Goal: Task Accomplishment & Management: Manage account settings

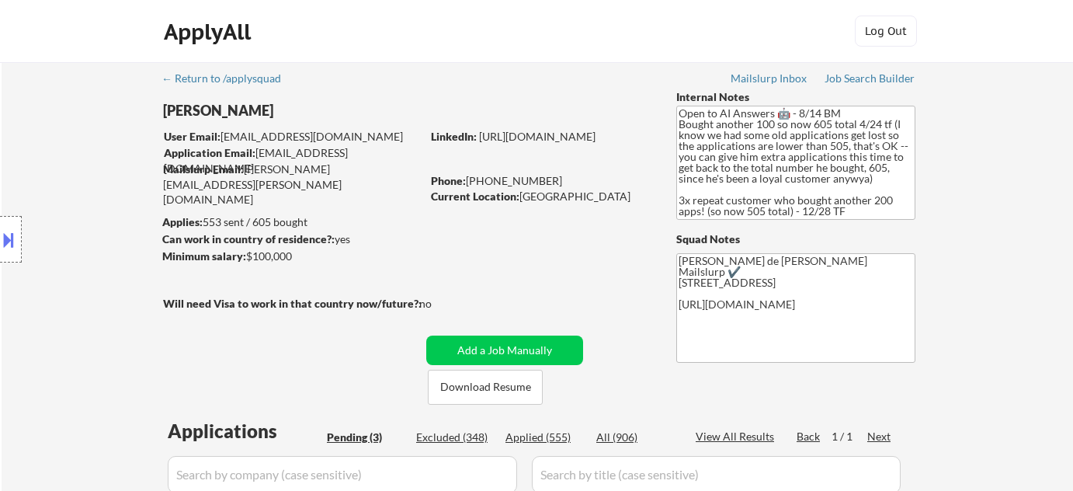
select select ""pending""
drag, startPoint x: 467, startPoint y: 179, endPoint x: 541, endPoint y: 182, distance: 73.8
click at [541, 182] on div "Phone: 623-734-3512" at bounding box center [541, 181] width 220 height 16
copy div "623-734-3512"
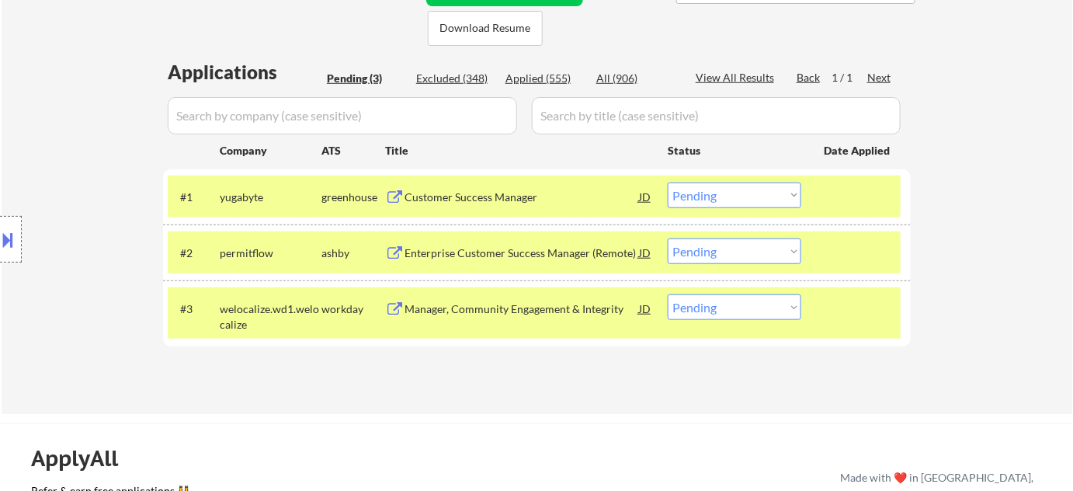
scroll to position [494, 0]
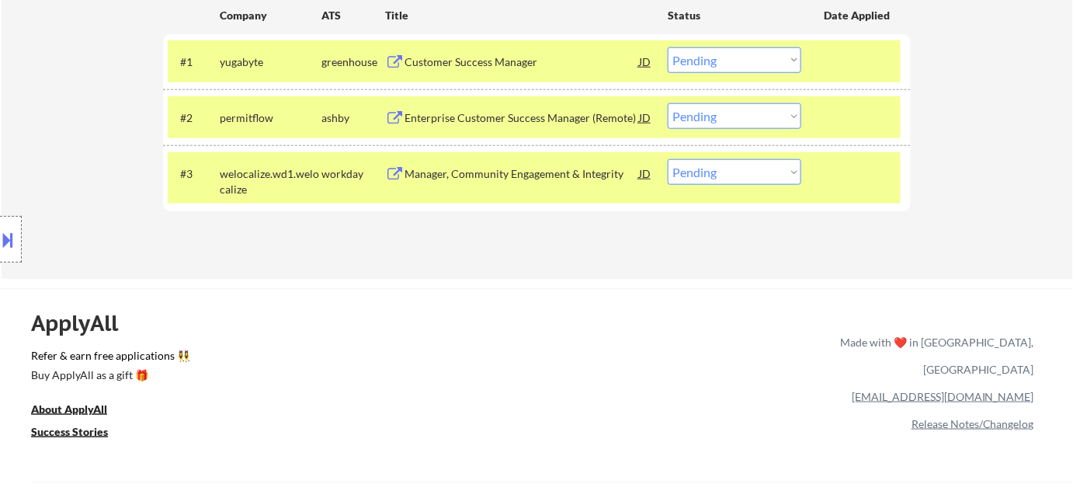
click at [720, 170] on select "Choose an option... Pending Applied Excluded (Questions) Excluded (Expired) Exc…" at bounding box center [735, 172] width 134 height 26
select select ""applied""
click at [668, 159] on select "Choose an option... Pending Applied Excluded (Questions) Excluded (Expired) Exc…" at bounding box center [735, 172] width 134 height 26
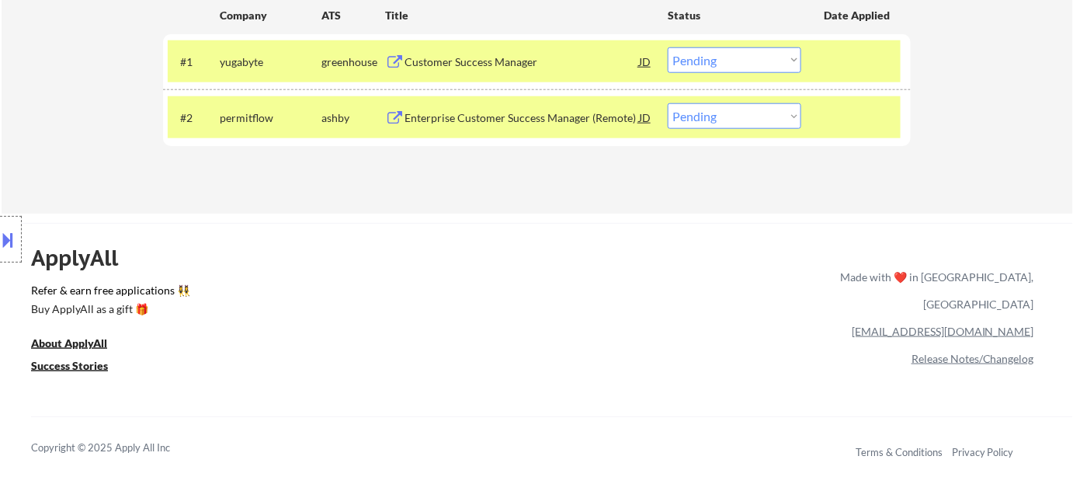
scroll to position [352, 0]
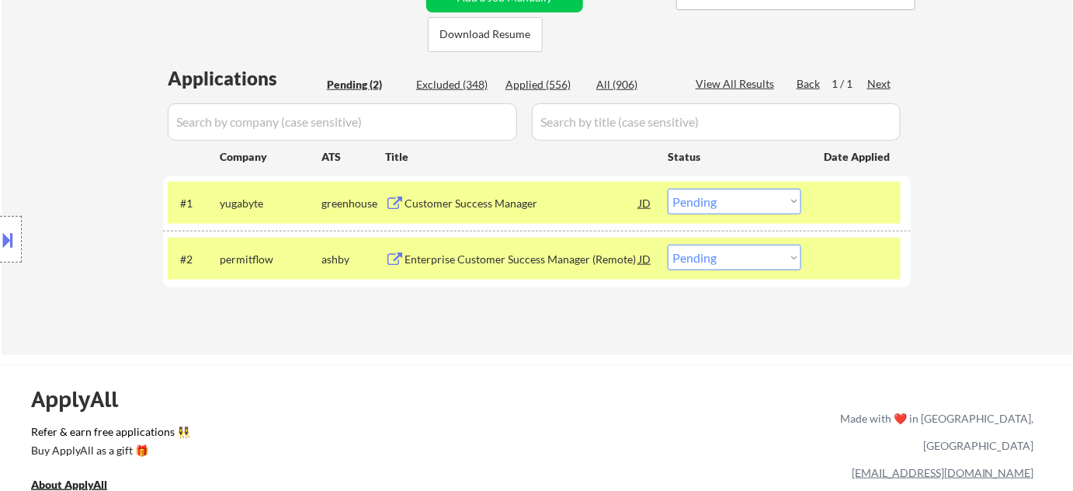
click at [494, 211] on div "Customer Success Manager" at bounding box center [521, 203] width 234 height 28
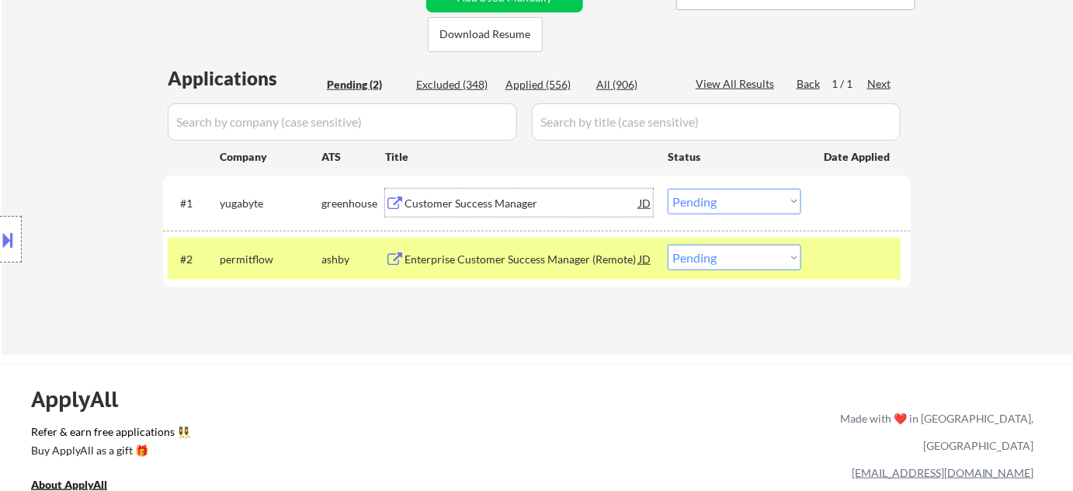
click at [745, 199] on select "Choose an option... Pending Applied Excluded (Questions) Excluded (Expired) Exc…" at bounding box center [735, 202] width 134 height 26
click at [668, 189] on select "Choose an option... Pending Applied Excluded (Questions) Excluded (Expired) Exc…" at bounding box center [735, 202] width 134 height 26
select select ""pending""
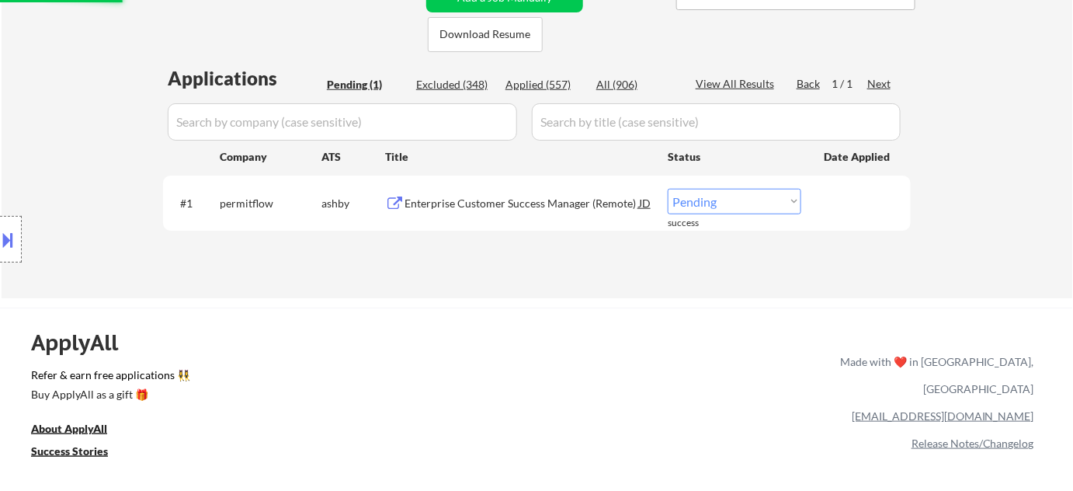
scroll to position [211, 0]
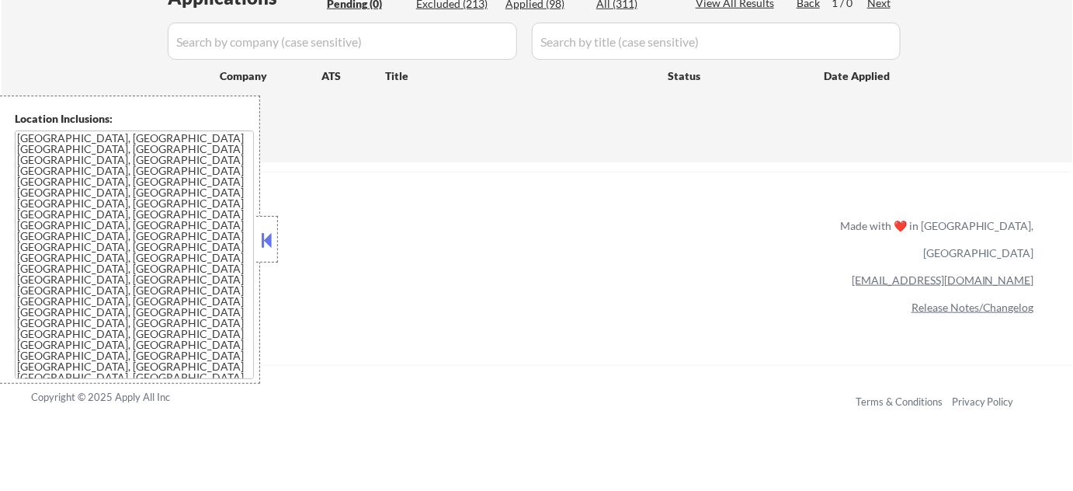
scroll to position [423, 0]
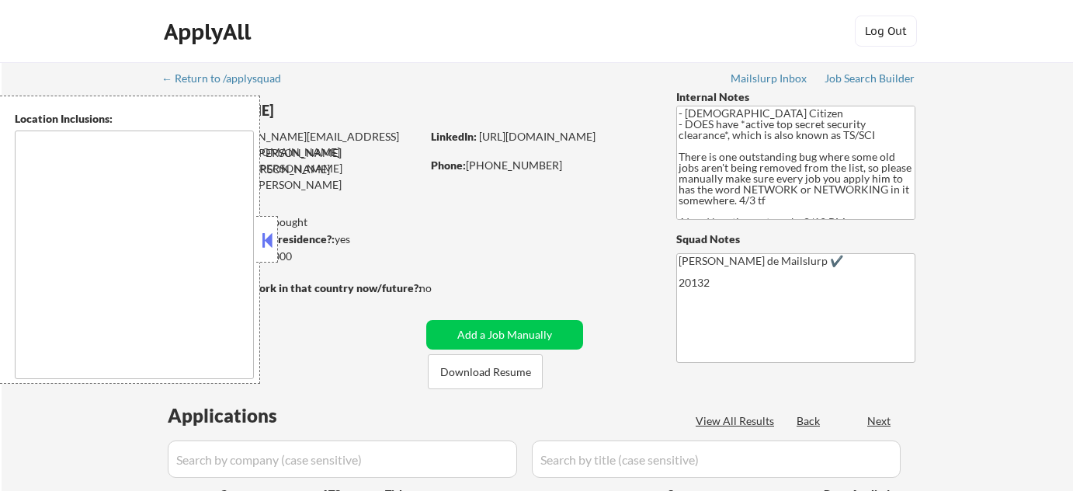
select select ""pending""
type textarea "Reston, VA Herndon, VA Great Falls, VA Vienna, VA Sterling, VA Oak Hill, VA Cha…"
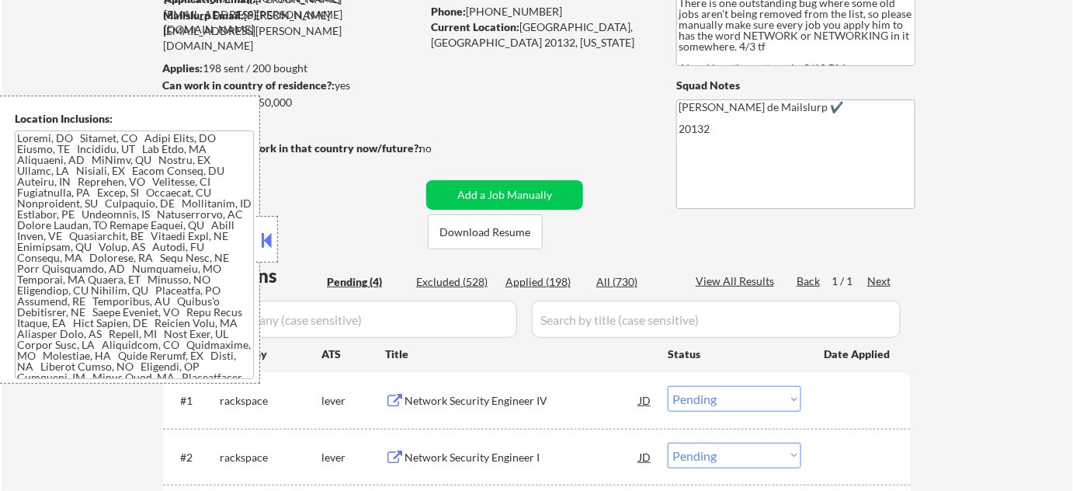
scroll to position [211, 0]
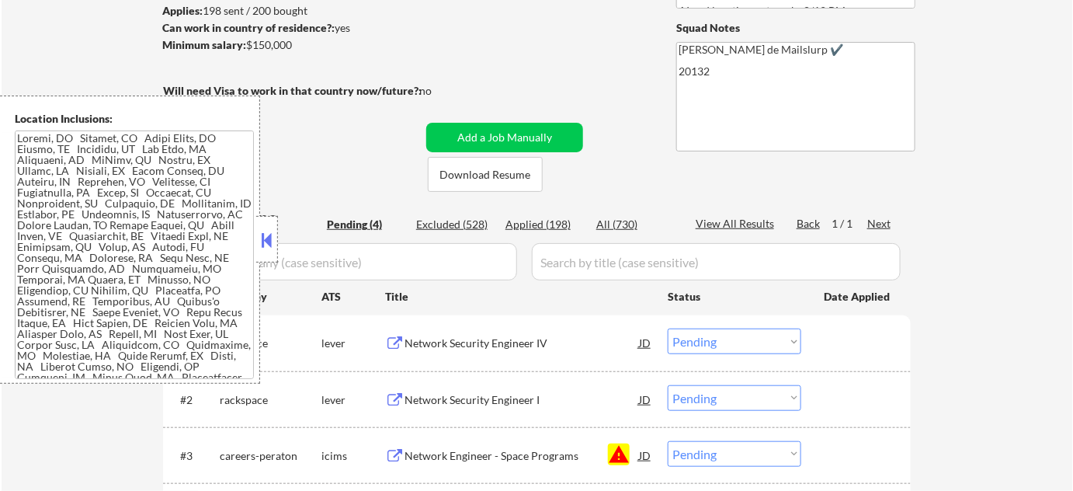
click at [267, 245] on button at bounding box center [267, 239] width 17 height 23
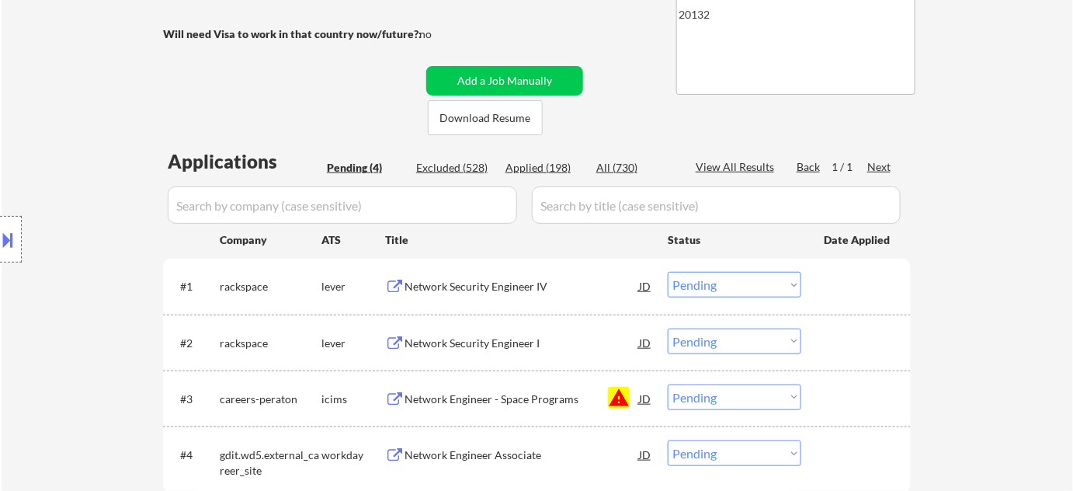
scroll to position [352, 0]
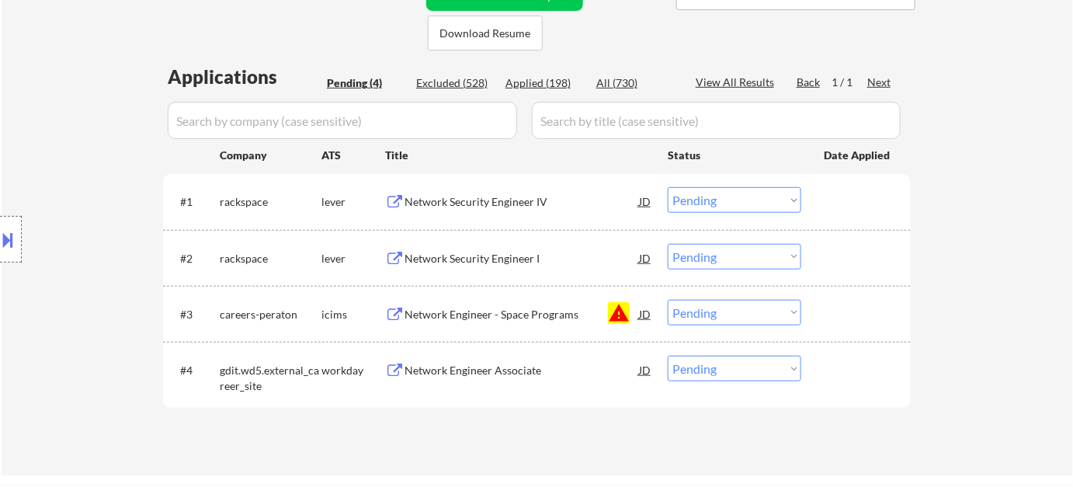
click at [722, 310] on select "Choose an option... Pending Applied Excluded (Questions) Excluded (Expired) Exc…" at bounding box center [735, 313] width 134 height 26
click at [668, 300] on select "Choose an option... Pending Applied Excluded (Questions) Excluded (Expired) Exc…" at bounding box center [735, 313] width 134 height 26
select select ""pending""
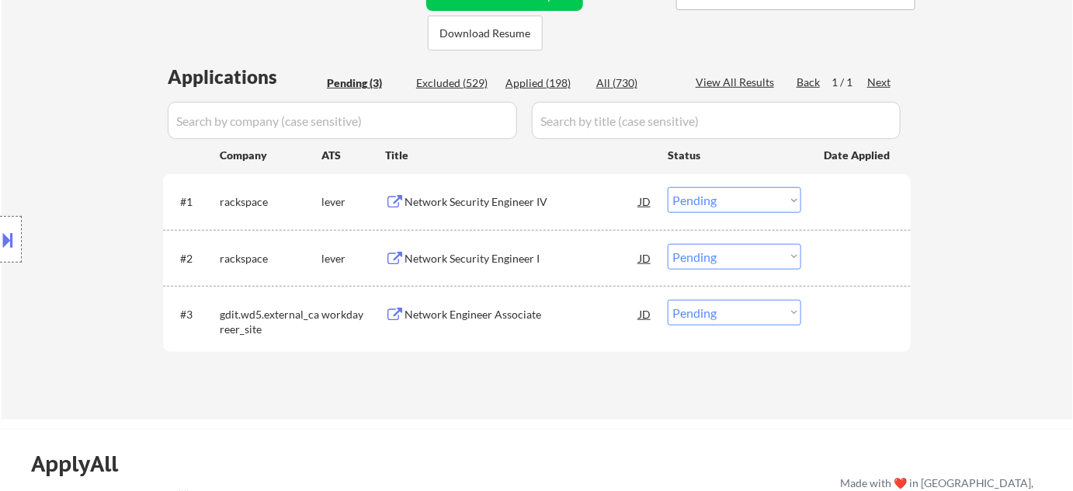
click at [466, 251] on div "Network Security Engineer I" at bounding box center [521, 259] width 234 height 16
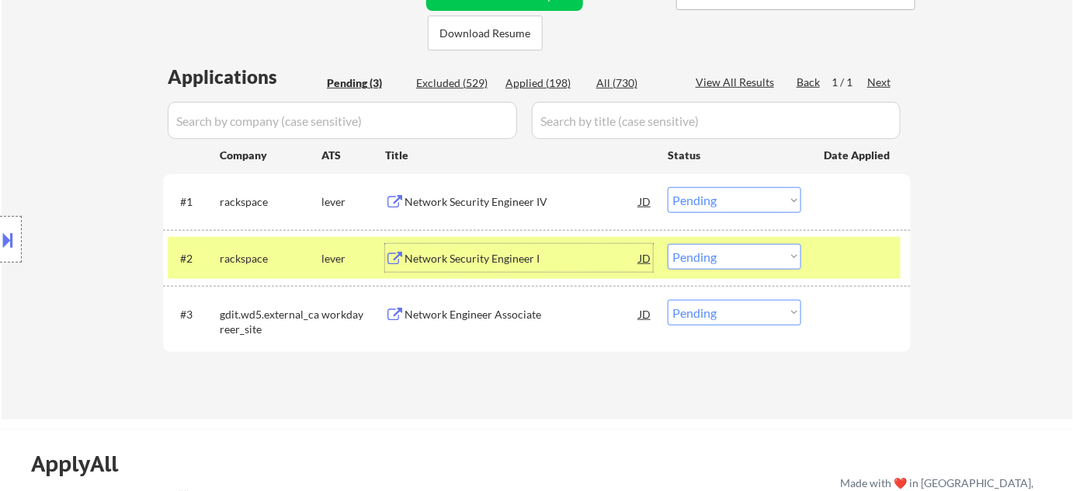
click at [478, 310] on div "Network Engineer Associate" at bounding box center [521, 315] width 234 height 16
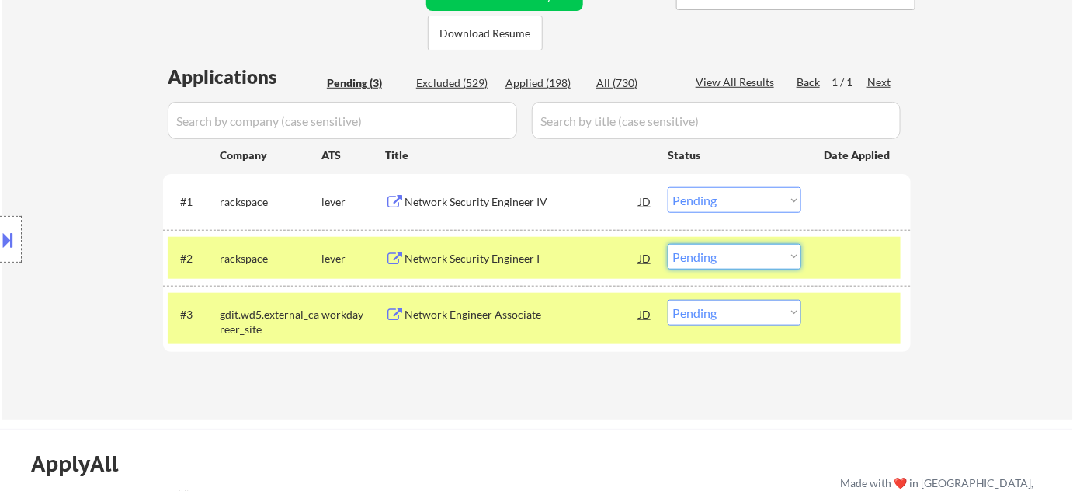
drag, startPoint x: 748, startPoint y: 252, endPoint x: 748, endPoint y: 265, distance: 13.2
click at [748, 252] on select "Choose an option... Pending Applied Excluded (Questions) Excluded (Expired) Exc…" at bounding box center [735, 257] width 134 height 26
click at [668, 244] on select "Choose an option... Pending Applied Excluded (Questions) Excluded (Expired) Exc…" at bounding box center [735, 257] width 134 height 26
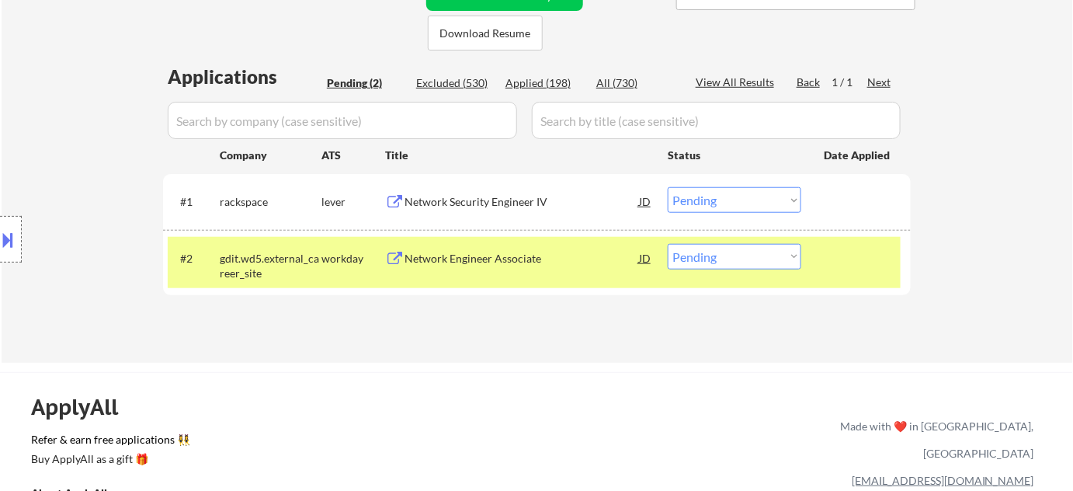
click at [747, 264] on select "Choose an option... Pending Applied Excluded (Questions) Excluded (Expired) Exc…" at bounding box center [735, 257] width 134 height 26
select select ""excluded__salary_""
click at [668, 244] on select "Choose an option... Pending Applied Excluded (Questions) Excluded (Expired) Exc…" at bounding box center [735, 257] width 134 height 26
click at [447, 197] on div "Network Security Engineer IV" at bounding box center [521, 202] width 234 height 16
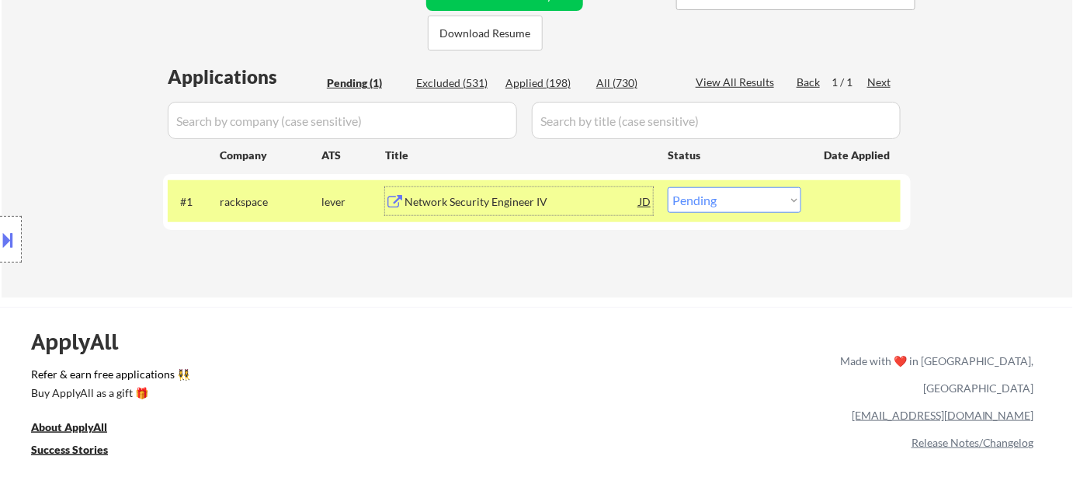
click at [752, 196] on select "Choose an option... Pending Applied Excluded (Questions) Excluded (Expired) Exc…" at bounding box center [735, 200] width 134 height 26
select select ""applied""
click at [668, 187] on select "Choose an option... Pending Applied Excluded (Questions) Excluded (Expired) Exc…" at bounding box center [735, 200] width 134 height 26
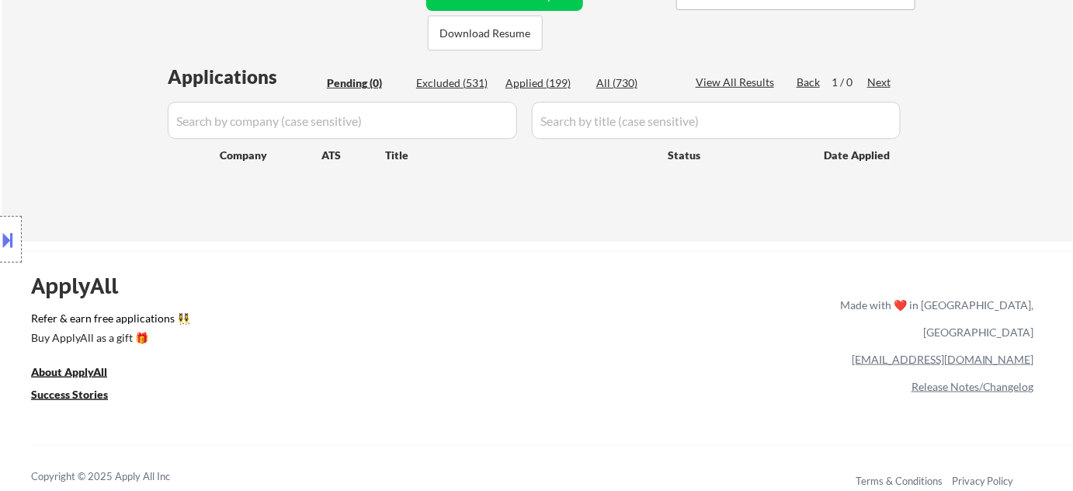
scroll to position [282, 0]
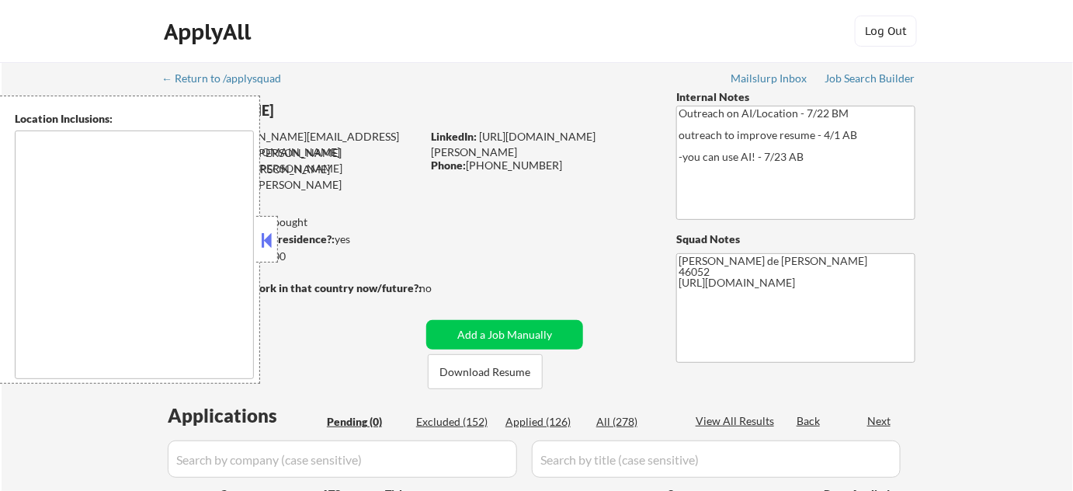
type textarea "[GEOGRAPHIC_DATA], IN [GEOGRAPHIC_DATA], IN [GEOGRAPHIC_DATA], IN [GEOGRAPHIC_D…"
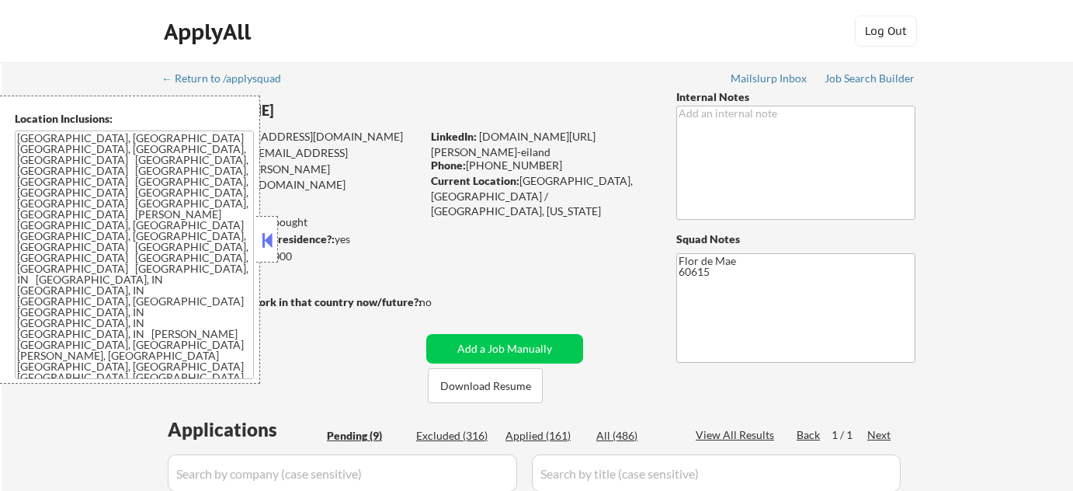
select select ""pending""
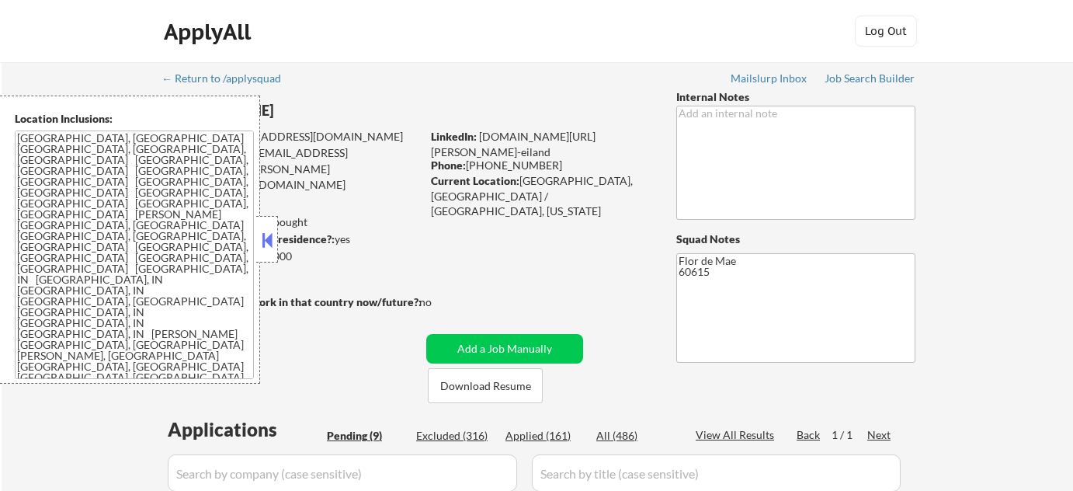
select select ""pending""
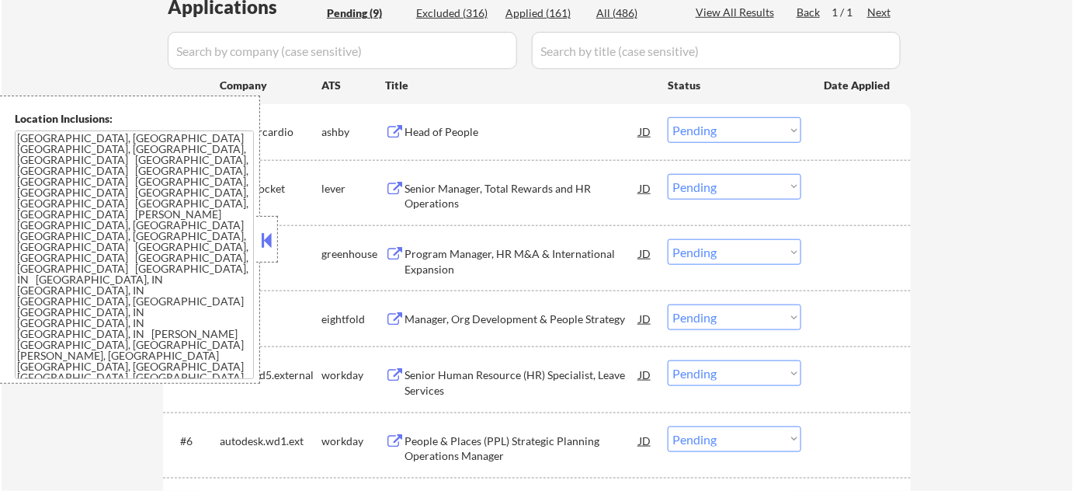
scroll to position [423, 0]
click at [262, 238] on button at bounding box center [267, 239] width 17 height 23
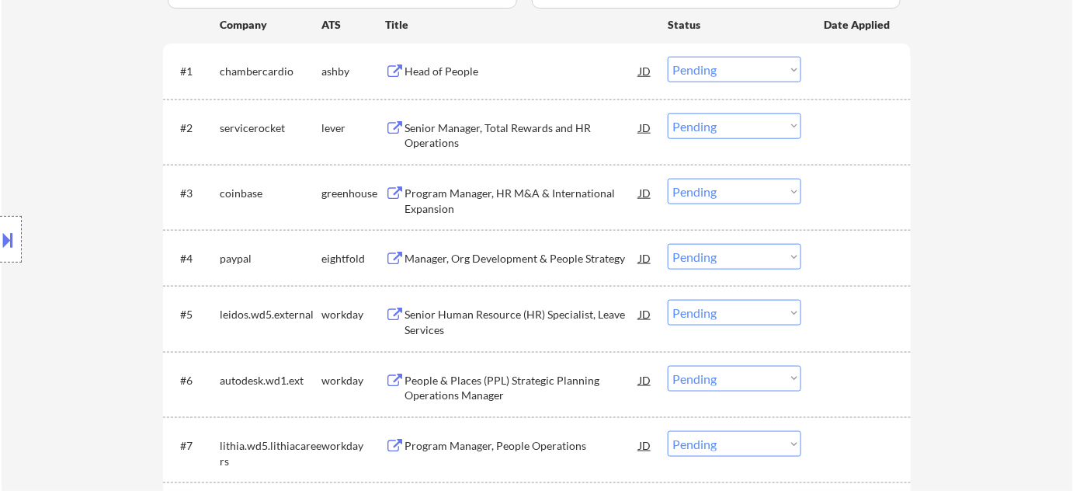
scroll to position [776, 0]
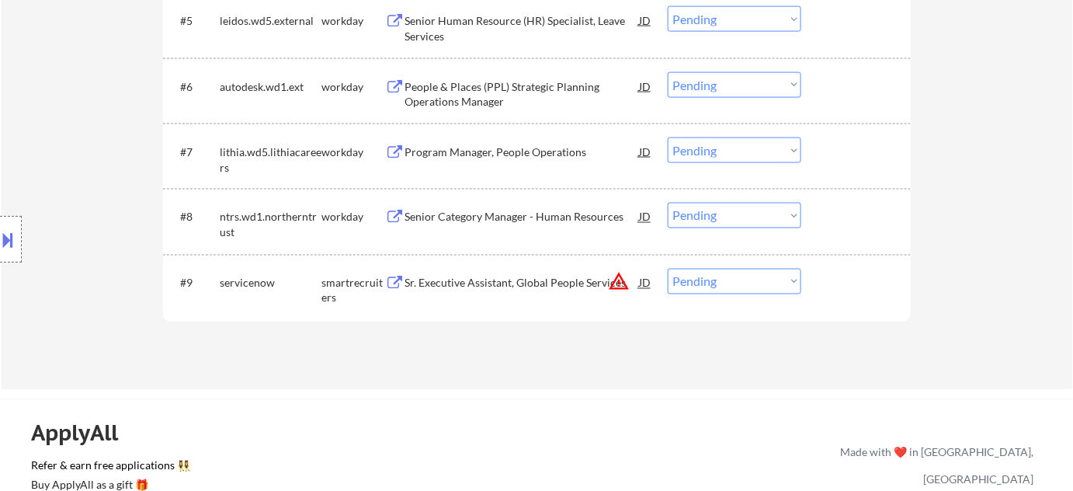
click at [710, 283] on select "Choose an option... Pending Applied Excluded (Questions) Excluded (Expired) Exc…" at bounding box center [735, 282] width 134 height 26
select select ""excluded__location_""
click at [668, 269] on select "Choose an option... Pending Applied Excluded (Questions) Excluded (Expired) Exc…" at bounding box center [735, 282] width 134 height 26
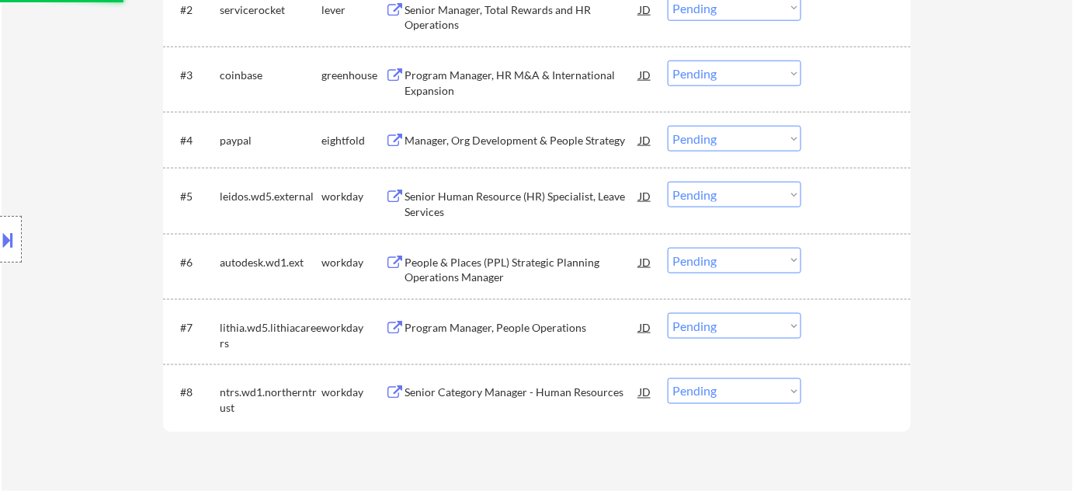
scroll to position [494, 0]
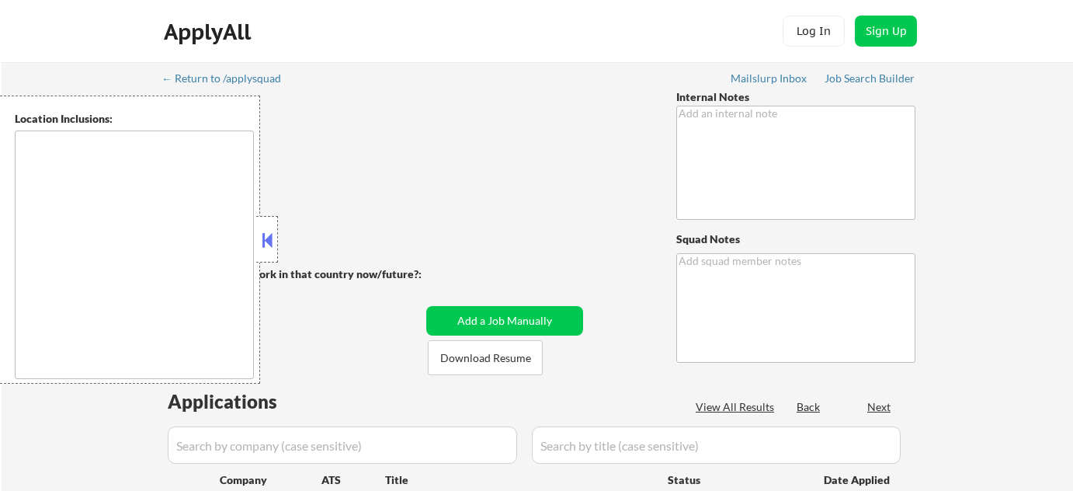
type textarea "🚨 VISA HOLDER! 🚨 Likely on F1 student visa (needs OPT support) UPCOMING MASTERS…"
type textarea "[PERSON_NAME] de [PERSON_NAME] AI Answer : [URL][DOMAIN_NAME] [URL][DOMAIN_NAME]"
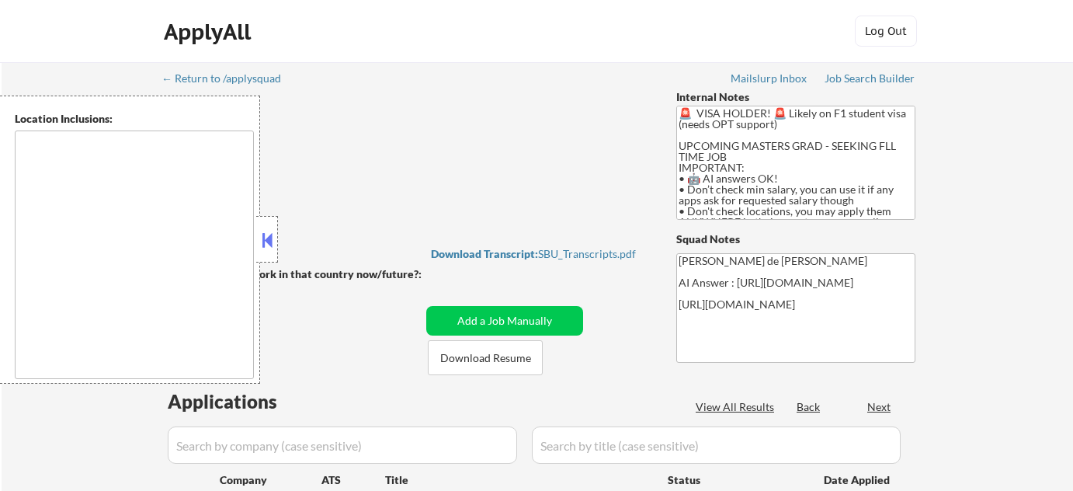
type textarea "country:[GEOGRAPHIC_DATA]"
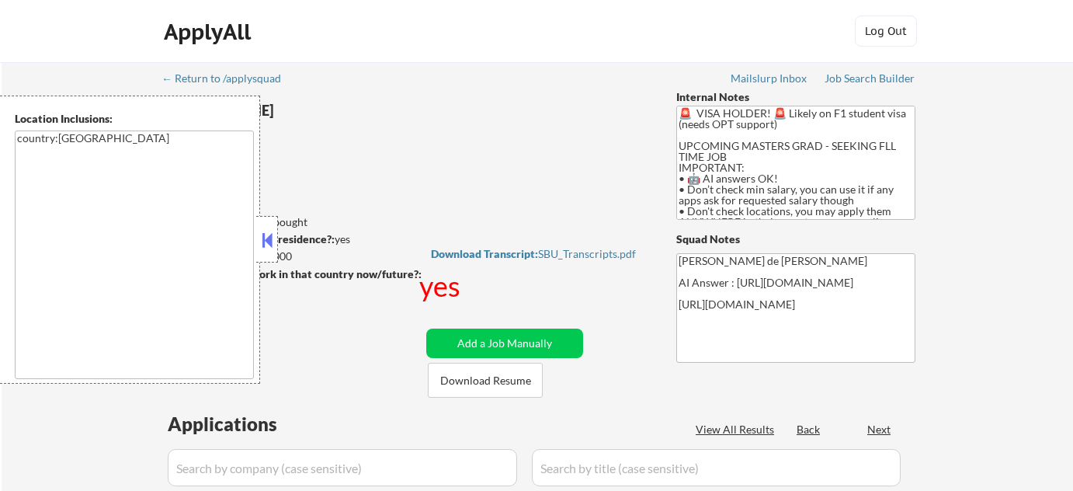
select select ""pending""
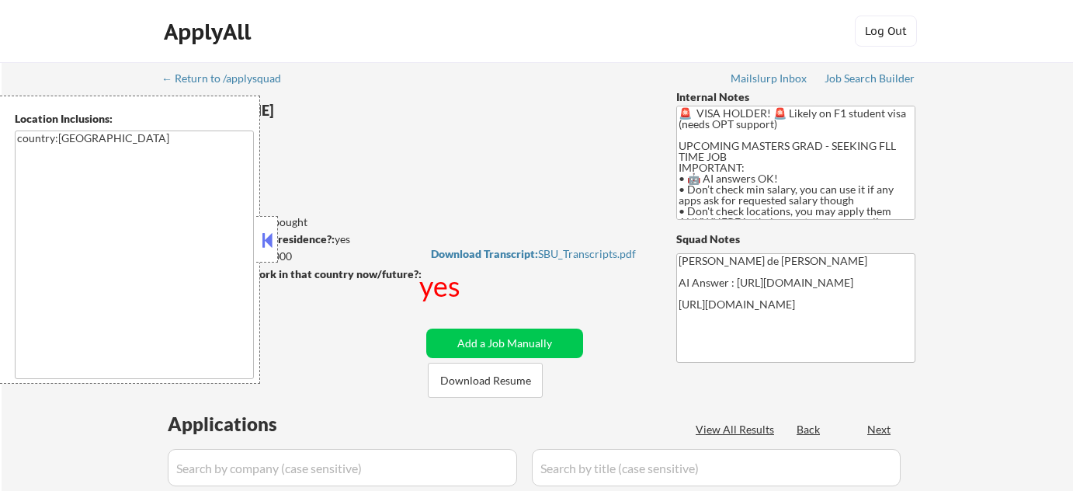
select select ""pending""
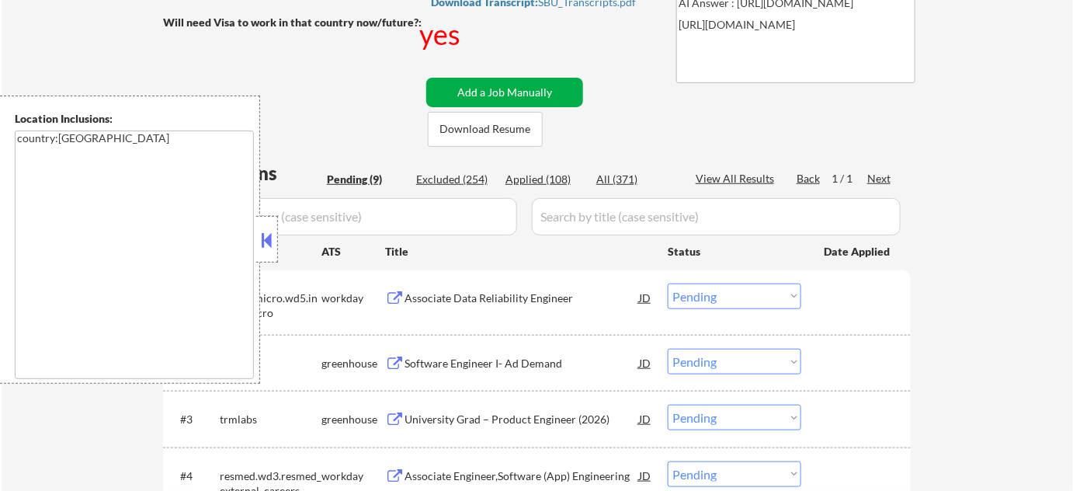
scroll to position [282, 0]
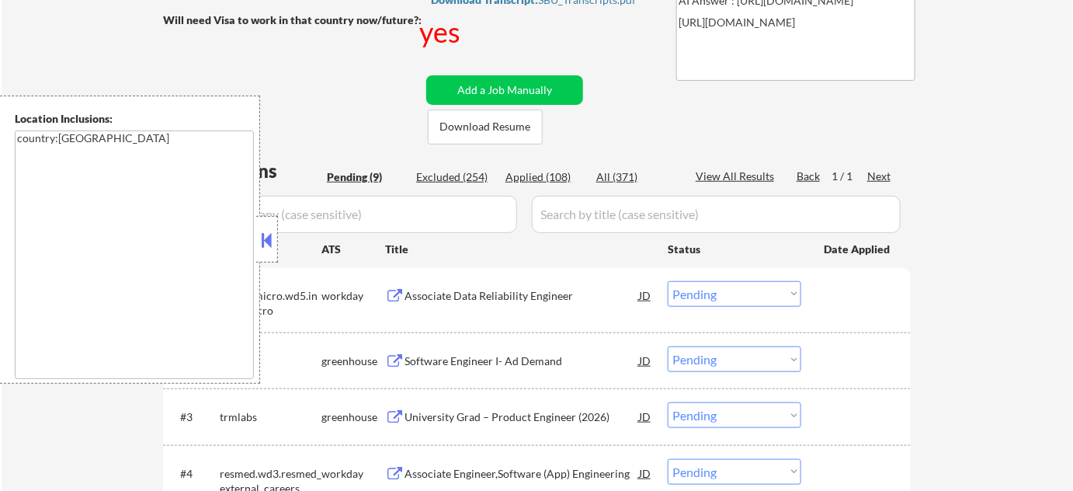
click at [262, 230] on button at bounding box center [267, 239] width 17 height 23
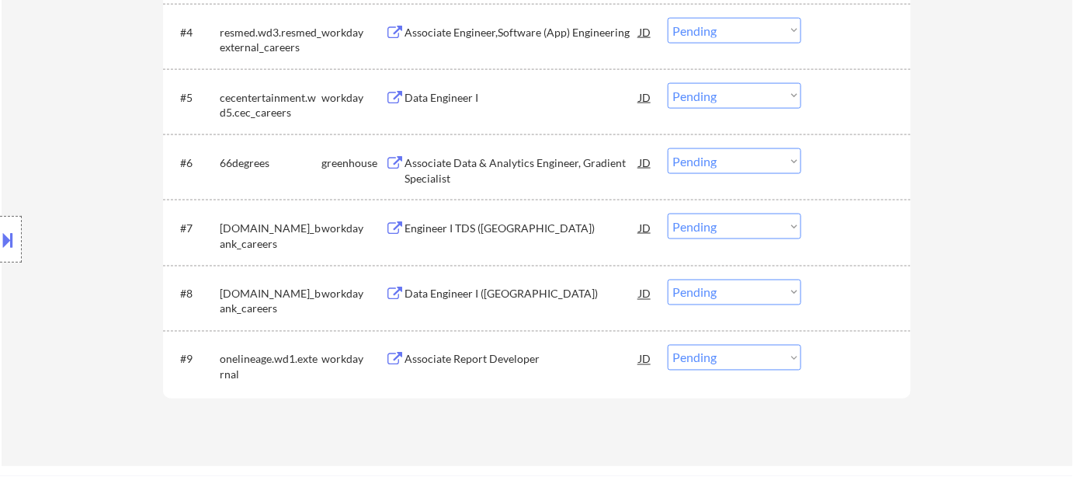
scroll to position [706, 0]
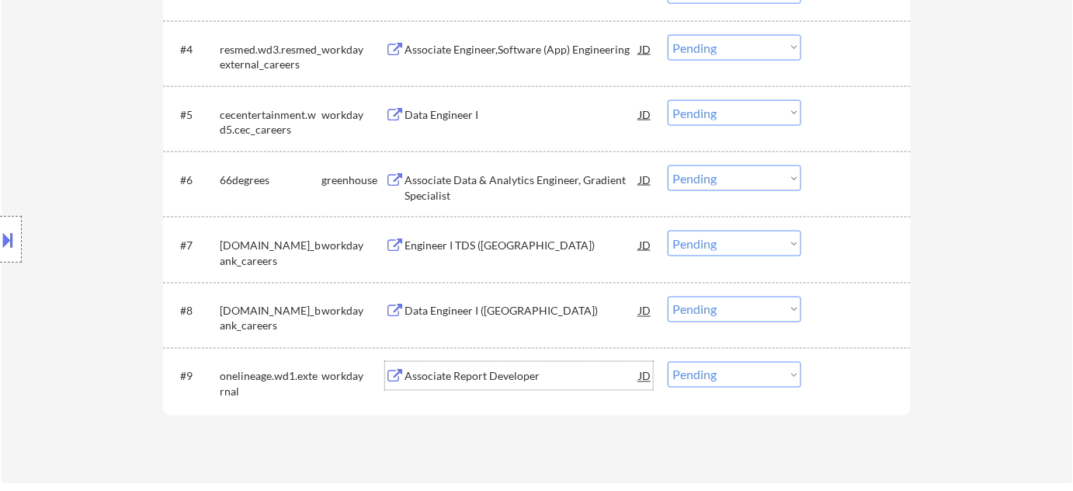
click at [444, 375] on div "Associate Report Developer" at bounding box center [521, 377] width 234 height 16
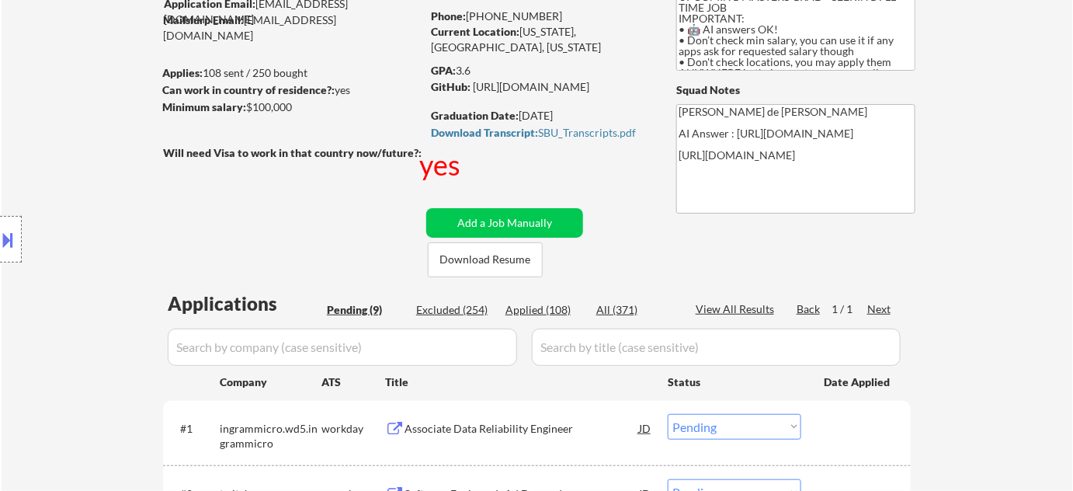
scroll to position [0, 0]
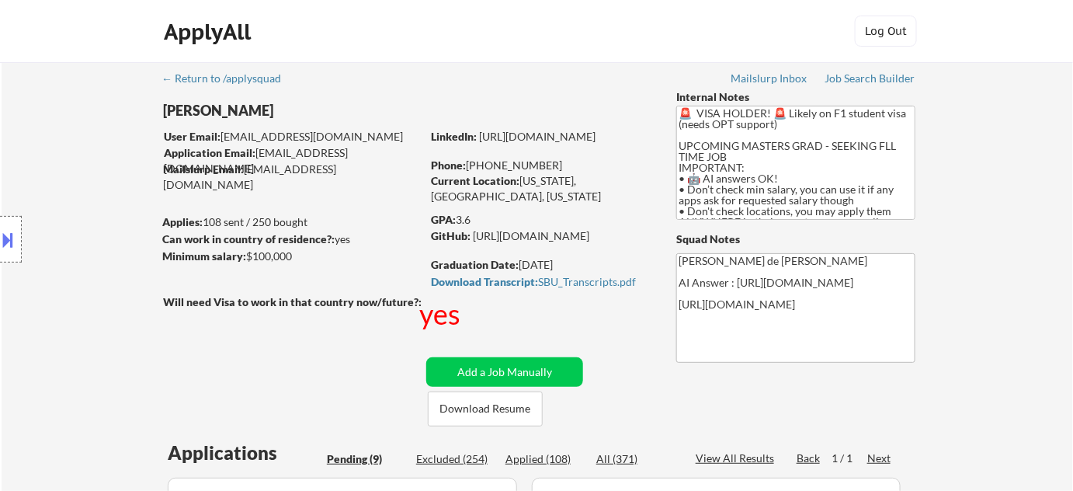
drag, startPoint x: 484, startPoint y: 165, endPoint x: 558, endPoint y: 161, distance: 73.9
click at [558, 161] on div "Phone: +1 516-434-1033" at bounding box center [541, 166] width 220 height 16
copy div "516-434-1033"
select select ""pending""
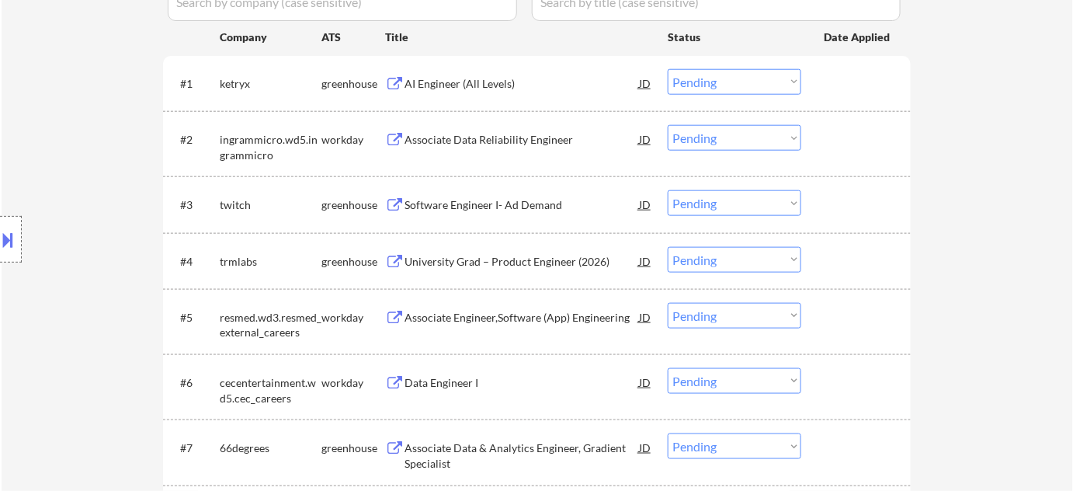
scroll to position [846, 0]
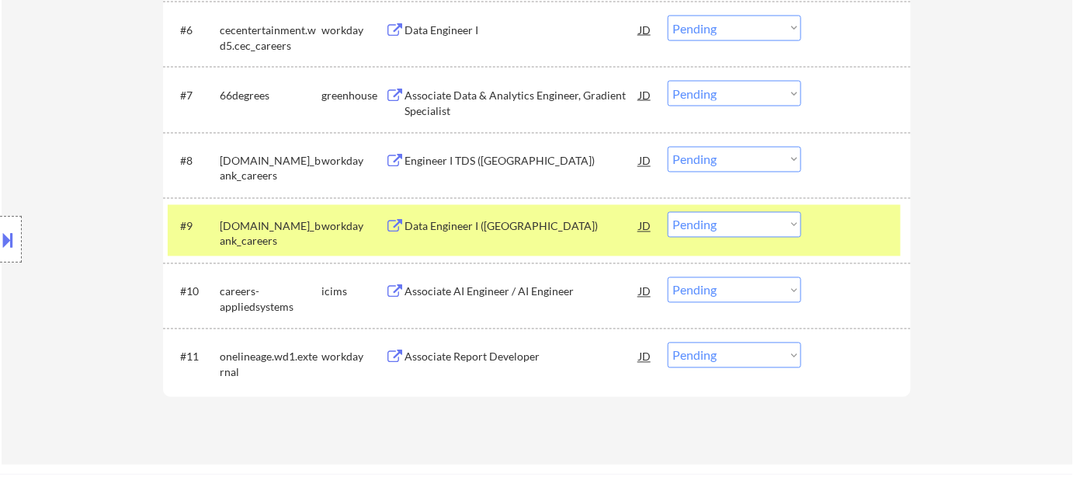
click at [700, 356] on select "Choose an option... Pending Applied Excluded (Questions) Excluded (Expired) Exc…" at bounding box center [735, 355] width 134 height 26
select select ""applied""
click at [668, 342] on select "Choose an option... Pending Applied Excluded (Questions) Excluded (Expired) Exc…" at bounding box center [735, 355] width 134 height 26
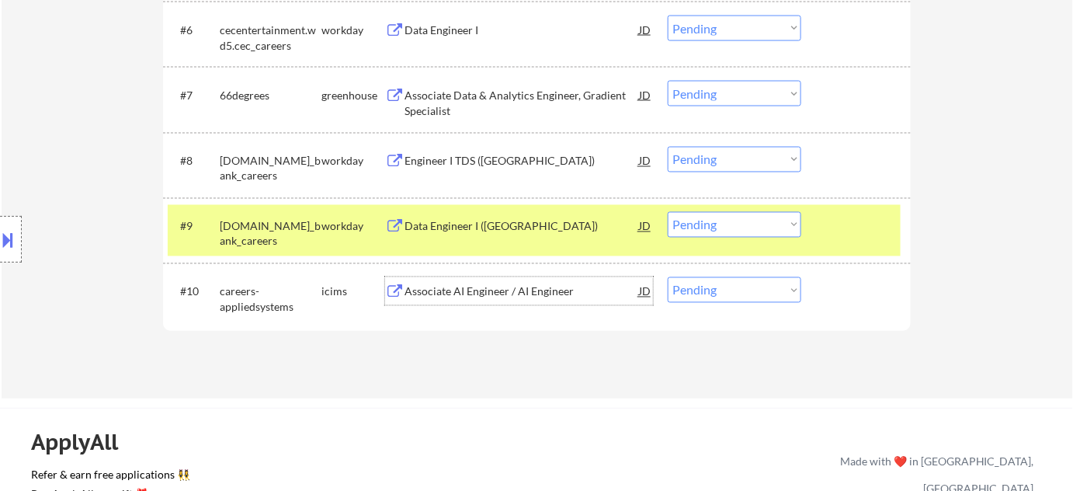
click at [504, 287] on div "Associate AI Engineer / AI Engineer" at bounding box center [521, 292] width 234 height 16
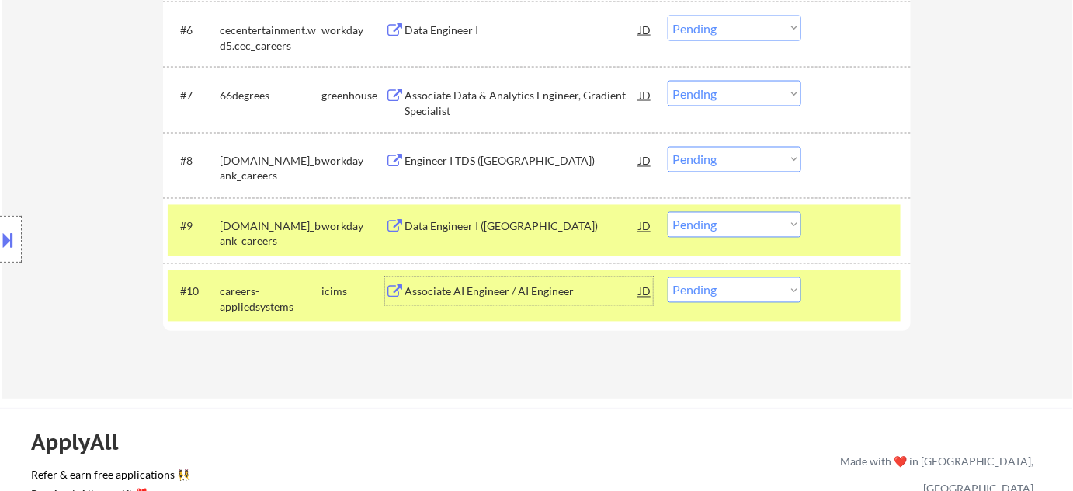
click at [708, 281] on select "Choose an option... Pending Applied Excluded (Questions) Excluded (Expired) Exc…" at bounding box center [735, 290] width 134 height 26
select select ""applied""
click at [668, 277] on select "Choose an option... Pending Applied Excluded (Questions) Excluded (Expired) Exc…" at bounding box center [735, 290] width 134 height 26
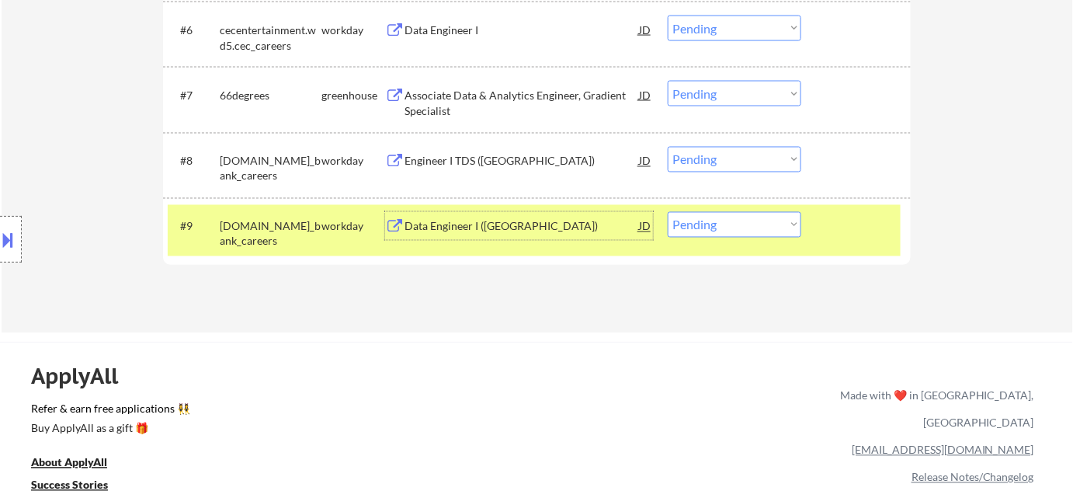
click at [440, 219] on div "Data Engineer I (US)" at bounding box center [521, 227] width 234 height 16
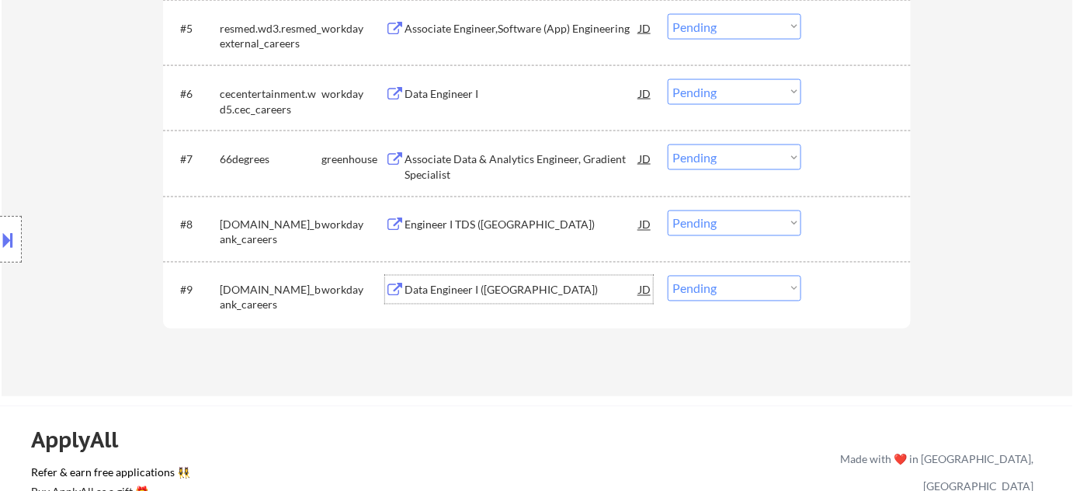
scroll to position [706, 0]
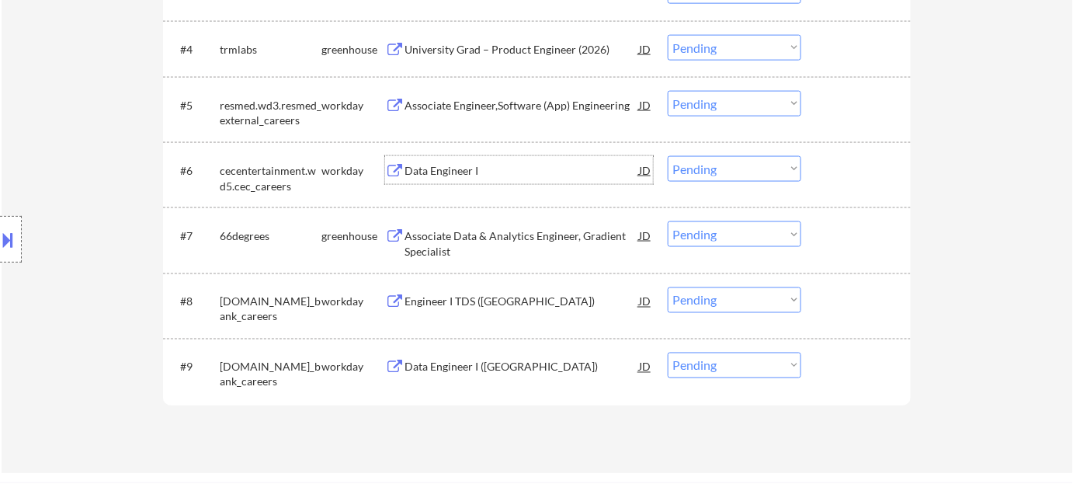
click at [455, 169] on div "Data Engineer I" at bounding box center [521, 171] width 234 height 16
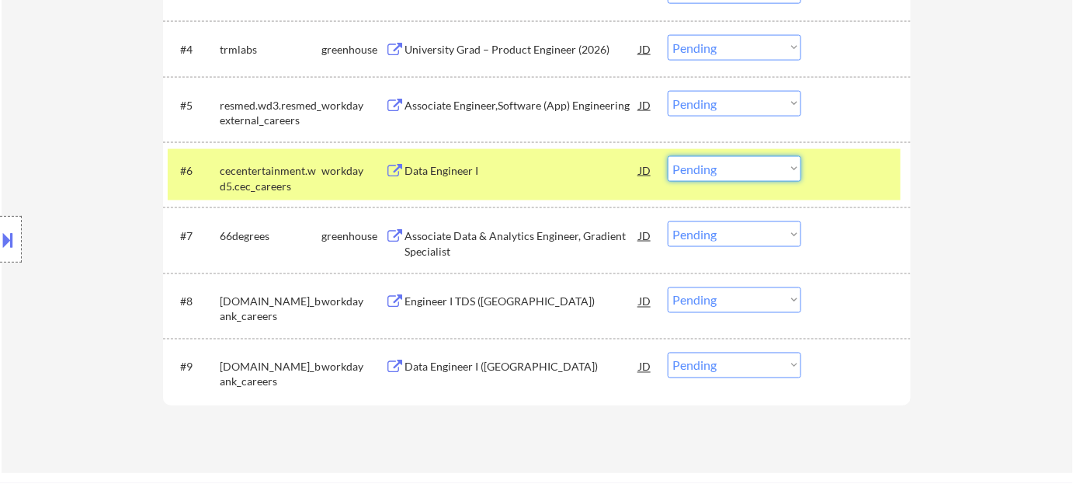
drag, startPoint x: 713, startPoint y: 168, endPoint x: 716, endPoint y: 179, distance: 11.3
click at [713, 168] on select "Choose an option... Pending Applied Excluded (Questions) Excluded (Expired) Exc…" at bounding box center [735, 169] width 134 height 26
click at [668, 156] on select "Choose an option... Pending Applied Excluded (Questions) Excluded (Expired) Exc…" at bounding box center [735, 169] width 134 height 26
select select ""pending""
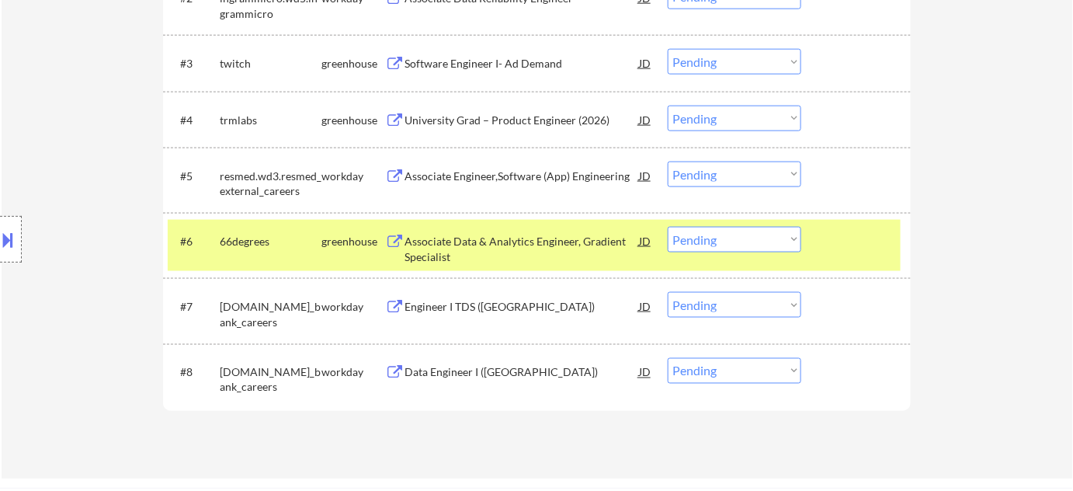
scroll to position [564, 0]
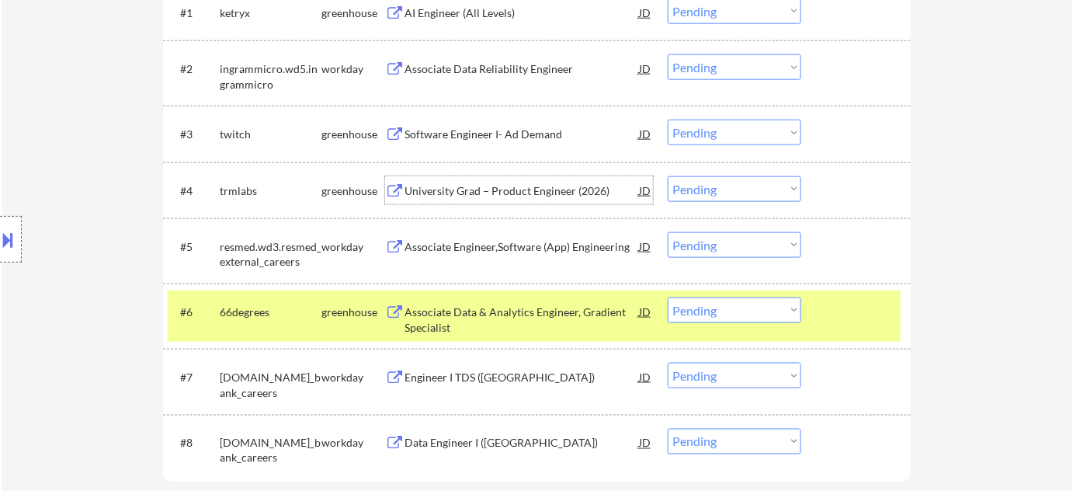
click at [491, 188] on div "University Grad – Product Engineer (2026)" at bounding box center [521, 191] width 234 height 16
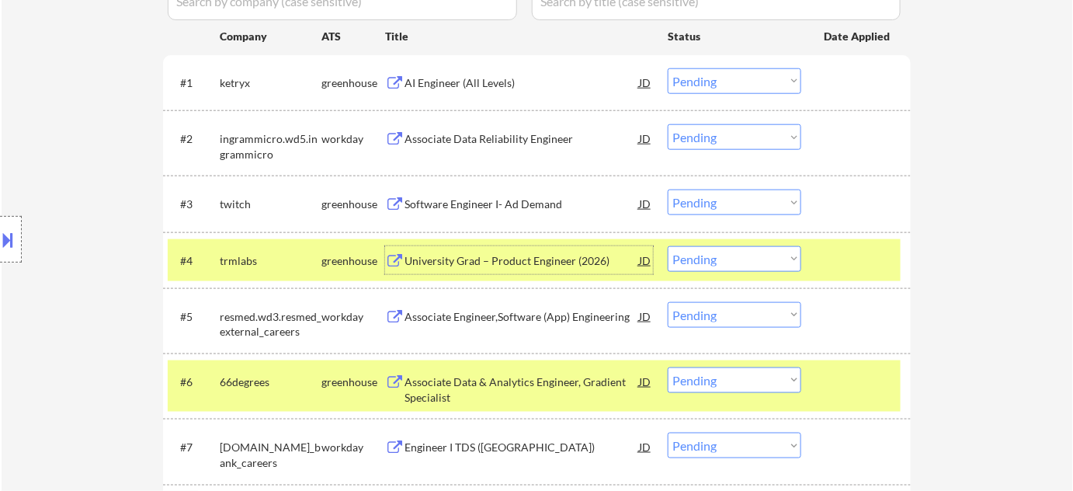
scroll to position [494, 0]
click at [470, 86] on div "AI Engineer (All Levels)" at bounding box center [521, 84] width 234 height 16
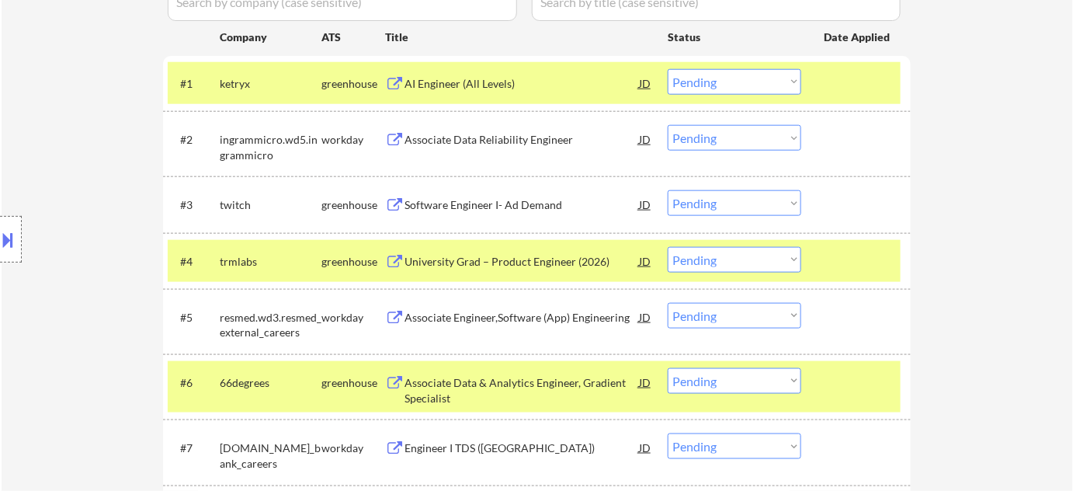
type textarea "Flor de Mae Github : https://job-boards.greenhouse.io/trmlabs/jobs/5662998004 A…"
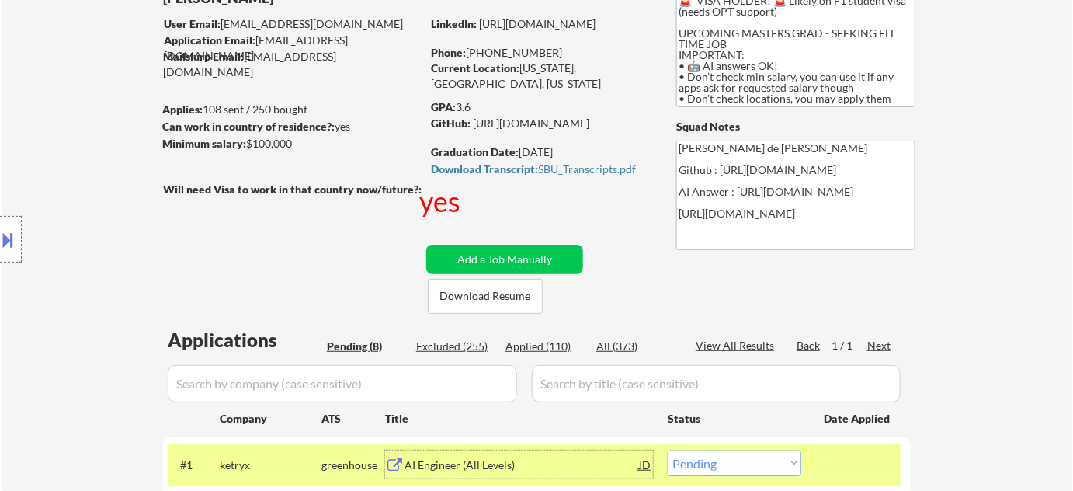
scroll to position [70, 0]
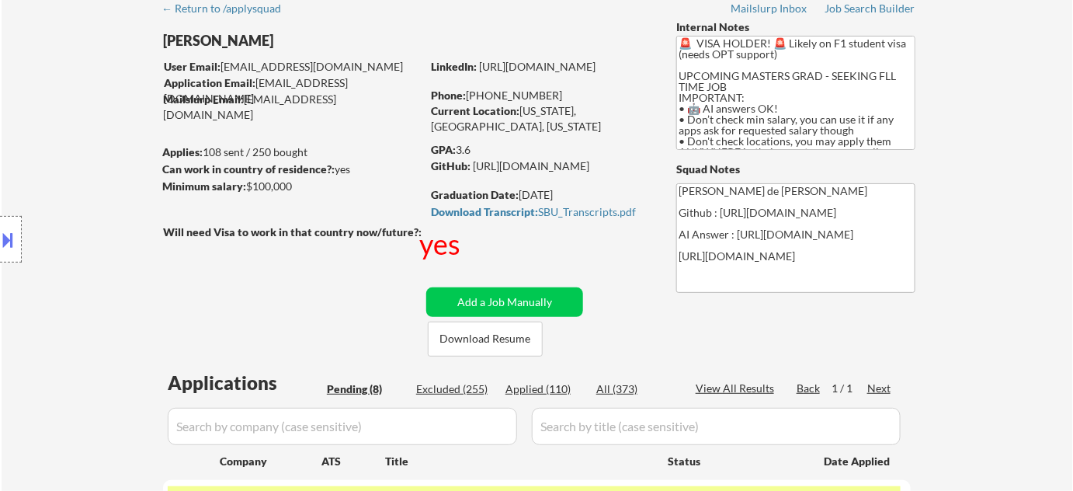
drag, startPoint x: 484, startPoint y: 92, endPoint x: 556, endPoint y: 91, distance: 72.2
click at [556, 91] on div "Phone: +1 516-434-1033" at bounding box center [541, 96] width 220 height 16
copy div "516-434-1033"
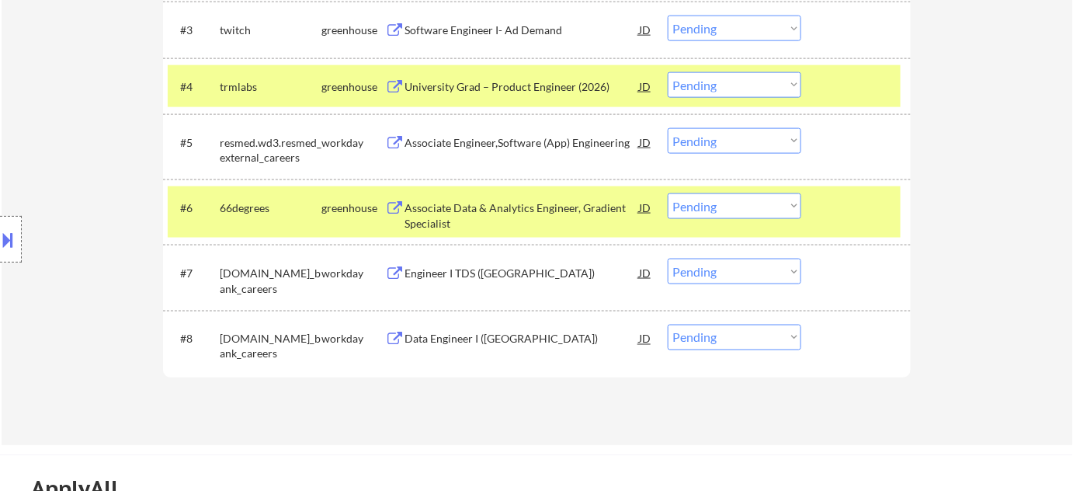
scroll to position [706, 0]
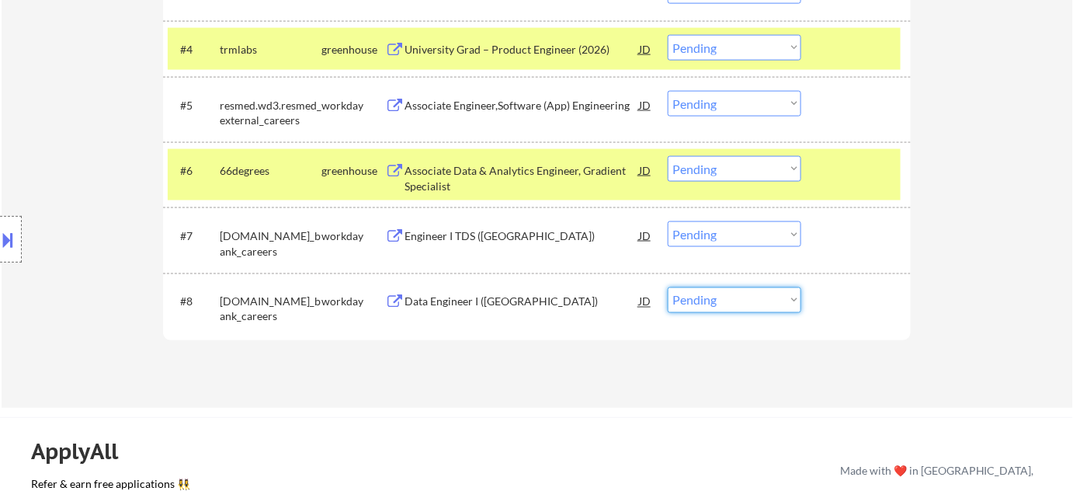
click at [720, 301] on select "Choose an option... Pending Applied Excluded (Questions) Excluded (Expired) Exc…" at bounding box center [735, 300] width 134 height 26
select select ""applied""
click at [668, 287] on select "Choose an option... Pending Applied Excluded (Questions) Excluded (Expired) Exc…" at bounding box center [735, 300] width 134 height 26
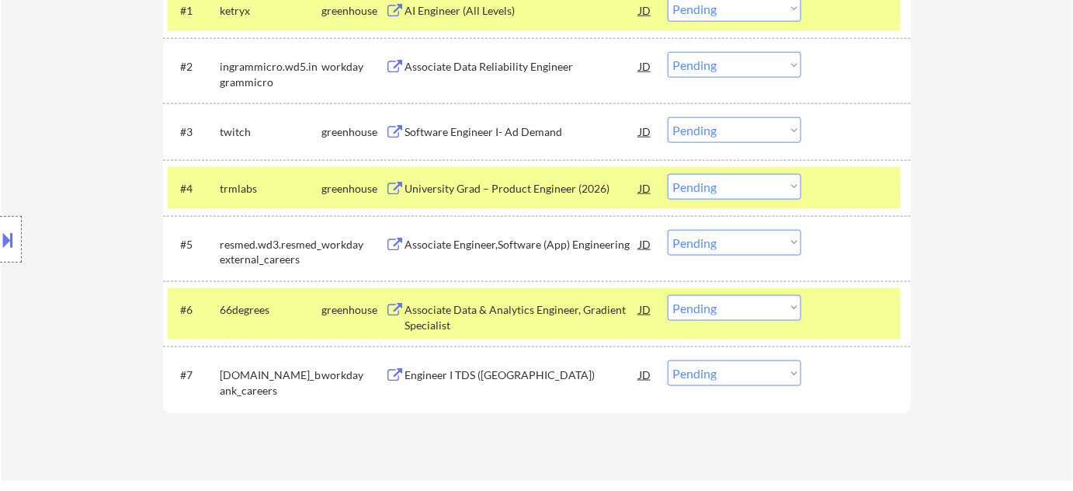
scroll to position [564, 0]
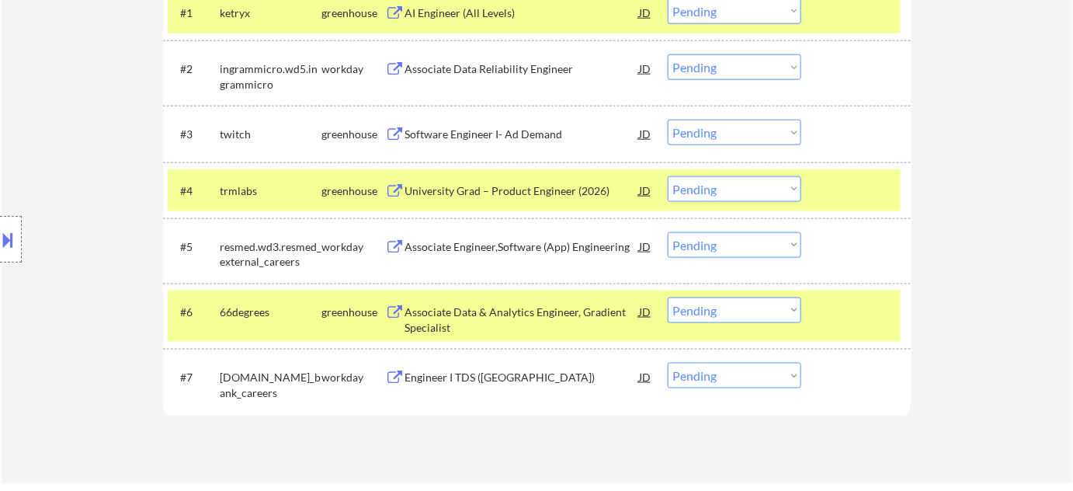
click at [519, 190] on div "University Grad – Product Engineer (2026)" at bounding box center [521, 191] width 234 height 16
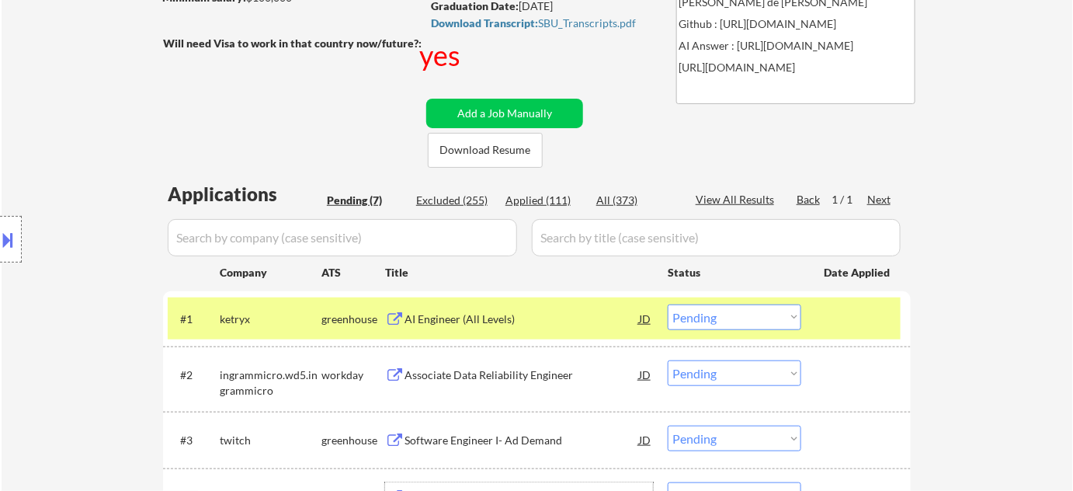
scroll to position [282, 0]
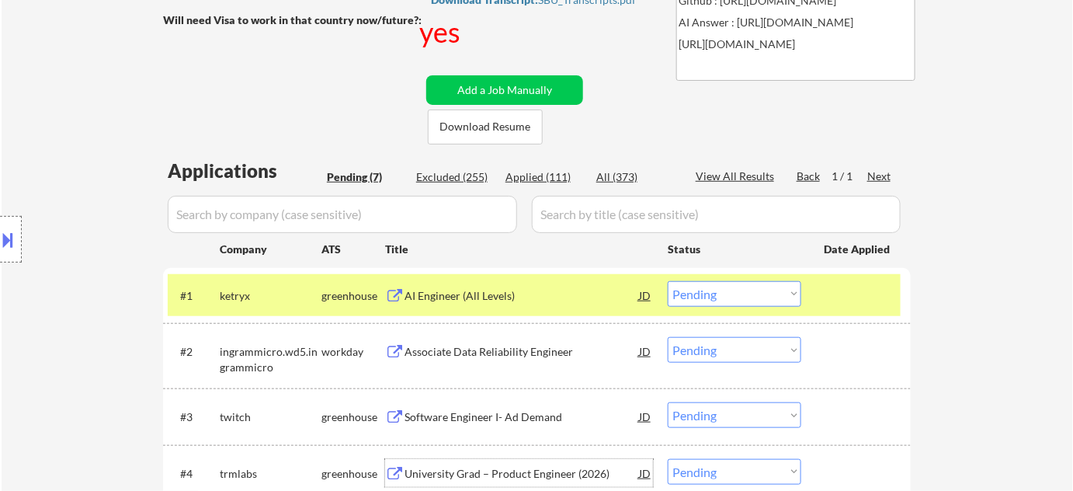
click at [742, 298] on select "Choose an option... Pending Applied Excluded (Questions) Excluded (Expired) Exc…" at bounding box center [735, 294] width 134 height 26
click at [668, 281] on select "Choose an option... Pending Applied Excluded (Questions) Excluded (Expired) Exc…" at bounding box center [735, 294] width 134 height 26
select select ""pending""
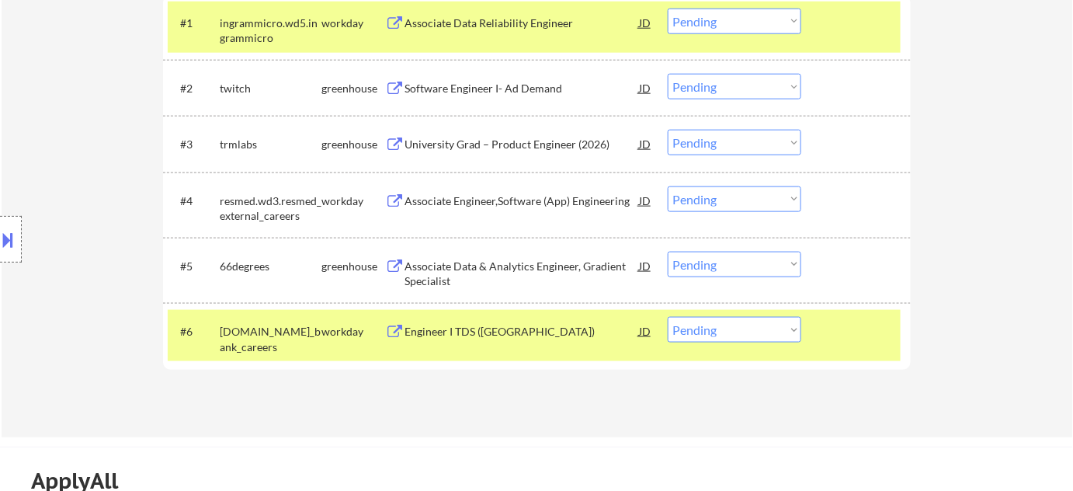
scroll to position [494, 0]
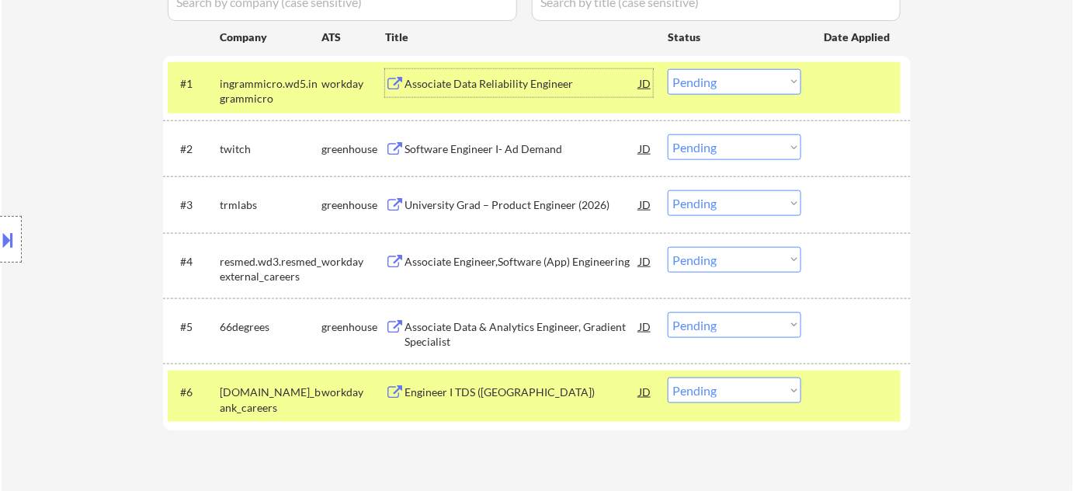
click at [508, 90] on div "Associate Data Reliability Engineer" at bounding box center [521, 84] width 234 height 16
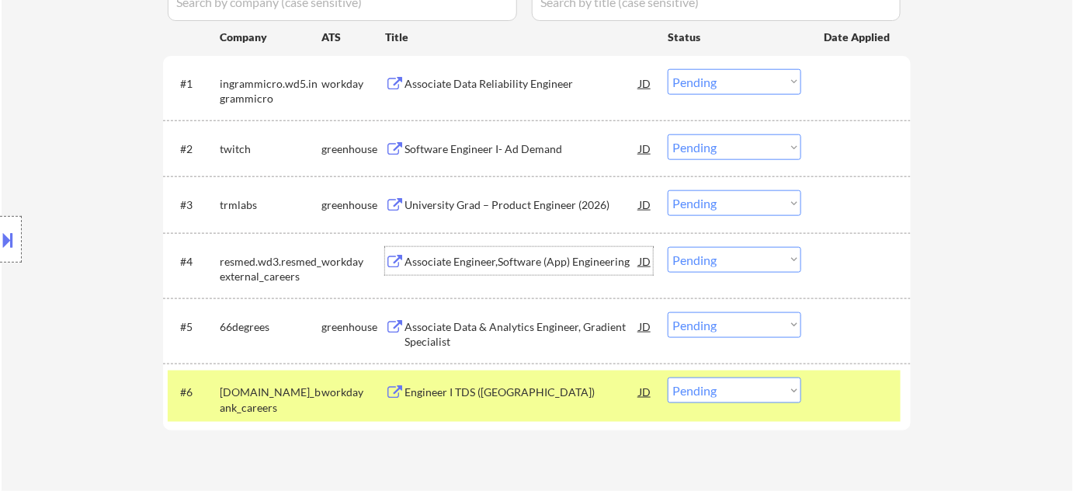
click at [530, 257] on div "Associate Engineer,Software (App) Engineering" at bounding box center [521, 262] width 234 height 16
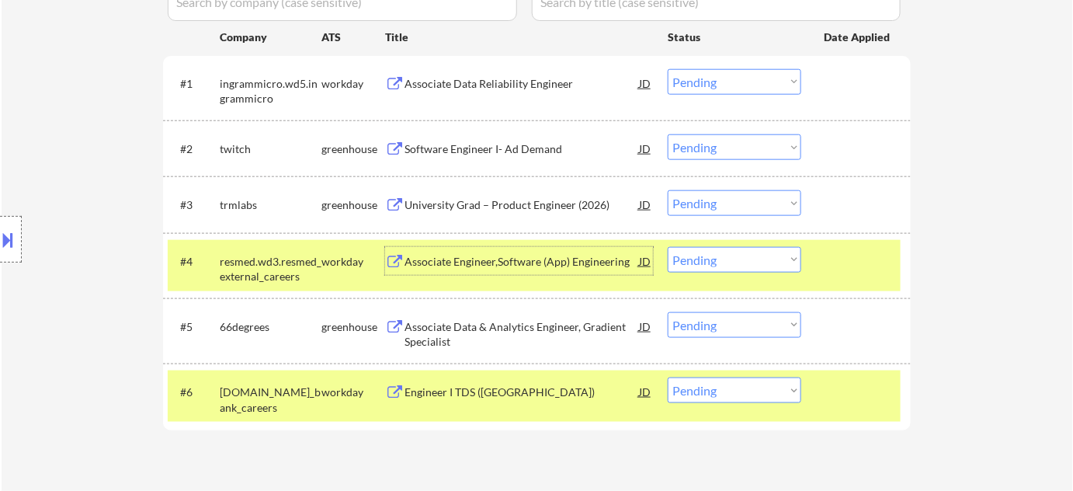
click at [743, 210] on select "Choose an option... Pending Applied Excluded (Questions) Excluded (Expired) Exc…" at bounding box center [735, 203] width 134 height 26
click at [668, 190] on select "Choose an option... Pending Applied Excluded (Questions) Excluded (Expired) Exc…" at bounding box center [735, 203] width 134 height 26
select select ""pending""
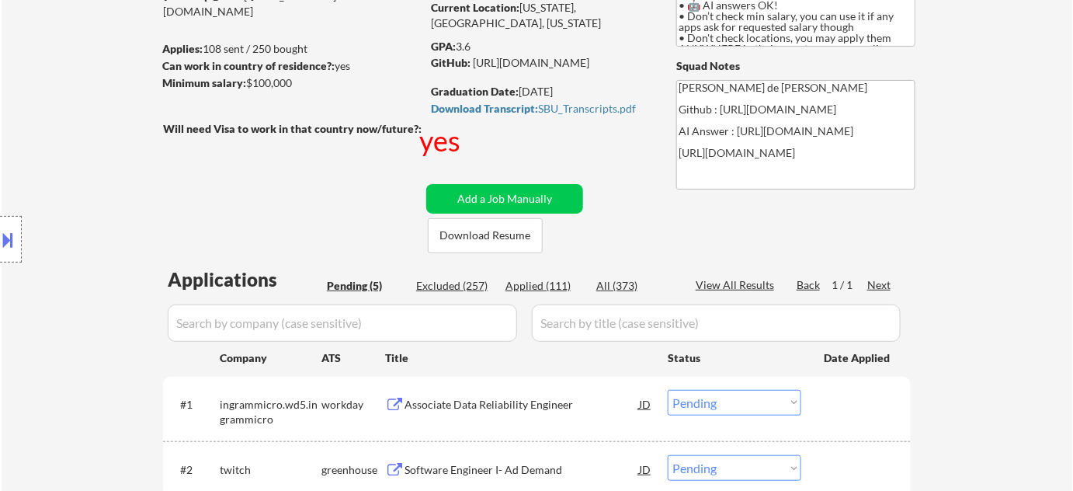
scroll to position [141, 0]
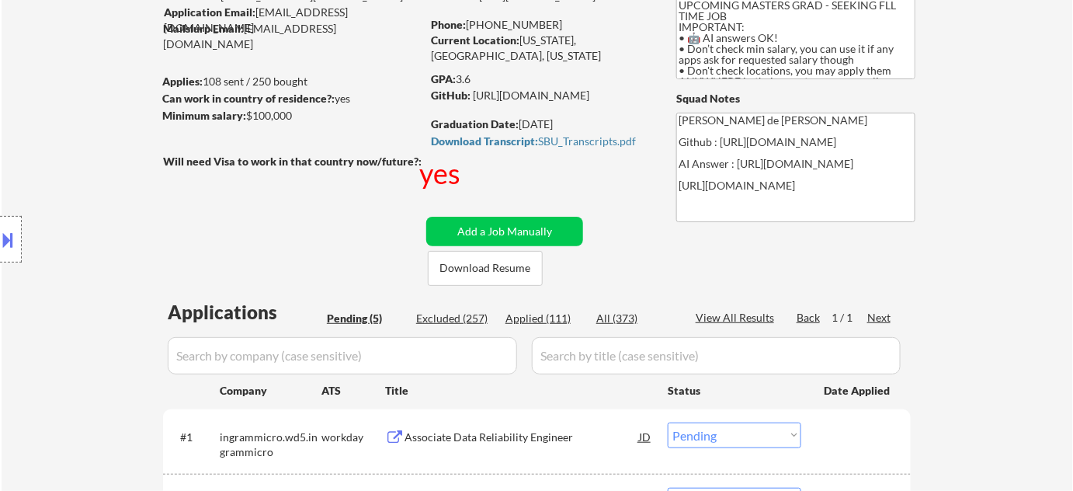
drag, startPoint x: 484, startPoint y: 19, endPoint x: 573, endPoint y: 16, distance: 89.3
click at [573, 17] on div "Phone: +1 516-434-1033" at bounding box center [541, 25] width 220 height 16
copy div "516-434-1033"
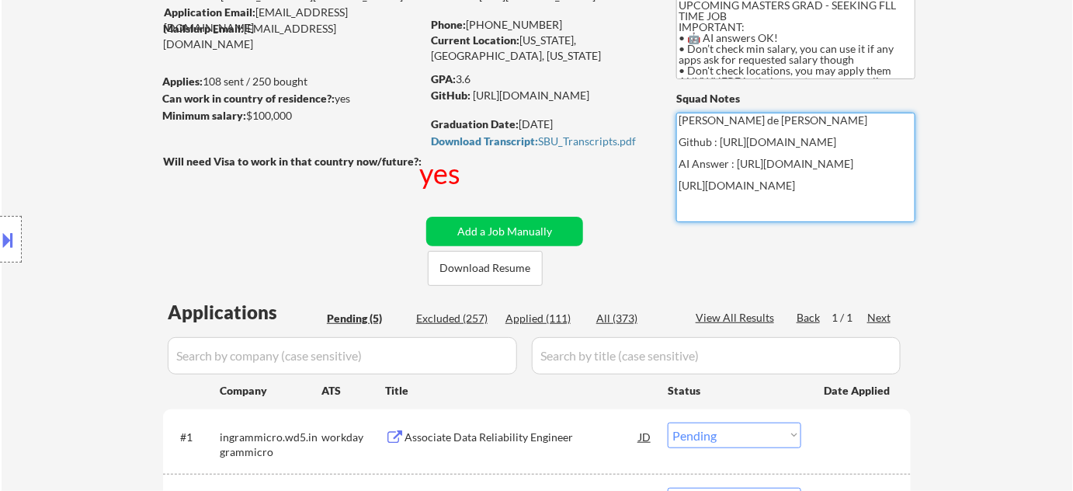
drag, startPoint x: 679, startPoint y: 142, endPoint x: 697, endPoint y: 166, distance: 30.0
click at [697, 166] on textarea "Flor de Mae Github : https://job-boards.greenhouse.io/trmlabs/jobs/5662998004 A…" at bounding box center [795, 167] width 239 height 109
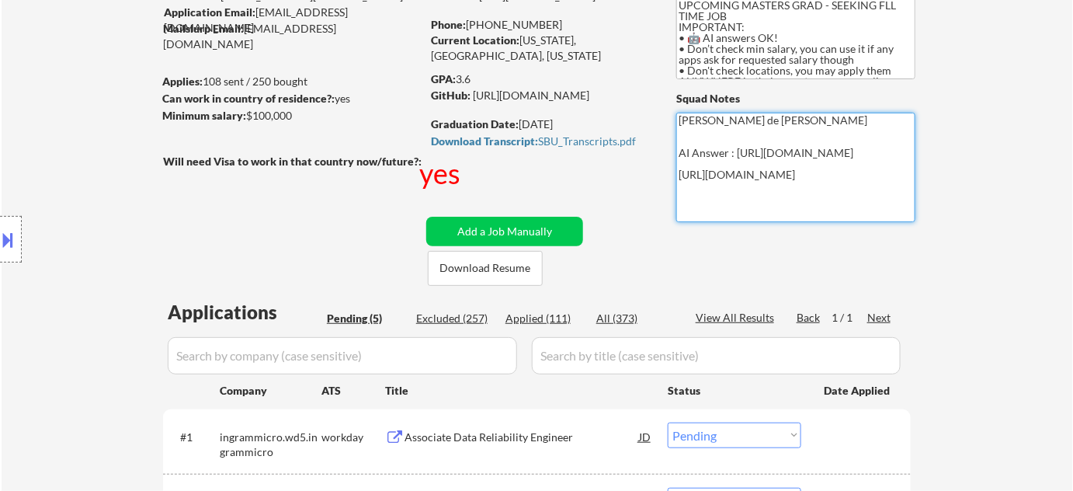
type textarea "Flor de Mae AI Answer : https://docs.google.com/spreadsheets/d/1uUNXfffLB3LfYqh…"
click at [652, 278] on div "← Return to /applysquad Mailslurp Inbox Job Search Builder Harsh Shah User Emai…" at bounding box center [537, 352] width 775 height 860
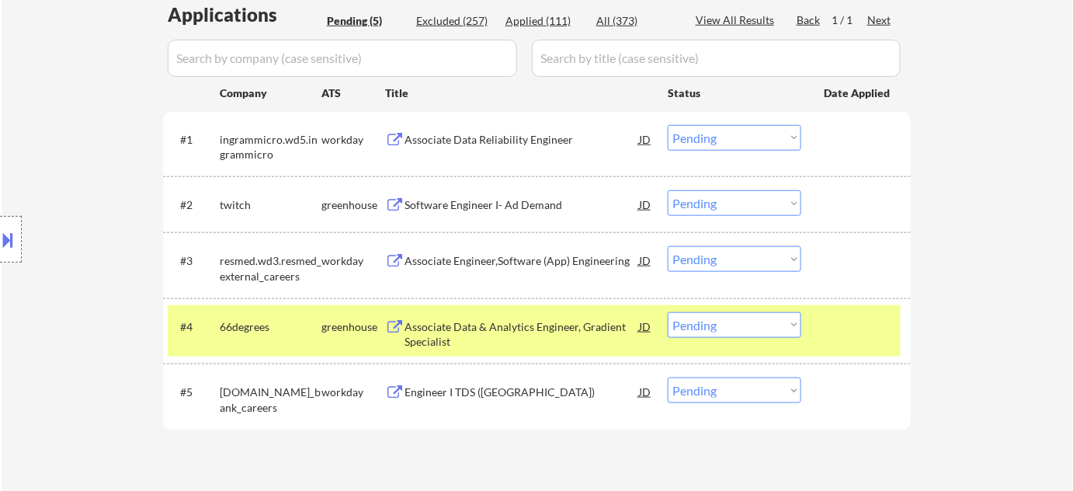
scroll to position [423, 0]
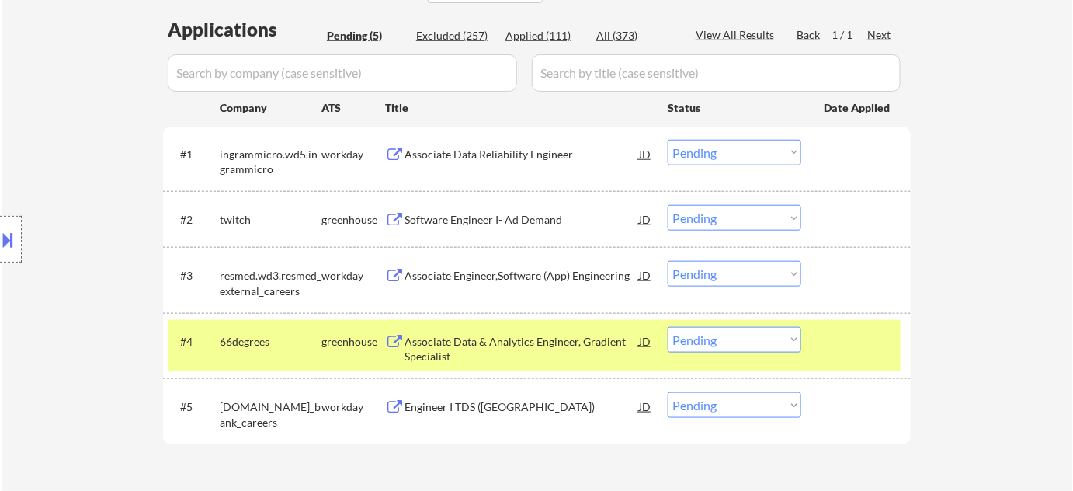
click at [695, 151] on select "Choose an option... Pending Applied Excluded (Questions) Excluded (Expired) Exc…" at bounding box center [735, 153] width 134 height 26
click at [668, 140] on select "Choose an option... Pending Applied Excluded (Questions) Excluded (Expired) Exc…" at bounding box center [735, 153] width 134 height 26
select select ""pending""
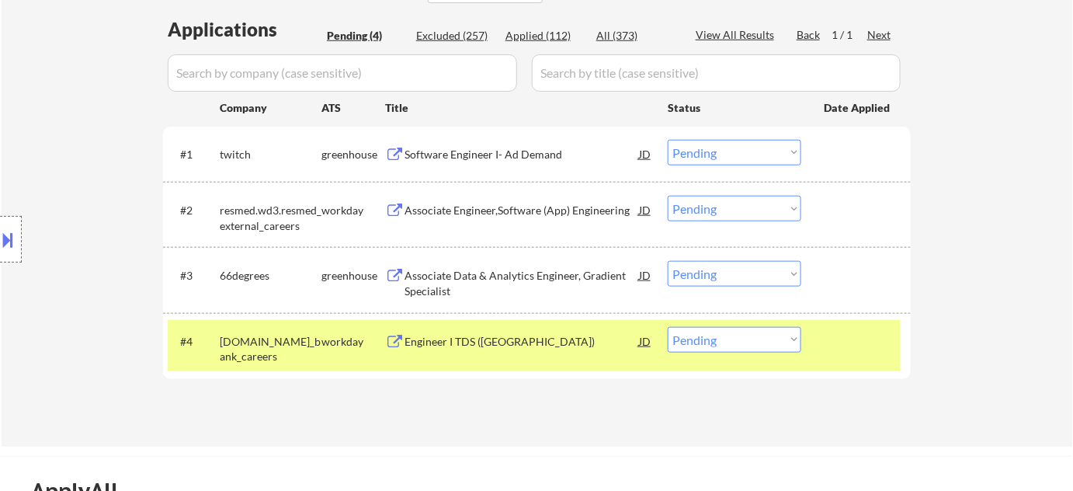
click at [488, 159] on div "Software Engineer I- Ad Demand" at bounding box center [521, 155] width 234 height 16
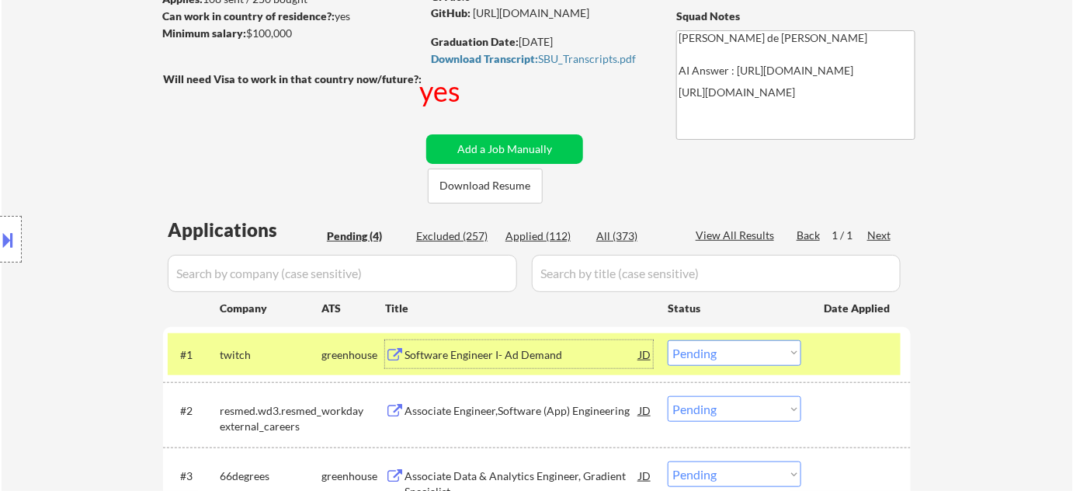
scroll to position [141, 0]
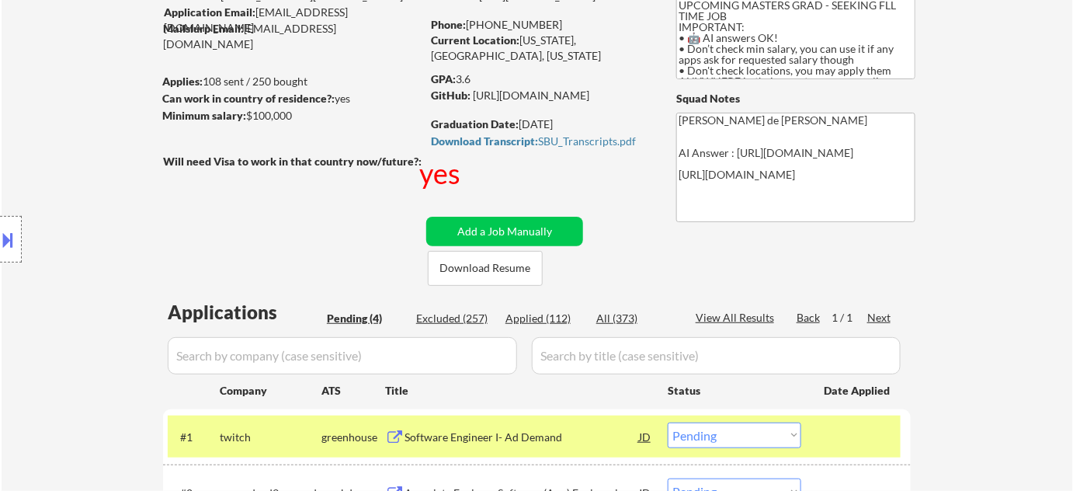
drag, startPoint x: 482, startPoint y: 22, endPoint x: 552, endPoint y: 24, distance: 69.9
click at [552, 24] on div "Phone: +1 516-434-1033" at bounding box center [541, 25] width 220 height 16
copy div "516-434-1033"
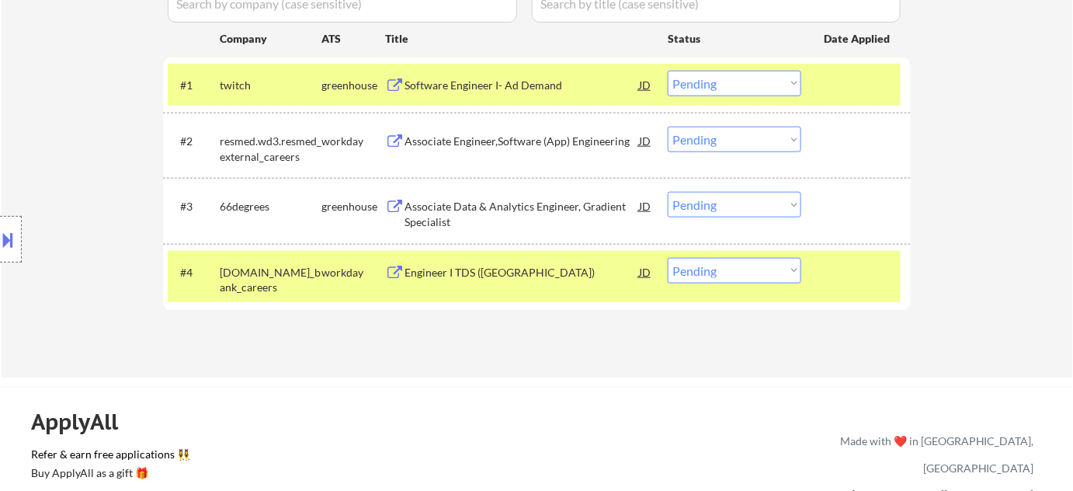
scroll to position [494, 0]
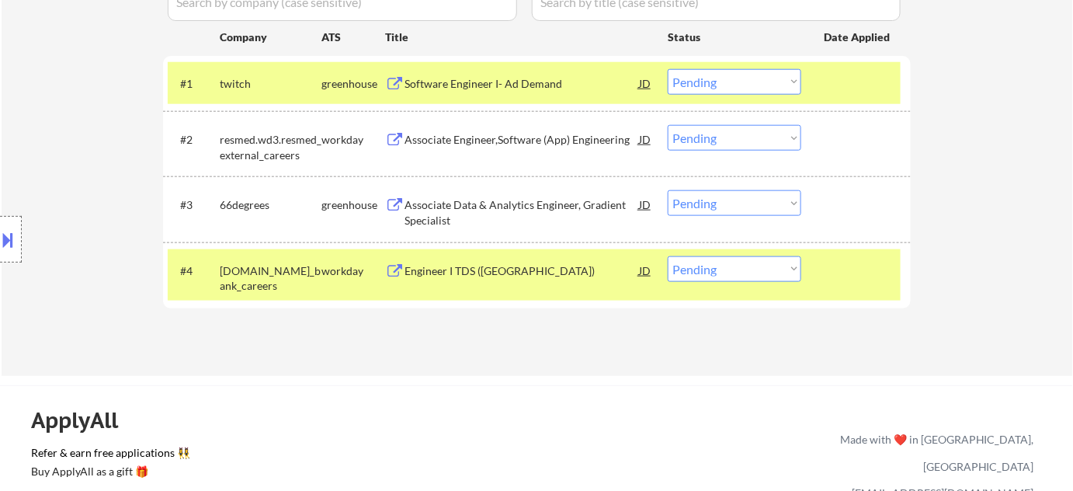
click at [700, 136] on select "Choose an option... Pending Applied Excluded (Questions) Excluded (Expired) Exc…" at bounding box center [735, 138] width 134 height 26
click at [668, 125] on select "Choose an option... Pending Applied Excluded (Questions) Excluded (Expired) Exc…" at bounding box center [735, 138] width 134 height 26
select select ""pending""
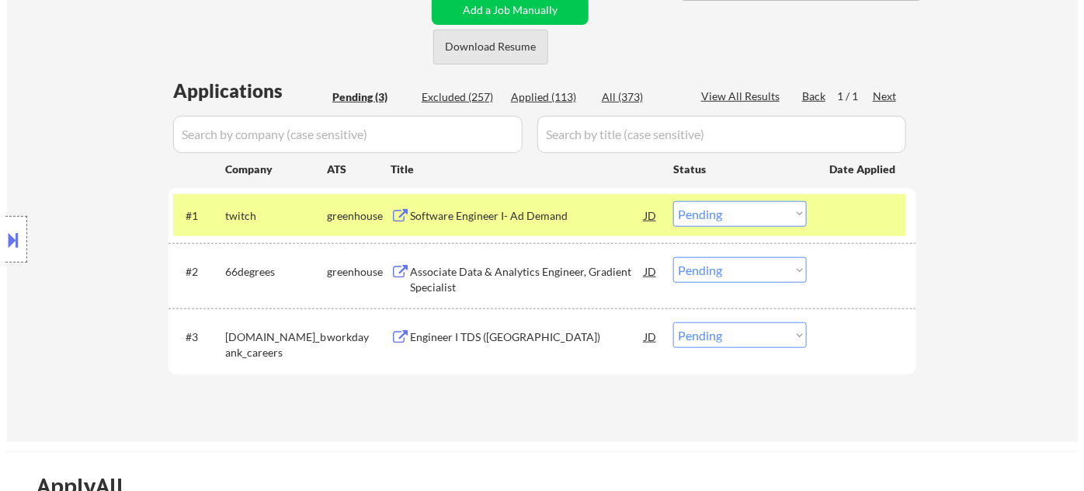
scroll to position [282, 0]
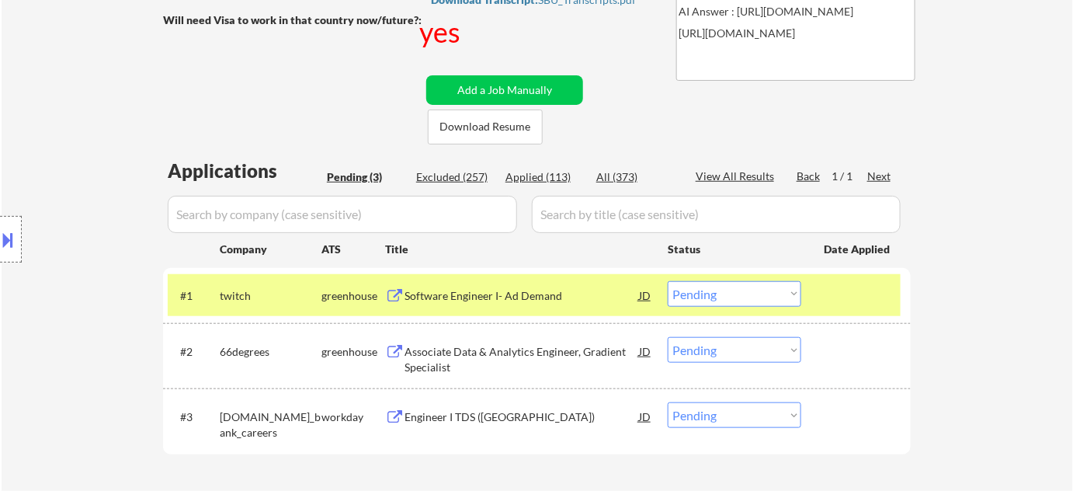
click at [636, 179] on div "All (373)" at bounding box center [635, 177] width 78 height 16
click at [621, 173] on div "All (373)" at bounding box center [635, 177] width 78 height 16
click at [627, 172] on div "All (373)" at bounding box center [635, 177] width 78 height 16
select select ""applied""
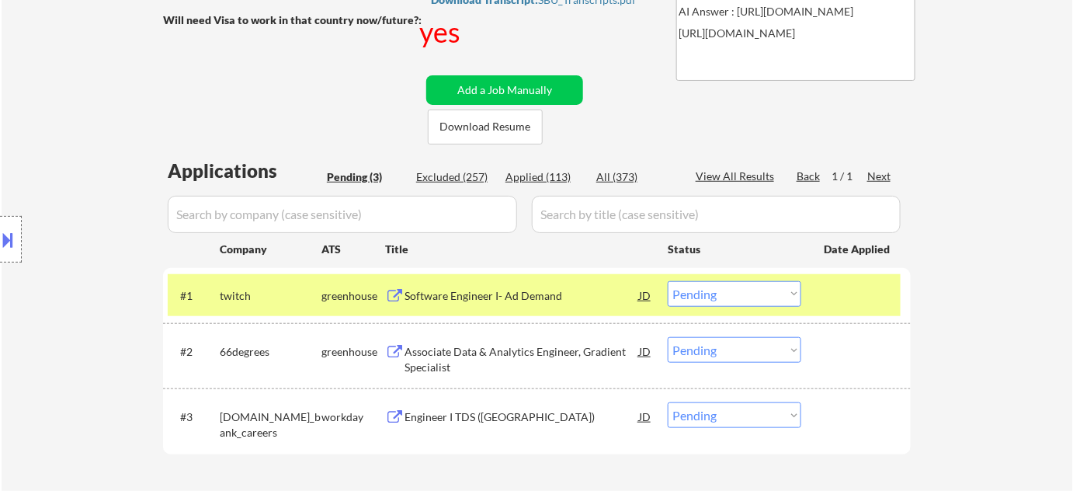
select select ""applied""
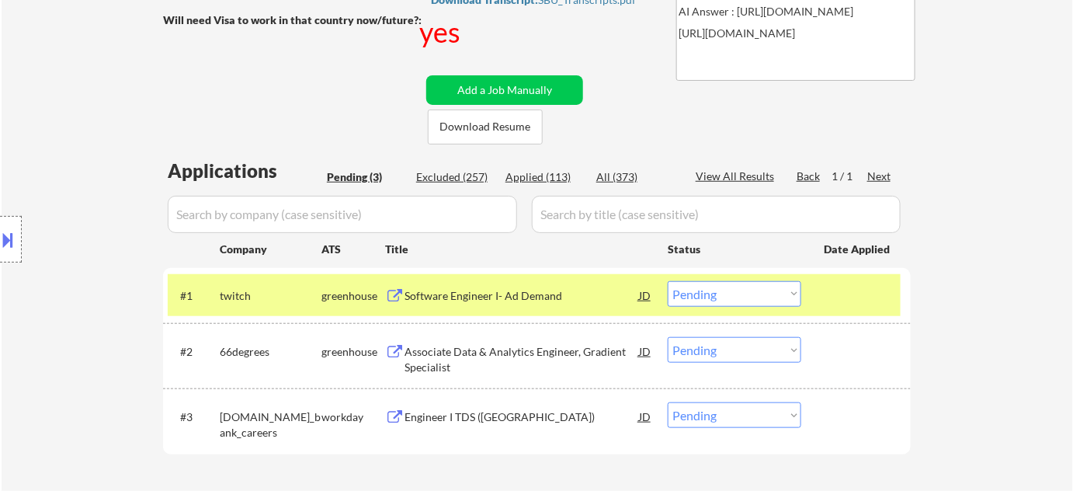
select select ""applied""
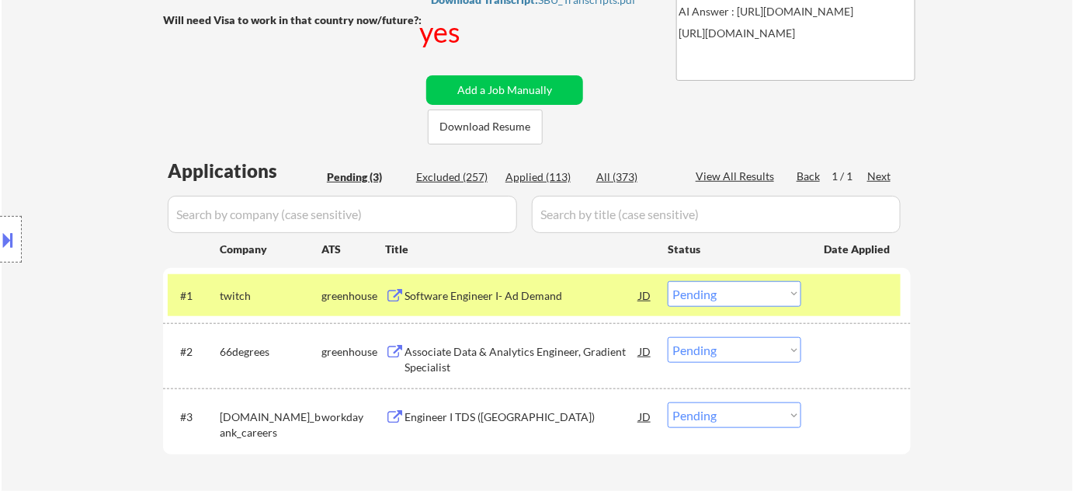
select select ""applied""
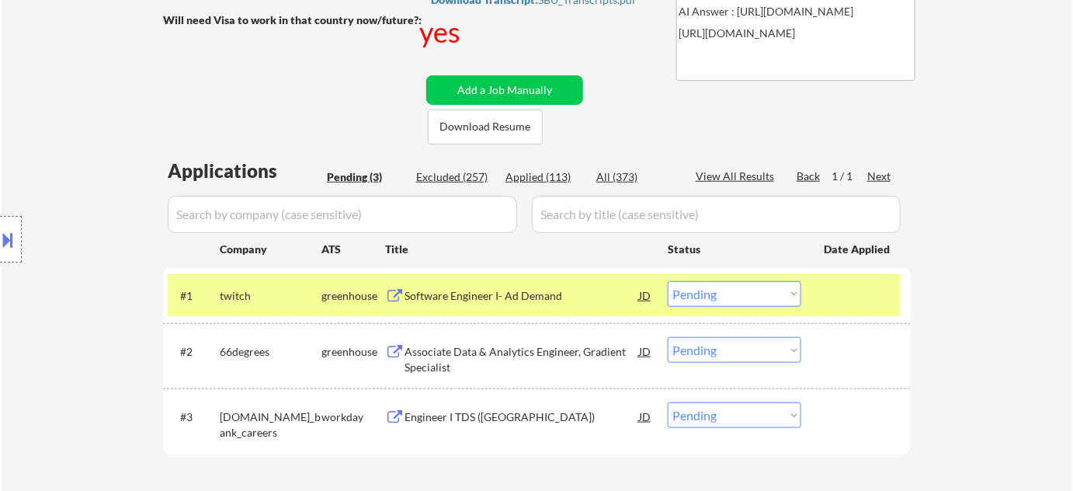
select select ""applied""
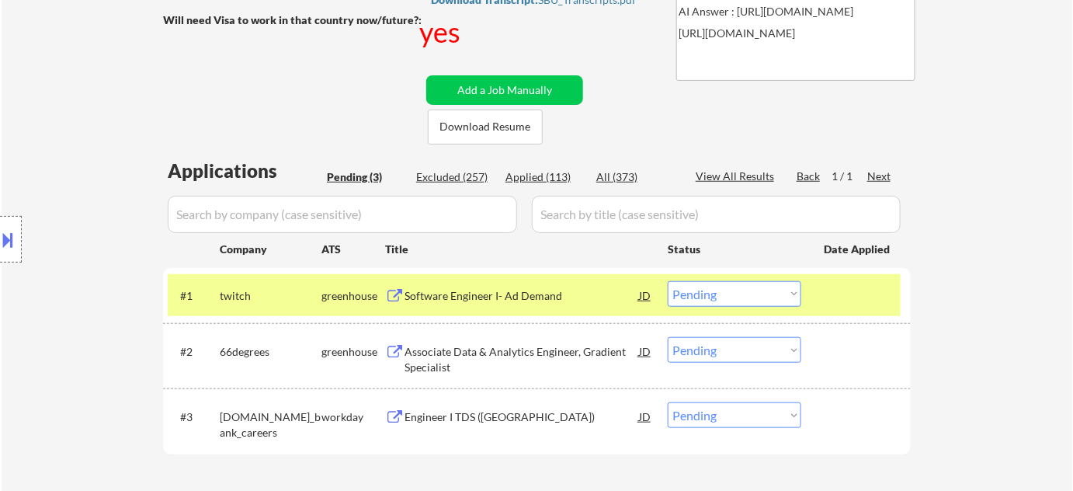
select select ""applied""
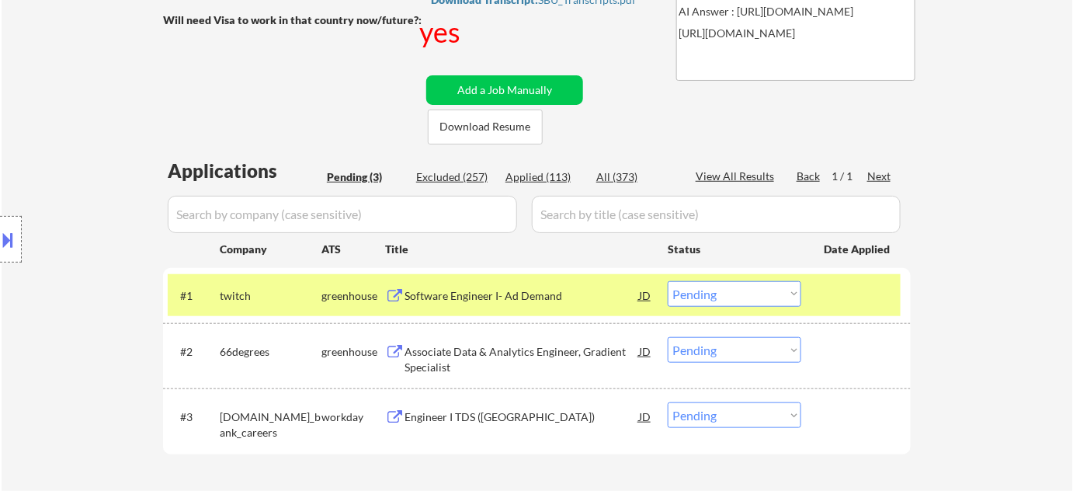
select select ""applied""
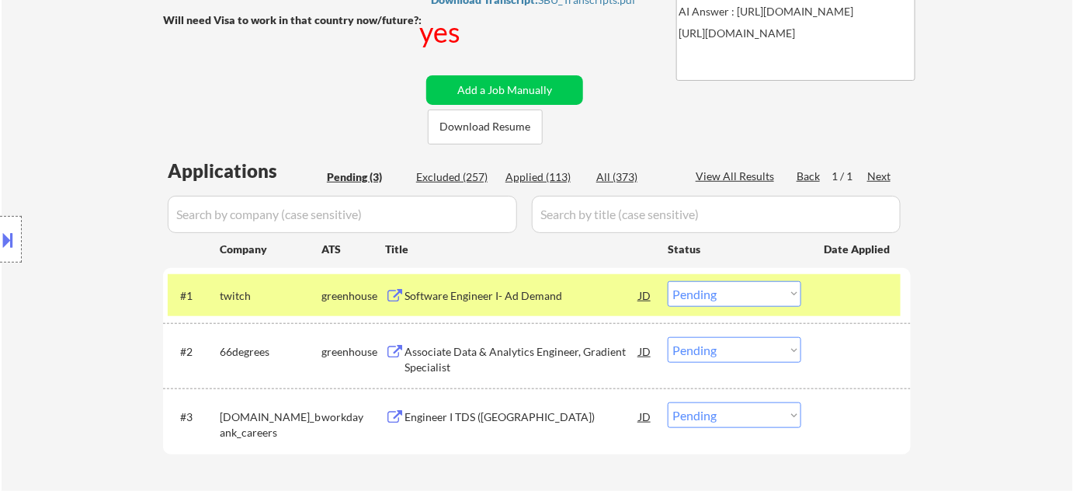
select select ""applied""
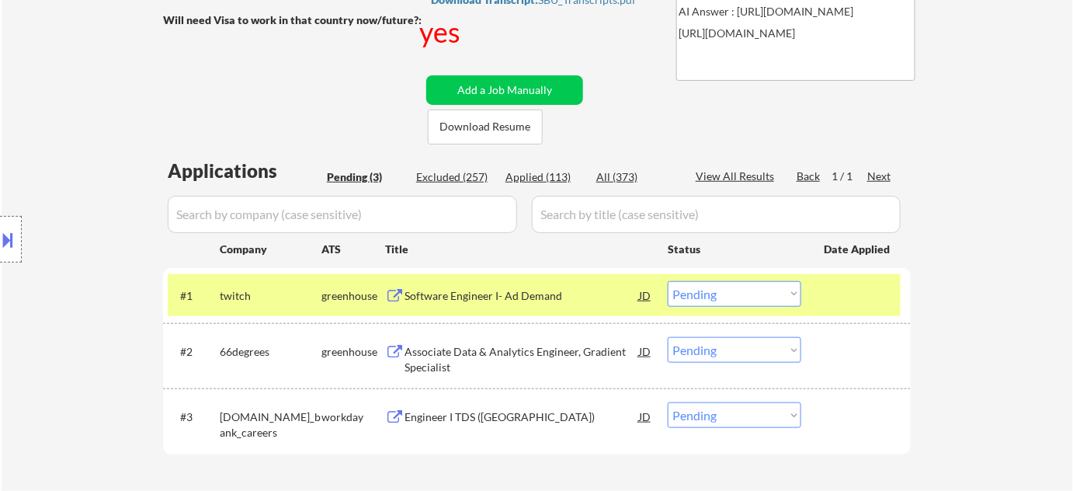
select select ""applied""
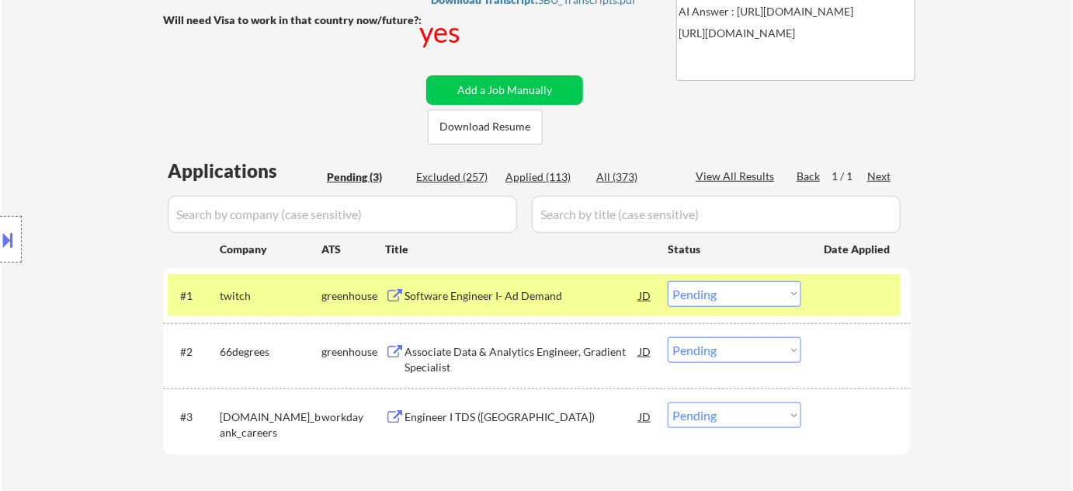
select select ""applied""
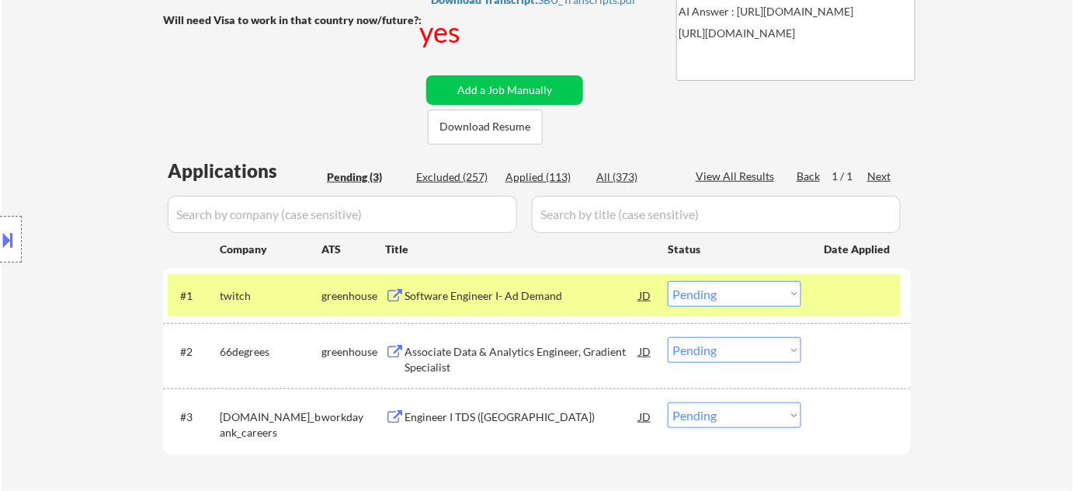
select select ""applied""
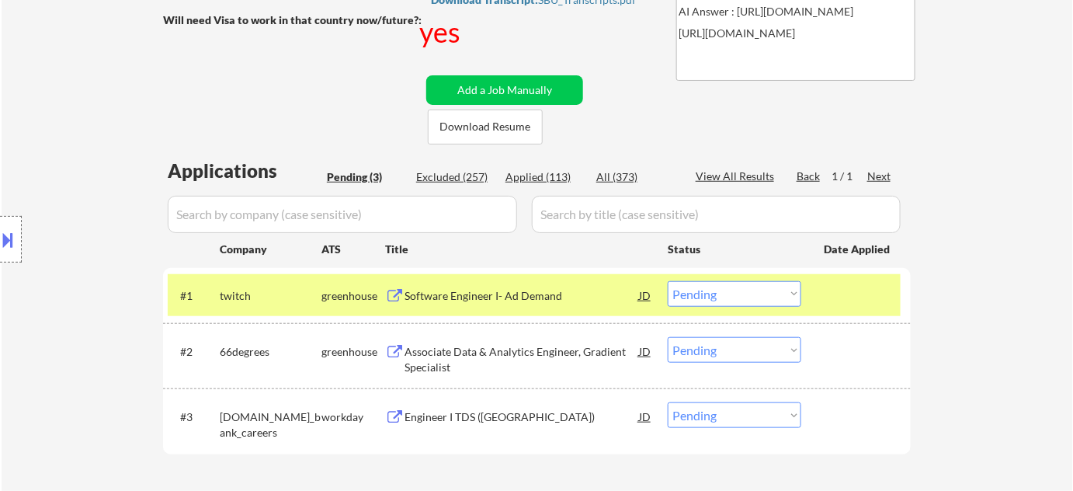
select select ""applied""
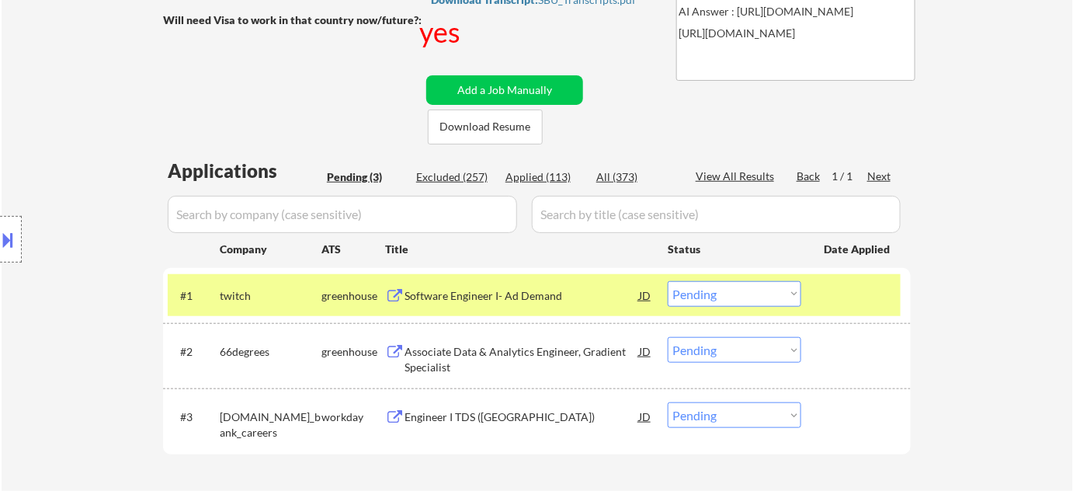
select select ""applied""
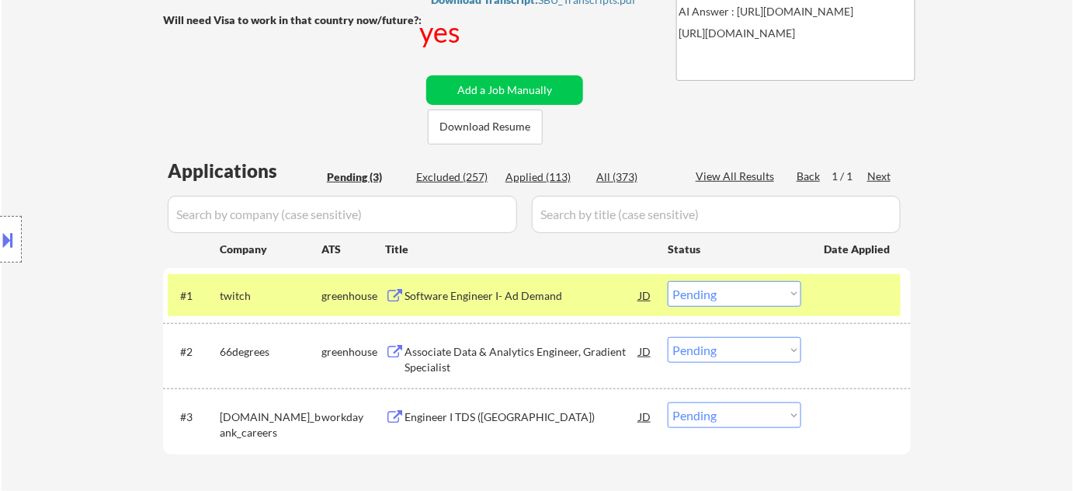
select select ""applied""
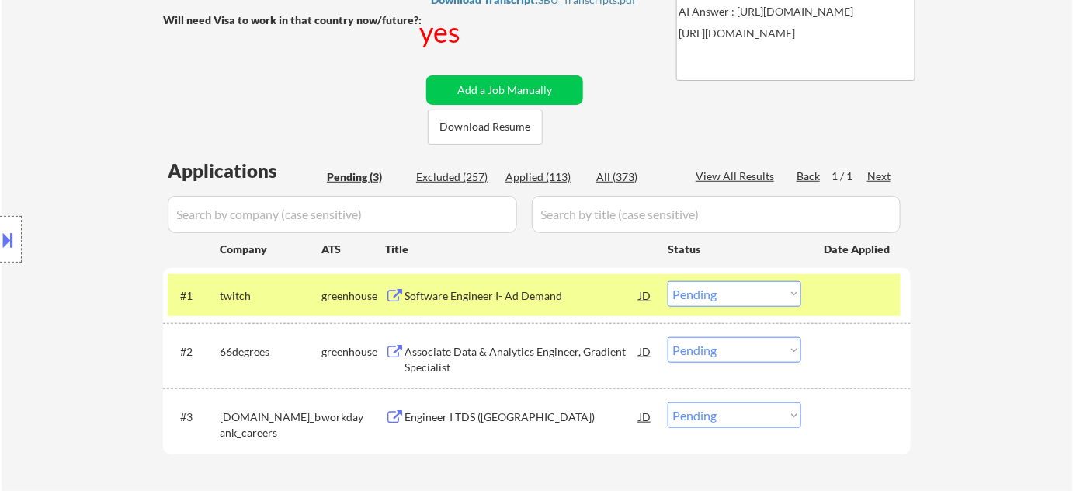
select select ""applied""
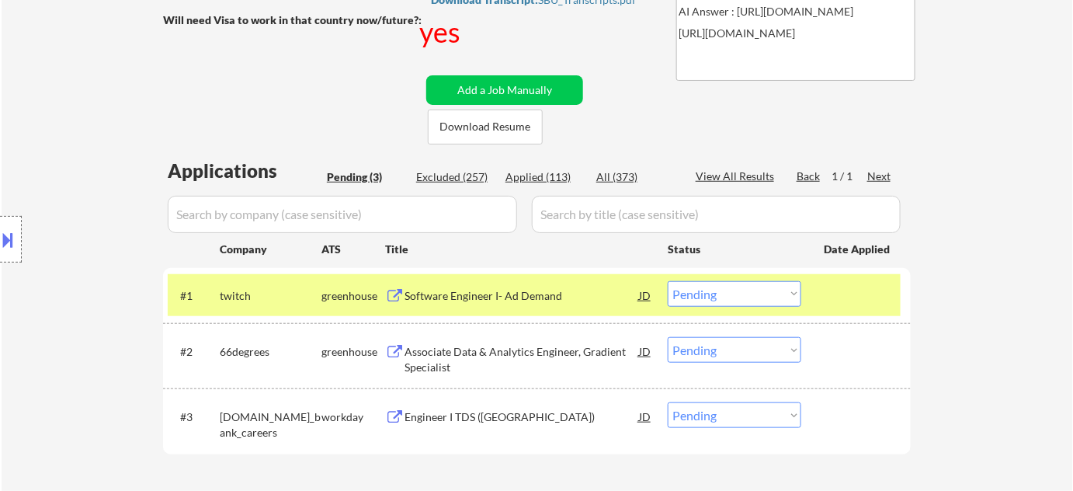
select select ""applied""
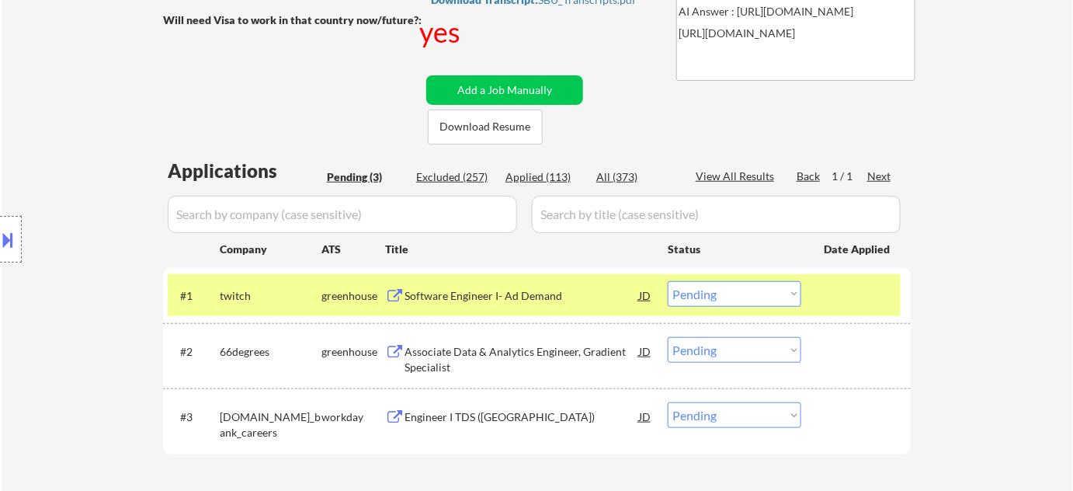
select select ""applied""
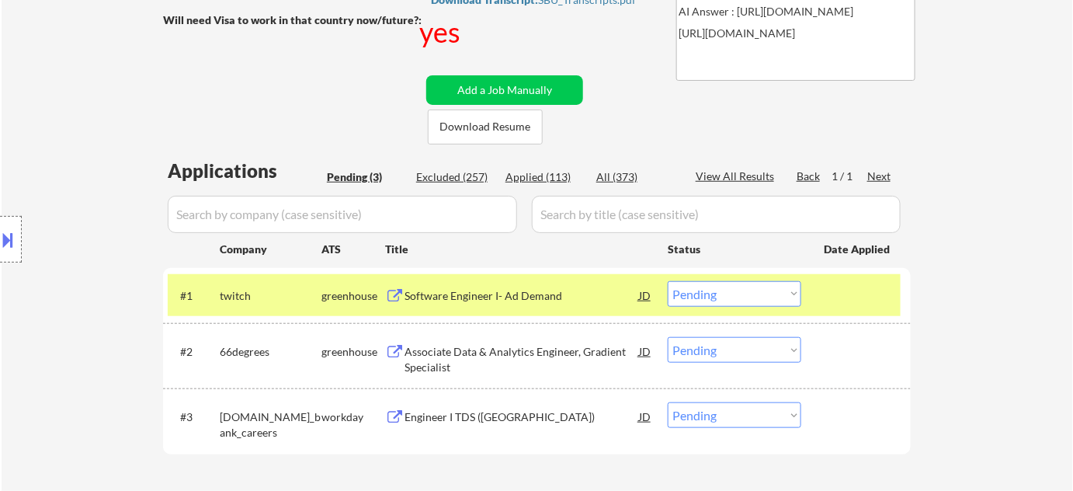
select select ""applied""
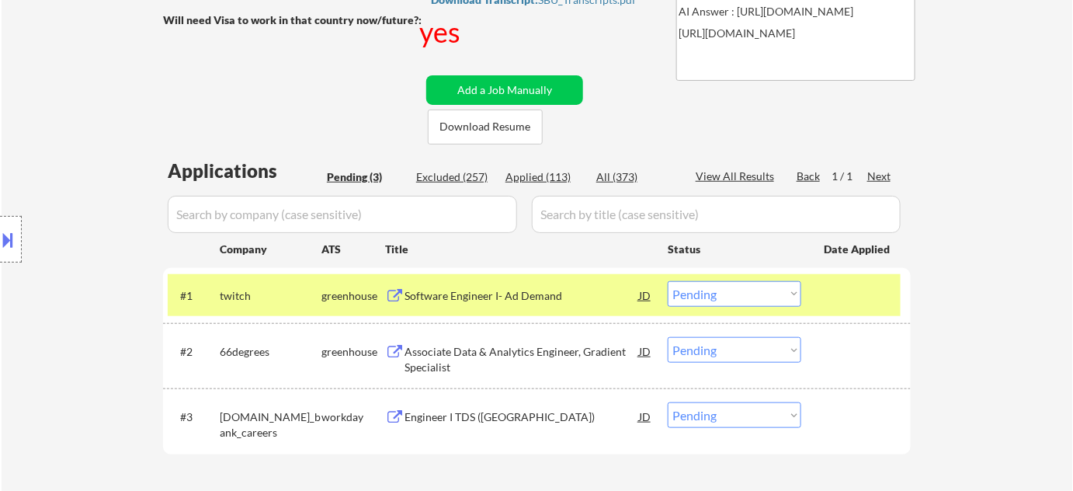
select select ""applied""
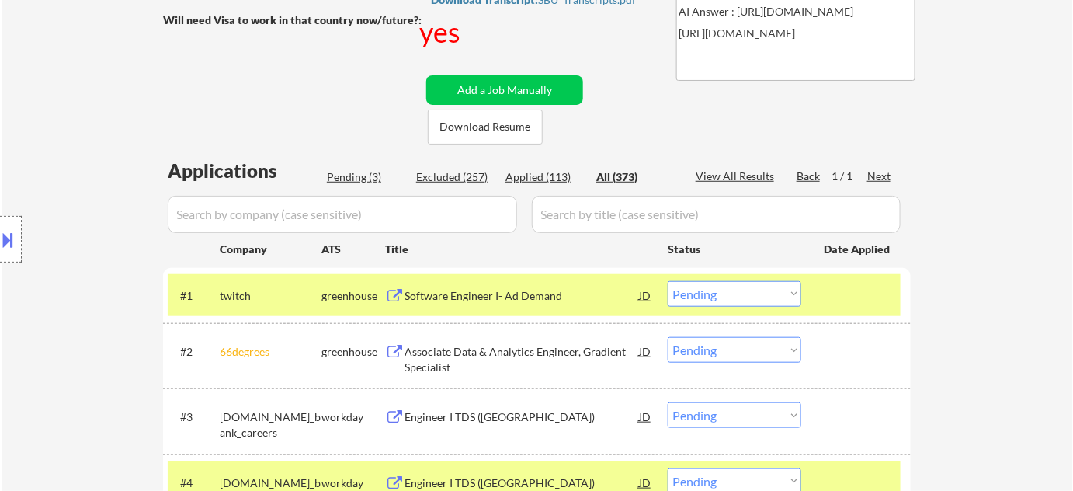
select select ""applied""
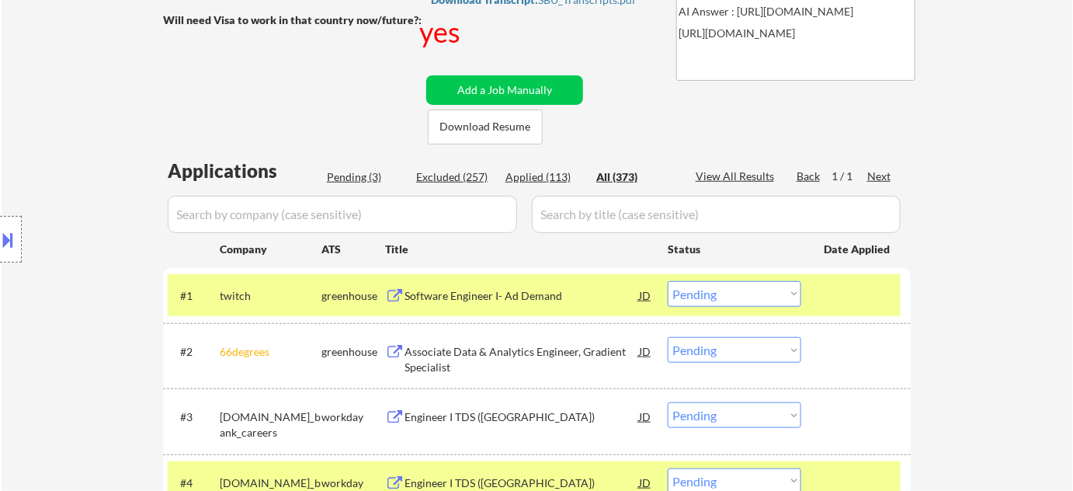
select select ""applied""
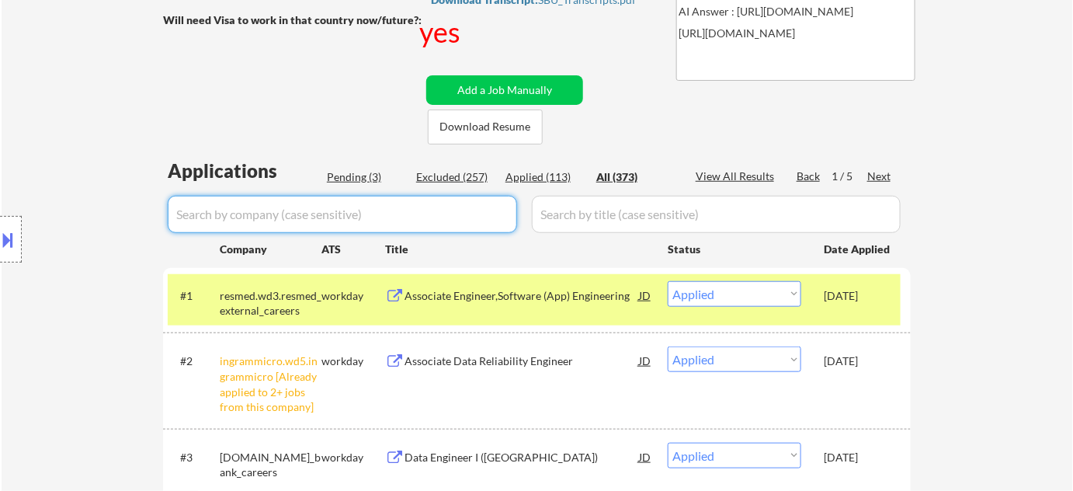
click at [422, 217] on input "input" at bounding box center [342, 214] width 349 height 37
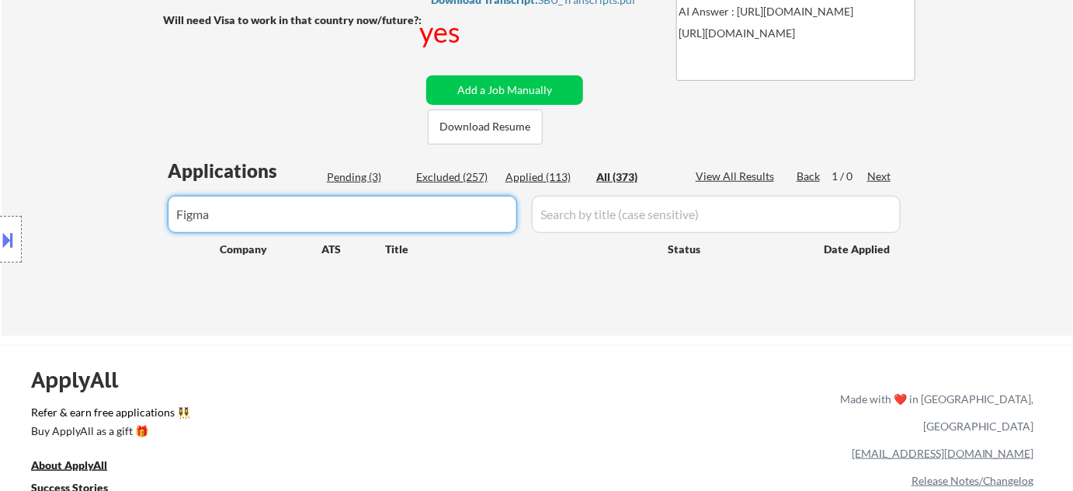
type input "Figma"
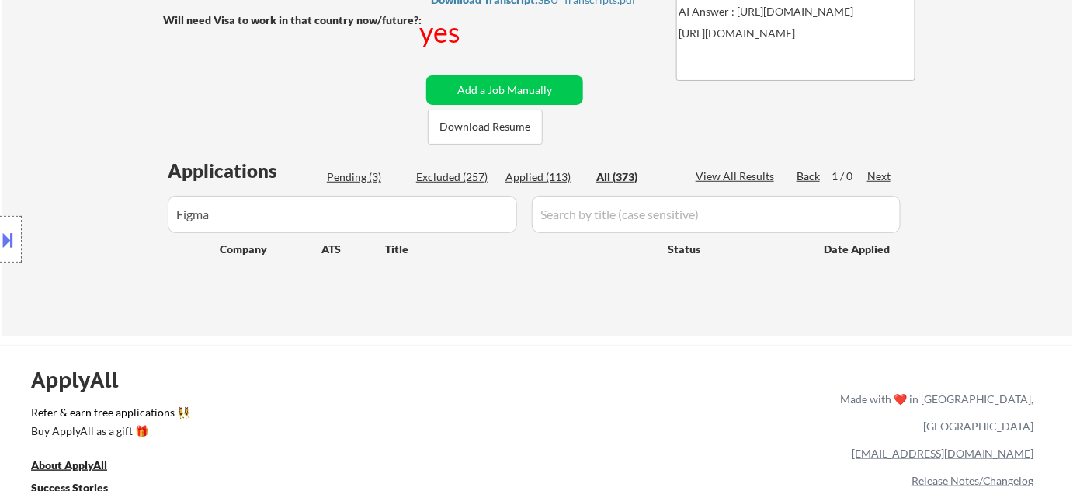
drag, startPoint x: 332, startPoint y: 210, endPoint x: 0, endPoint y: 210, distance: 331.5
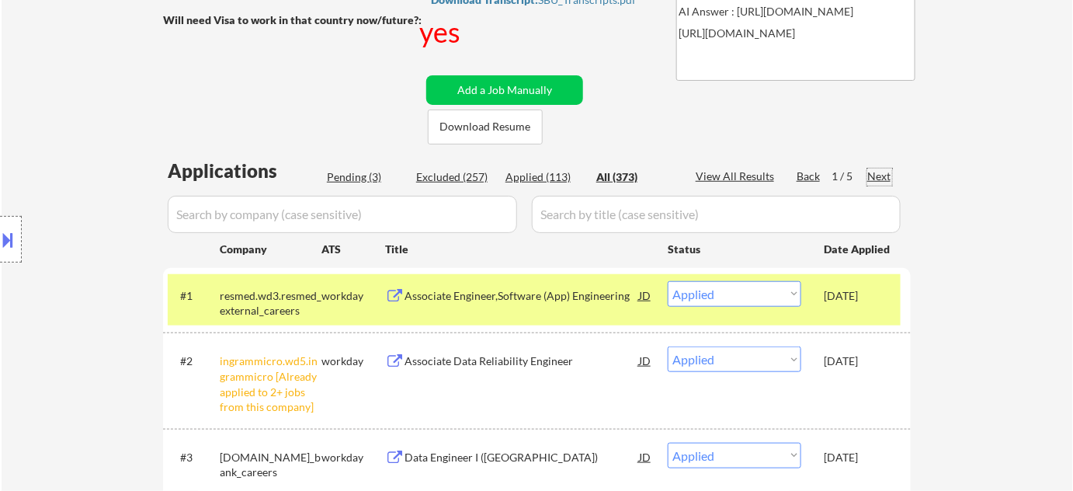
click at [887, 179] on div "Next" at bounding box center [879, 176] width 25 height 16
select select ""excluded__expired_""
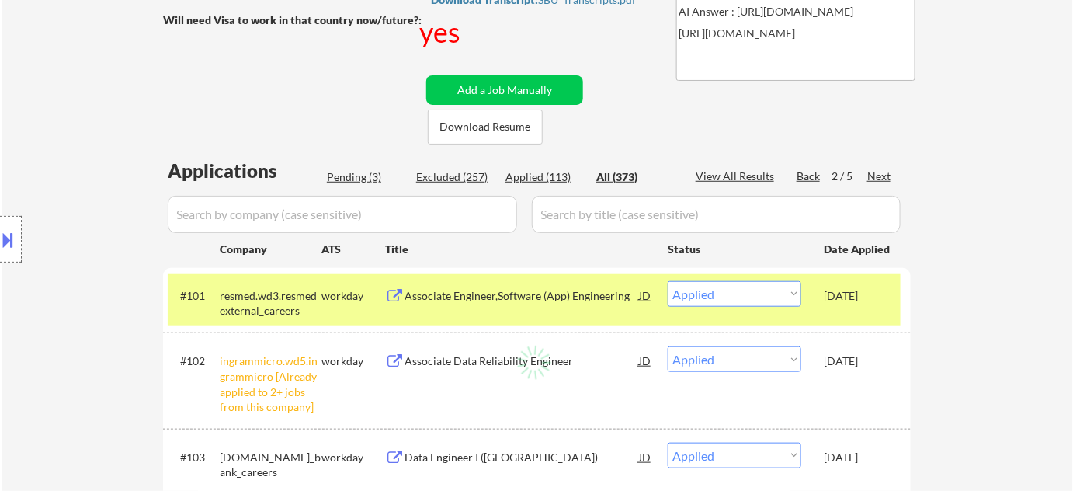
select select ""excluded__expired_""
select select ""excluded__bad_match_""
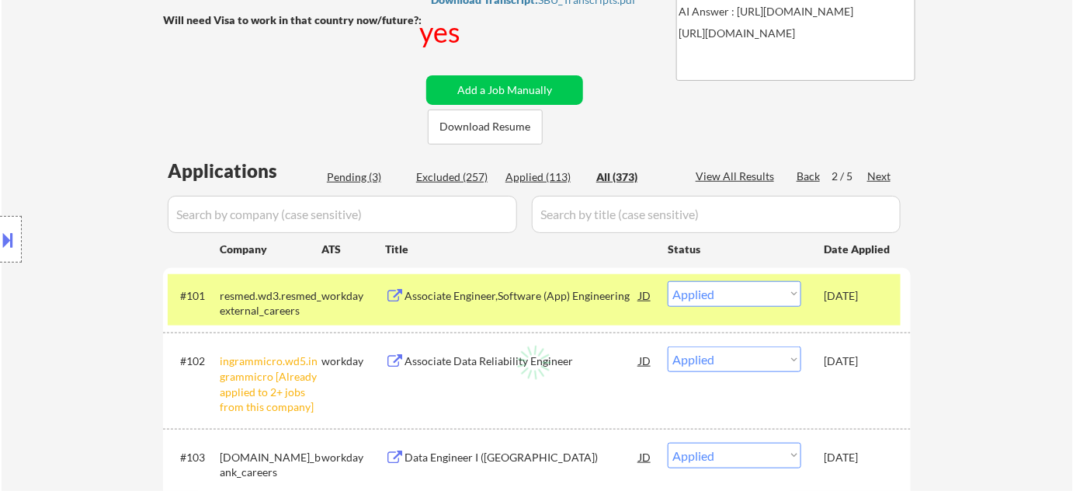
select select ""excluded__expired_""
select select ""excluded__bad_match_""
select select ""excluded__expired_""
select select ""excluded__bad_match_""
select select ""excluded__expired_""
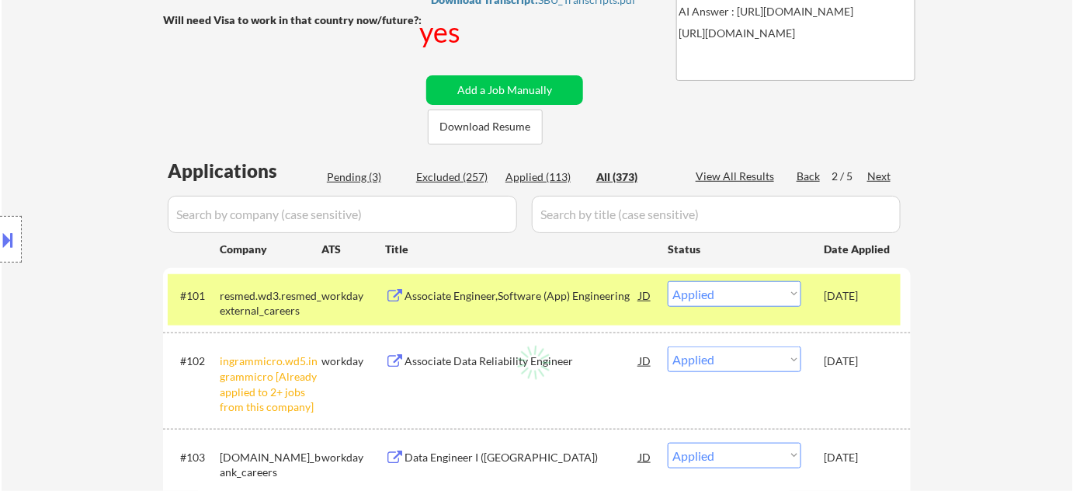
select select ""excluded__expired_""
select select ""excluded__bad_match_""
select select ""excluded__expired_""
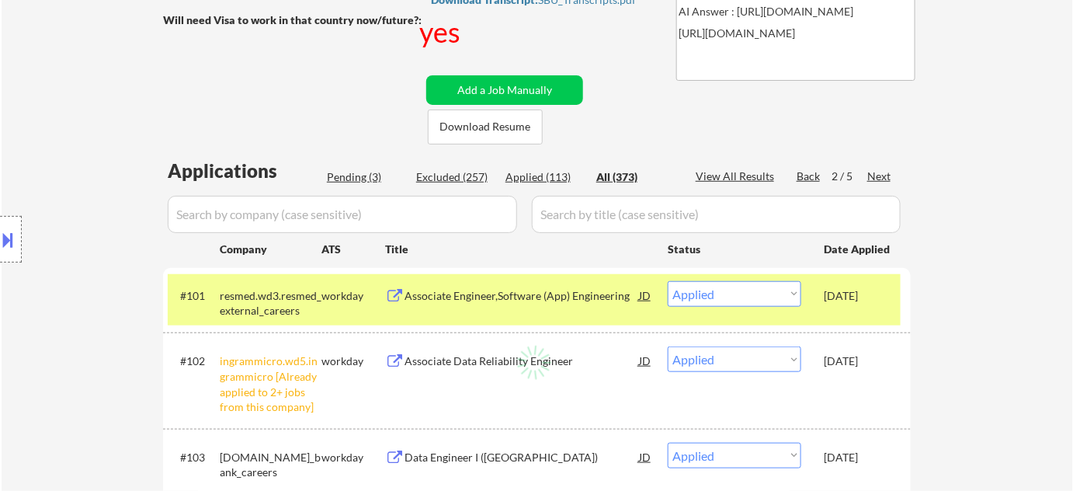
select select ""excluded__bad_match_""
select select ""excluded__expired_""
select select ""excluded__bad_match_""
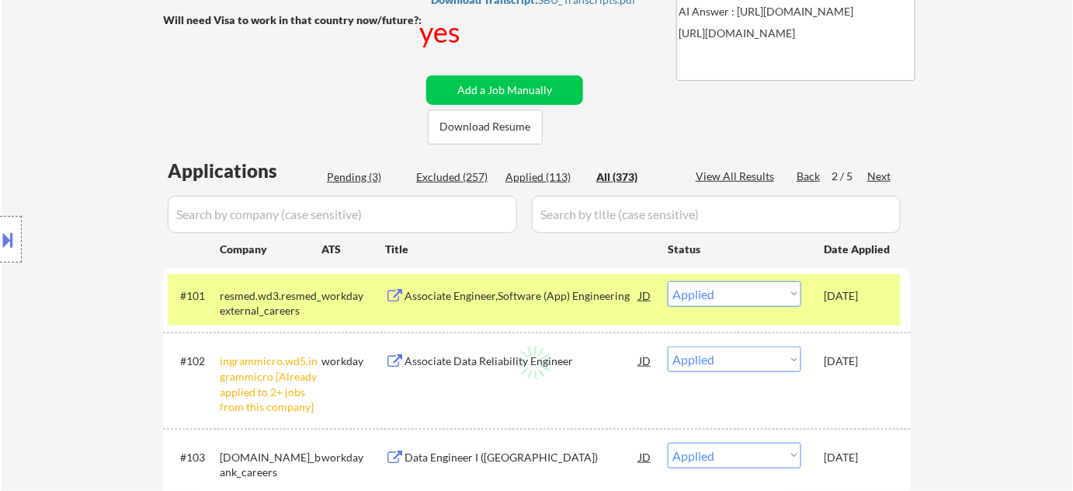
select select ""excluded__expired_""
select select ""excluded__bad_match_""
select select ""excluded__expired_""
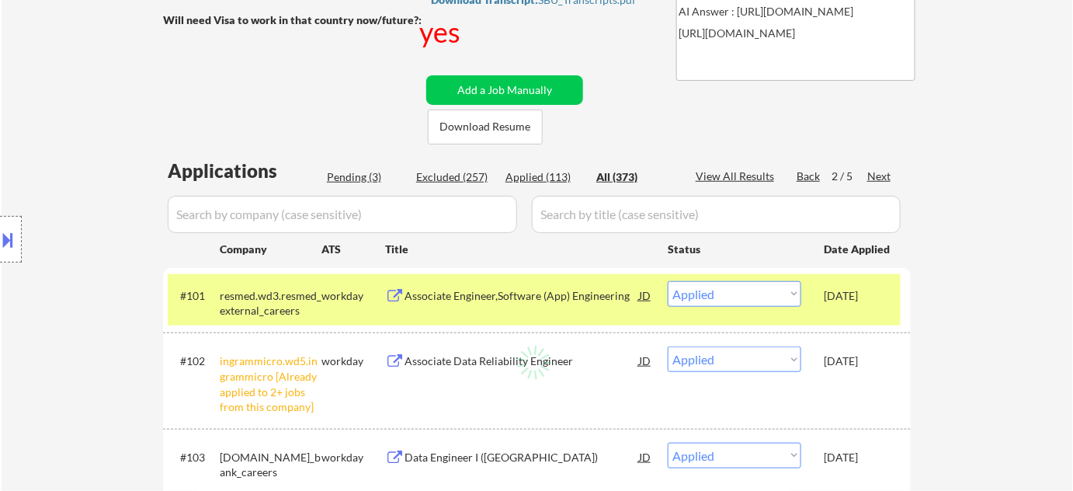
select select ""excluded__expired_""
select select ""excluded__bad_match_""
select select ""excluded__expired_""
select select ""excluded__bad_match_""
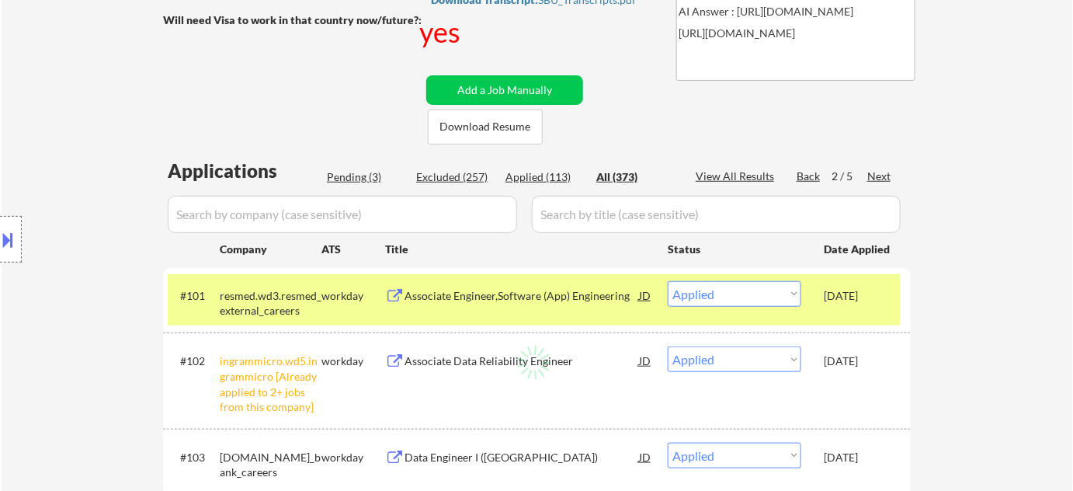
select select ""excluded__expired_""
select select ""excluded__bad_match_""
select select ""excluded__expired_""
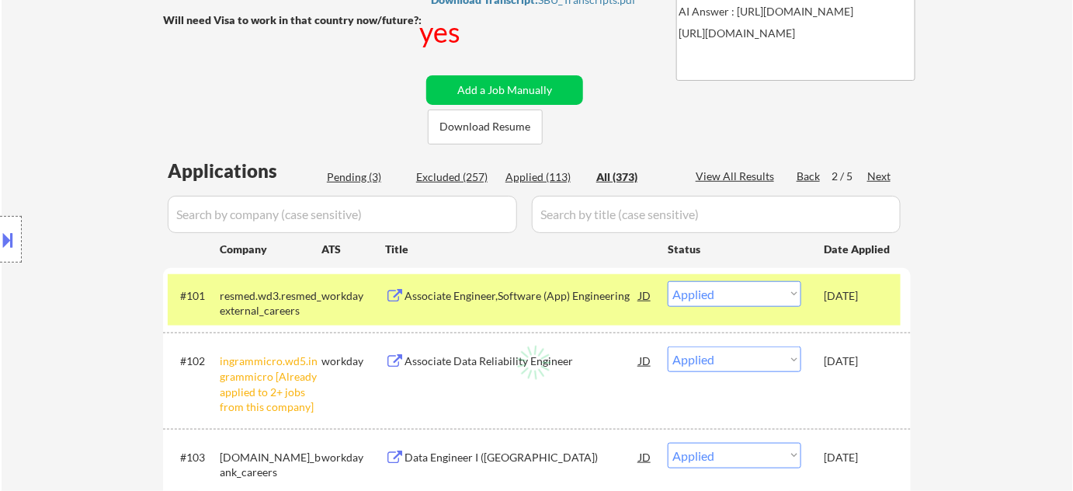
select select ""excluded__bad_match_""
select select ""excluded__expired_""
select select ""excluded__bad_match_""
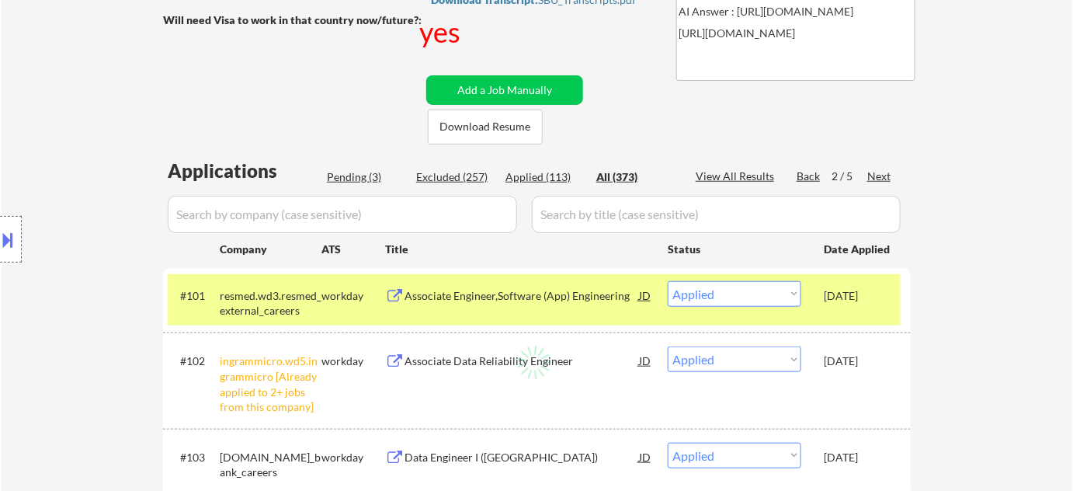
select select ""excluded__bad_match_""
select select ""excluded__expired_""
select select ""excluded__bad_match_""
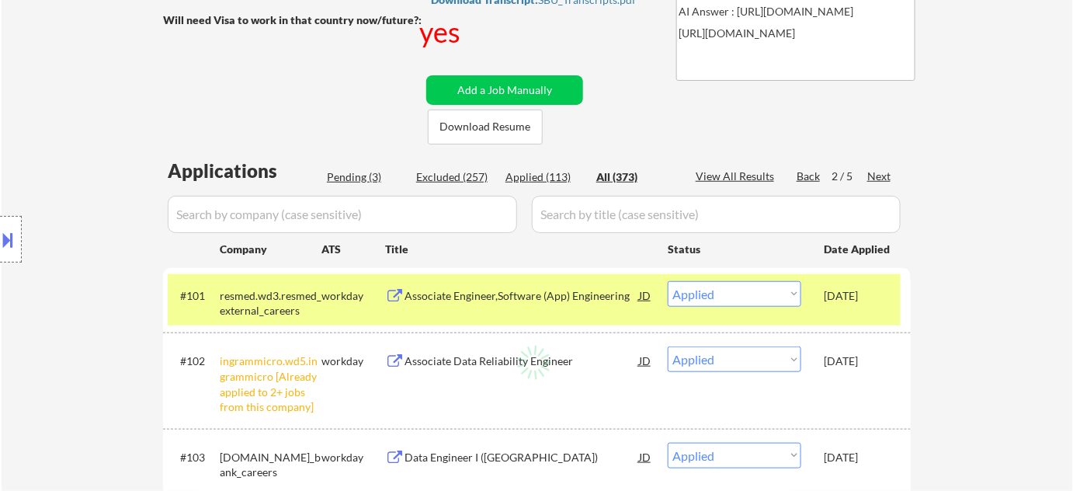
select select ""excluded__bad_match_""
select select ""excluded__expired_""
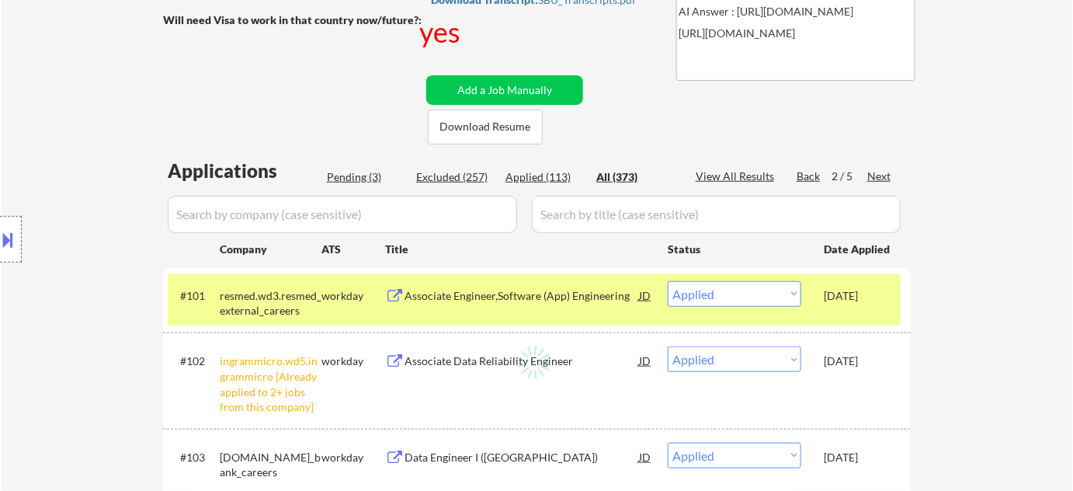
select select ""excluded__bad_match_""
select select ""excluded__expired_""
select select ""excluded__other_""
select select ""excluded__bad_match_""
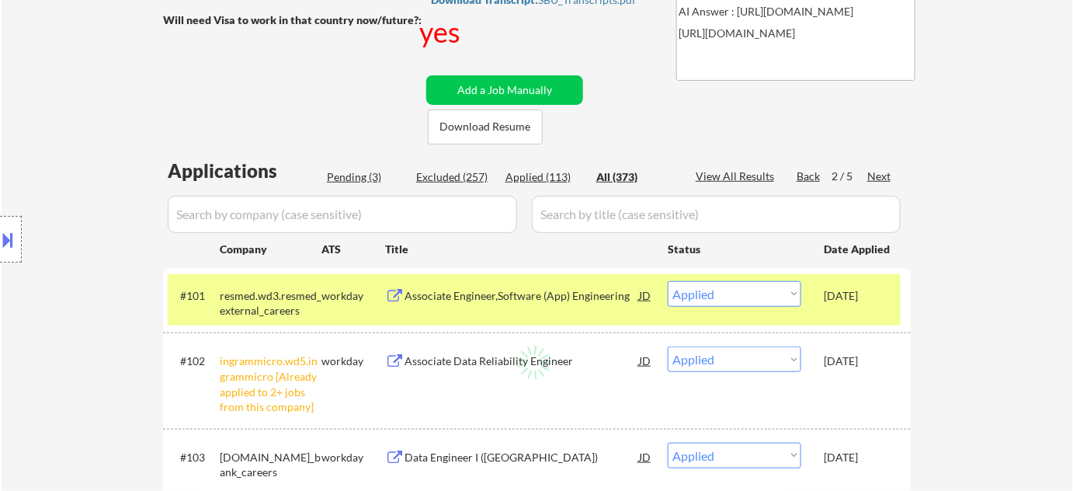
select select ""excluded__expired_""
select select ""excluded__bad_match_""
select select ""excluded__expired_""
select select ""excluded""
select select ""excluded__bad_match_""
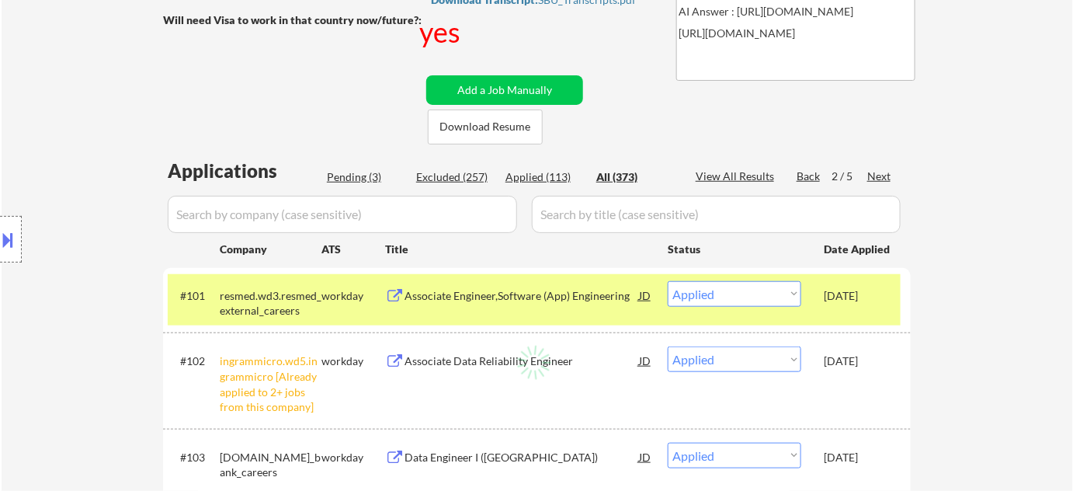
select select ""excluded__expired_""
select select ""excluded__bad_match_""
select select ""excluded__expired_""
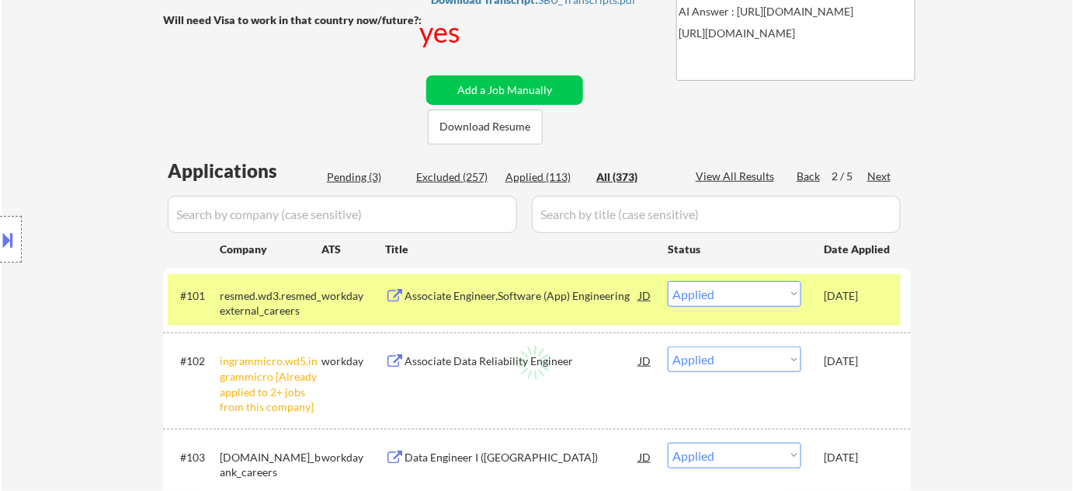
select select ""excluded__bad_match_""
select select ""excluded__expired_""
select select ""excluded__bad_match_""
select select ""excluded__expired_""
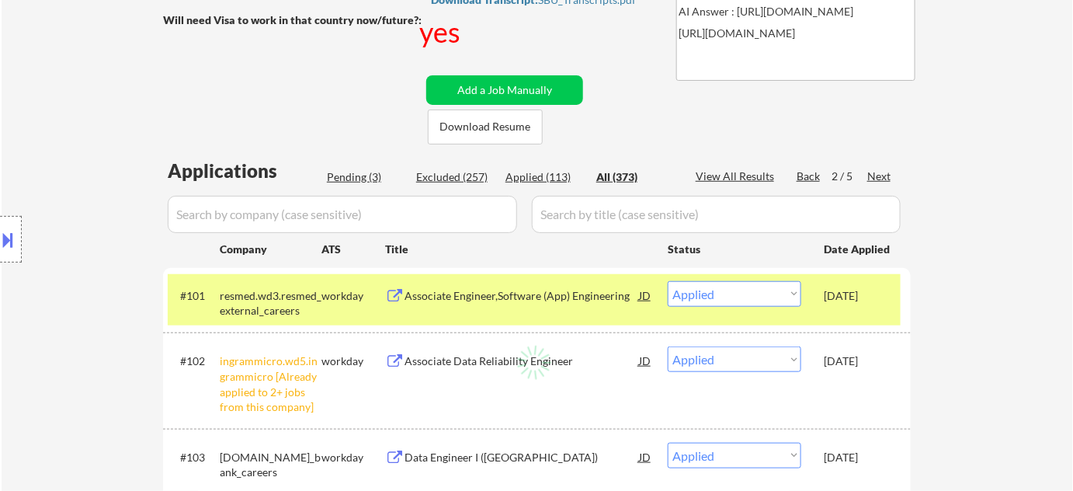
select select ""excluded__other_""
select select ""excluded__bad_match_""
select select ""excluded__expired_""
select select ""excluded__bad_match_""
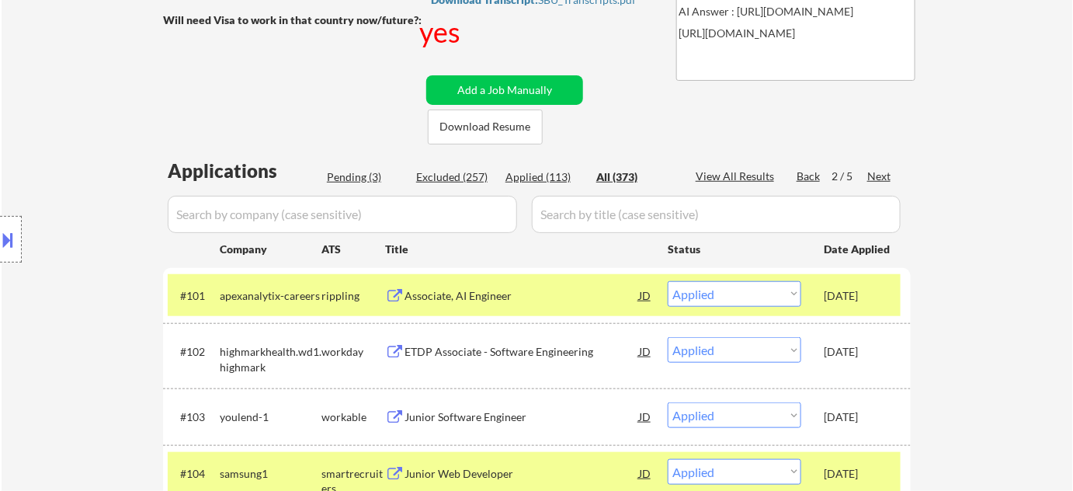
click at [880, 172] on div "Next" at bounding box center [879, 176] width 25 height 16
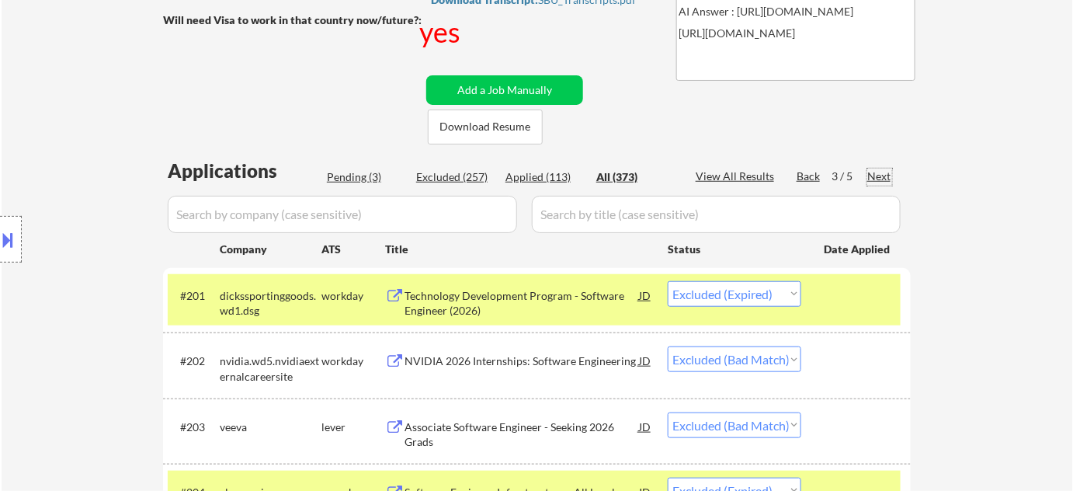
click at [877, 172] on div "Next" at bounding box center [879, 176] width 25 height 16
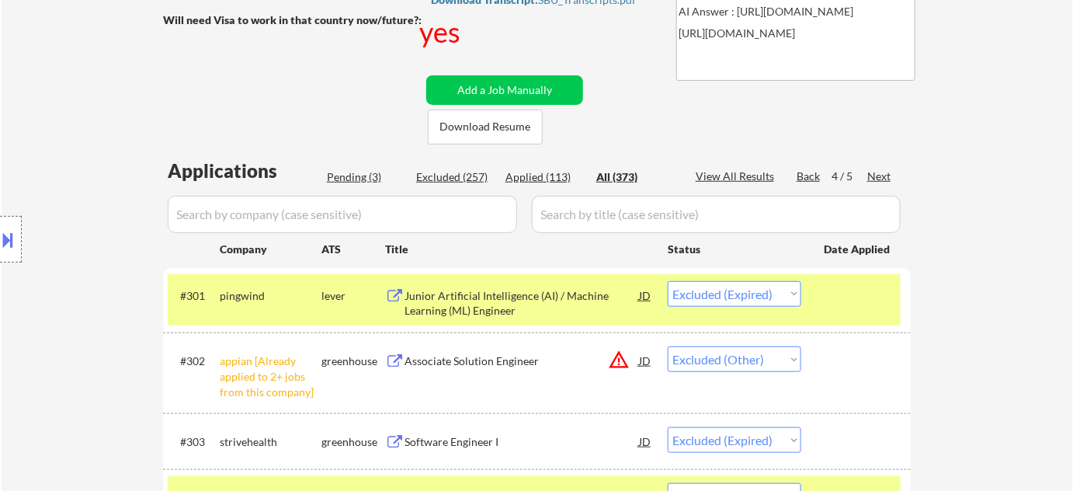
click at [882, 178] on div "Next" at bounding box center [879, 176] width 25 height 16
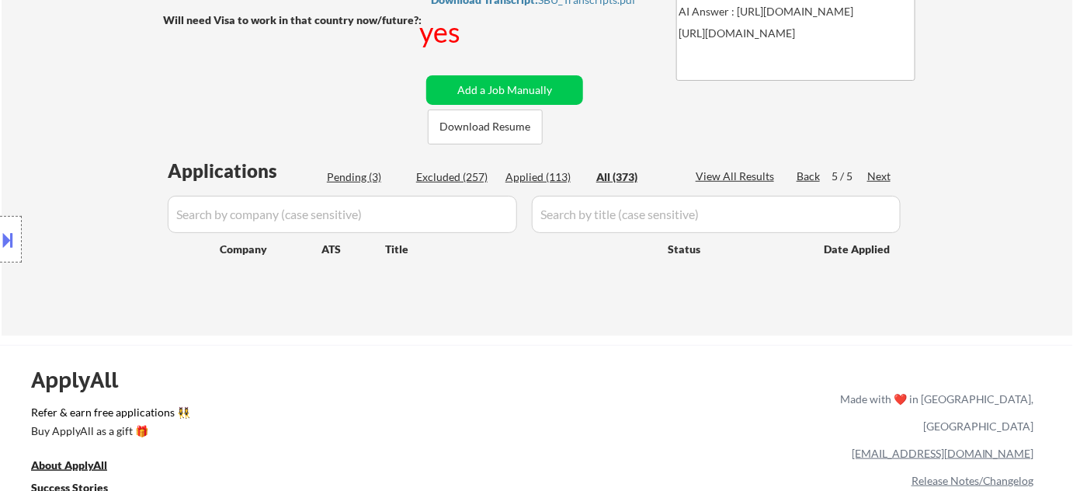
click at [384, 229] on input "input" at bounding box center [342, 214] width 349 height 37
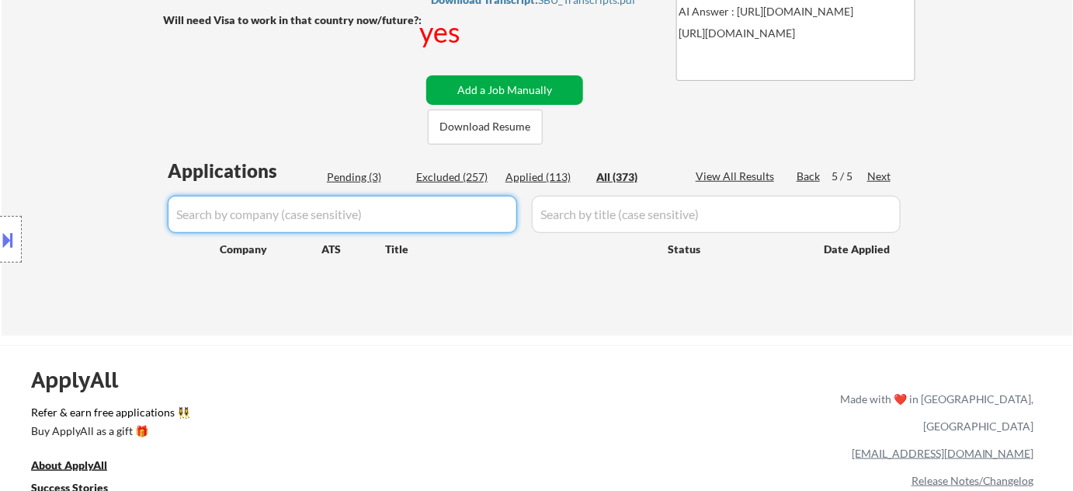
click at [493, 84] on button "Add a Job Manually" at bounding box center [504, 90] width 157 height 30
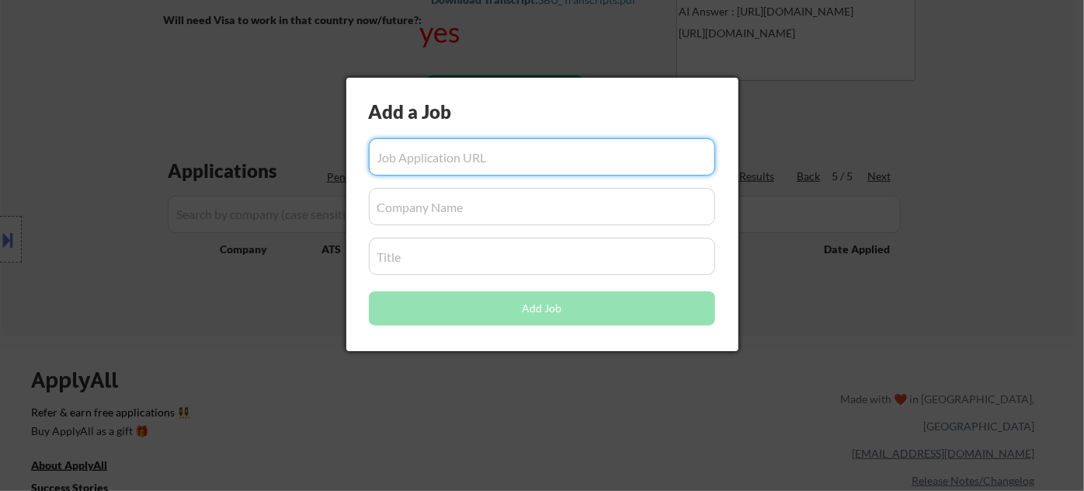
paste input "https://job-boards.greenhouse.io/figma/jobs/5616603004?gh_jid=5616603004"
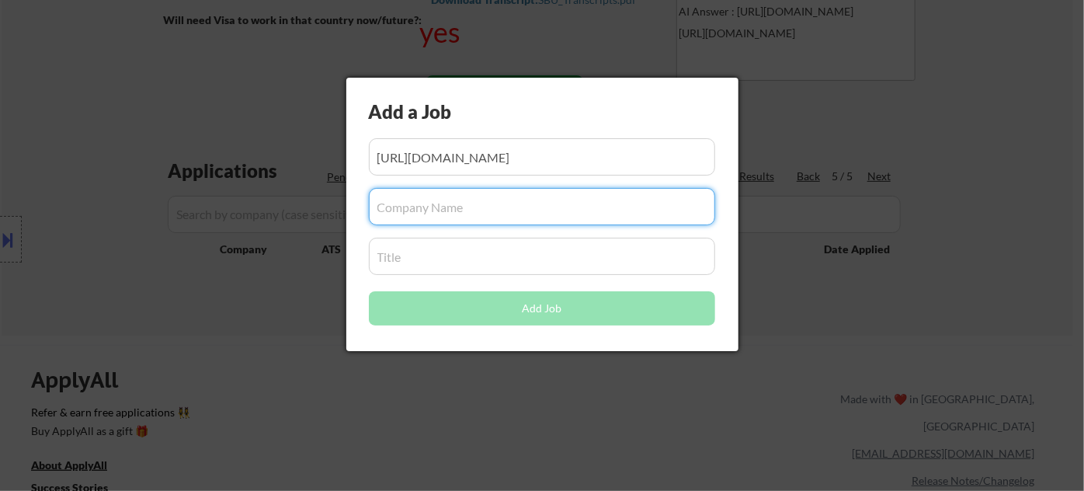
click at [472, 211] on input "input" at bounding box center [542, 206] width 346 height 37
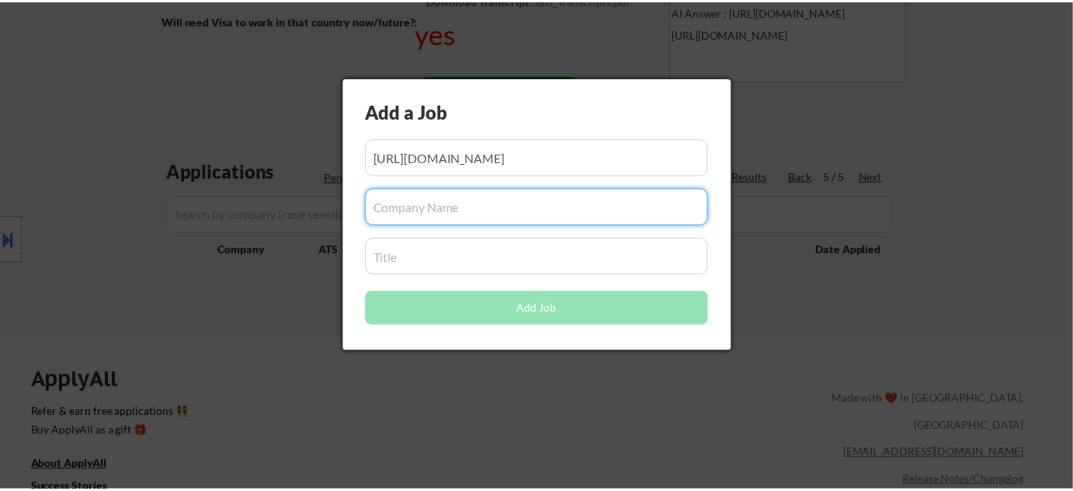
scroll to position [0, 0]
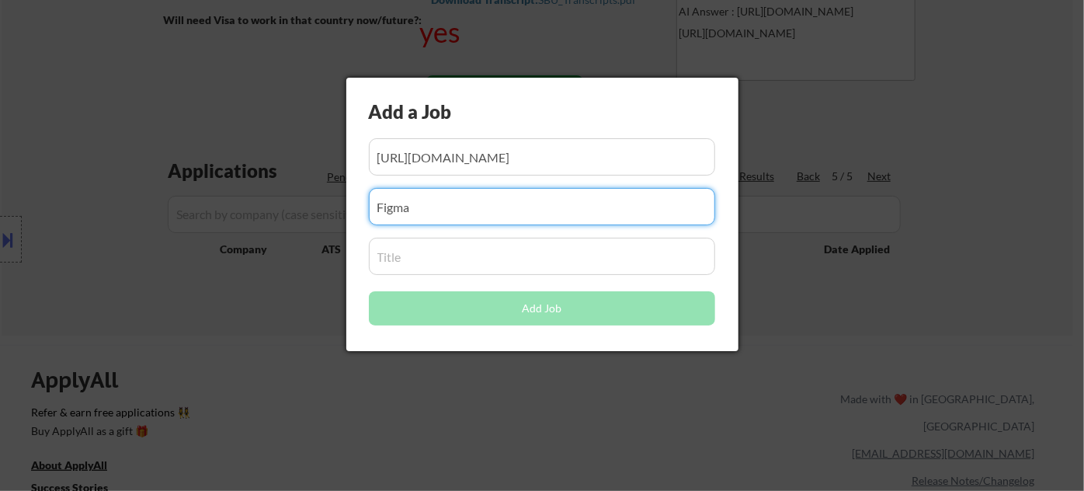
click at [453, 250] on input "input" at bounding box center [542, 256] width 346 height 37
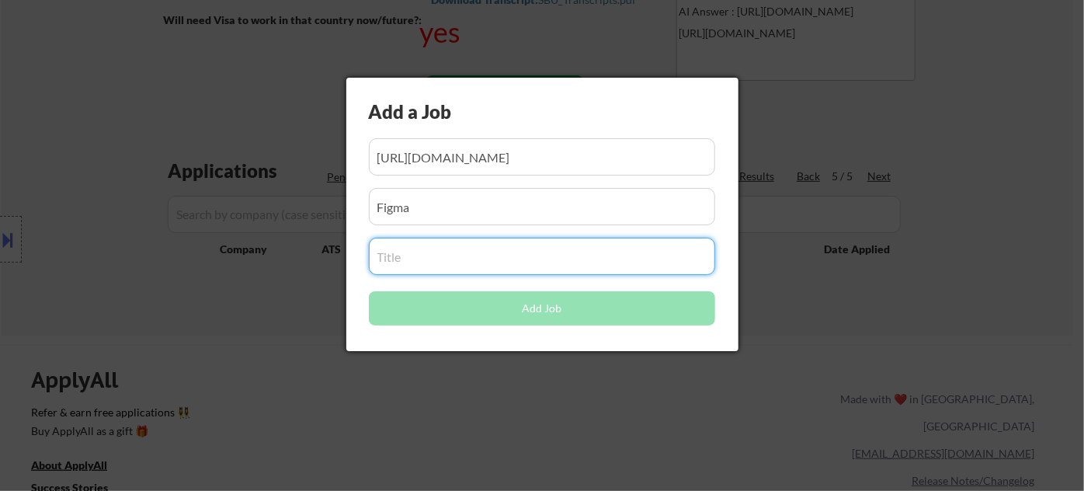
click at [443, 260] on input "input" at bounding box center [542, 256] width 346 height 37
paste input "Early Career, Software Engineer (2026)"
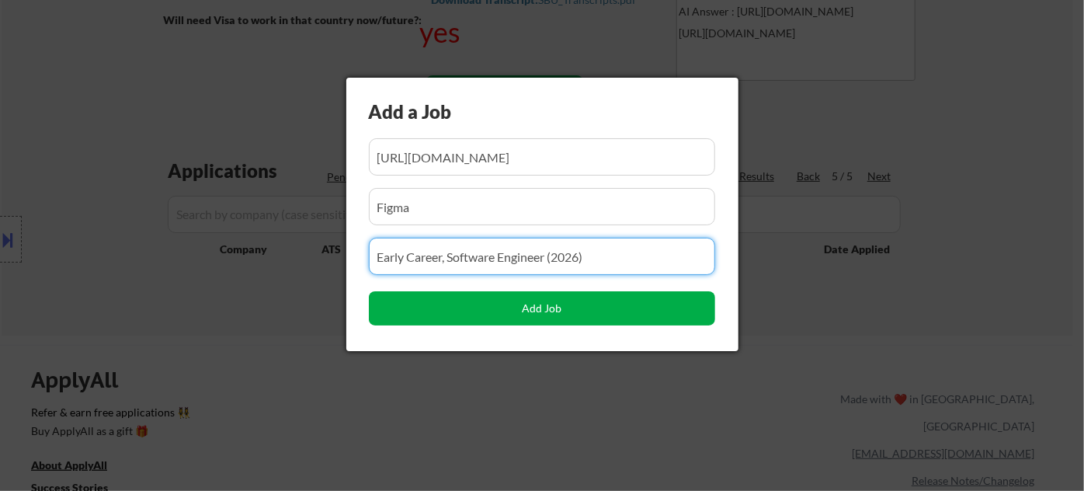
click at [561, 306] on button "Add Job" at bounding box center [542, 308] width 346 height 34
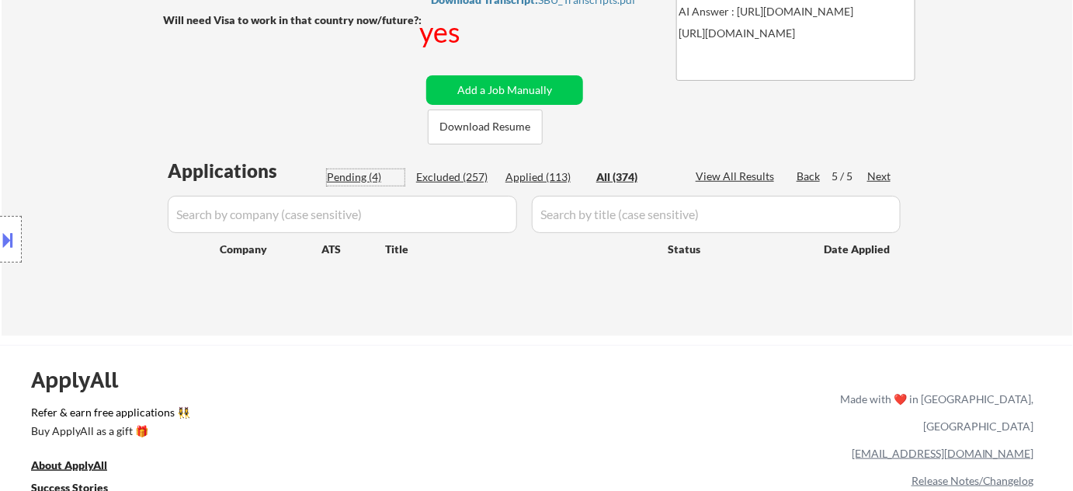
click at [375, 177] on div "Pending (4)" at bounding box center [366, 177] width 78 height 16
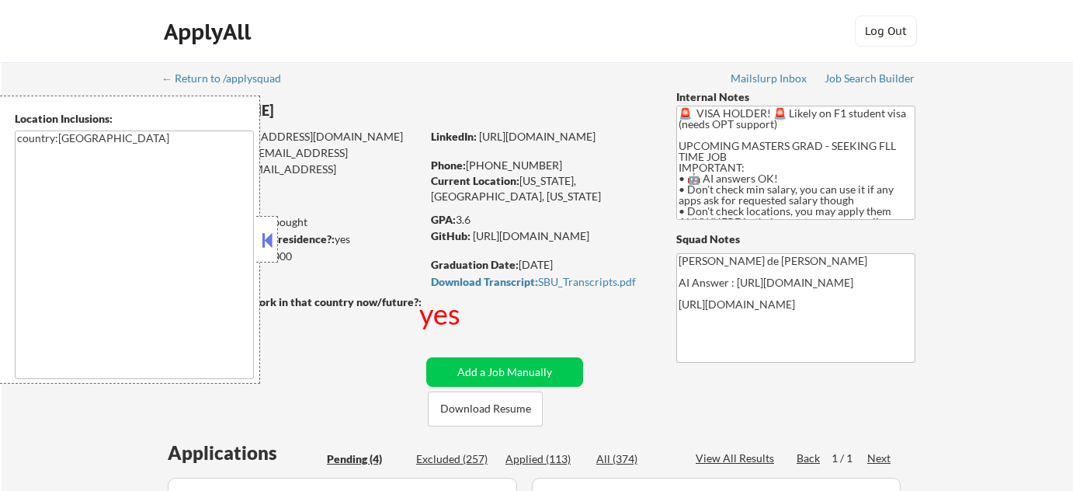
select select ""pending""
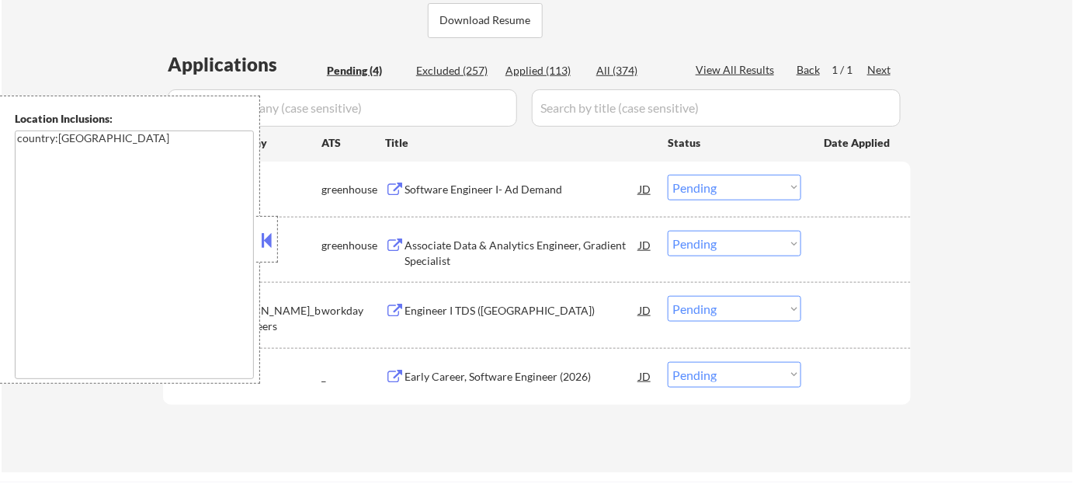
scroll to position [423, 0]
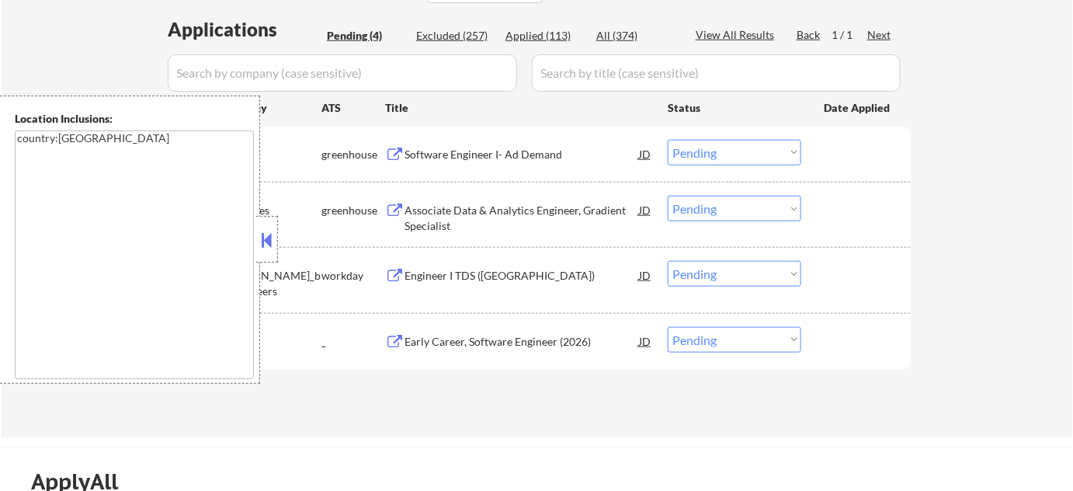
click at [272, 235] on button at bounding box center [267, 239] width 17 height 23
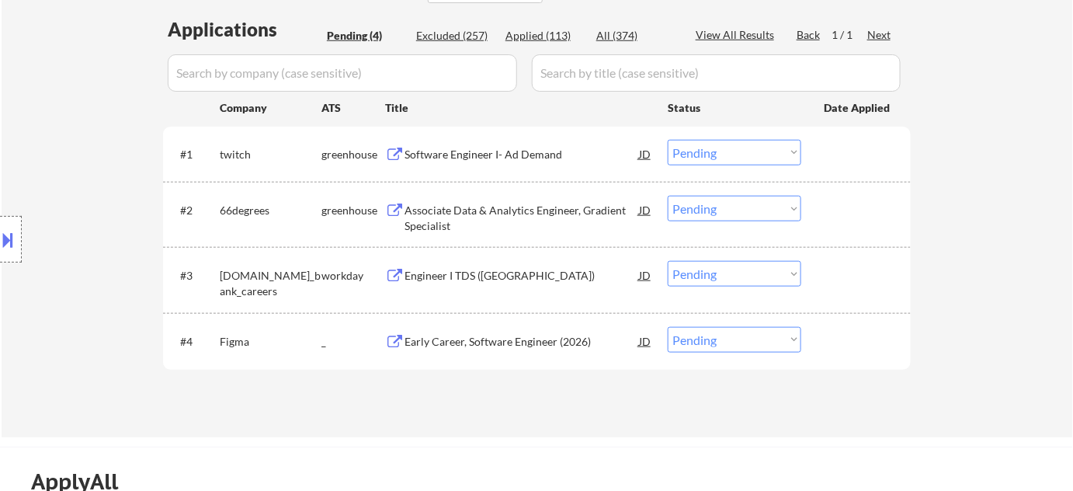
click at [501, 335] on div "Early Career, Software Engineer (2026)" at bounding box center [521, 342] width 234 height 16
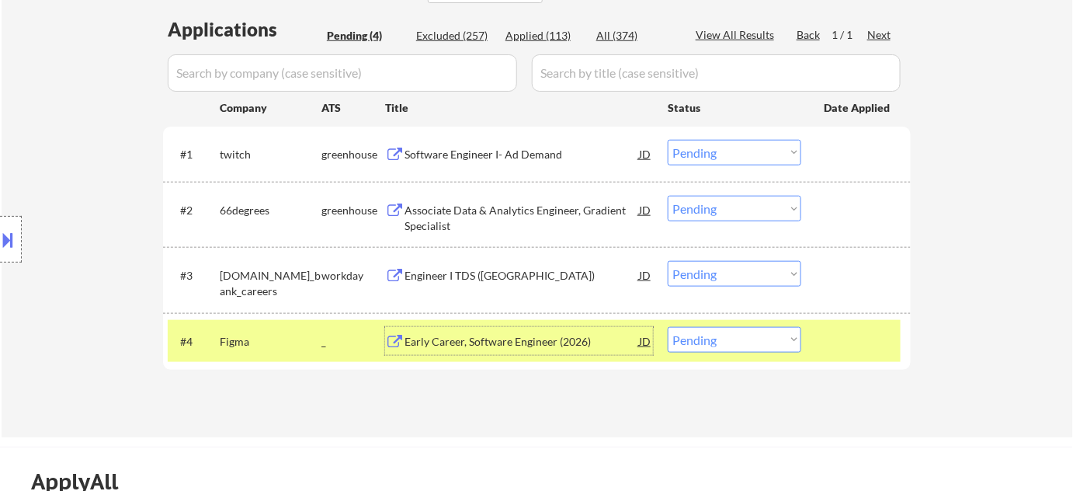
drag, startPoint x: 763, startPoint y: 344, endPoint x: 745, endPoint y: 338, distance: 18.7
click at [763, 344] on select "Choose an option... Pending Applied Excluded (Questions) Excluded (Expired) Exc…" at bounding box center [735, 340] width 134 height 26
select select ""applied""
click at [668, 327] on select "Choose an option... Pending Applied Excluded (Questions) Excluded (Expired) Exc…" at bounding box center [735, 340] width 134 height 26
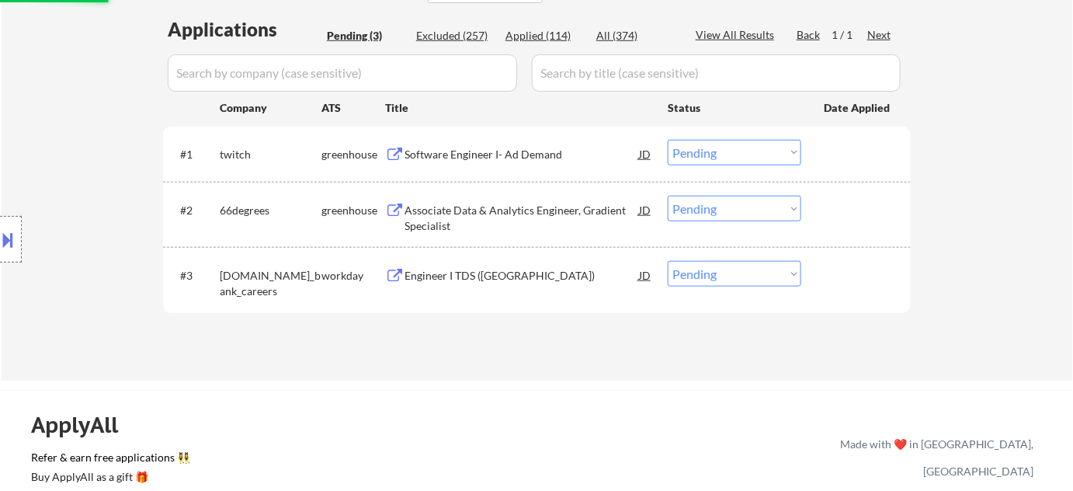
click at [556, 39] on div "Applied (114)" at bounding box center [544, 36] width 78 height 16
select select ""applied""
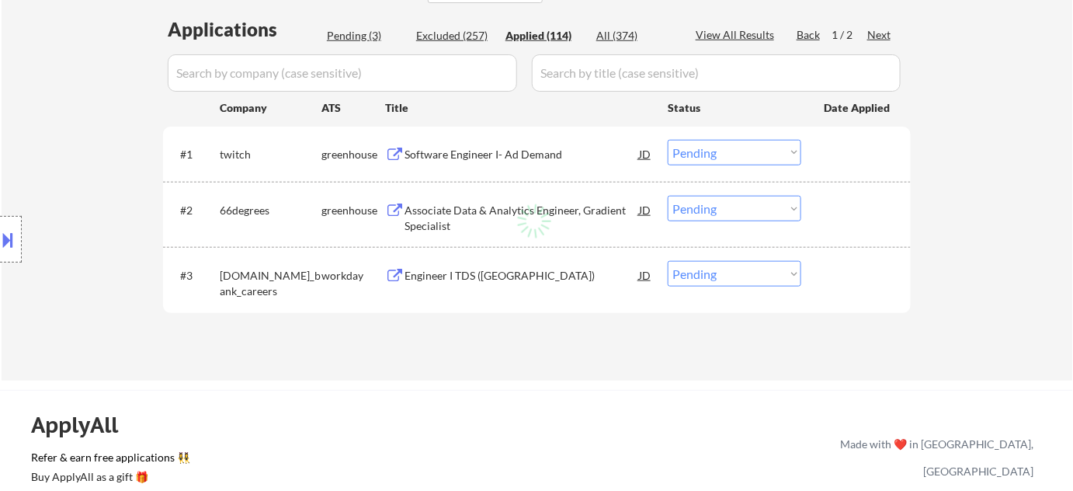
select select ""applied""
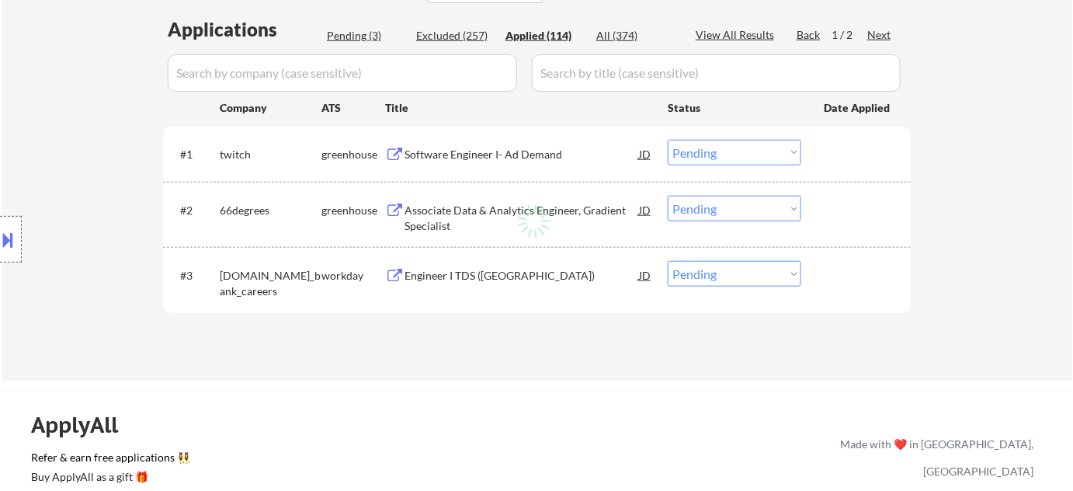
select select ""applied""
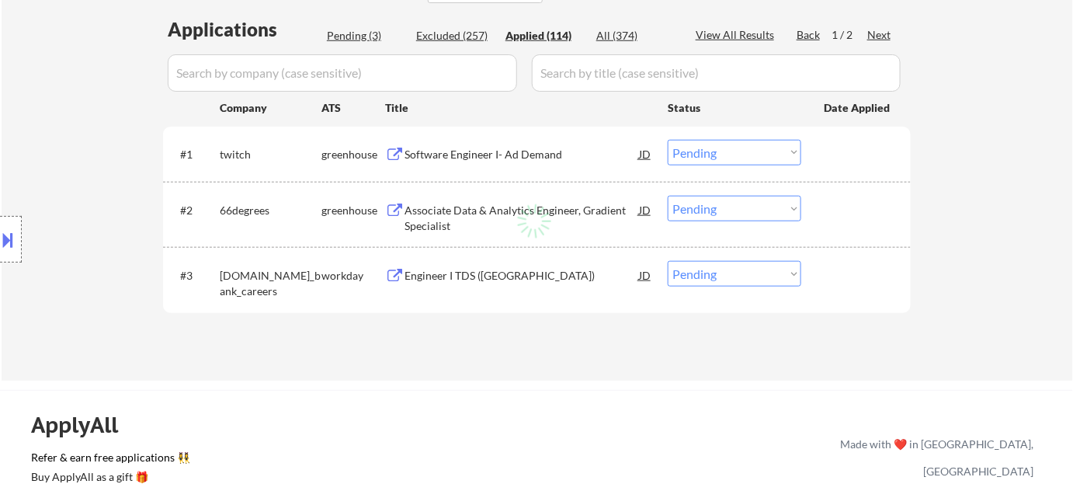
select select ""applied""
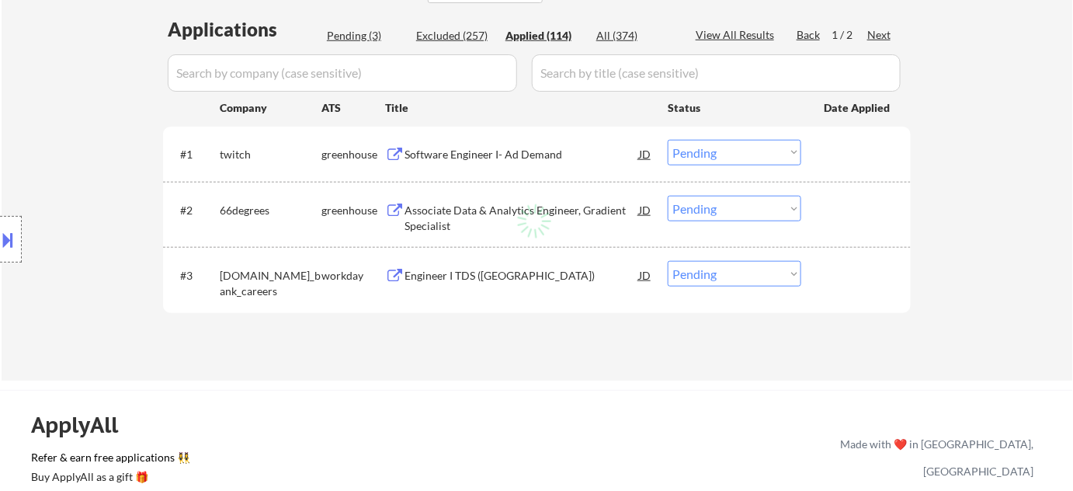
select select ""applied""
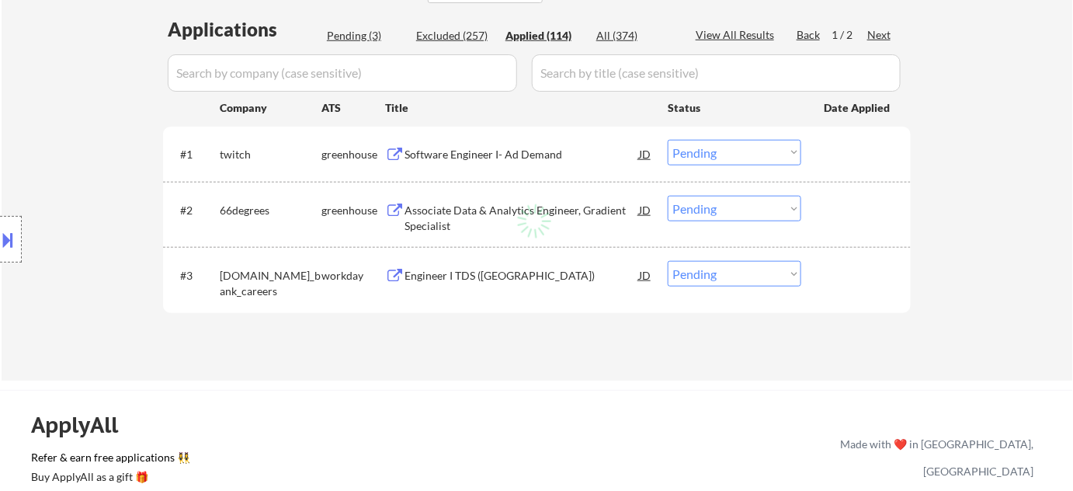
select select ""applied""
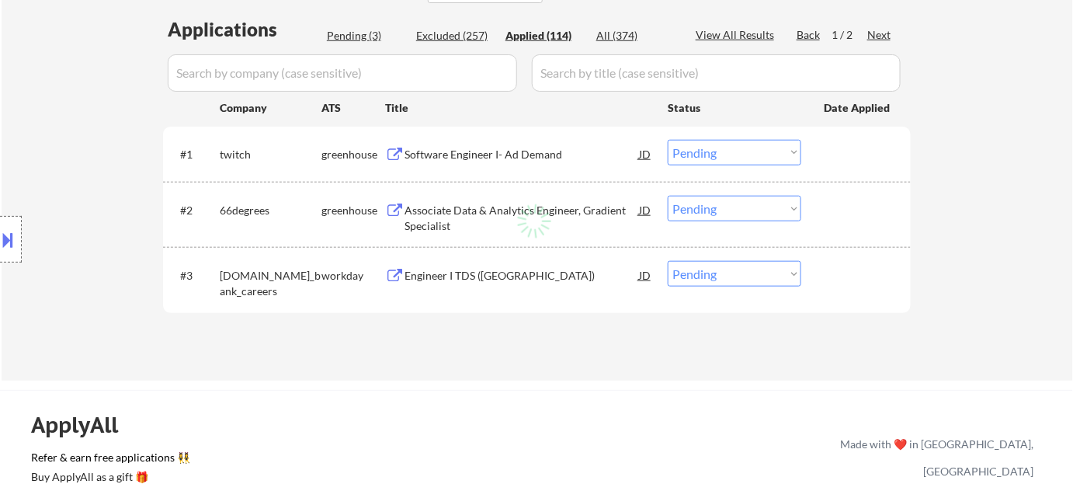
select select ""applied""
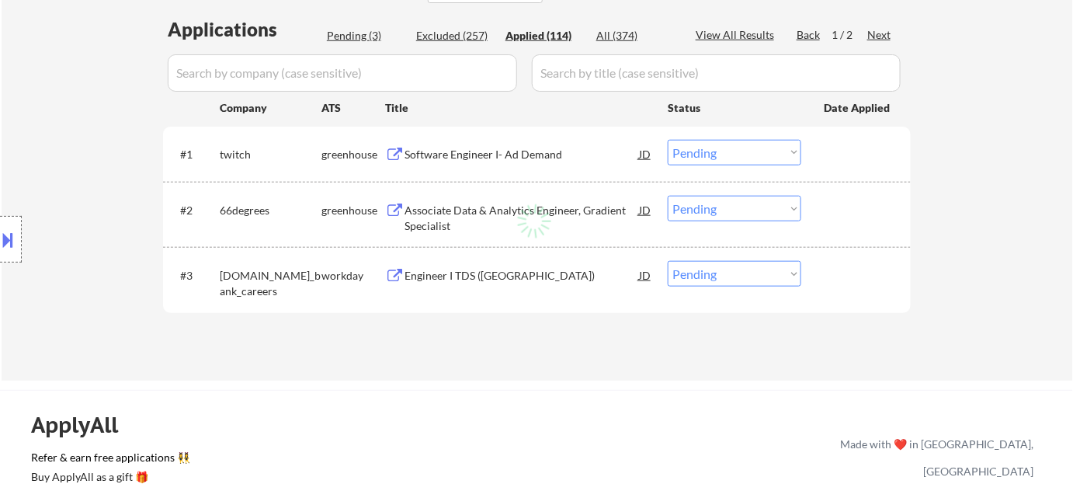
select select ""applied""
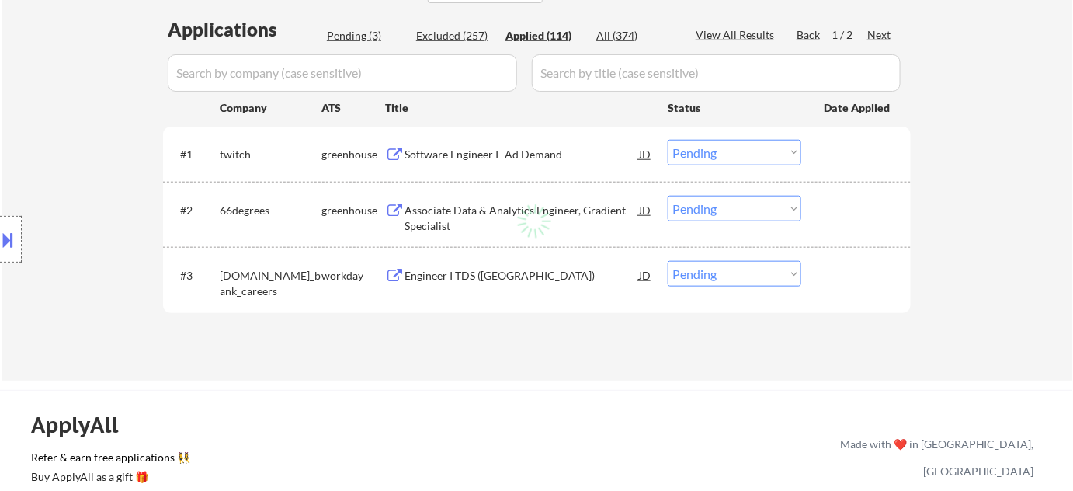
select select ""applied""
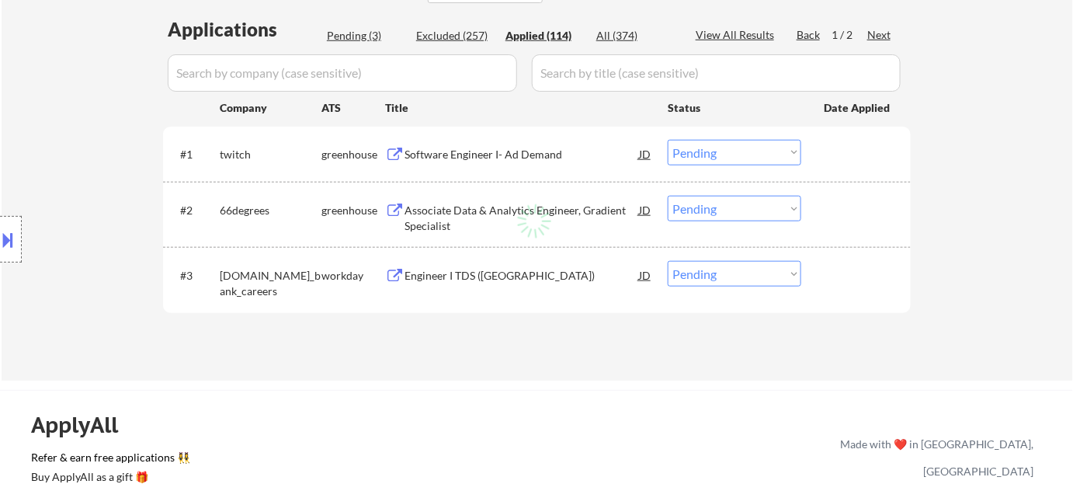
select select ""applied""
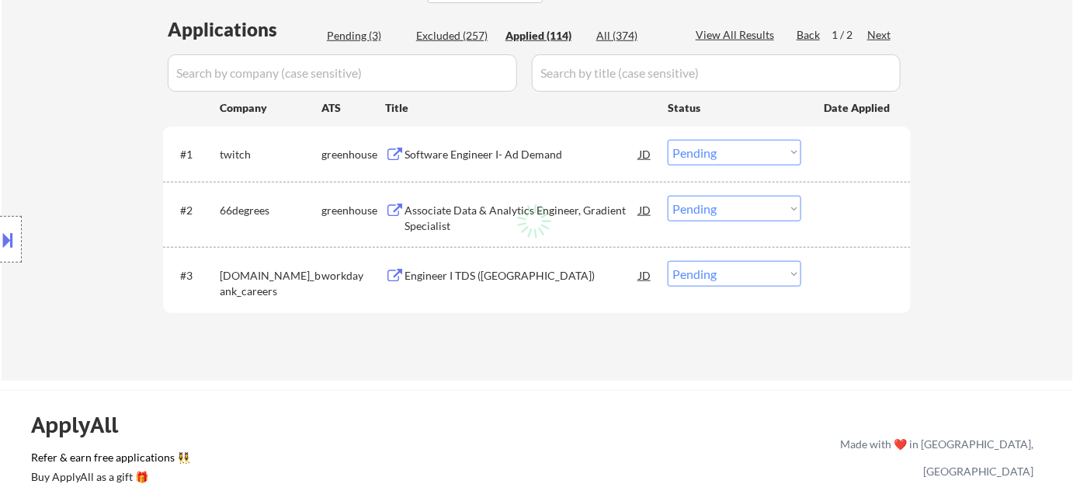
select select ""applied""
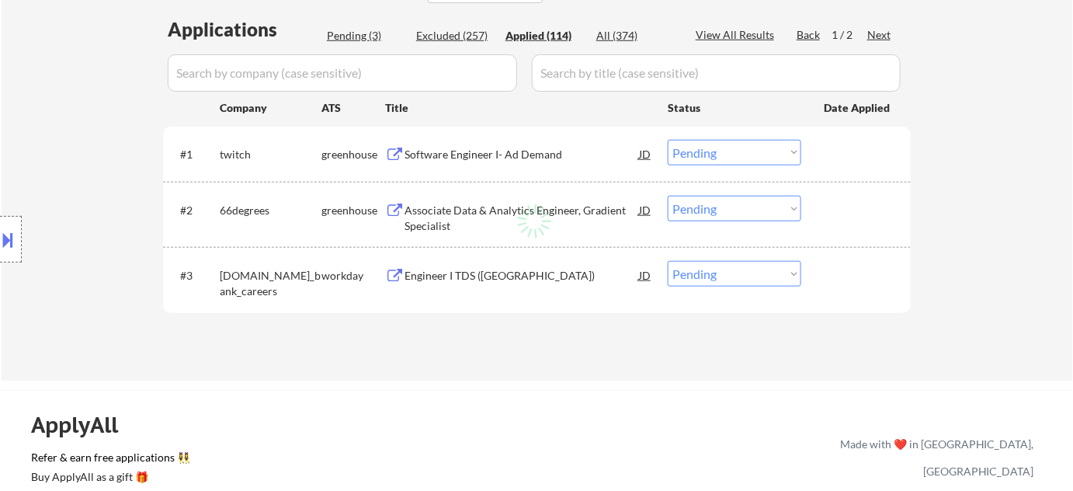
select select ""applied""
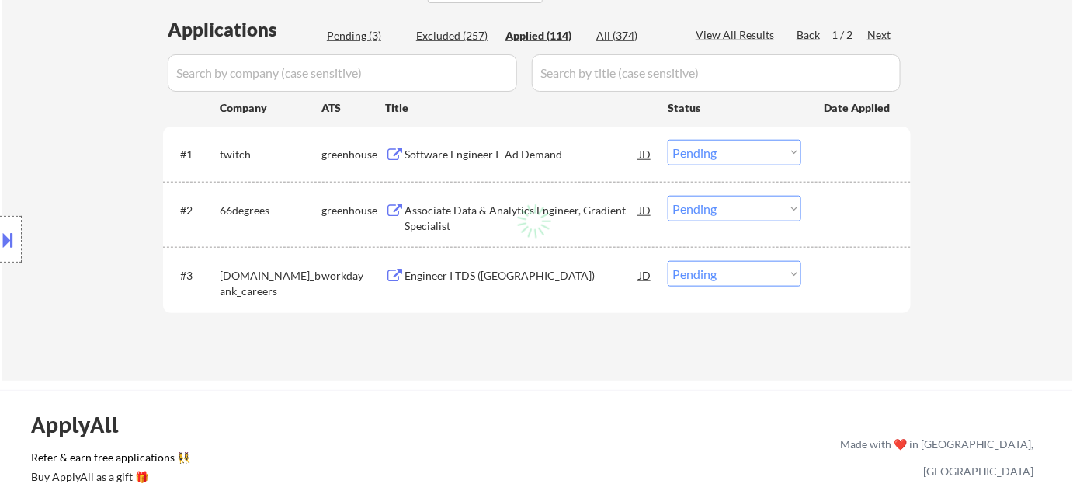
select select ""applied""
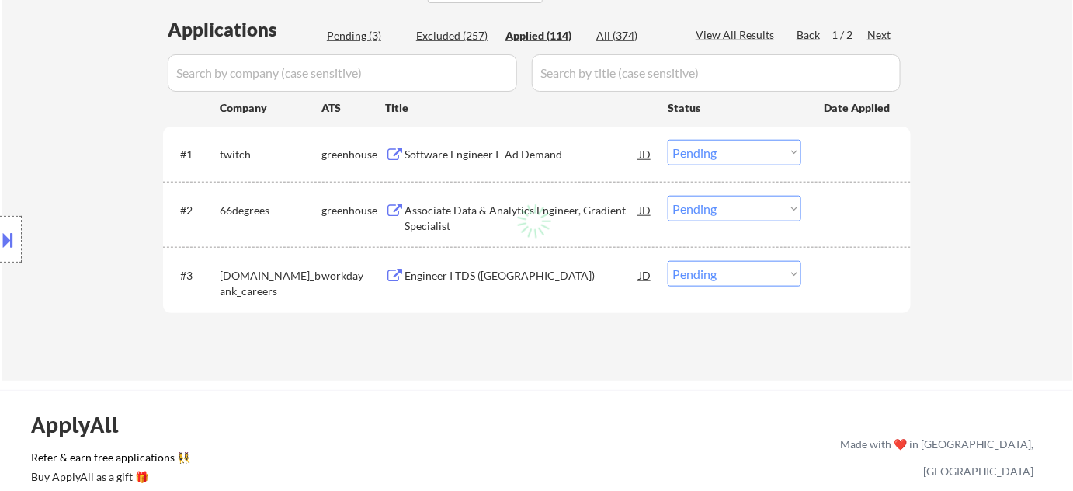
select select ""applied""
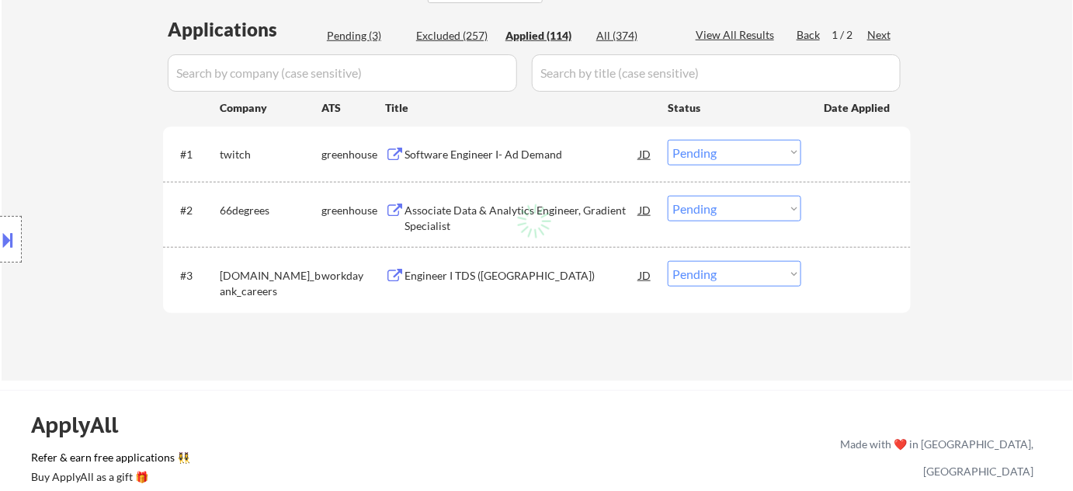
select select ""applied""
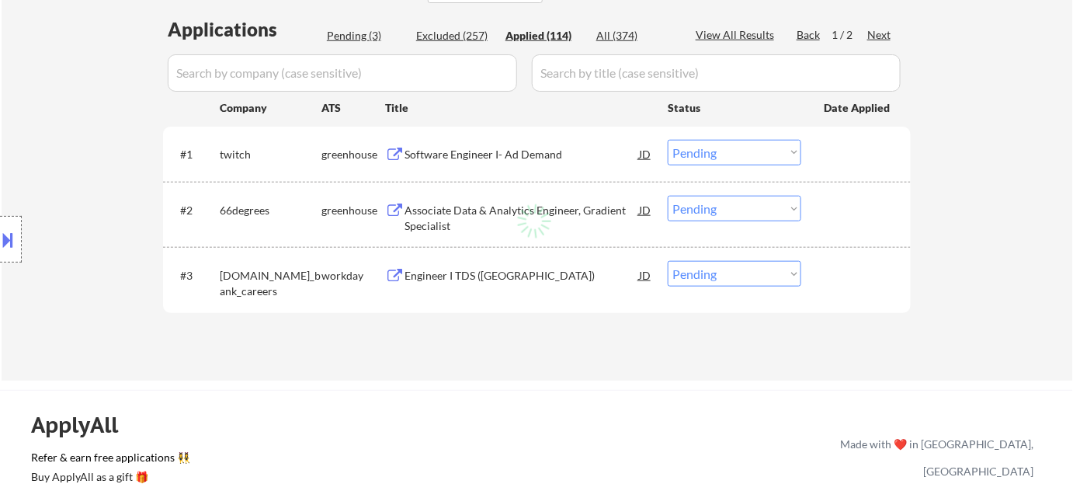
select select ""applied""
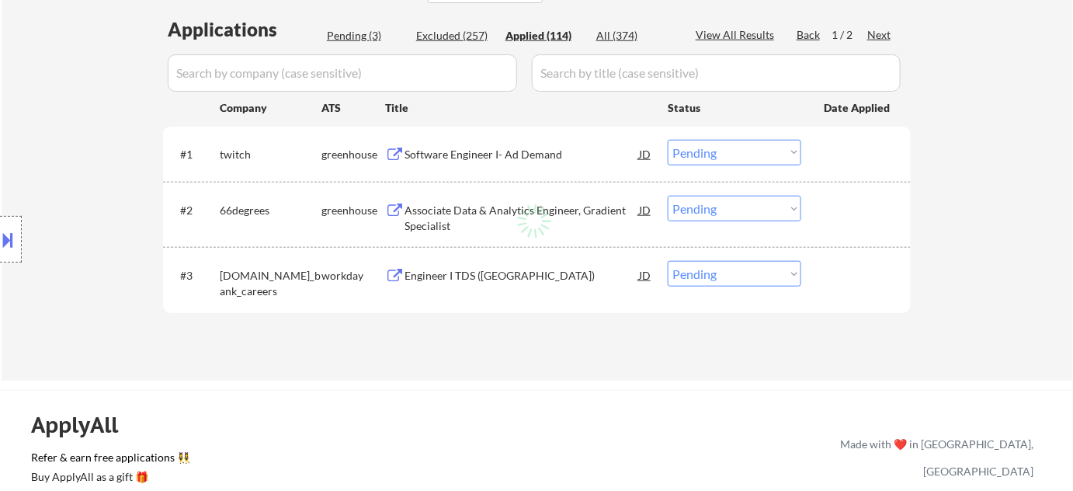
select select ""applied""
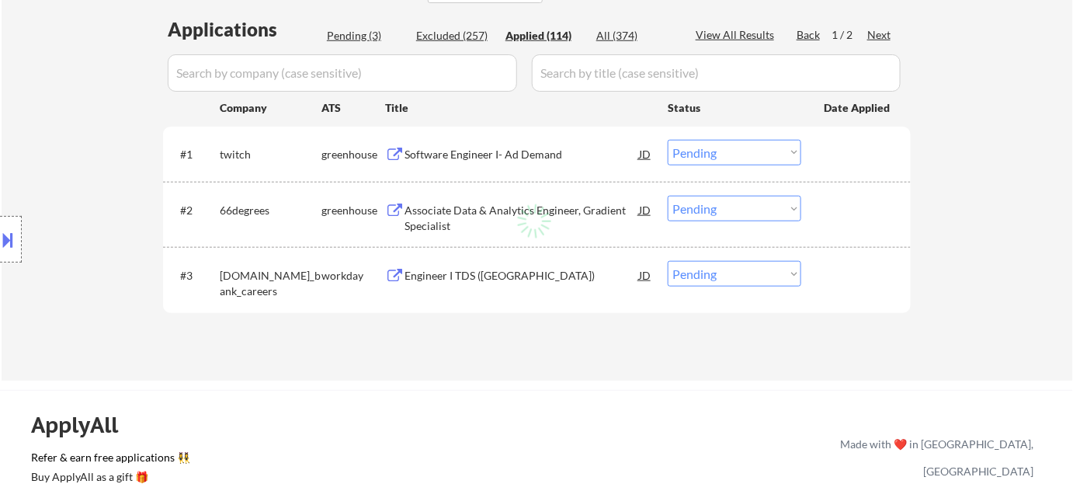
select select ""applied""
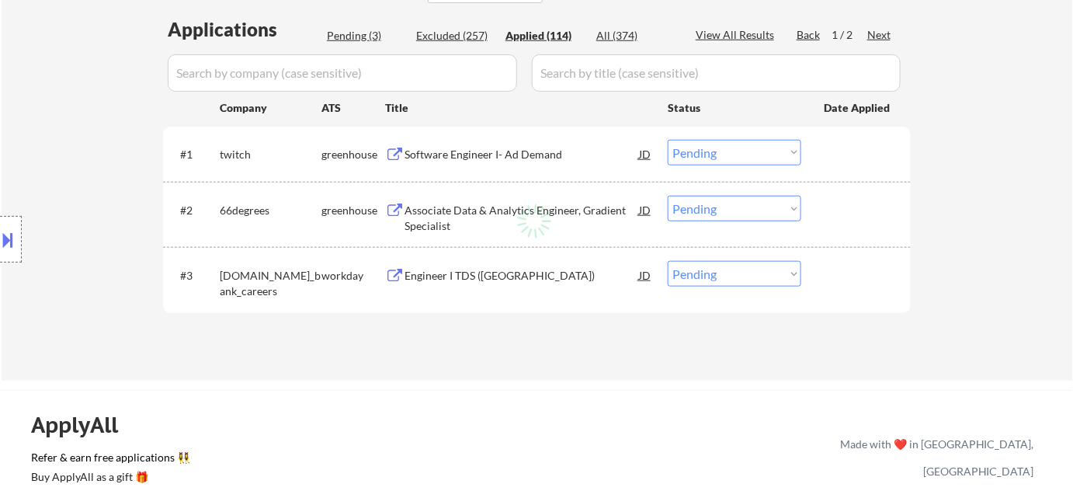
select select ""applied""
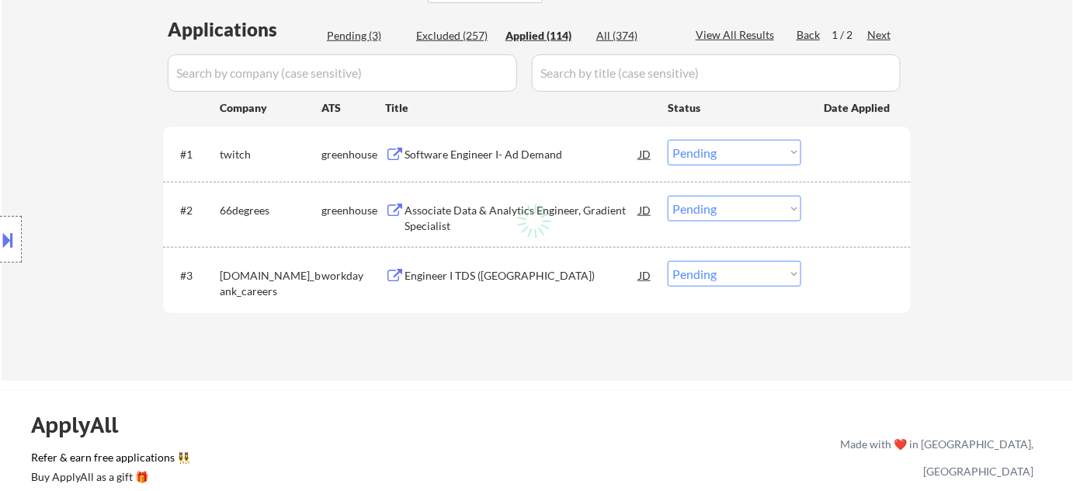
select select ""applied""
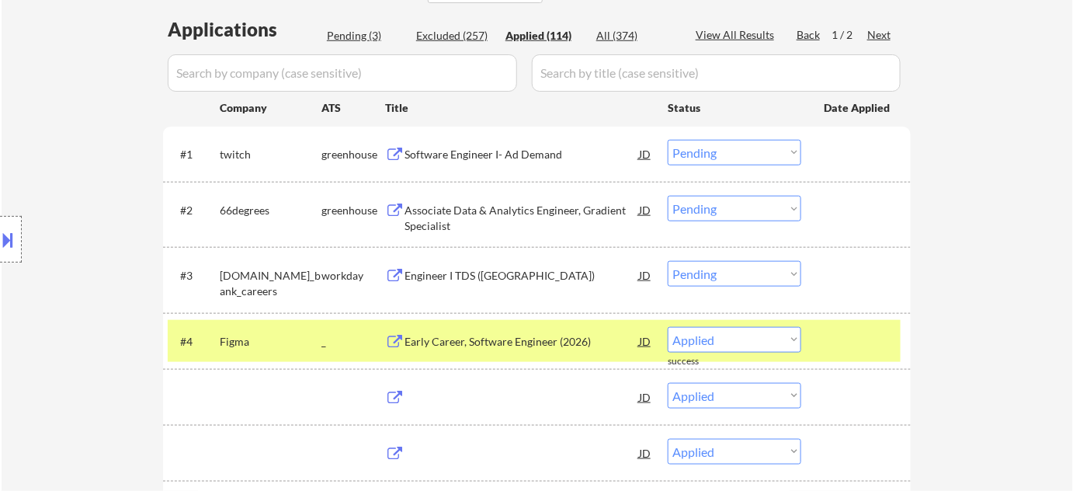
select select ""applied""
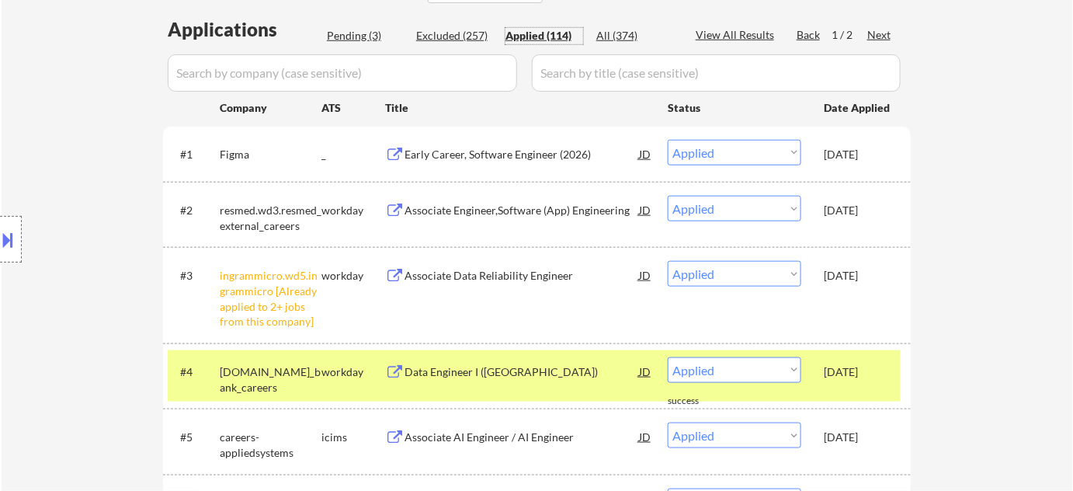
click at [619, 36] on div "All (374)" at bounding box center [635, 36] width 78 height 16
click at [484, 78] on input "input" at bounding box center [342, 72] width 349 height 37
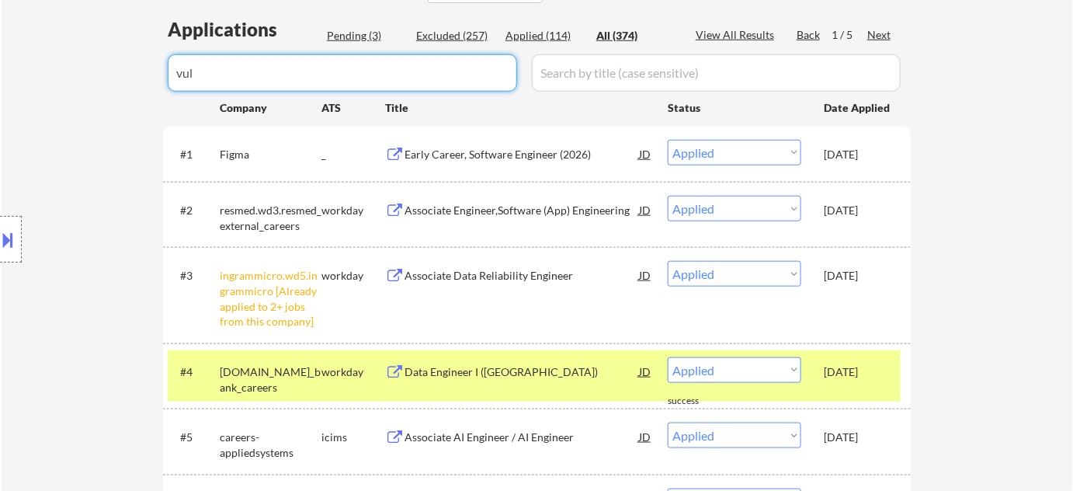
type input "vult"
select select ""excluded__bad_match_""
select select ""excluded__expired_""
select select ""excluded__bad_match_""
select select ""excluded__expired_""
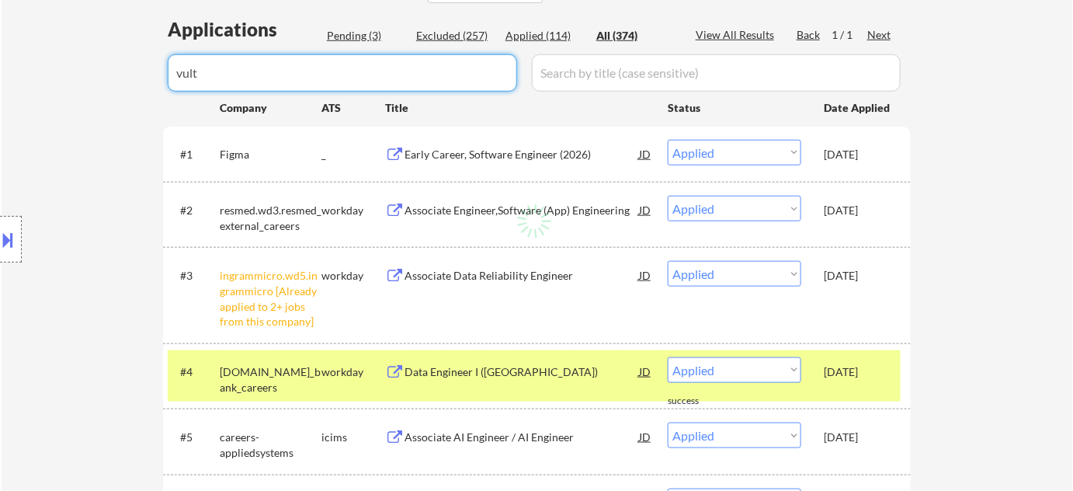
select select ""excluded__bad_match_""
select select ""excluded__expired_""
select select ""excluded__bad_match_""
select select ""excluded__expired_""
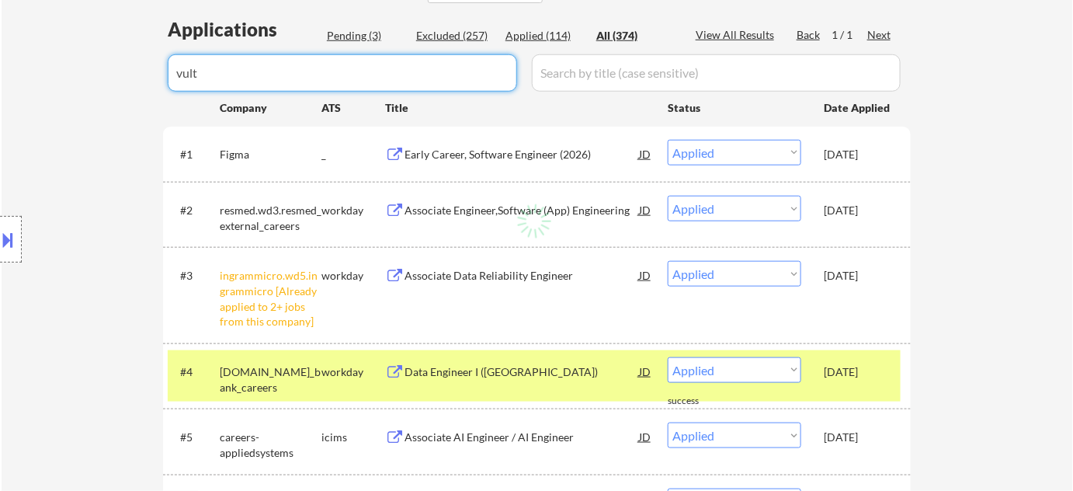
select select ""excluded__bad_match_""
select select ""excluded__expired_""
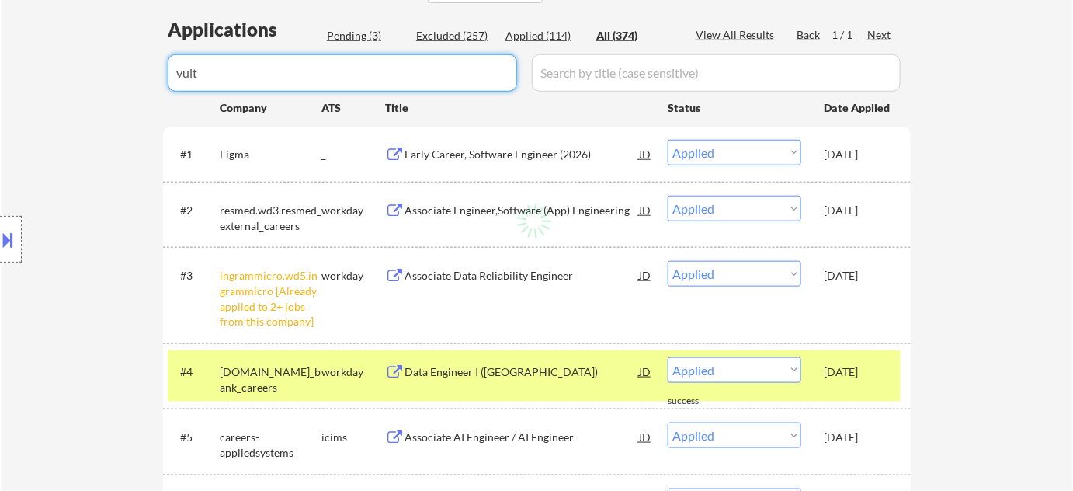
select select ""excluded""
select select ""excluded__bad_match_""
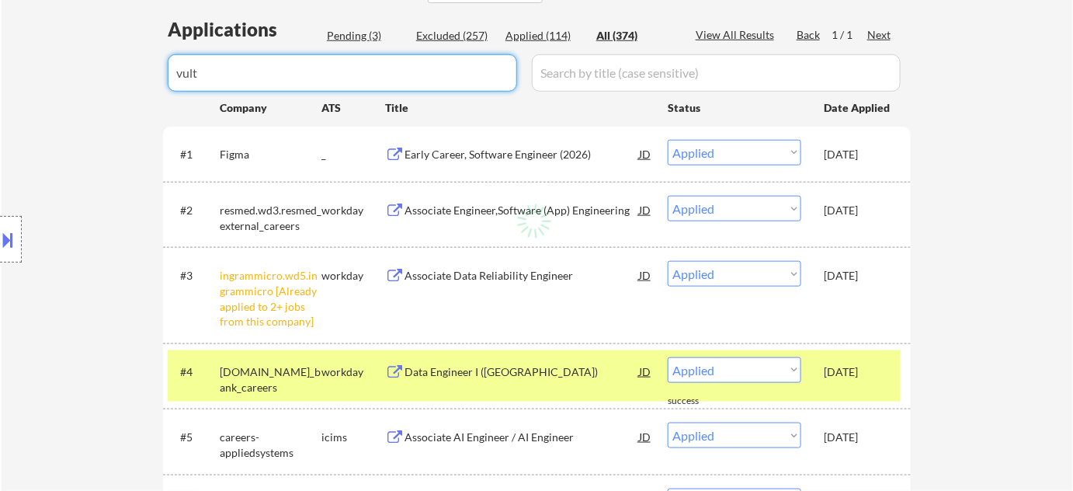
select select ""excluded__other_""
select select ""excluded__bad_match_""
select select ""excluded__expired_""
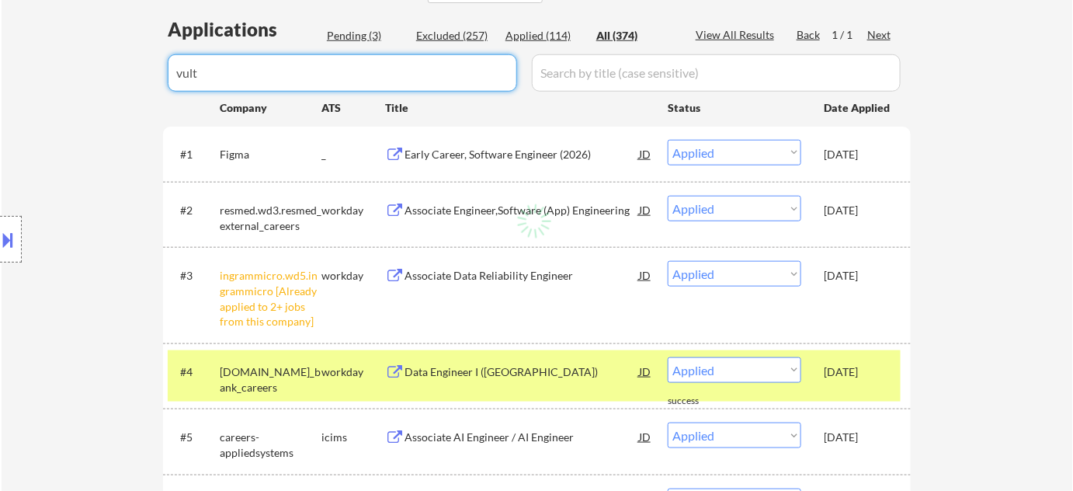
select select ""excluded__bad_match_""
select select ""excluded__other_""
select select ""excluded__expired_""
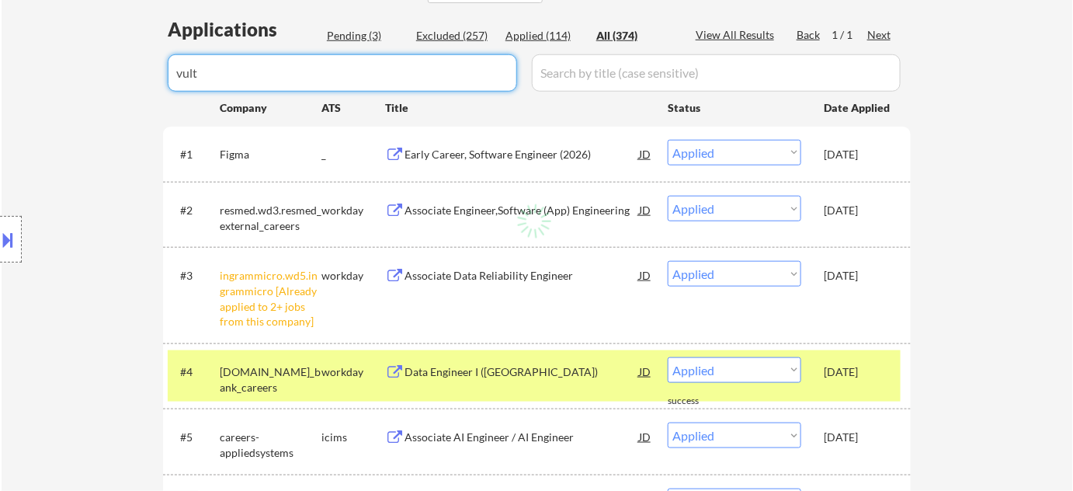
select select ""excluded__bad_match_""
select select ""excluded__expired_""
select select ""excluded__bad_match_""
select select ""excluded__expired_""
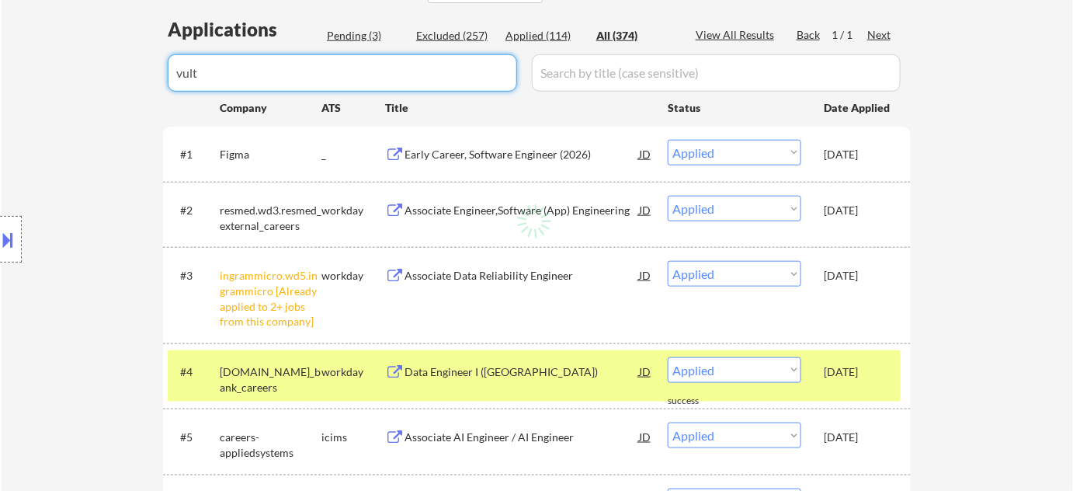
select select ""excluded__expired_""
select select ""excluded__other_""
select select ""excluded__bad_match_""
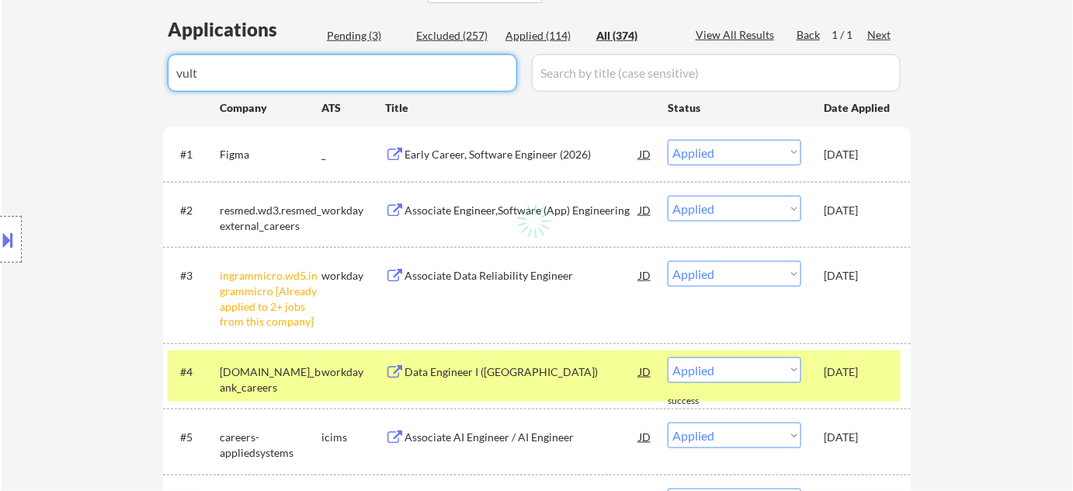
select select ""excluded__expired_""
select select ""excluded__bad_match_""
select select ""excluded""
select select ""excluded__bad_match_""
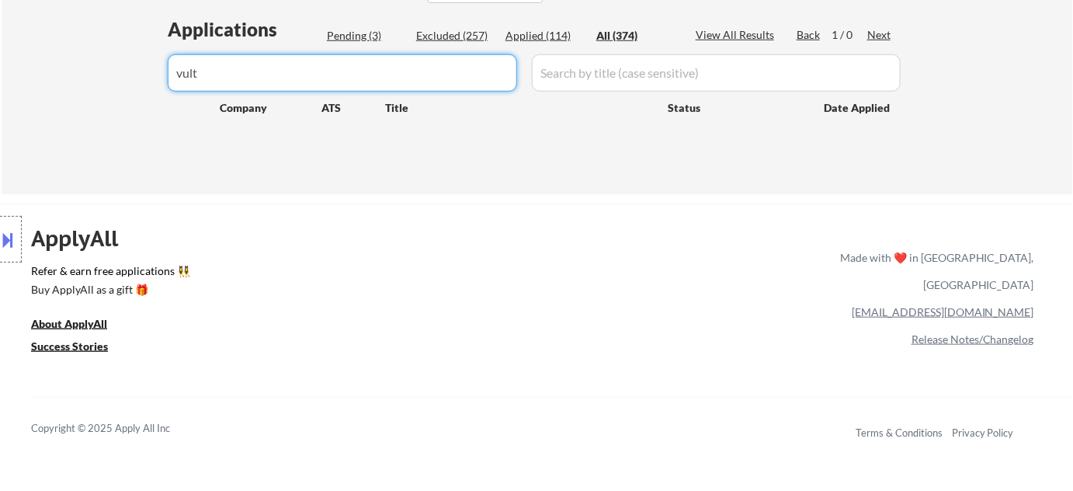
type input "vult"
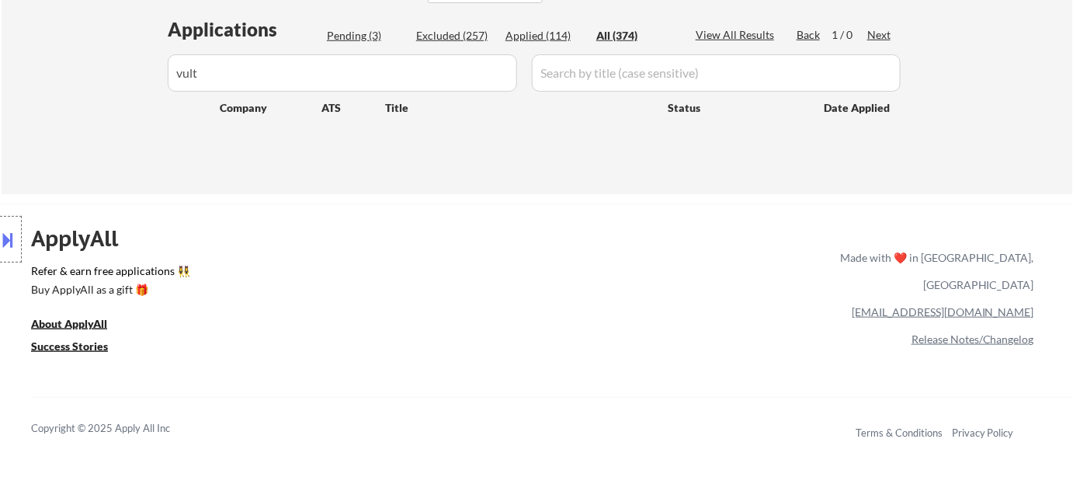
drag, startPoint x: 426, startPoint y: 68, endPoint x: 0, endPoint y: 64, distance: 426.2
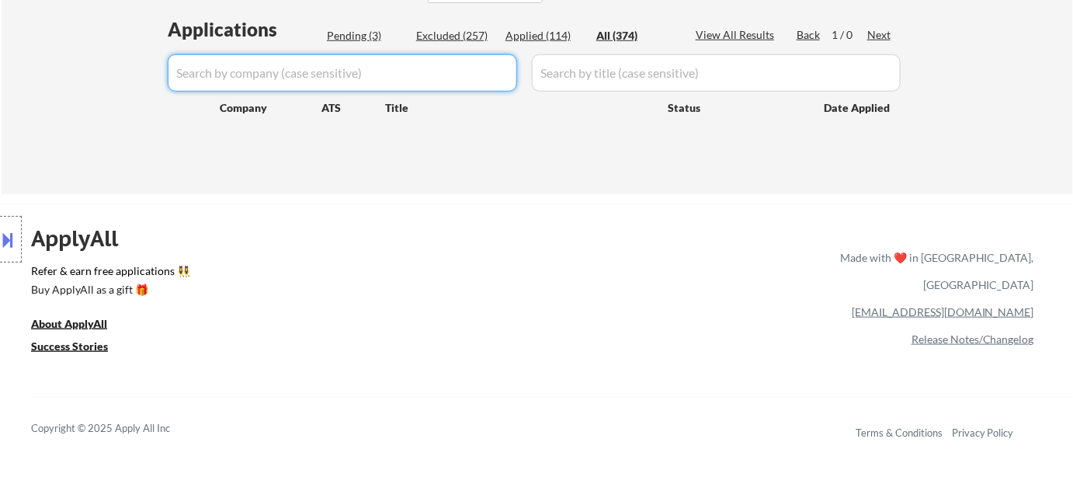
click at [516, 33] on div "Applied (114)" at bounding box center [544, 36] width 78 height 16
click at [531, 33] on div "Applied (114)" at bounding box center [544, 36] width 78 height 16
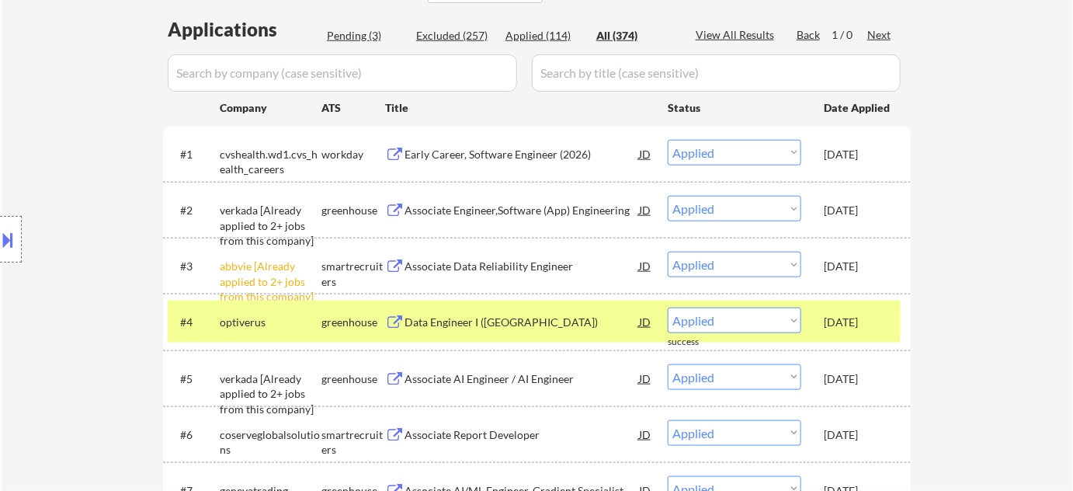
select select ""applied""
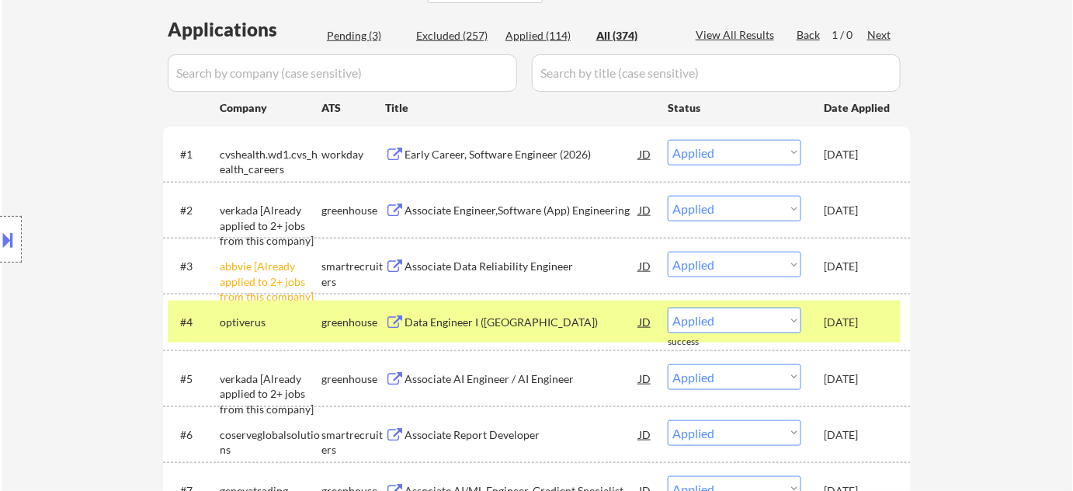
select select ""applied""
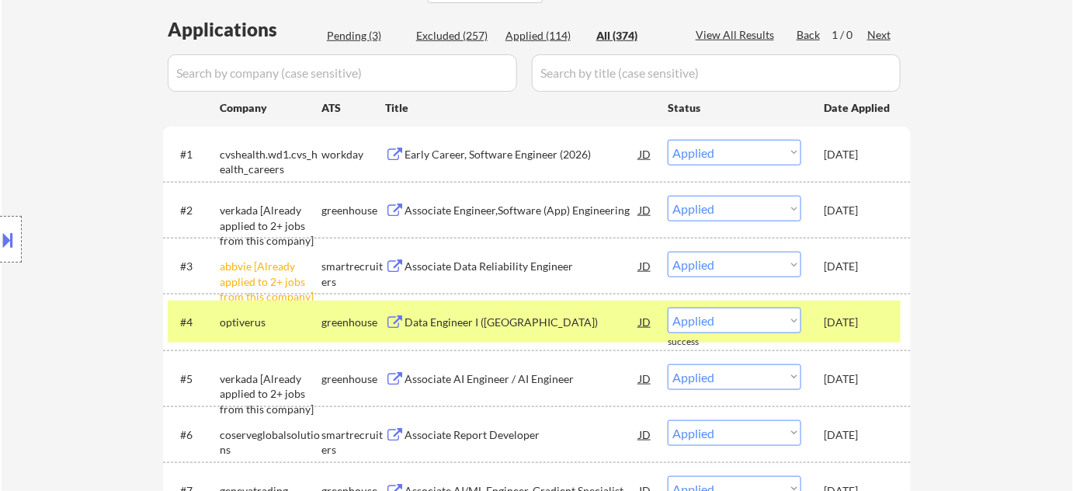
select select ""applied""
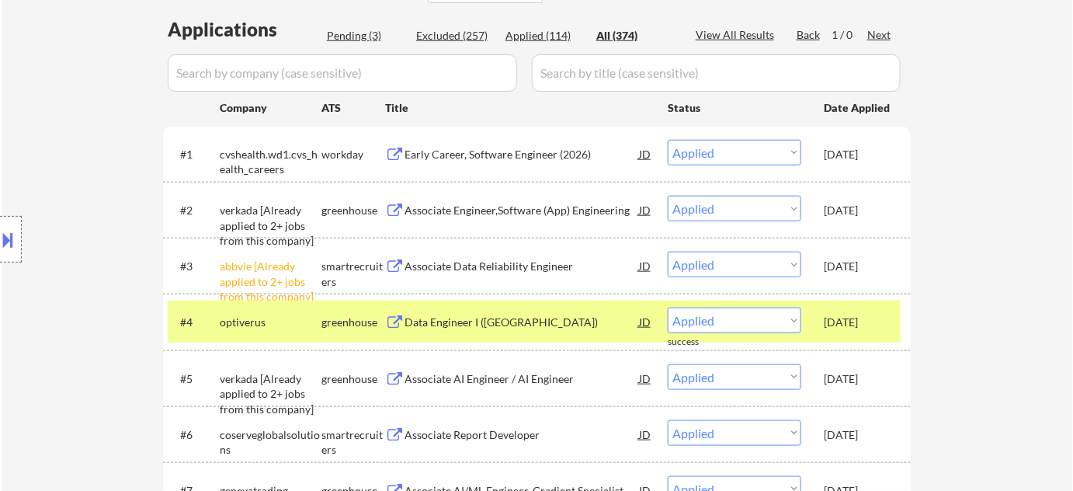
select select ""applied""
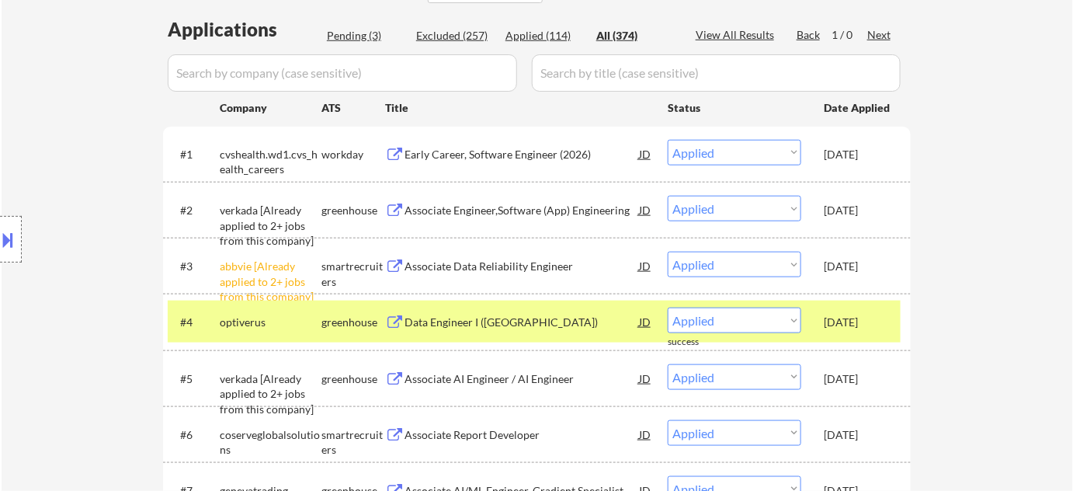
select select ""applied""
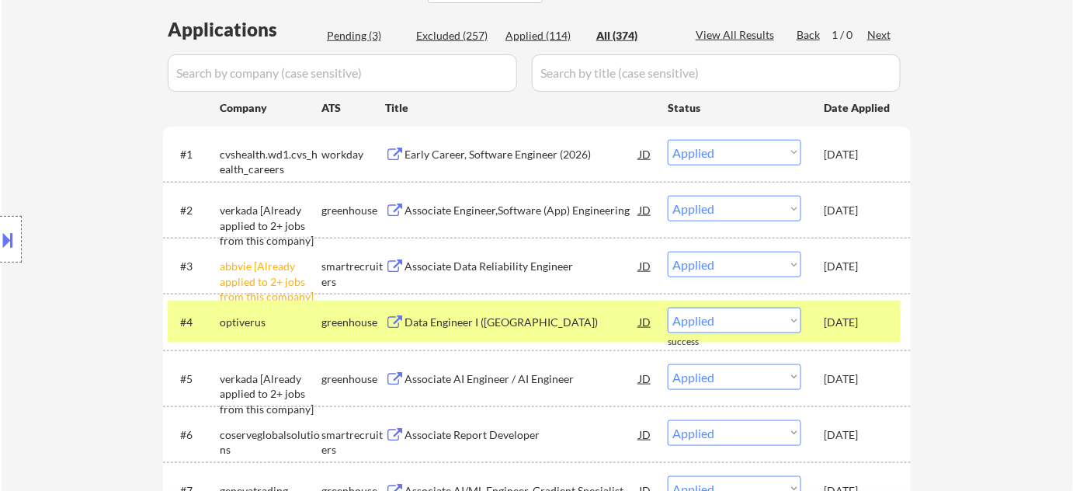
select select ""applied""
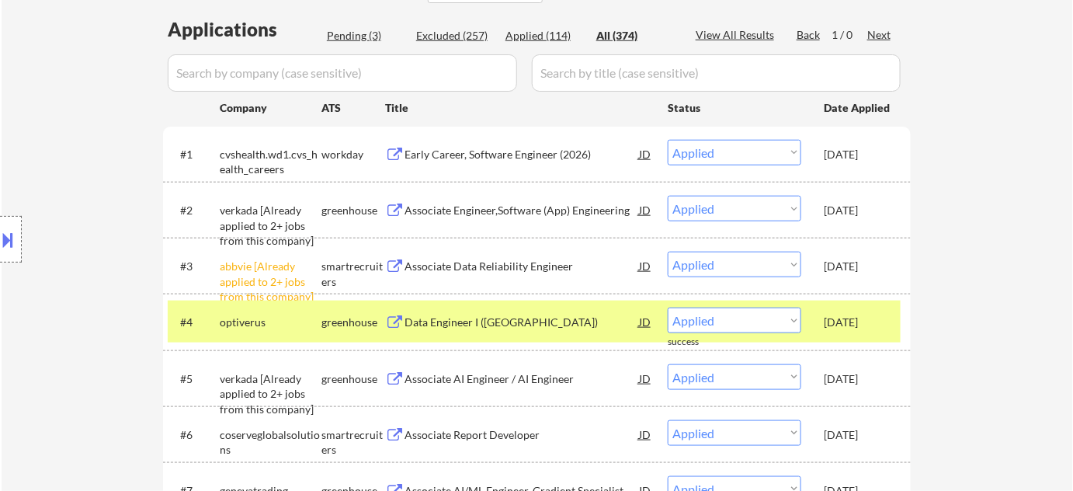
select select ""applied""
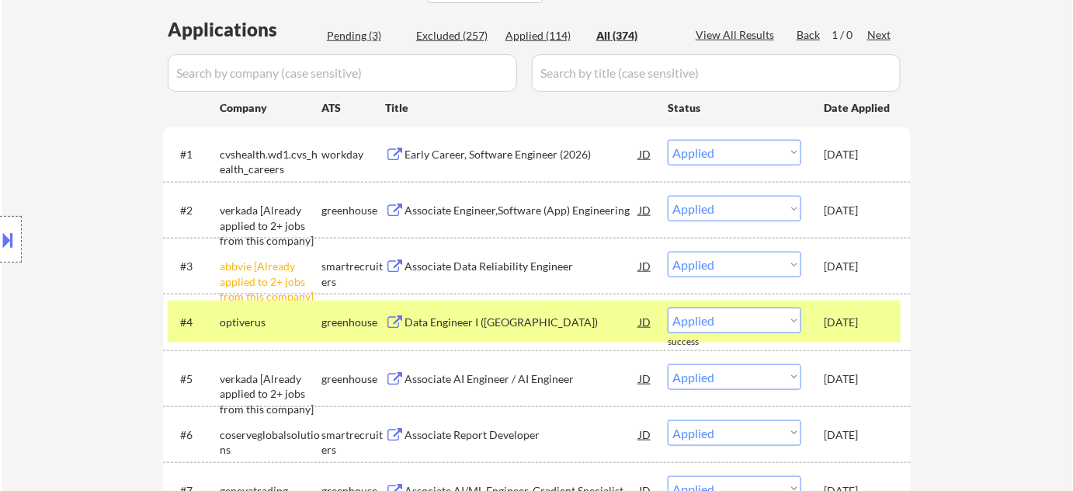
select select ""applied""
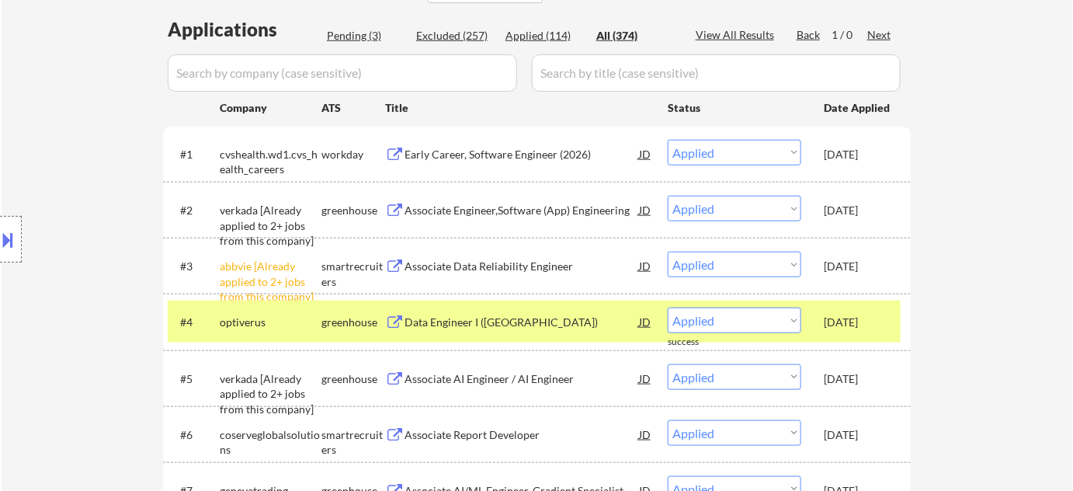
select select ""applied""
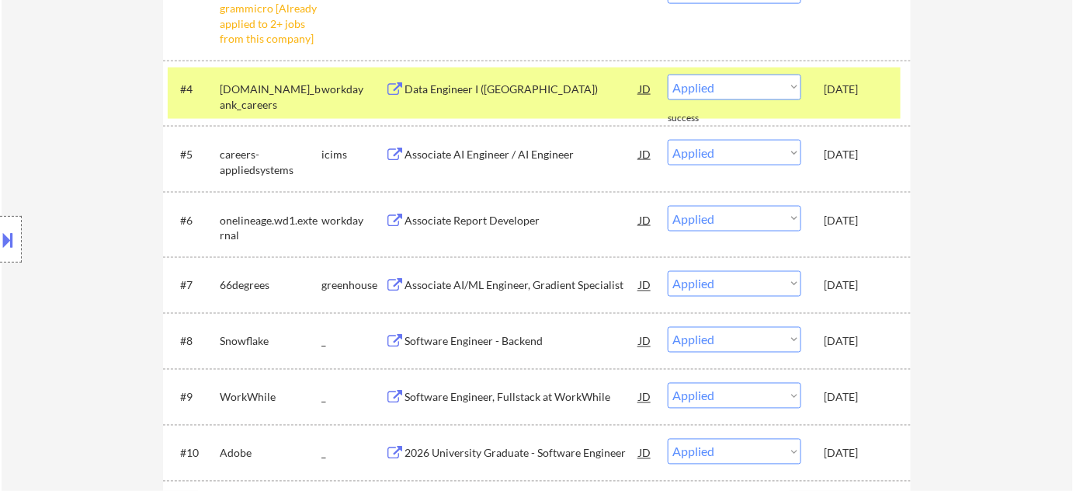
scroll to position [352, 0]
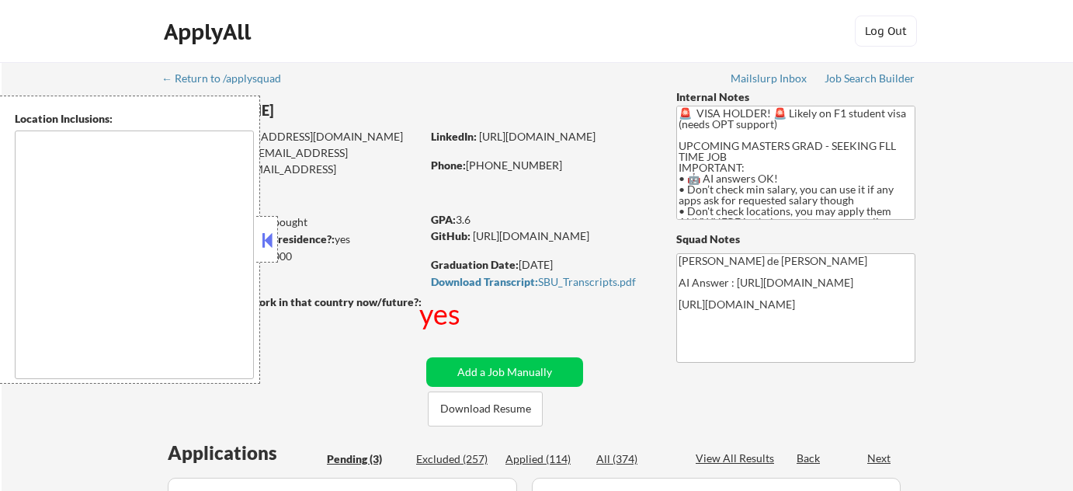
select select ""pending""
type textarea "country:[GEOGRAPHIC_DATA]"
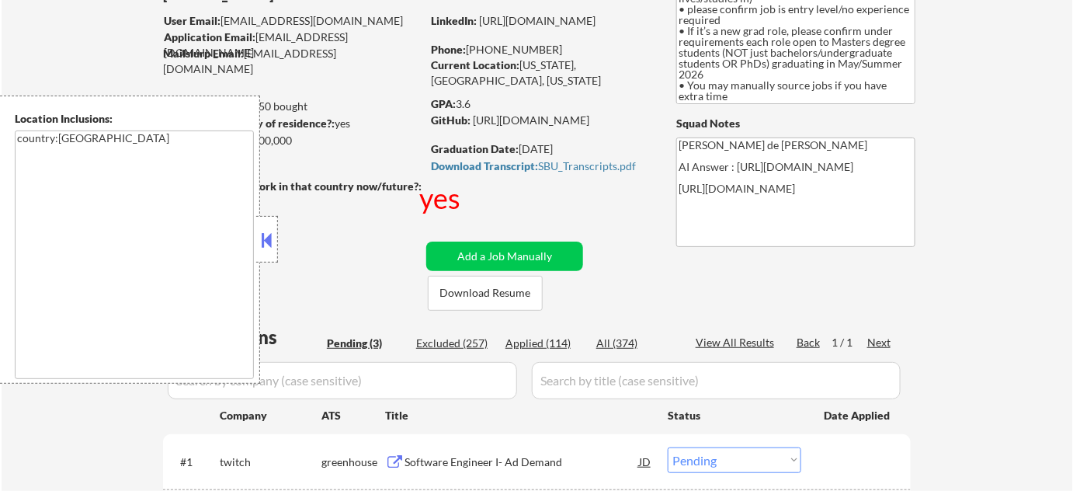
scroll to position [141, 0]
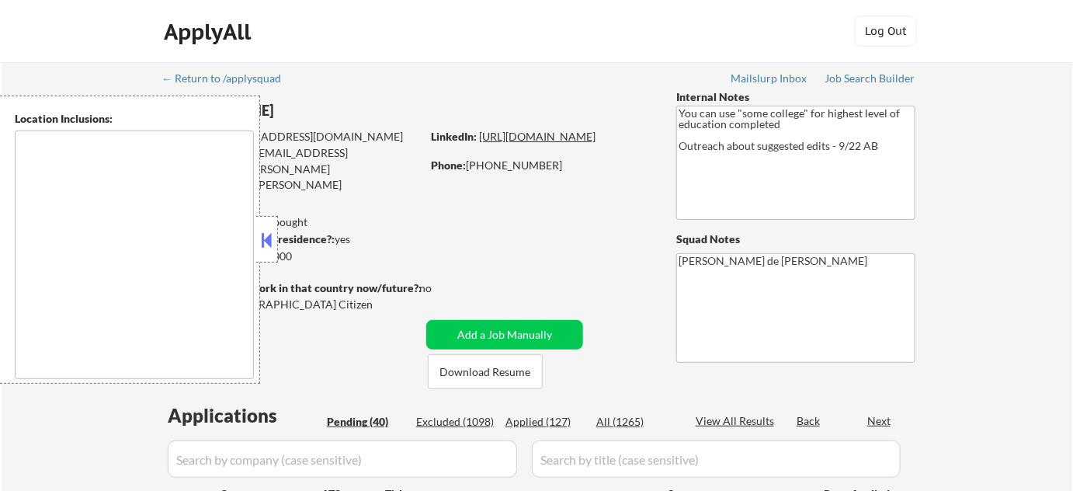
type textarea "[GEOGRAPHIC_DATA], [GEOGRAPHIC_DATA] [GEOGRAPHIC_DATA], [GEOGRAPHIC_DATA] [GEOG…"
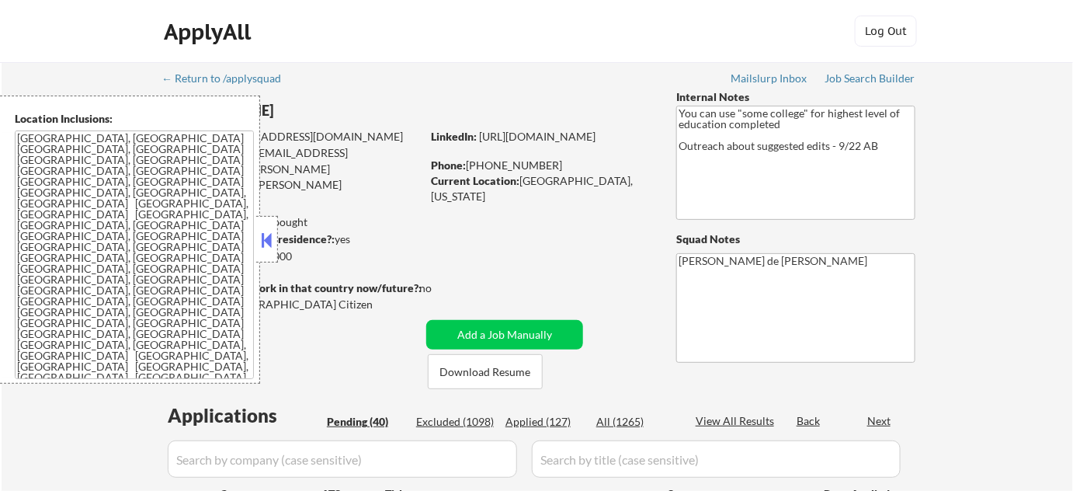
click at [271, 245] on button at bounding box center [267, 239] width 17 height 23
select select ""pending""
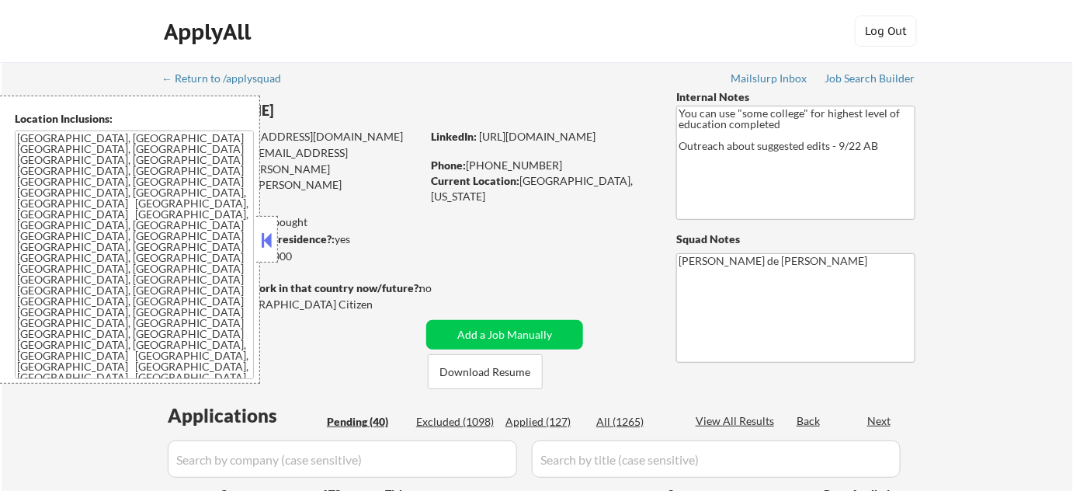
select select ""pending""
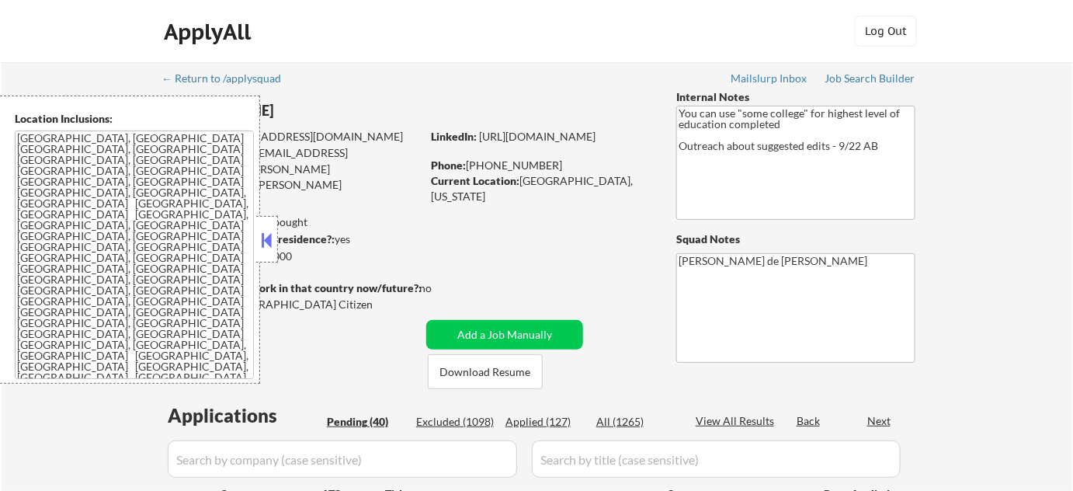
select select ""pending""
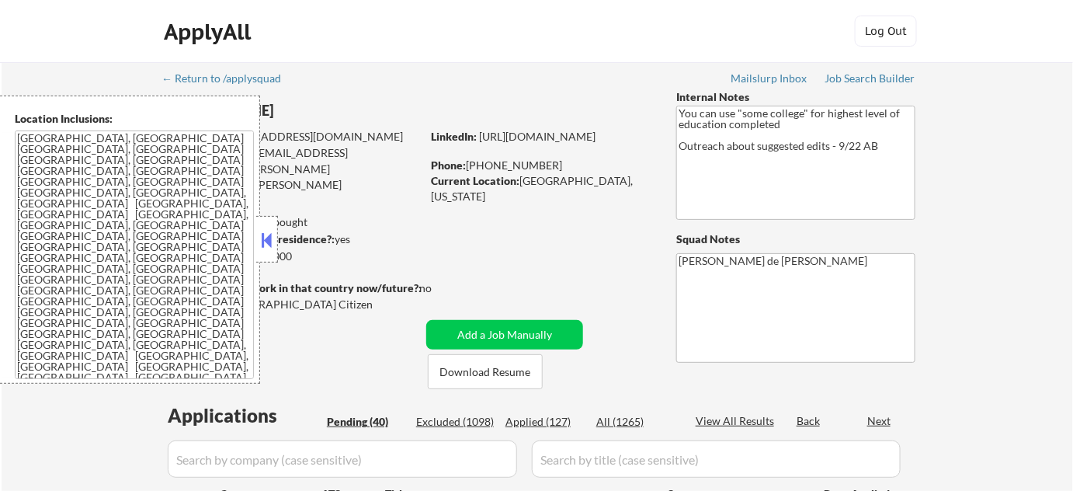
select select ""pending""
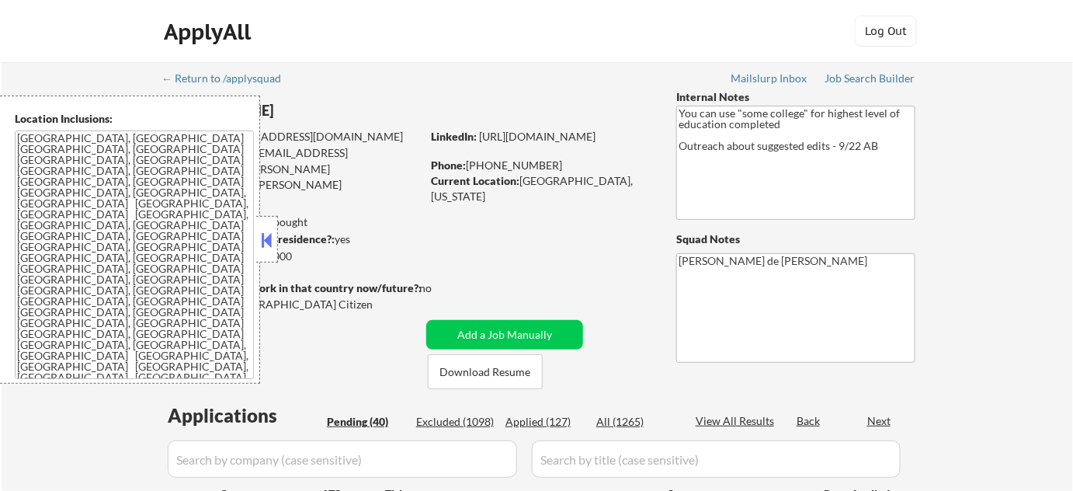
select select ""pending""
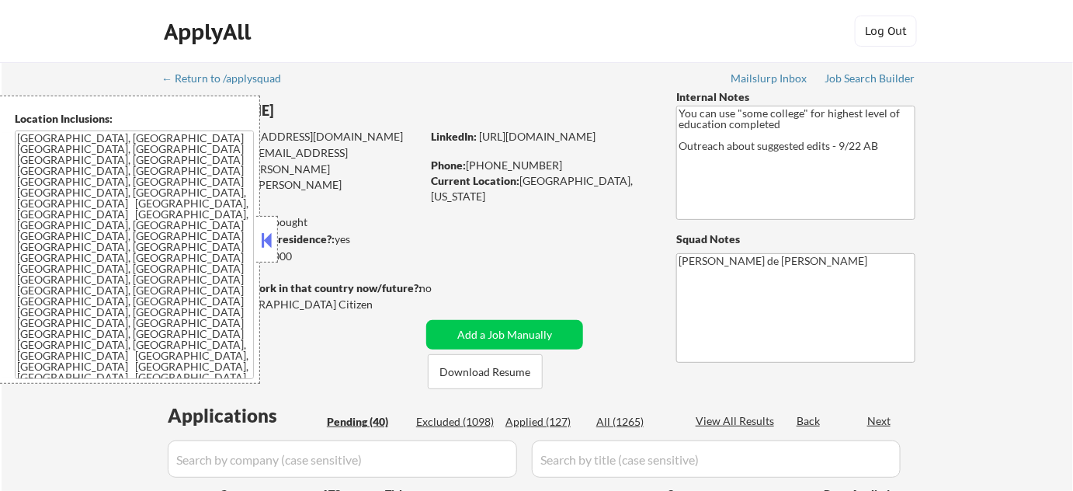
select select ""pending""
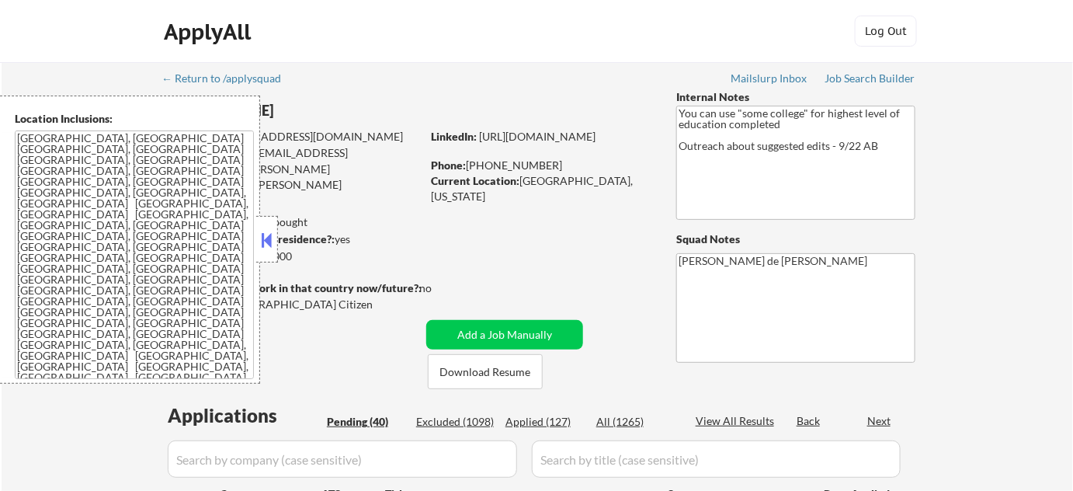
select select ""pending""
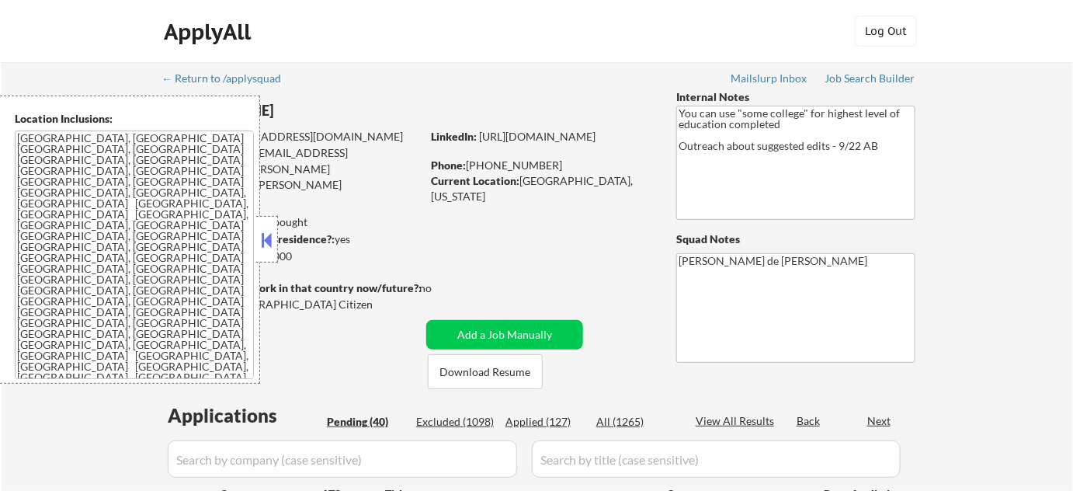
select select ""pending""
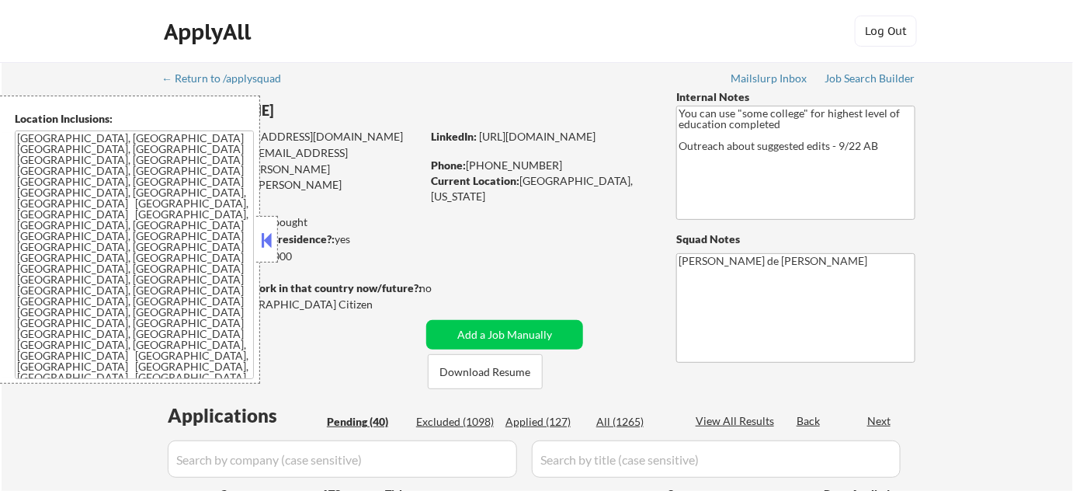
select select ""pending""
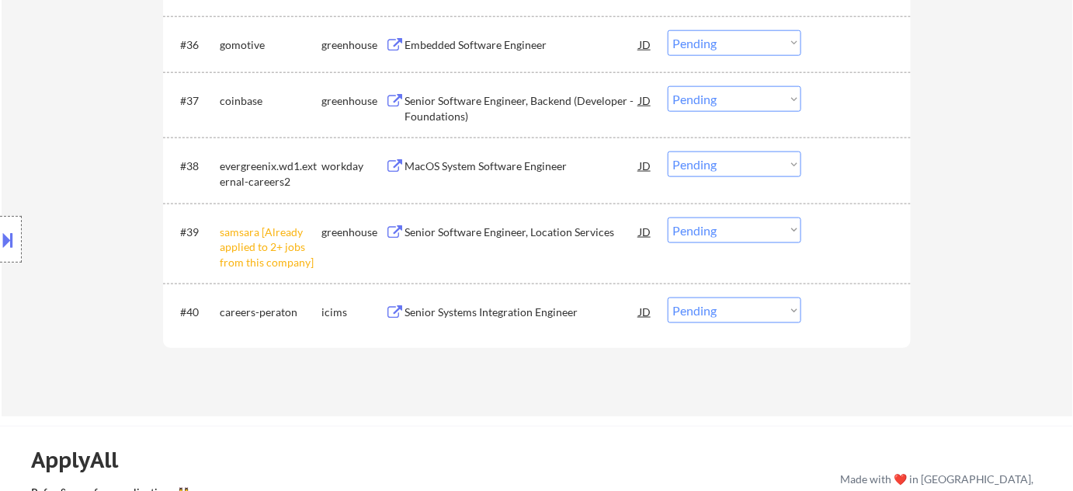
scroll to position [2540, 0]
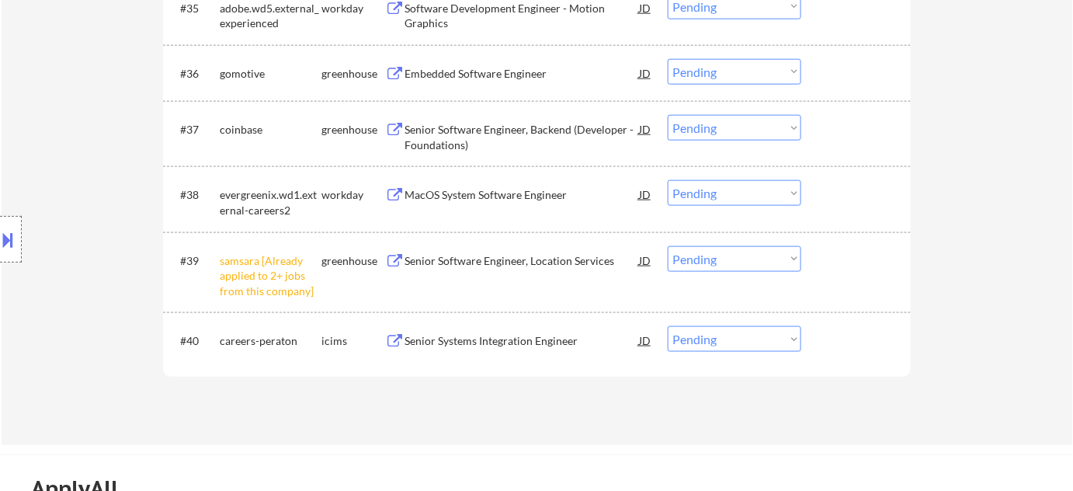
click at [709, 255] on select "Choose an option... Pending Applied Excluded (Questions) Excluded (Expired) Exc…" at bounding box center [735, 259] width 134 height 26
click at [668, 246] on select "Choose an option... Pending Applied Excluded (Questions) Excluded (Expired) Exc…" at bounding box center [735, 259] width 134 height 26
select select ""pending""
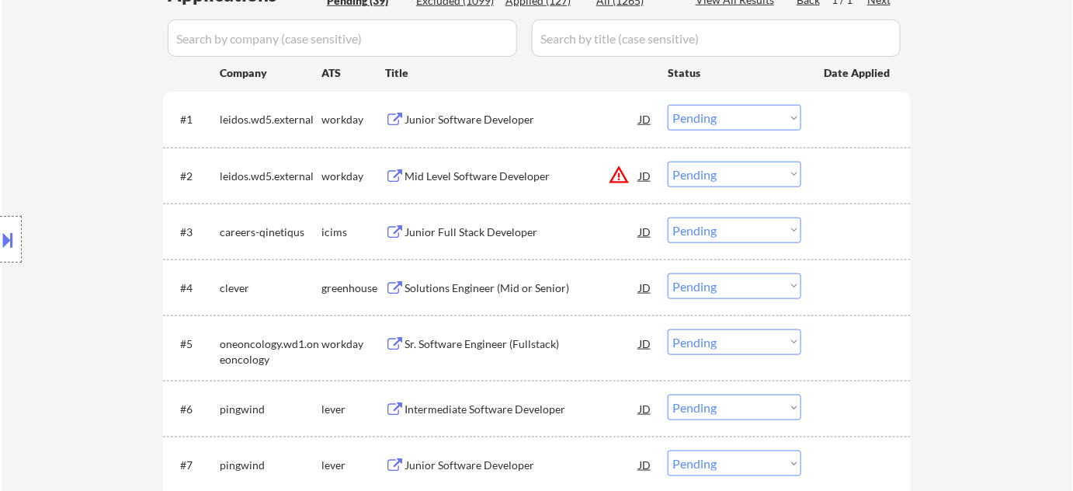
scroll to position [423, 0]
click at [619, 168] on button "warning_amber" at bounding box center [619, 172] width 22 height 22
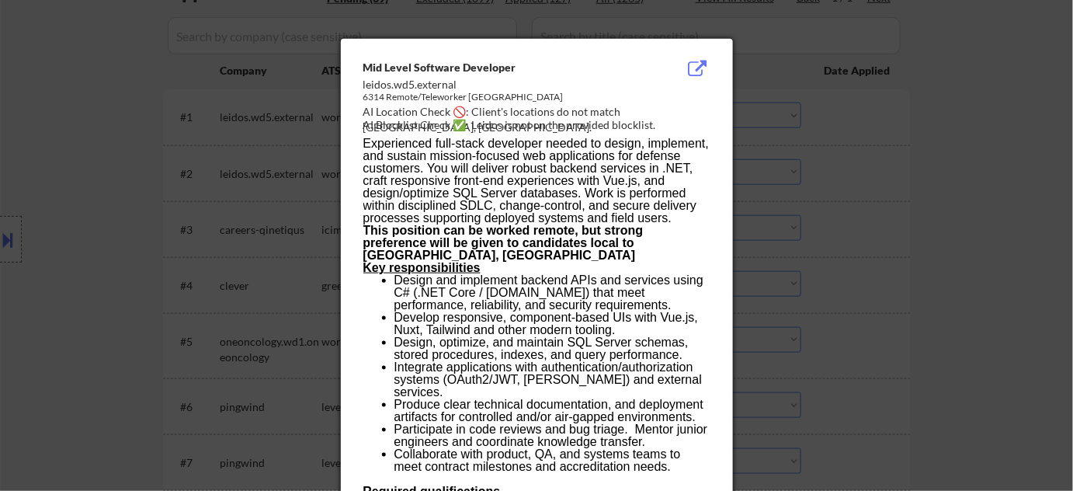
click at [985, 241] on div at bounding box center [536, 245] width 1073 height 491
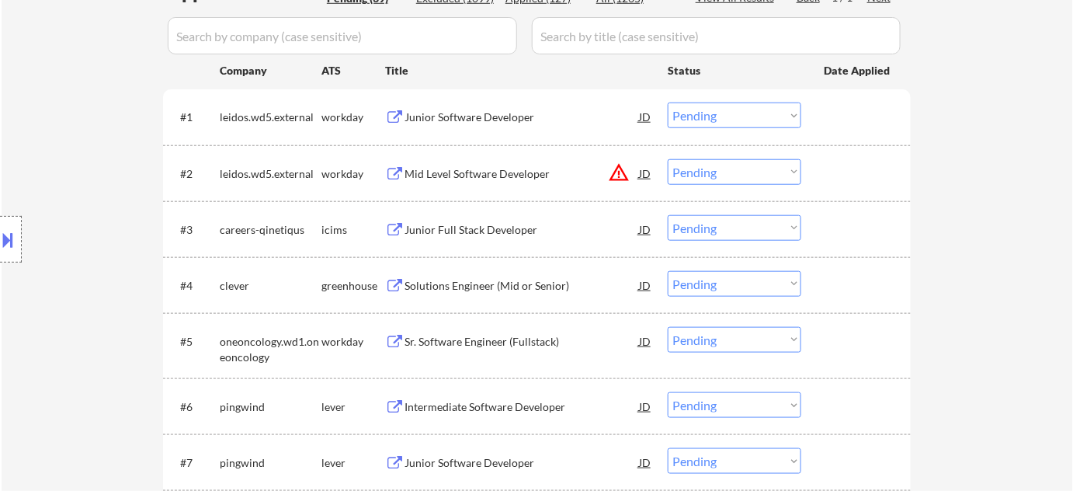
click at [511, 283] on div "Solutions Engineer (Mid or Senior)" at bounding box center [521, 286] width 234 height 16
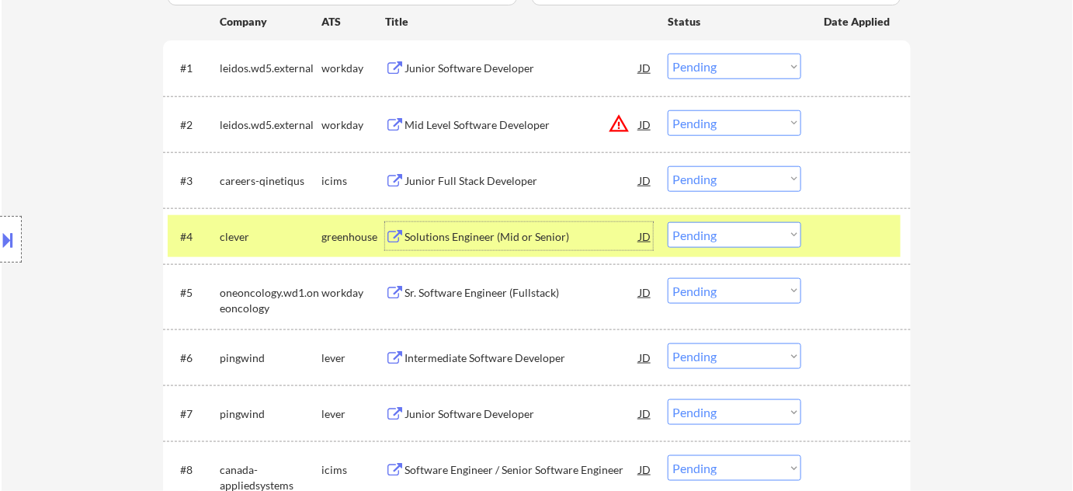
scroll to position [564, 0]
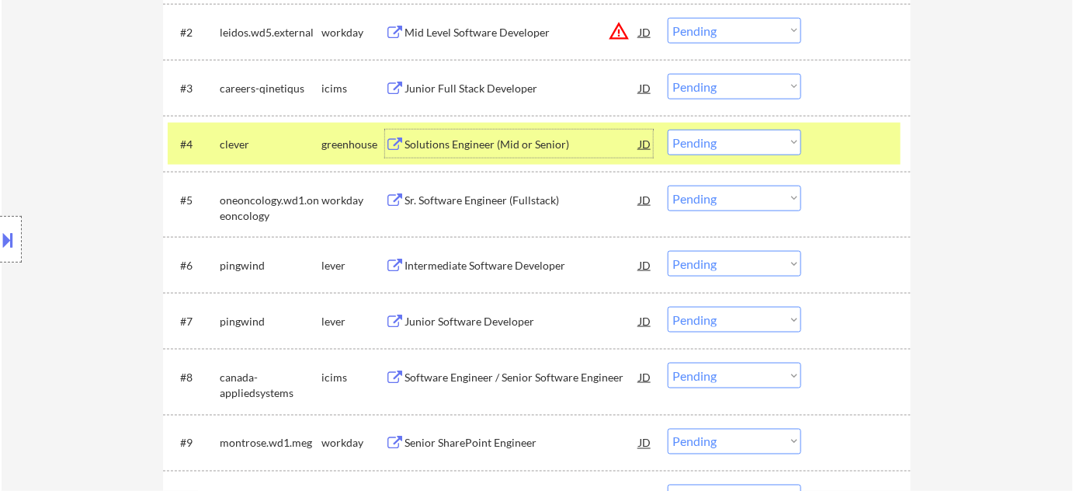
click at [470, 264] on div "Intermediate Software Developer" at bounding box center [521, 266] width 234 height 16
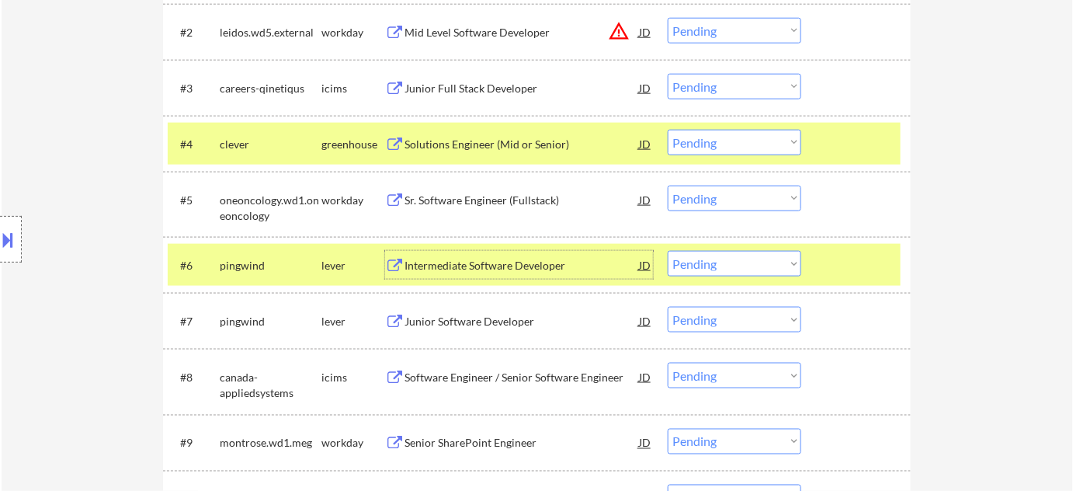
click at [440, 325] on div "Junior Software Developer" at bounding box center [521, 322] width 234 height 16
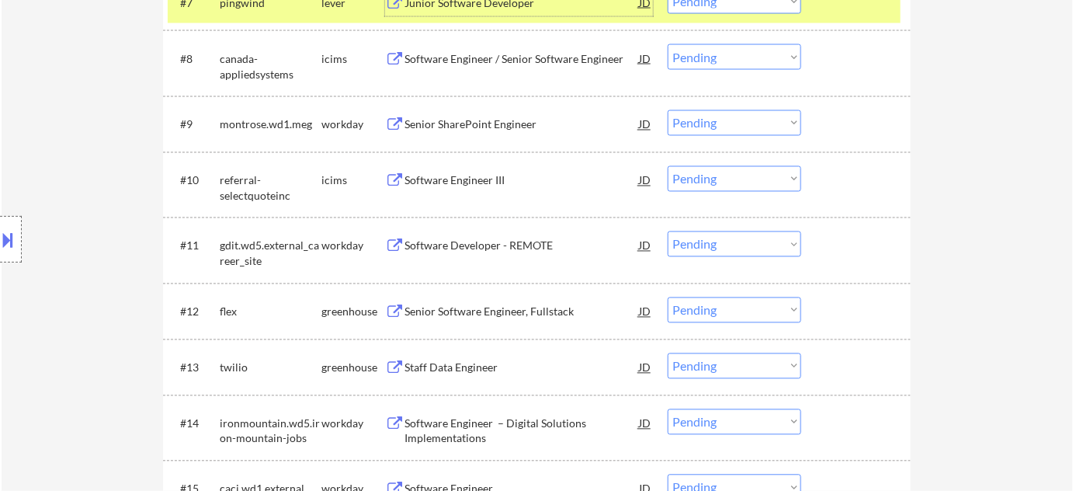
scroll to position [988, 0]
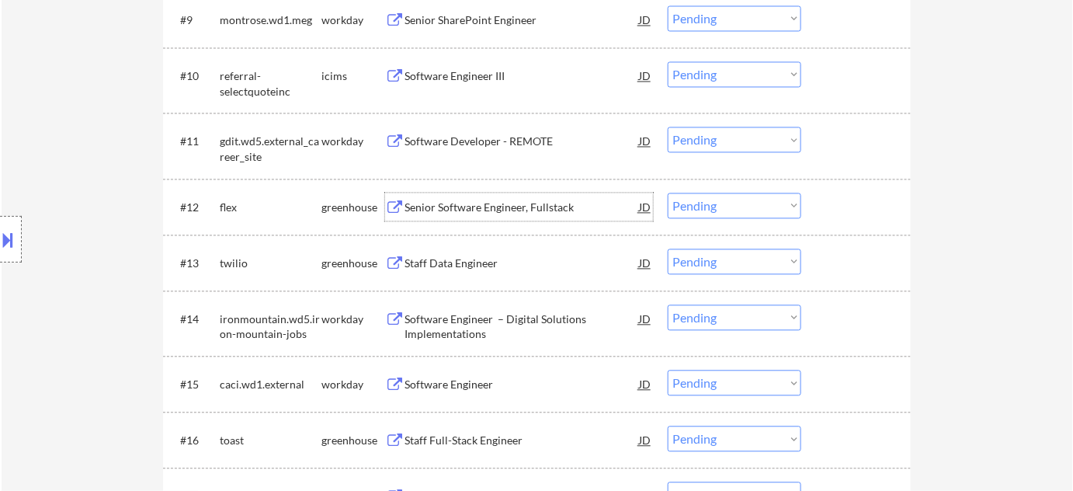
click at [492, 204] on div "Senior Software Engineer, Fullstack" at bounding box center [521, 208] width 234 height 16
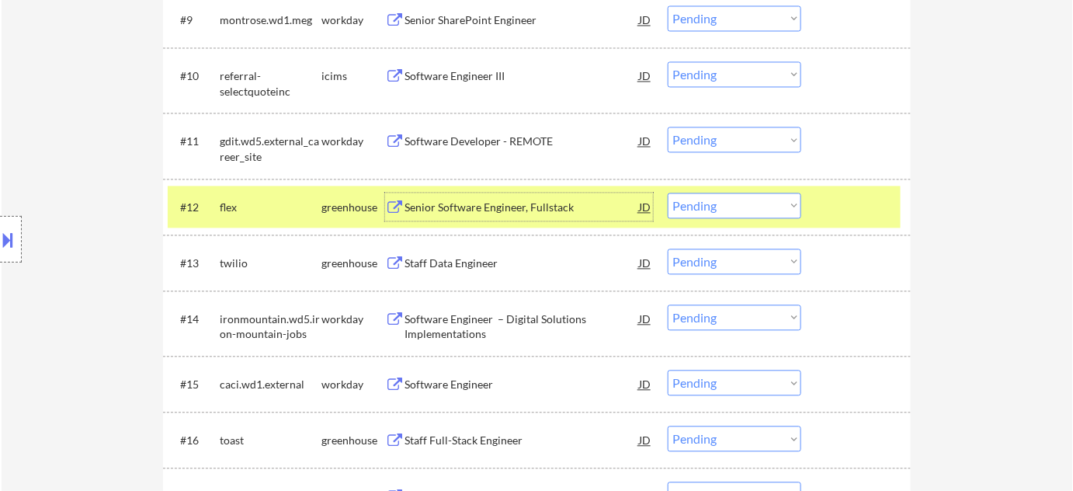
click at [432, 269] on div "Staff Data Engineer" at bounding box center [521, 262] width 234 height 28
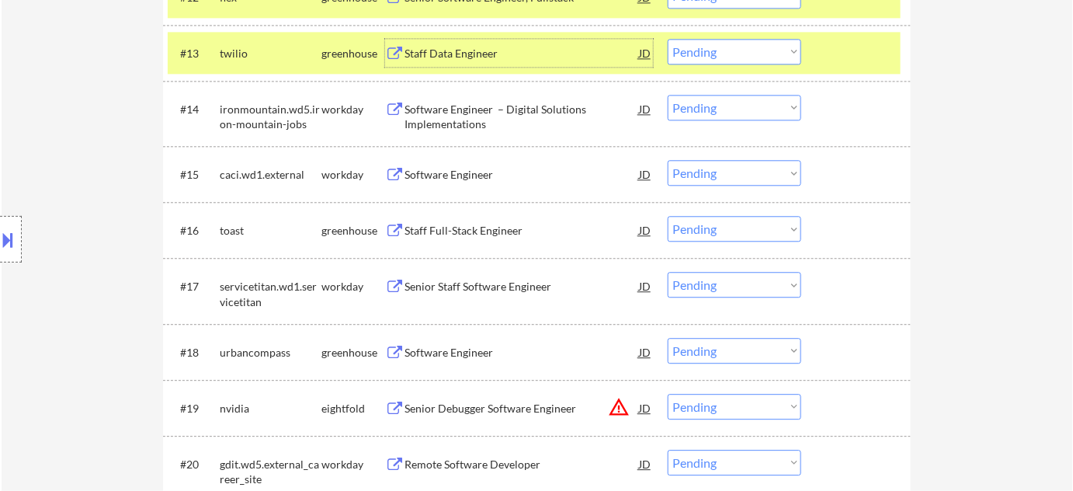
scroll to position [1199, 0]
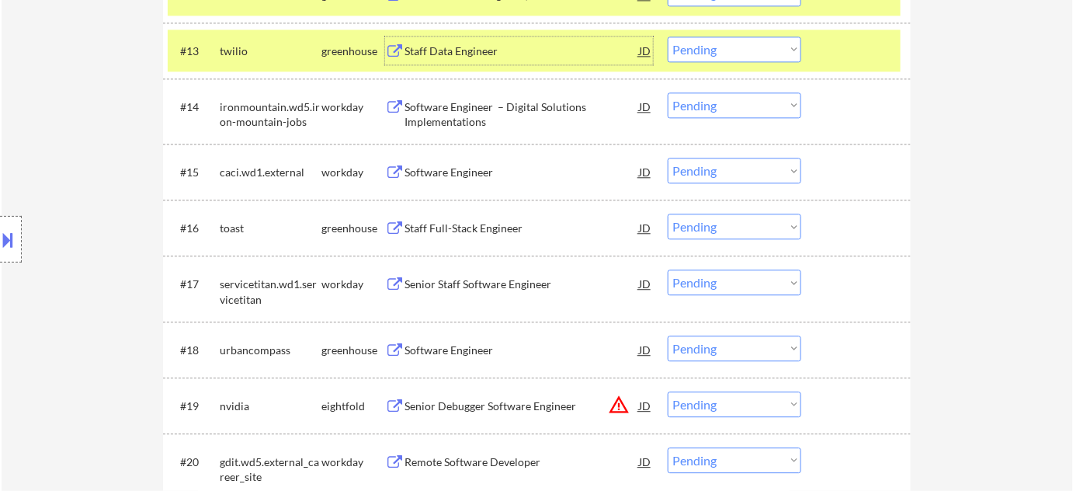
click at [476, 226] on div "Staff Full-Stack Engineer" at bounding box center [521, 228] width 234 height 16
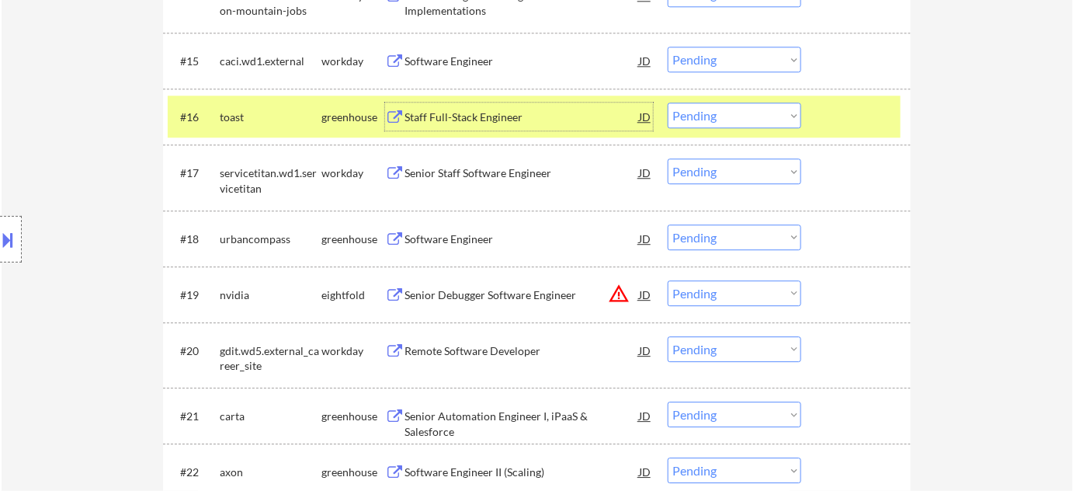
scroll to position [1411, 0]
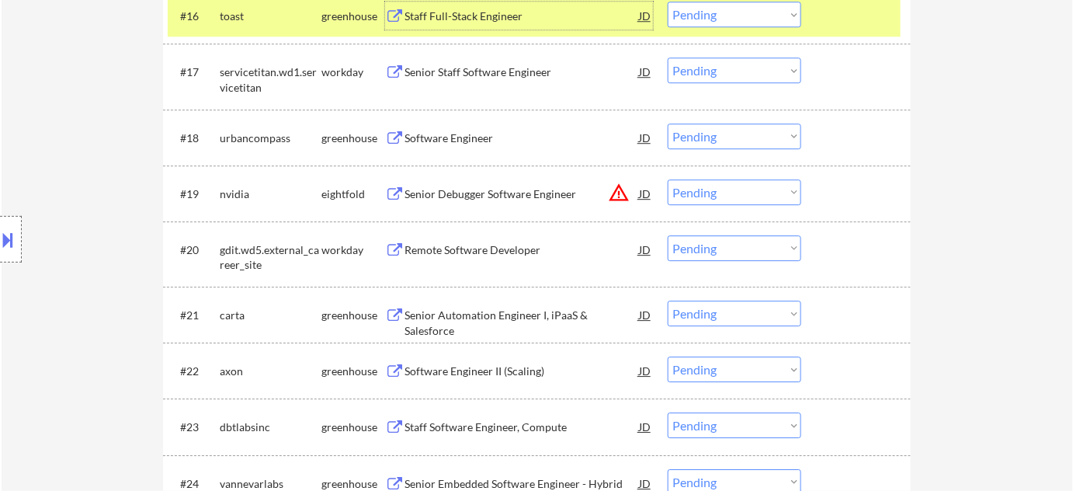
click at [735, 192] on select "Choose an option... Pending Applied Excluded (Questions) Excluded (Expired) Exc…" at bounding box center [735, 192] width 134 height 26
click at [668, 179] on select "Choose an option... Pending Applied Excluded (Questions) Excluded (Expired) Exc…" at bounding box center [735, 192] width 134 height 26
click at [463, 134] on div "Software Engineer" at bounding box center [521, 138] width 234 height 16
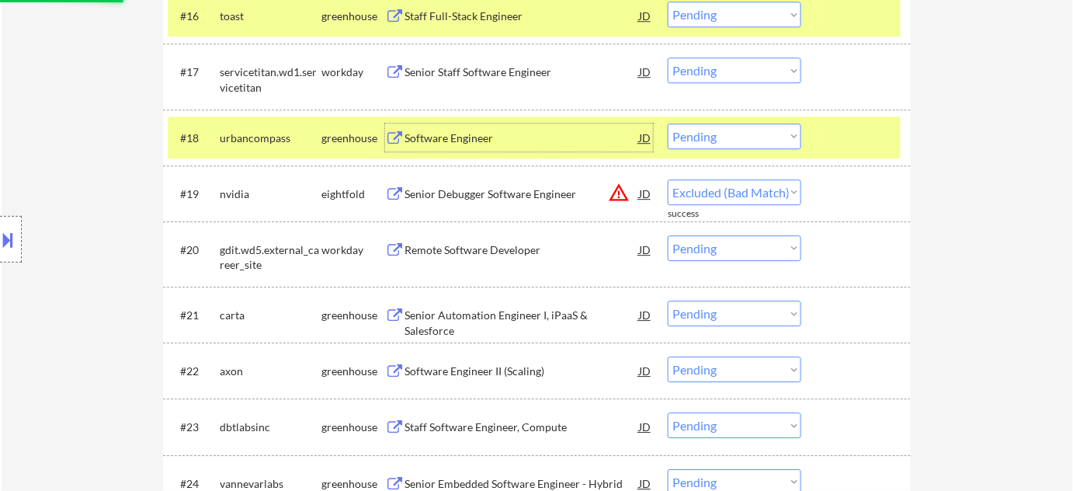
select select ""pending""
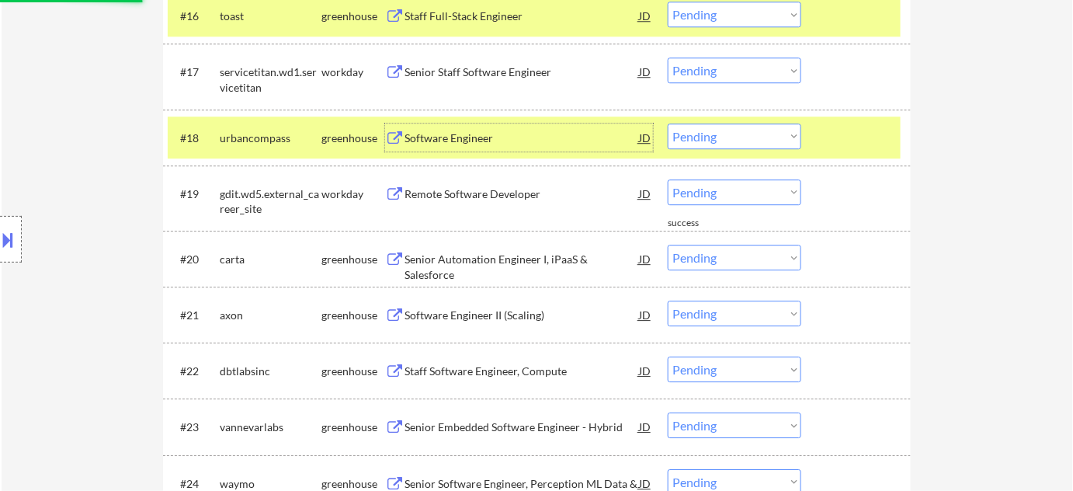
scroll to position [1553, 0]
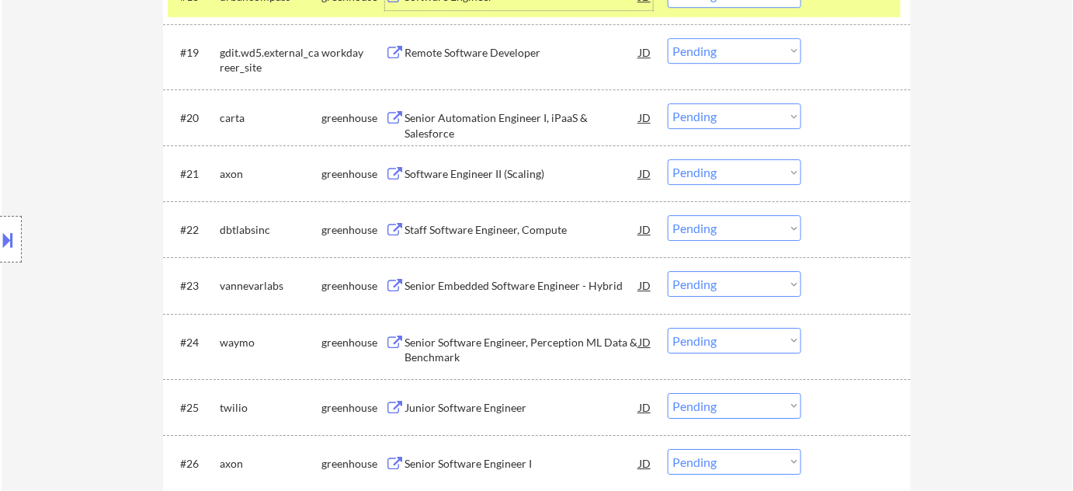
click at [528, 112] on div "Senior Automation Engineer I, iPaaS & Salesforce" at bounding box center [521, 125] width 234 height 30
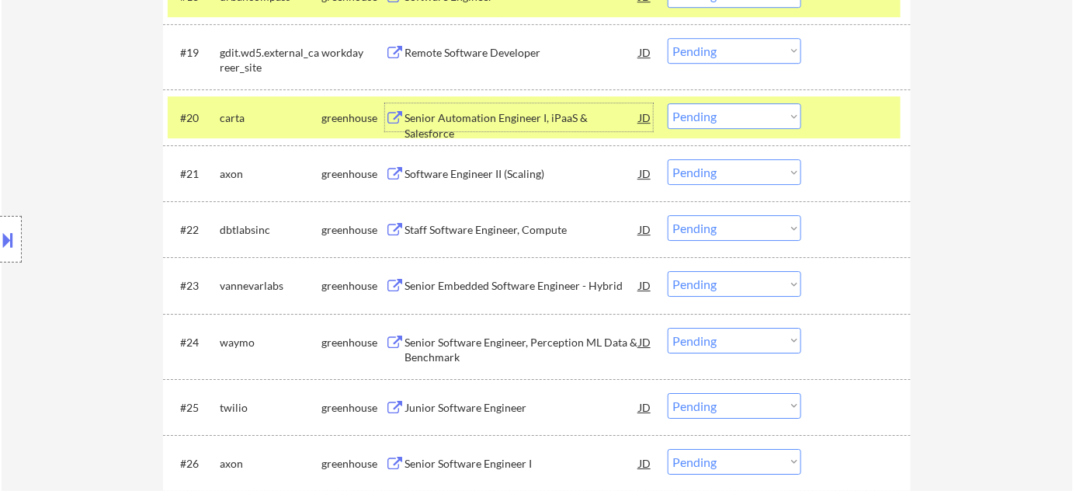
click at [505, 175] on div "Software Engineer II (Scaling)" at bounding box center [521, 174] width 234 height 16
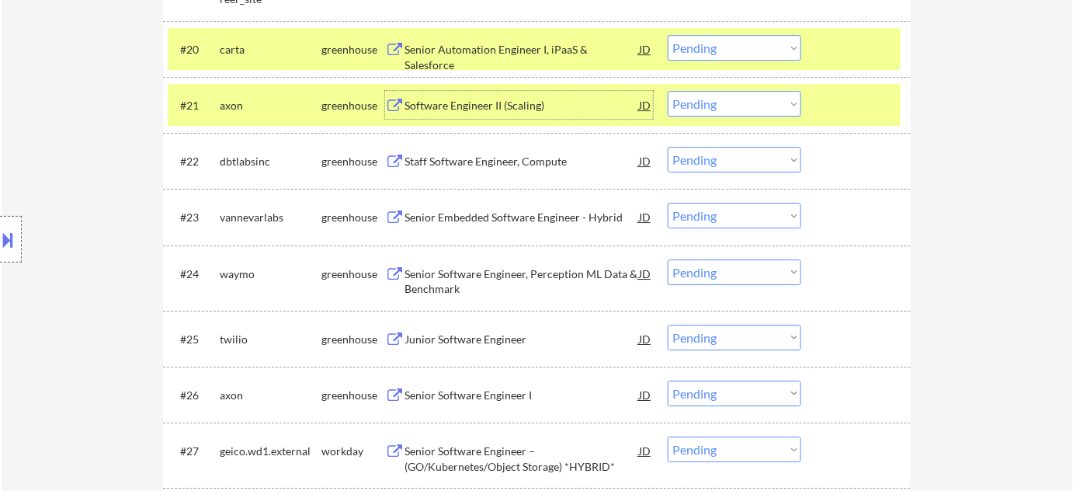
scroll to position [1623, 0]
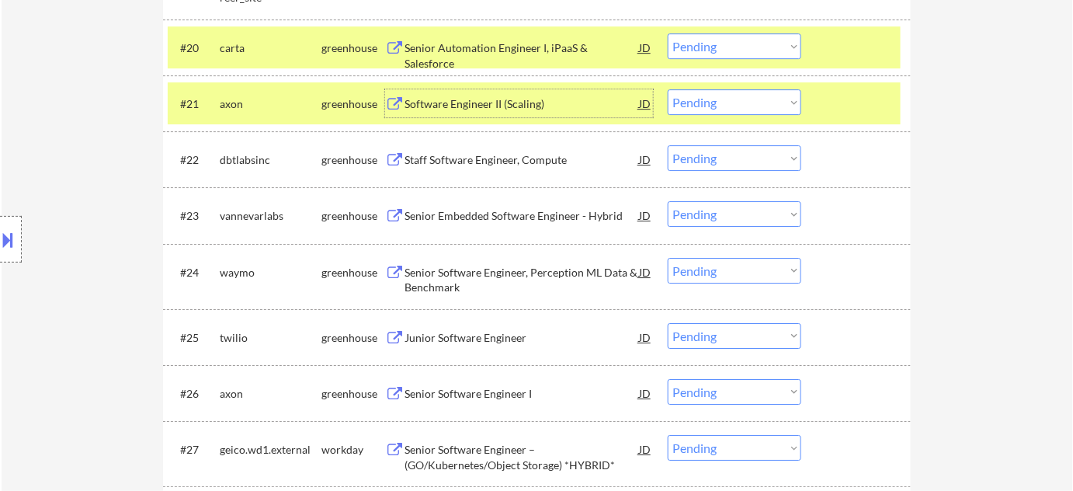
click at [439, 217] on div "Senior Embedded Software Engineer - Hybrid" at bounding box center [521, 216] width 234 height 16
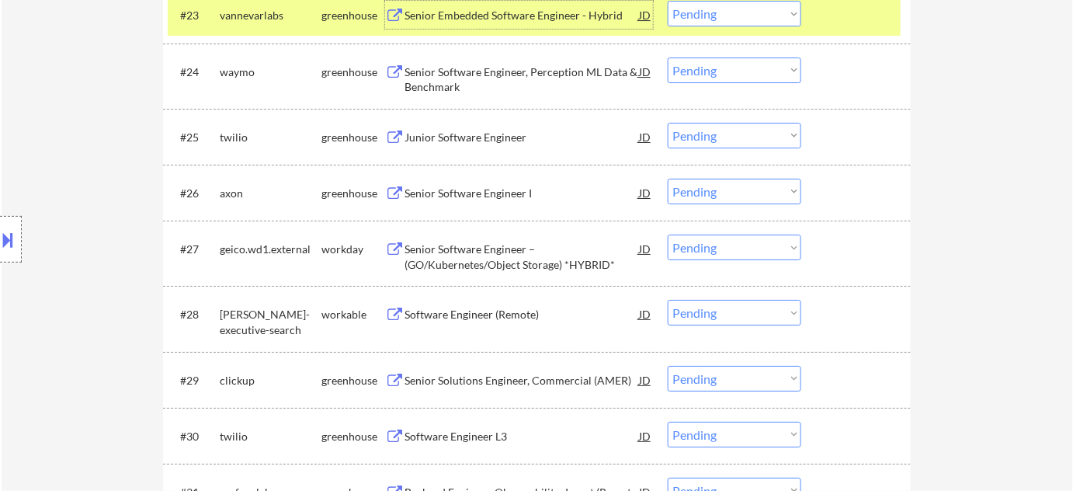
scroll to position [1905, 0]
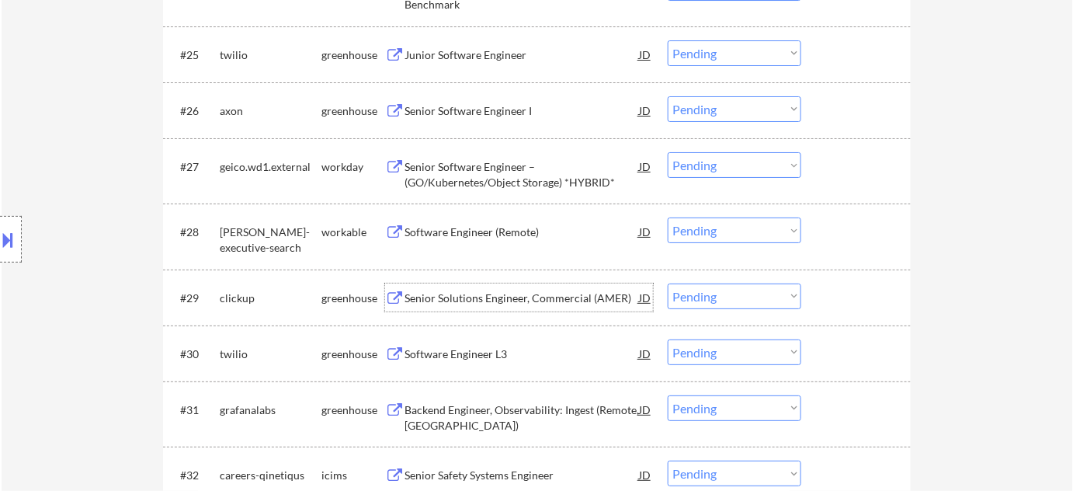
click at [531, 296] on div "Senior Solutions Engineer, Commercial (AMER)" at bounding box center [521, 298] width 234 height 16
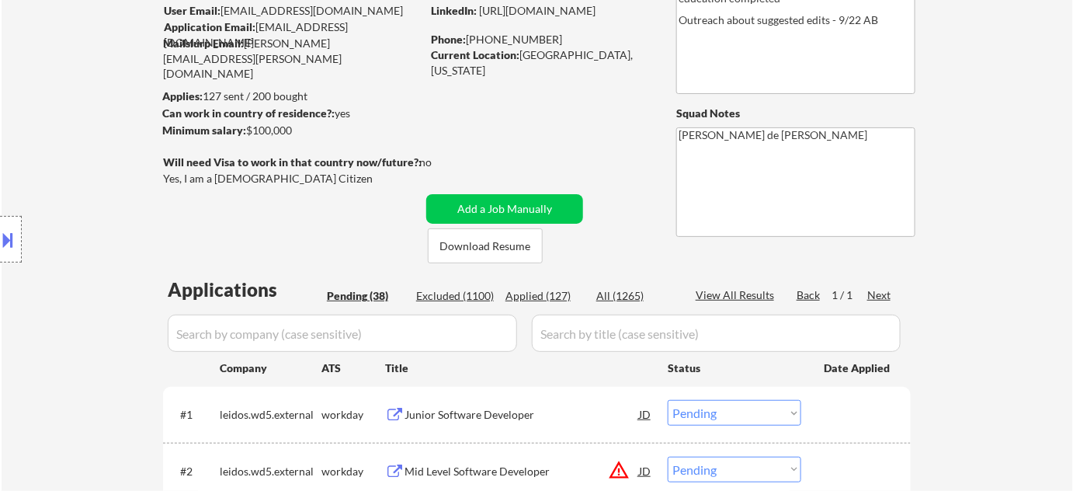
scroll to position [141, 0]
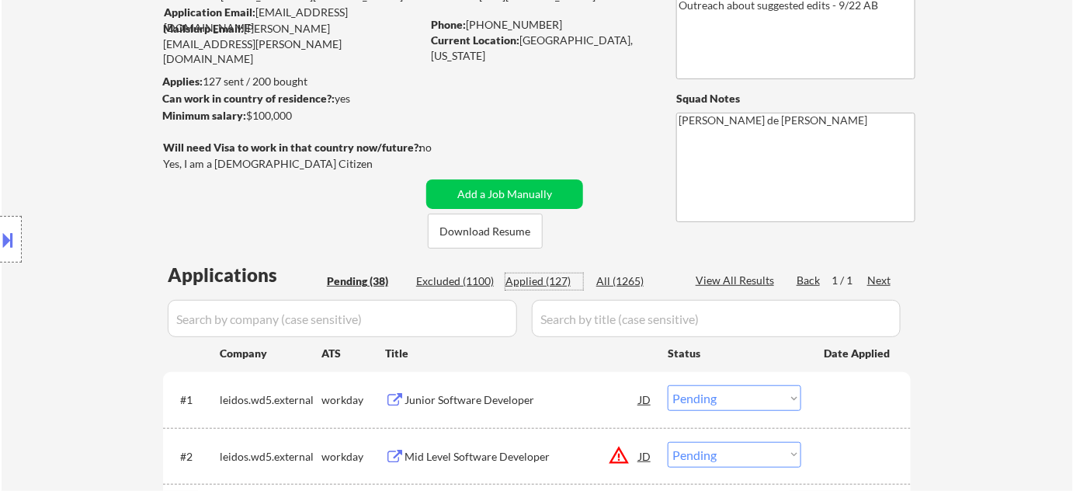
click at [557, 285] on div "Applied (127)" at bounding box center [544, 281] width 78 height 16
click at [494, 321] on input "input" at bounding box center [342, 318] width 349 height 37
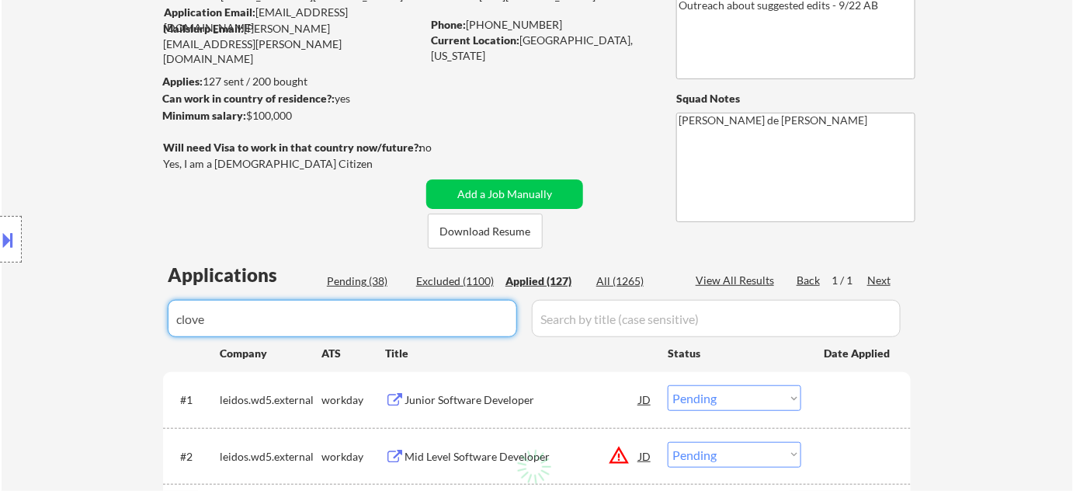
type input "clover"
select select ""applied""
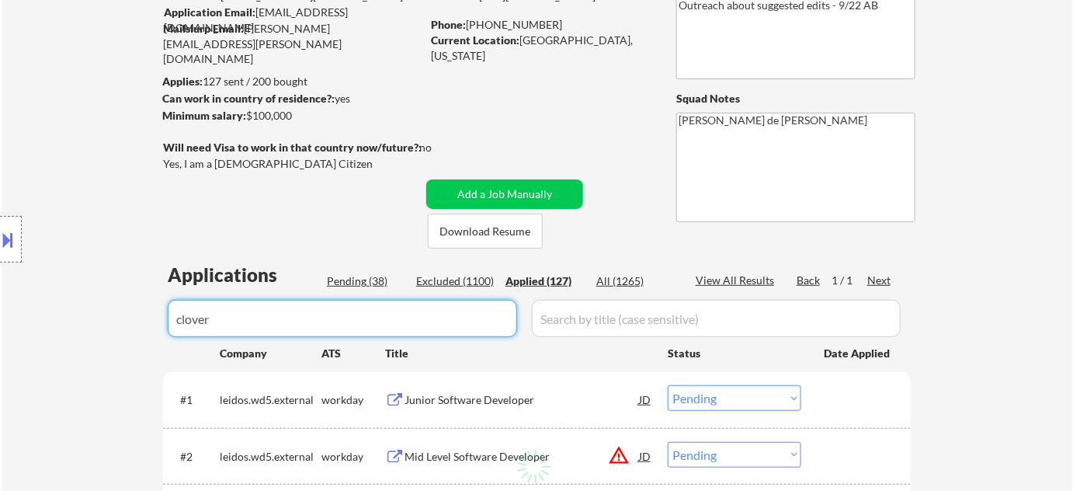
select select ""applied""
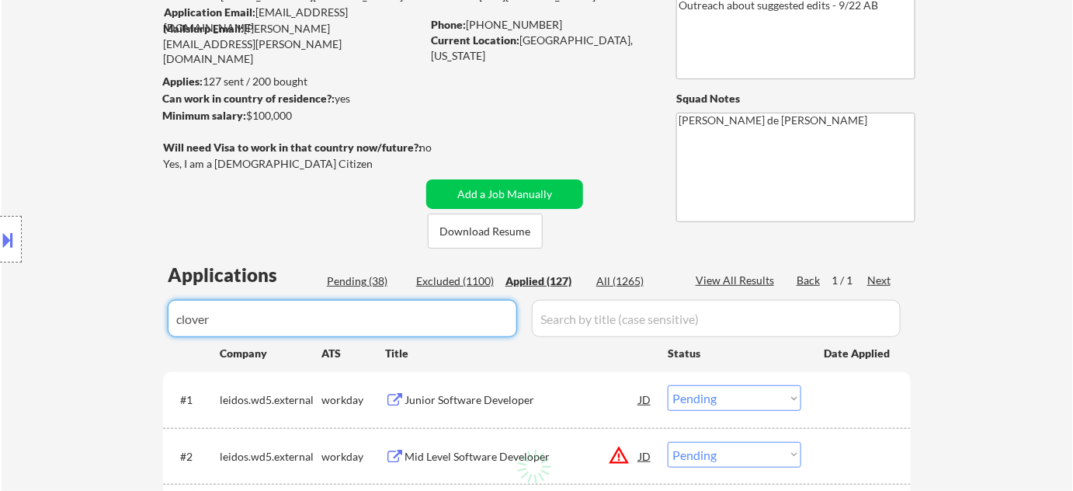
select select ""applied""
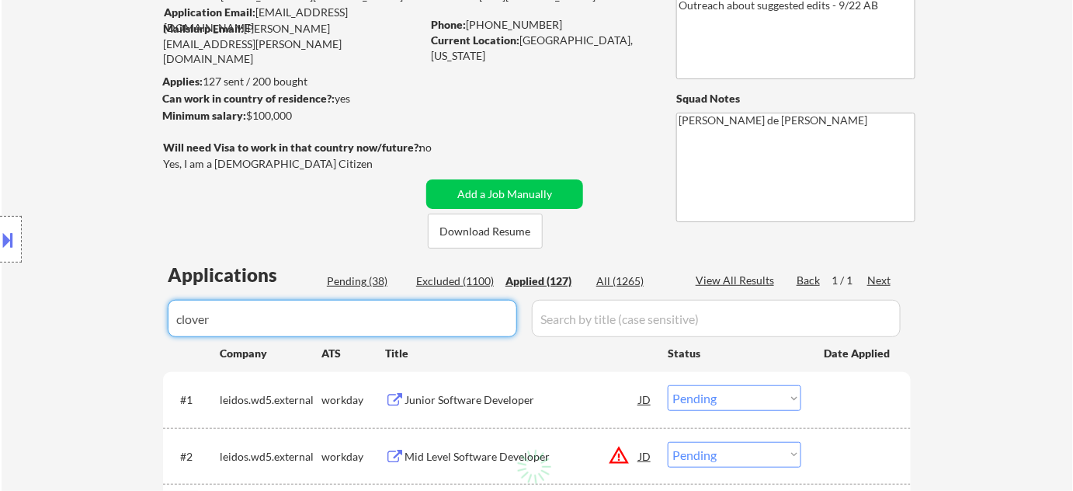
select select ""applied""
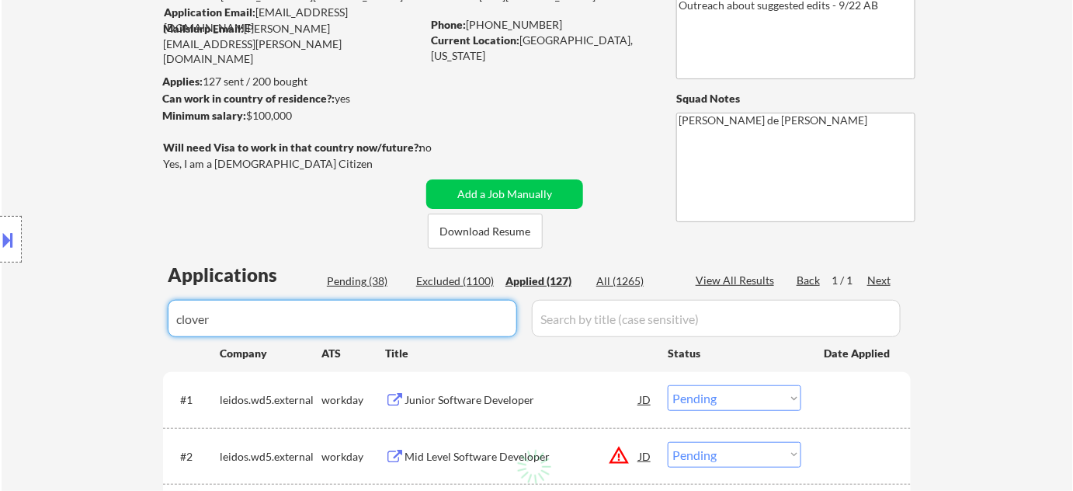
select select ""applied""
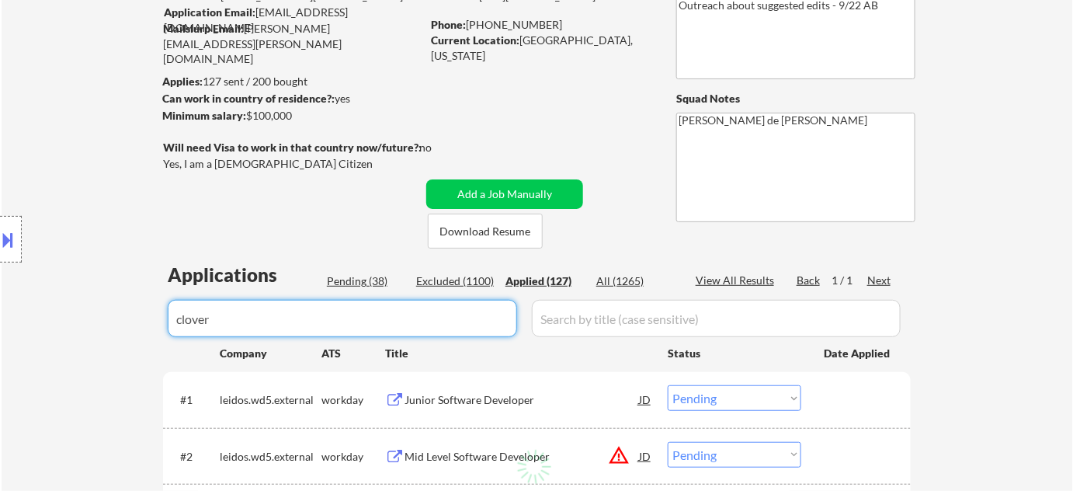
select select ""applied""
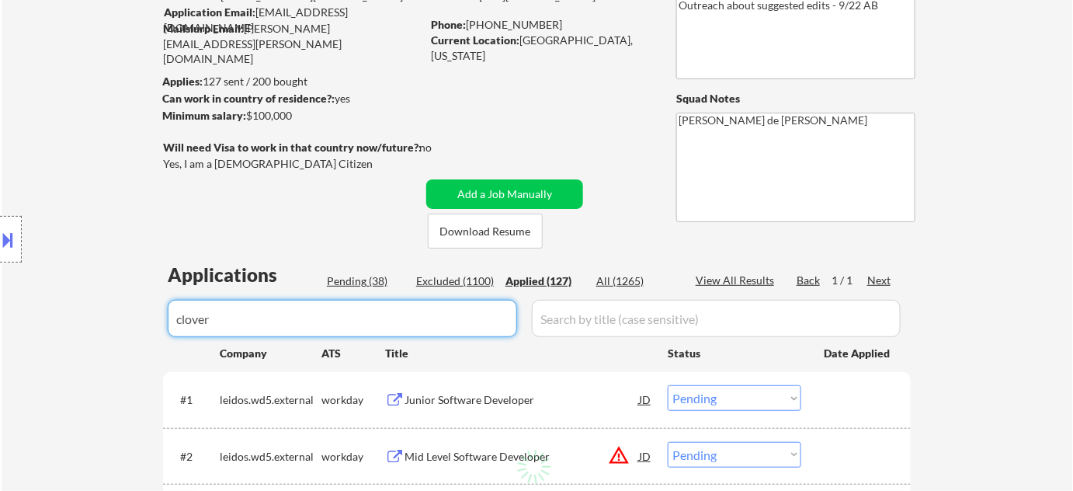
select select ""applied""
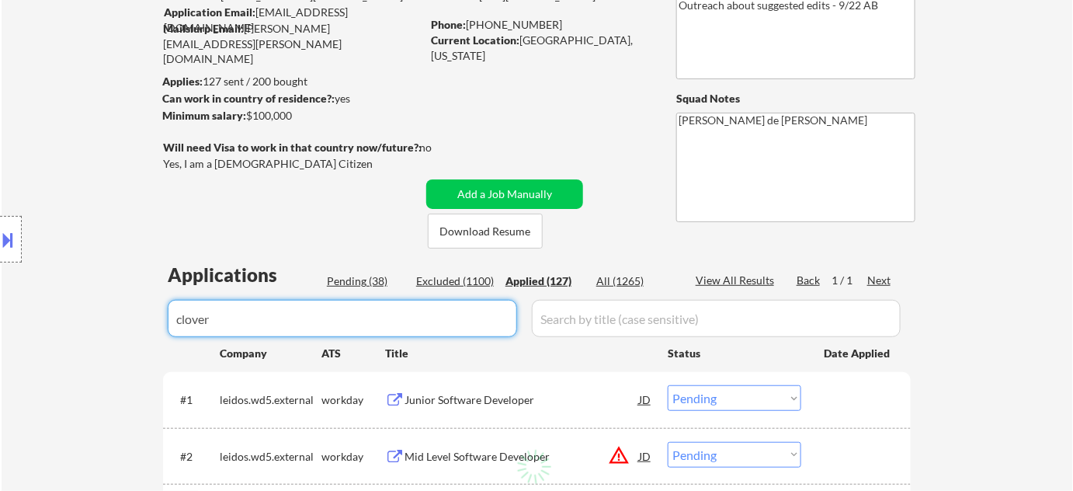
select select ""applied""
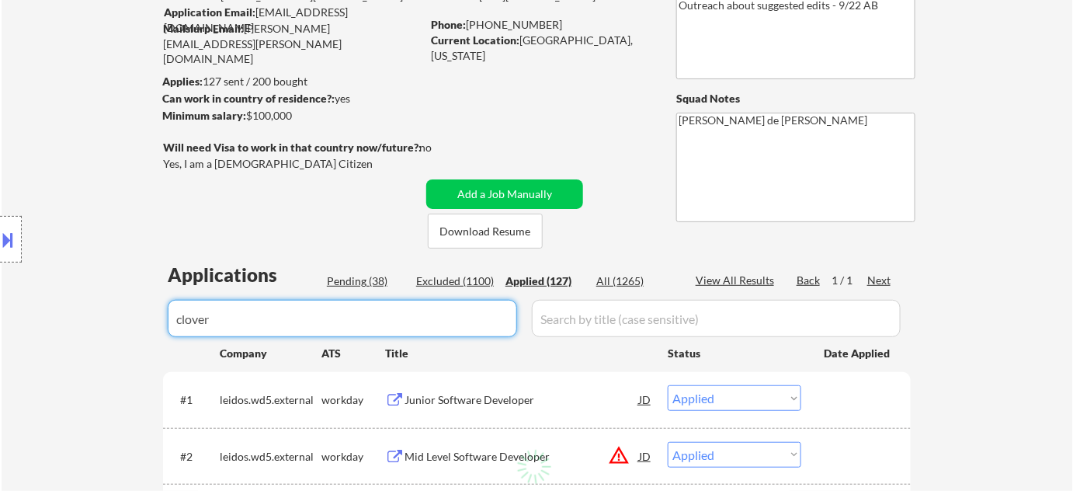
select select ""applied""
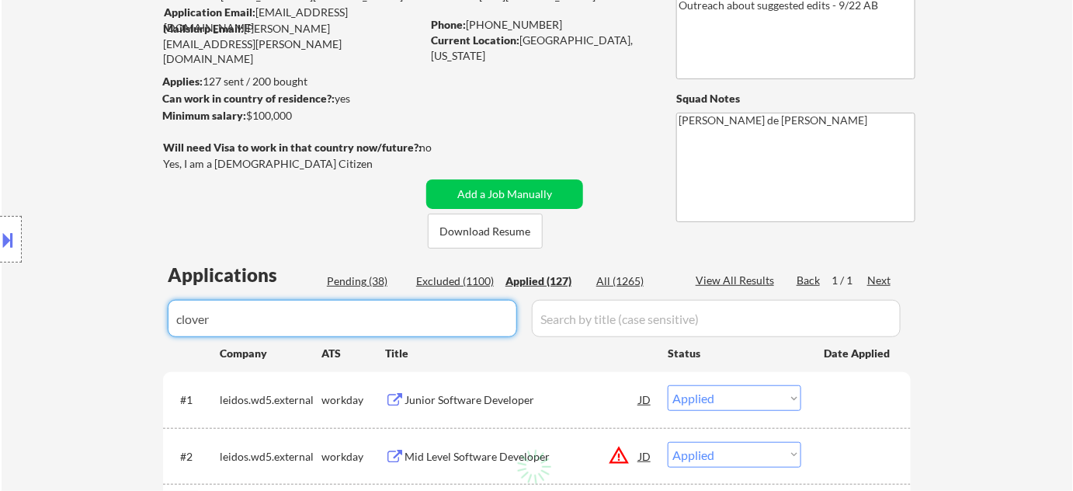
select select ""applied""
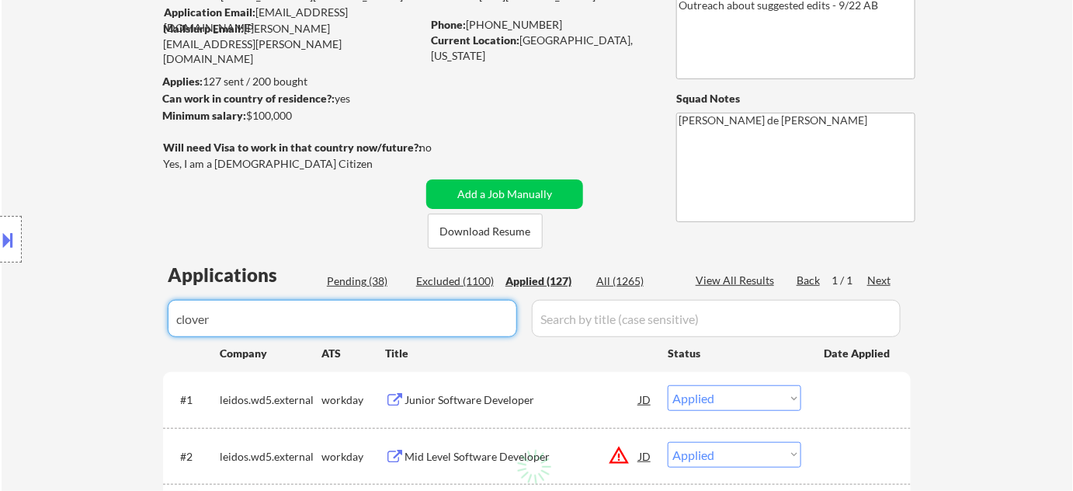
select select ""applied""
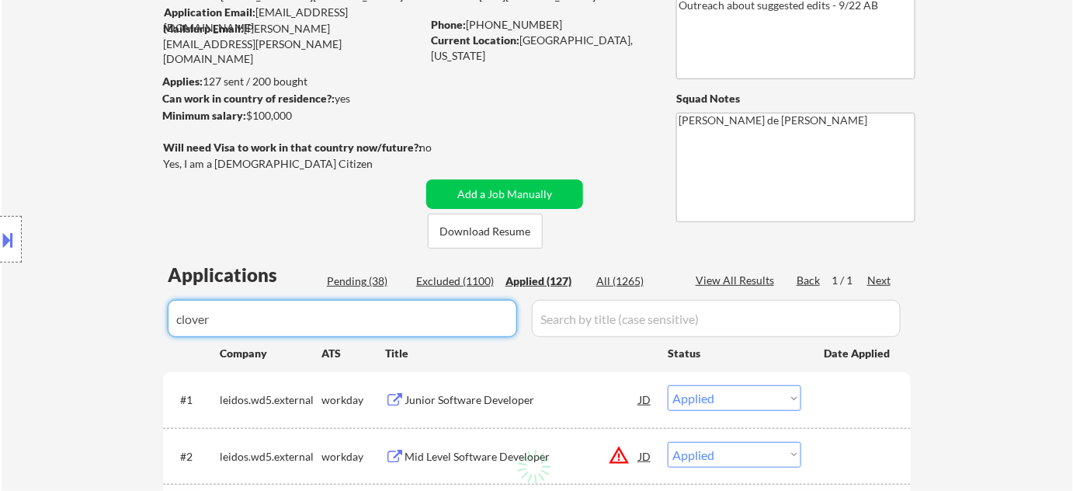
select select ""applied""
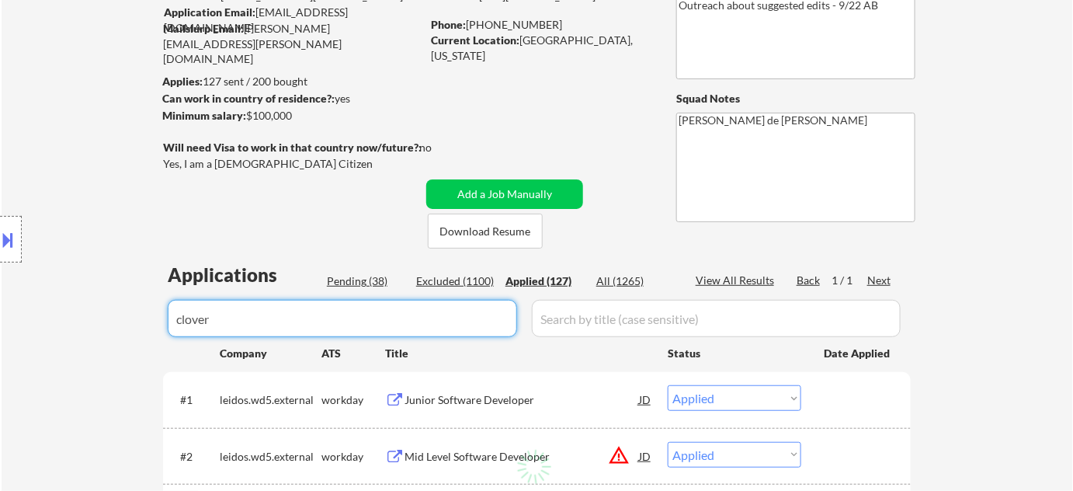
select select ""applied""
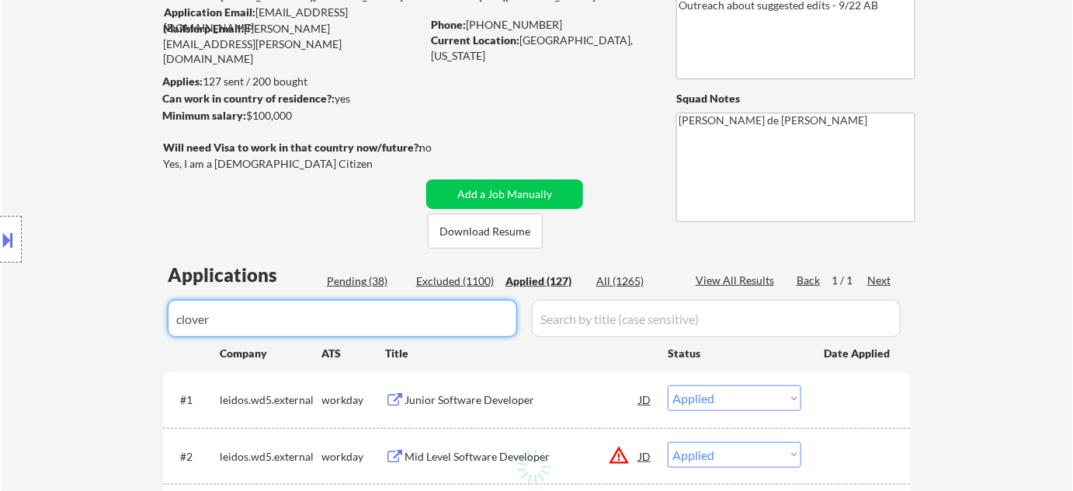
select select ""applied""
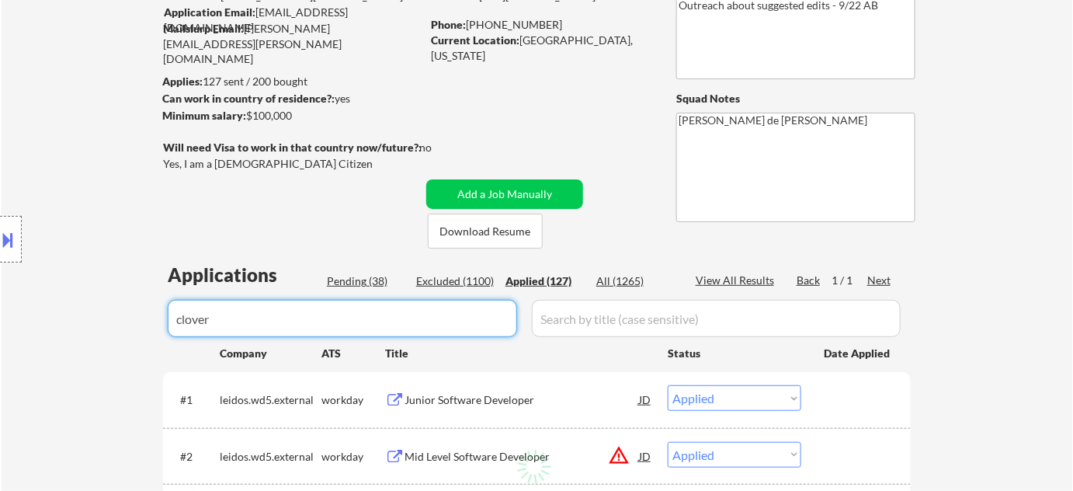
select select ""applied""
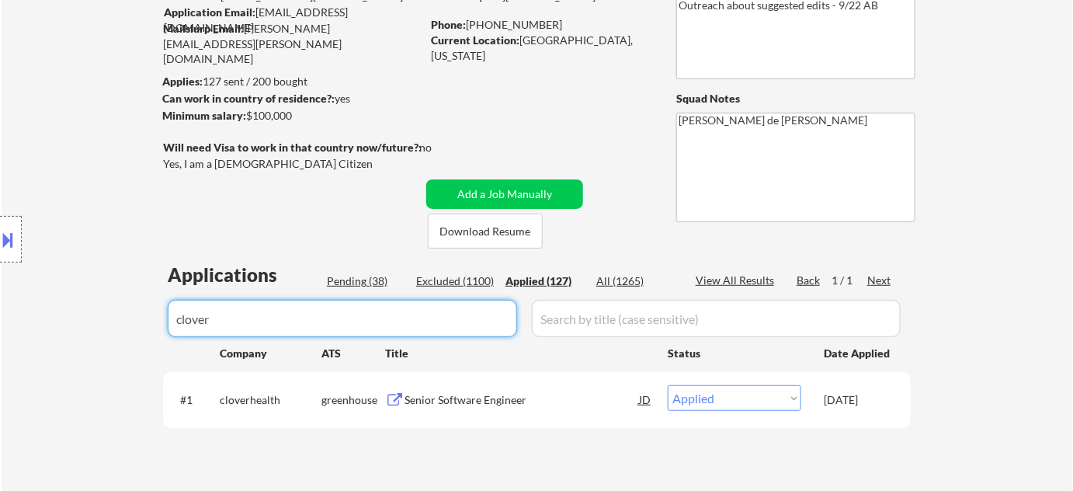
type input "clover"
click at [366, 278] on div "Pending (38)" at bounding box center [366, 281] width 78 height 16
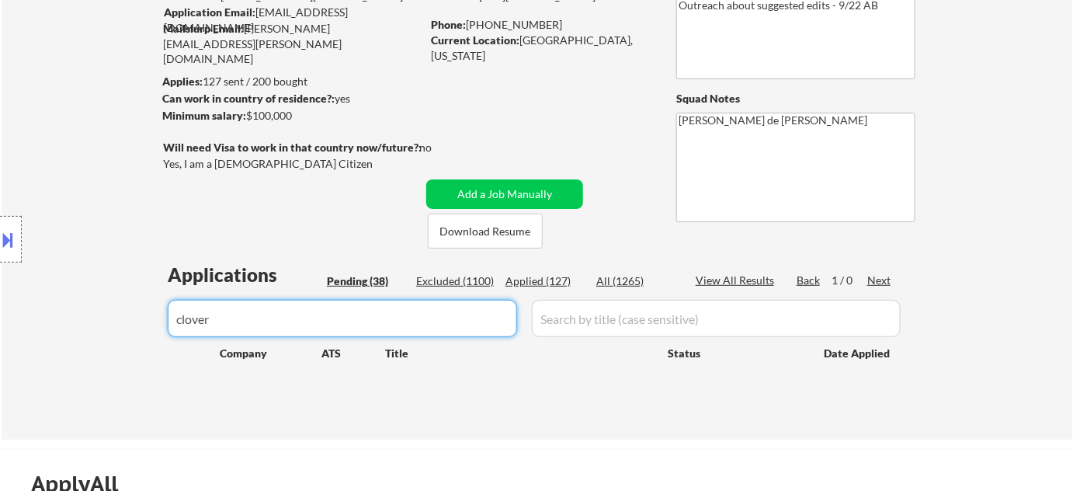
drag, startPoint x: 403, startPoint y: 318, endPoint x: 46, endPoint y: 312, distance: 357.2
click at [46, 312] on body "← Return to /applysquad Mailslurp Inbox Job Search Builder Jimmie Lundie User E…" at bounding box center [536, 104] width 1073 height 491
type input "\"
select select ""pending""
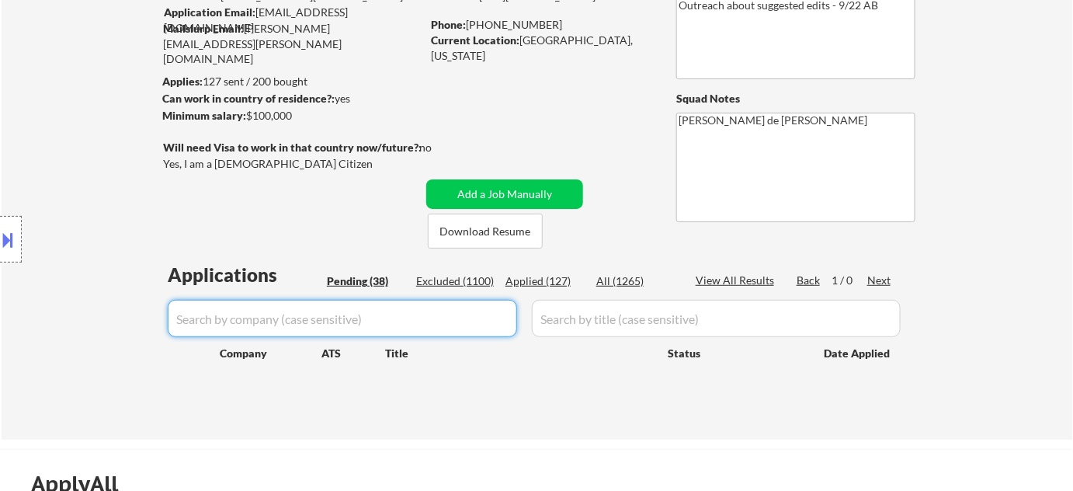
select select ""pending""
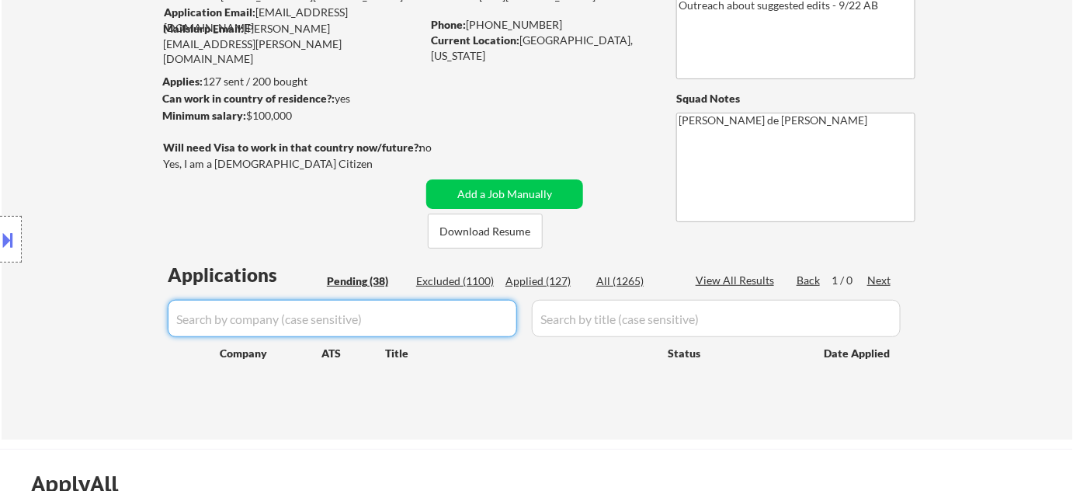
select select ""pending""
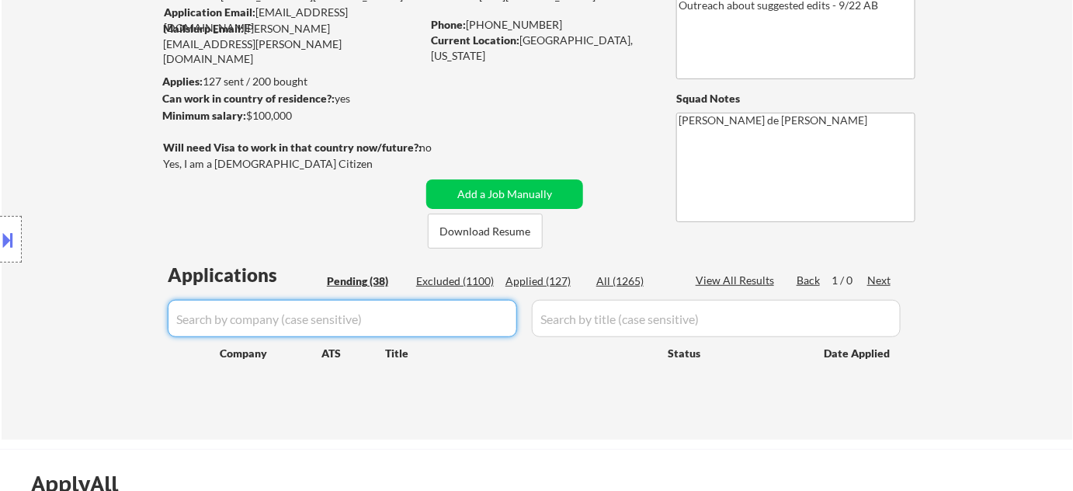
select select ""pending""
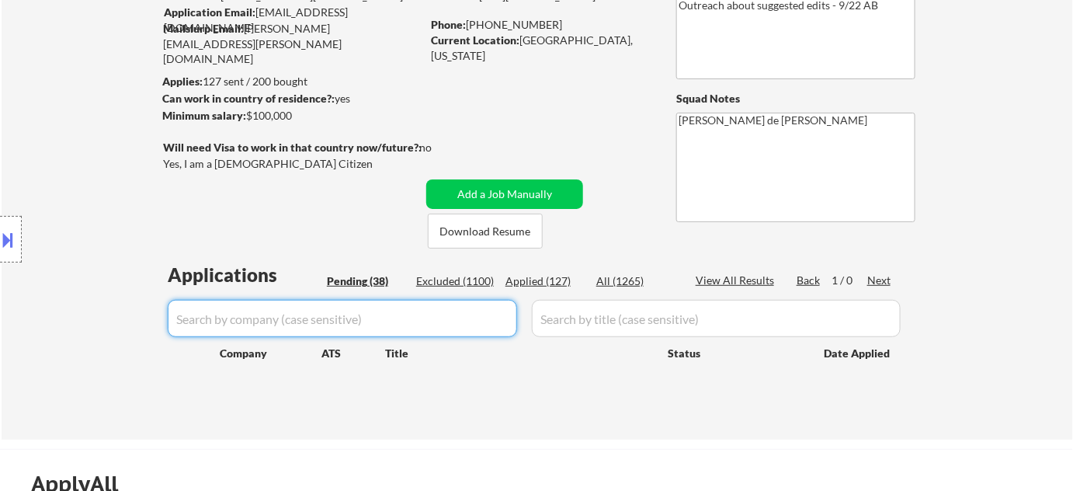
select select ""pending""
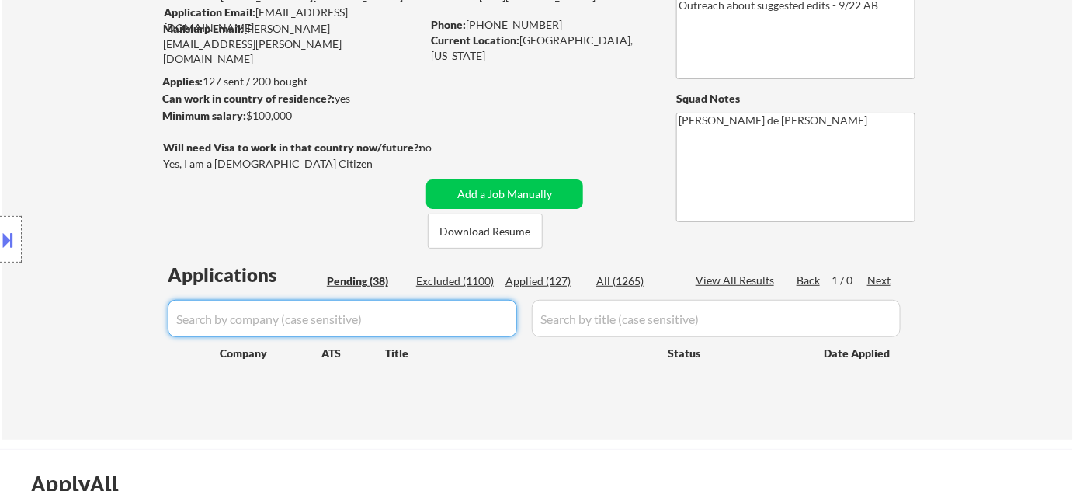
select select ""pending""
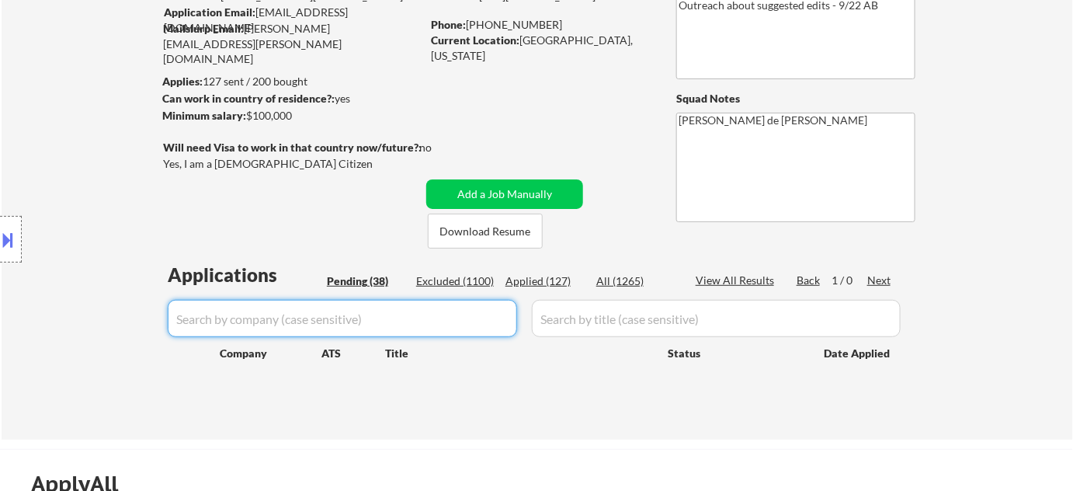
select select ""pending""
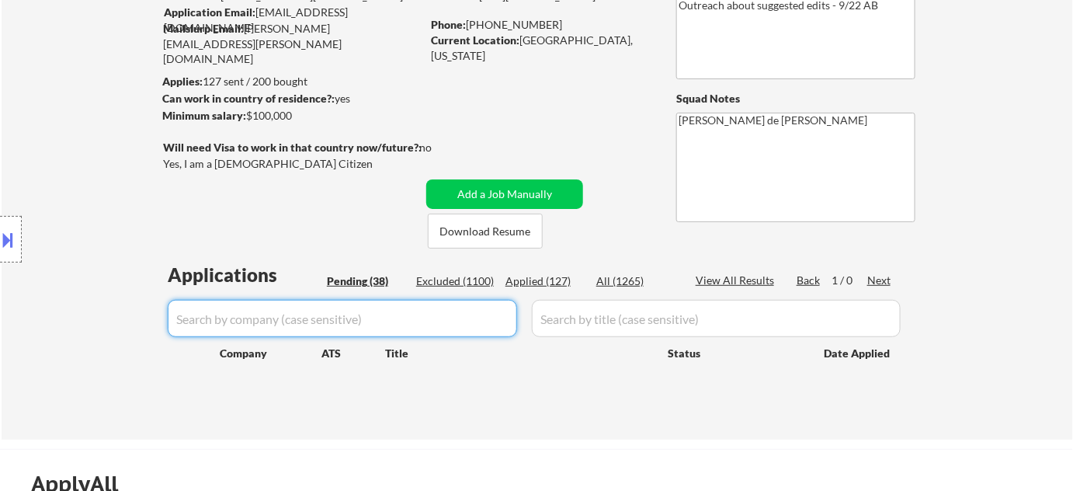
select select ""pending""
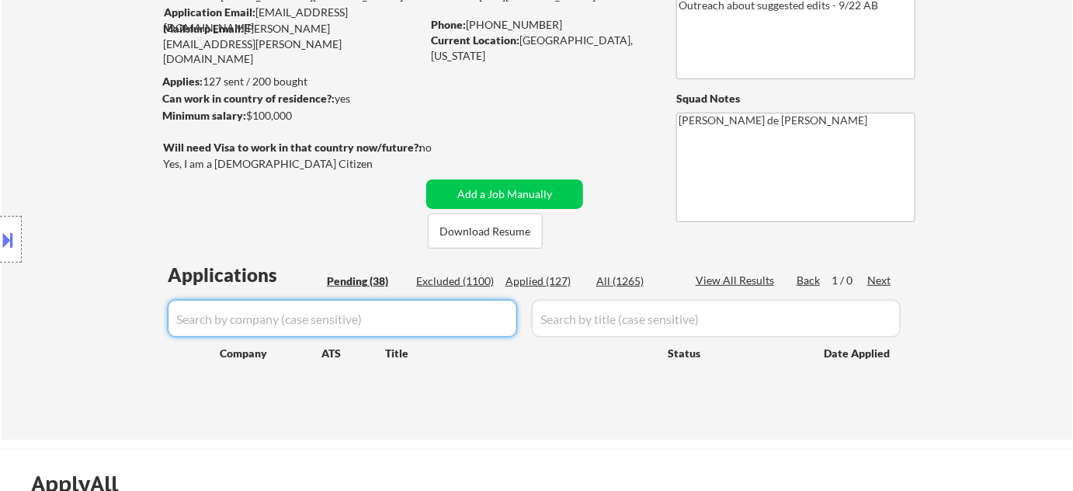
select select ""pending""
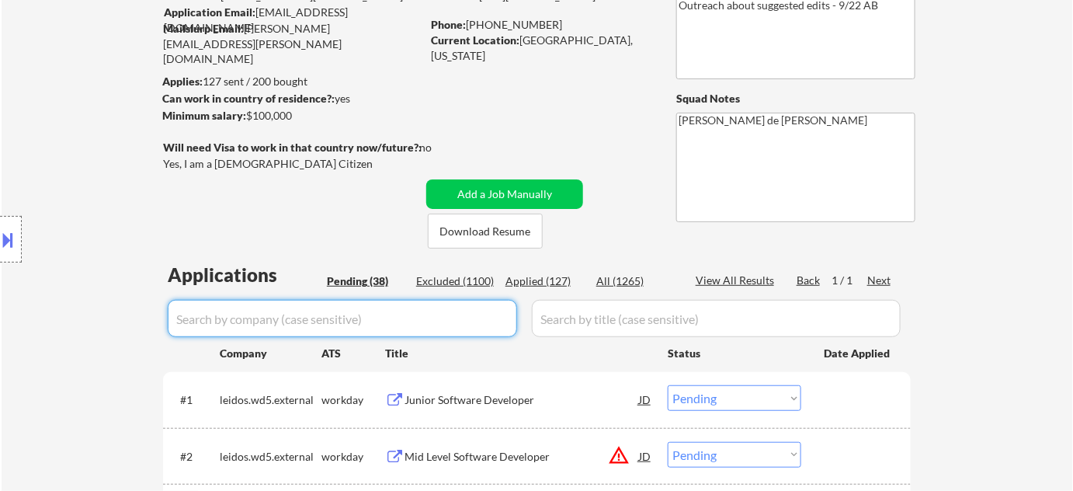
click at [374, 288] on div "Pending (38)" at bounding box center [366, 281] width 78 height 16
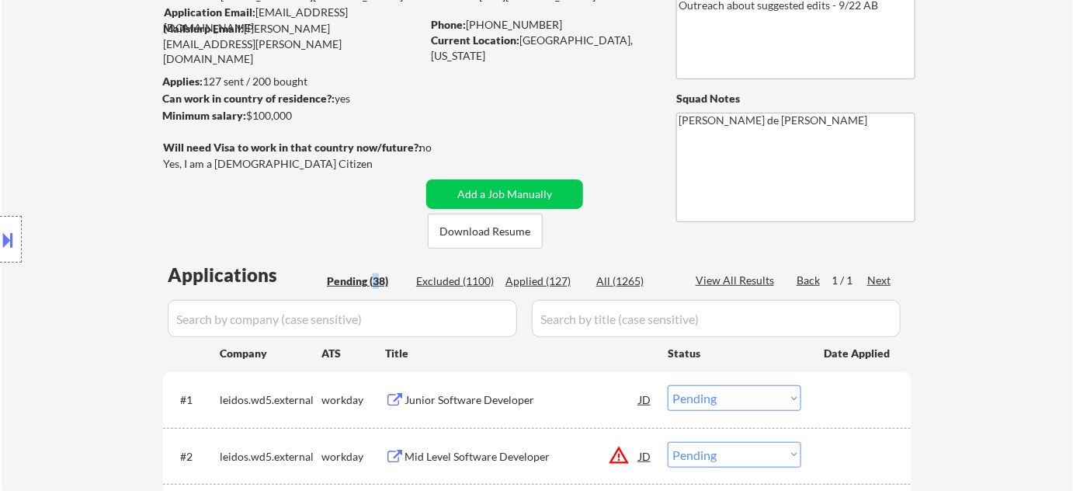
click at [385, 276] on div "Pending (38)" at bounding box center [366, 281] width 78 height 16
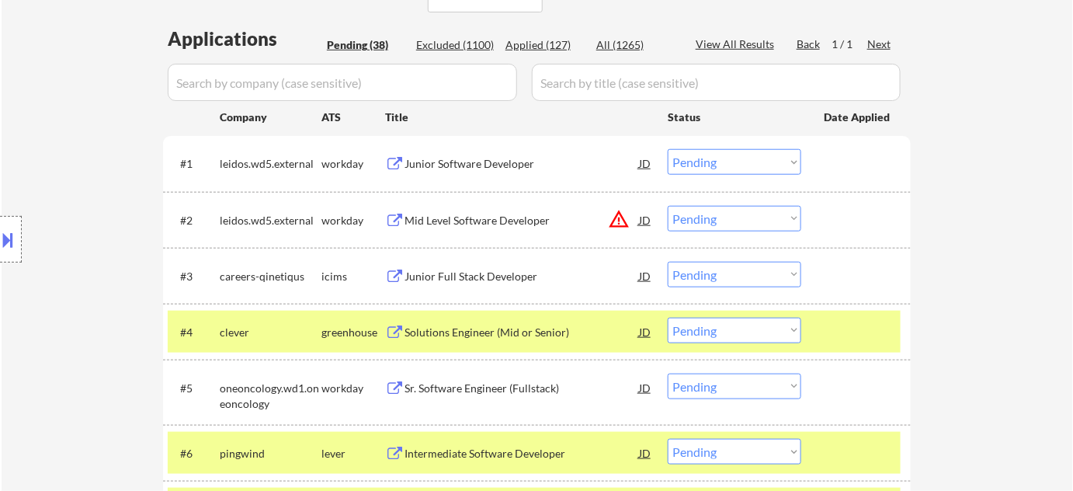
scroll to position [352, 0]
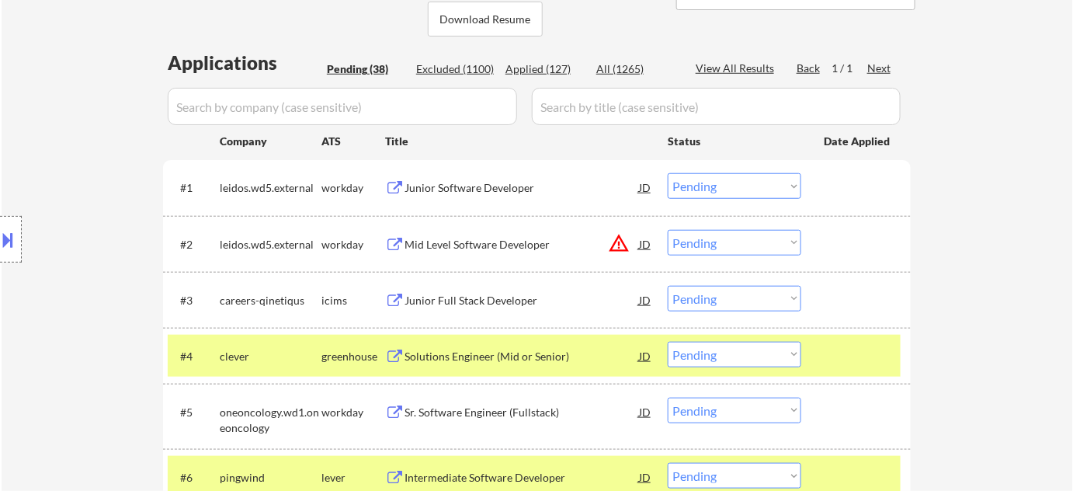
click at [559, 64] on div "Applied (127)" at bounding box center [544, 69] width 78 height 16
select select ""applied""
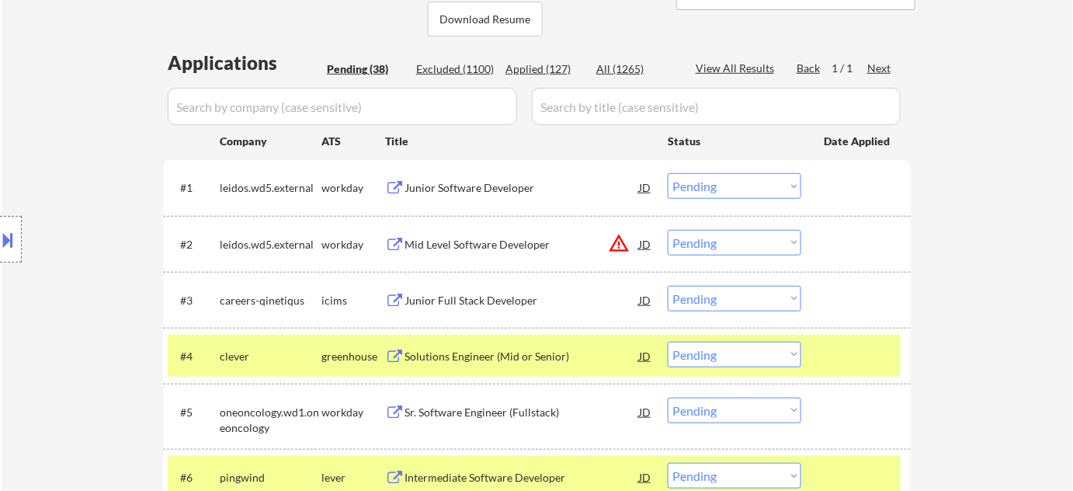
select select ""applied""
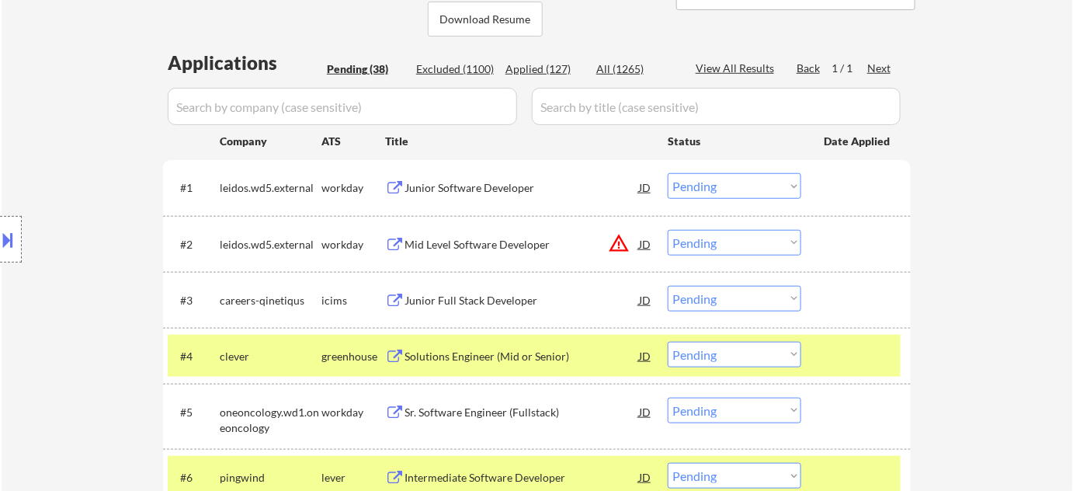
select select ""applied""
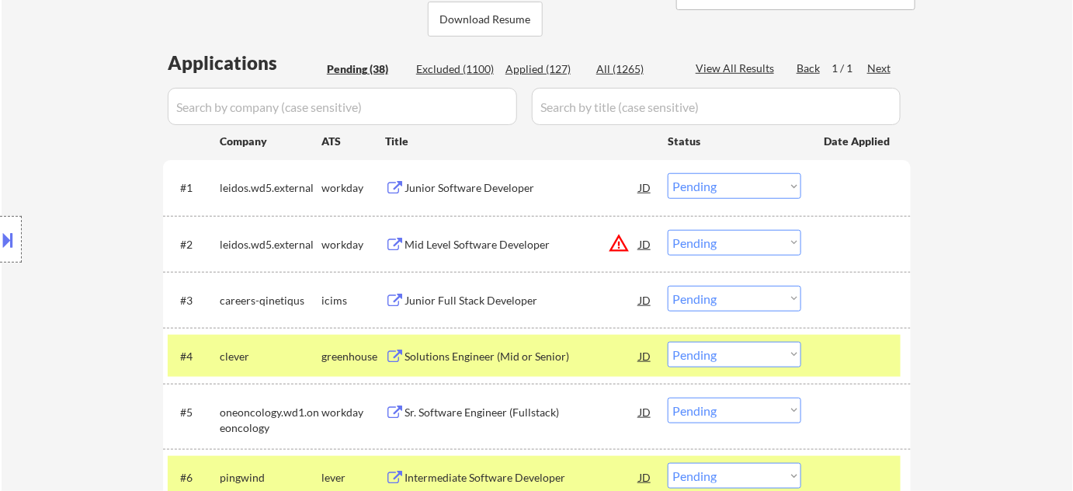
select select ""applied""
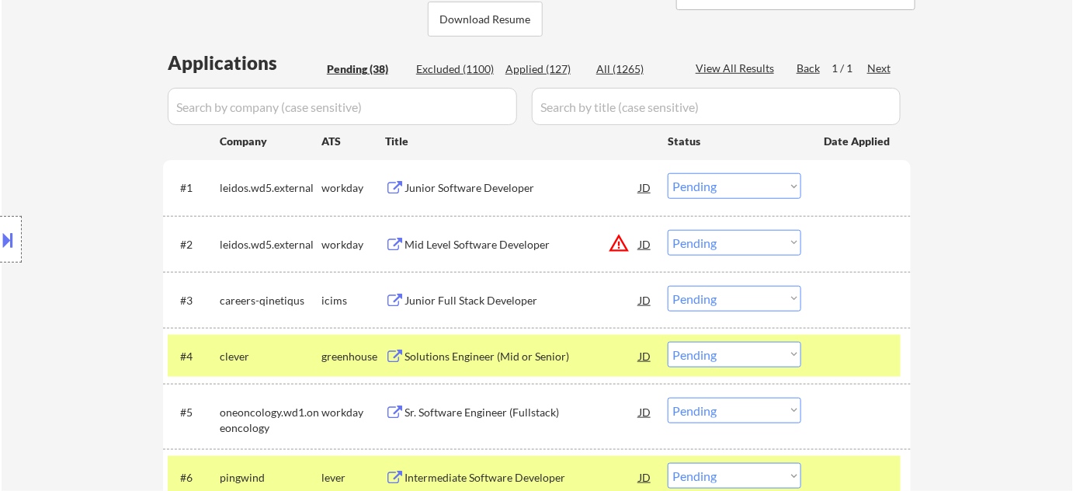
select select ""applied""
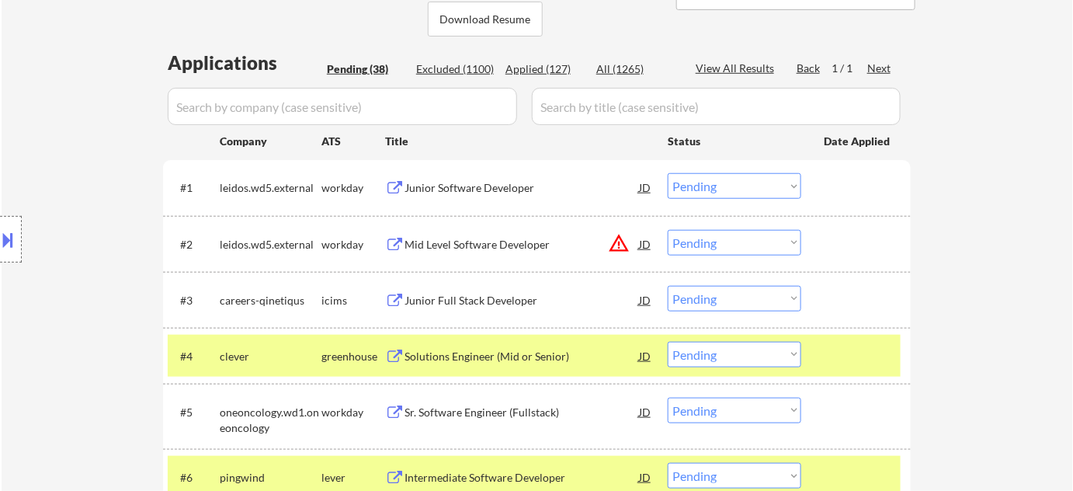
select select ""applied""
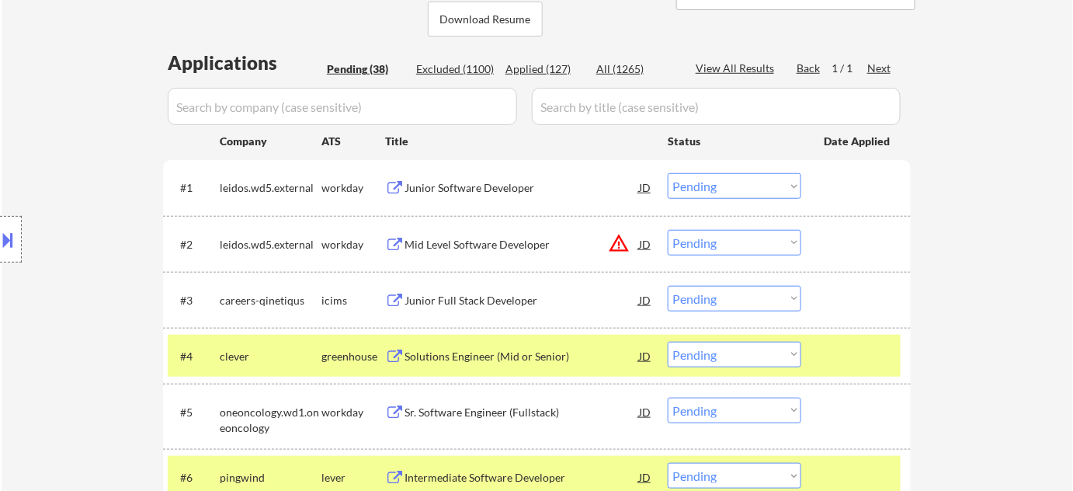
select select ""applied""
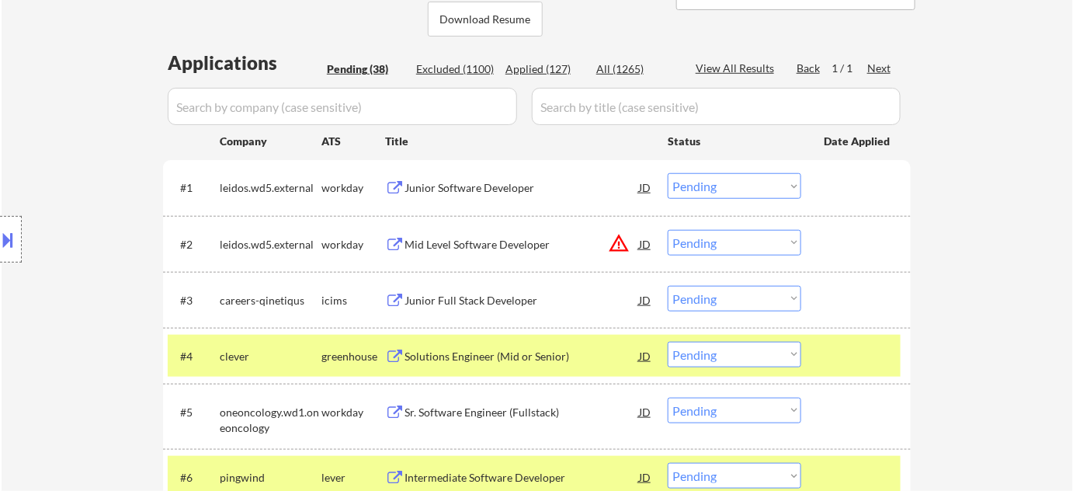
select select ""applied""
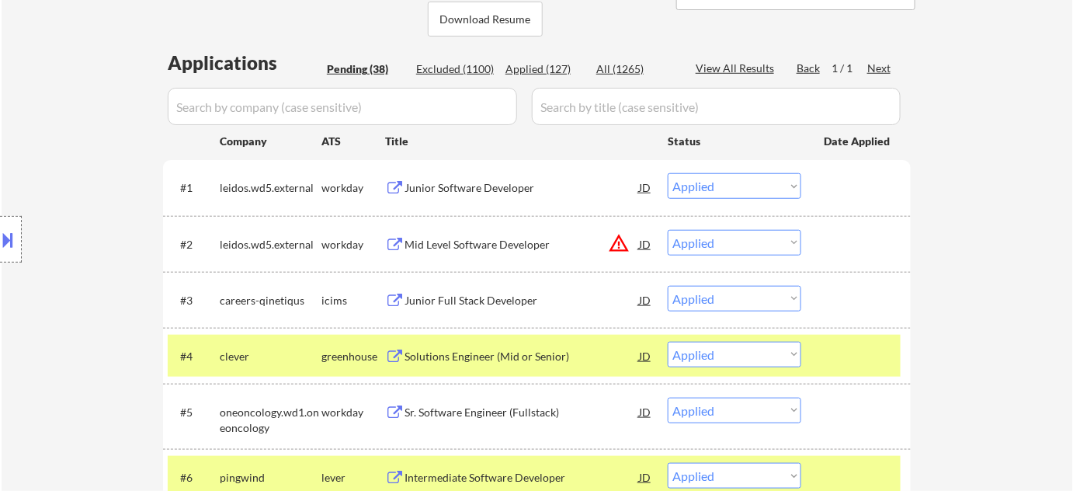
select select ""applied""
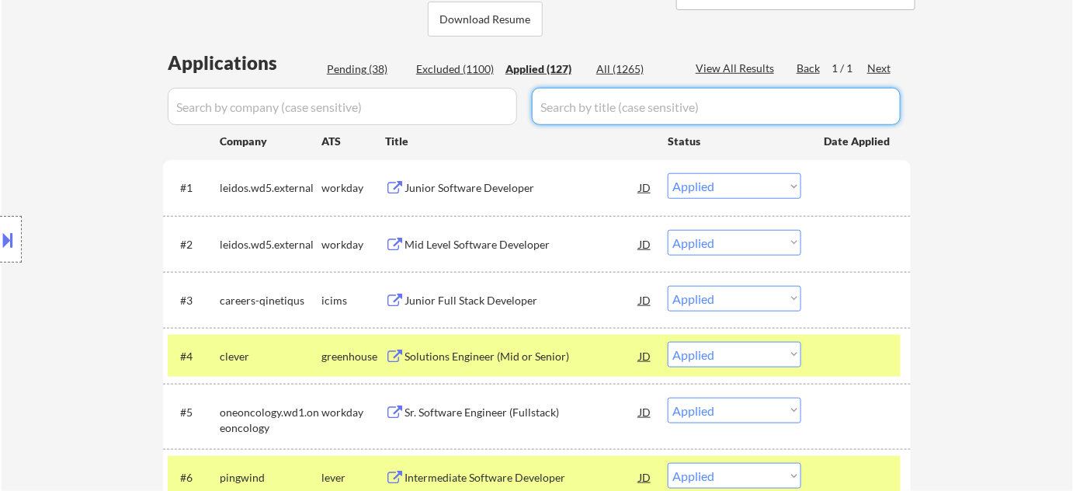
click at [446, 111] on input "input" at bounding box center [342, 106] width 349 height 37
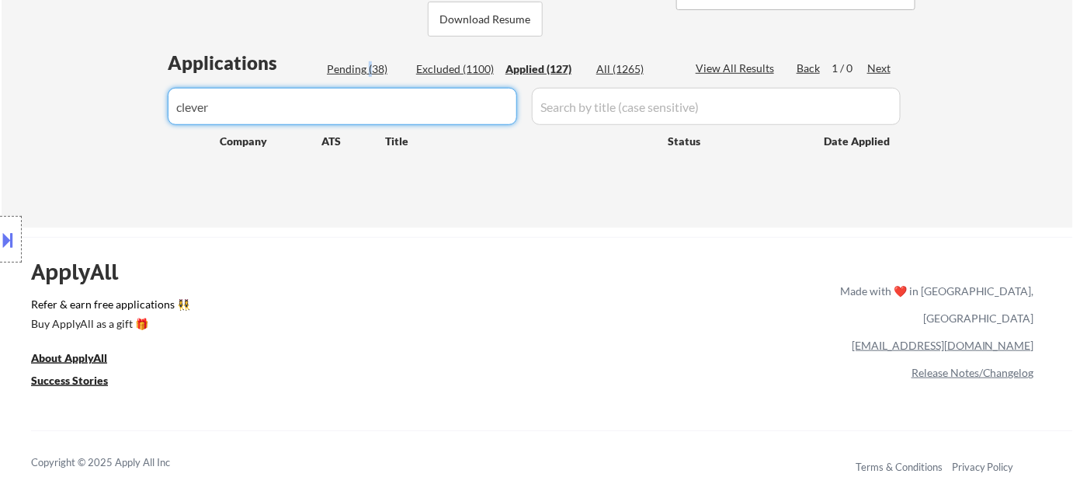
click at [366, 67] on div "Pending (38)" at bounding box center [366, 69] width 78 height 16
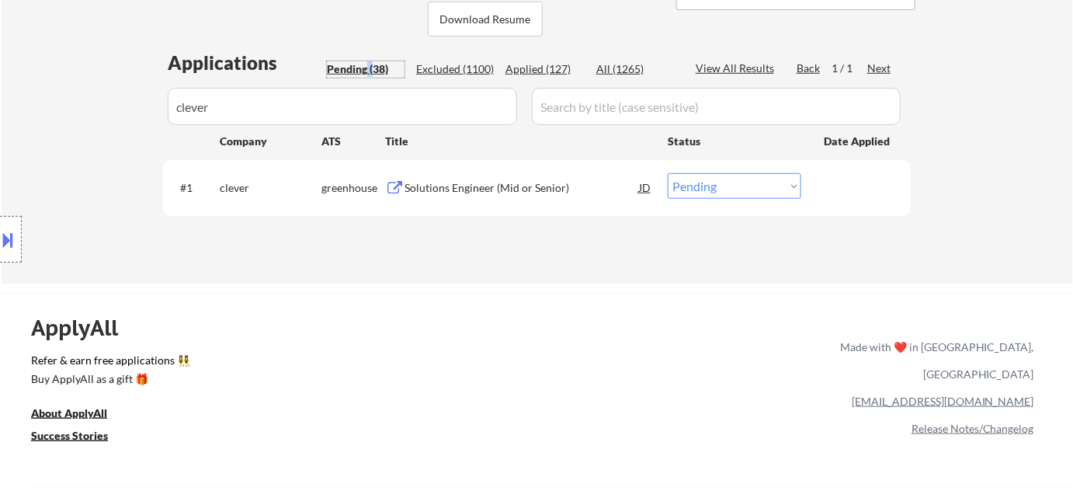
click at [783, 184] on select "Choose an option... Pending Applied Excluded (Questions) Excluded (Expired) Exc…" at bounding box center [735, 186] width 134 height 26
click at [668, 173] on select "Choose an option... Pending Applied Excluded (Questions) Excluded (Expired) Exc…" at bounding box center [735, 186] width 134 height 26
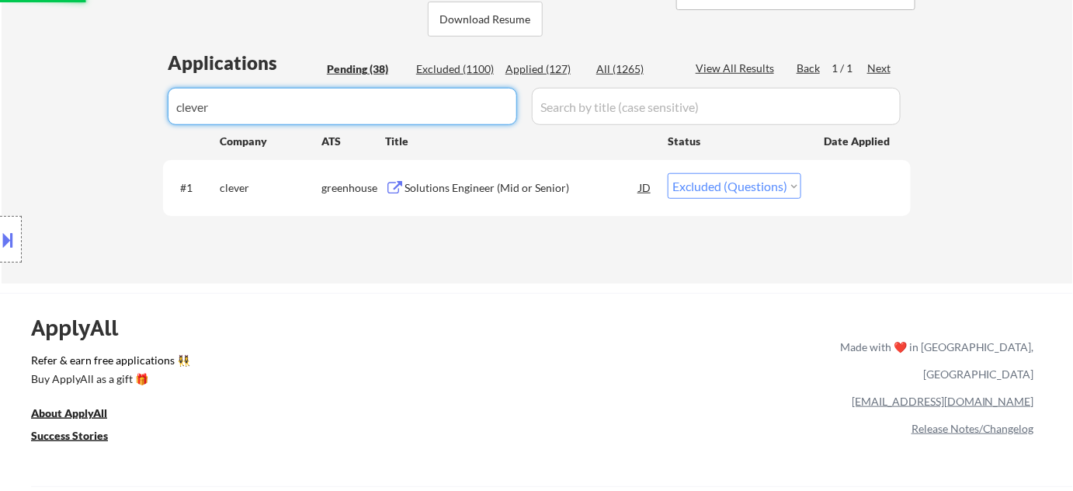
drag, startPoint x: 348, startPoint y: 102, endPoint x: 0, endPoint y: 100, distance: 347.8
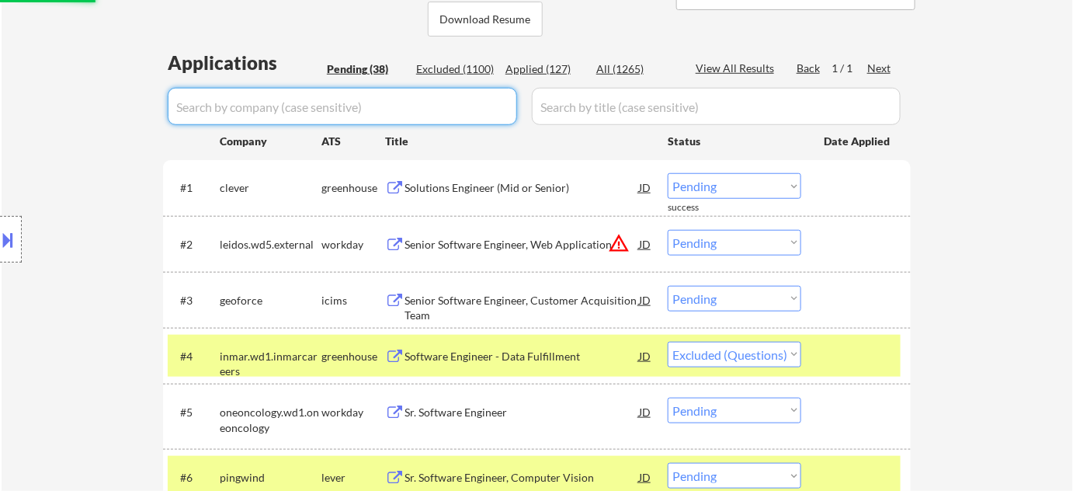
click at [370, 71] on div "Pending (38)" at bounding box center [366, 69] width 78 height 16
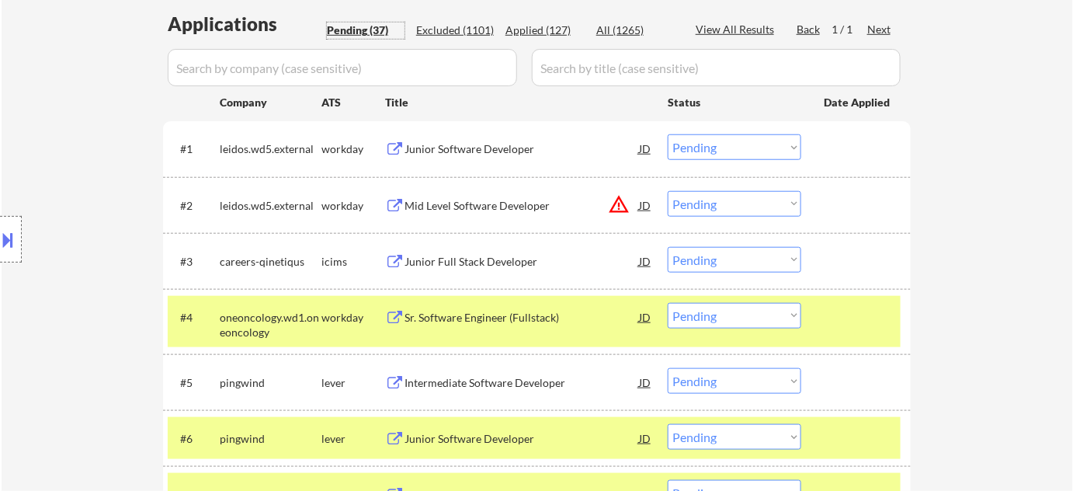
scroll to position [494, 0]
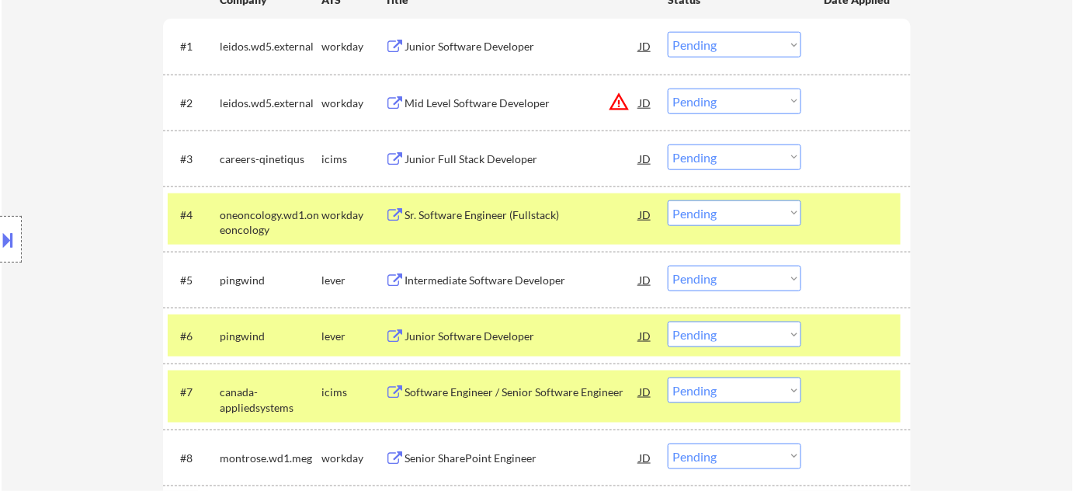
drag, startPoint x: 714, startPoint y: 338, endPoint x: 724, endPoint y: 331, distance: 12.7
click at [714, 338] on select "Choose an option... Pending Applied Excluded (Questions) Excluded (Expired) Exc…" at bounding box center [735, 334] width 134 height 26
click at [668, 321] on select "Choose an option... Pending Applied Excluded (Questions) Excluded (Expired) Exc…" at bounding box center [735, 334] width 134 height 26
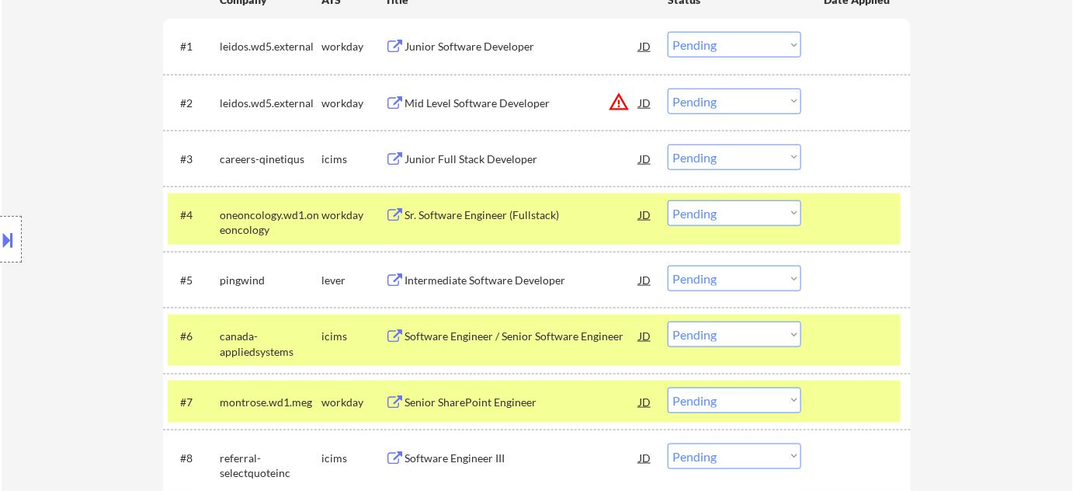
click at [732, 279] on select "Choose an option... Pending Applied Excluded (Questions) Excluded (Expired) Exc…" at bounding box center [735, 279] width 134 height 26
click at [668, 266] on select "Choose an option... Pending Applied Excluded (Questions) Excluded (Expired) Exc…" at bounding box center [735, 279] width 134 height 26
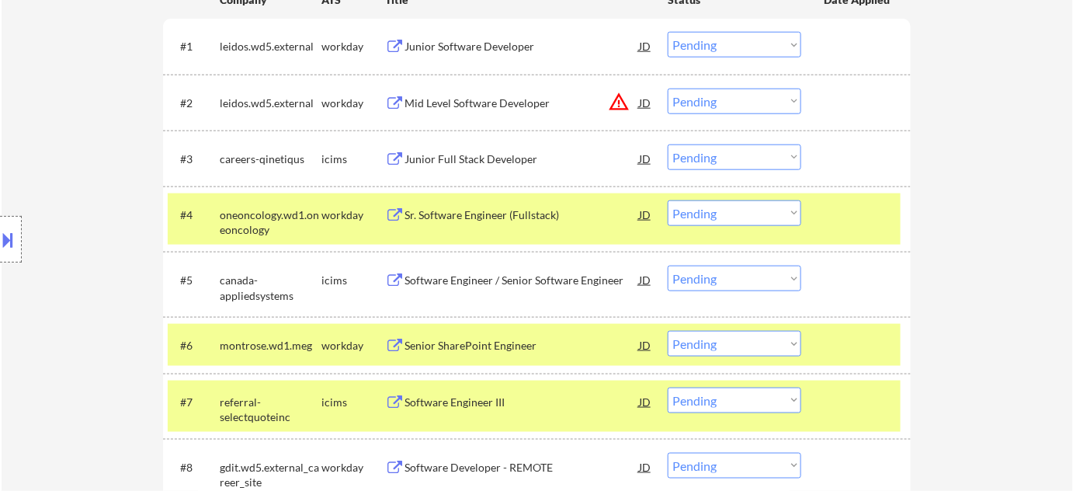
click at [737, 154] on select "Choose an option... Pending Applied Excluded (Questions) Excluded (Expired) Exc…" at bounding box center [735, 157] width 134 height 26
click at [668, 144] on select "Choose an option... Pending Applied Excluded (Questions) Excluded (Expired) Exc…" at bounding box center [735, 157] width 134 height 26
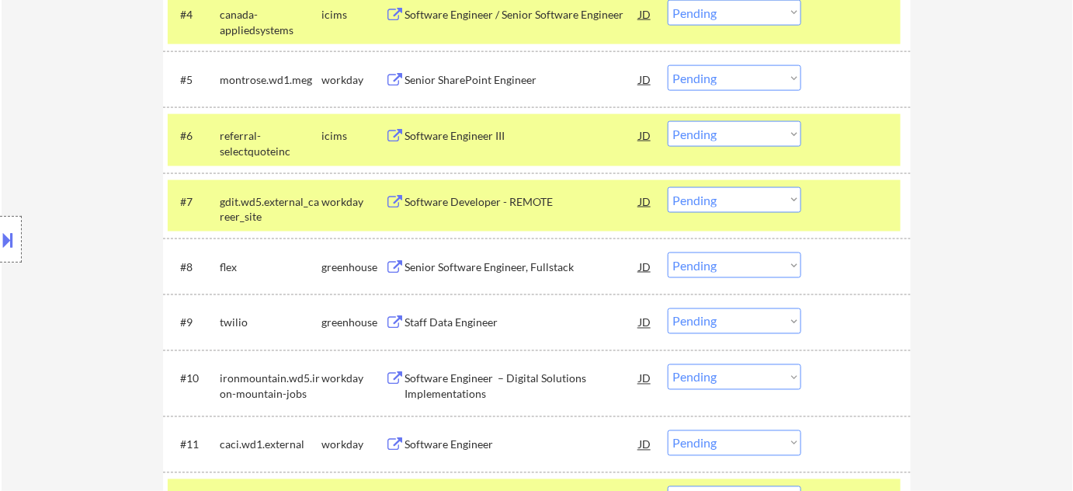
scroll to position [706, 0]
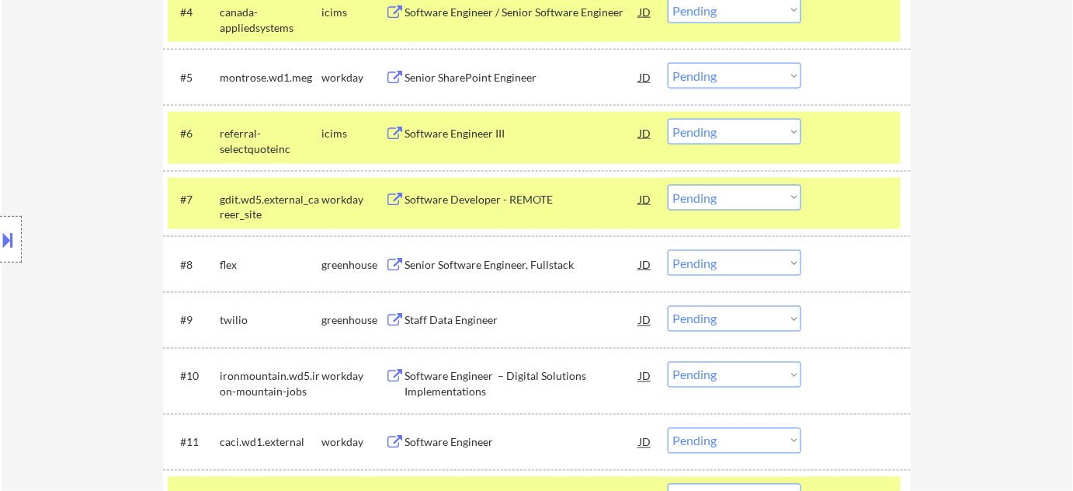
click at [761, 269] on select "Choose an option... Pending Applied Excluded (Questions) Excluded (Expired) Exc…" at bounding box center [735, 263] width 134 height 26
click at [668, 250] on select "Choose an option... Pending Applied Excluded (Questions) Excluded (Expired) Exc…" at bounding box center [735, 263] width 134 height 26
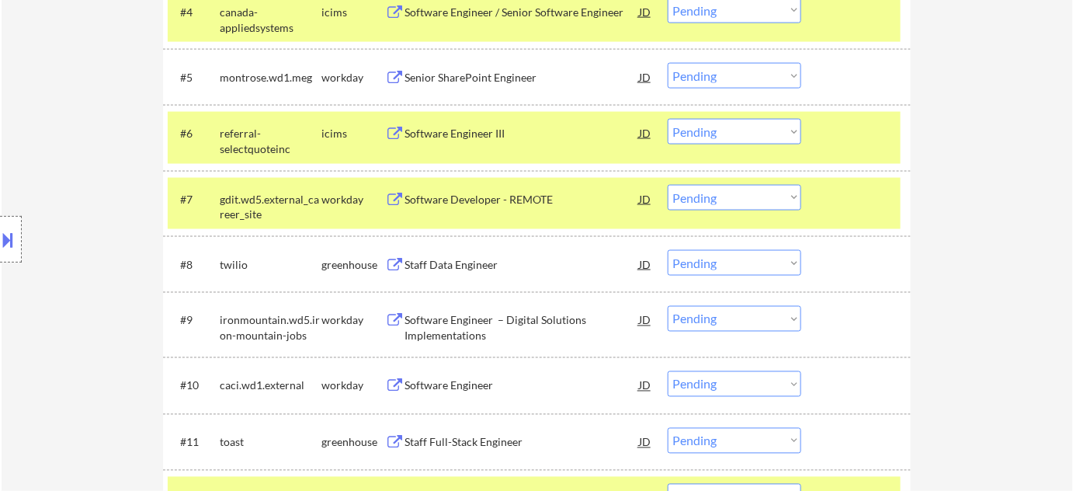
click at [706, 262] on select "Choose an option... Pending Applied Excluded (Questions) Excluded (Expired) Exc…" at bounding box center [735, 263] width 134 height 26
click at [668, 250] on select "Choose an option... Pending Applied Excluded (Questions) Excluded (Expired) Exc…" at bounding box center [735, 263] width 134 height 26
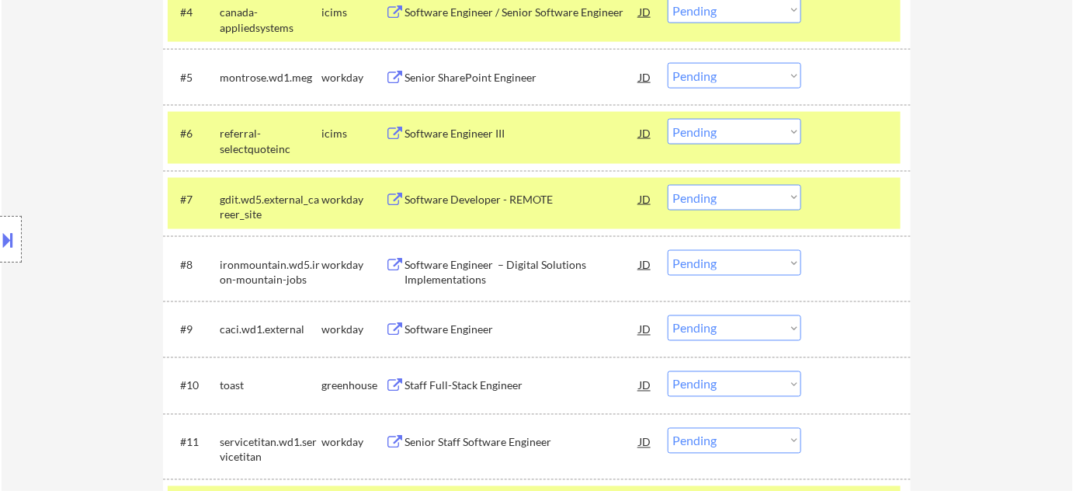
drag, startPoint x: 692, startPoint y: 384, endPoint x: 700, endPoint y: 374, distance: 12.7
click at [691, 384] on select "Choose an option... Pending Applied Excluded (Questions) Excluded (Expired) Exc…" at bounding box center [735, 384] width 134 height 26
click at [668, 371] on select "Choose an option... Pending Applied Excluded (Questions) Excluded (Expired) Exc…" at bounding box center [735, 384] width 134 height 26
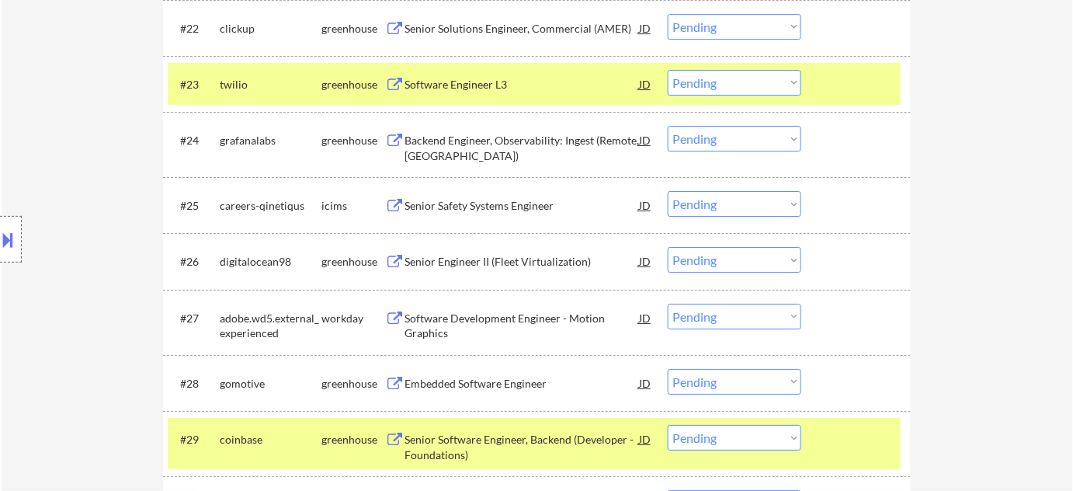
scroll to position [1835, 0]
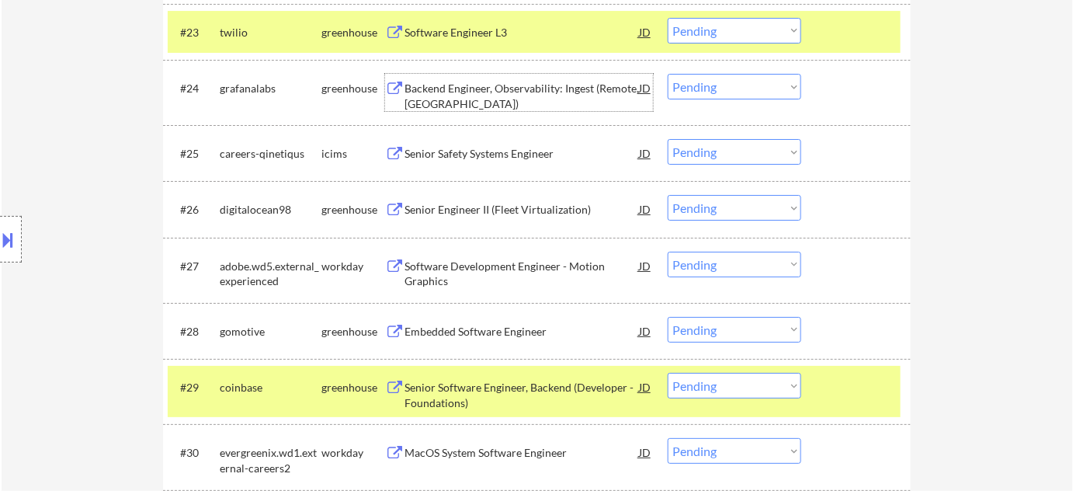
click at [498, 81] on div "Backend Engineer, Observability: Ingest (Remote, USA)" at bounding box center [521, 96] width 234 height 30
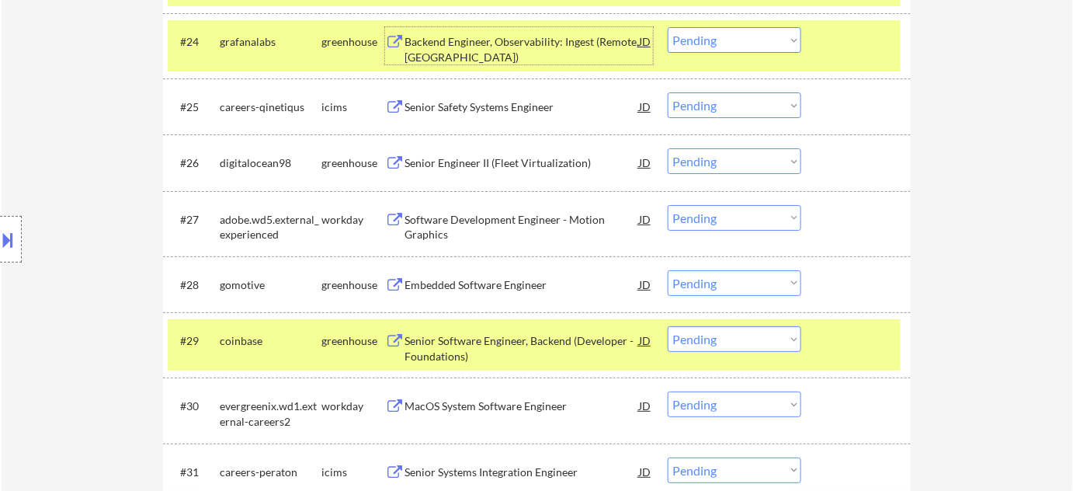
scroll to position [1976, 0]
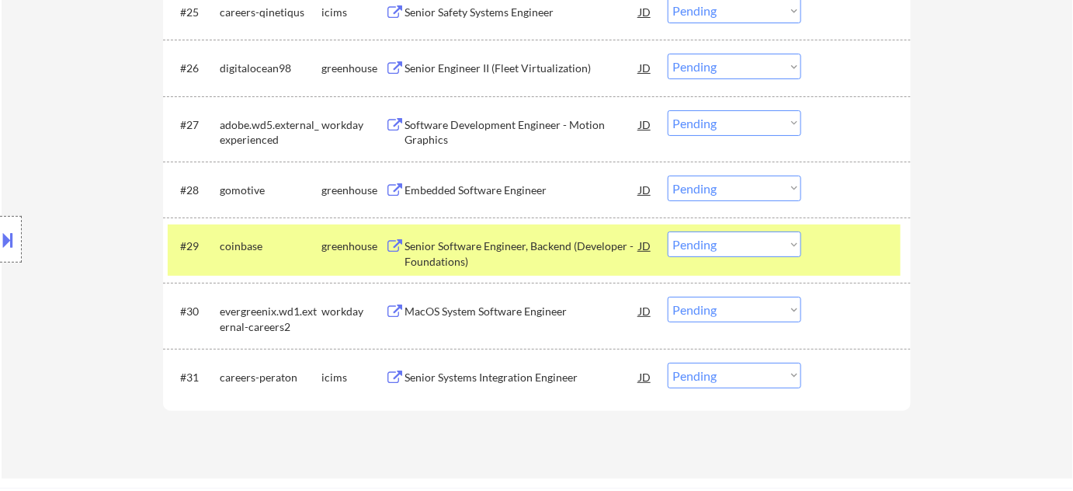
click at [521, 186] on div "Embedded Software Engineer" at bounding box center [521, 190] width 234 height 16
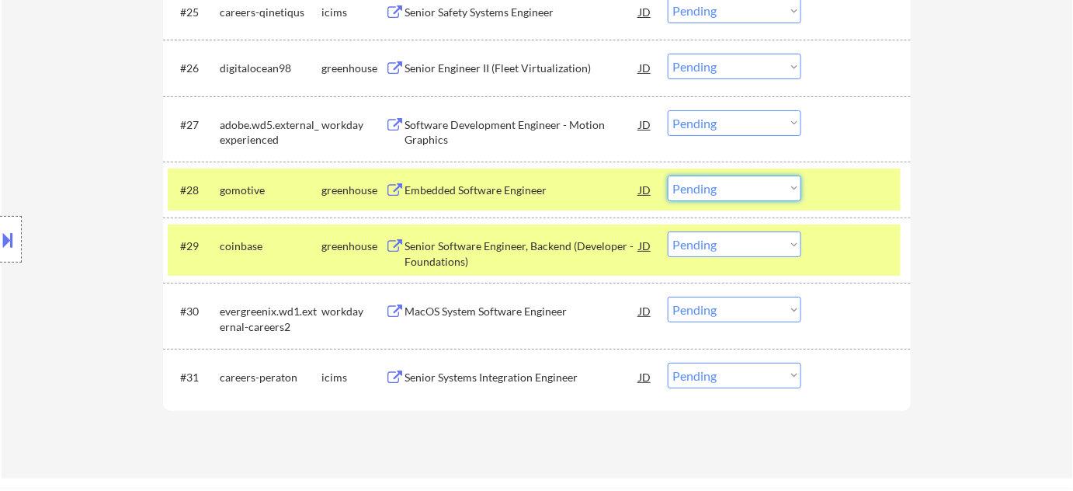
click at [767, 175] on select "Choose an option... Pending Applied Excluded (Questions) Excluded (Expired) Exc…" at bounding box center [735, 188] width 134 height 26
click at [668, 175] on select "Choose an option... Pending Applied Excluded (Questions) Excluded (Expired) Exc…" at bounding box center [735, 188] width 134 height 26
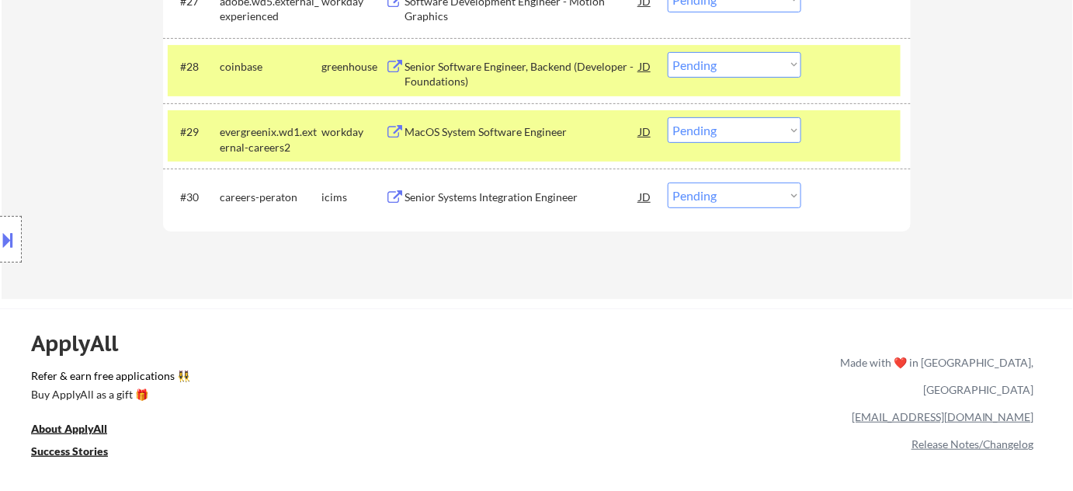
scroll to position [2047, 0]
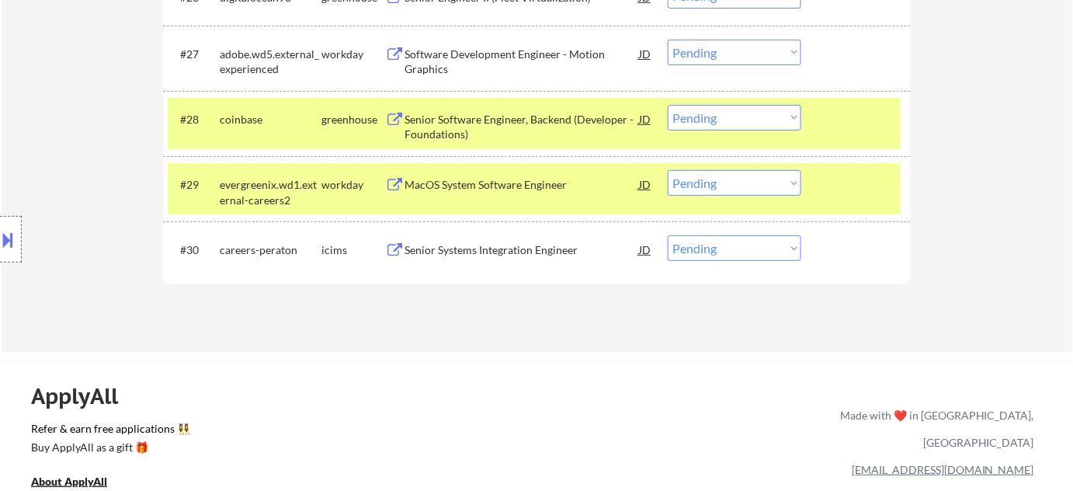
click at [477, 186] on div "MacOS System Software Engineer" at bounding box center [521, 185] width 234 height 16
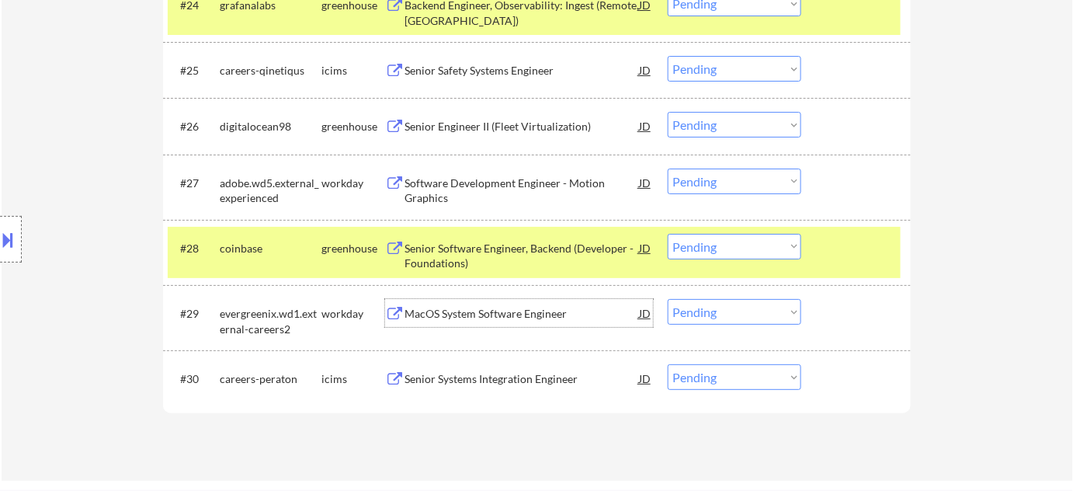
scroll to position [1905, 0]
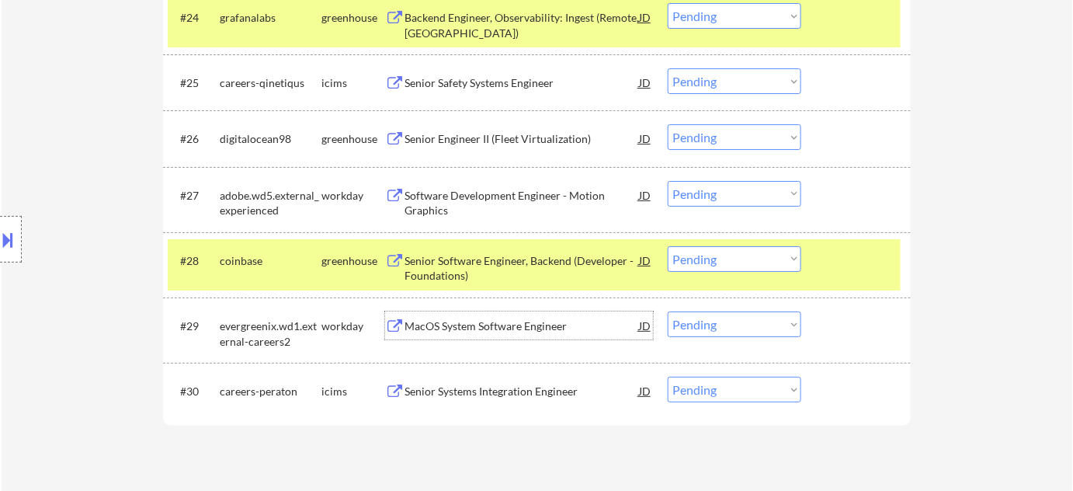
click at [427, 189] on div "Software Development Engineer - Motion Graphics" at bounding box center [521, 203] width 234 height 30
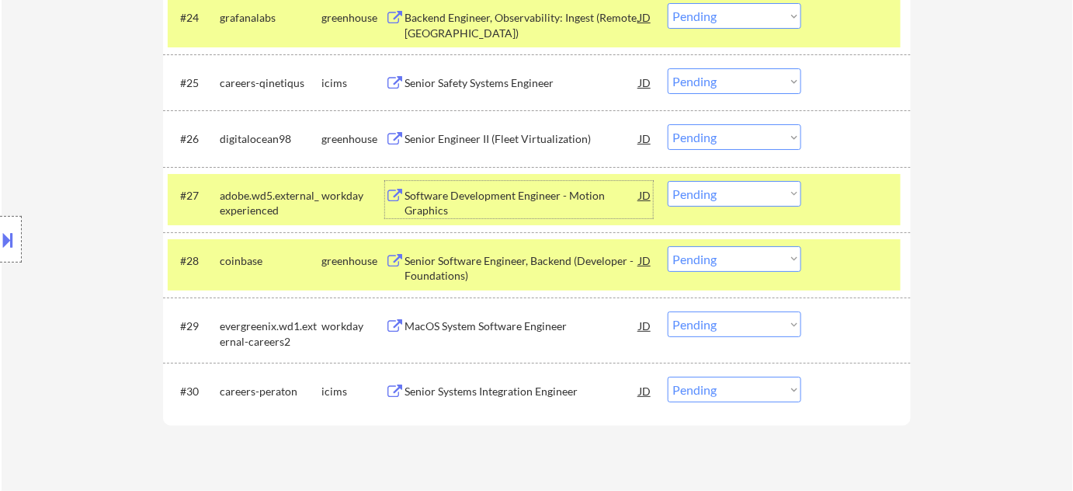
click at [429, 130] on div "Senior Engineer II (Fleet Virtualization)" at bounding box center [521, 138] width 234 height 28
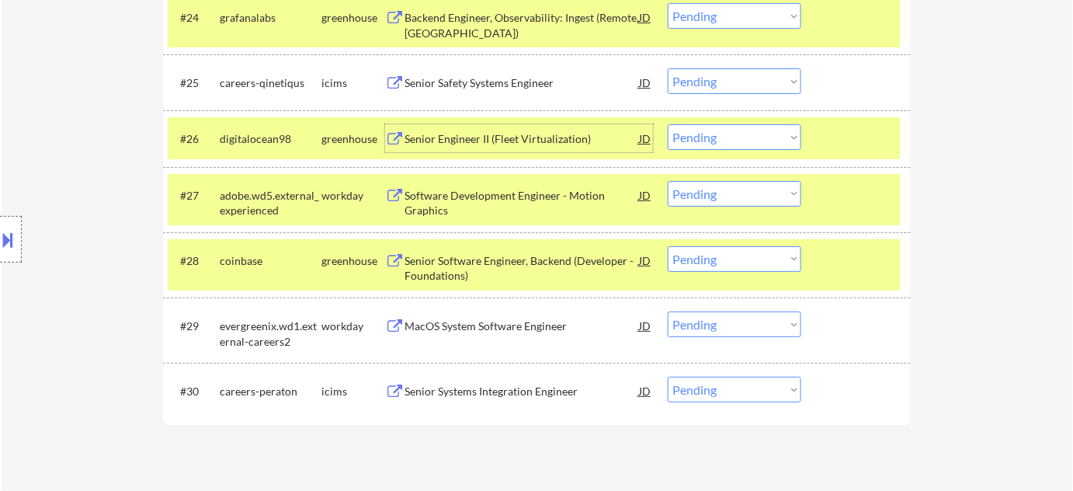
click at [434, 87] on div "Senior Safety Systems Engineer" at bounding box center [521, 83] width 234 height 16
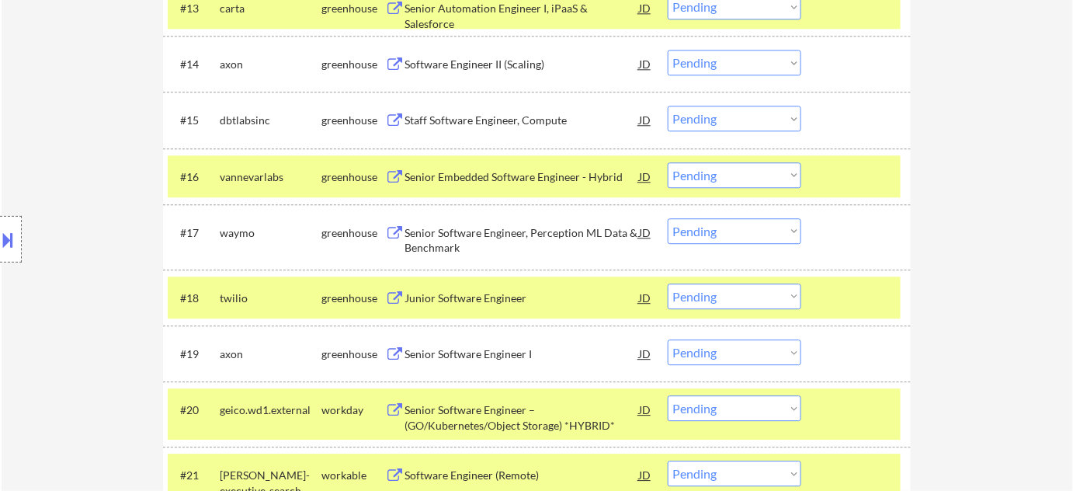
scroll to position [1199, 0]
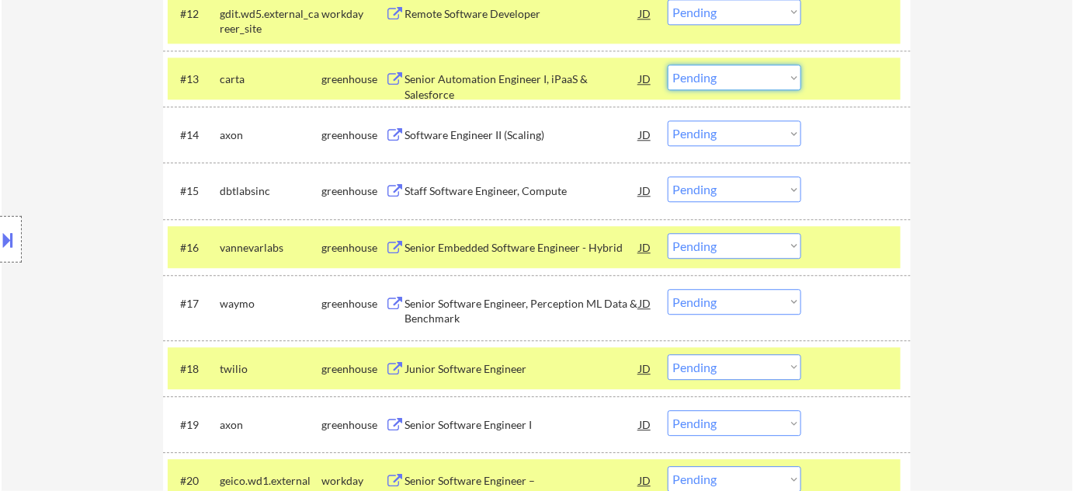
click at [708, 89] on select "Choose an option... Pending Applied Excluded (Questions) Excluded (Expired) Exc…" at bounding box center [735, 77] width 134 height 26
click at [668, 64] on select "Choose an option... Pending Applied Excluded (Questions) Excluded (Expired) Exc…" at bounding box center [735, 77] width 134 height 26
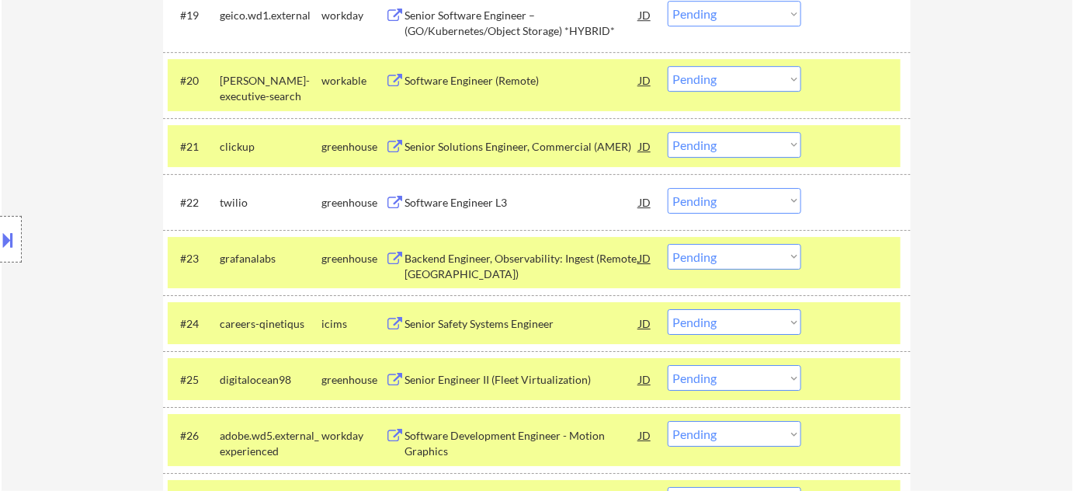
scroll to position [1629, 0]
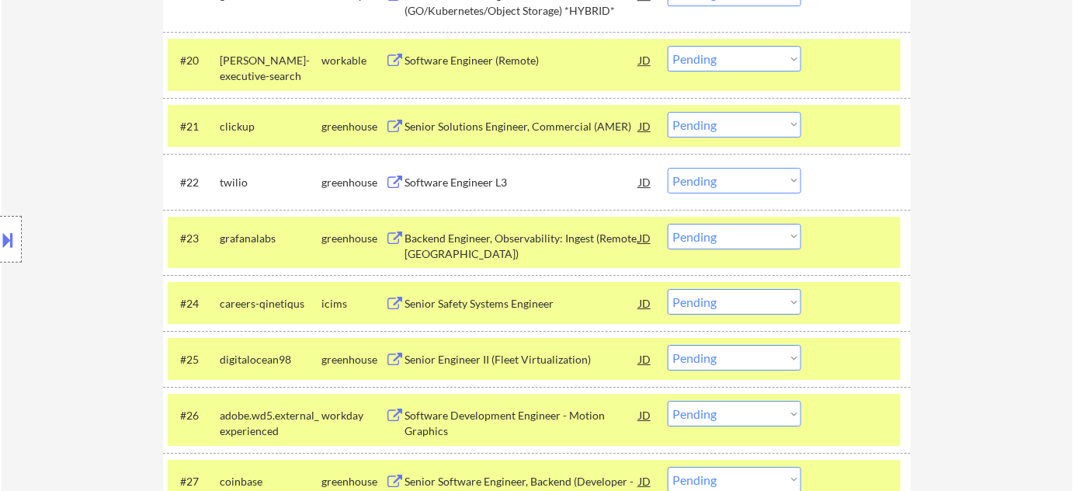
click at [691, 118] on select "Choose an option... Pending Applied Excluded (Questions) Excluded (Expired) Exc…" at bounding box center [735, 125] width 134 height 26
click at [668, 112] on select "Choose an option... Pending Applied Excluded (Questions) Excluded (Expired) Exc…" at bounding box center [735, 125] width 134 height 26
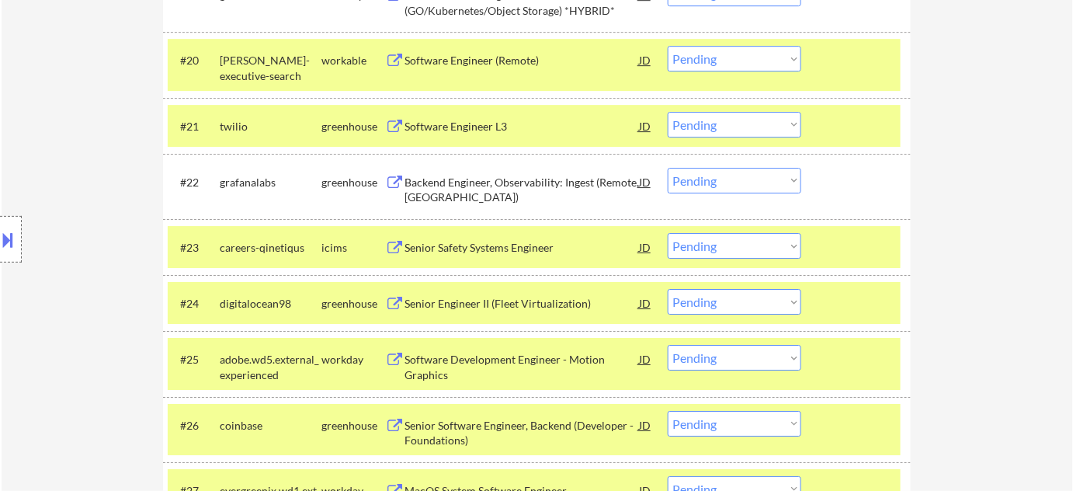
click at [738, 188] on select "Choose an option... Pending Applied Excluded (Questions) Excluded (Expired) Exc…" at bounding box center [735, 181] width 134 height 26
click at [668, 168] on select "Choose an option... Pending Applied Excluded (Questions) Excluded (Expired) Exc…" at bounding box center [735, 181] width 134 height 26
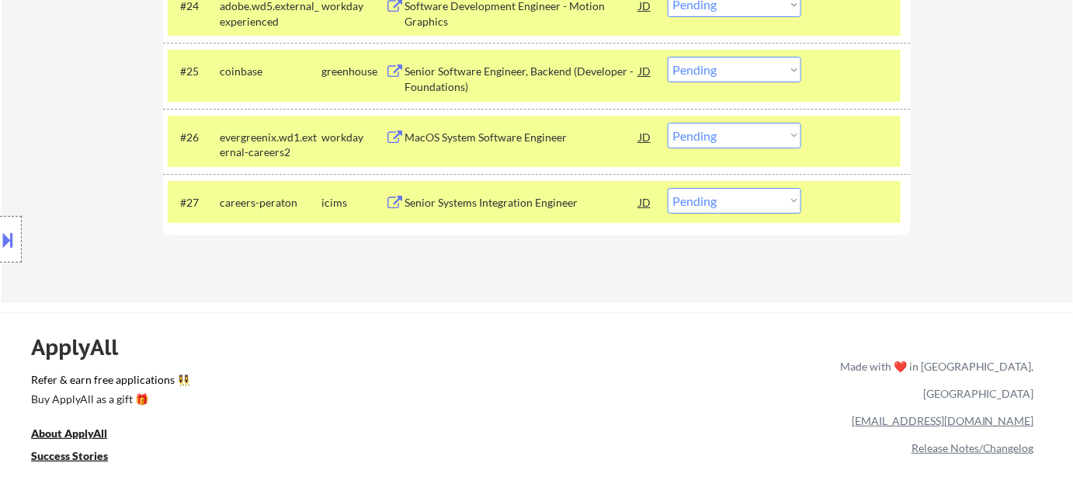
scroll to position [1840, 0]
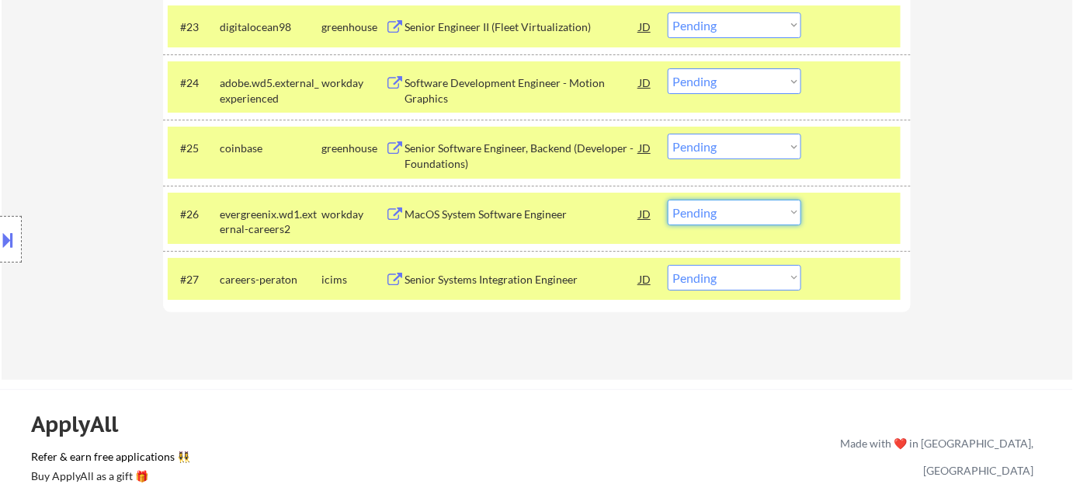
click at [731, 214] on select "Choose an option... Pending Applied Excluded (Questions) Excluded (Expired) Exc…" at bounding box center [735, 213] width 134 height 26
click at [668, 200] on select "Choose an option... Pending Applied Excluded (Questions) Excluded (Expired) Exc…" at bounding box center [735, 213] width 134 height 26
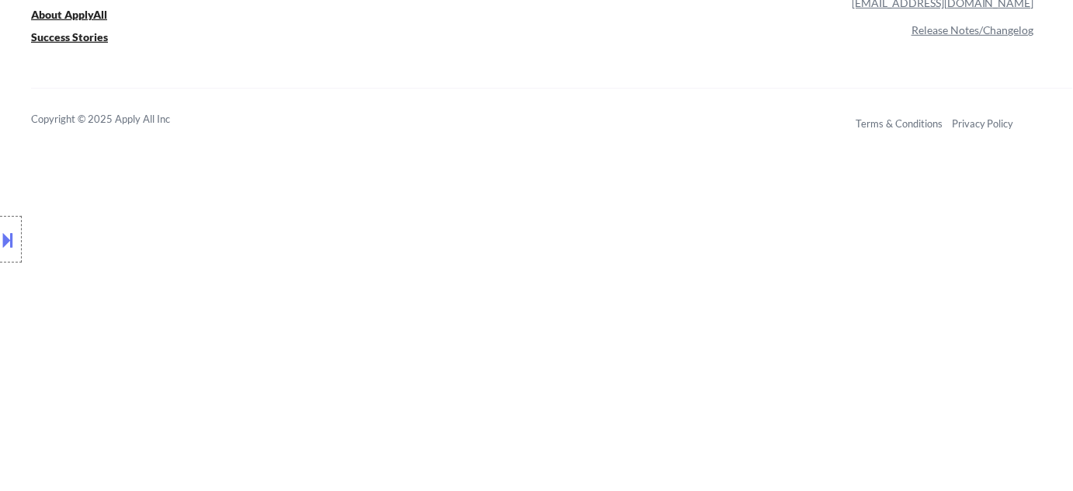
scroll to position [2460, 0]
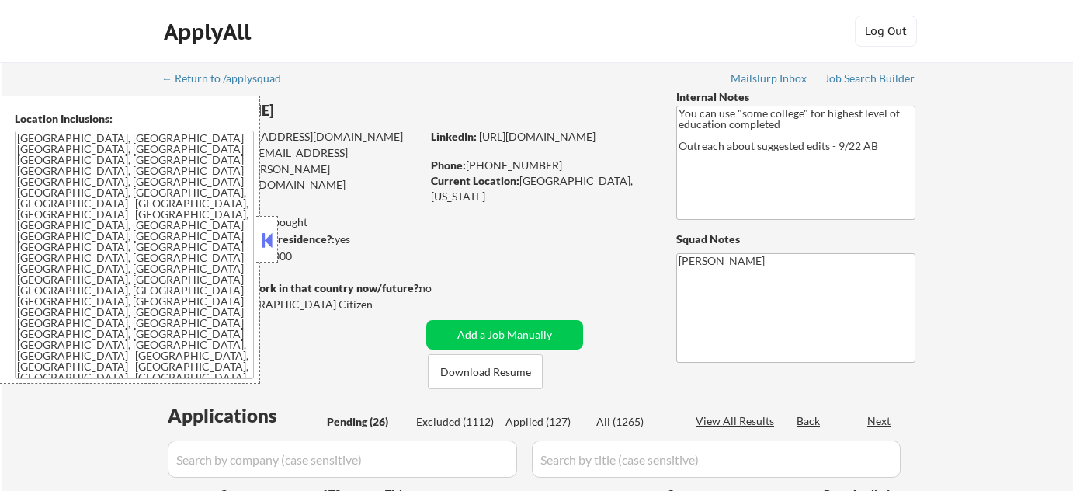
select select ""pending""
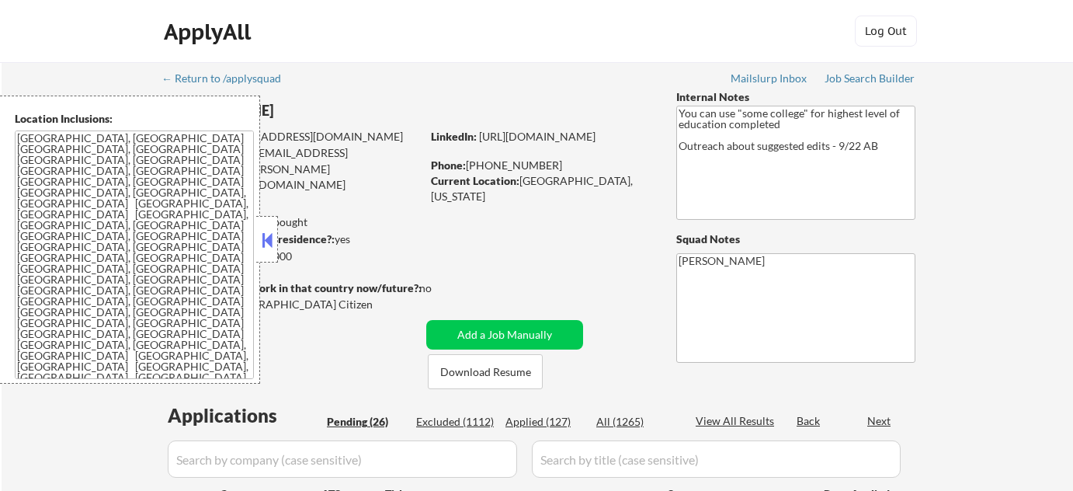
select select ""pending""
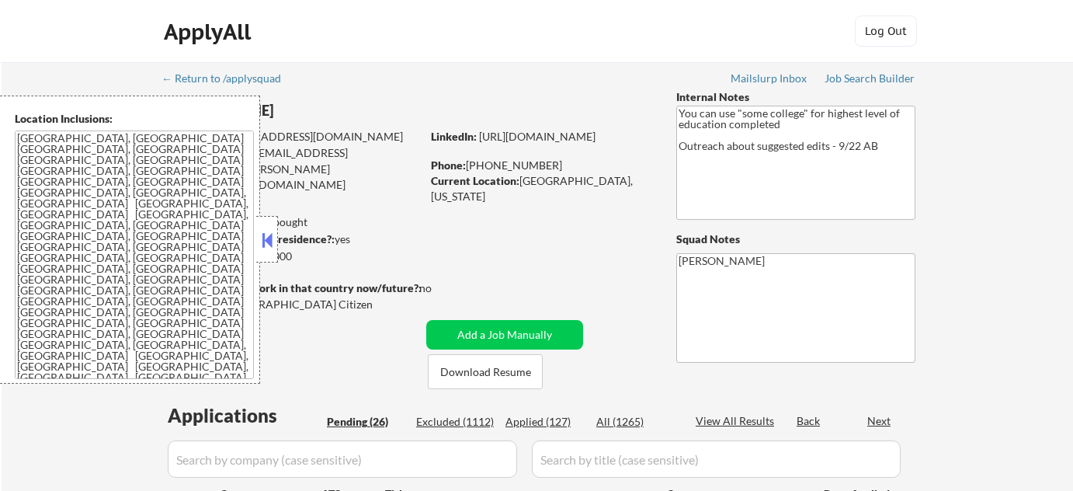
select select ""pending""
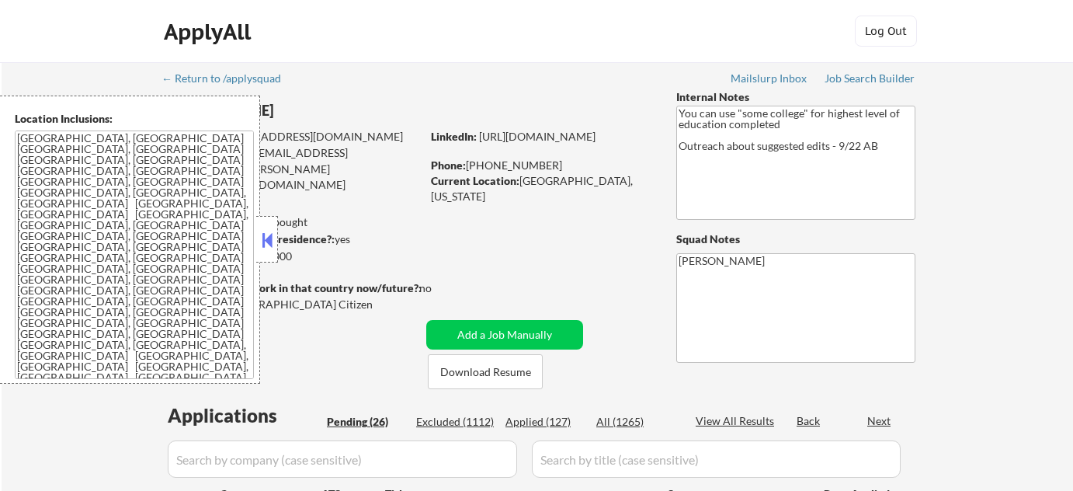
select select ""pending""
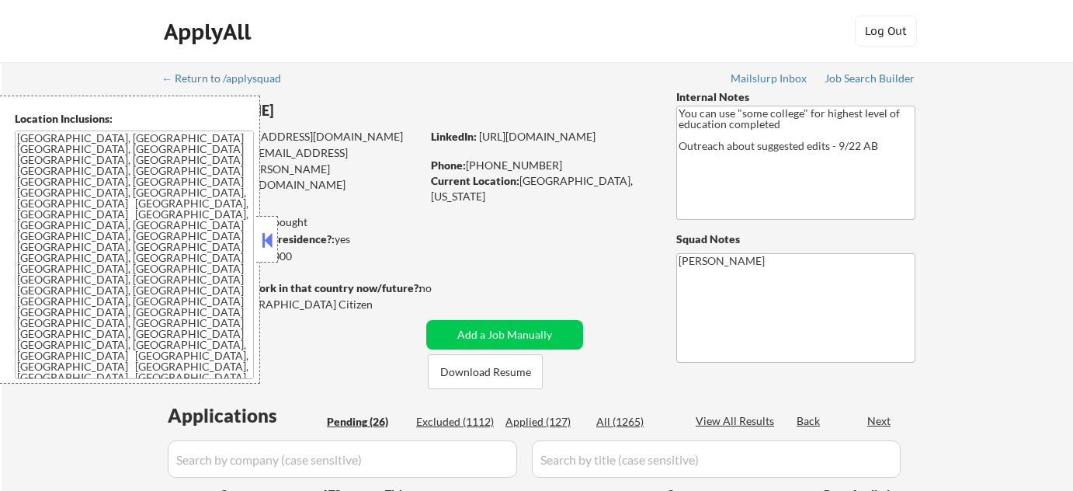
select select ""pending""
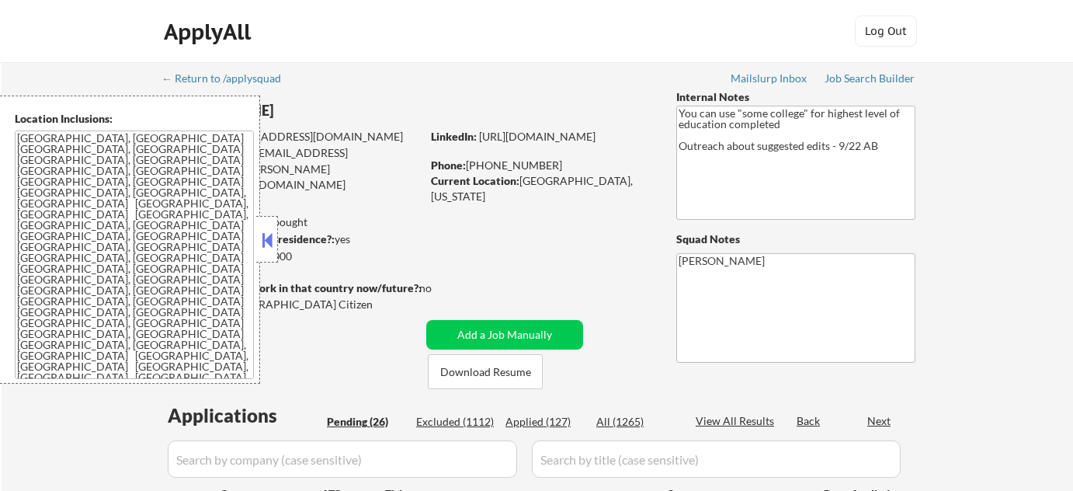
select select ""pending""
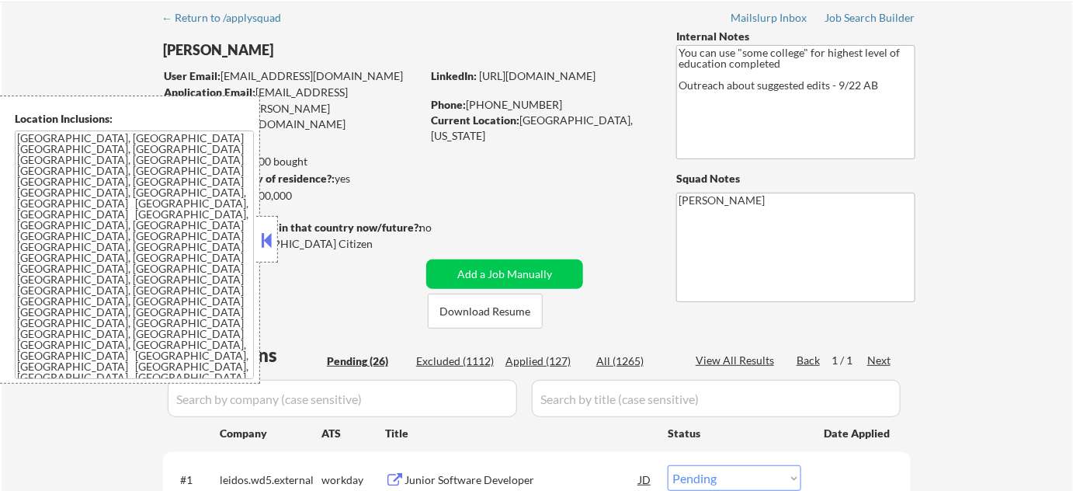
scroll to position [211, 0]
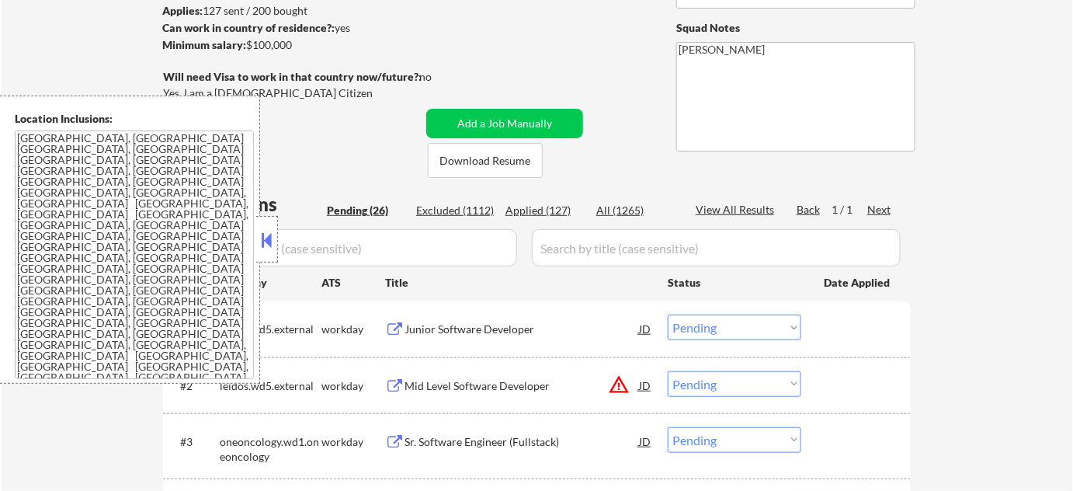
click at [265, 250] on button at bounding box center [267, 239] width 17 height 23
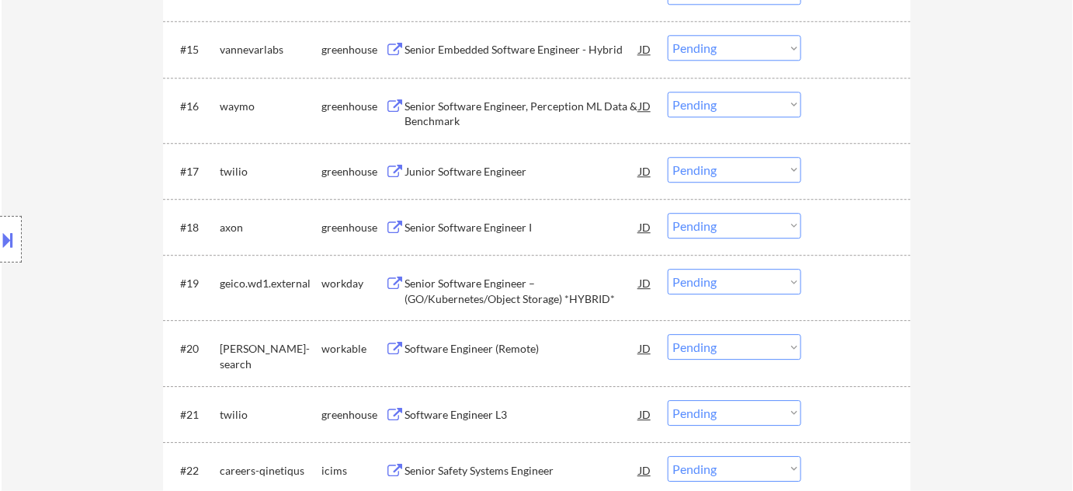
scroll to position [1482, 0]
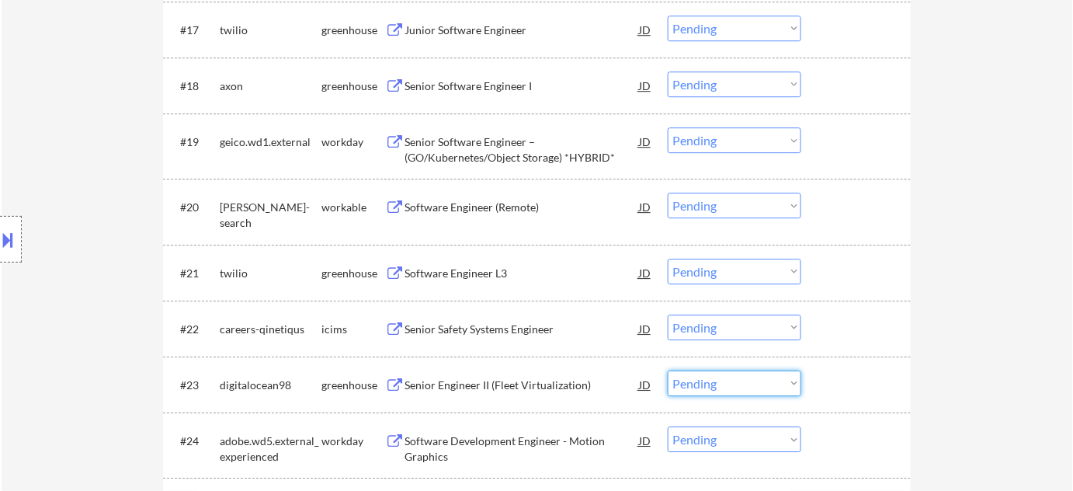
click at [706, 377] on select "Choose an option... Pending Applied Excluded (Questions) Excluded (Expired) Exc…" at bounding box center [735, 383] width 134 height 26
click at [668, 370] on select "Choose an option... Pending Applied Excluded (Questions) Excluded (Expired) Exc…" at bounding box center [735, 383] width 134 height 26
select select ""pending""
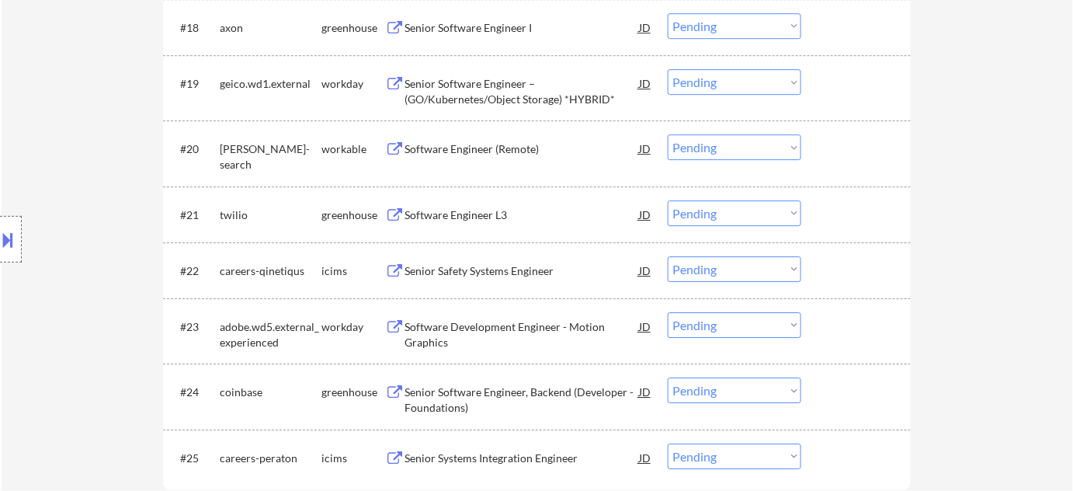
scroll to position [1623, 0]
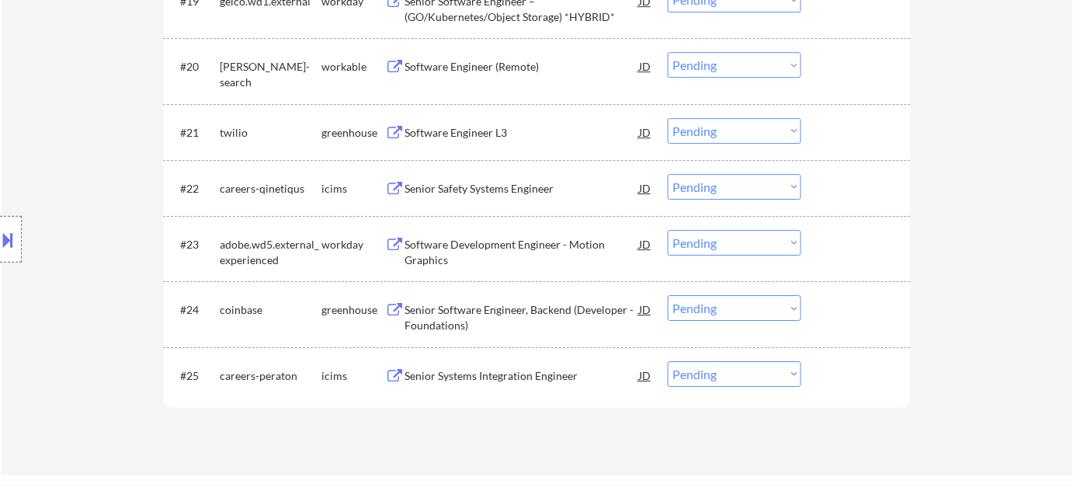
click at [452, 307] on div "Senior Software Engineer, Backend (Developer - Foundations)" at bounding box center [521, 317] width 234 height 30
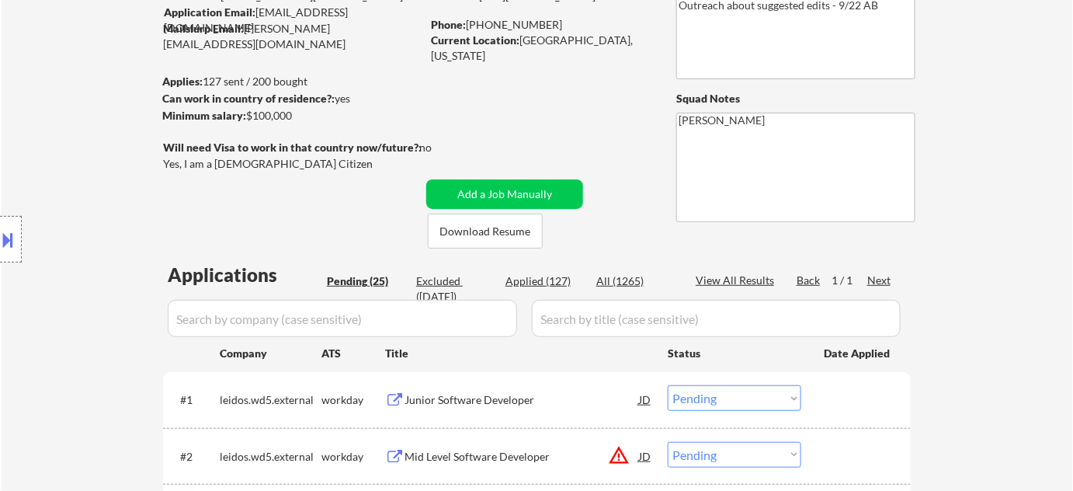
scroll to position [282, 0]
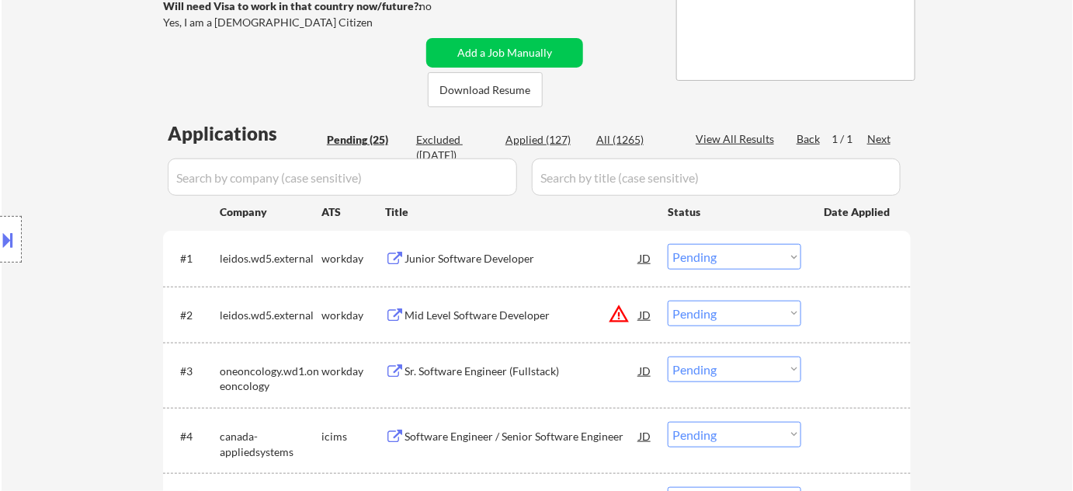
click at [619, 311] on button "warning_amber" at bounding box center [619, 314] width 22 height 22
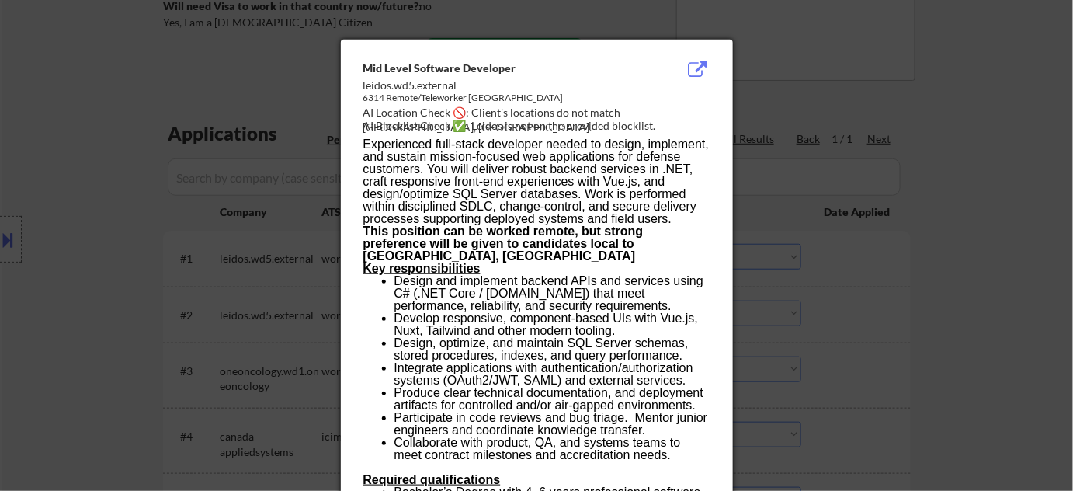
click at [895, 318] on div at bounding box center [536, 245] width 1073 height 491
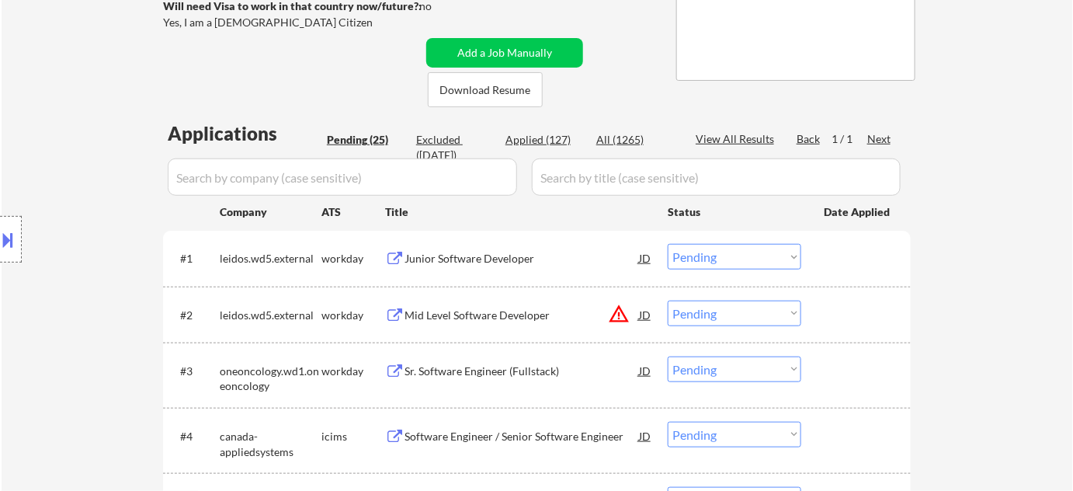
click at [727, 302] on select "Choose an option... Pending Applied Excluded (Questions) Excluded (Expired) Exc…" at bounding box center [735, 313] width 134 height 26
click at [668, 300] on select "Choose an option... Pending Applied Excluded (Questions) Excluded (Expired) Exc…" at bounding box center [735, 313] width 134 height 26
select select ""pending""
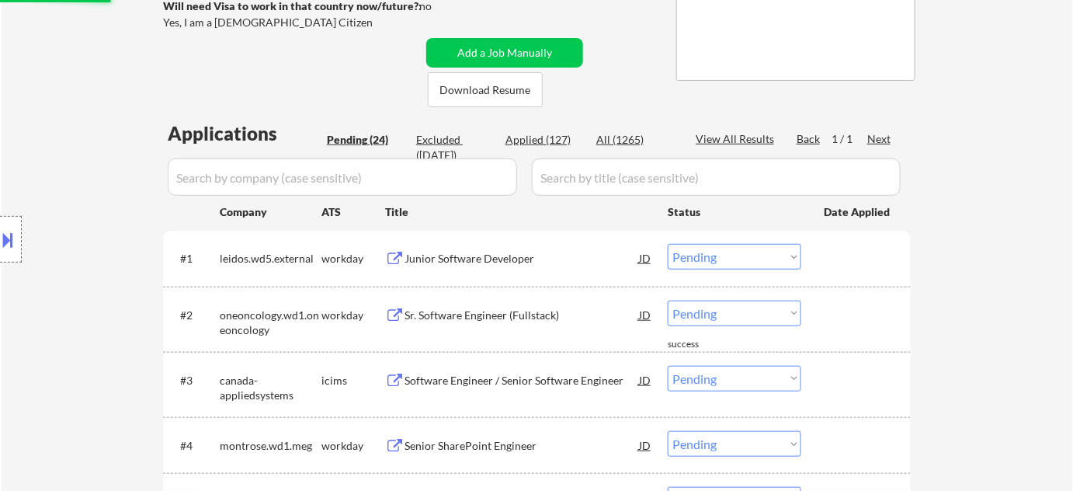
click at [731, 266] on select "Choose an option... Pending Applied Excluded (Questions) Excluded (Expired) Exc…" at bounding box center [735, 257] width 134 height 26
click at [668, 244] on select "Choose an option... Pending Applied Excluded (Questions) Excluded (Expired) Exc…" at bounding box center [735, 257] width 134 height 26
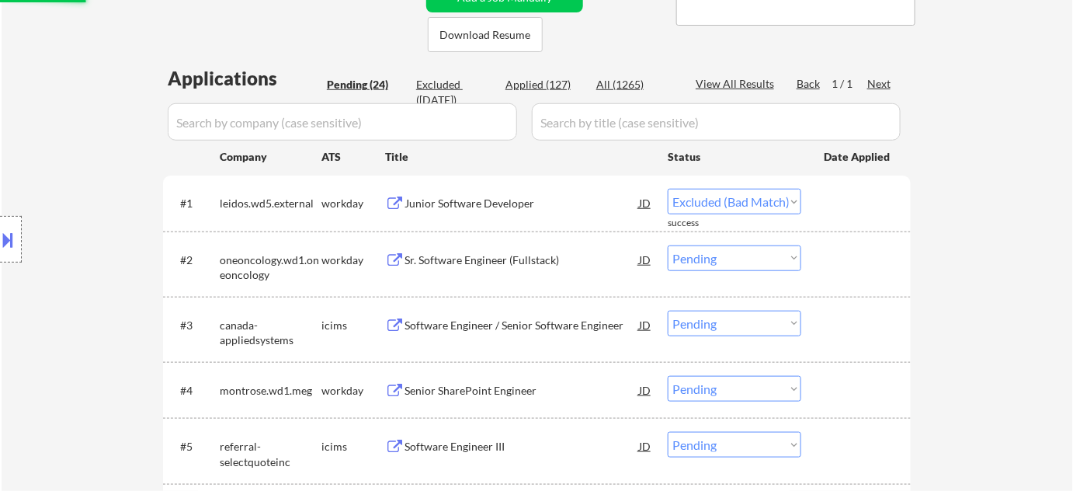
scroll to position [494, 0]
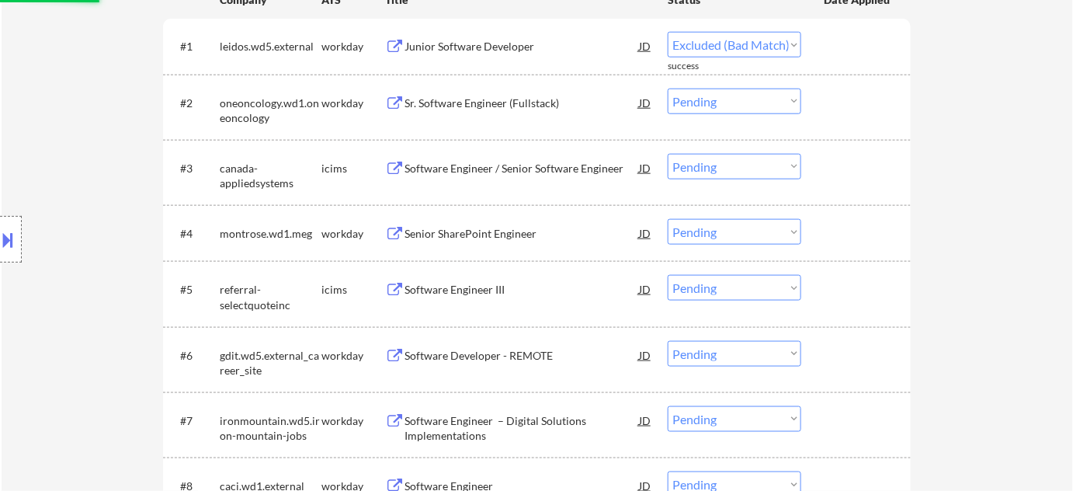
select select ""pending""
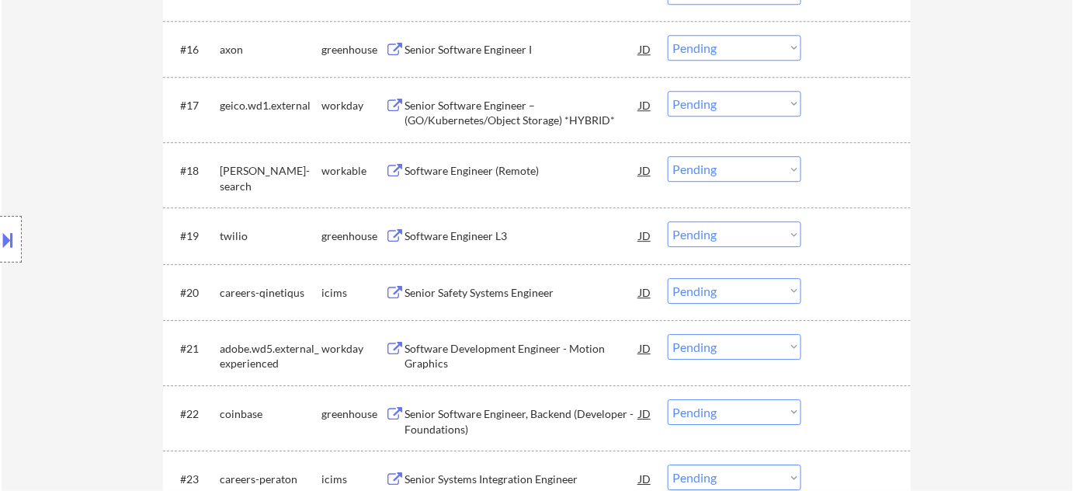
scroll to position [1482, 0]
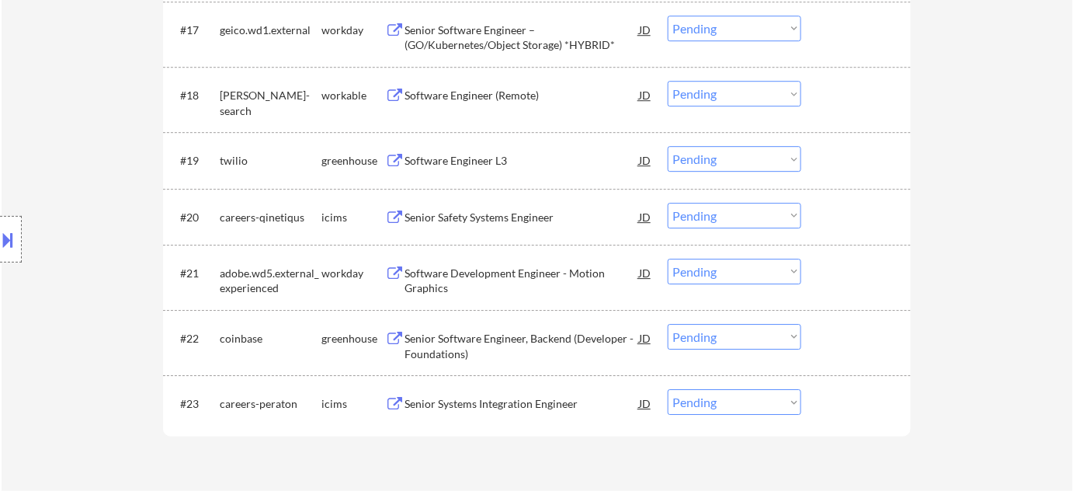
click at [717, 219] on select "Choose an option... Pending Applied Excluded (Questions) Excluded (Expired) Exc…" at bounding box center [735, 216] width 134 height 26
click at [668, 203] on select "Choose an option... Pending Applied Excluded (Questions) Excluded (Expired) Exc…" at bounding box center [735, 216] width 134 height 26
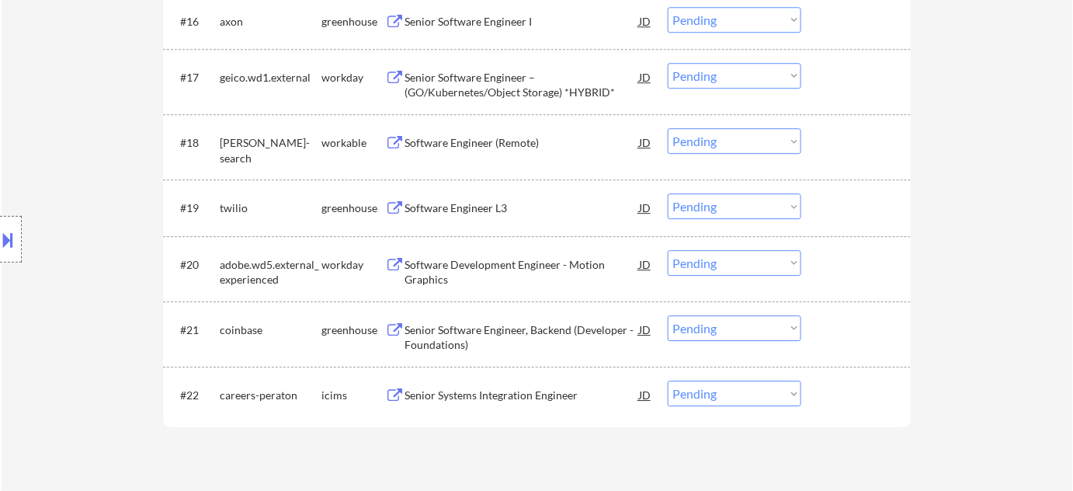
scroll to position [1411, 0]
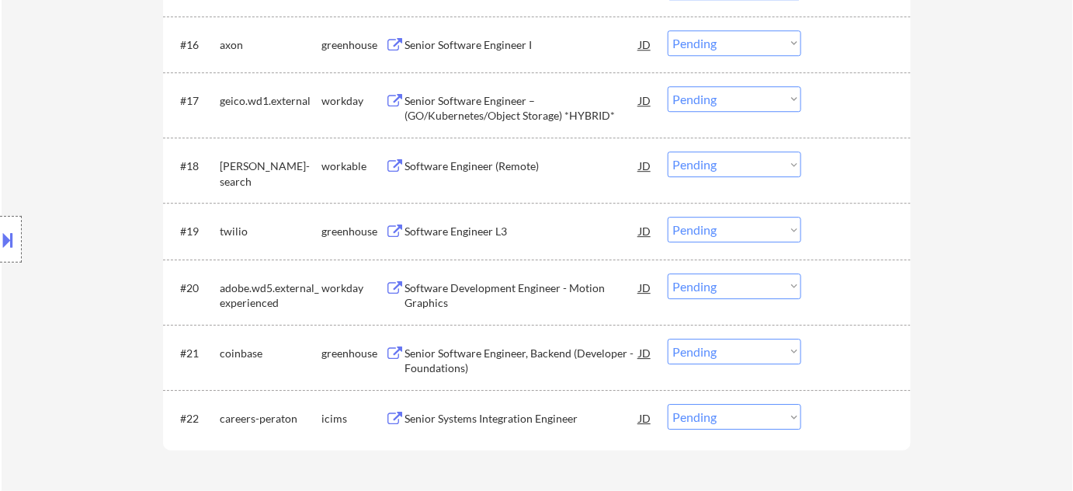
drag, startPoint x: 695, startPoint y: 282, endPoint x: 709, endPoint y: 297, distance: 20.3
click at [695, 282] on select "Choose an option... Pending Applied Excluded (Questions) Excluded (Expired) Exc…" at bounding box center [735, 286] width 134 height 26
click at [668, 273] on select "Choose an option... Pending Applied Excluded (Questions) Excluded (Expired) Exc…" at bounding box center [735, 286] width 134 height 26
select select ""pending""
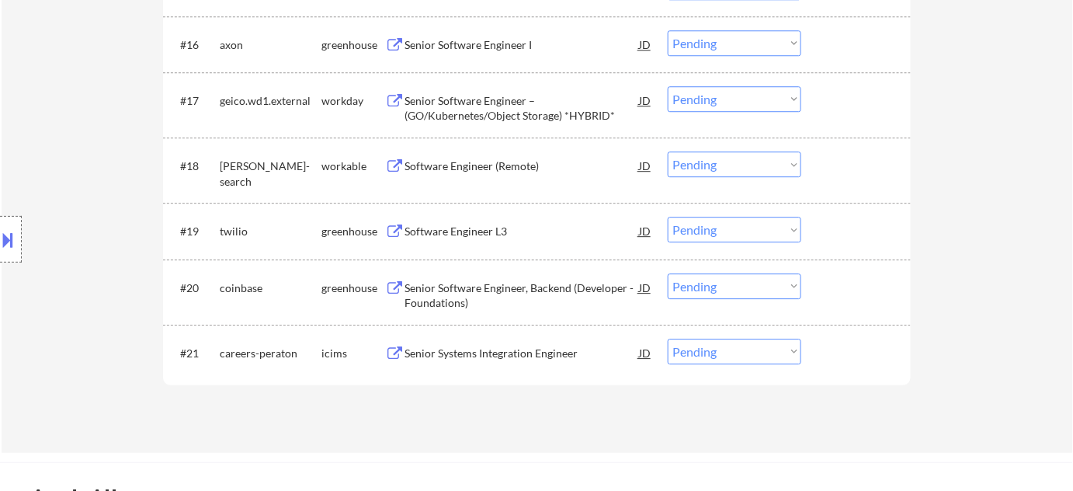
click at [457, 155] on div "Software Engineer (Remote)" at bounding box center [521, 165] width 234 height 28
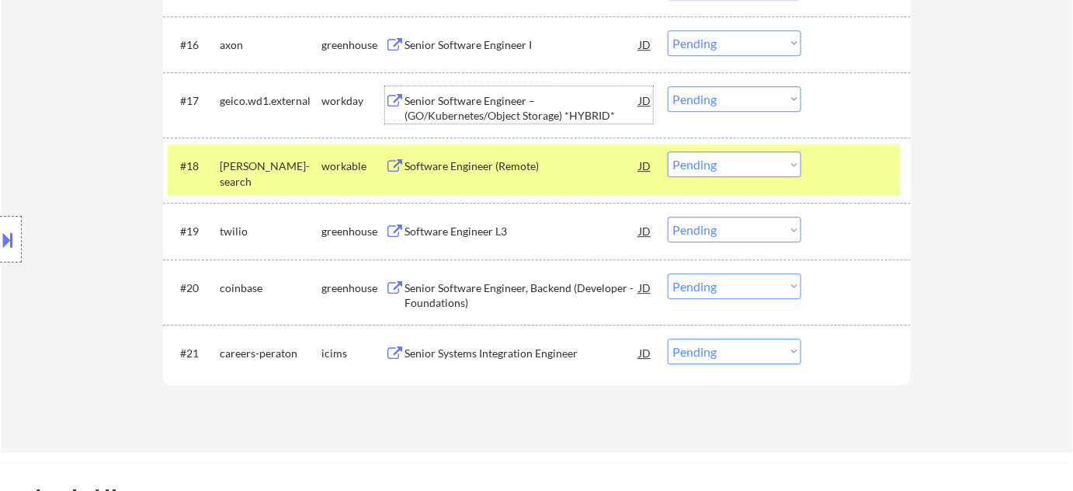
click at [522, 106] on div "Senior Software Engineer –(GO/Kubernetes/Object Storage) *HYBRID*" at bounding box center [521, 108] width 234 height 30
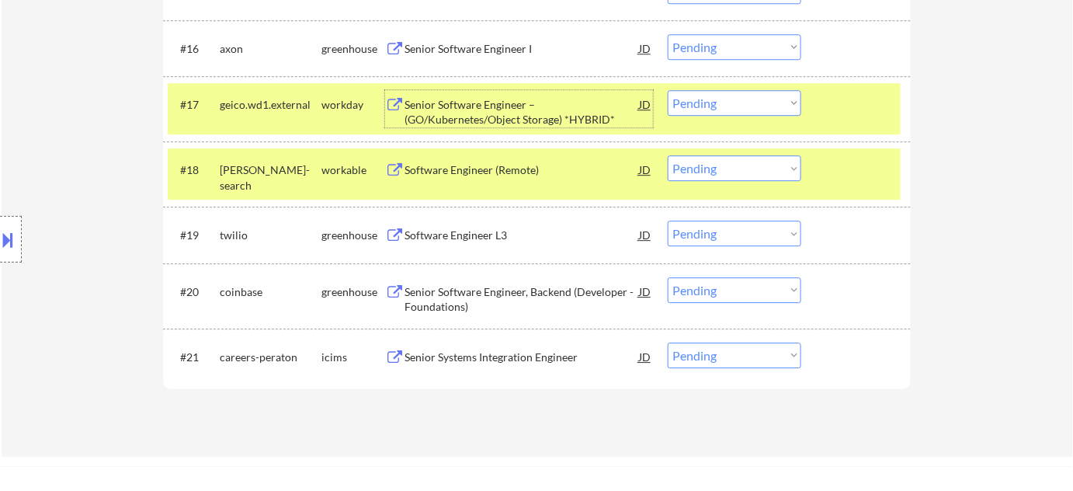
scroll to position [1270, 0]
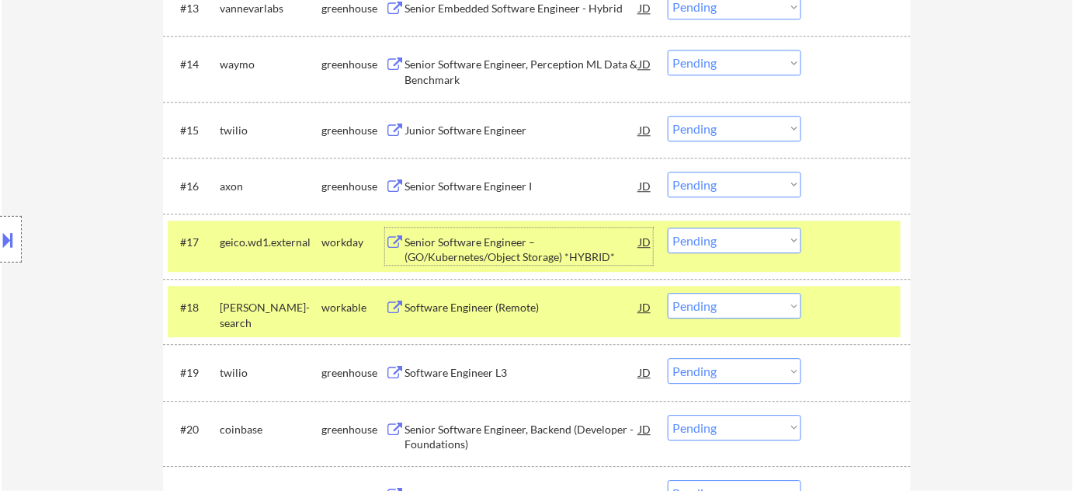
click at [436, 80] on div "Senior Software Engineer, Perception ML Data & Benchmark" at bounding box center [521, 72] width 234 height 30
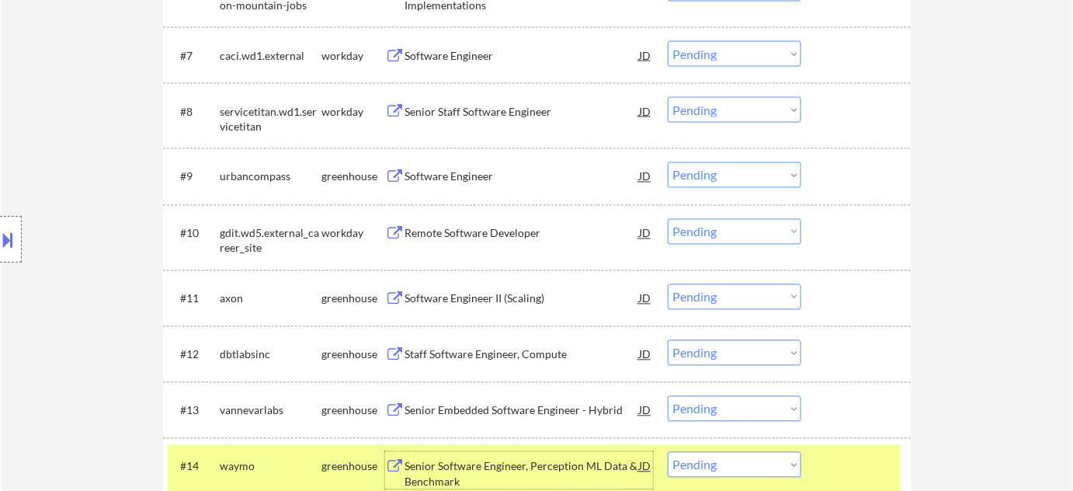
scroll to position [846, 0]
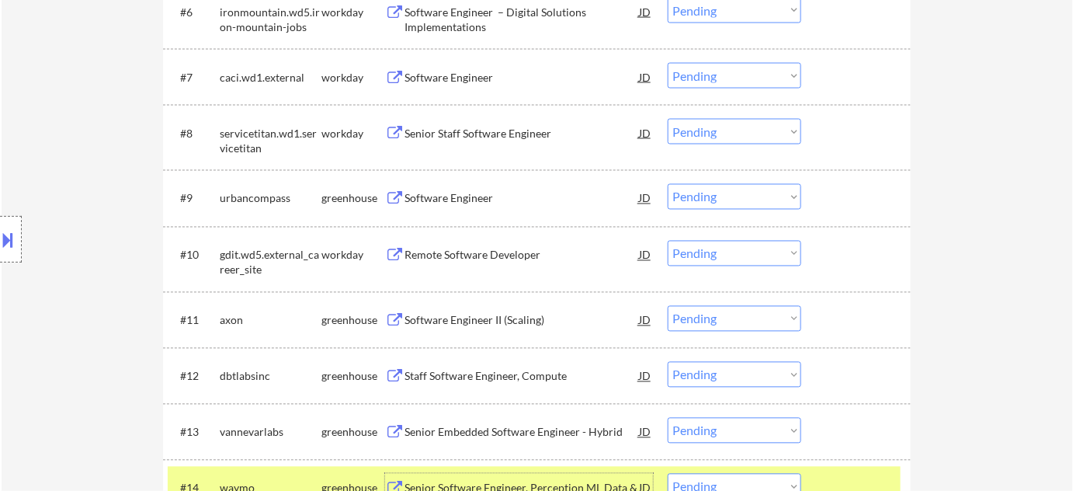
click at [486, 126] on div "Senior Staff Software Engineer" at bounding box center [521, 134] width 234 height 16
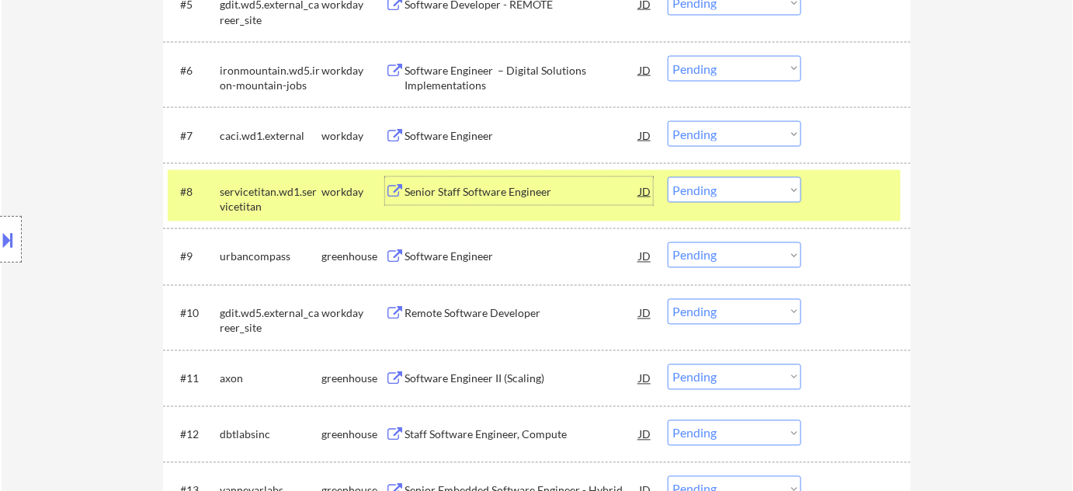
scroll to position [917, 0]
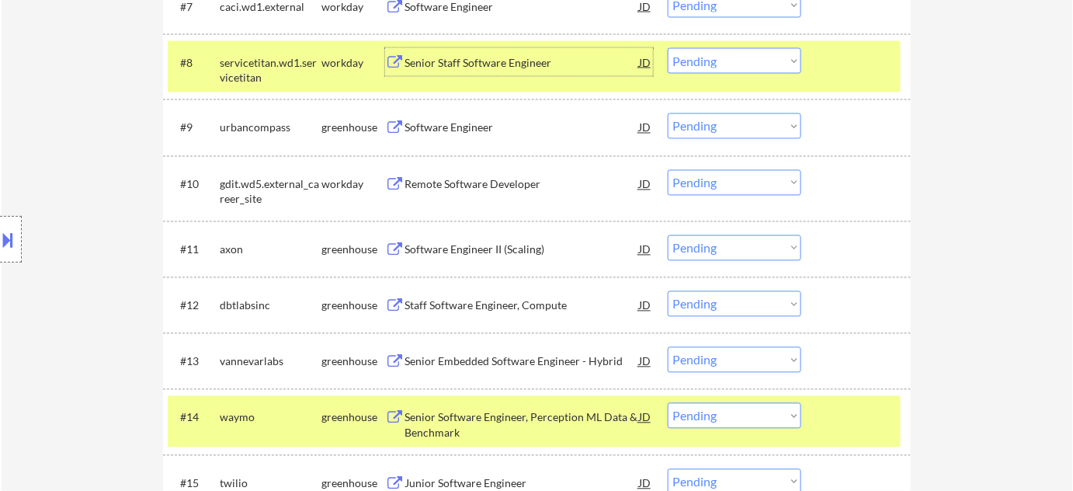
click at [710, 362] on select "Choose an option... Pending Applied Excluded (Questions) Excluded (Expired) Exc…" at bounding box center [735, 360] width 134 height 26
click at [668, 347] on select "Choose an option... Pending Applied Excluded (Questions) Excluded (Expired) Exc…" at bounding box center [735, 360] width 134 height 26
select select ""pending""
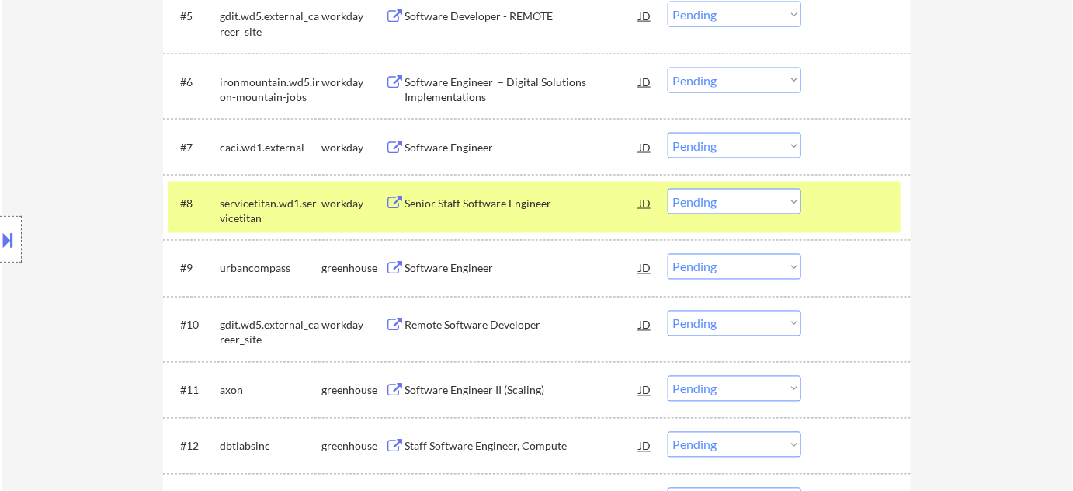
scroll to position [706, 0]
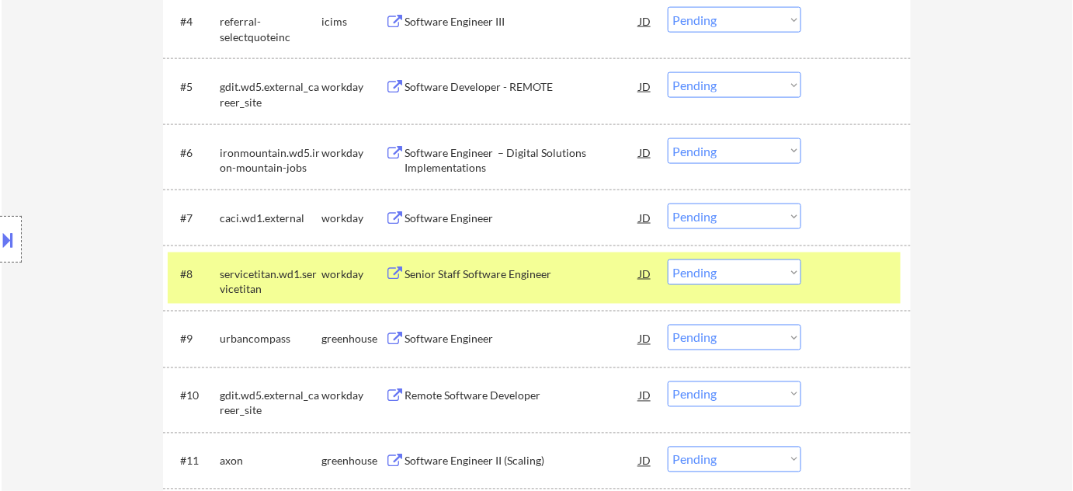
click at [455, 141] on div "Software Engineer – Digital Solutions Implementations" at bounding box center [521, 156] width 234 height 37
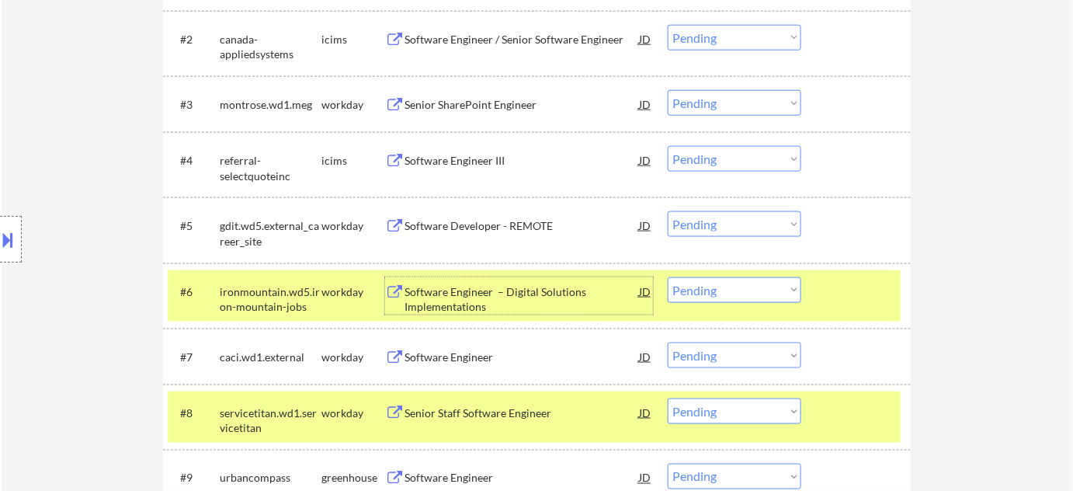
scroll to position [564, 0]
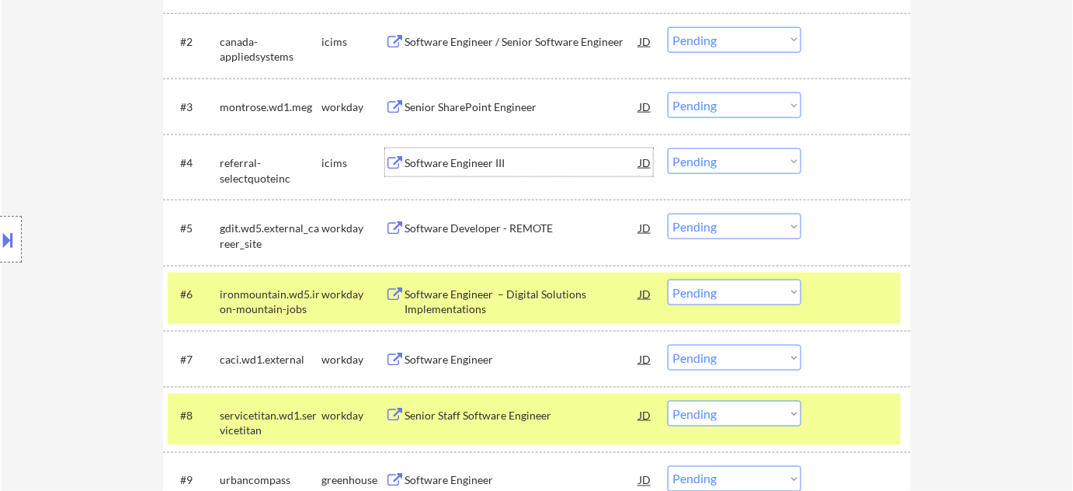
click at [477, 157] on div "Software Engineer III" at bounding box center [521, 163] width 234 height 16
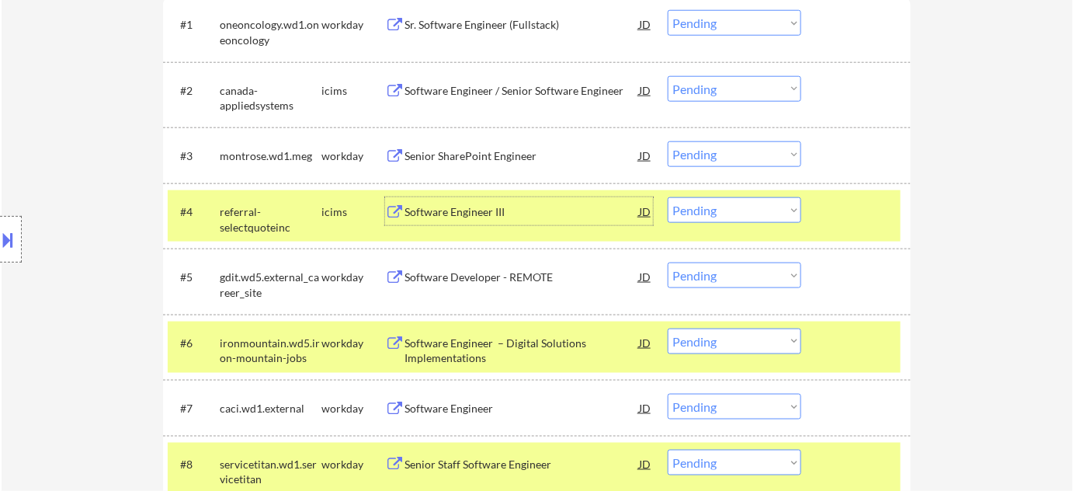
scroll to position [494, 0]
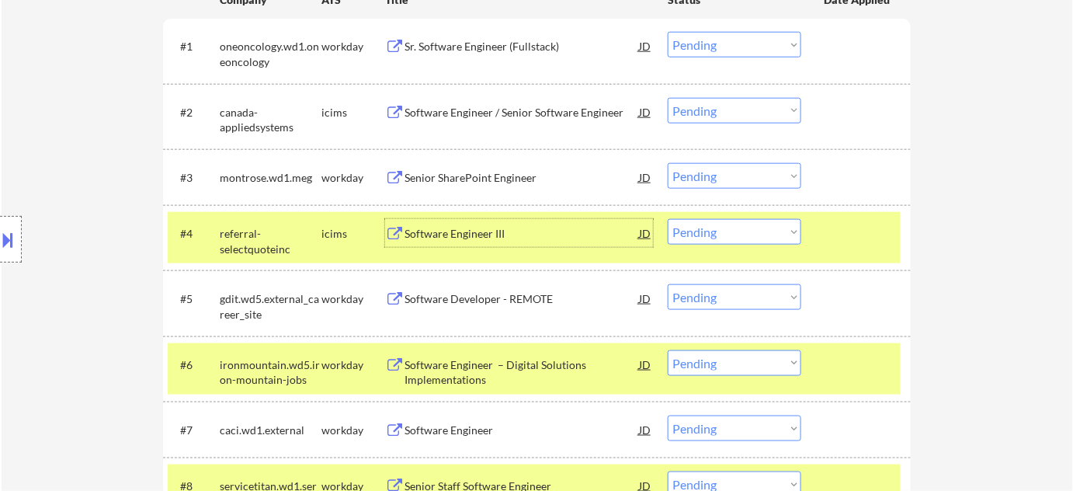
click at [495, 161] on div "#3 montrose.wd1.meg workday Senior SharePoint Engineer JD Choose an option... P…" at bounding box center [534, 177] width 733 height 42
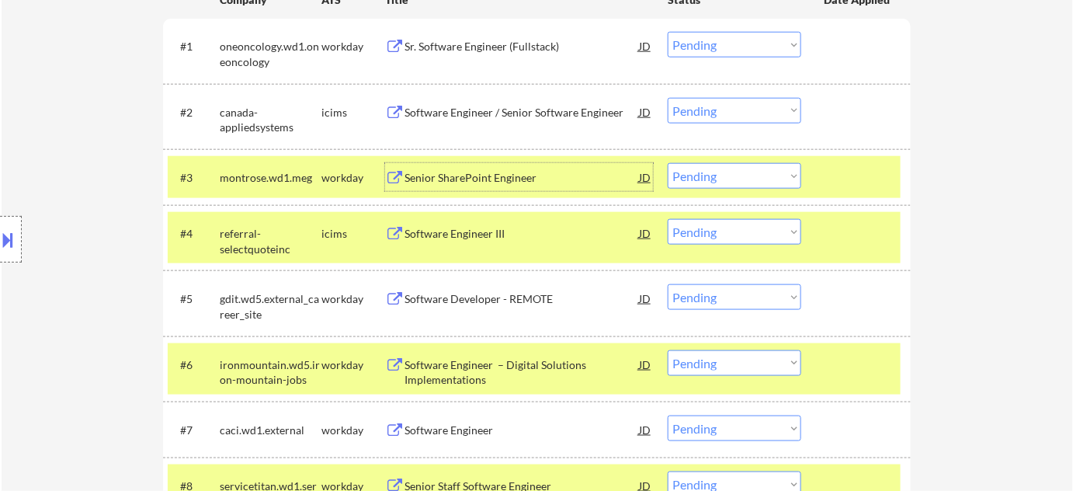
click at [441, 179] on div "Senior SharePoint Engineer" at bounding box center [521, 178] width 234 height 16
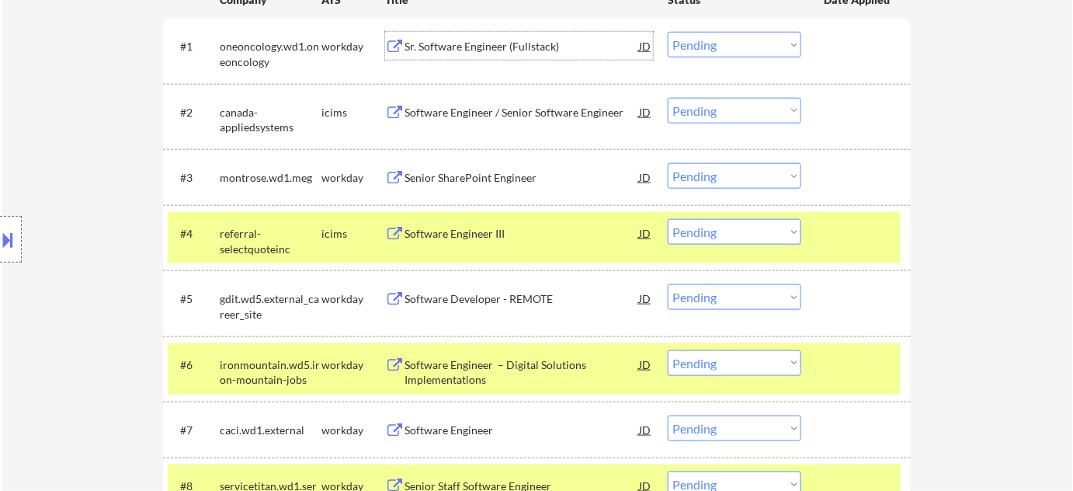
click at [416, 40] on div "Sr. Software Engineer (Fullstack)" at bounding box center [521, 47] width 234 height 16
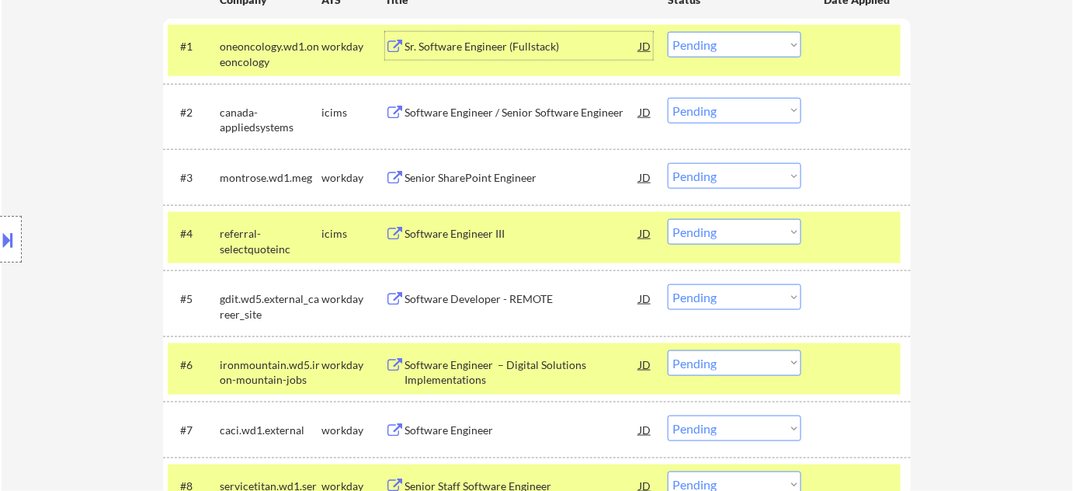
click at [716, 49] on select "Choose an option... Pending Applied Excluded (Questions) Excluded (Expired) Exc…" at bounding box center [735, 45] width 134 height 26
click at [668, 32] on select "Choose an option... Pending Applied Excluded (Questions) Excluded (Expired) Exc…" at bounding box center [735, 45] width 134 height 26
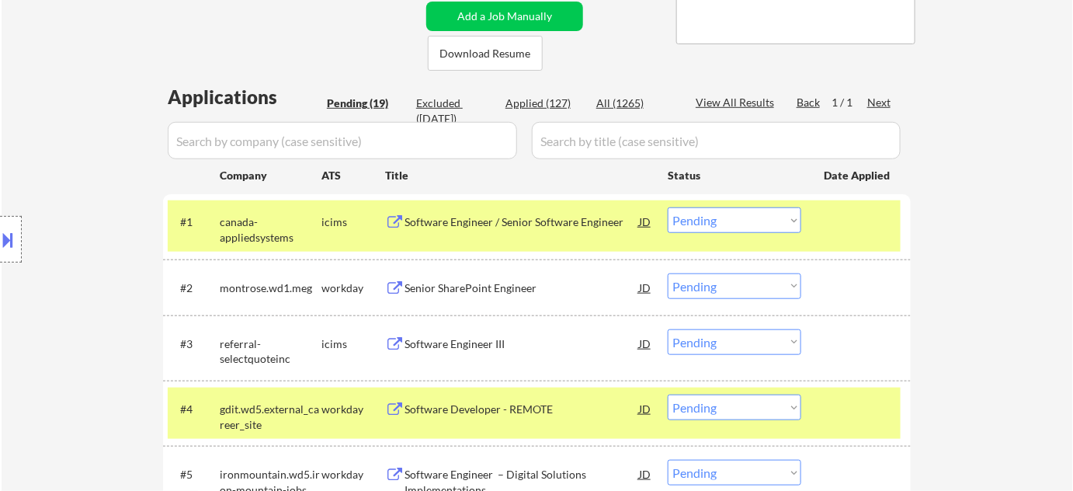
scroll to position [352, 0]
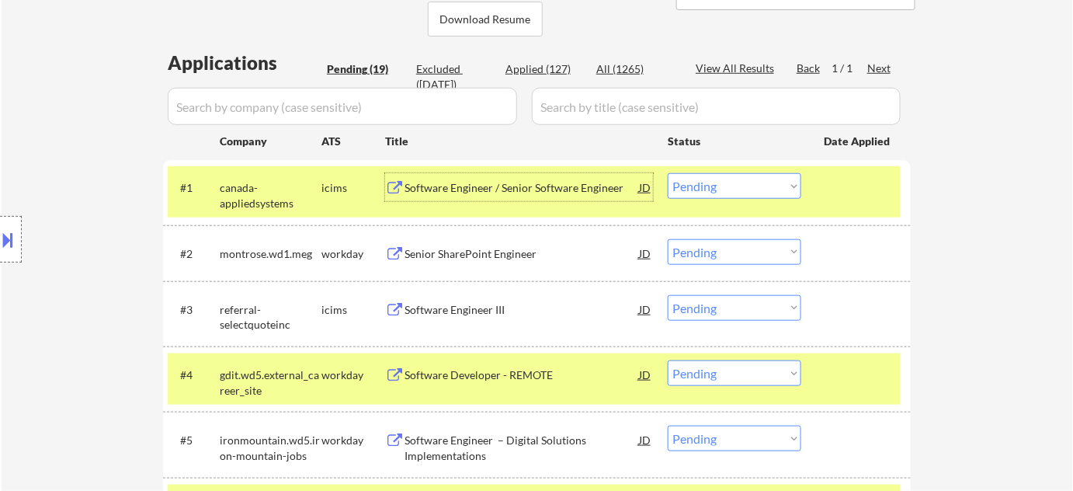
click at [523, 188] on div "Software Engineer / Senior Software Engineer" at bounding box center [521, 188] width 234 height 16
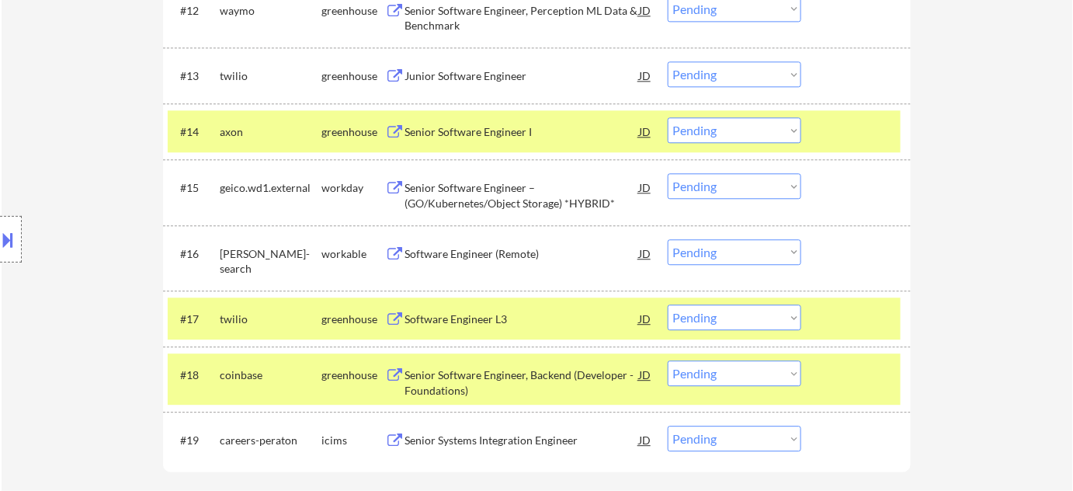
scroll to position [1199, 0]
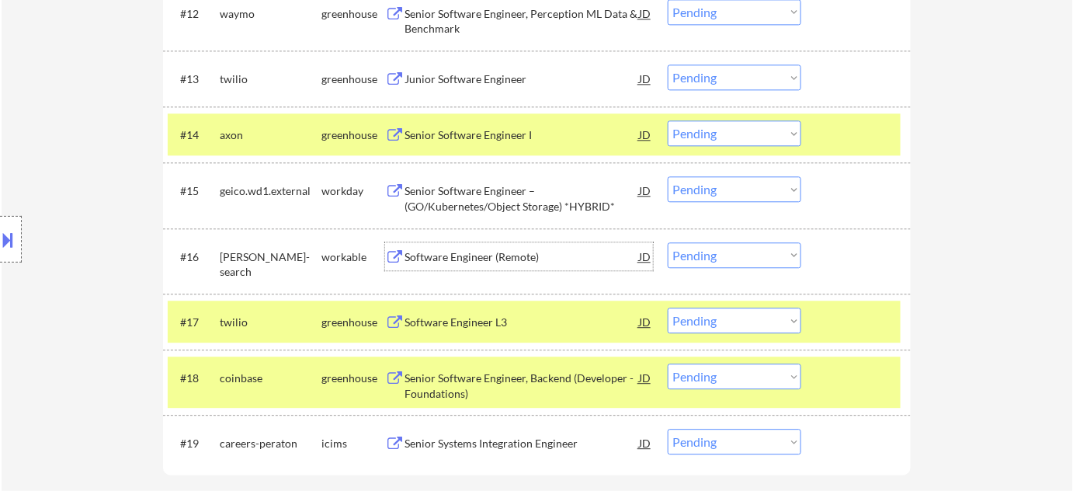
click at [466, 260] on div "Software Engineer (Remote)" at bounding box center [521, 257] width 234 height 16
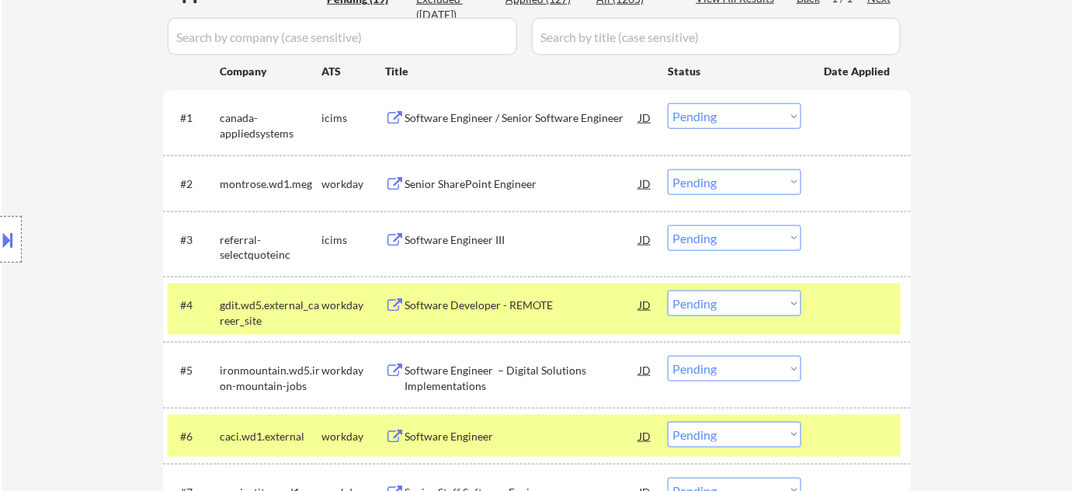
scroll to position [352, 0]
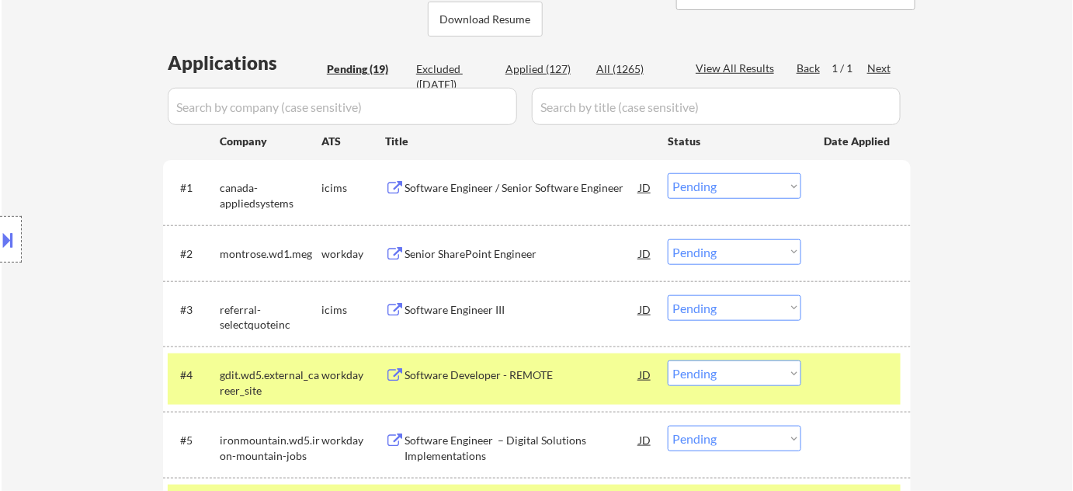
click at [729, 183] on select "Choose an option... Pending Applied Excluded (Questions) Excluded (Expired) Exc…" at bounding box center [735, 186] width 134 height 26
click at [668, 173] on select "Choose an option... Pending Applied Excluded (Questions) Excluded (Expired) Exc…" at bounding box center [735, 186] width 134 height 26
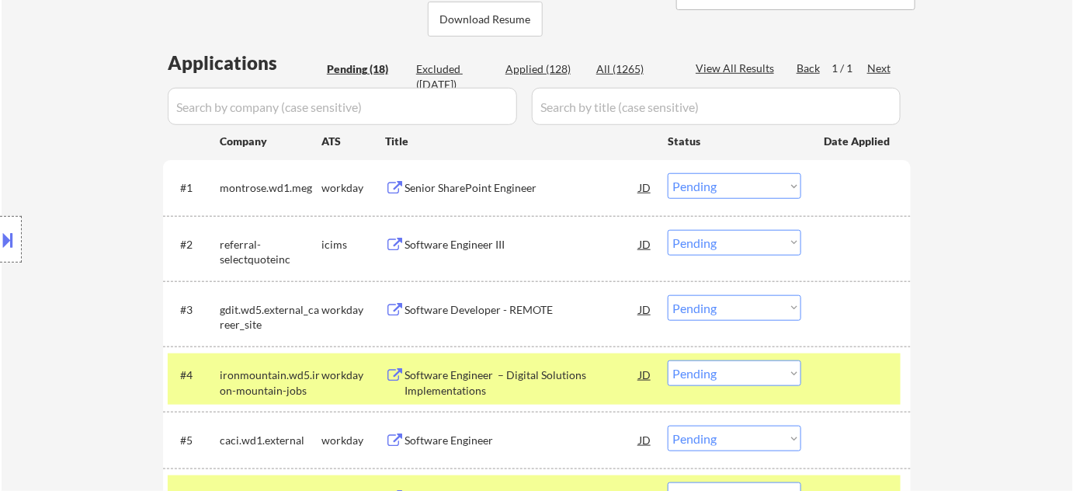
click at [723, 179] on select "Choose an option... Pending Applied Excluded (Questions) Excluded (Expired) Exc…" at bounding box center [735, 186] width 134 height 26
click at [668, 173] on select "Choose an option... Pending Applied Excluded (Questions) Excluded (Expired) Exc…" at bounding box center [735, 186] width 134 height 26
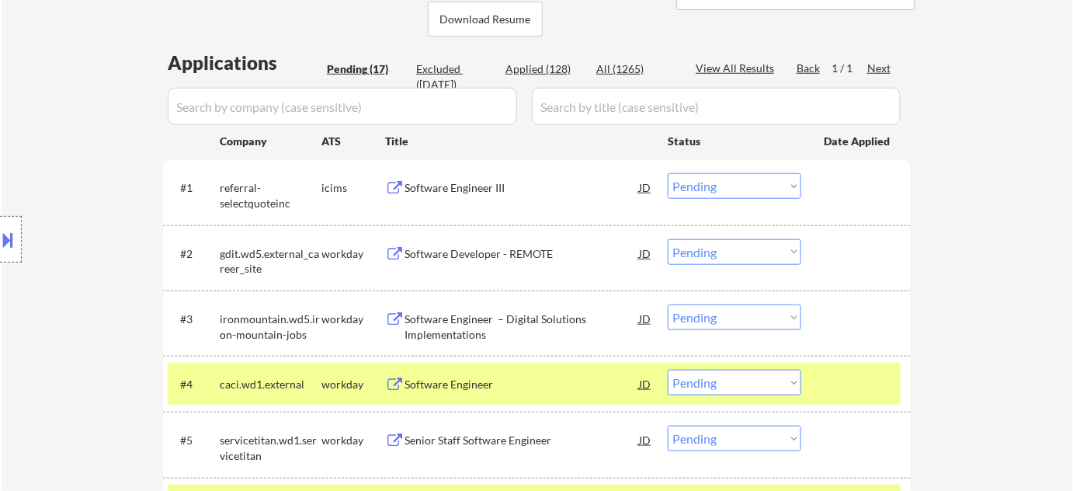
click at [719, 189] on select "Choose an option... Pending Applied Excluded (Questions) Excluded (Expired) Exc…" at bounding box center [735, 186] width 134 height 26
click at [668, 173] on select "Choose an option... Pending Applied Excluded (Questions) Excluded (Expired) Exc…" at bounding box center [735, 186] width 134 height 26
select select ""pending""
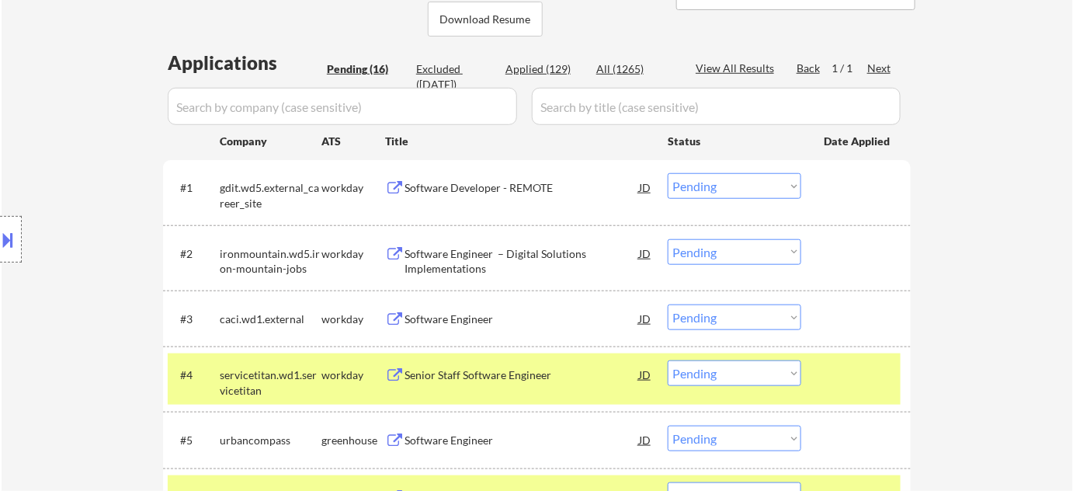
scroll to position [0, 0]
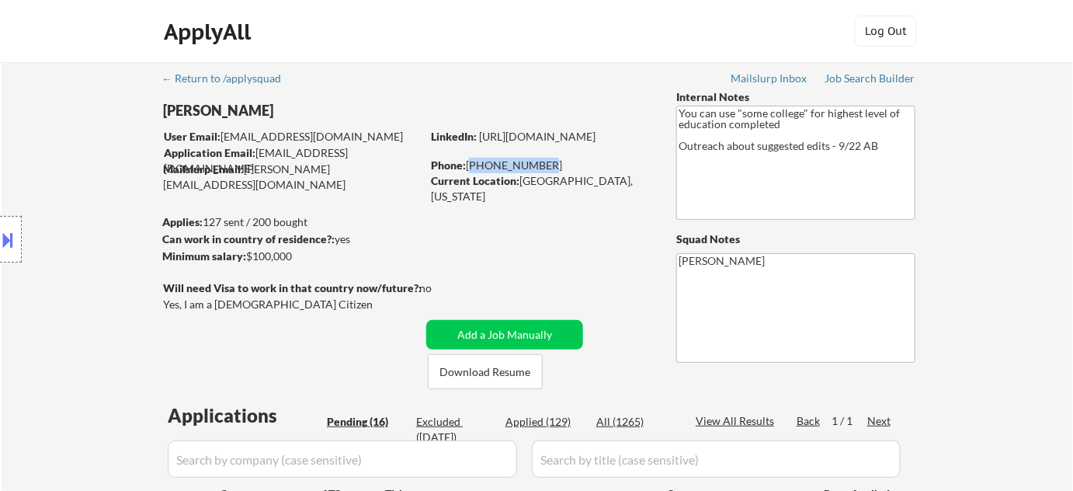
drag, startPoint x: 468, startPoint y: 166, endPoint x: 541, endPoint y: 164, distance: 73.0
click at [541, 164] on div "Phone: [PHONE_NUMBER]" at bounding box center [541, 166] width 220 height 16
copy div "[PHONE_NUMBER]"
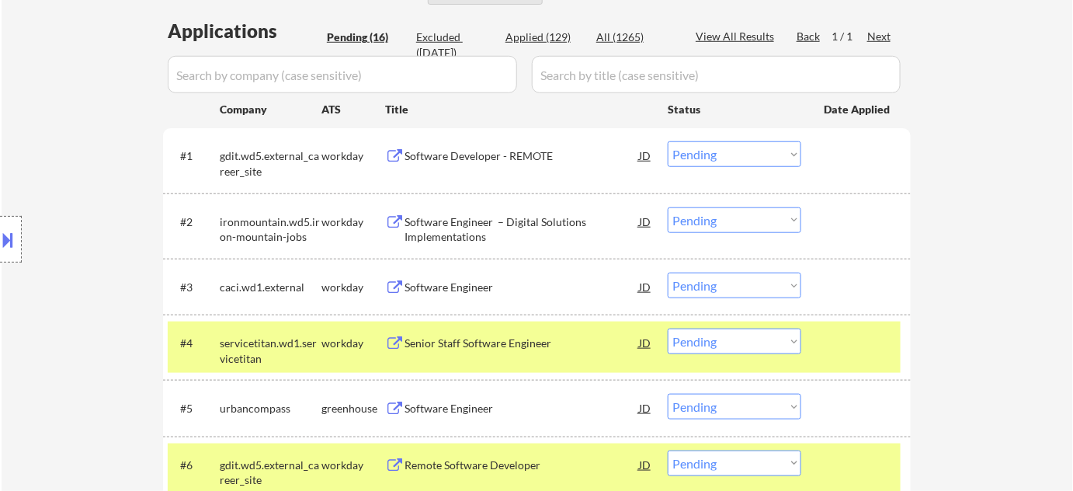
scroll to position [564, 0]
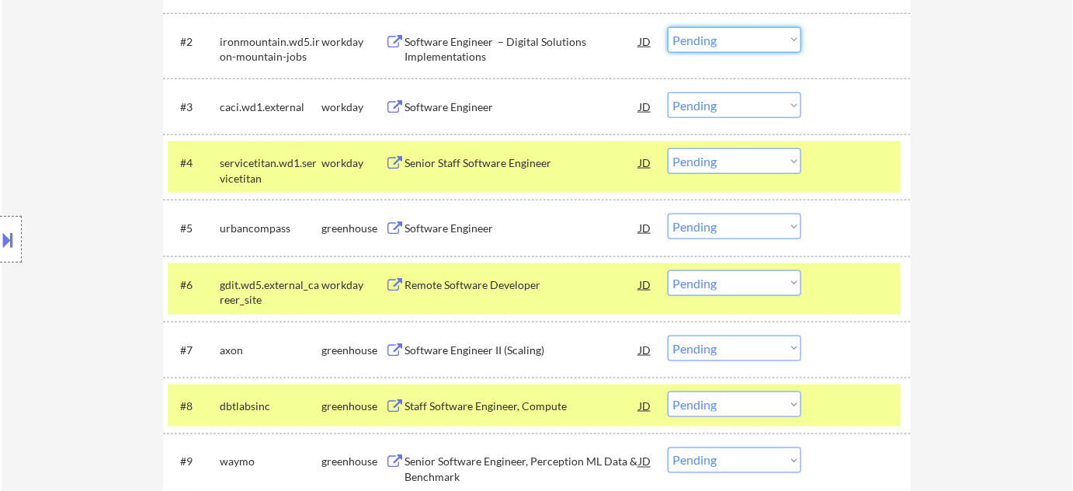
drag, startPoint x: 719, startPoint y: 34, endPoint x: 719, endPoint y: 47, distance: 12.4
click at [719, 34] on select "Choose an option... Pending Applied Excluded (Questions) Excluded (Expired) Exc…" at bounding box center [735, 40] width 134 height 26
click at [668, 27] on select "Choose an option... Pending Applied Excluded (Questions) Excluded (Expired) Exc…" at bounding box center [735, 40] width 134 height 26
select select ""pending""
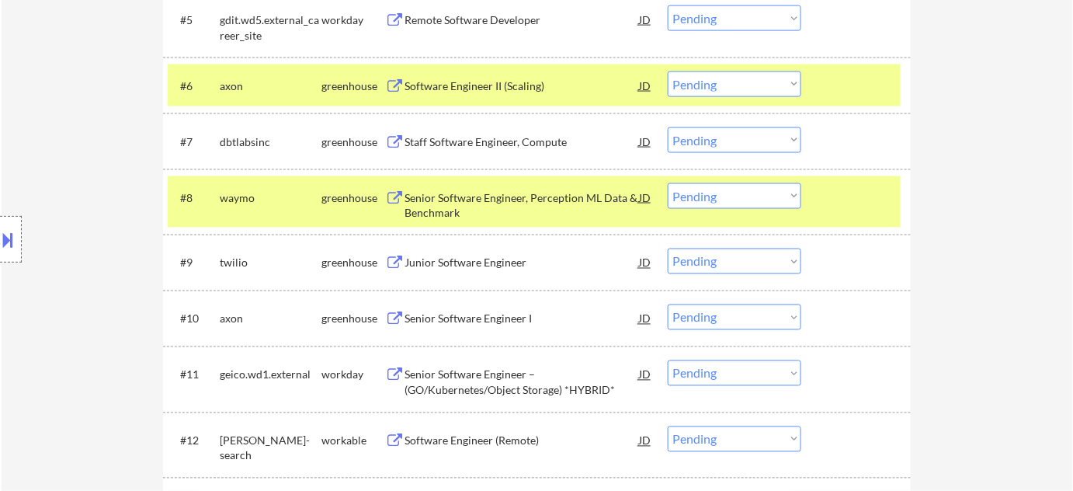
scroll to position [776, 0]
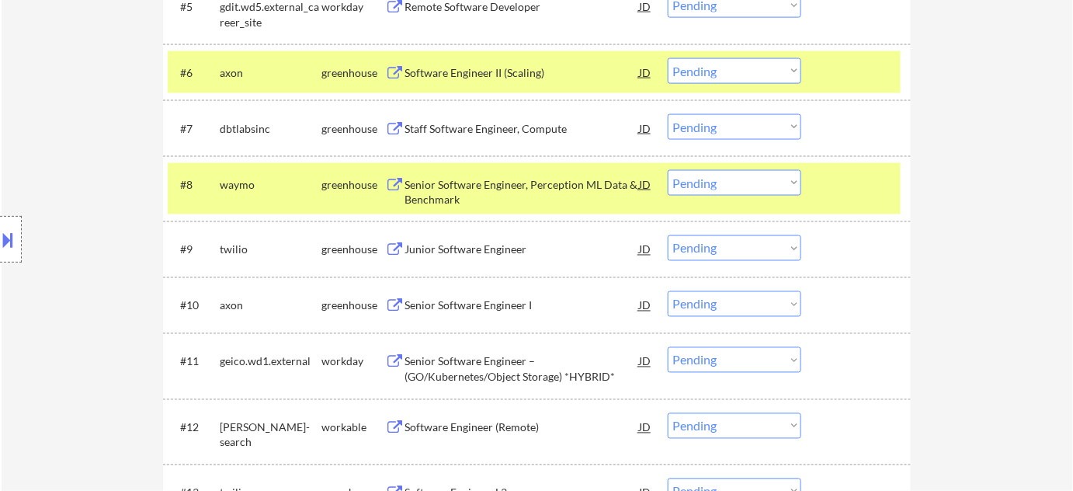
click at [713, 179] on select "Choose an option... Pending Applied Excluded (Questions) Excluded (Expired) Exc…" at bounding box center [735, 183] width 134 height 26
click at [668, 170] on select "Choose an option... Pending Applied Excluded (Questions) Excluded (Expired) Exc…" at bounding box center [735, 183] width 134 height 26
select select ""pending""
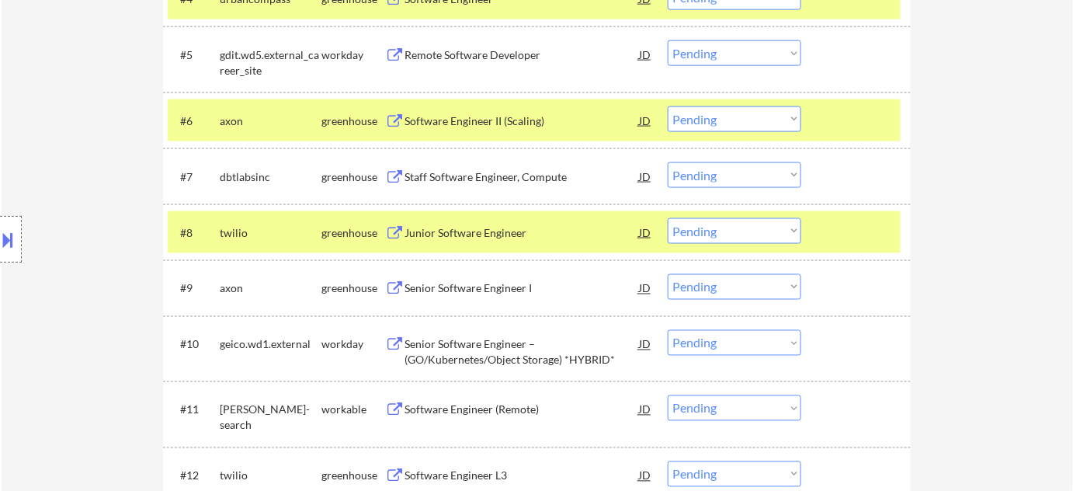
scroll to position [706, 0]
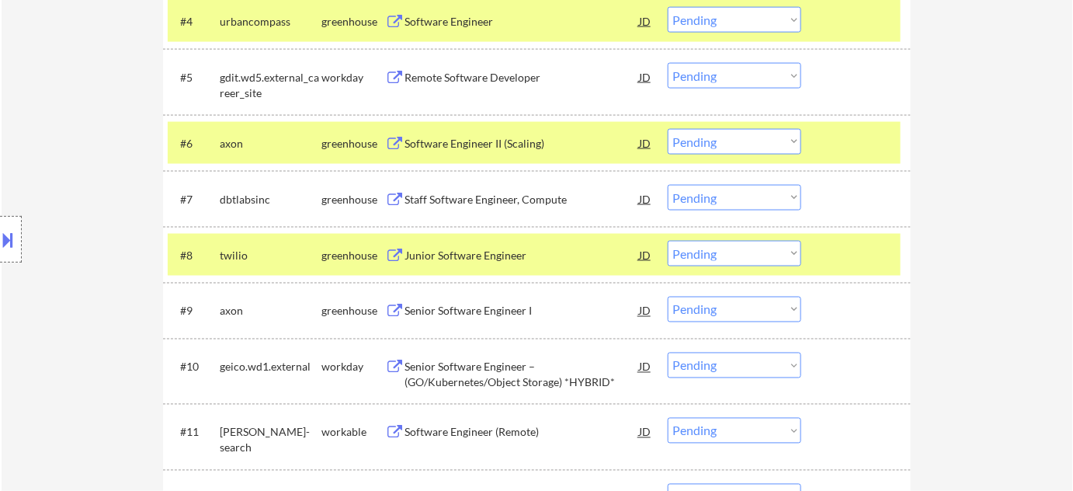
click at [470, 193] on div "Staff Software Engineer, Compute" at bounding box center [521, 200] width 234 height 16
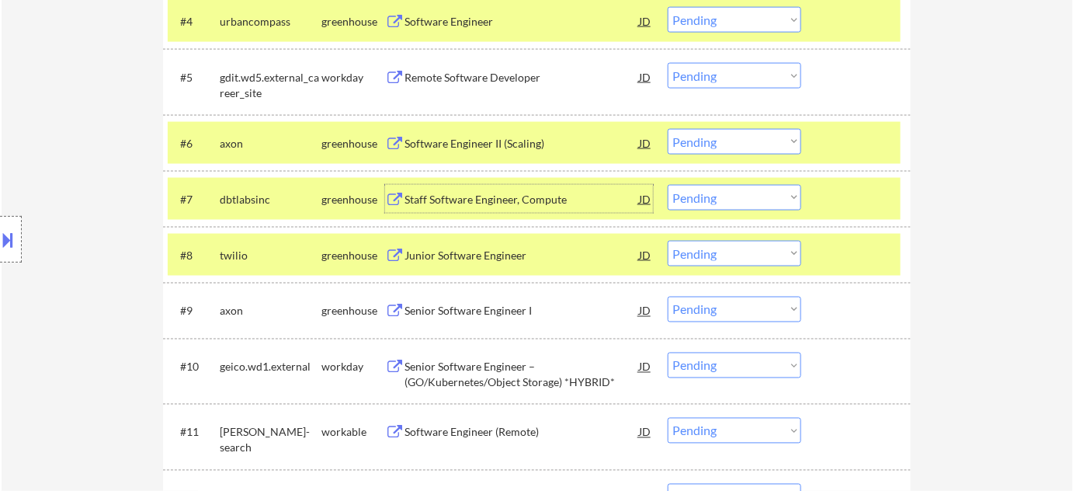
click at [740, 202] on select "Choose an option... Pending Applied Excluded (Questions) Excluded (Expired) Exc…" at bounding box center [735, 198] width 134 height 26
click at [668, 185] on select "Choose an option... Pending Applied Excluded (Questions) Excluded (Expired) Exc…" at bounding box center [735, 198] width 134 height 26
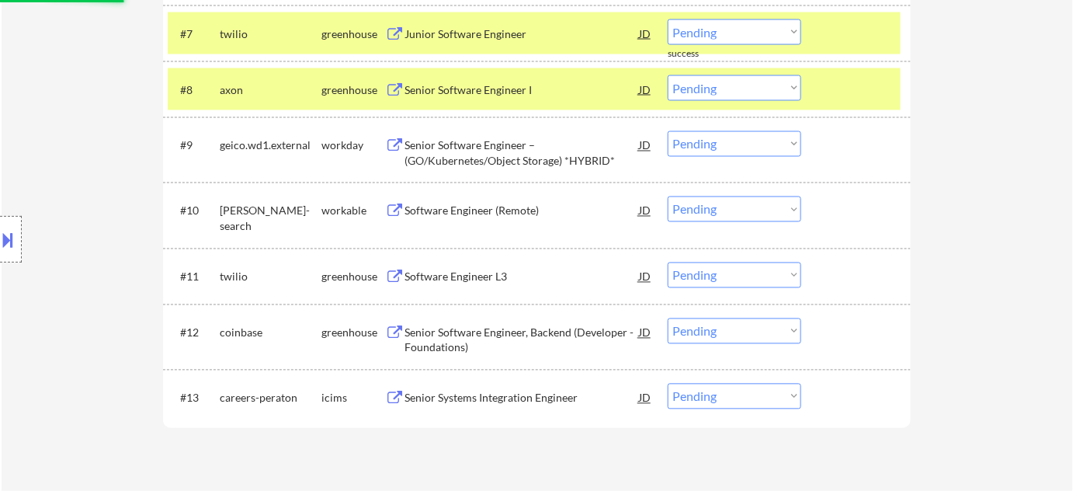
scroll to position [846, 0]
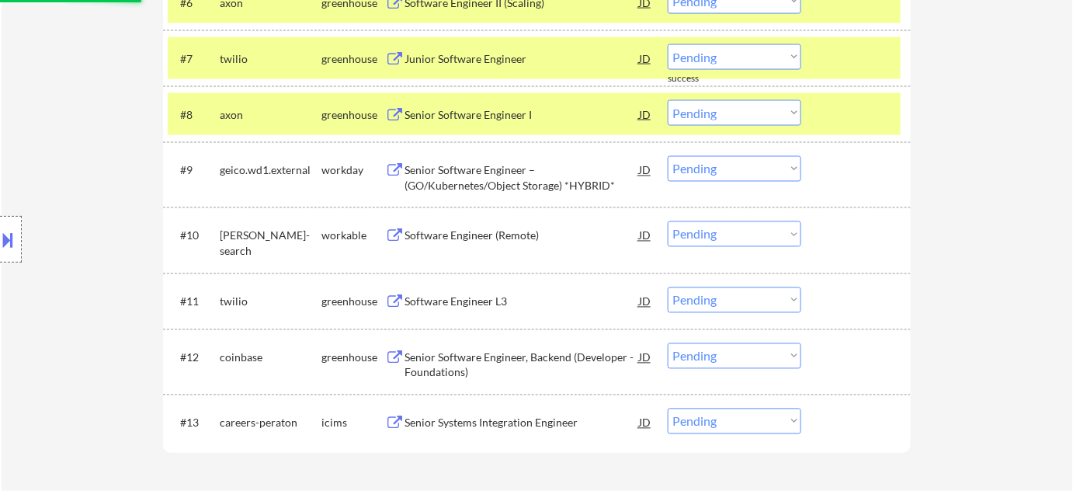
click at [524, 181] on div "Senior Software Engineer –(GO/Kubernetes/Object Storage) *HYBRID*" at bounding box center [521, 178] width 234 height 30
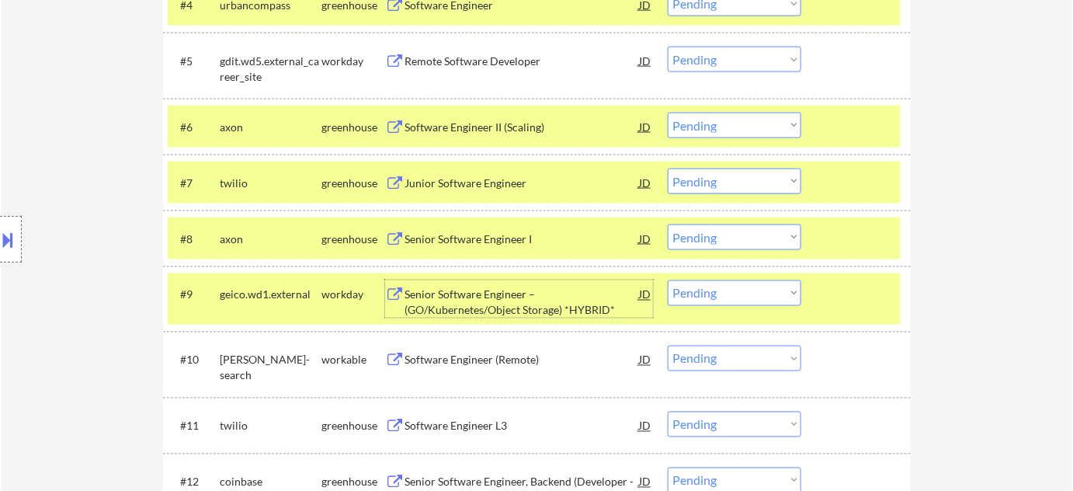
scroll to position [706, 0]
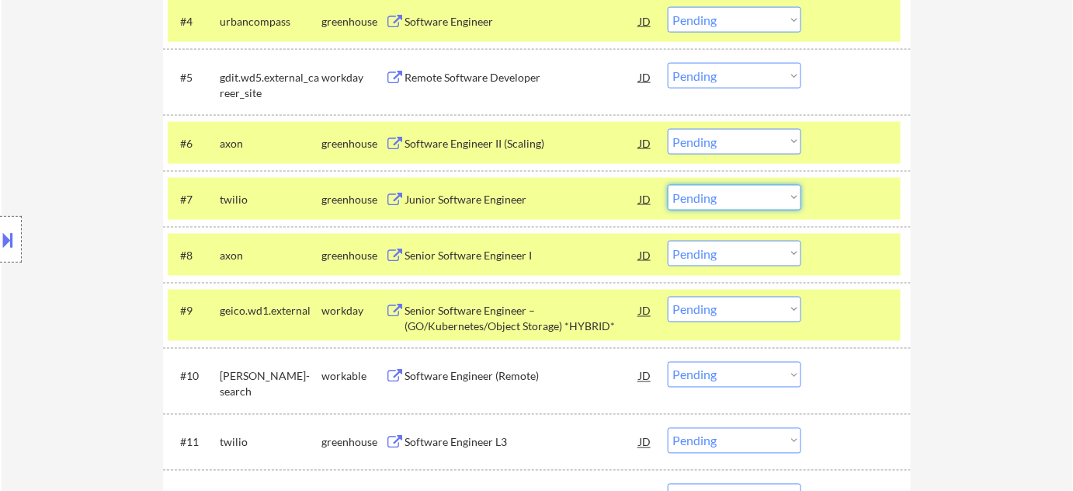
drag, startPoint x: 689, startPoint y: 195, endPoint x: 697, endPoint y: 200, distance: 9.7
click at [689, 196] on select "Choose an option... Pending Applied Excluded (Questions) Excluded (Expired) Exc…" at bounding box center [735, 198] width 134 height 26
click at [668, 185] on select "Choose an option... Pending Applied Excluded (Questions) Excluded (Expired) Exc…" at bounding box center [735, 198] width 134 height 26
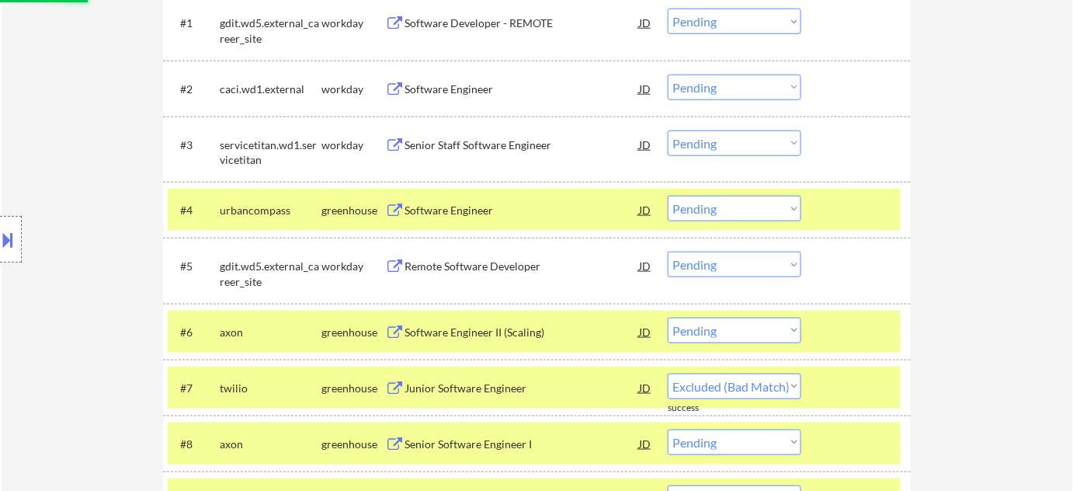
scroll to position [494, 0]
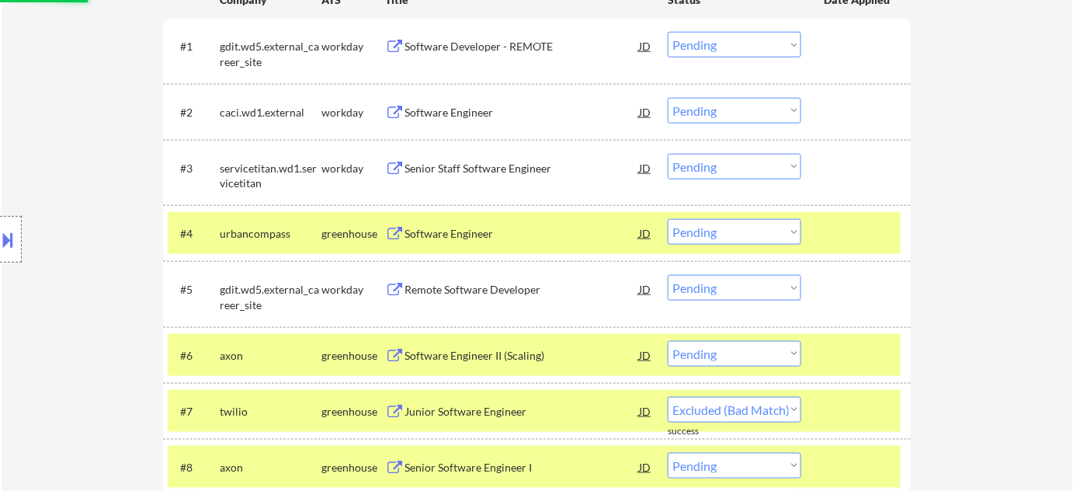
select select ""pending""
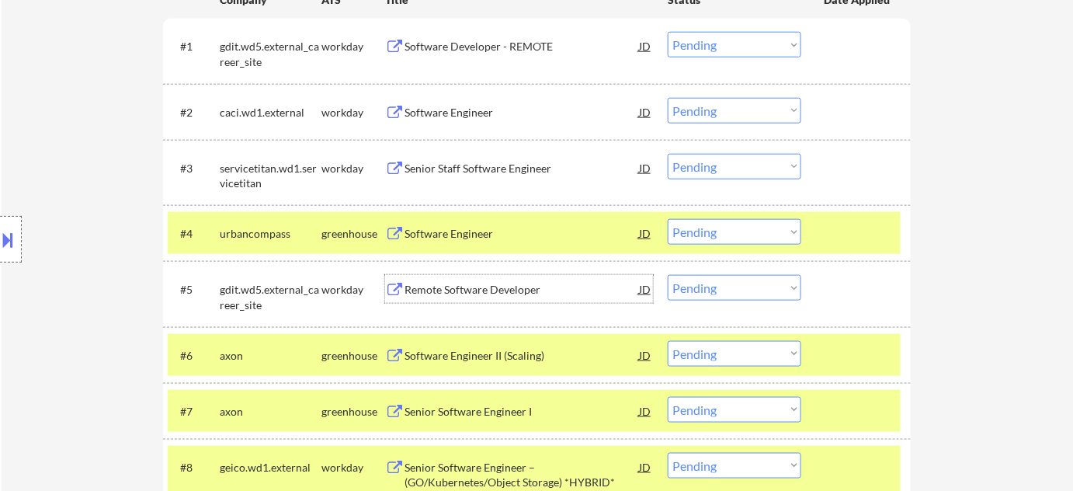
click at [488, 286] on div "Remote Software Developer" at bounding box center [521, 290] width 234 height 16
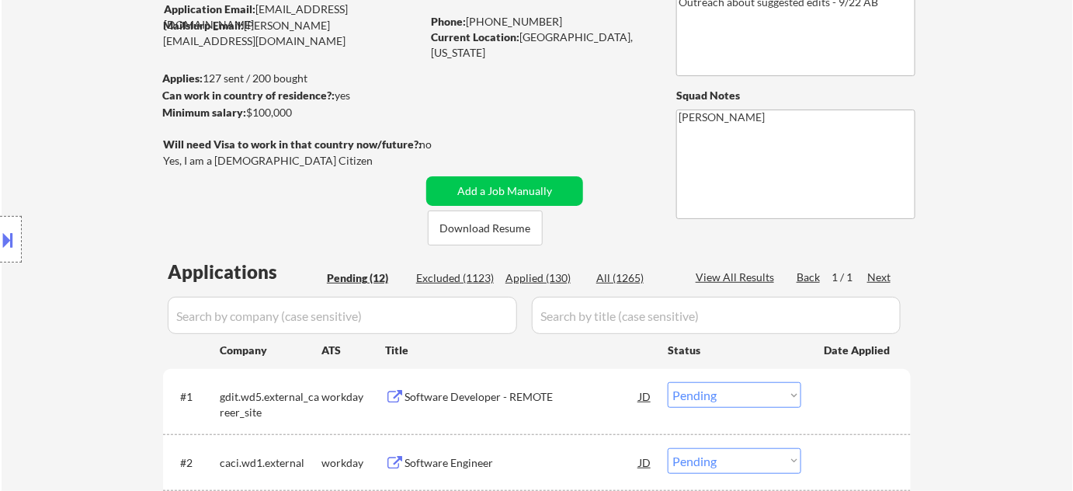
scroll to position [141, 0]
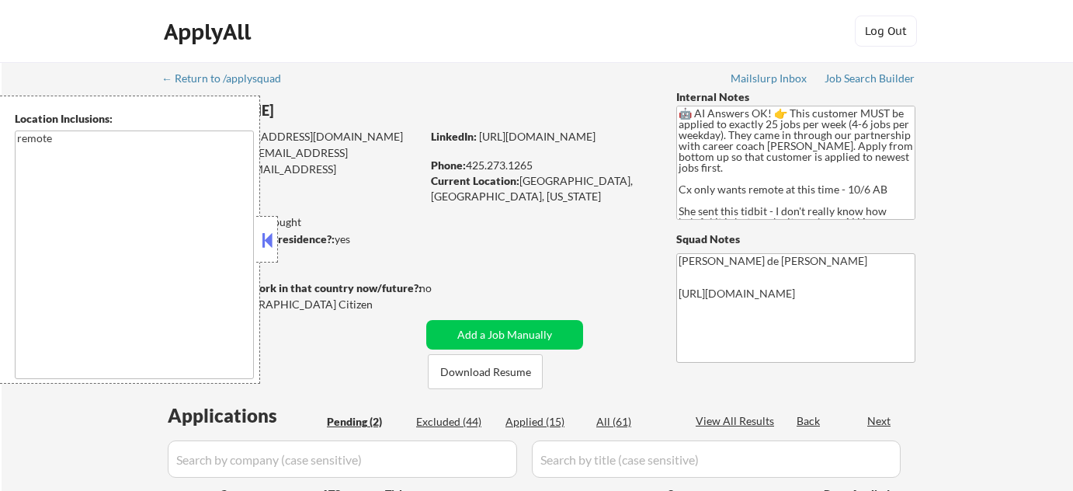
select select ""pending""
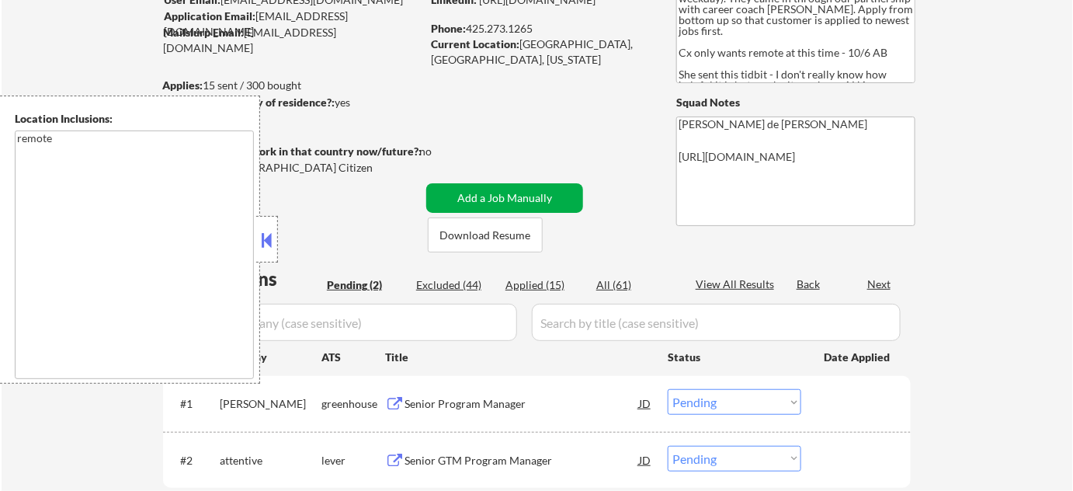
scroll to position [211, 0]
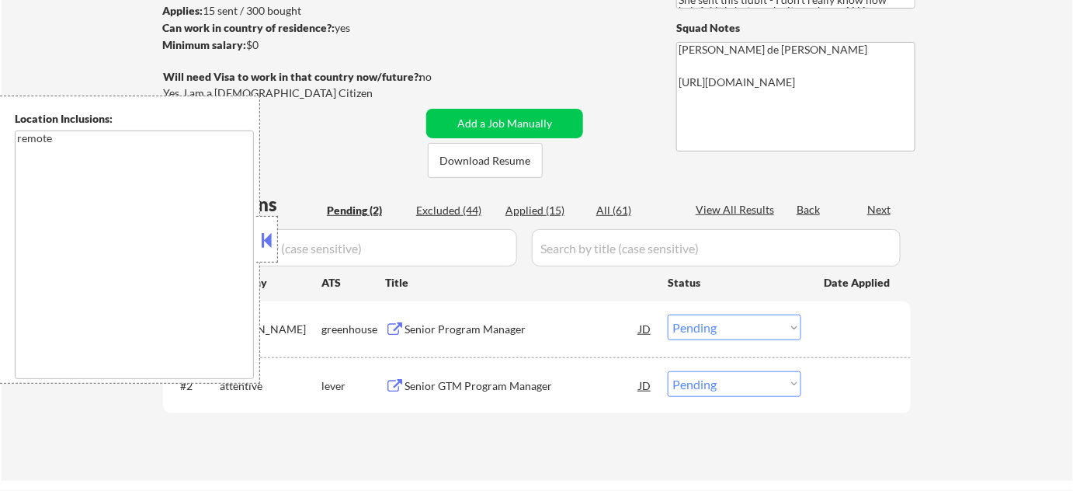
drag, startPoint x: 263, startPoint y: 241, endPoint x: 279, endPoint y: 245, distance: 16.8
click at [263, 241] on button at bounding box center [267, 239] width 17 height 23
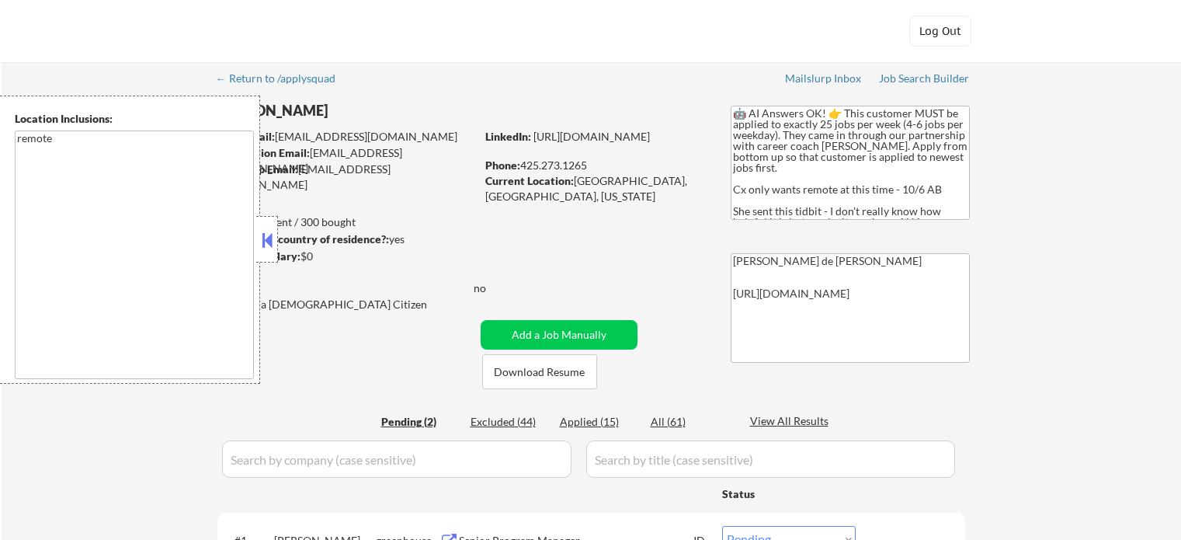
select select ""pending""
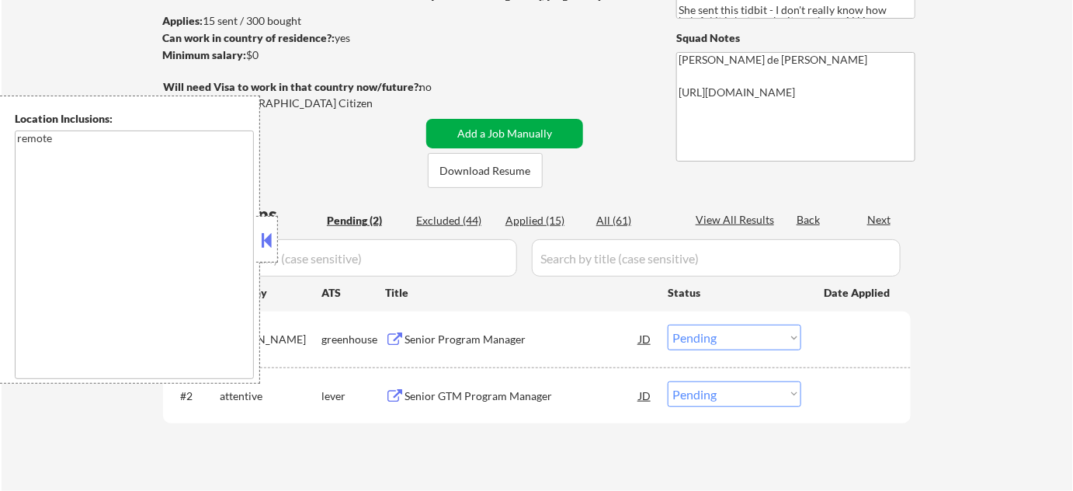
scroll to position [211, 0]
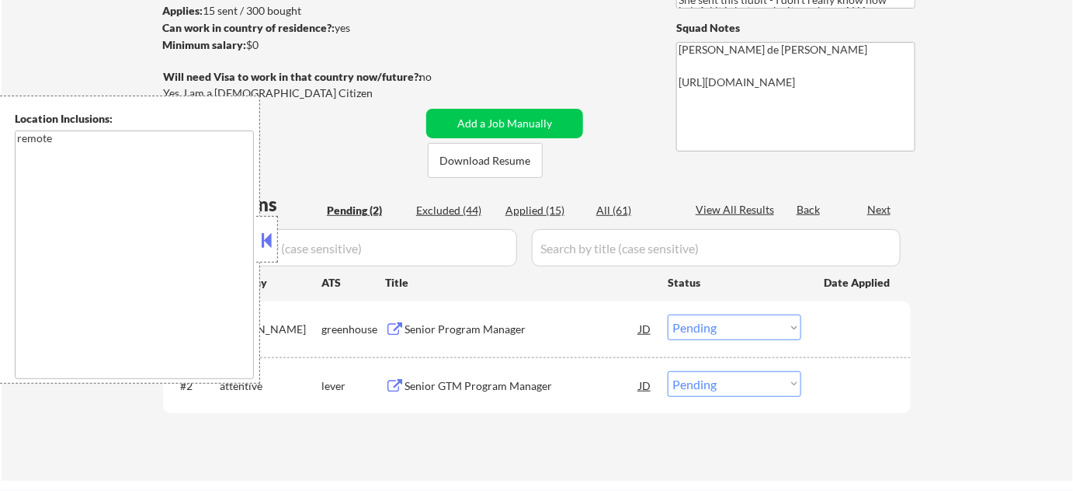
click at [269, 235] on button at bounding box center [267, 239] width 17 height 23
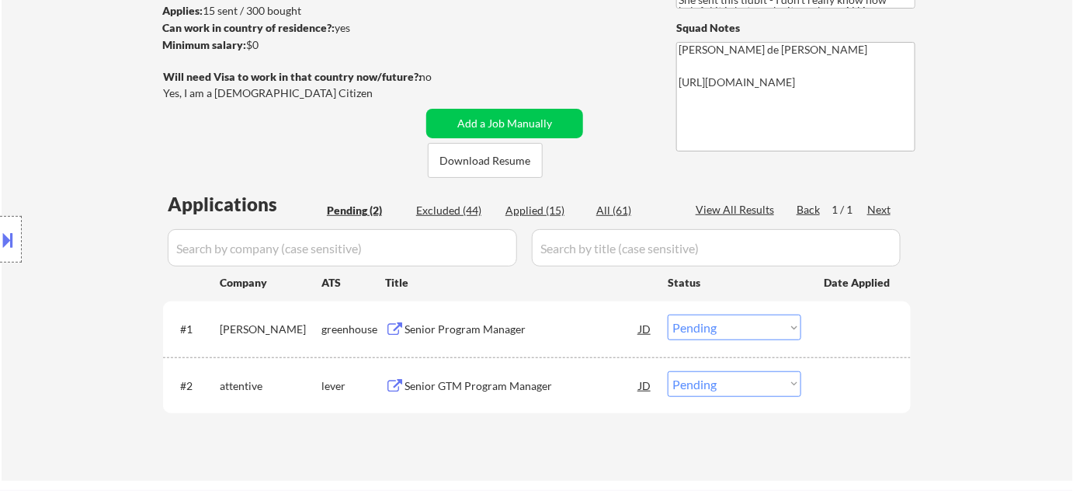
scroll to position [282, 0]
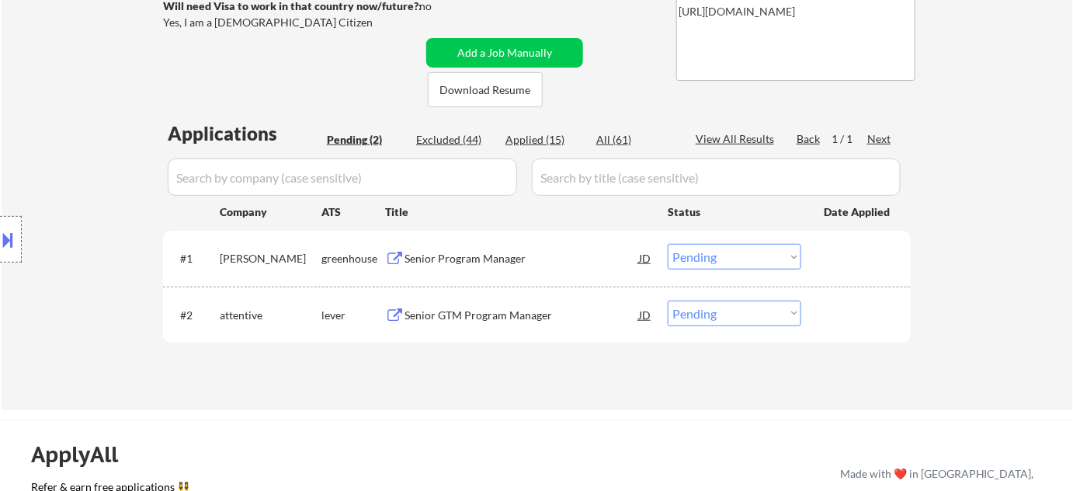
click at [448, 313] on div "Senior GTM Program Manager" at bounding box center [521, 315] width 234 height 16
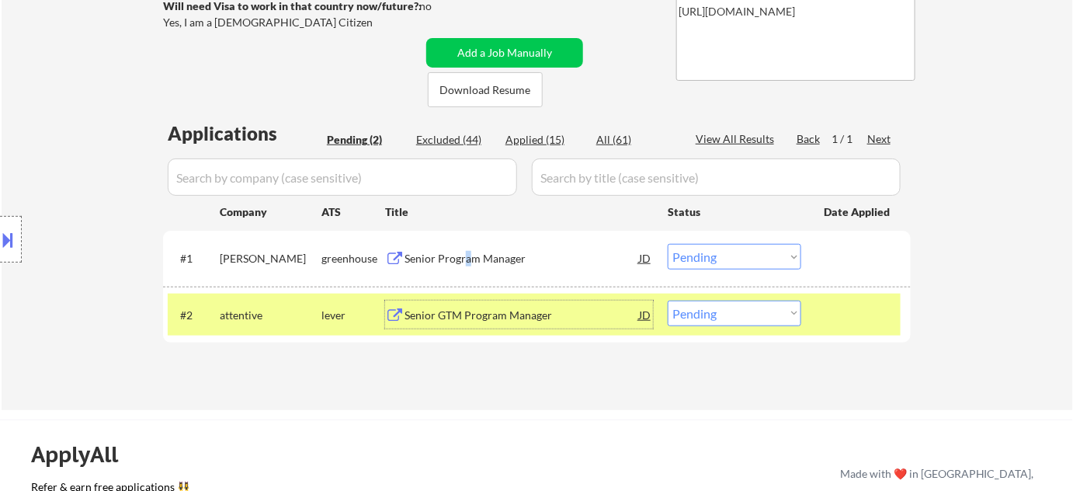
click at [466, 246] on div "Senior Program Manager" at bounding box center [521, 258] width 234 height 28
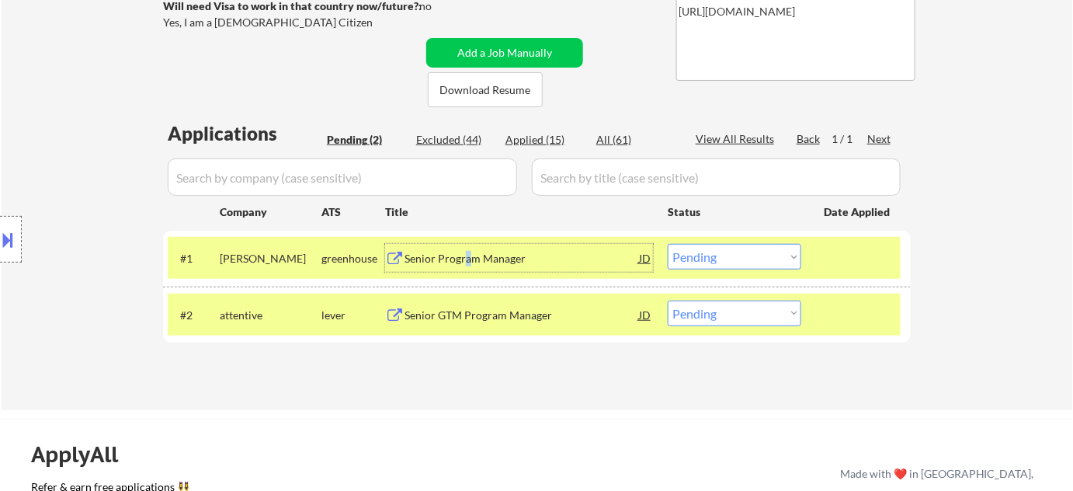
click at [719, 319] on select "Choose an option... Pending Applied Excluded (Questions) Excluded (Expired) Exc…" at bounding box center [735, 313] width 134 height 26
select select ""excluded__bad_match_""
click at [668, 300] on select "Choose an option... Pending Applied Excluded (Questions) Excluded (Expired) Exc…" at bounding box center [735, 313] width 134 height 26
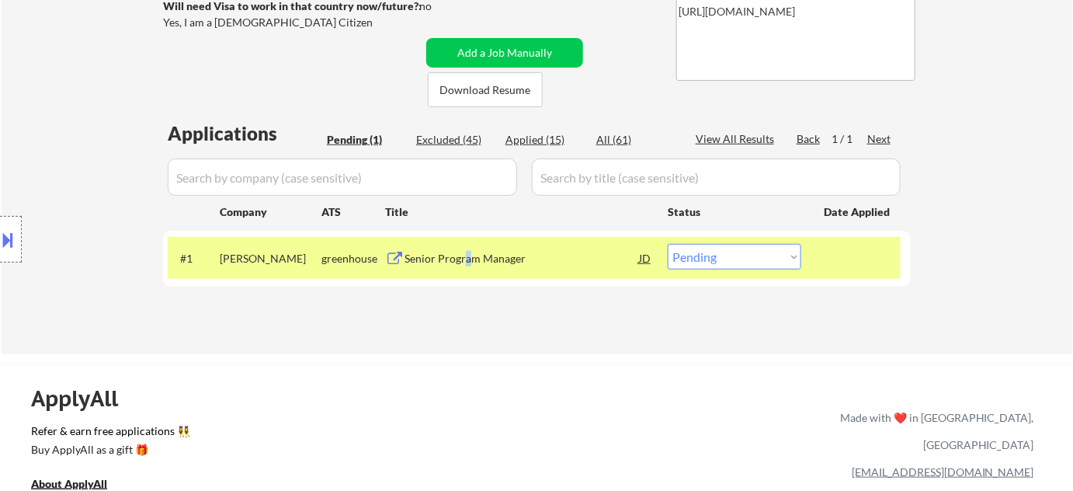
click at [692, 262] on select "Choose an option... Pending Applied Excluded (Questions) Excluded (Expired) Exc…" at bounding box center [735, 257] width 134 height 26
select select ""applied""
click at [668, 244] on select "Choose an option... Pending Applied Excluded (Questions) Excluded (Expired) Exc…" at bounding box center [735, 257] width 134 height 26
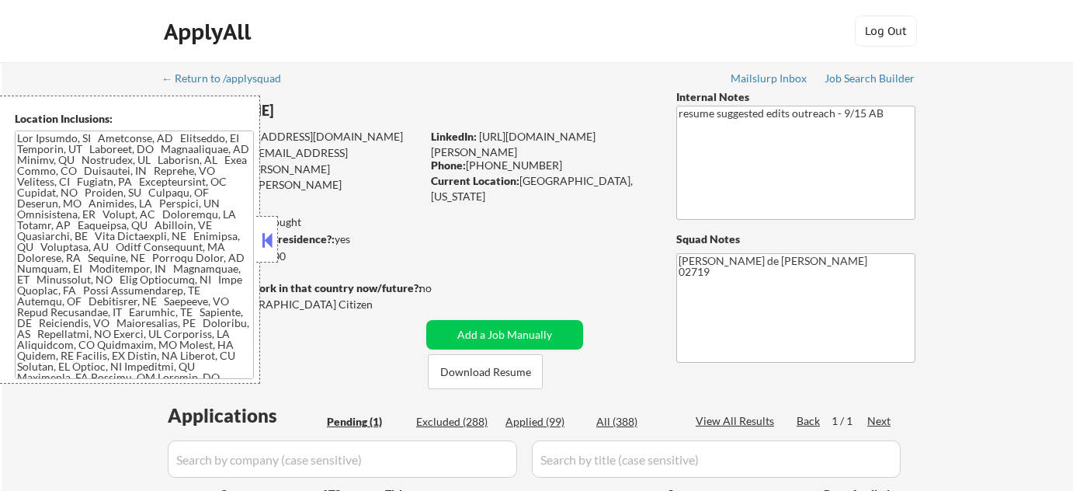
select select ""pending""
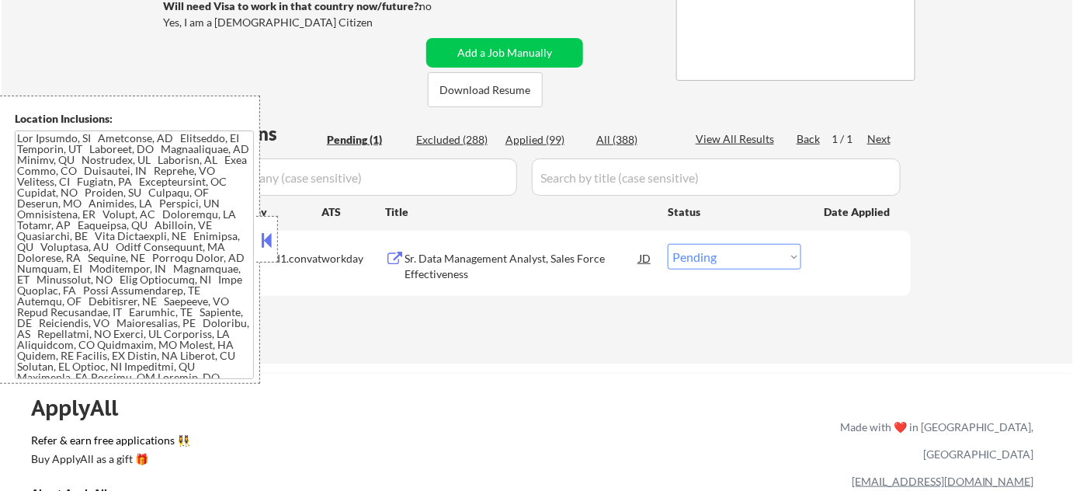
click at [271, 228] on button at bounding box center [267, 239] width 17 height 23
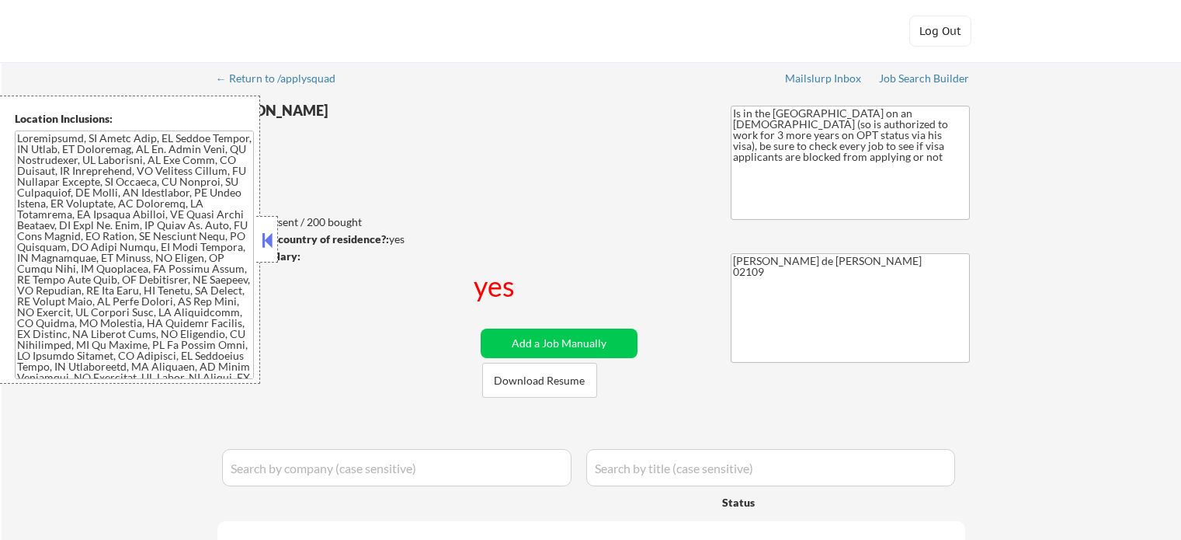
select select ""pending""
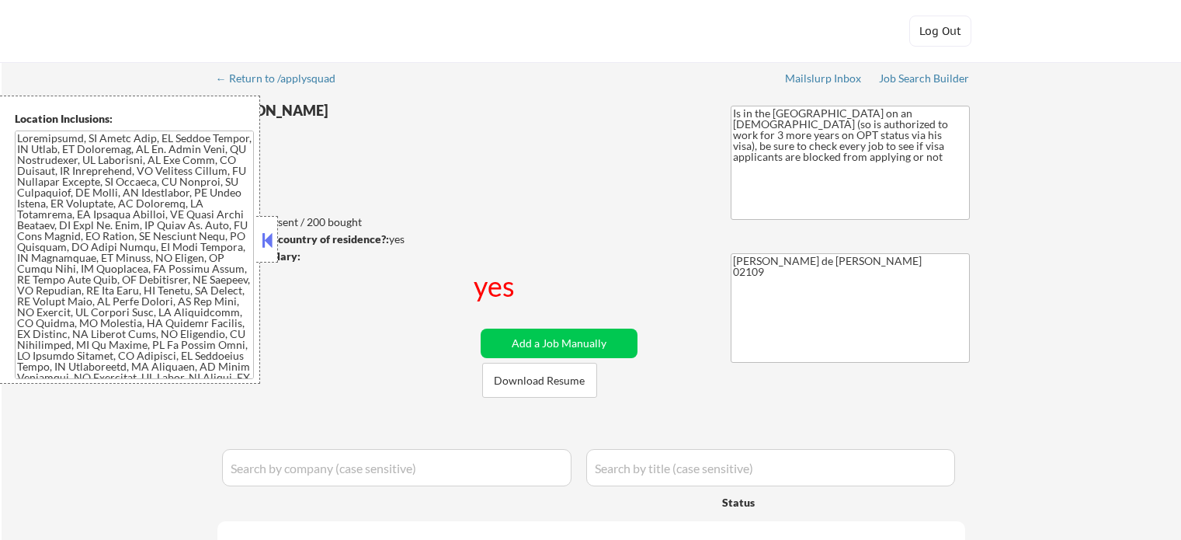
select select ""pending""
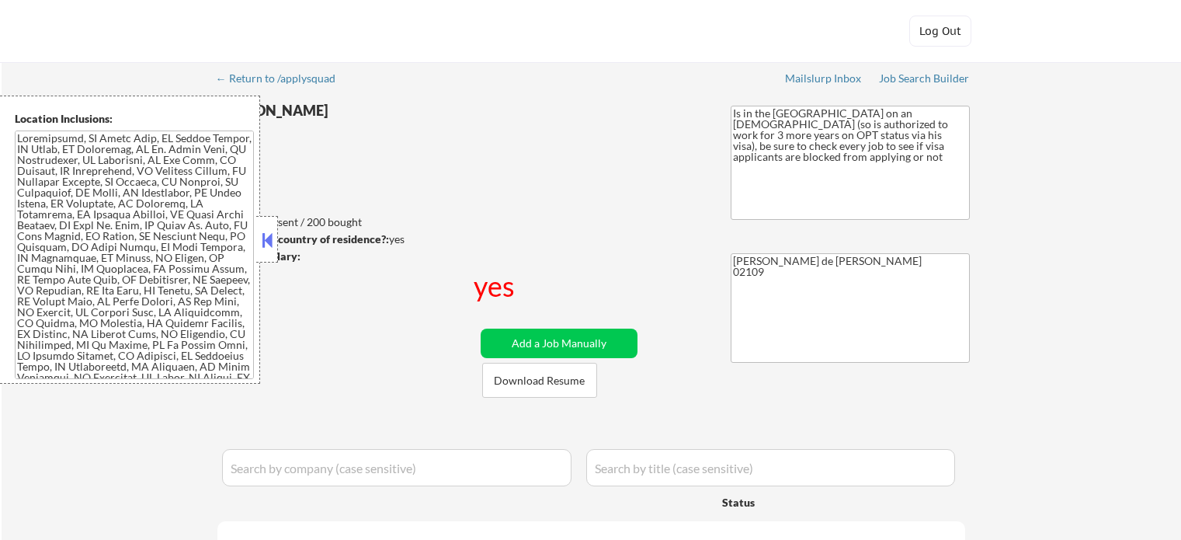
select select ""pending""
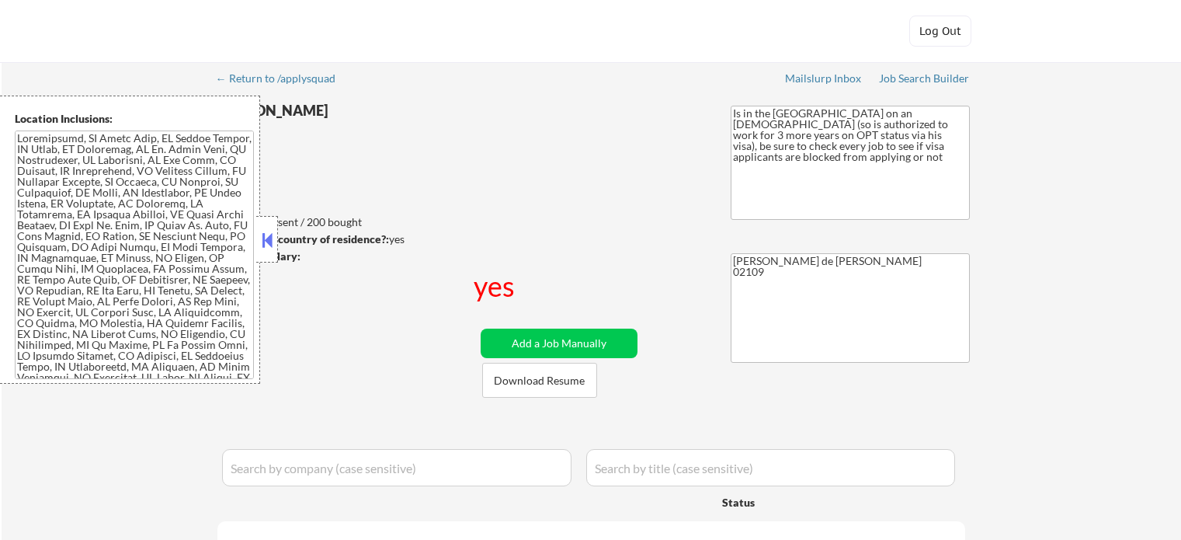
select select ""pending""
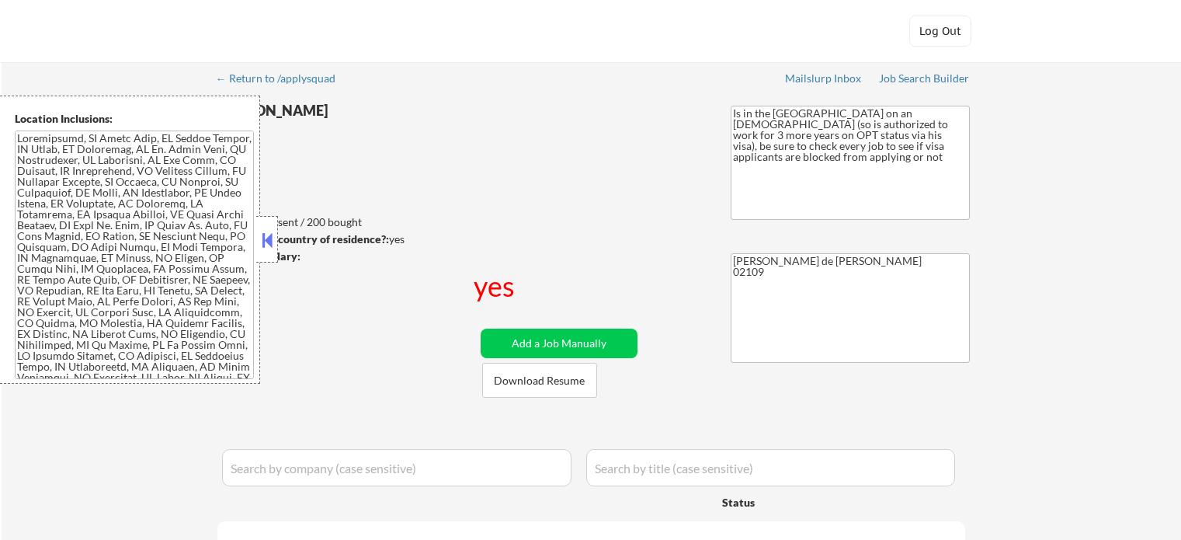
select select ""pending""
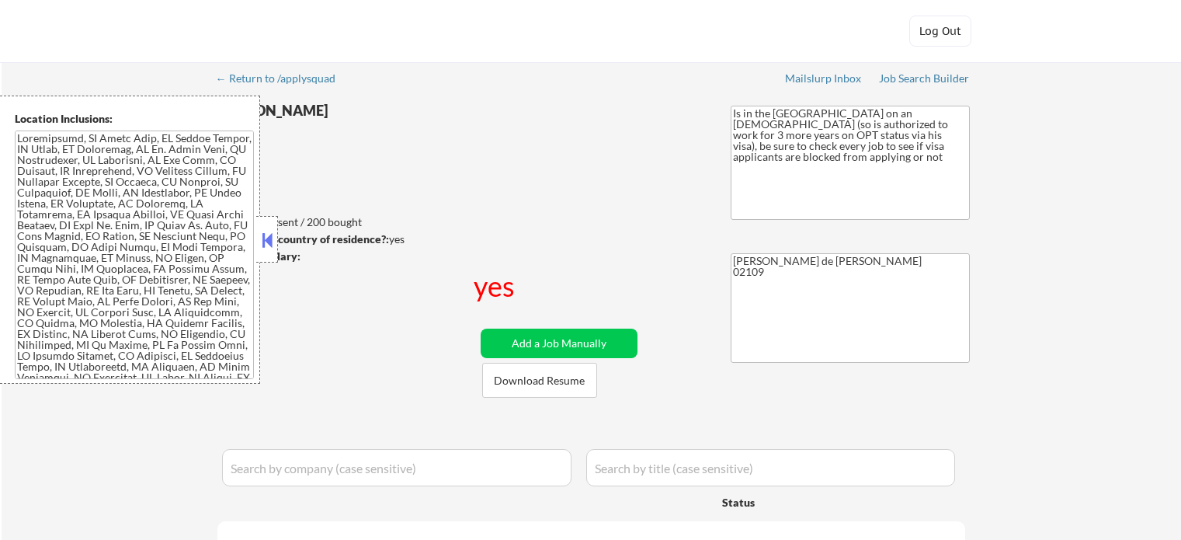
select select ""pending""
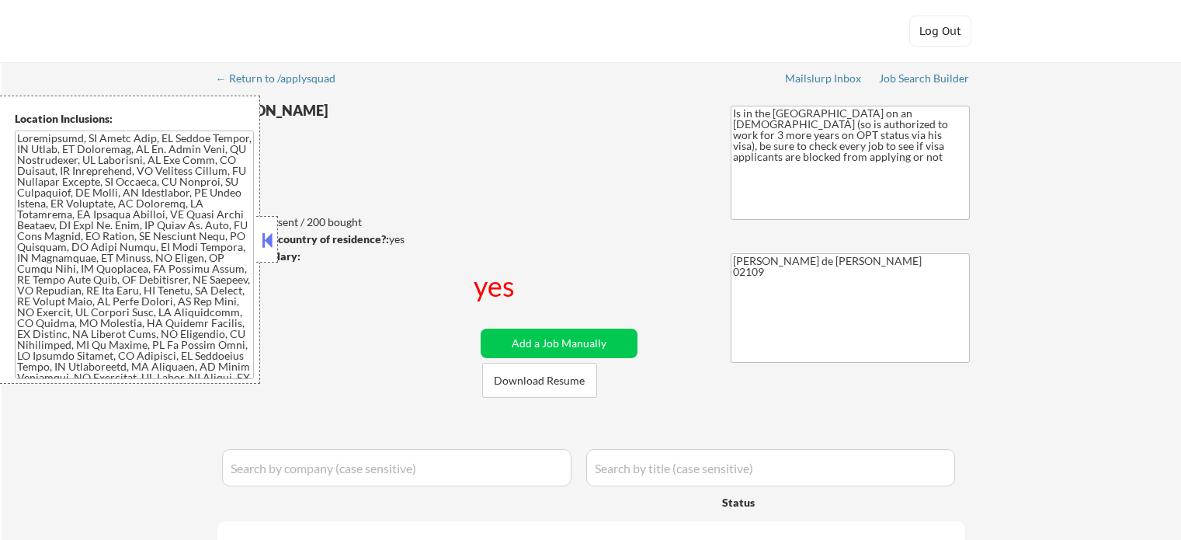
select select ""pending""
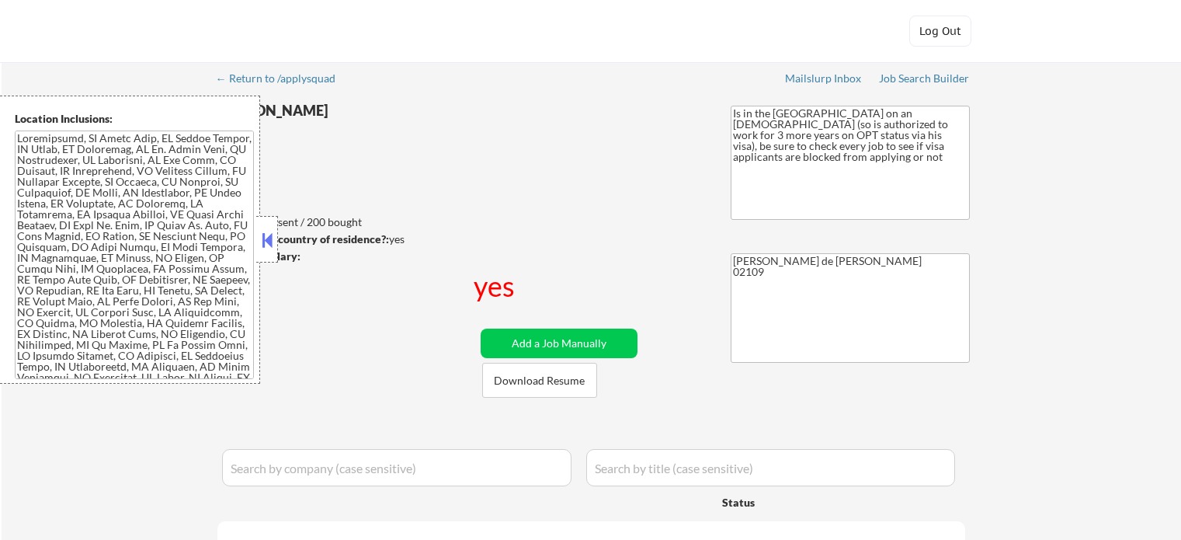
select select ""pending""
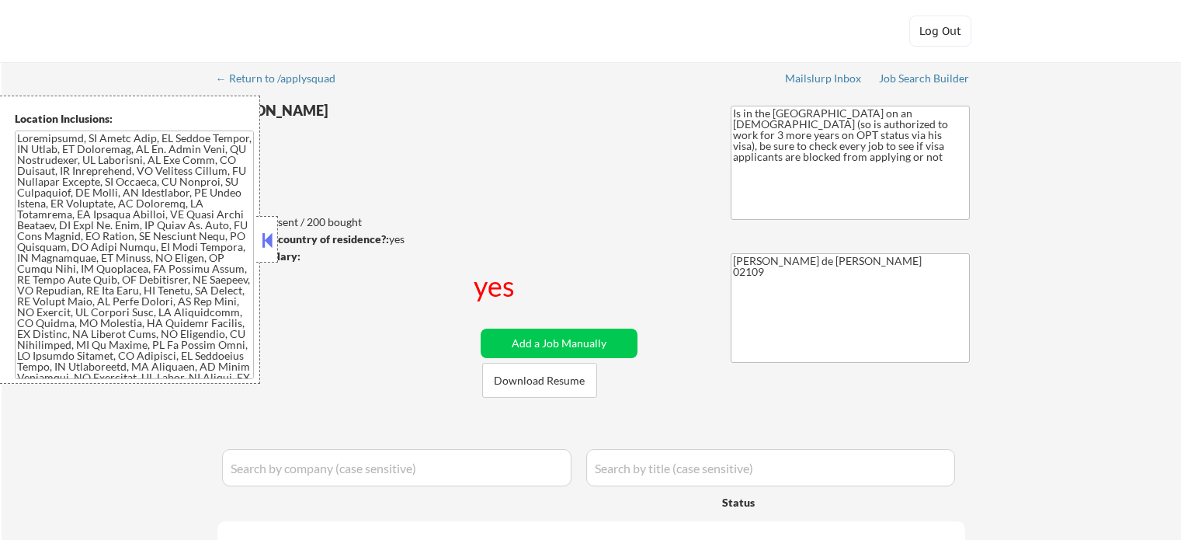
select select ""pending""
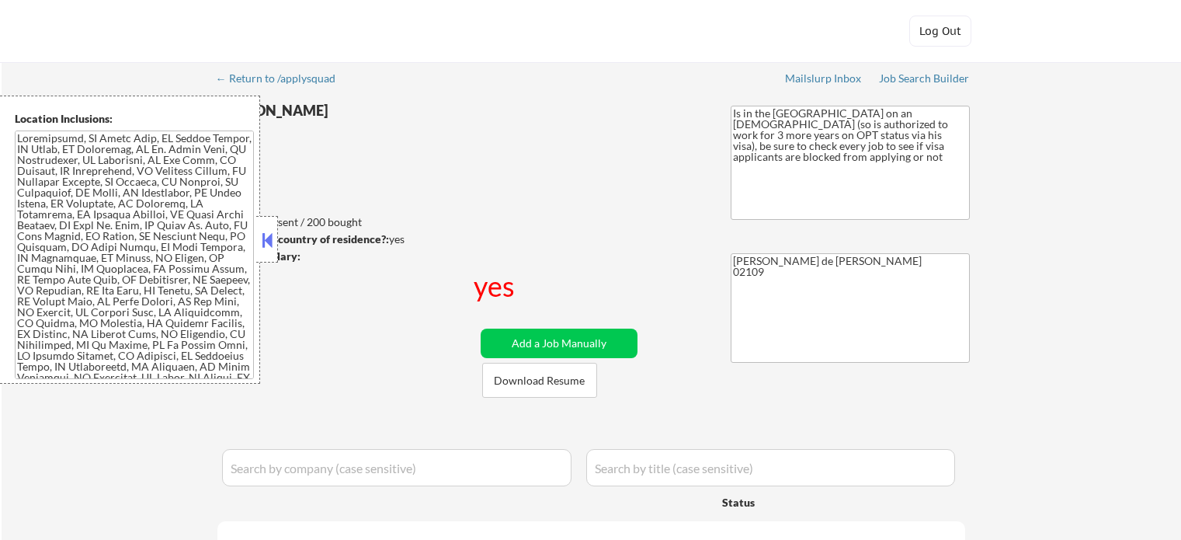
select select ""pending""
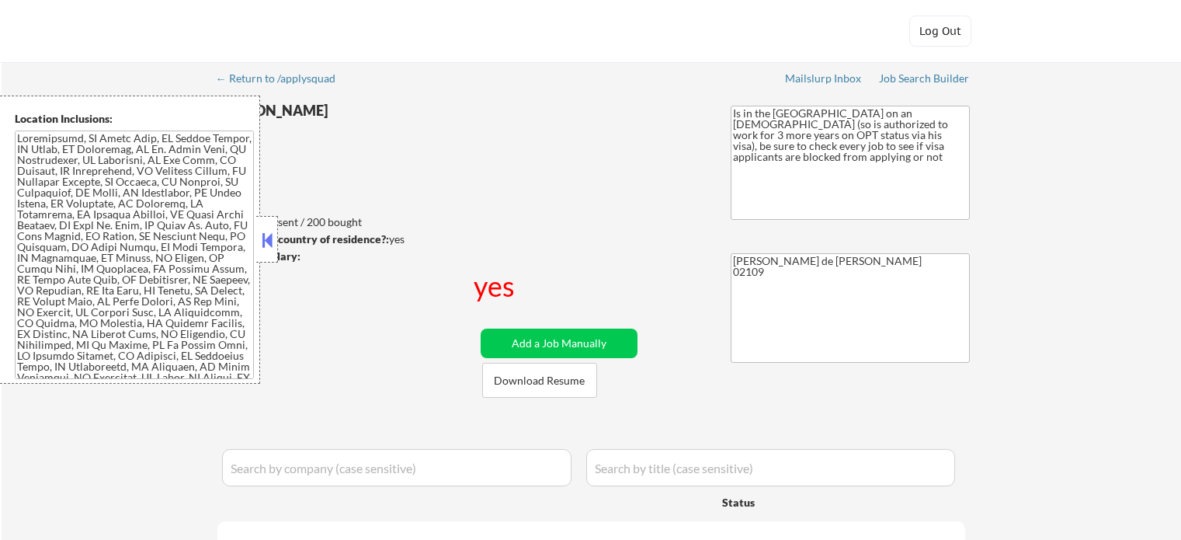
select select ""pending""
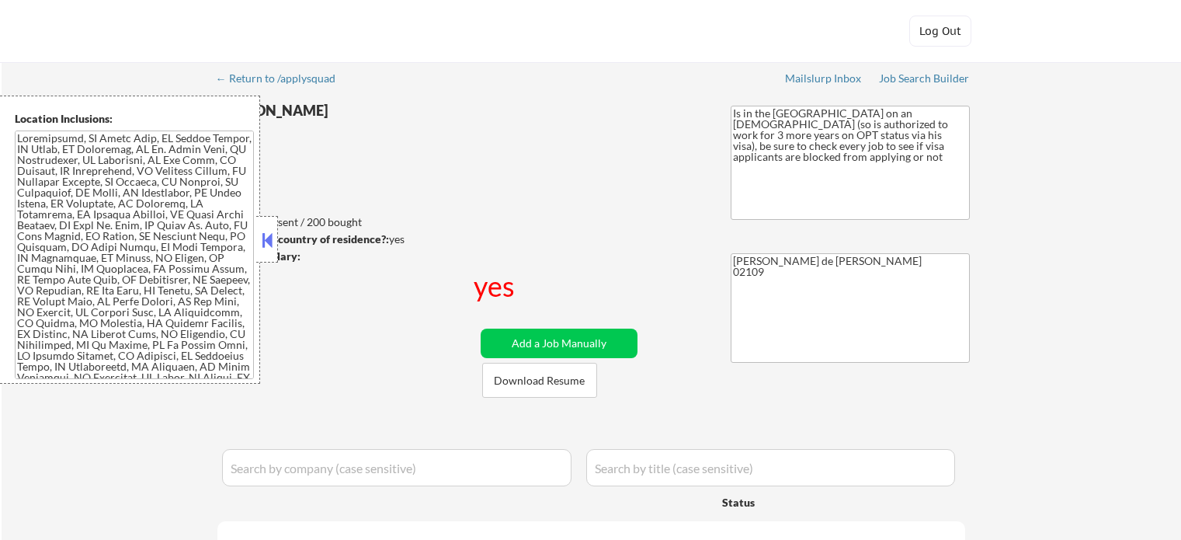
select select ""pending""
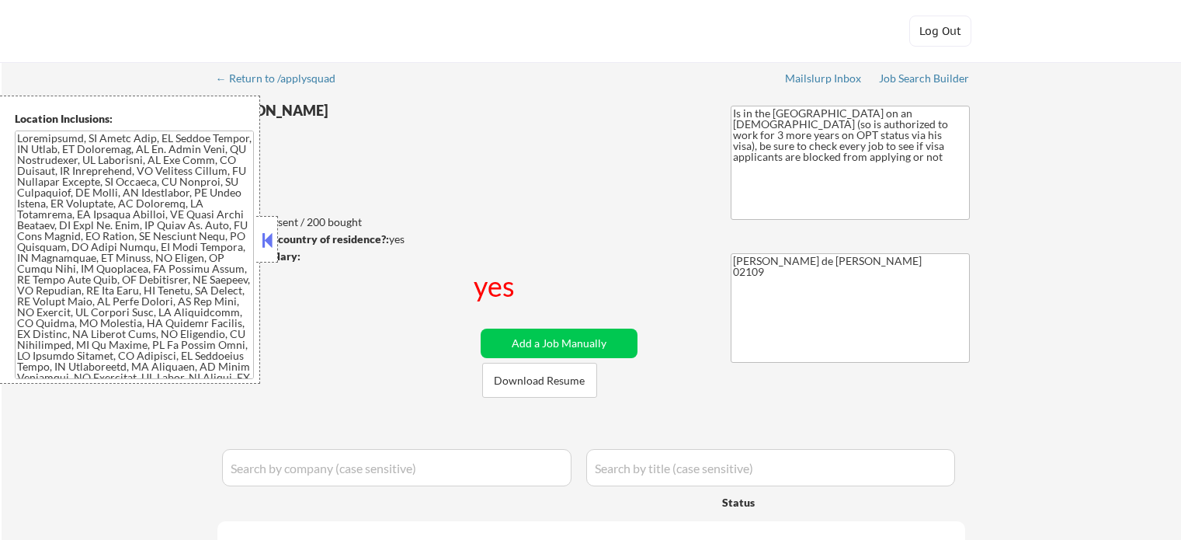
select select ""pending""
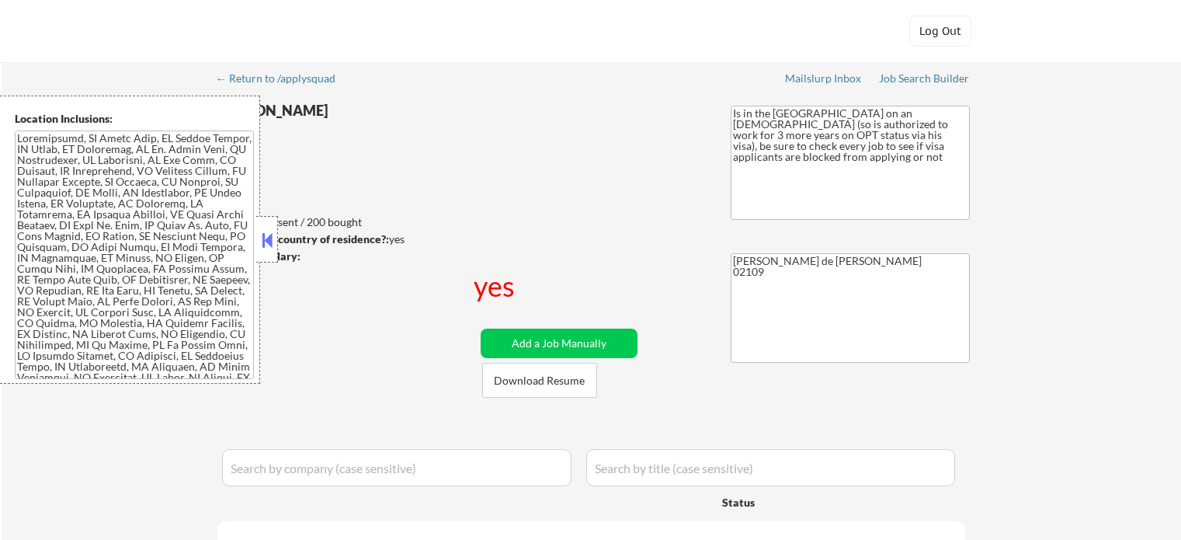
select select ""pending""
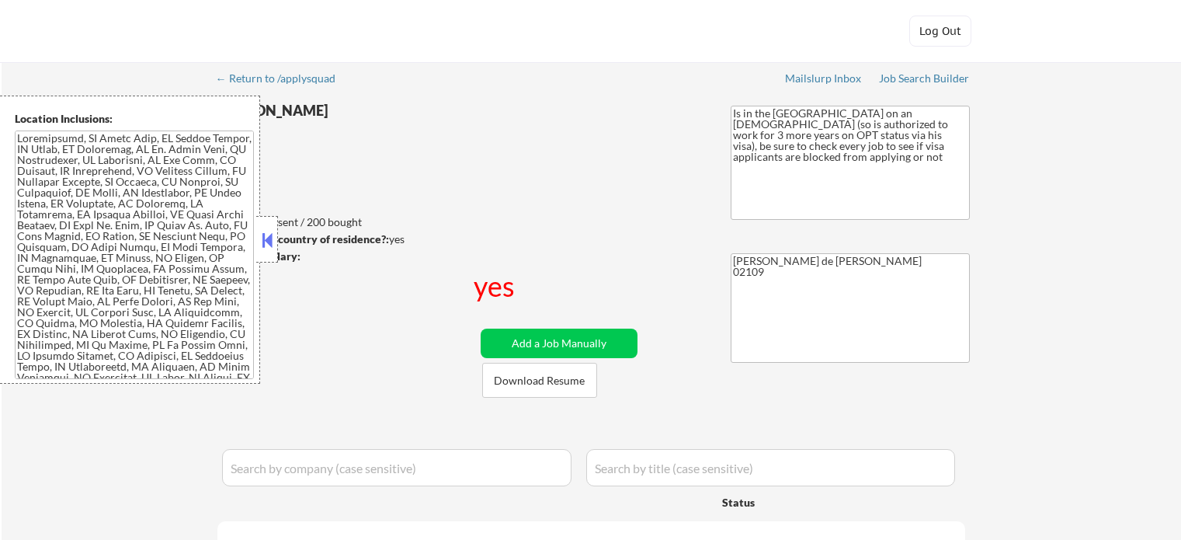
select select ""pending""
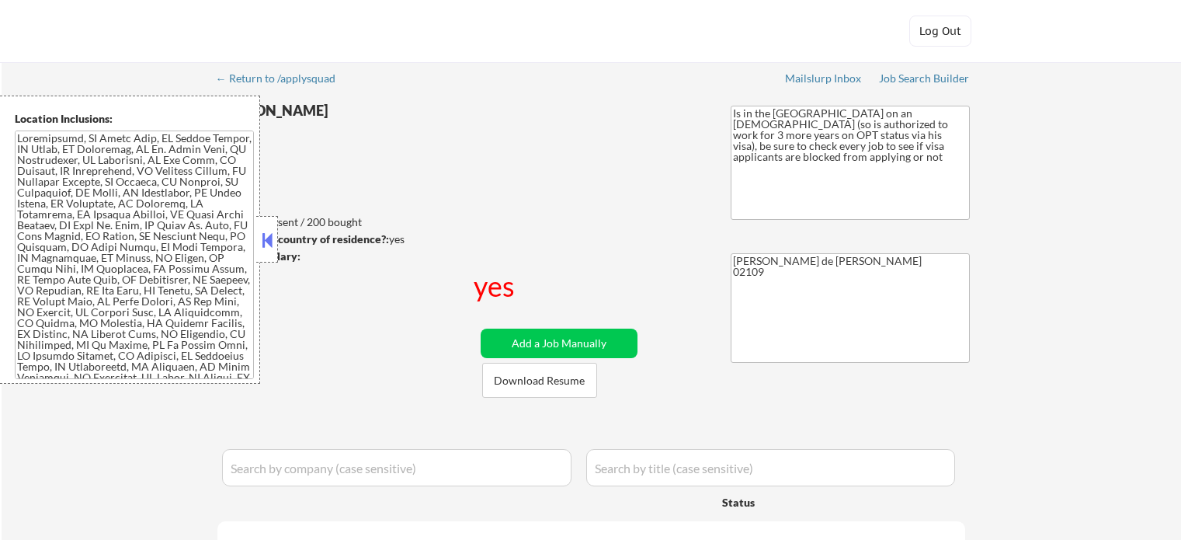
select select ""pending""
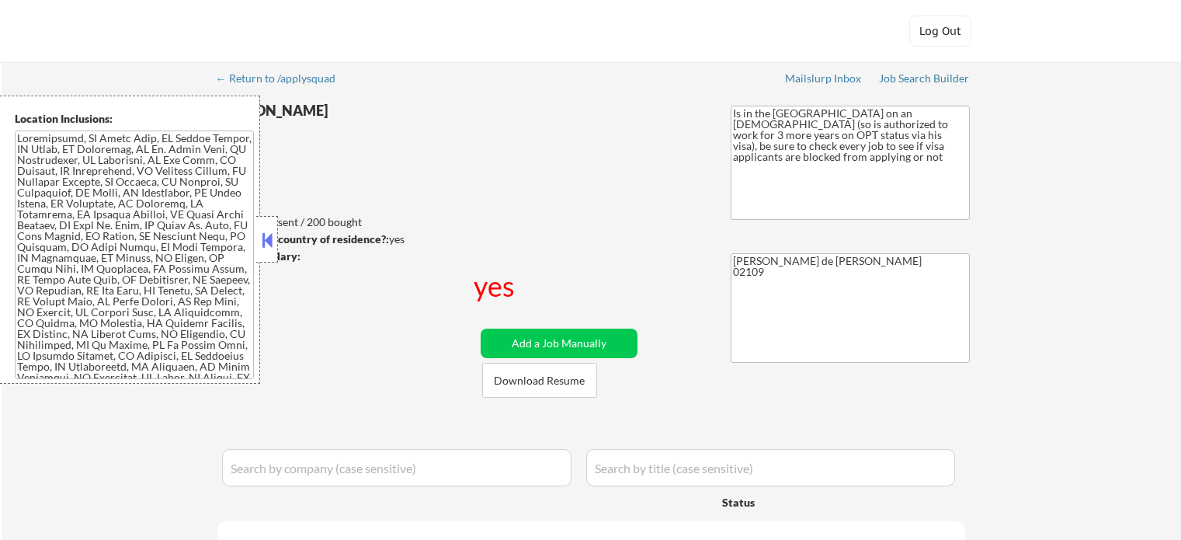
select select ""pending""
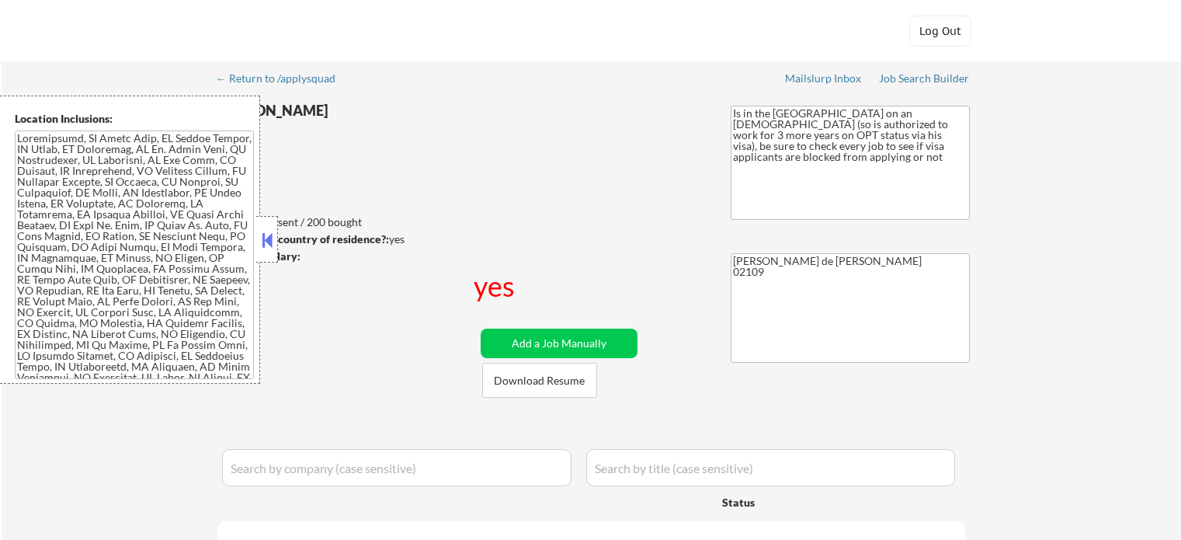
select select ""pending""
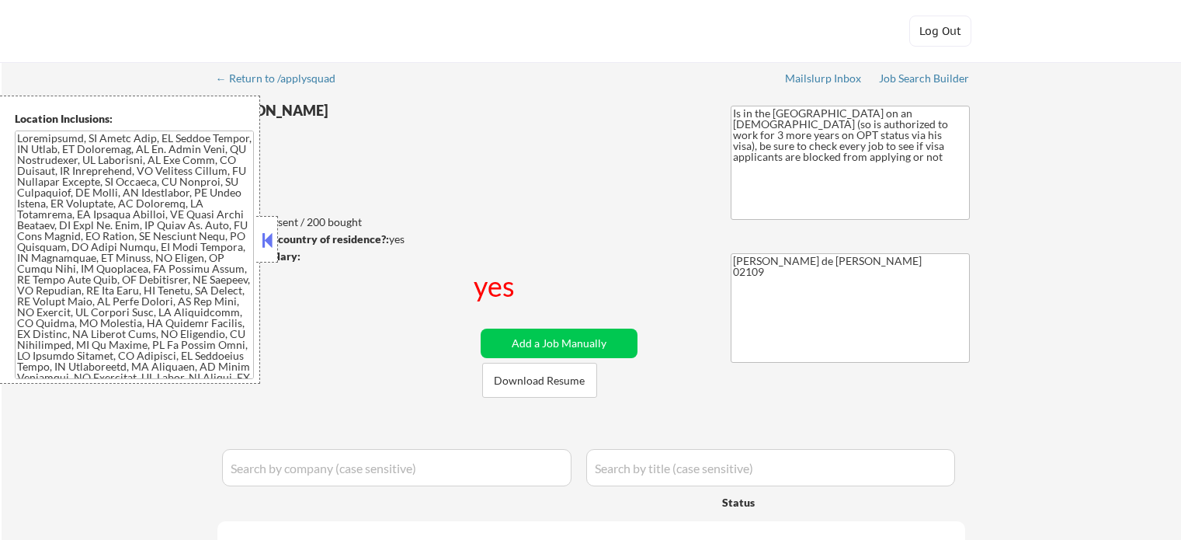
select select ""pending""
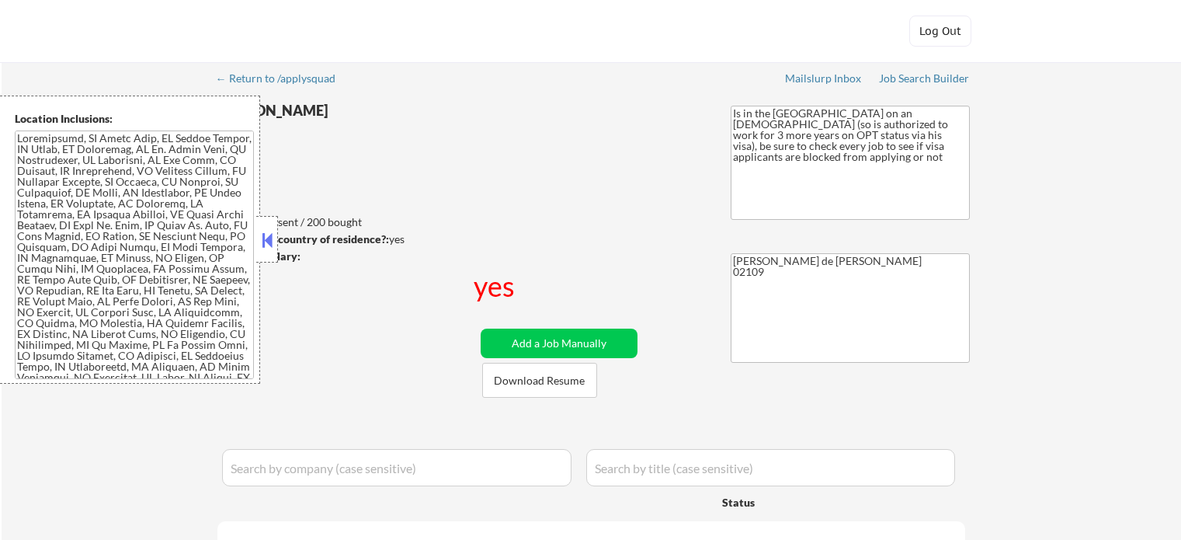
select select ""pending""
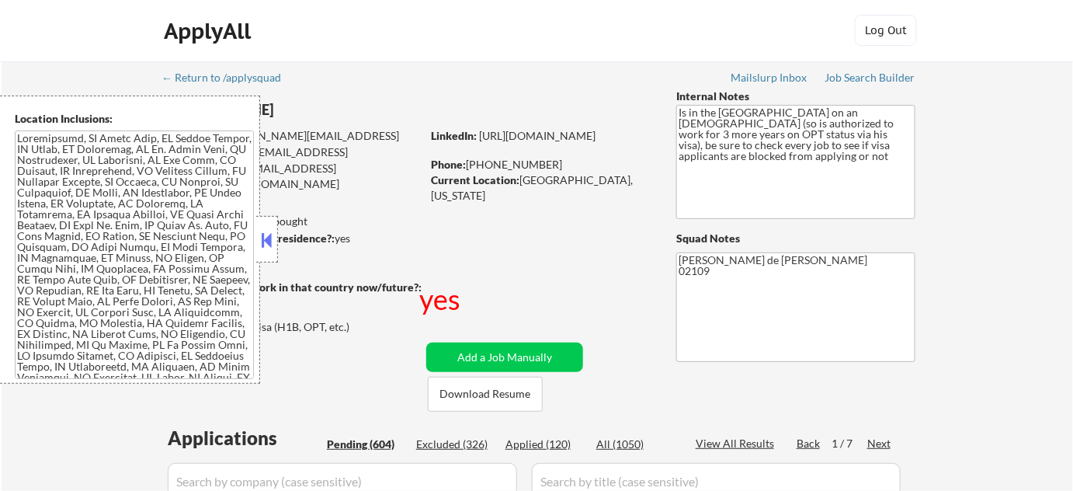
scroll to position [352, 0]
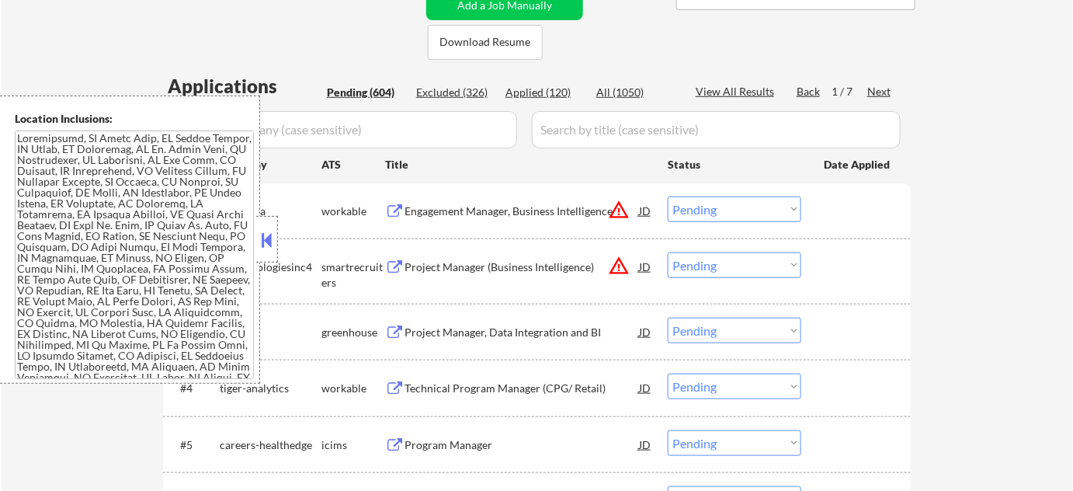
click at [279, 247] on div "#2 satechnologiesinc4 smartrecruiters Project Manager (Business Intelligence) J…" at bounding box center [534, 270] width 733 height 51
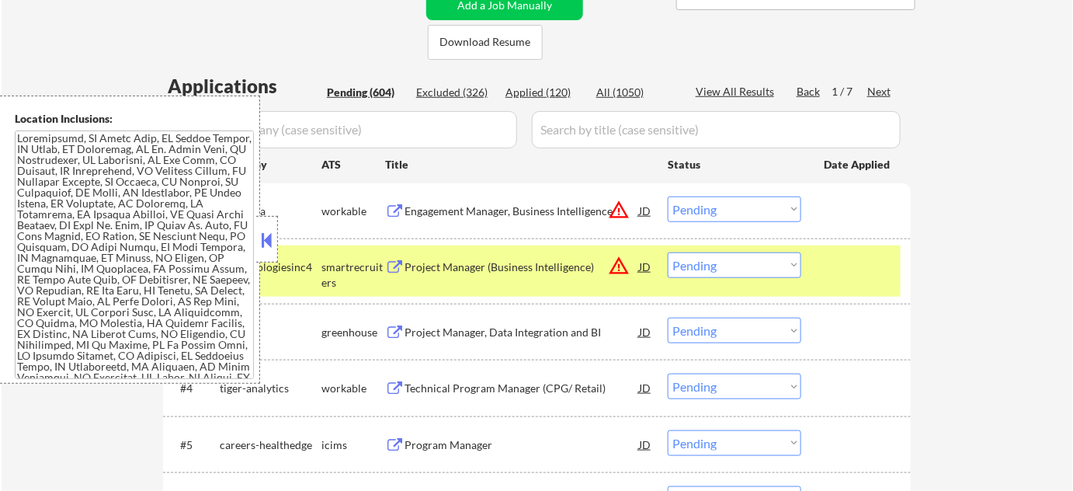
click at [267, 248] on button at bounding box center [267, 239] width 17 height 23
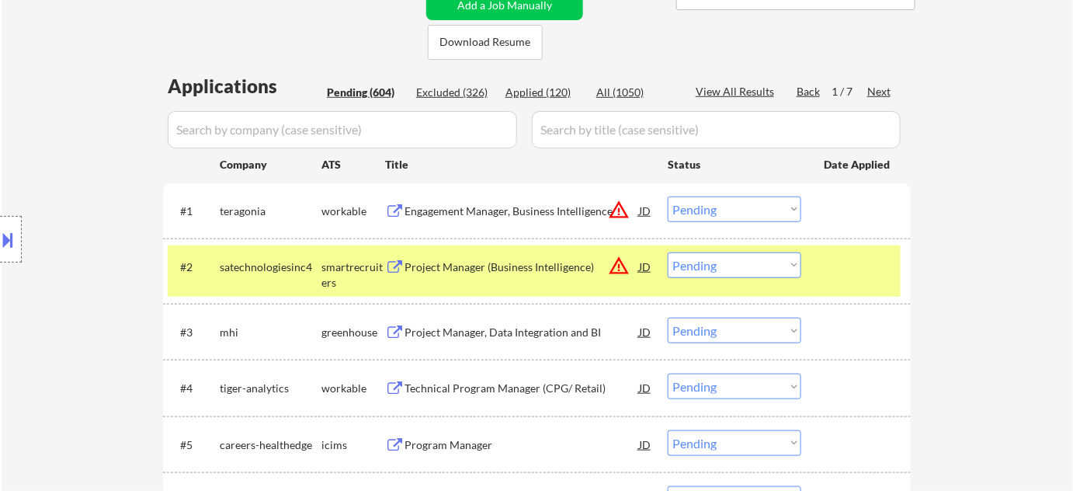
click at [467, 266] on div "Project Manager (Business Intelligence)" at bounding box center [521, 267] width 234 height 16
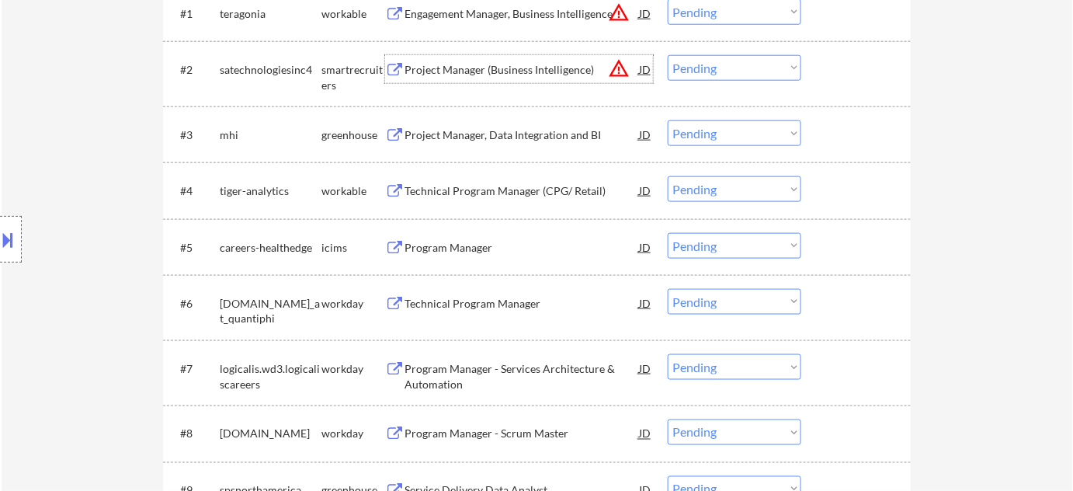
scroll to position [635, 0]
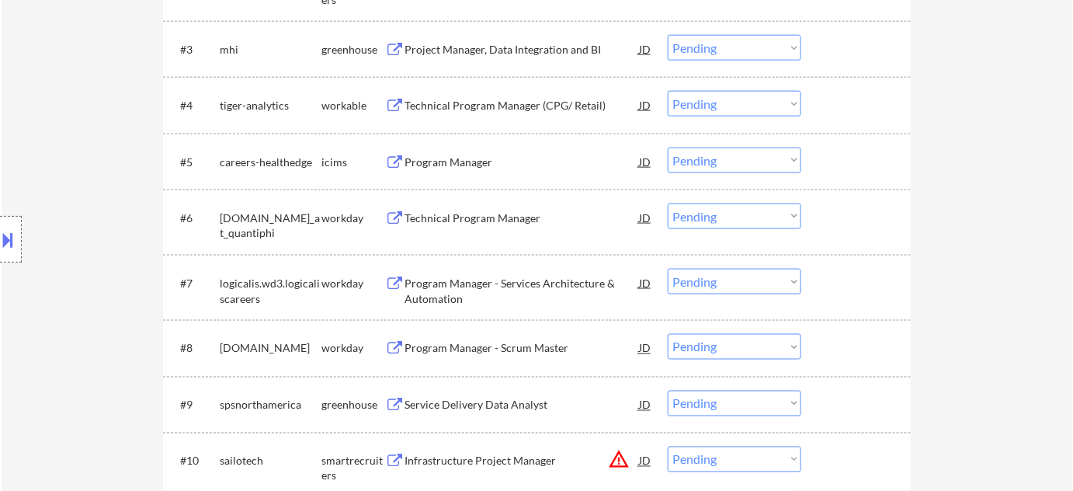
click at [482, 213] on div "Technical Program Manager" at bounding box center [521, 218] width 234 height 16
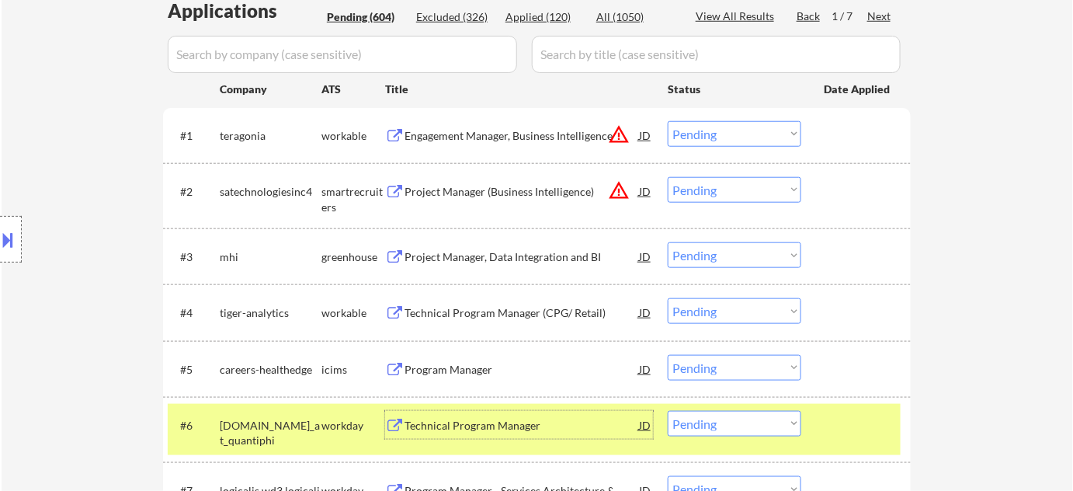
scroll to position [423, 0]
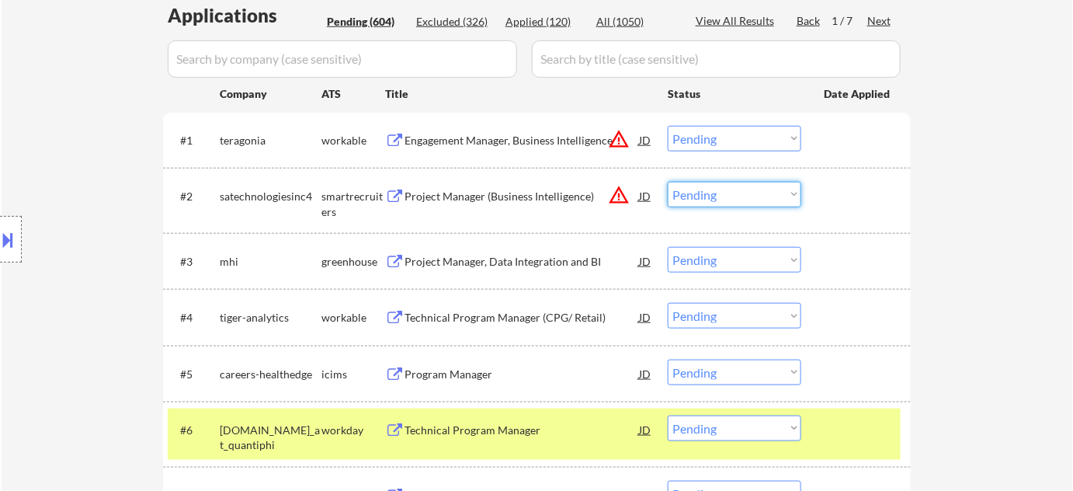
drag, startPoint x: 714, startPoint y: 193, endPoint x: 717, endPoint y: 204, distance: 11.1
click at [714, 193] on select "Choose an option... Pending Applied Excluded (Questions) Excluded (Expired) Exc…" at bounding box center [735, 195] width 134 height 26
click at [668, 182] on select "Choose an option... Pending Applied Excluded (Questions) Excluded (Expired) Exc…" at bounding box center [735, 195] width 134 height 26
select select ""pending""
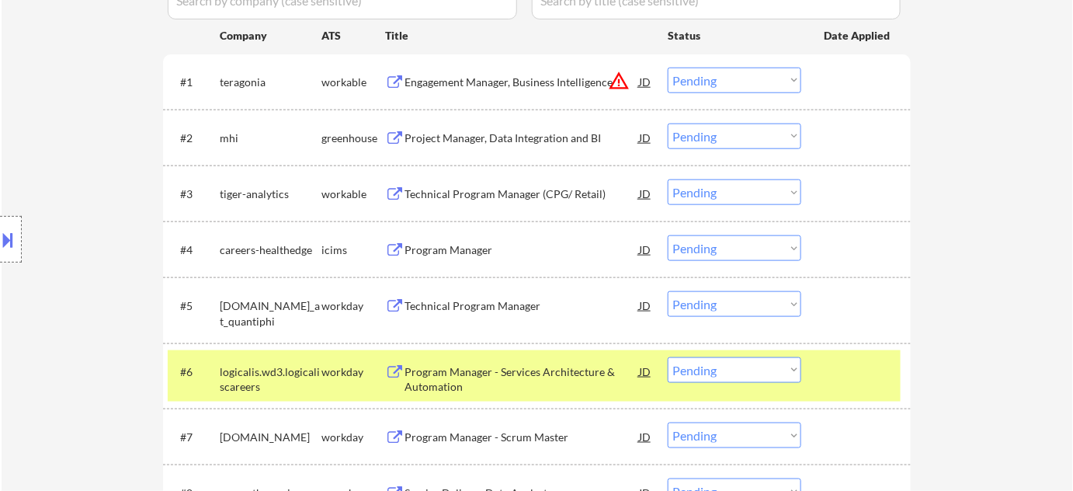
scroll to position [564, 0]
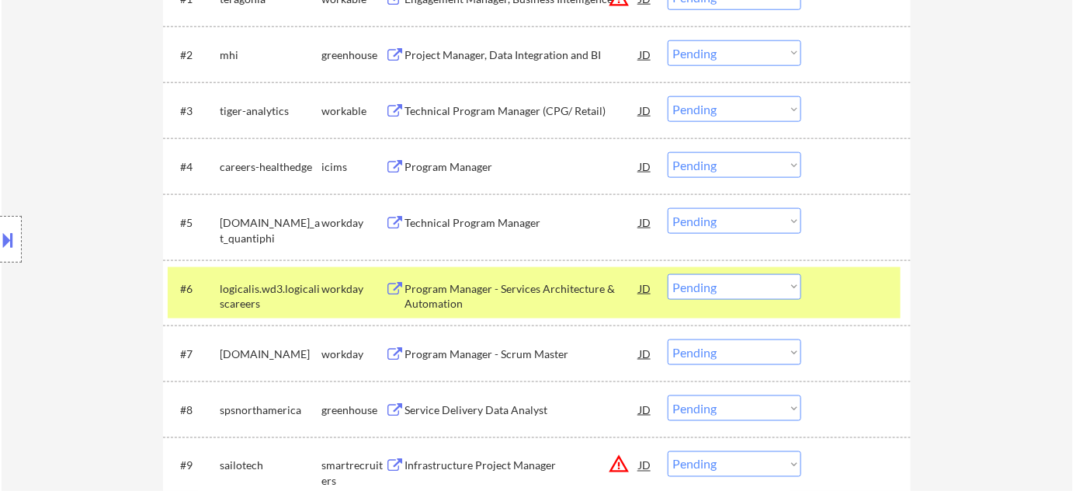
click at [700, 220] on select "Choose an option... Pending Applied Excluded (Questions) Excluded (Expired) Exc…" at bounding box center [735, 221] width 134 height 26
click at [668, 208] on select "Choose an option... Pending Applied Excluded (Questions) Excluded (Expired) Exc…" at bounding box center [735, 221] width 134 height 26
select select ""pending""
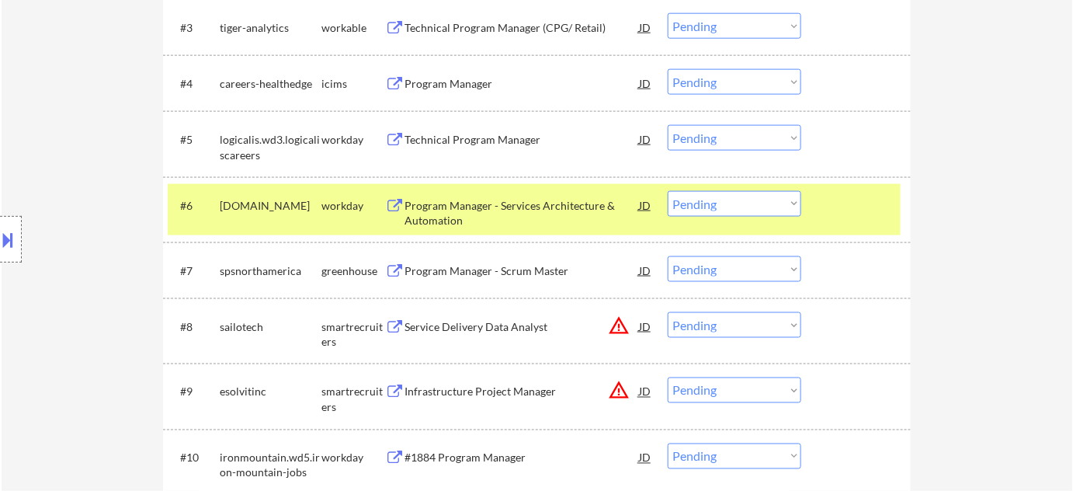
scroll to position [706, 0]
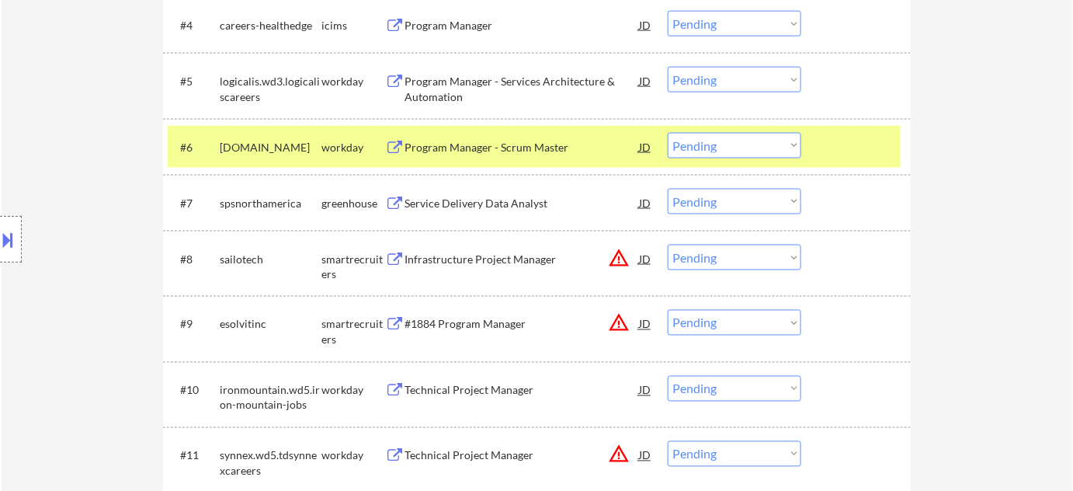
click at [512, 201] on div "Service Delivery Data Analyst" at bounding box center [521, 204] width 234 height 16
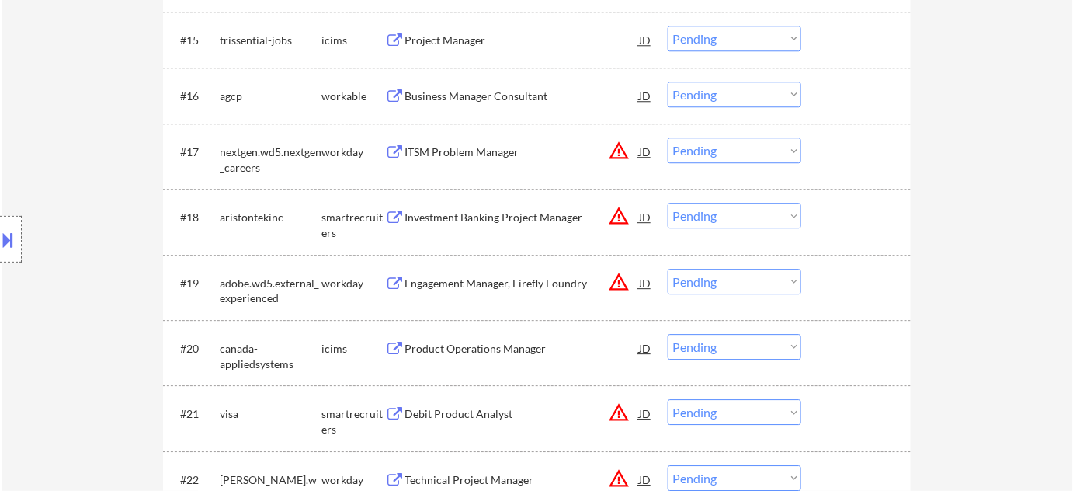
scroll to position [1411, 0]
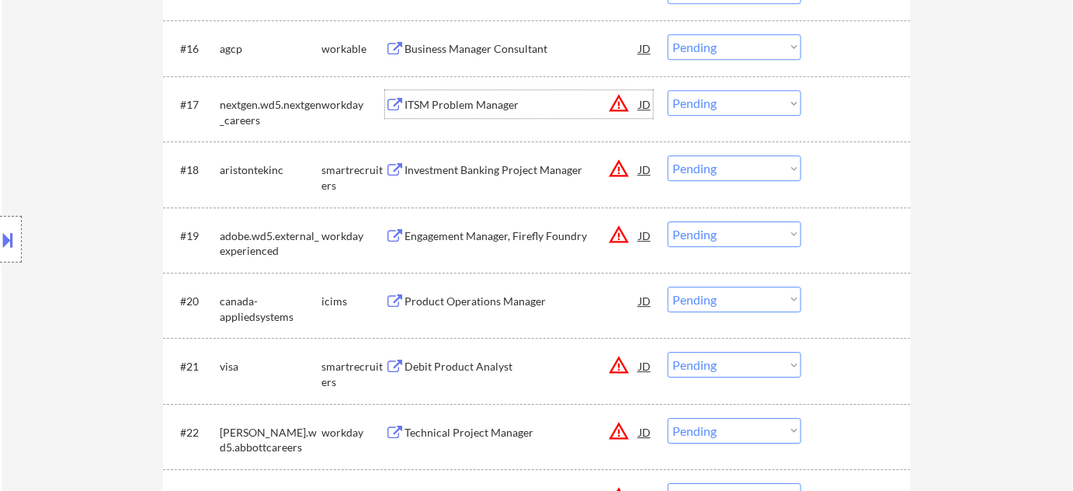
click at [498, 107] on div "ITSM Problem Manager" at bounding box center [521, 105] width 234 height 16
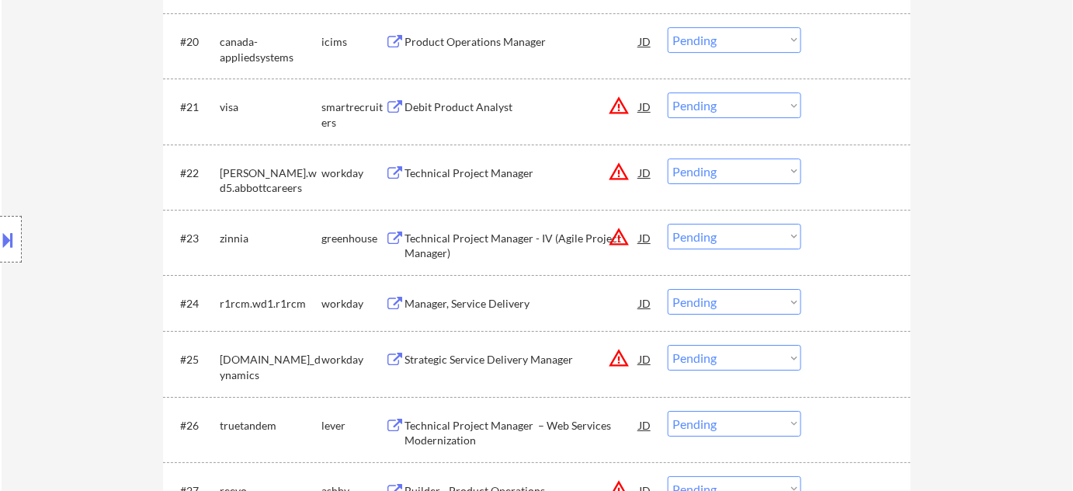
scroll to position [1693, 0]
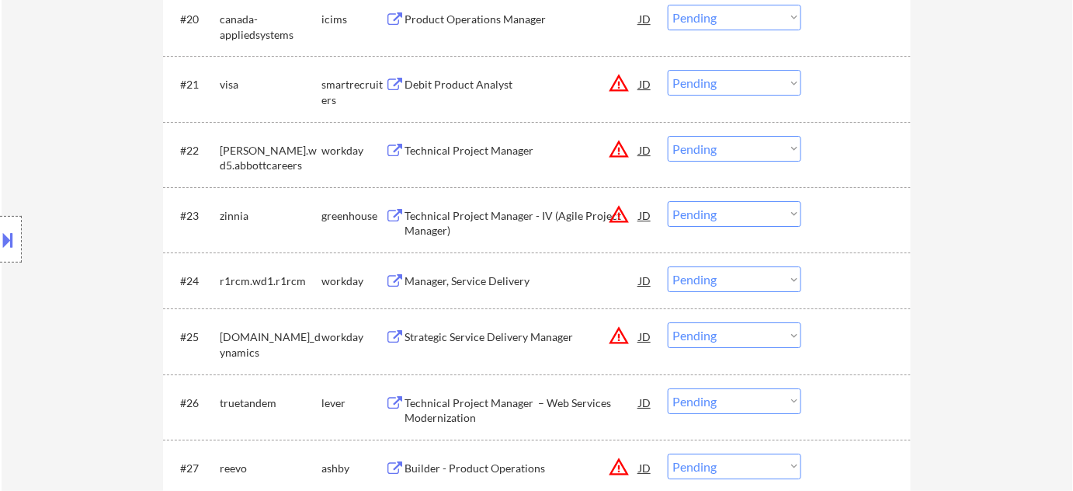
click at [462, 143] on div "Technical Project Manager" at bounding box center [521, 151] width 234 height 16
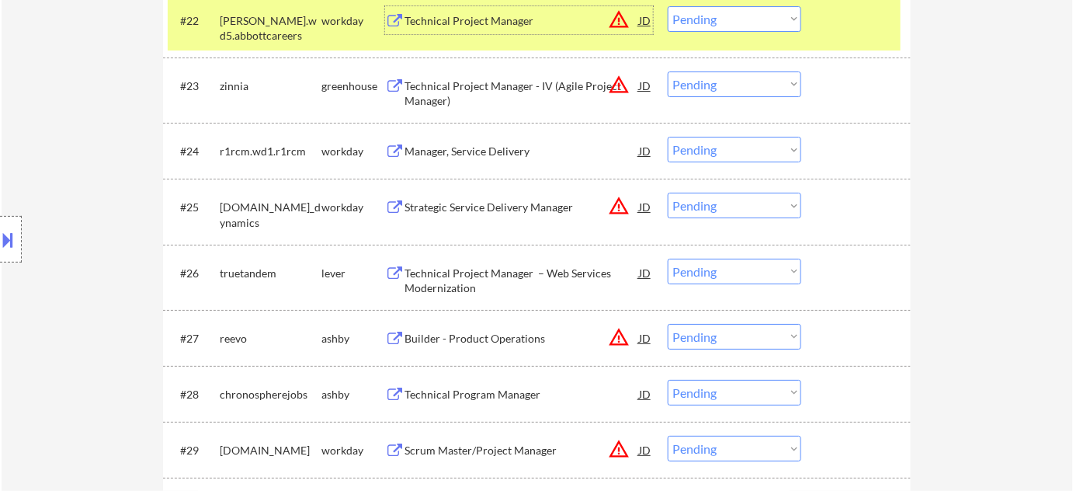
scroll to position [1835, 0]
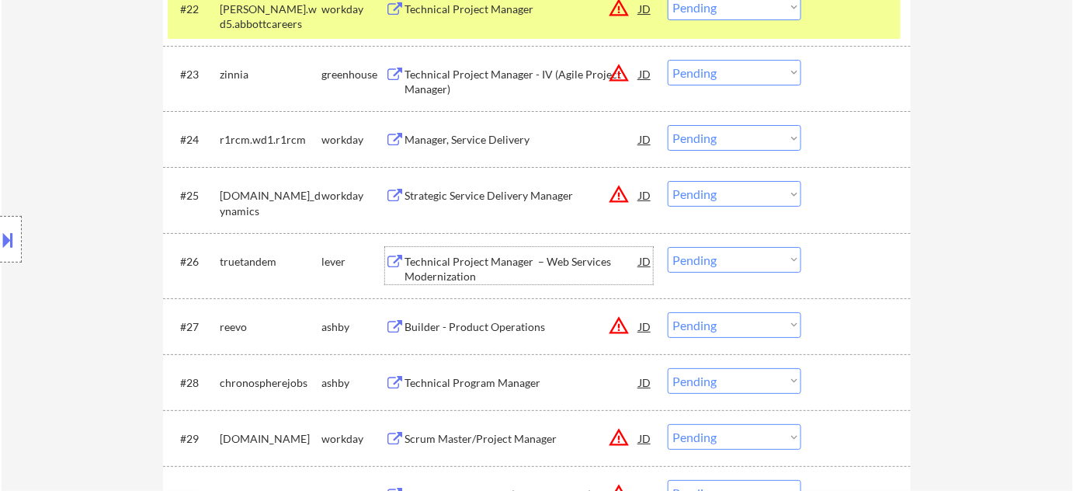
click at [439, 264] on div "Technical Project Manager – Web Services Modernization" at bounding box center [521, 269] width 234 height 30
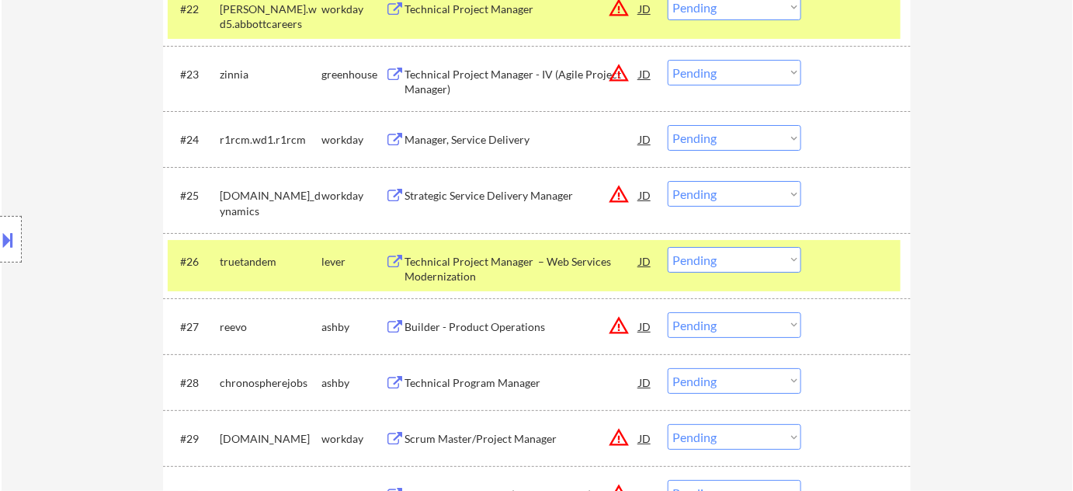
click at [7, 239] on button at bounding box center [8, 240] width 17 height 26
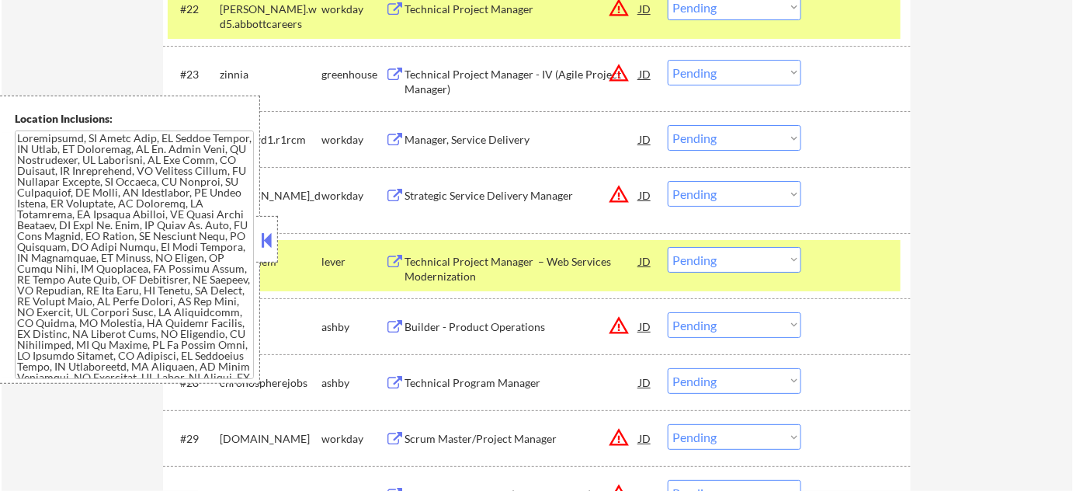
scroll to position [1839, 0]
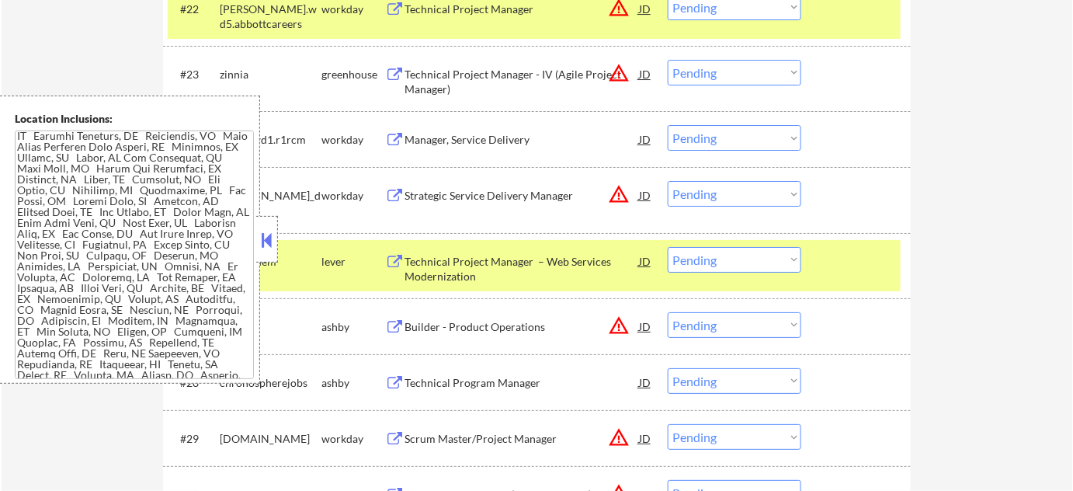
click at [277, 241] on div at bounding box center [267, 239] width 22 height 47
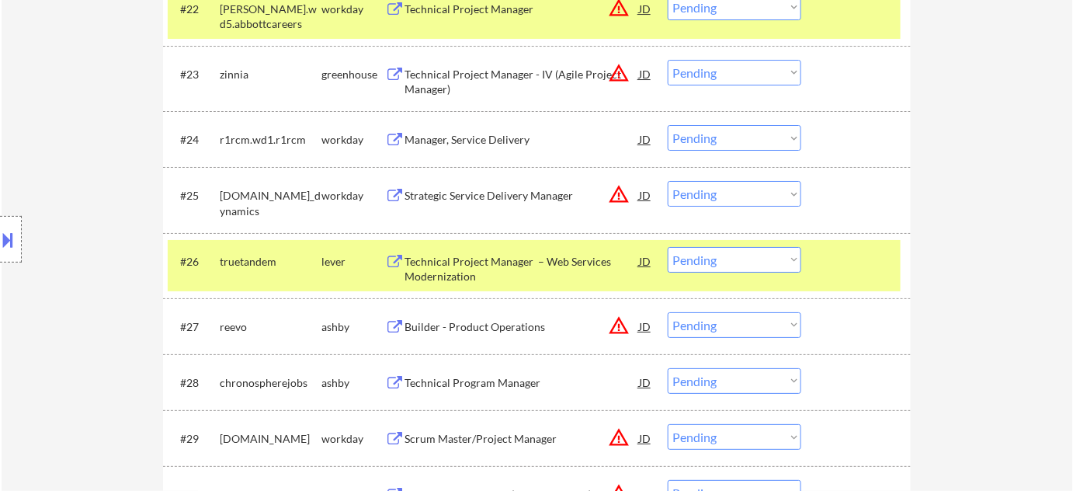
click at [0, 229] on button at bounding box center [8, 240] width 17 height 26
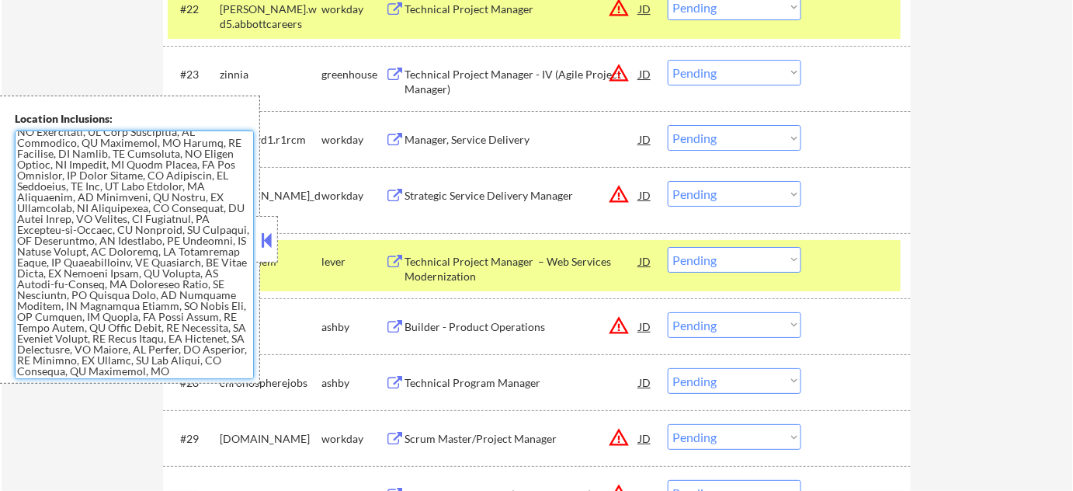
scroll to position [3603, 0]
click at [267, 254] on div at bounding box center [267, 239] width 22 height 47
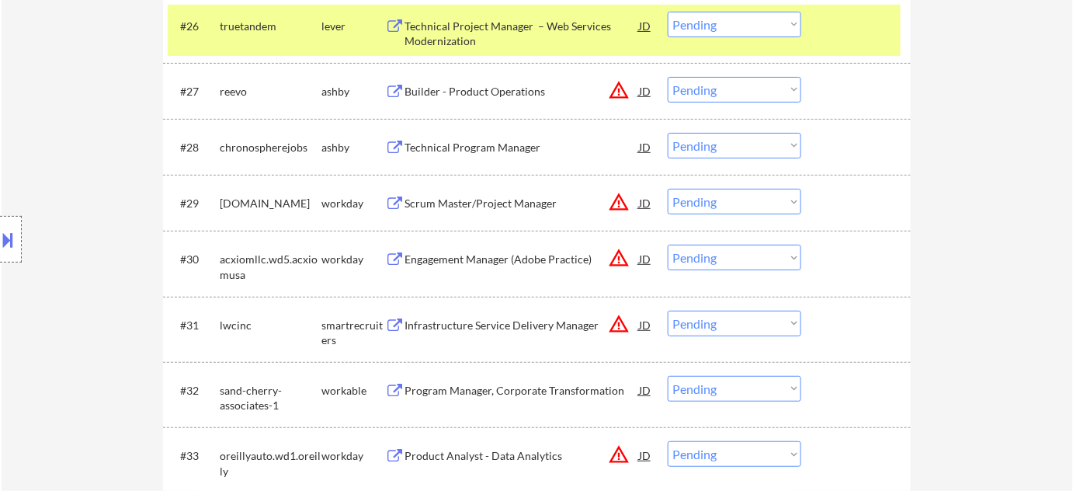
scroll to position [2117, 0]
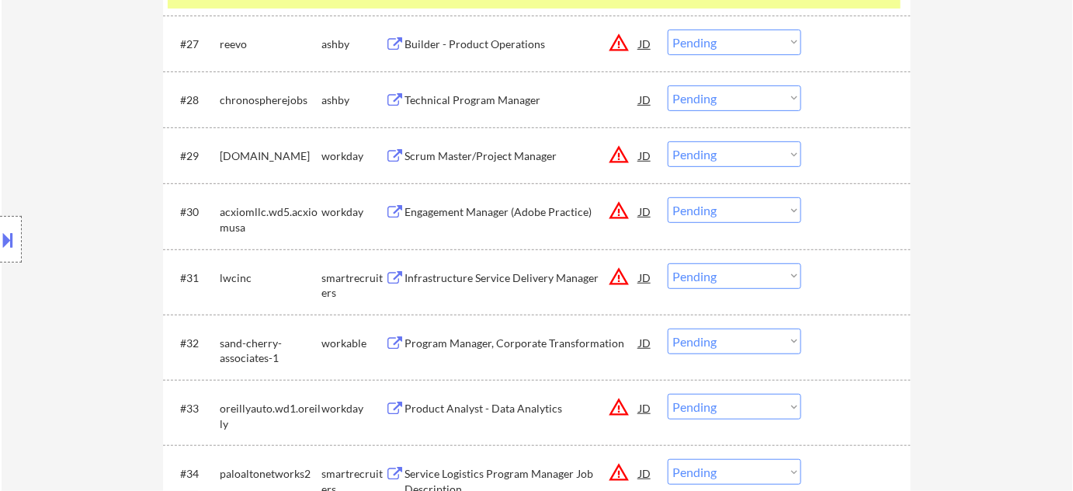
click at [511, 107] on div "Technical Program Manager" at bounding box center [521, 99] width 234 height 28
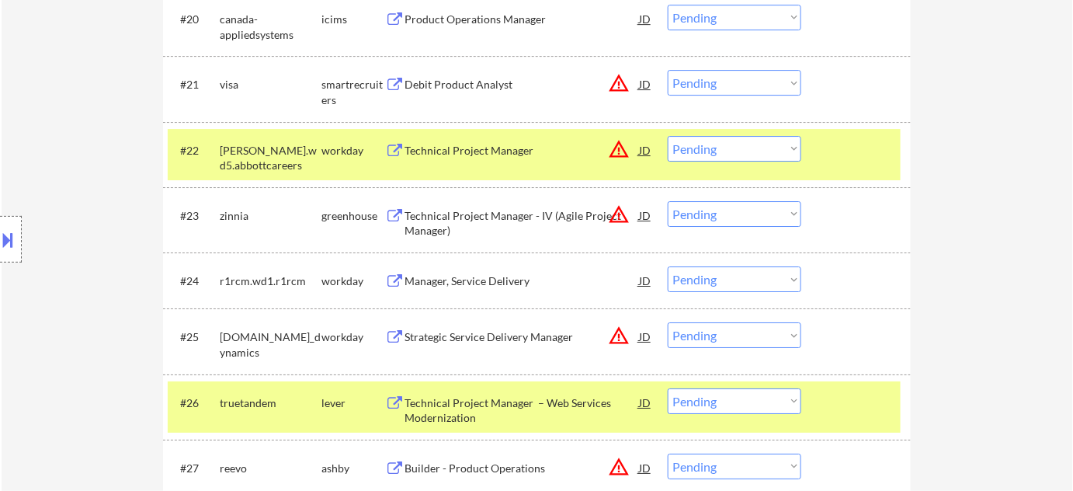
scroll to position [1764, 0]
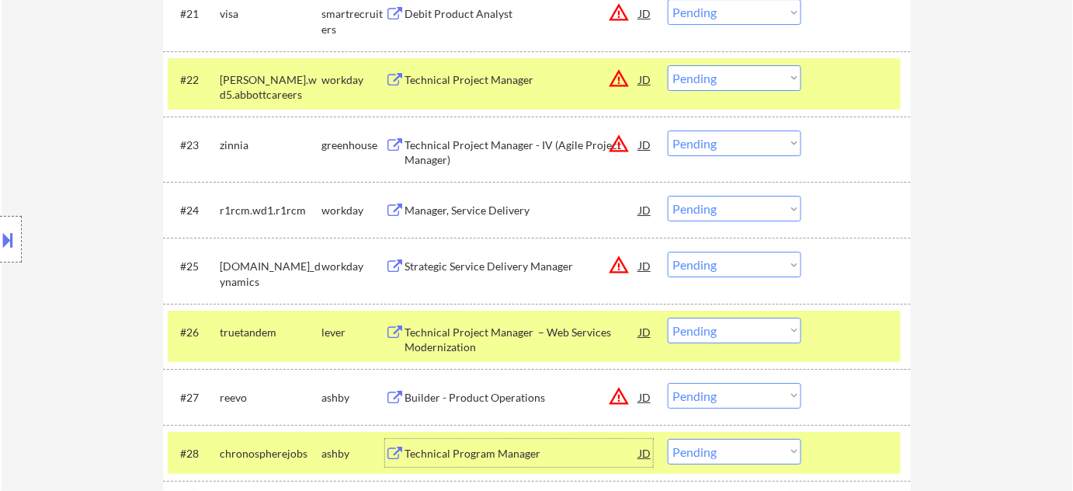
click at [621, 84] on button "warning_amber" at bounding box center [619, 79] width 22 height 22
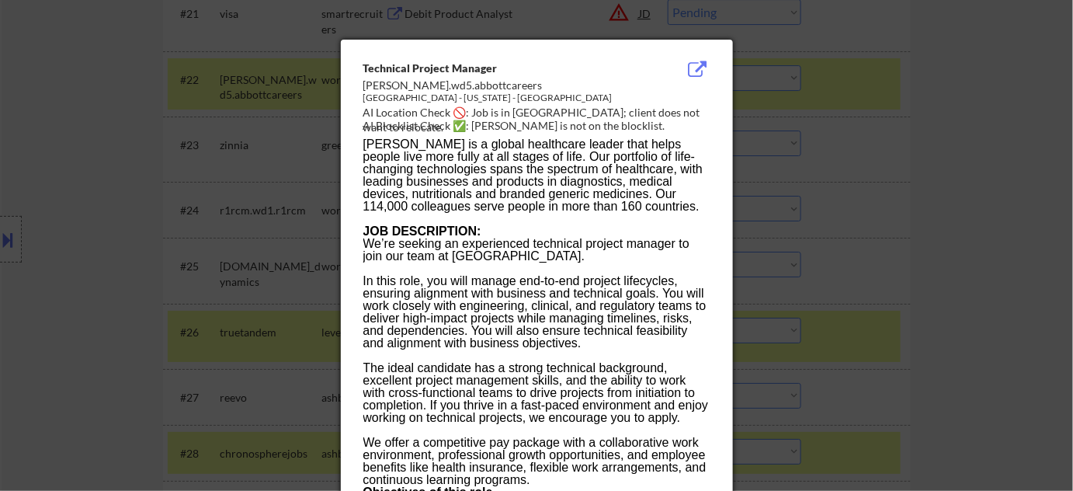
click at [932, 137] on div at bounding box center [536, 245] width 1073 height 491
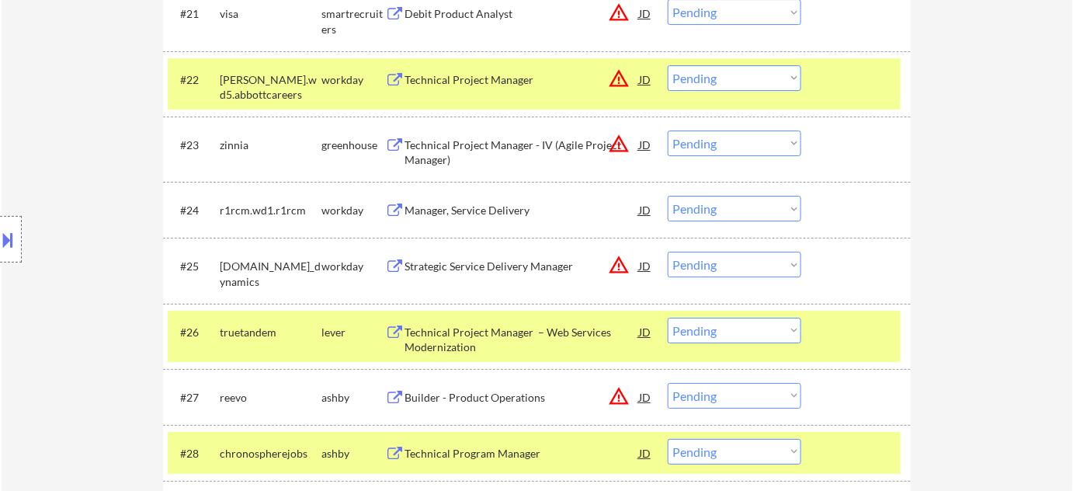
click at [772, 80] on select "Choose an option... Pending Applied Excluded (Questions) Excluded (Expired) Exc…" at bounding box center [735, 78] width 134 height 26
click at [668, 65] on select "Choose an option... Pending Applied Excluded (Questions) Excluded (Expired) Exc…" at bounding box center [735, 78] width 134 height 26
select select ""pending""
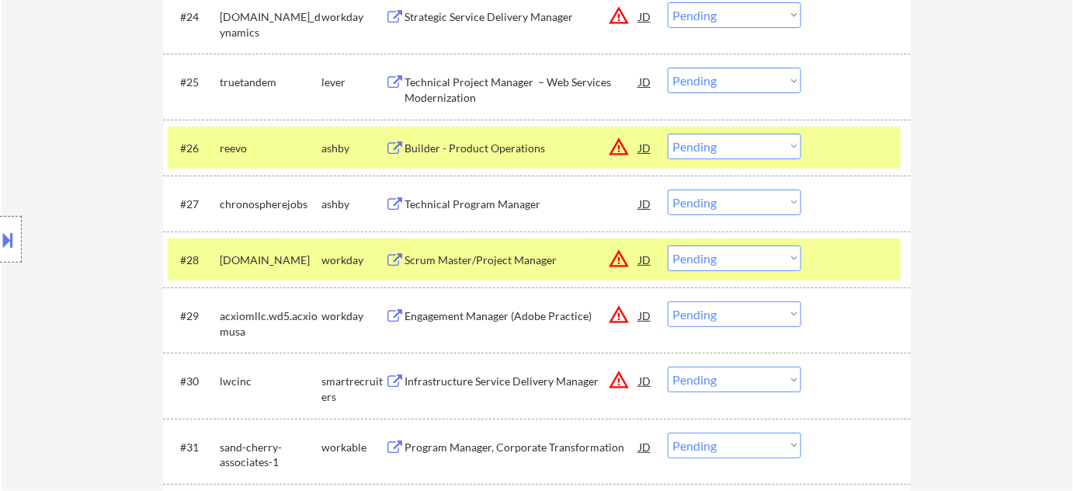
scroll to position [1976, 0]
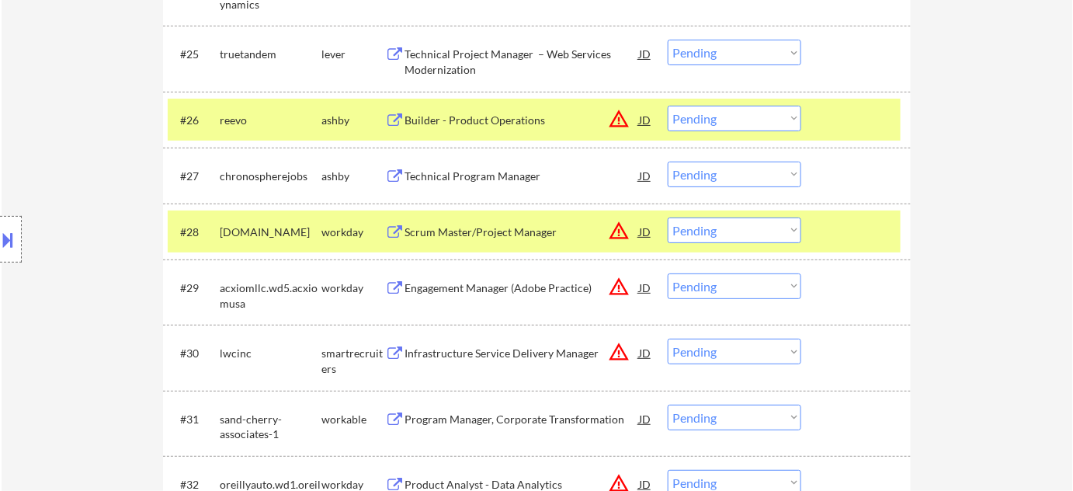
drag, startPoint x: 734, startPoint y: 165, endPoint x: 731, endPoint y: 184, distance: 18.9
click at [734, 165] on select "Choose an option... Pending Applied Excluded (Questions) Excluded (Expired) Exc…" at bounding box center [735, 174] width 134 height 26
click at [668, 161] on select "Choose an option... Pending Applied Excluded (Questions) Excluded (Expired) Exc…" at bounding box center [735, 174] width 134 height 26
select select ""pending""
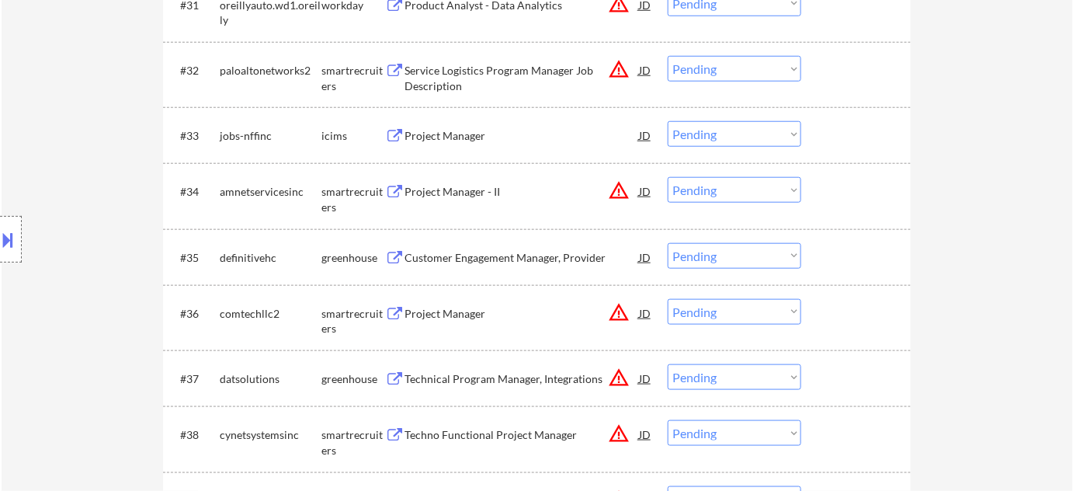
scroll to position [2540, 0]
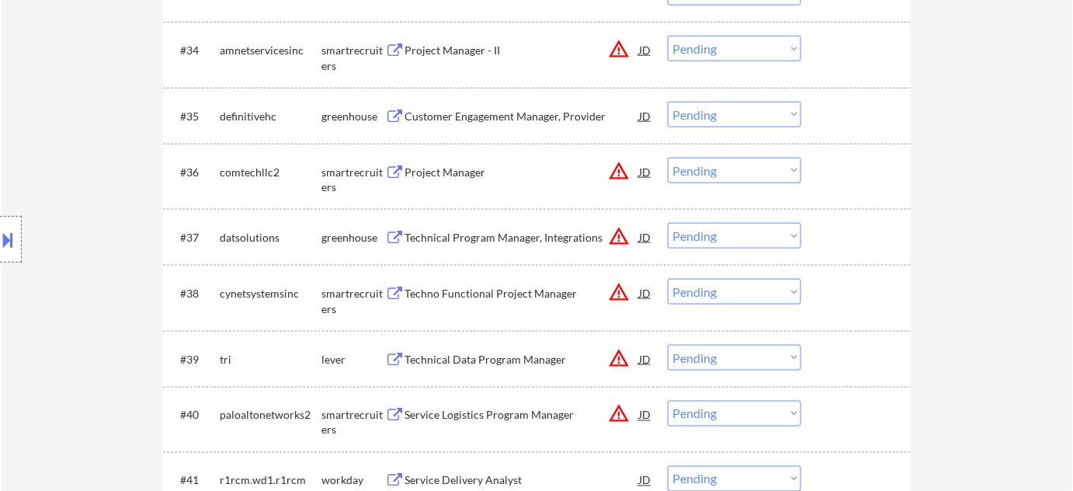
click at [536, 240] on div "Technical Program Manager, Integrations" at bounding box center [521, 238] width 234 height 16
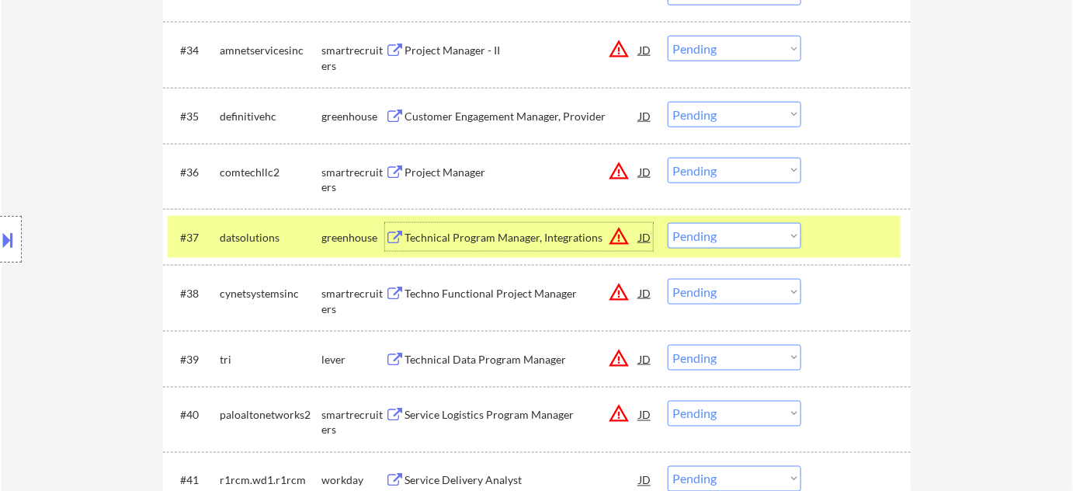
click at [8, 254] on div at bounding box center [11, 239] width 22 height 47
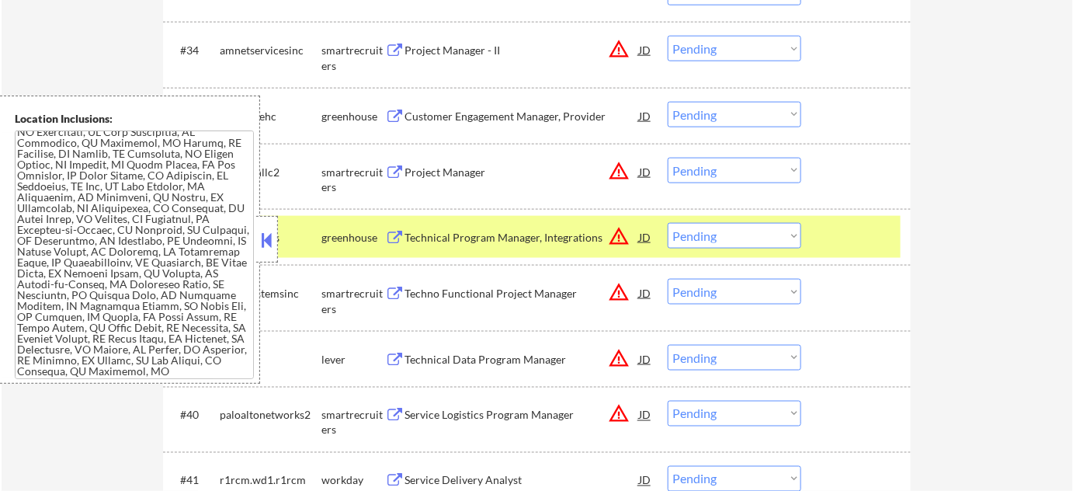
scroll to position [2828, 0]
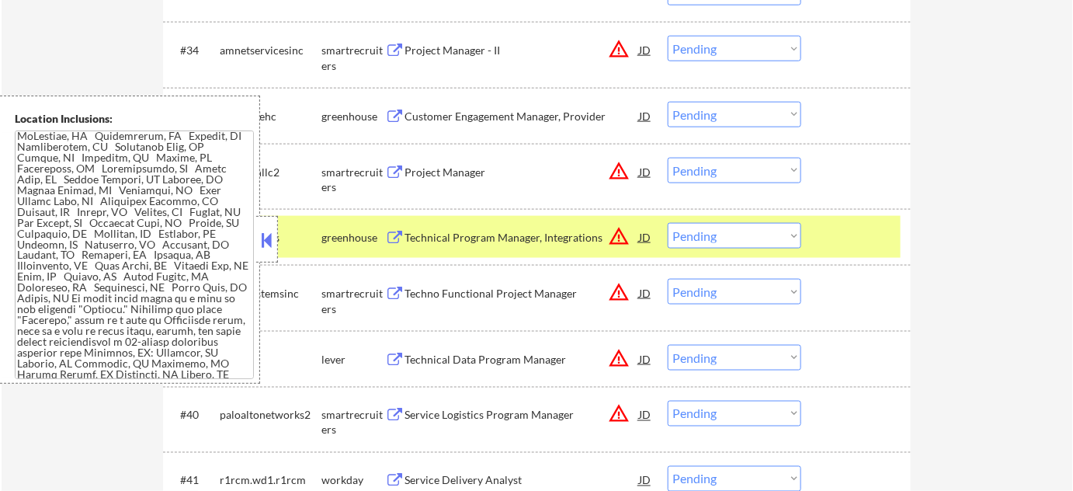
click at [275, 248] on button at bounding box center [267, 239] width 17 height 23
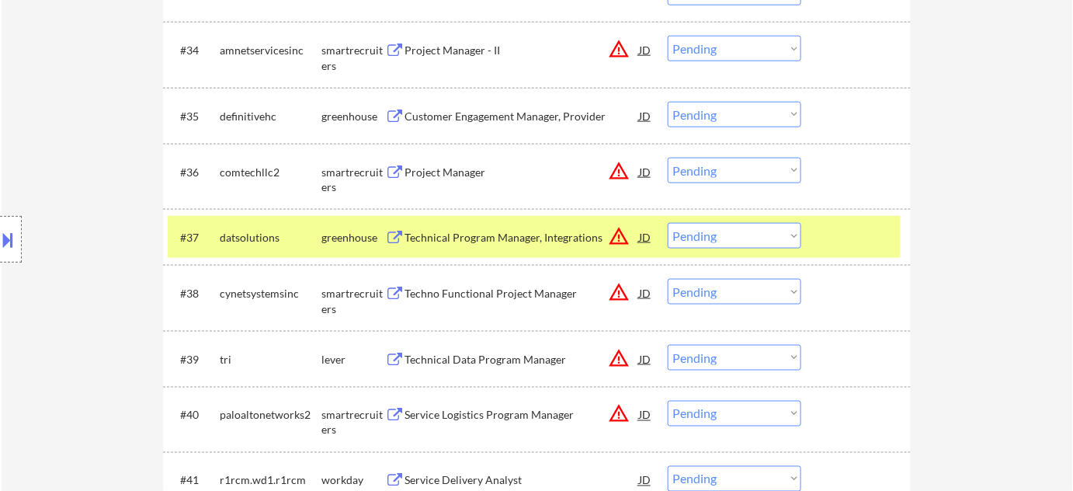
click at [613, 232] on button "warning_amber" at bounding box center [619, 236] width 22 height 22
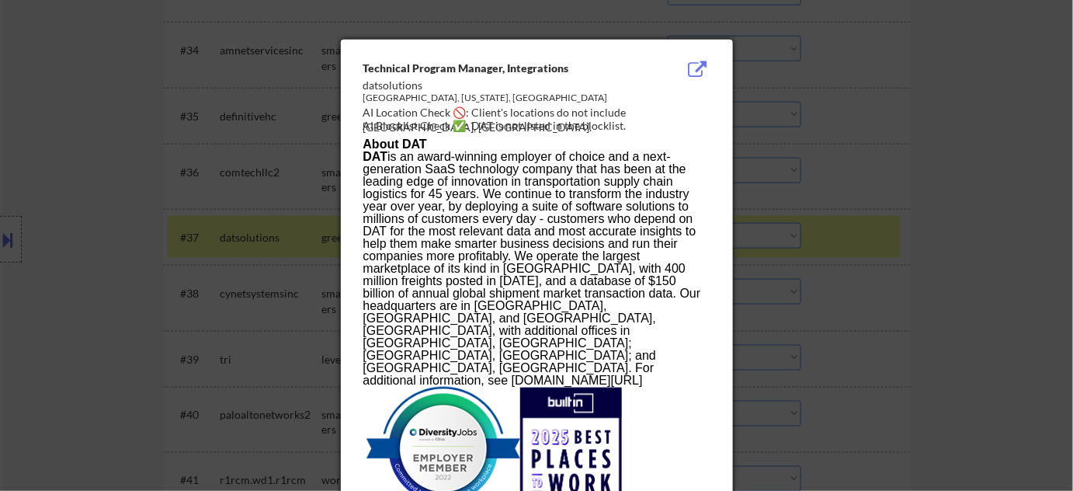
click at [874, 272] on div at bounding box center [536, 245] width 1073 height 491
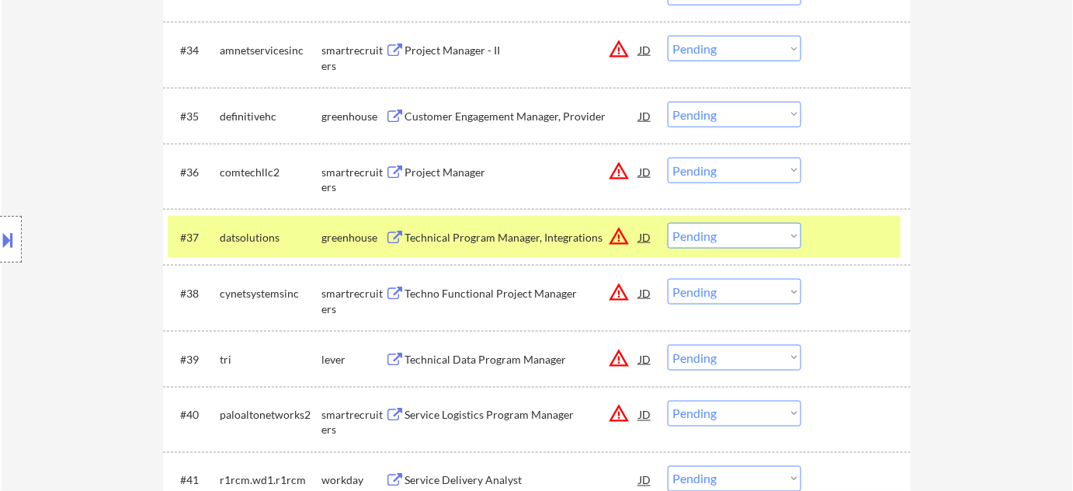
click at [716, 244] on select "Choose an option... Pending Applied Excluded (Questions) Excluded (Expired) Exc…" at bounding box center [735, 236] width 134 height 26
click at [668, 223] on select "Choose an option... Pending Applied Excluded (Questions) Excluded (Expired) Exc…" at bounding box center [735, 236] width 134 height 26
click at [730, 242] on select "Choose an option... Pending Applied Excluded (Questions) Excluded (Expired) Exc…" at bounding box center [735, 236] width 134 height 26
click at [668, 223] on select "Choose an option... Pending Applied Excluded (Questions) Excluded (Expired) Exc…" at bounding box center [735, 236] width 134 height 26
select select ""pending""
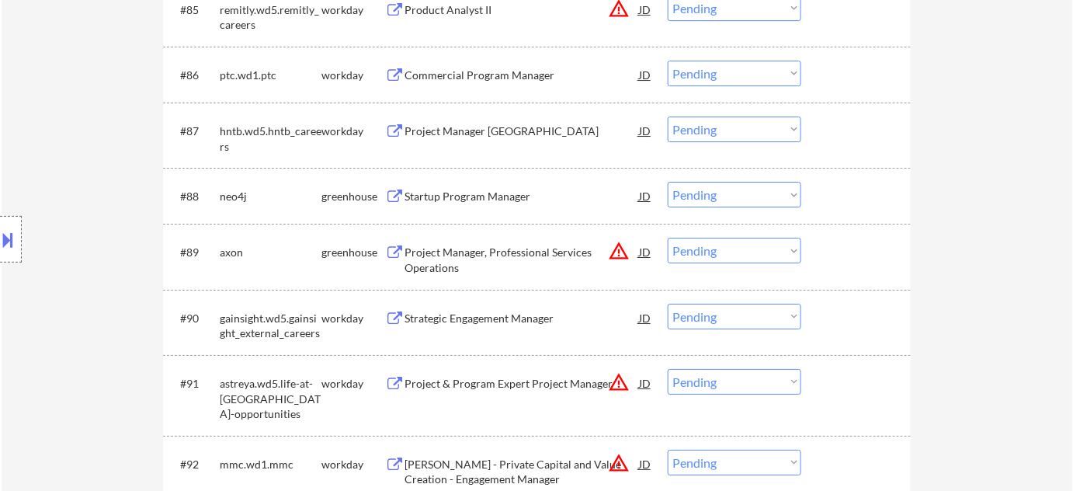
scroll to position [5716, 0]
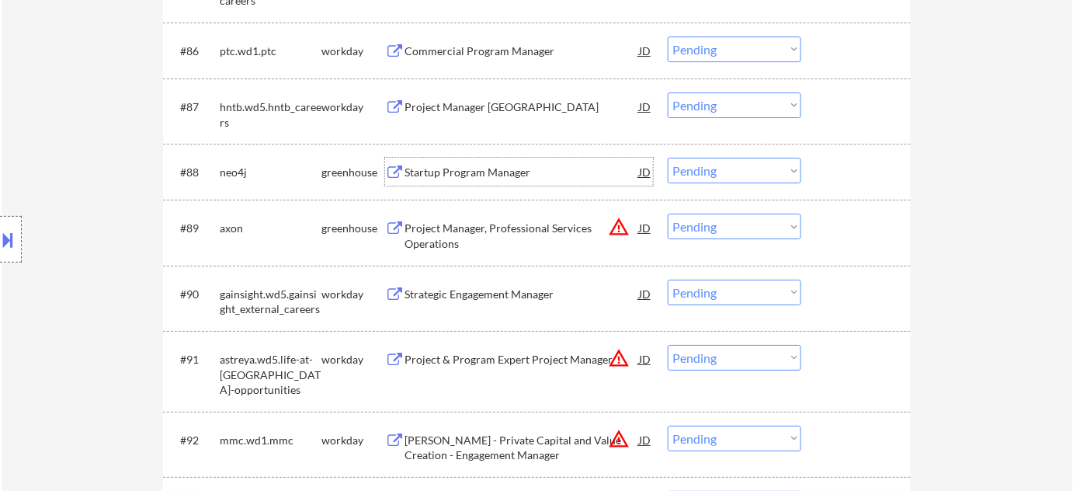
click at [476, 165] on div "Startup Program Manager" at bounding box center [521, 173] width 234 height 16
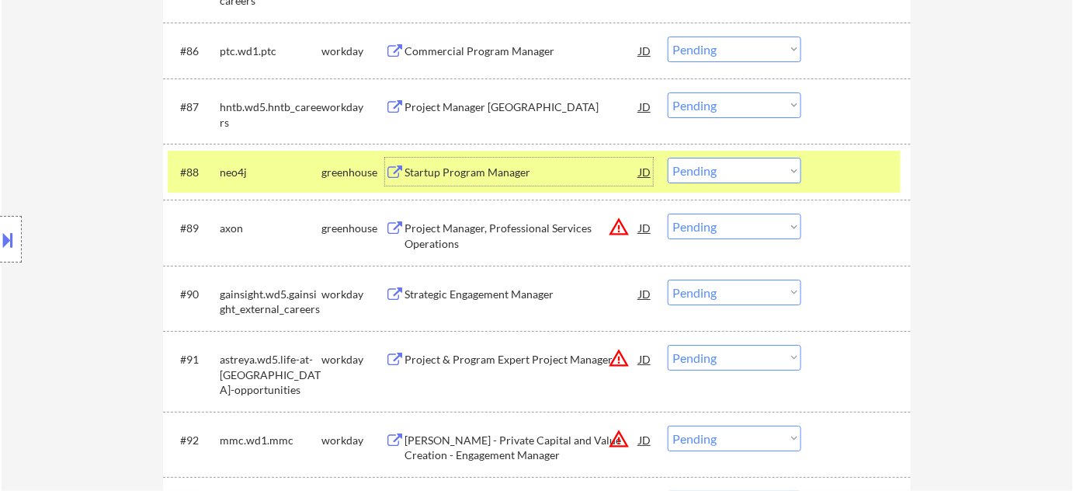
click at [679, 171] on select "Choose an option... Pending Applied Excluded (Questions) Excluded (Expired) Exc…" at bounding box center [735, 171] width 134 height 26
click at [668, 158] on select "Choose an option... Pending Applied Excluded (Questions) Excluded (Expired) Exc…" at bounding box center [735, 171] width 134 height 26
select select ""pending""
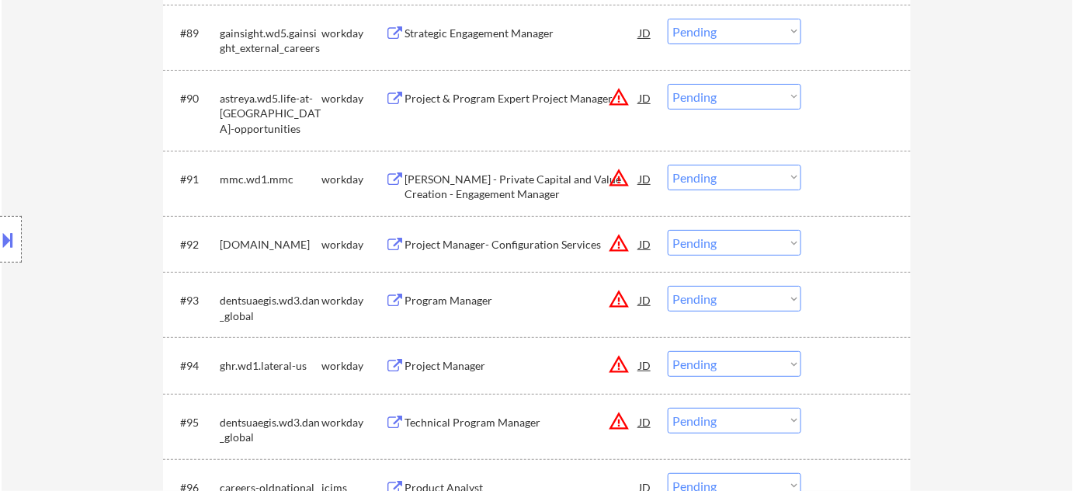
scroll to position [5928, 0]
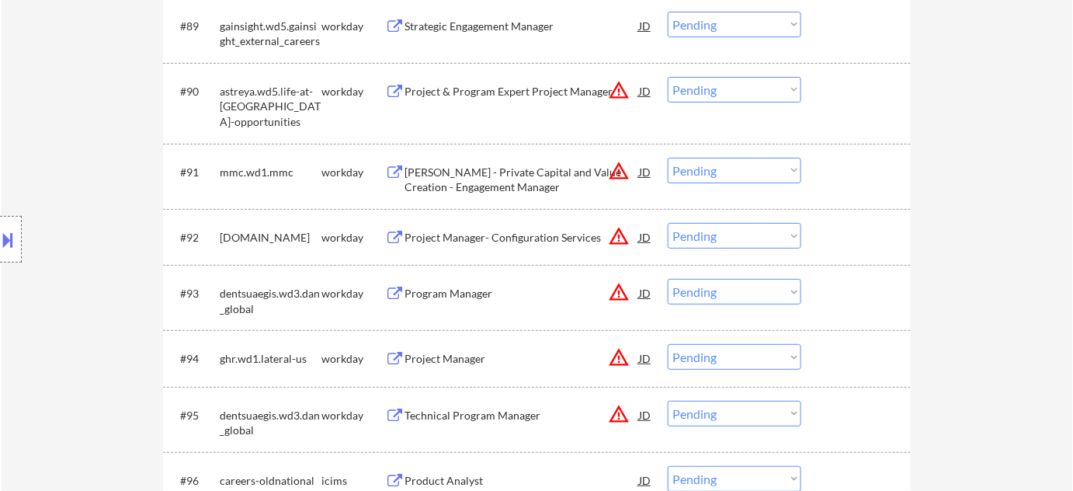
click at [519, 89] on div "Project & Program Expert Project Manager" at bounding box center [521, 92] width 234 height 16
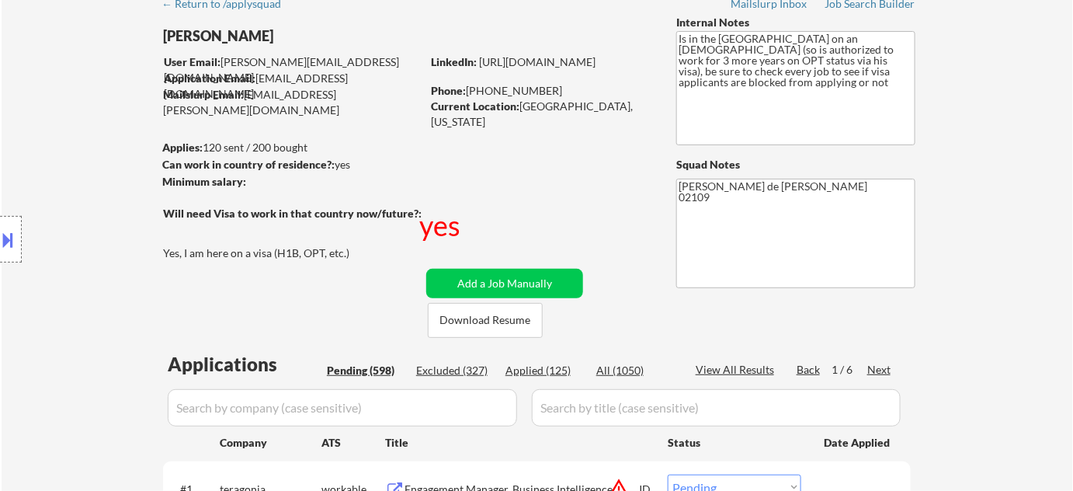
scroll to position [141, 0]
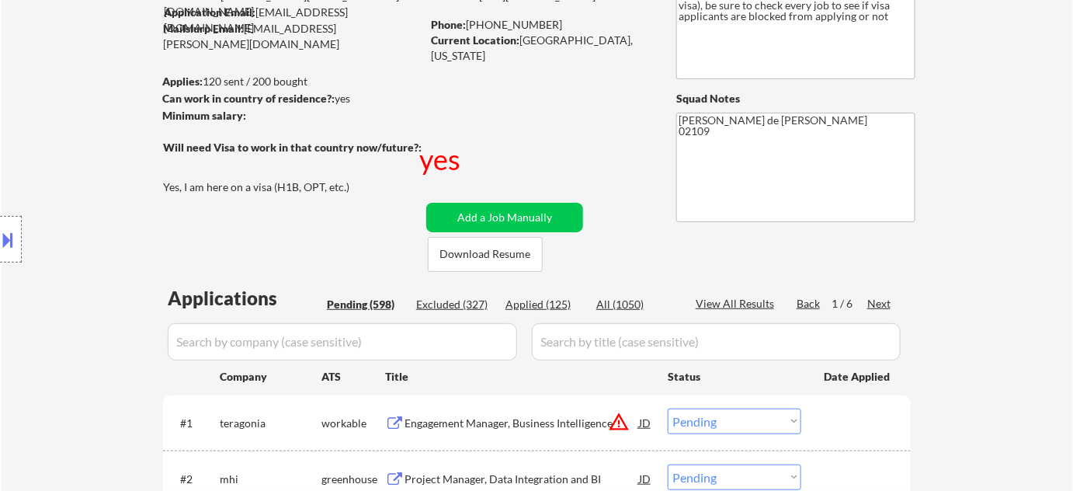
click at [879, 300] on div "Next" at bounding box center [879, 304] width 25 height 16
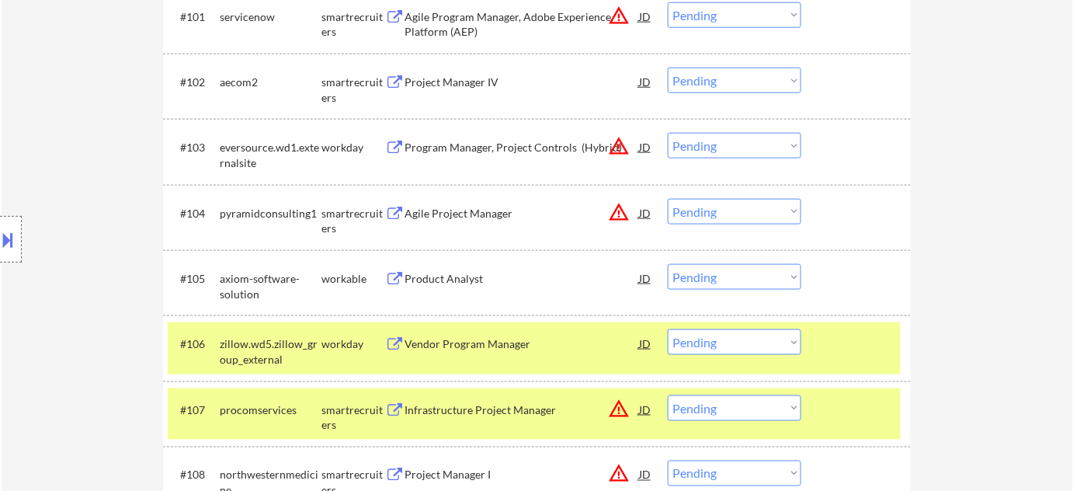
scroll to position [564, 0]
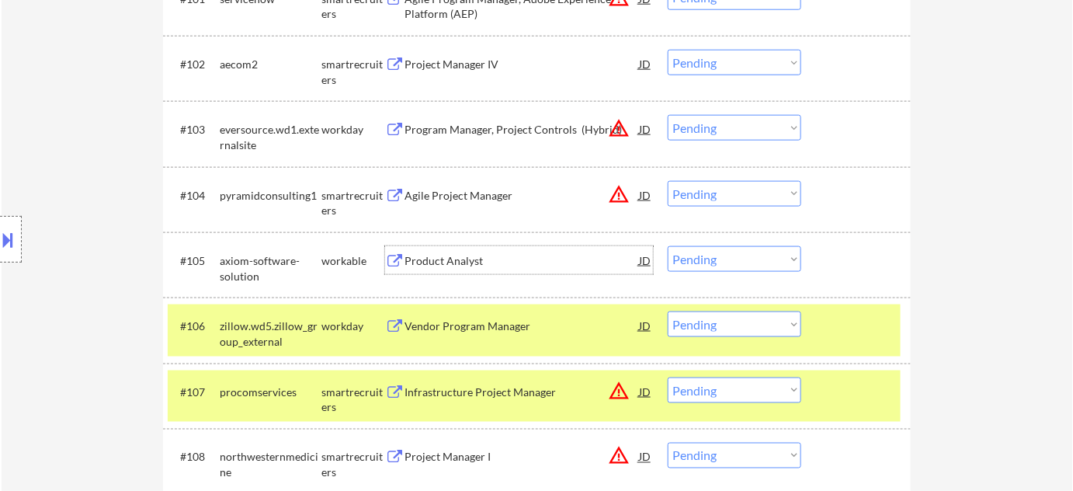
click at [443, 260] on div "Product Analyst" at bounding box center [521, 261] width 234 height 16
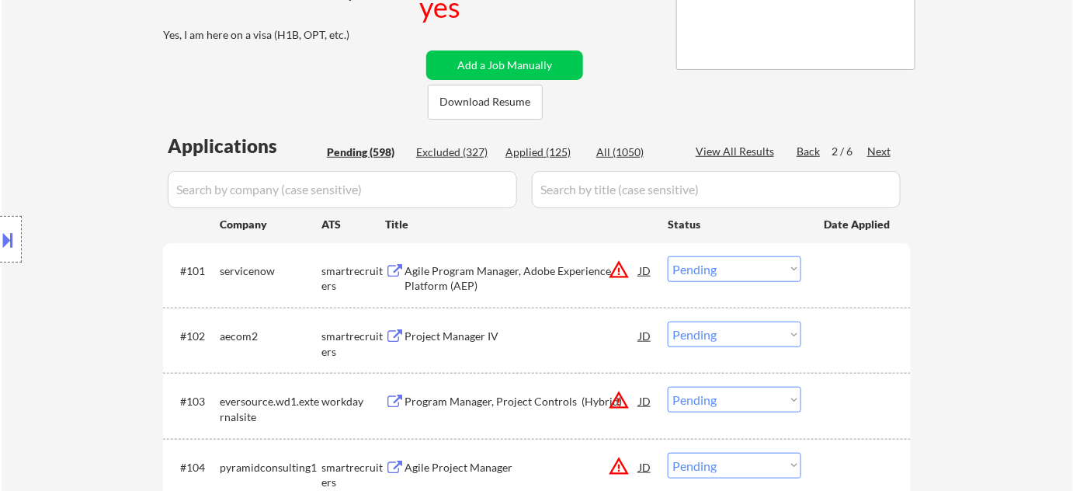
scroll to position [494, 0]
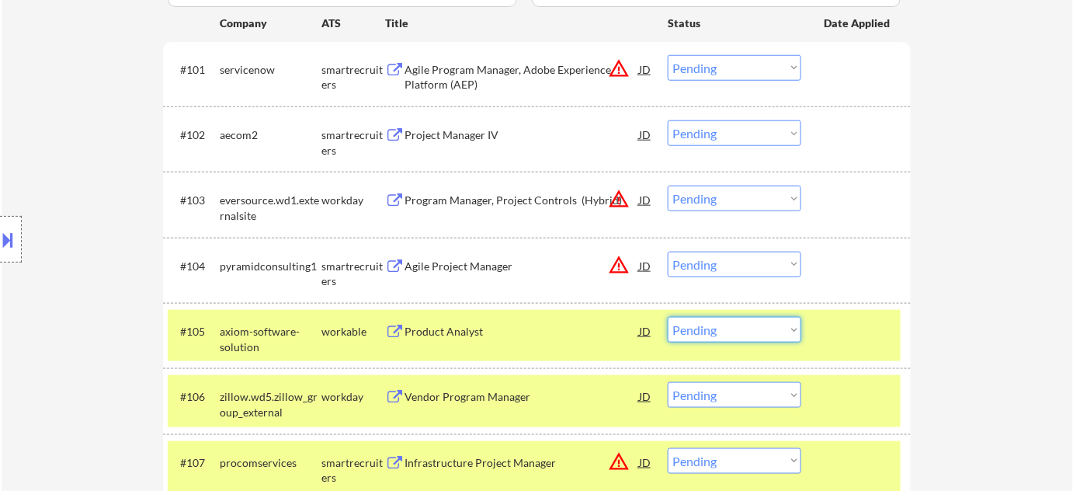
click at [708, 333] on select "Choose an option... Pending Applied Excluded (Questions) Excluded (Expired) Exc…" at bounding box center [735, 330] width 134 height 26
click at [668, 317] on select "Choose an option... Pending Applied Excluded (Questions) Excluded (Expired) Exc…" at bounding box center [735, 330] width 134 height 26
select select ""pending""
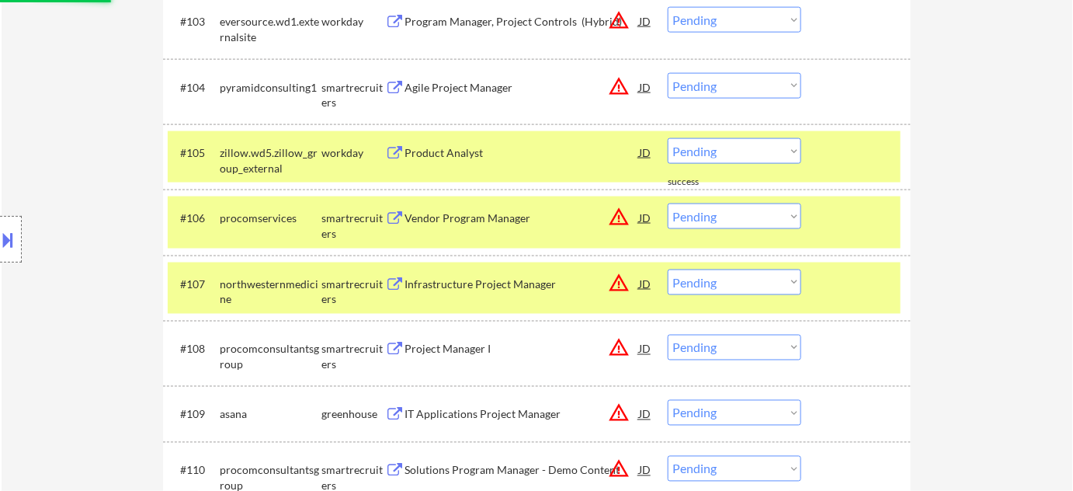
scroll to position [846, 0]
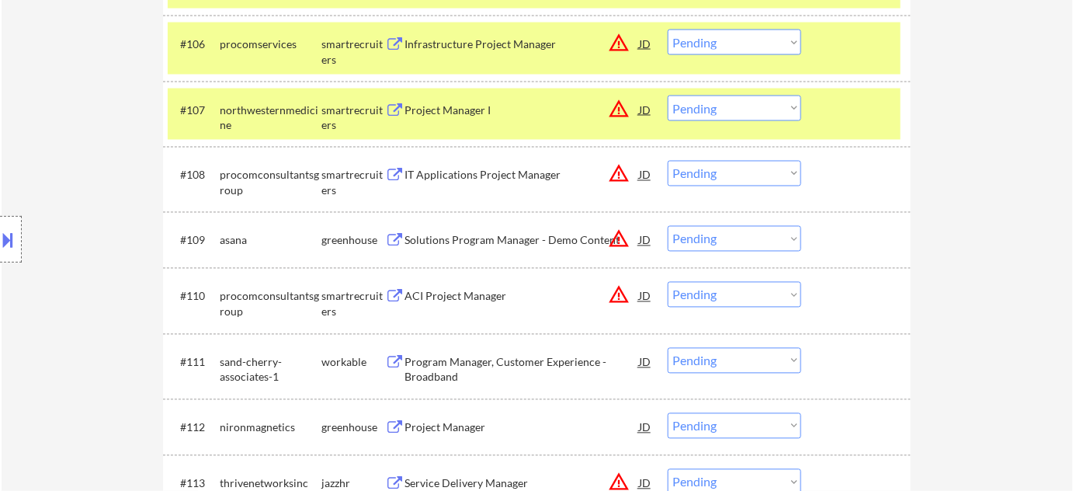
click at [466, 241] on div "Solutions Program Manager - Demo Content" at bounding box center [521, 241] width 234 height 16
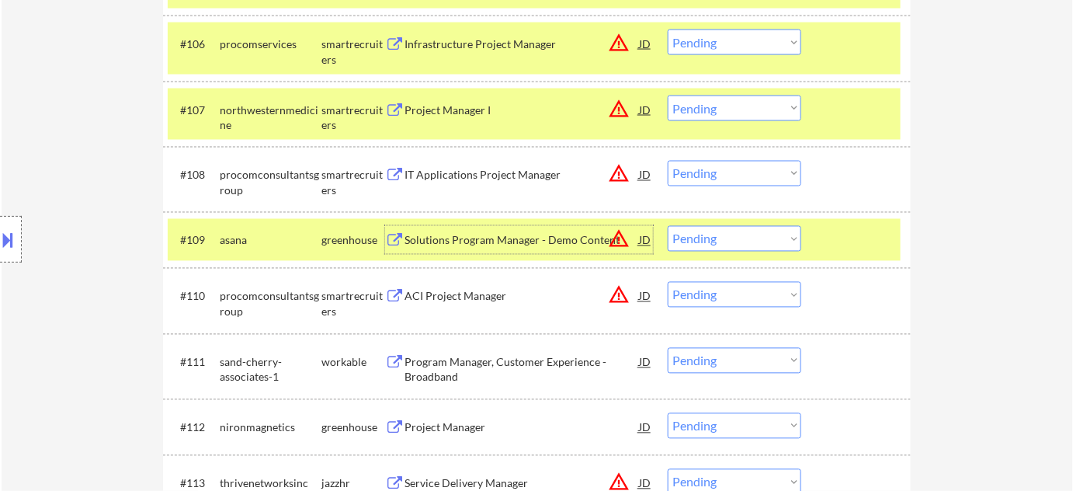
click at [706, 248] on select "Choose an option... Pending Applied Excluded (Questions) Excluded (Expired) Exc…" at bounding box center [735, 239] width 134 height 26
click at [668, 226] on select "Choose an option... Pending Applied Excluded (Questions) Excluded (Expired) Exc…" at bounding box center [735, 239] width 134 height 26
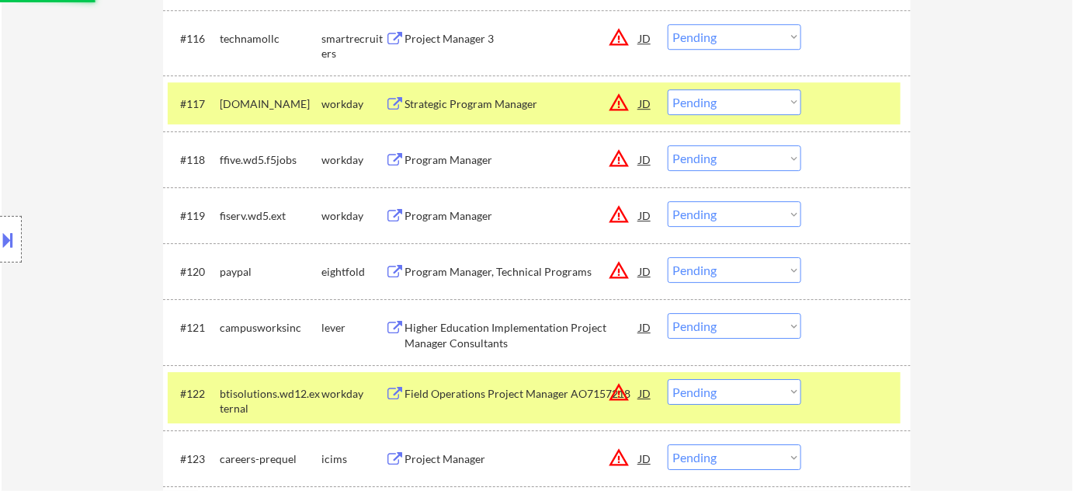
select select ""pending""
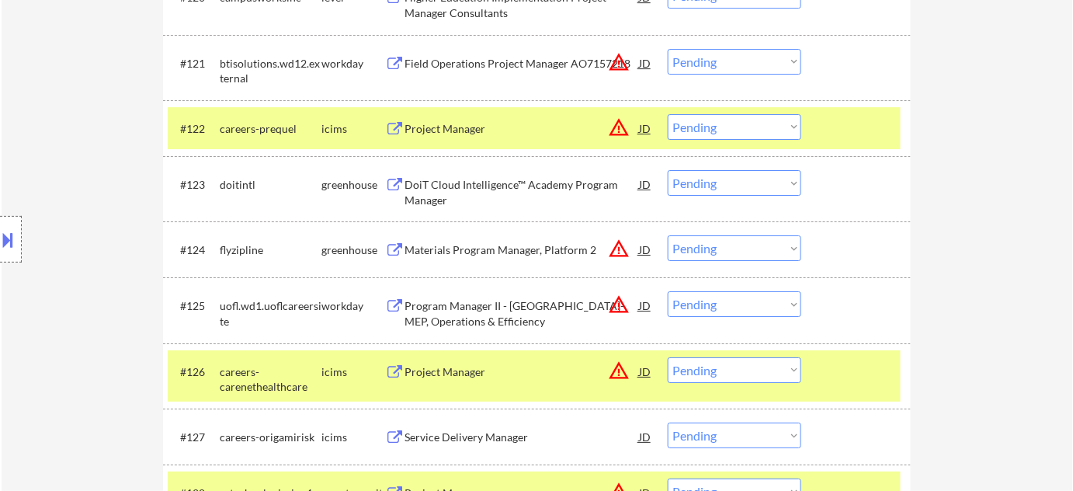
scroll to position [1764, 0]
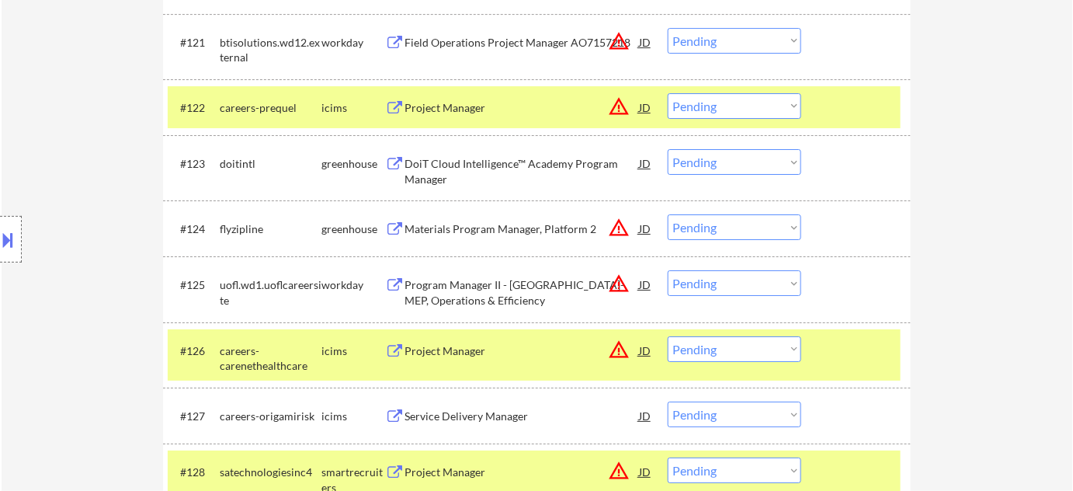
click at [474, 226] on div "Materials Program Manager, Platform 2" at bounding box center [521, 229] width 234 height 16
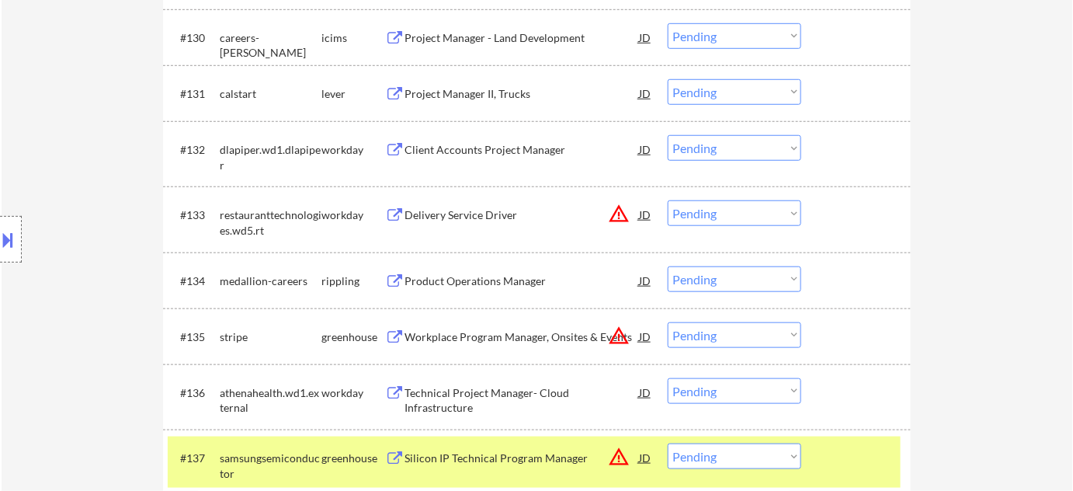
scroll to position [2399, 0]
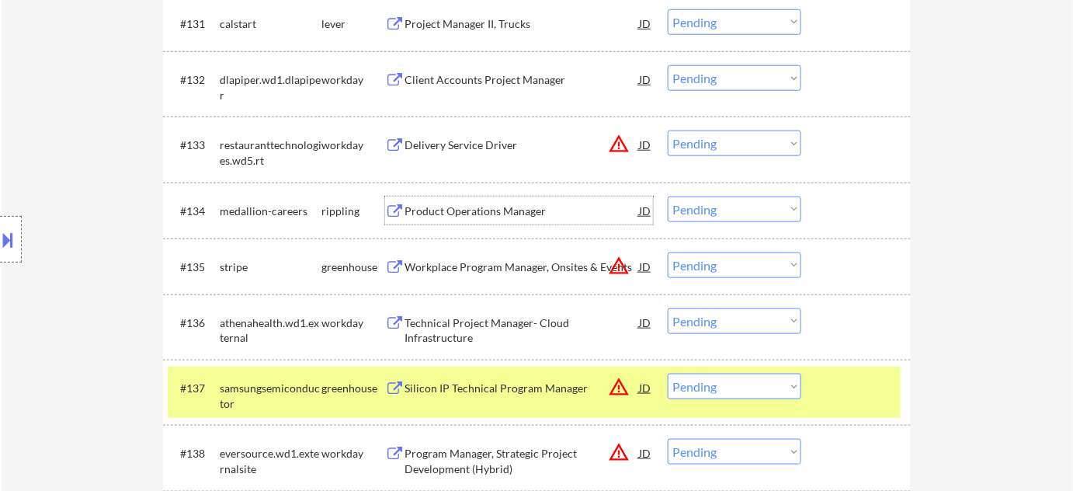
click at [501, 200] on div "Product Operations Manager" at bounding box center [521, 210] width 234 height 28
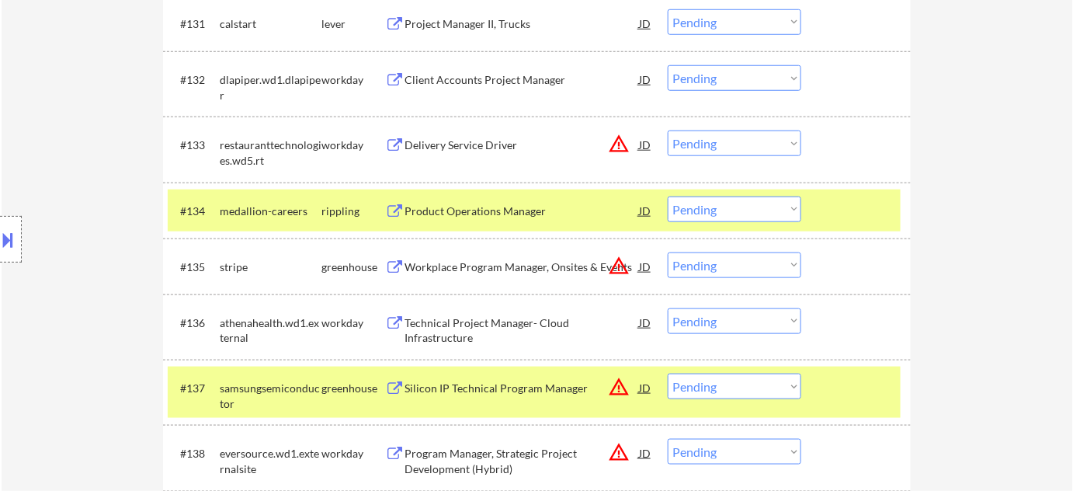
select select ""pending""
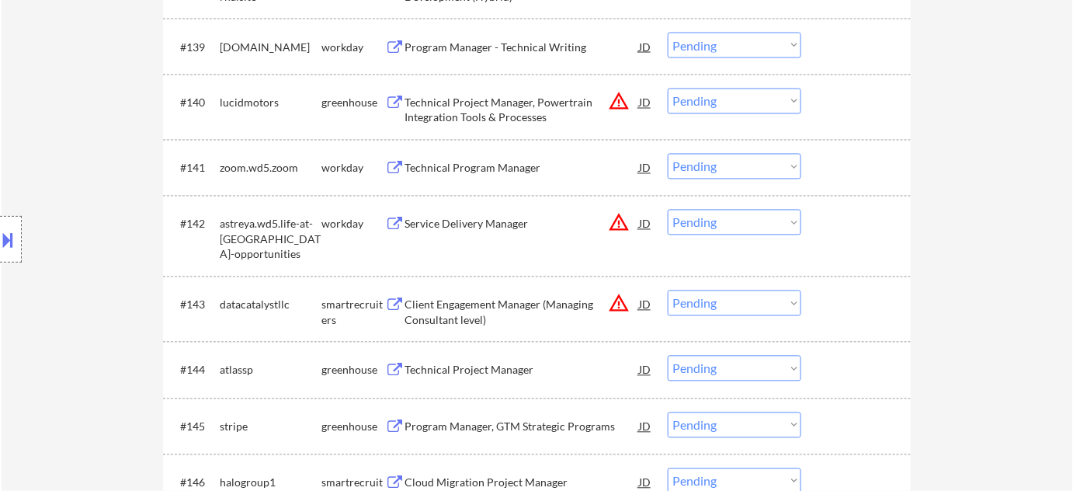
scroll to position [2964, 0]
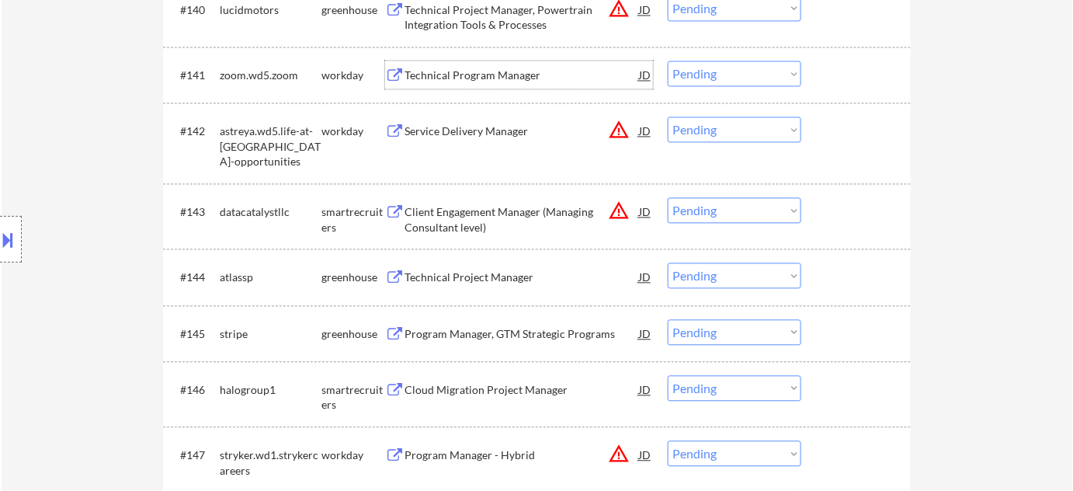
click at [481, 76] on div "Technical Program Manager" at bounding box center [521, 76] width 234 height 16
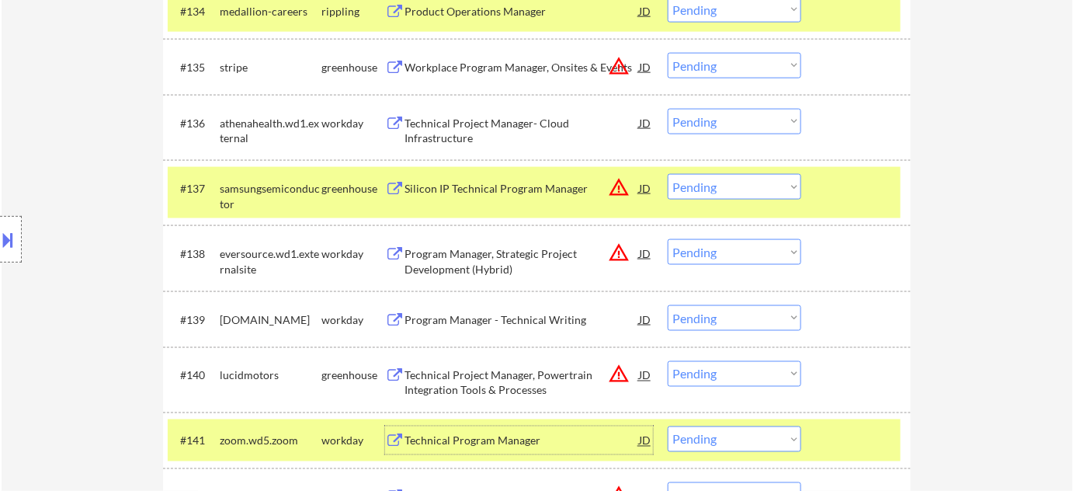
scroll to position [2540, 0]
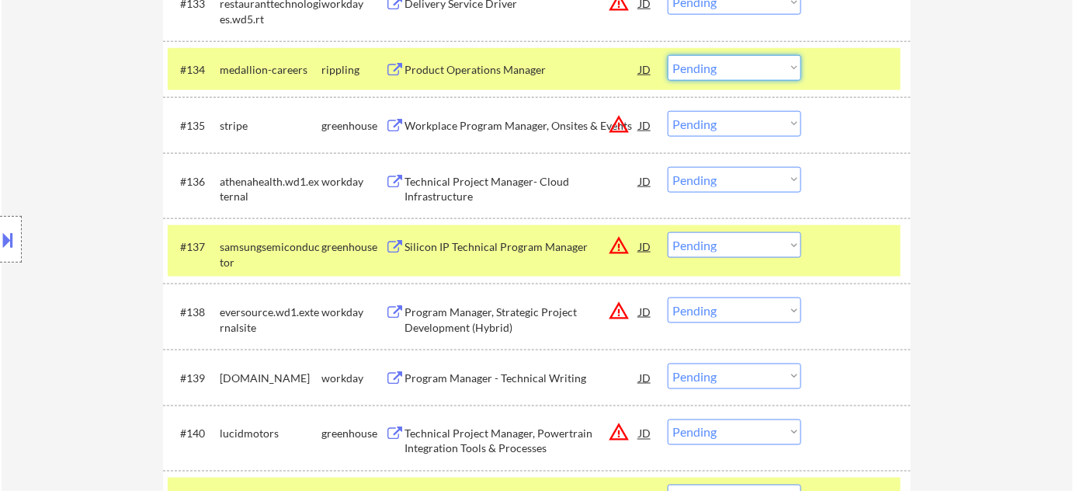
drag, startPoint x: 717, startPoint y: 62, endPoint x: 720, endPoint y: 77, distance: 15.3
click at [717, 62] on select "Choose an option... Pending Applied Excluded (Questions) Excluded (Expired) Exc…" at bounding box center [735, 68] width 134 height 26
click at [668, 55] on select "Choose an option... Pending Applied Excluded (Questions) Excluded (Expired) Exc…" at bounding box center [735, 68] width 134 height 26
select select ""pending""
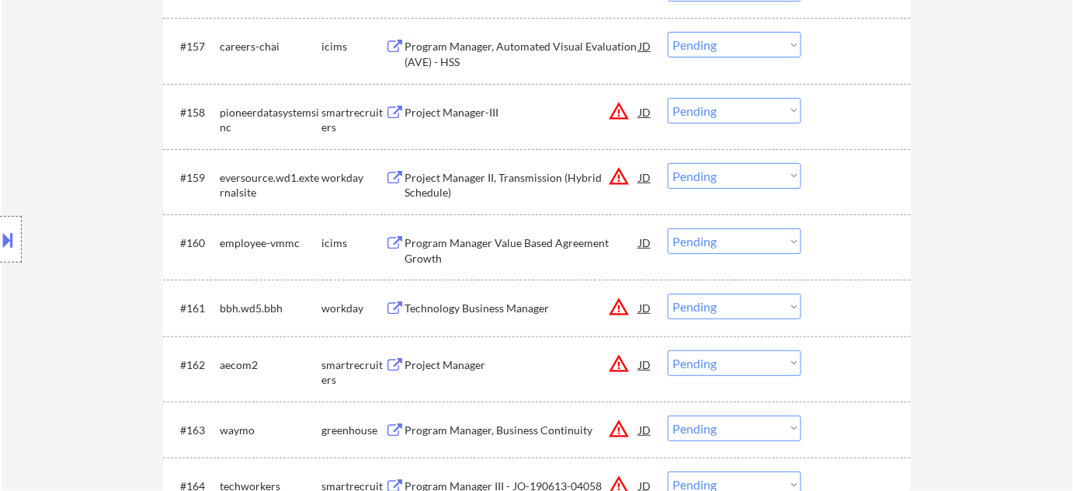
scroll to position [4022, 0]
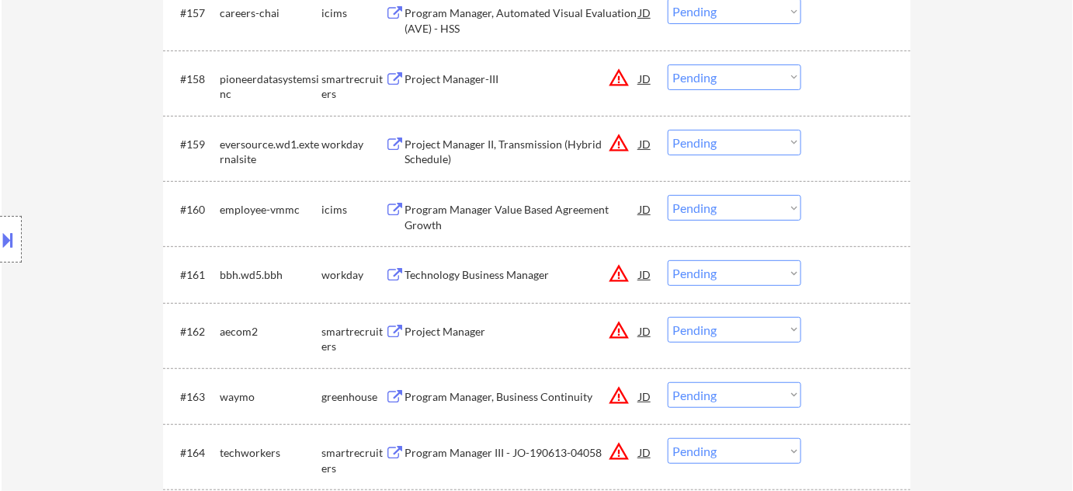
click at [843, 328] on div at bounding box center [858, 331] width 68 height 28
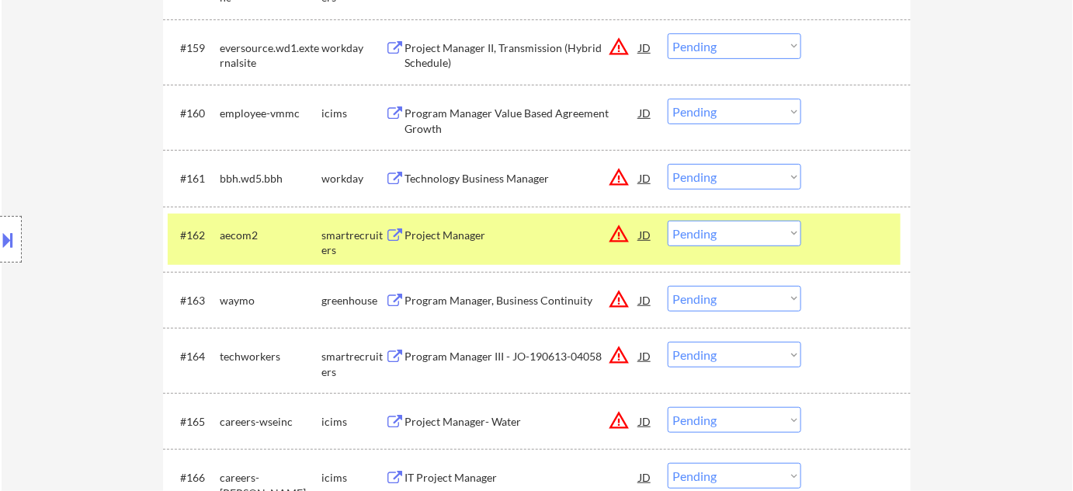
scroll to position [4234, 0]
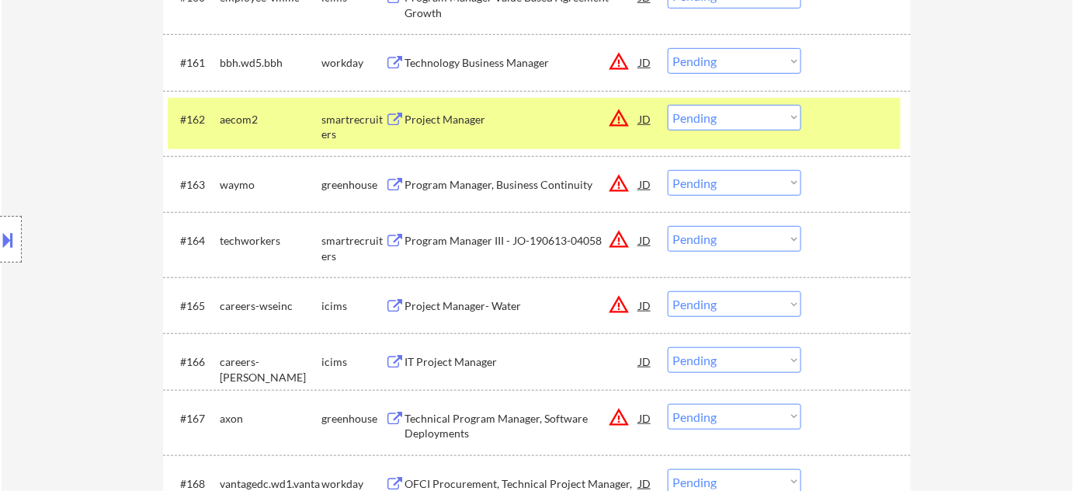
click at [468, 175] on div "Program Manager, Business Continuity" at bounding box center [521, 184] width 234 height 28
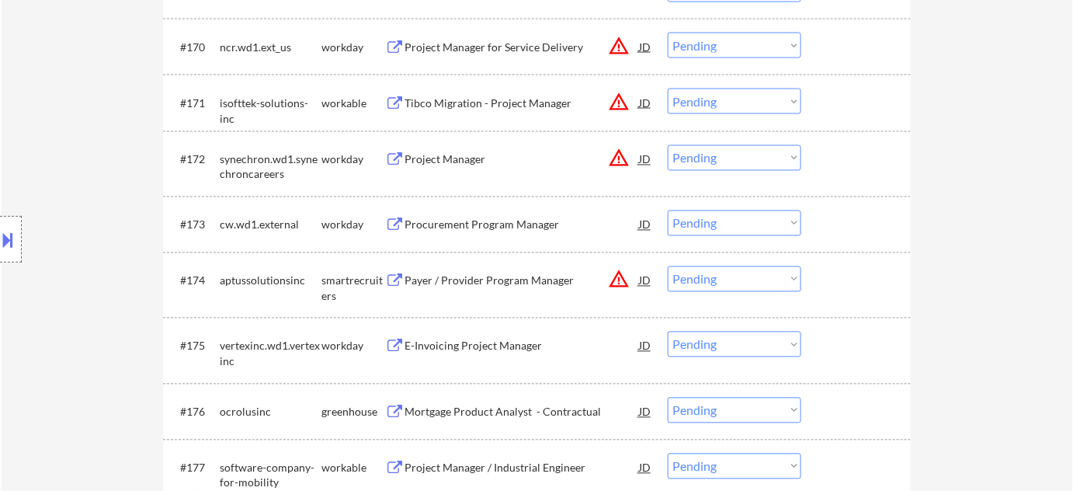
scroll to position [4869, 0]
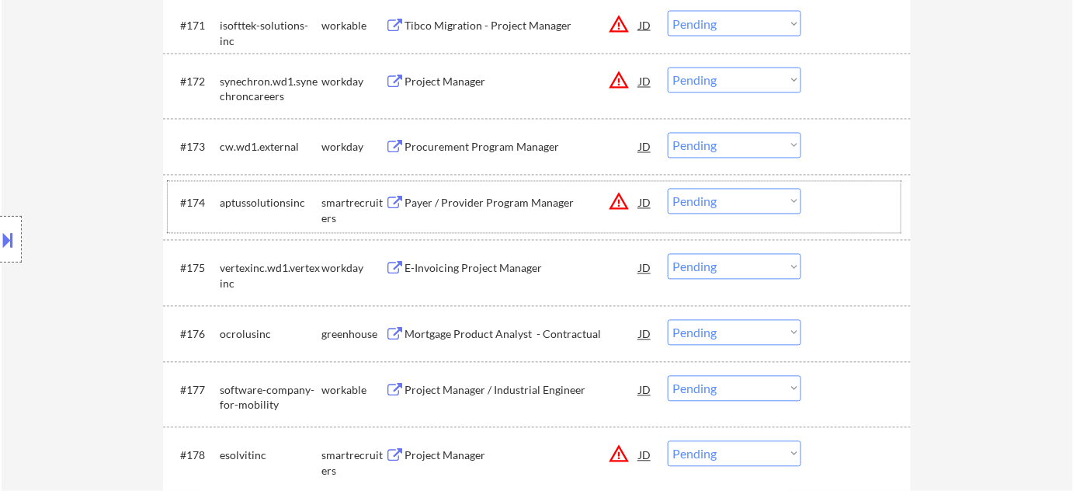
click at [864, 205] on div at bounding box center [858, 203] width 68 height 28
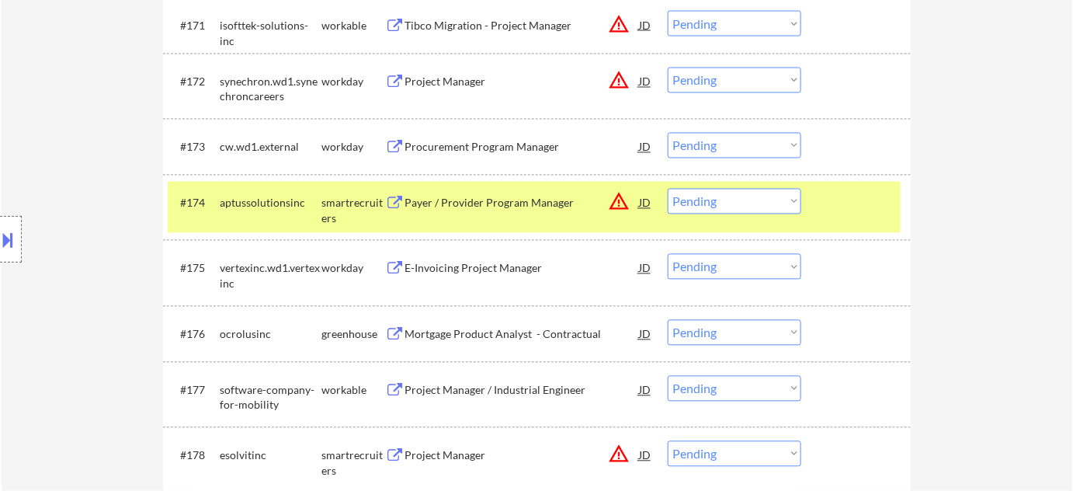
click at [862, 262] on div at bounding box center [858, 268] width 68 height 28
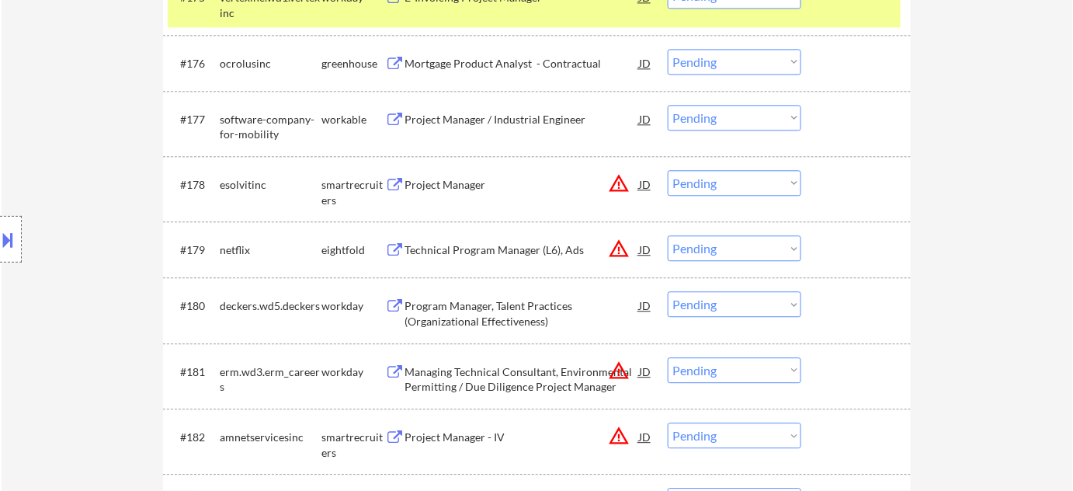
scroll to position [5152, 0]
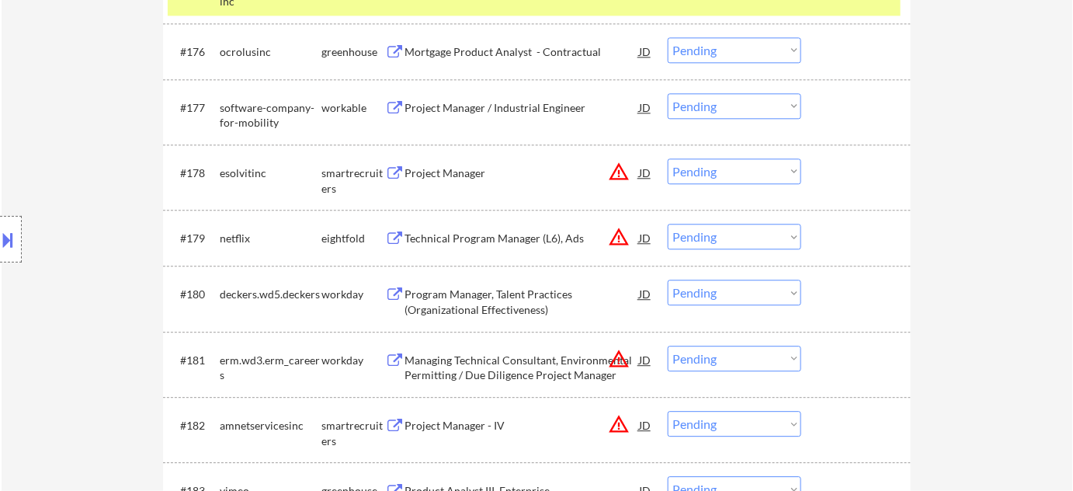
click at [865, 172] on div at bounding box center [858, 172] width 68 height 28
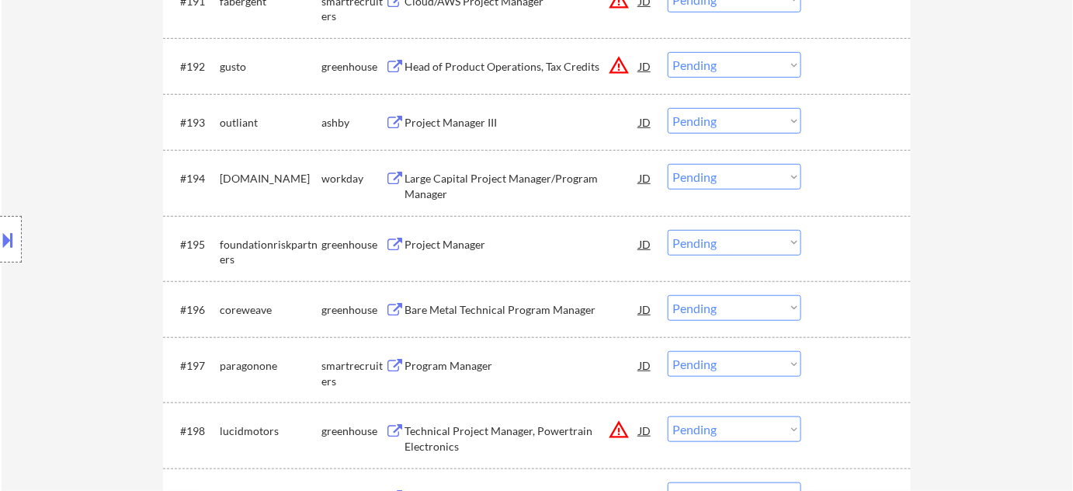
scroll to position [6140, 0]
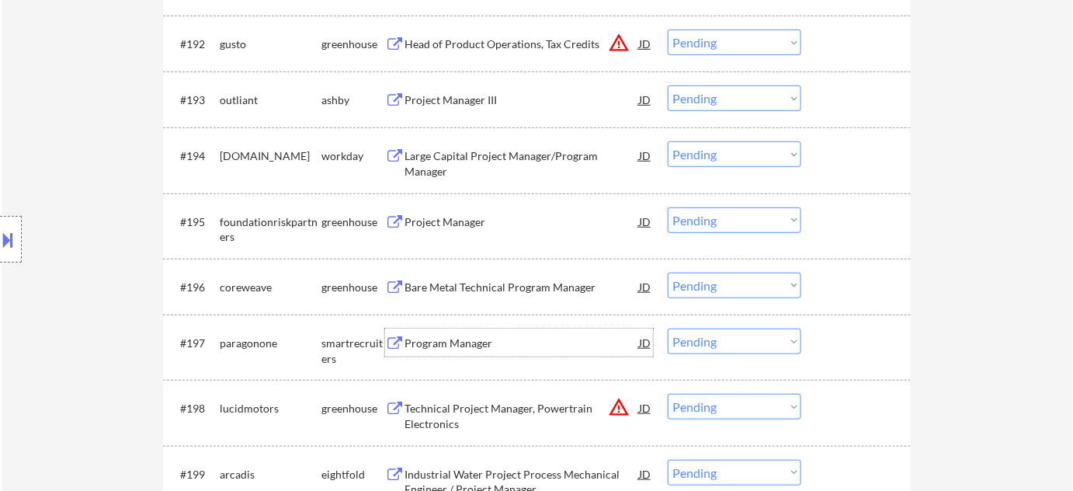
click at [470, 333] on div "Program Manager" at bounding box center [521, 342] width 234 height 28
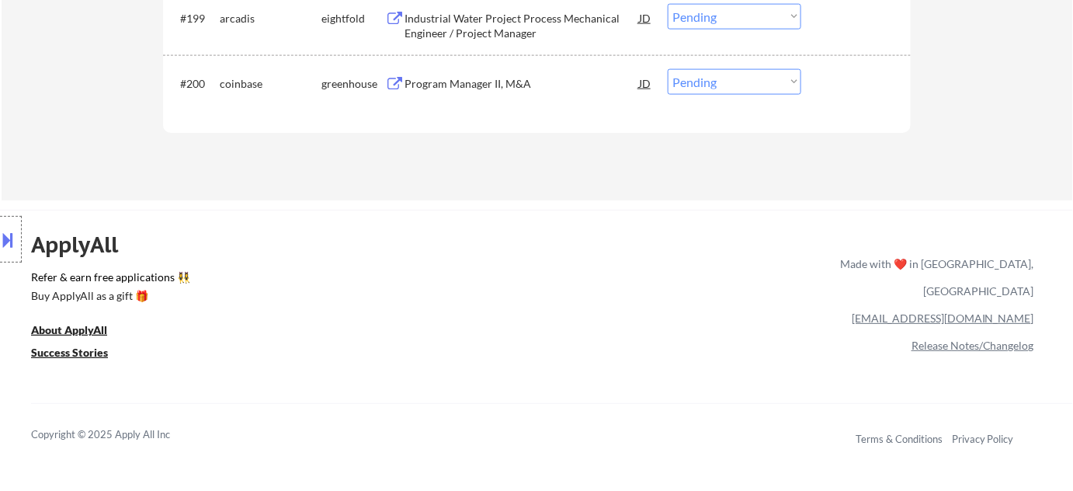
scroll to position [6466, 0]
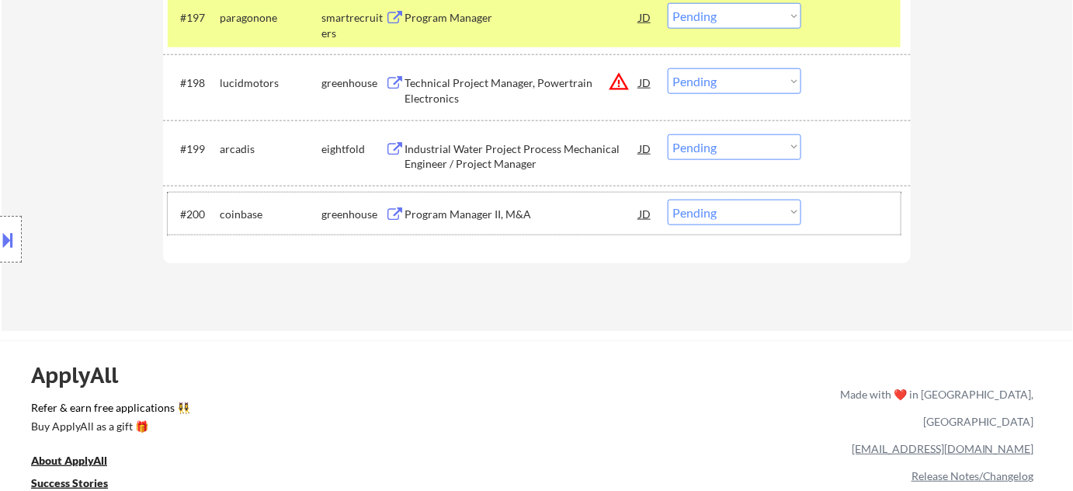
click at [866, 213] on div at bounding box center [858, 214] width 68 height 28
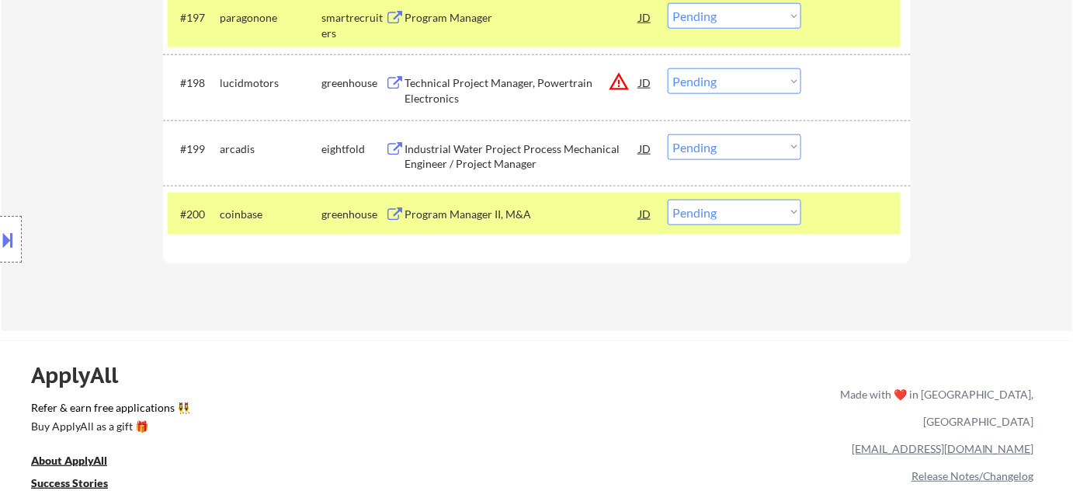
click at [867, 188] on div "#200 coinbase greenhouse Program Manager II, M&A JD warning_amber Choose an opt…" at bounding box center [537, 214] width 748 height 56
click at [0, 252] on div at bounding box center [11, 239] width 22 height 47
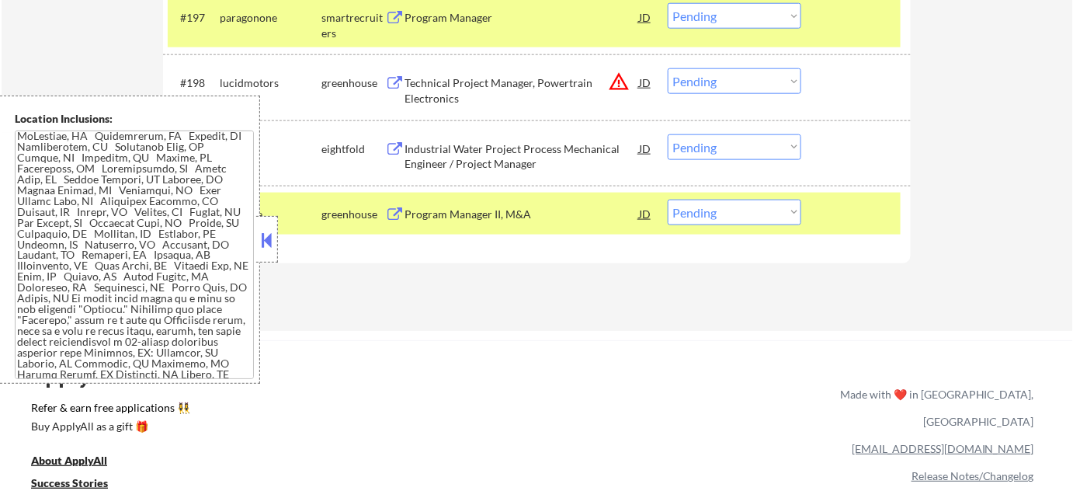
scroll to position [1828, 0]
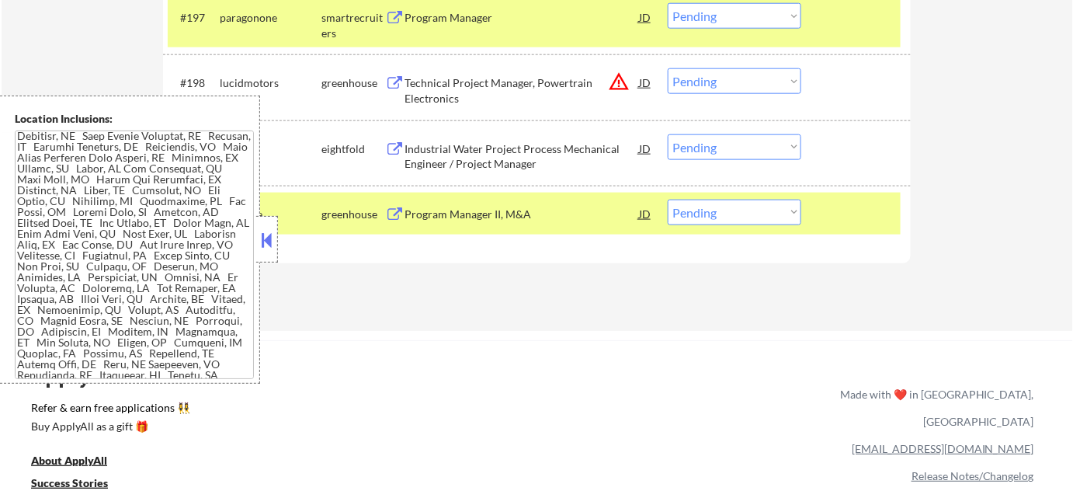
click at [273, 246] on button at bounding box center [267, 239] width 17 height 23
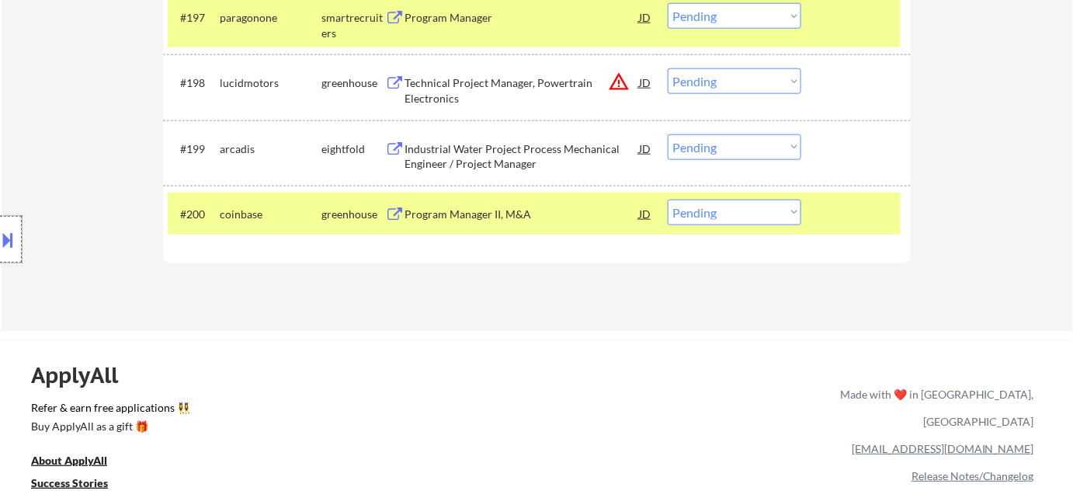
click at [20, 238] on div at bounding box center [11, 239] width 22 height 47
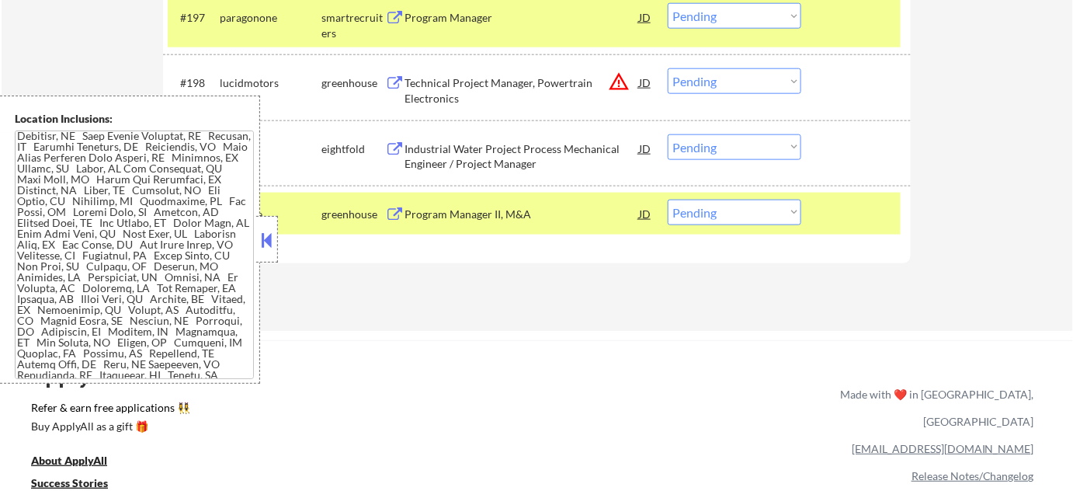
click at [267, 234] on button at bounding box center [267, 239] width 17 height 23
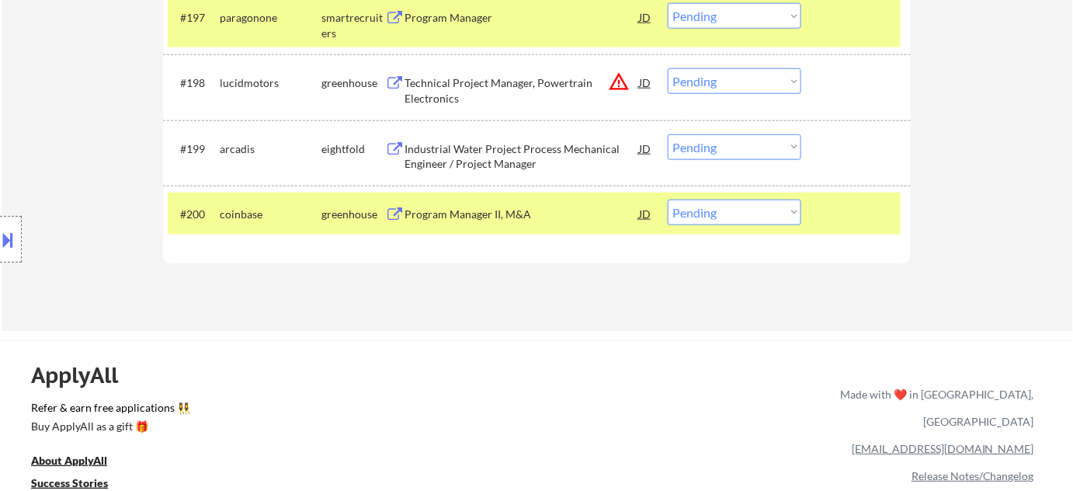
scroll to position [4173, 0]
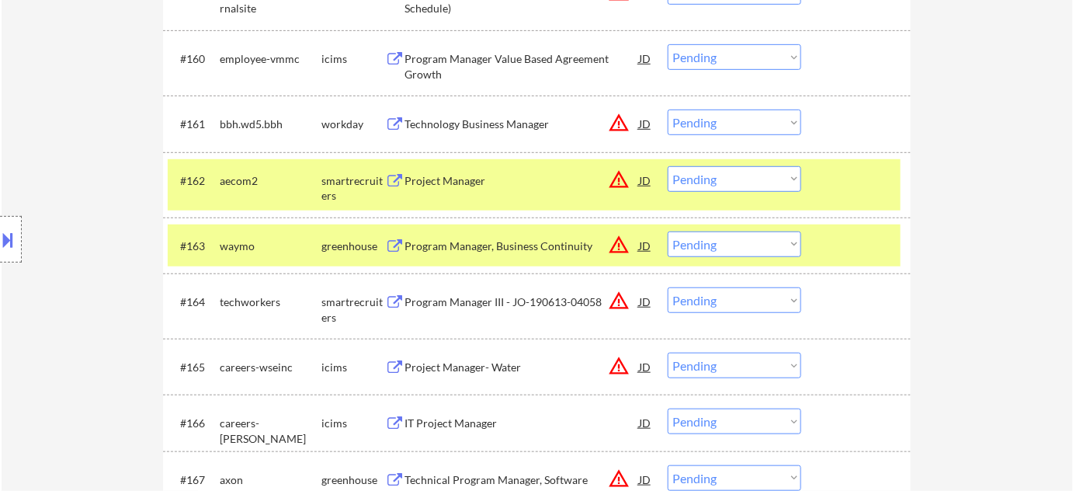
click at [702, 239] on select "Choose an option... Pending Applied Excluded (Questions) Excluded (Expired) Exc…" at bounding box center [735, 244] width 134 height 26
click at [668, 231] on select "Choose an option... Pending Applied Excluded (Questions) Excluded (Expired) Exc…" at bounding box center [735, 244] width 134 height 26
select select ""pending""
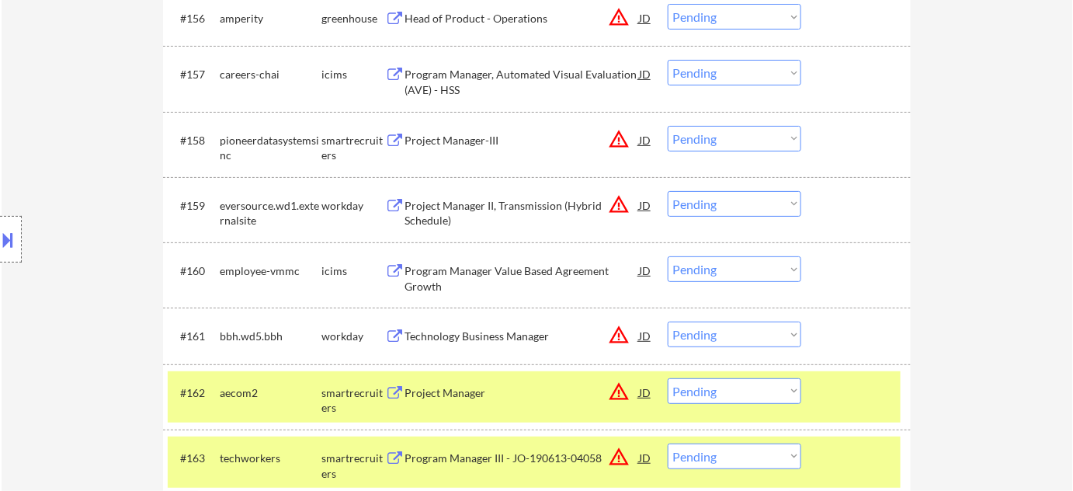
scroll to position [6181, 0]
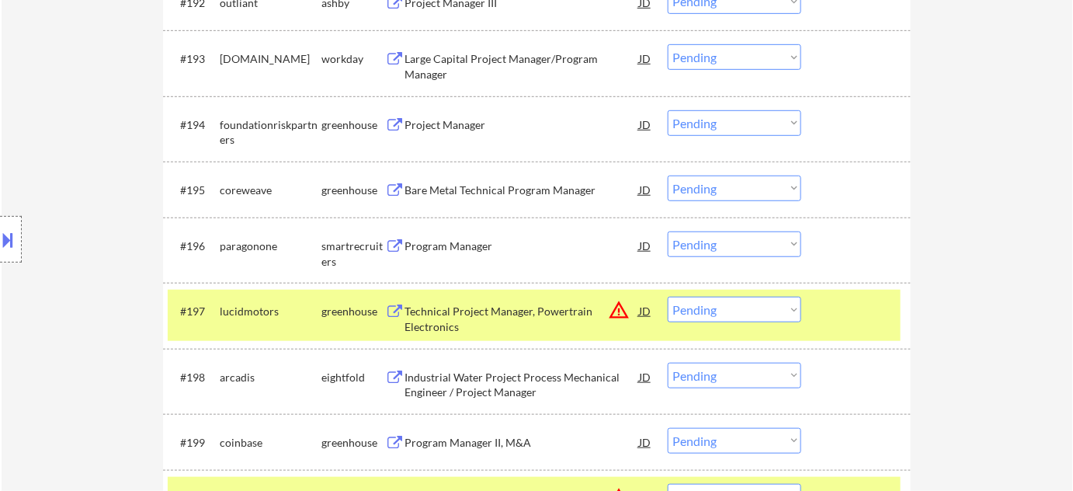
click at [788, 253] on select "Choose an option... Pending Applied Excluded (Questions) Excluded (Expired) Exc…" at bounding box center [735, 244] width 134 height 26
click at [668, 231] on select "Choose an option... Pending Applied Excluded (Questions) Excluded (Expired) Exc…" at bounding box center [735, 244] width 134 height 26
select select ""pending""
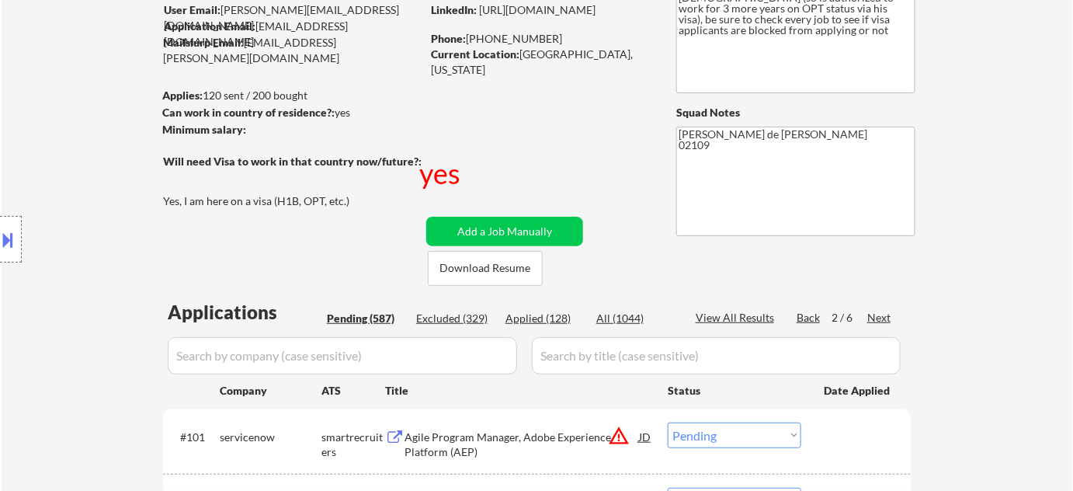
scroll to position [211, 0]
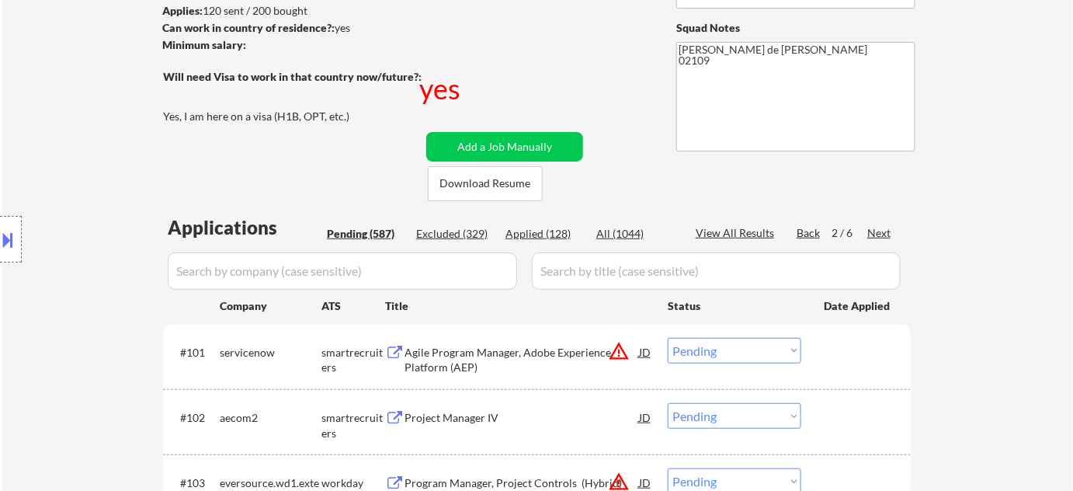
click at [885, 239] on div "Next" at bounding box center [879, 233] width 25 height 17
click at [882, 233] on div "Next" at bounding box center [879, 233] width 25 height 16
click at [807, 230] on div "Back" at bounding box center [809, 233] width 25 height 16
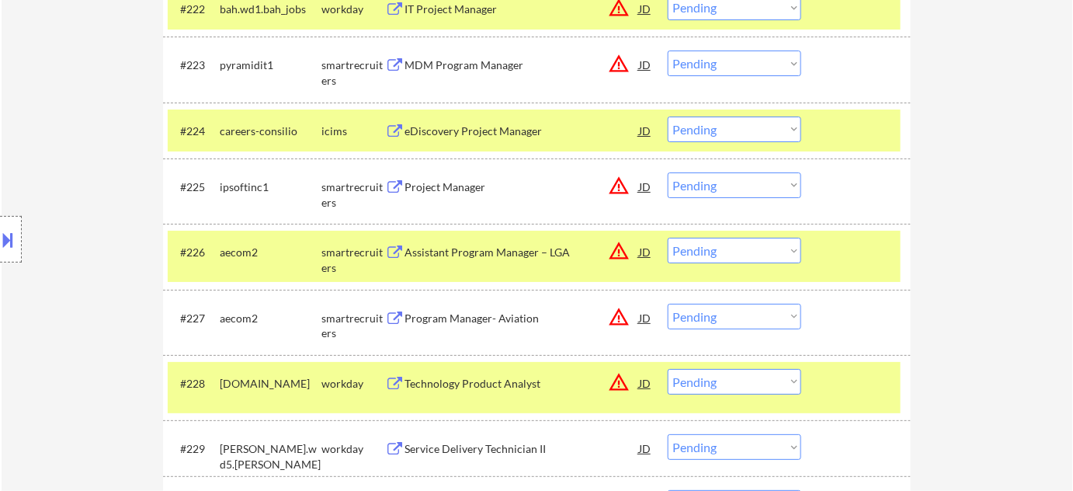
scroll to position [1835, 0]
click at [451, 193] on div "Project Manager" at bounding box center [521, 186] width 234 height 28
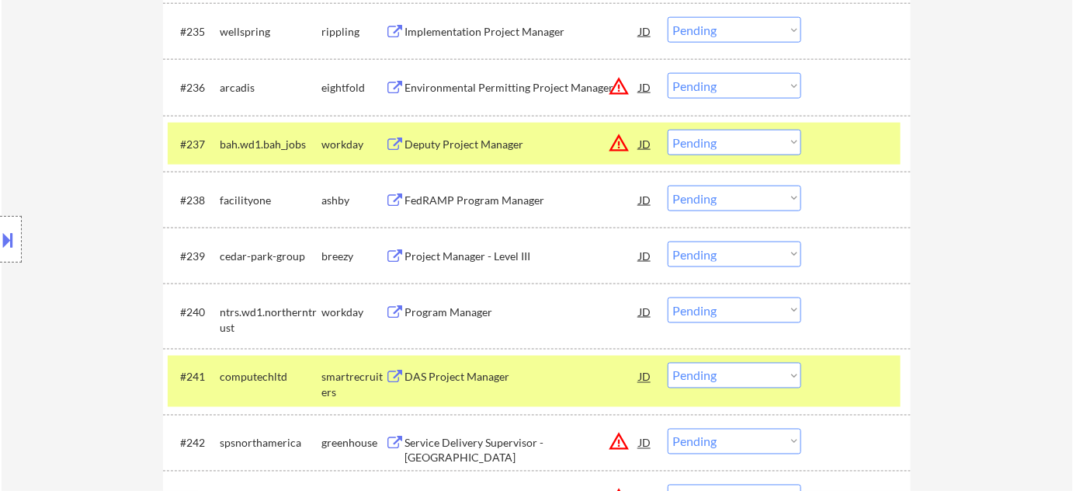
scroll to position [2752, 0]
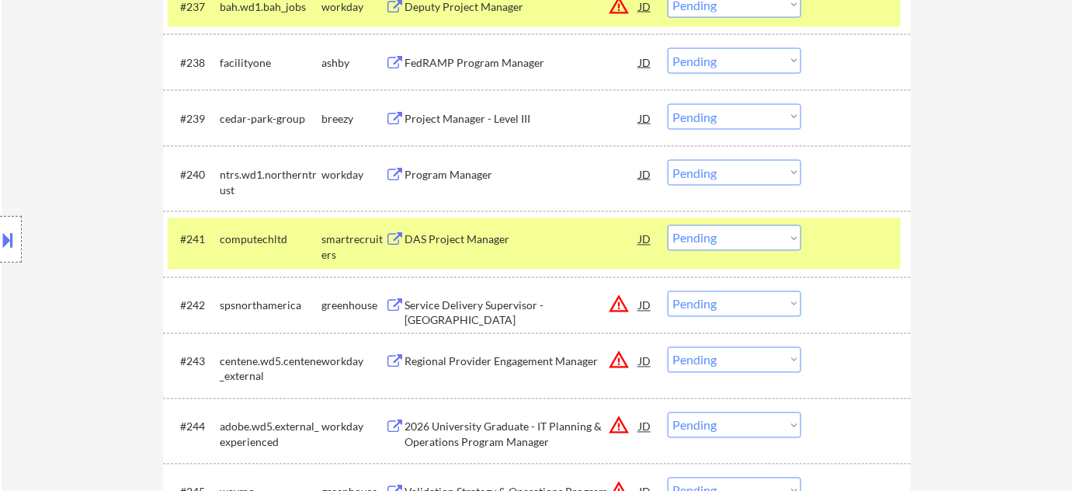
click at [446, 182] on div "Program Manager" at bounding box center [521, 175] width 234 height 16
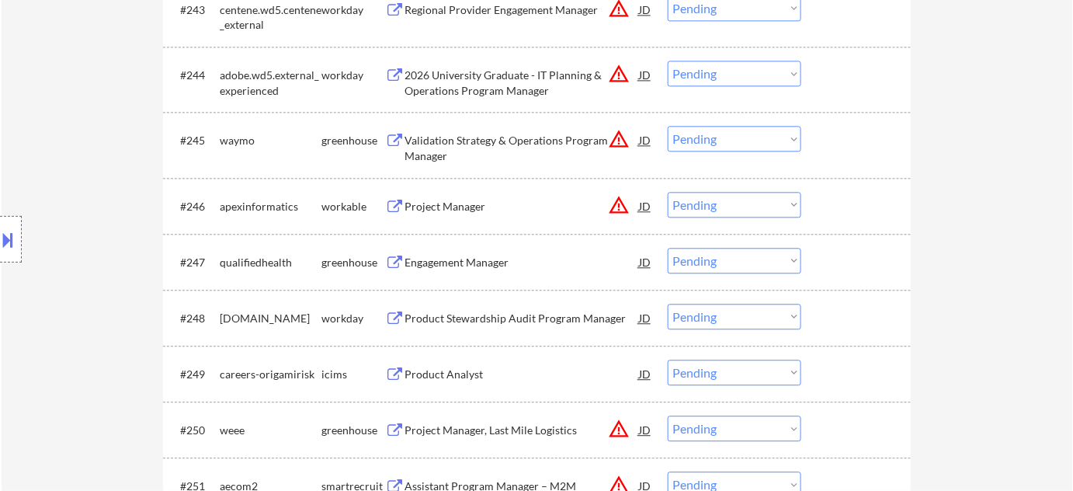
scroll to position [3105, 0]
click at [463, 210] on div "Project Manager" at bounding box center [521, 205] width 234 height 16
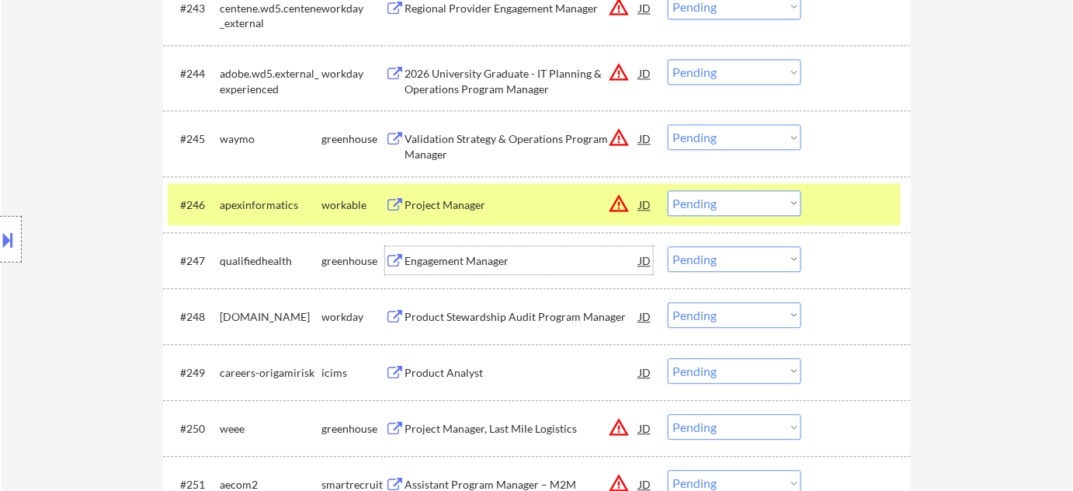
click at [505, 260] on div "Engagement Manager" at bounding box center [521, 261] width 234 height 16
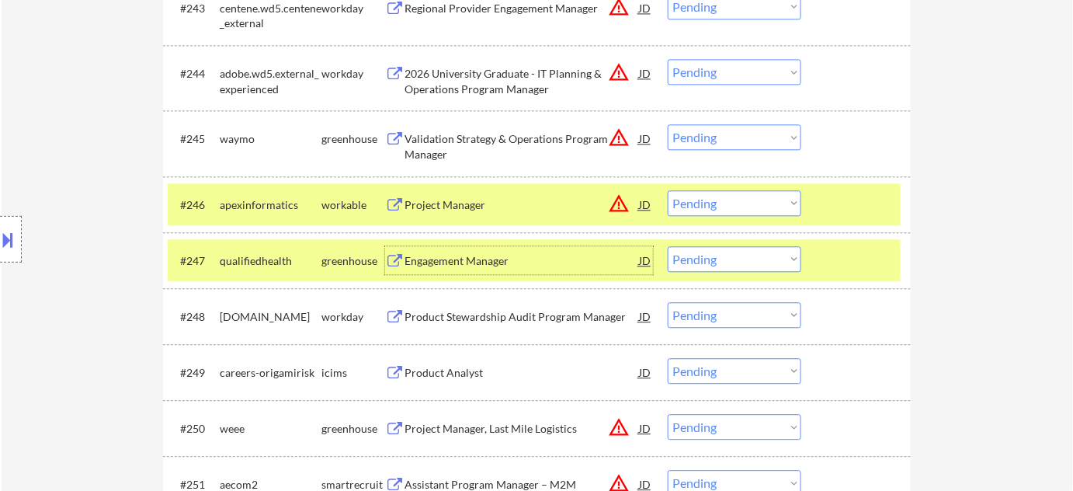
click at [755, 264] on select "Choose an option... Pending Applied Excluded (Questions) Excluded (Expired) Exc…" at bounding box center [735, 259] width 134 height 26
click at [668, 246] on select "Choose an option... Pending Applied Excluded (Questions) Excluded (Expired) Exc…" at bounding box center [735, 259] width 134 height 26
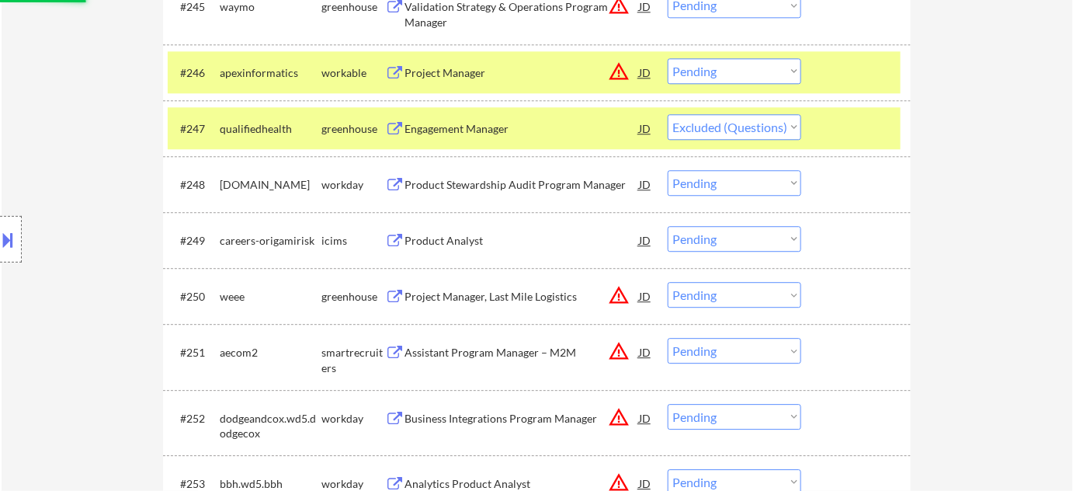
scroll to position [3246, 0]
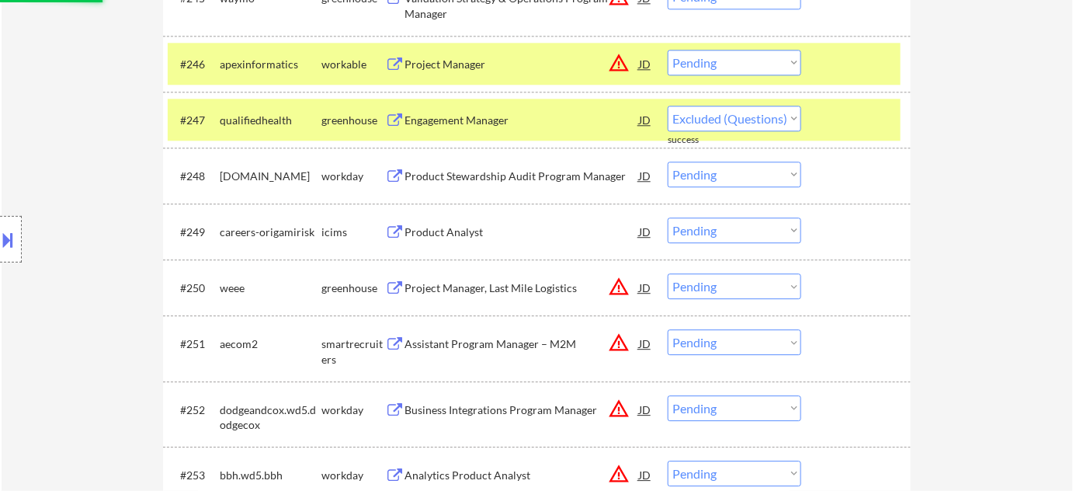
select select ""pending""
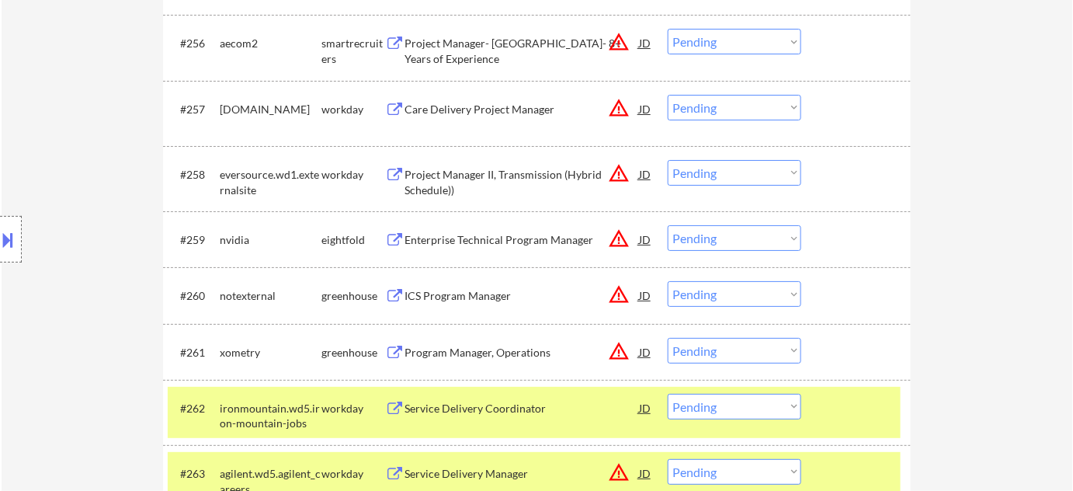
scroll to position [3882, 0]
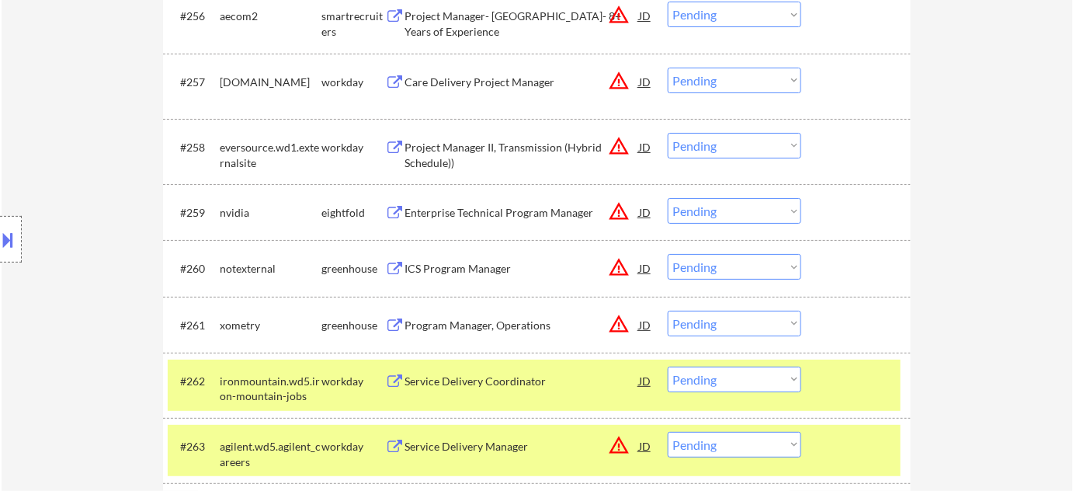
click at [467, 330] on div "Program Manager, Operations" at bounding box center [521, 326] width 234 height 16
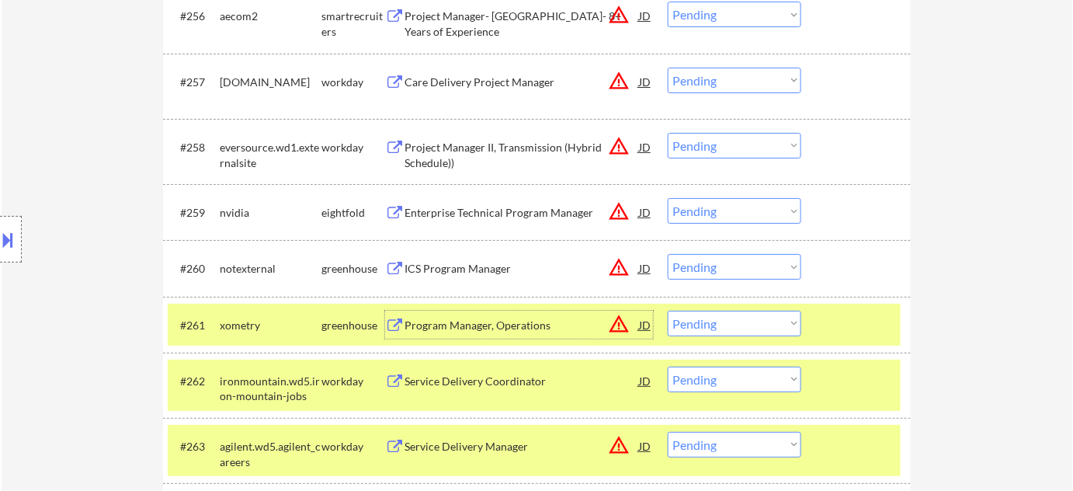
click at [712, 335] on select "Choose an option... Pending Applied Excluded (Questions) Excluded (Expired) Exc…" at bounding box center [735, 324] width 134 height 26
click at [668, 311] on select "Choose an option... Pending Applied Excluded (Questions) Excluded (Expired) Exc…" at bounding box center [735, 324] width 134 height 26
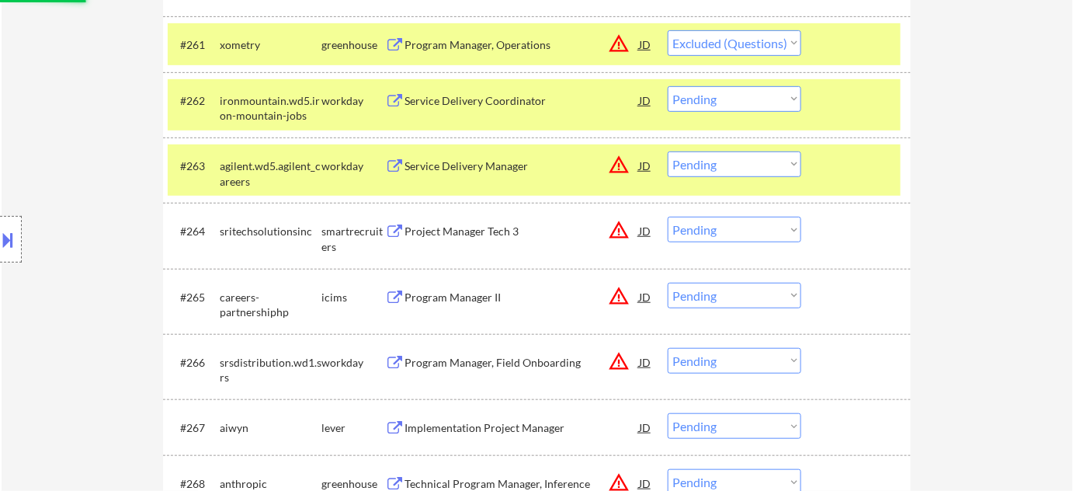
scroll to position [4234, 0]
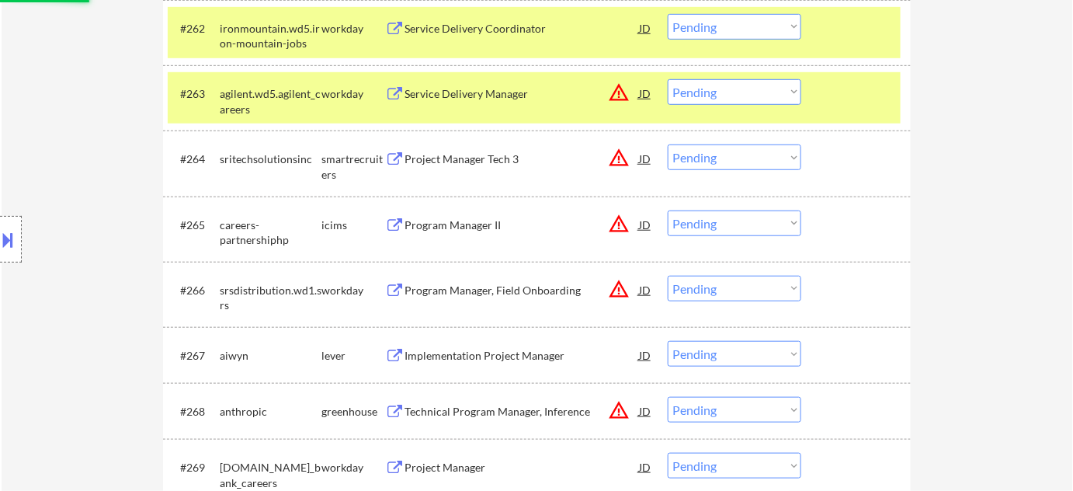
select select ""pending""
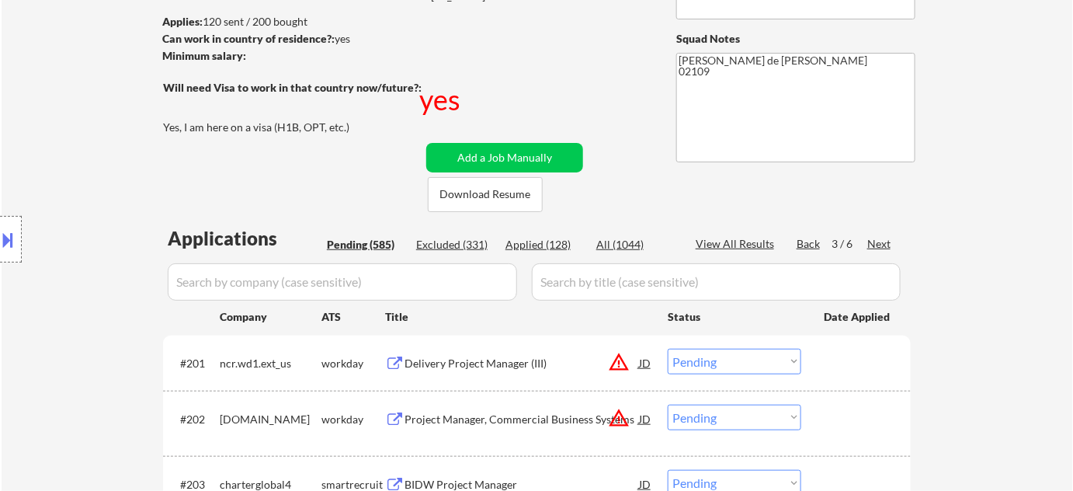
scroll to position [325, 0]
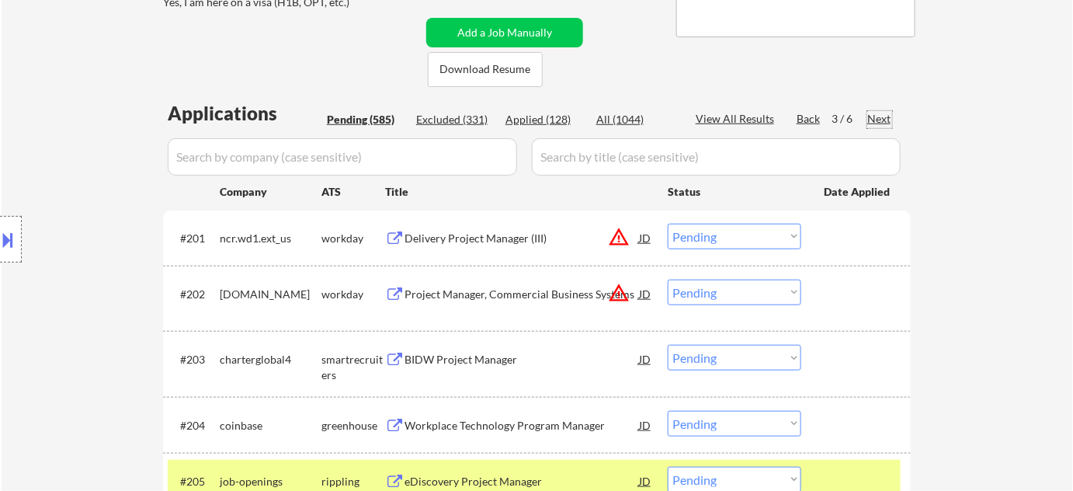
click at [884, 120] on div "Next" at bounding box center [879, 119] width 25 height 16
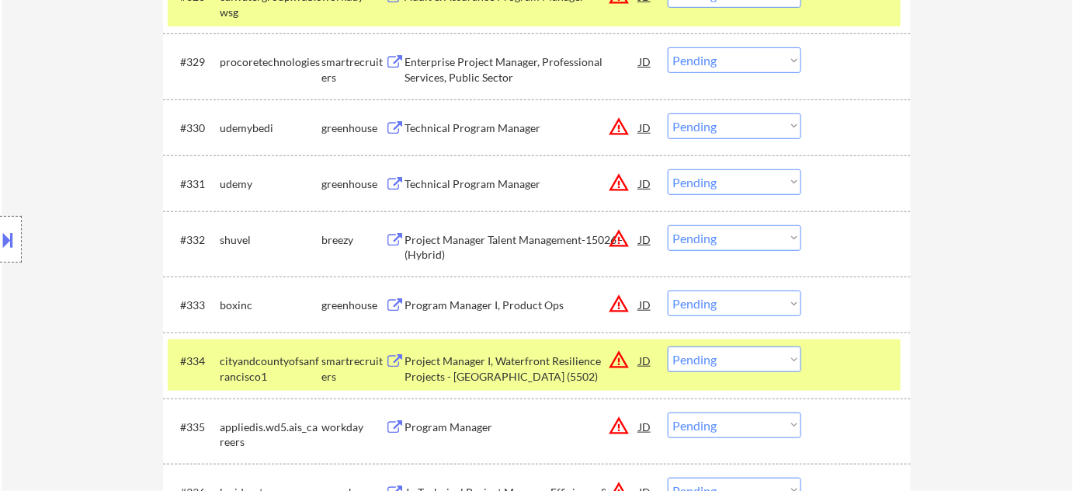
scroll to position [2231, 0]
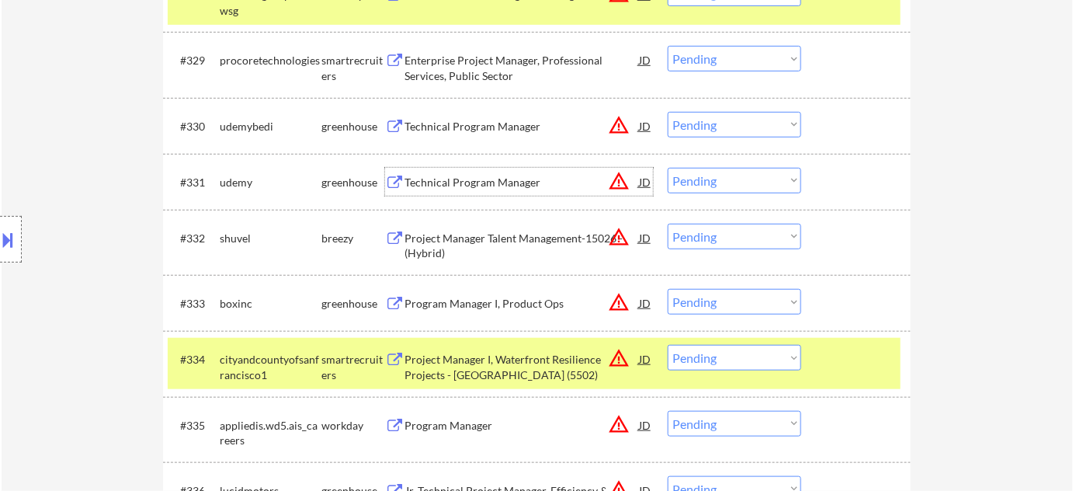
click at [466, 175] on div "Technical Program Manager" at bounding box center [521, 183] width 234 height 16
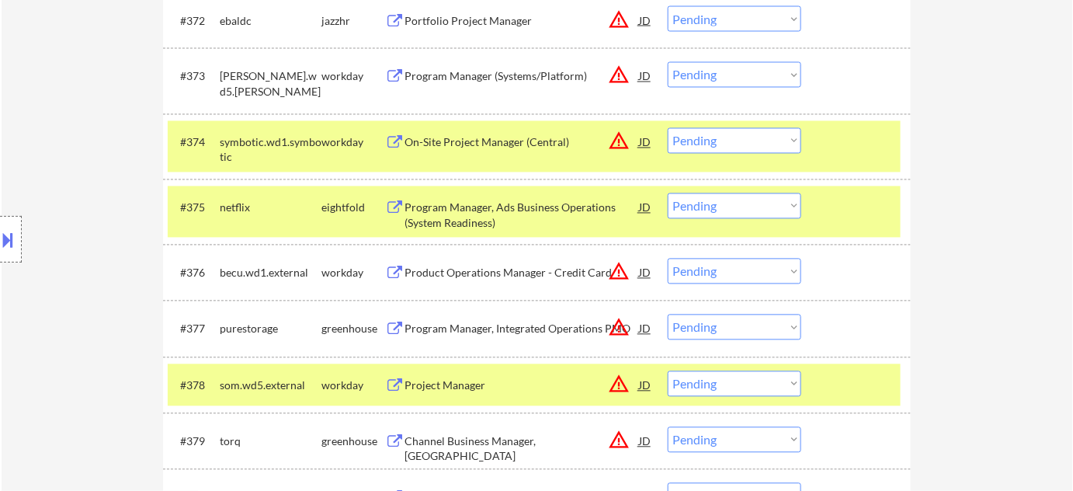
scroll to position [4702, 0]
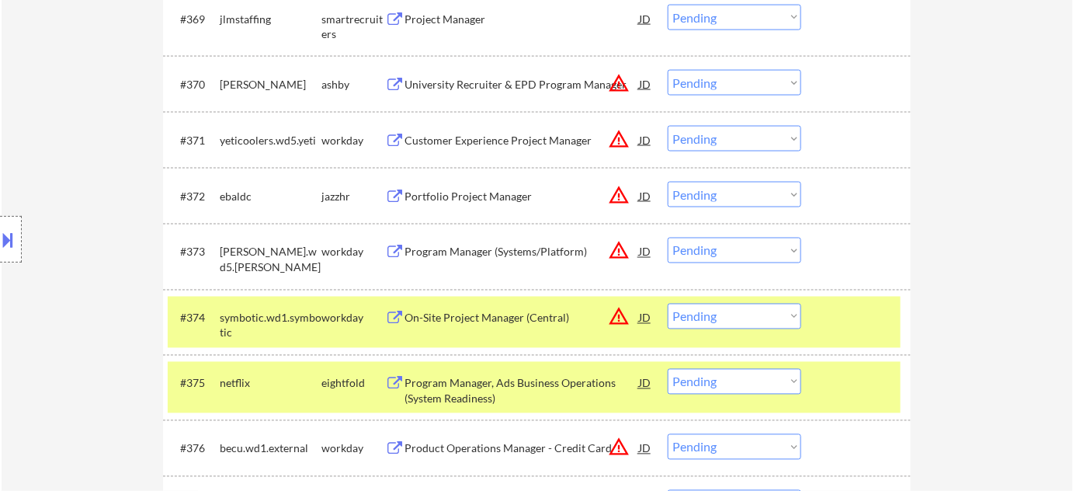
click at [496, 198] on div "Portfolio Project Manager" at bounding box center [521, 197] width 234 height 16
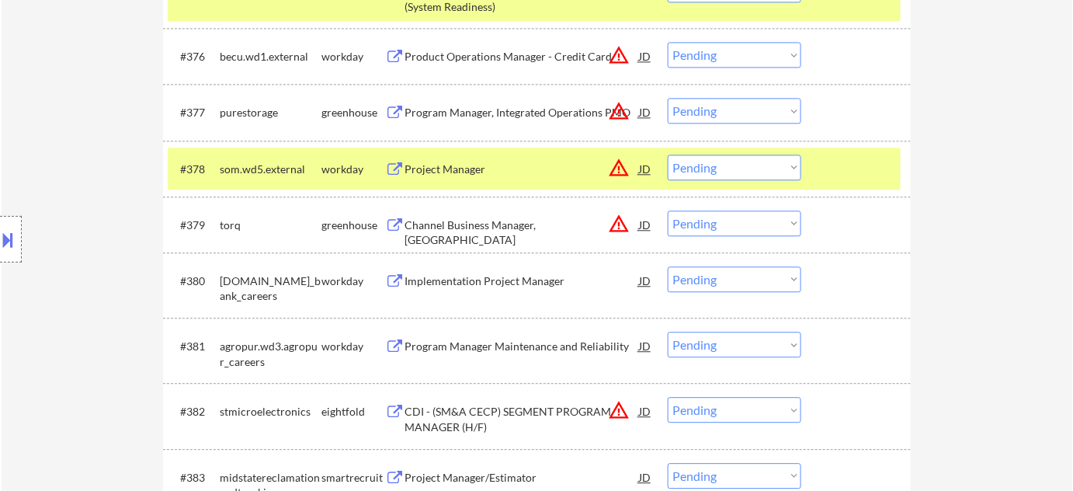
scroll to position [5195, 0]
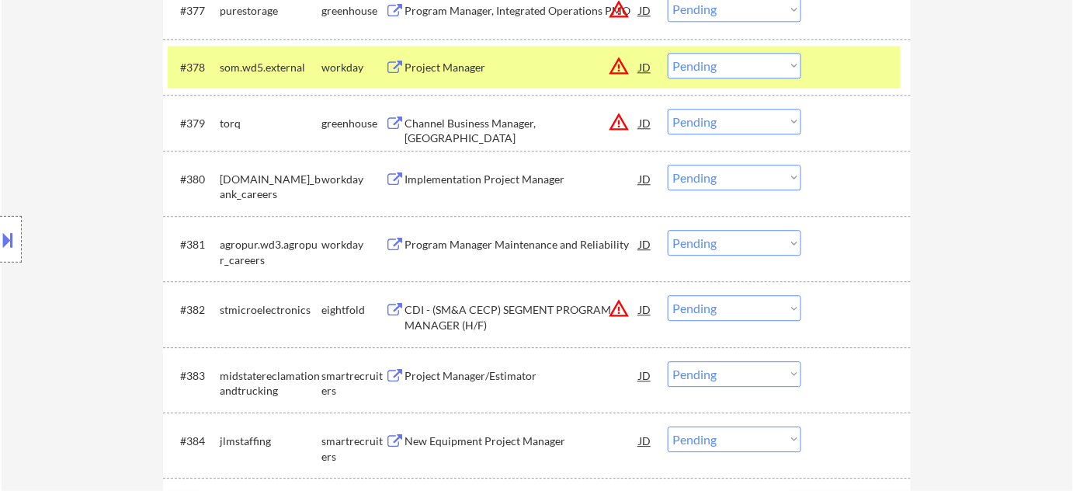
click at [0, 245] on button at bounding box center [8, 240] width 17 height 26
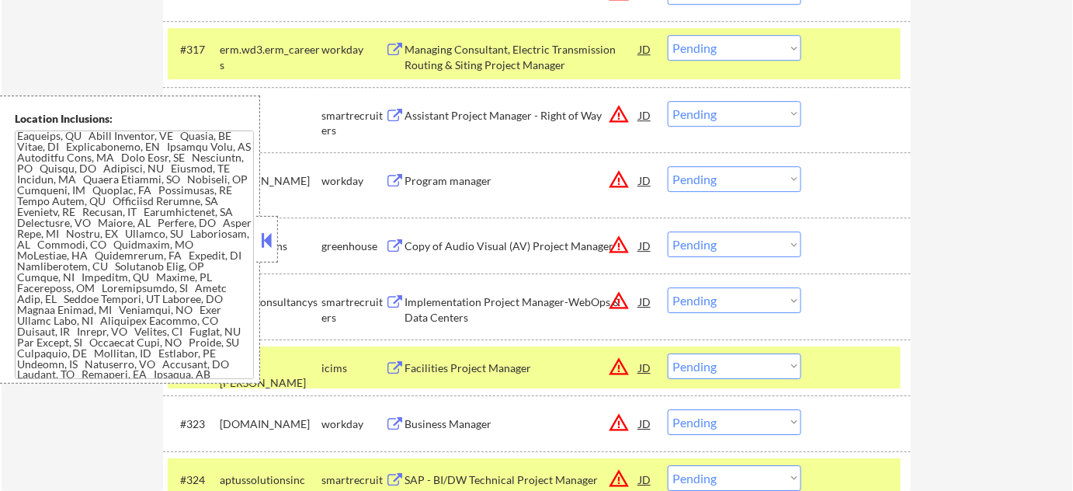
scroll to position [3328, 0]
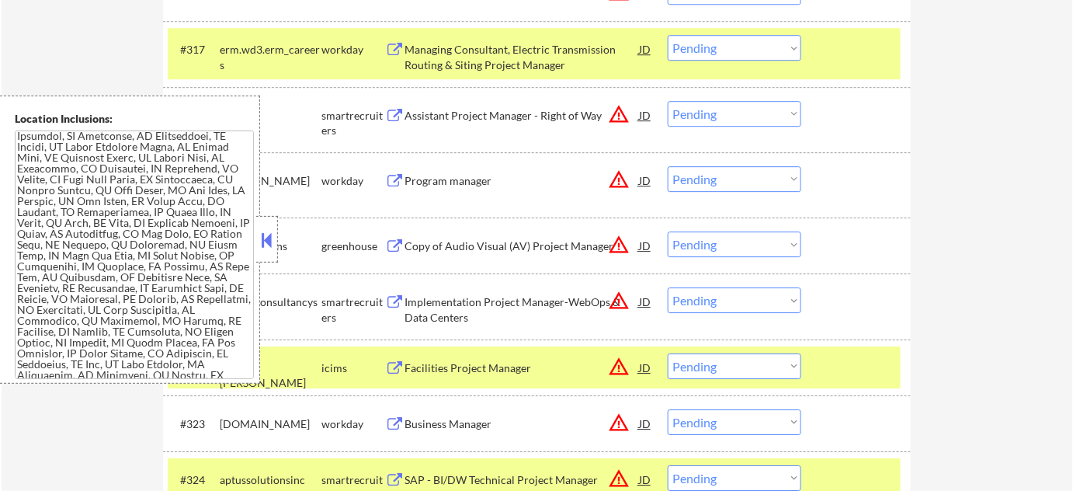
click at [276, 233] on div at bounding box center [267, 239] width 22 height 47
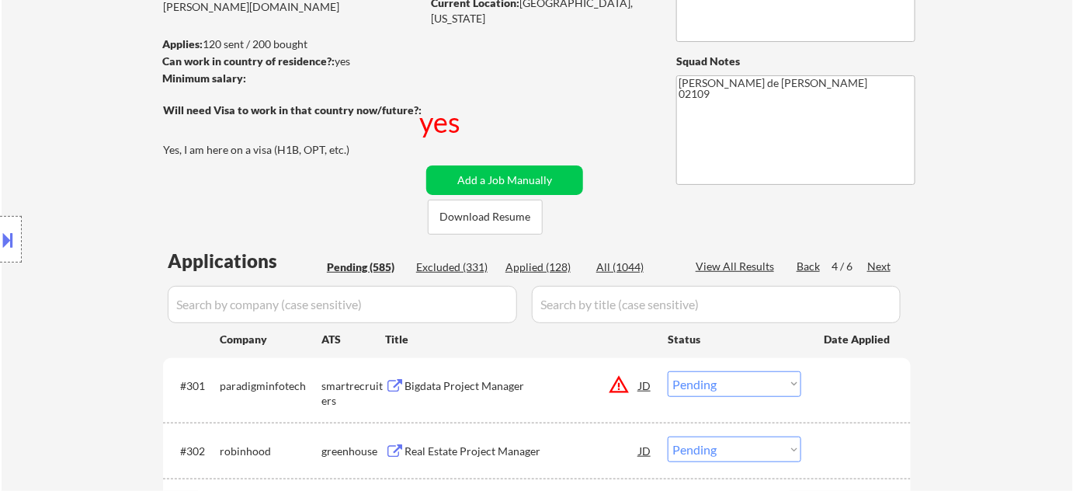
scroll to position [362, 0]
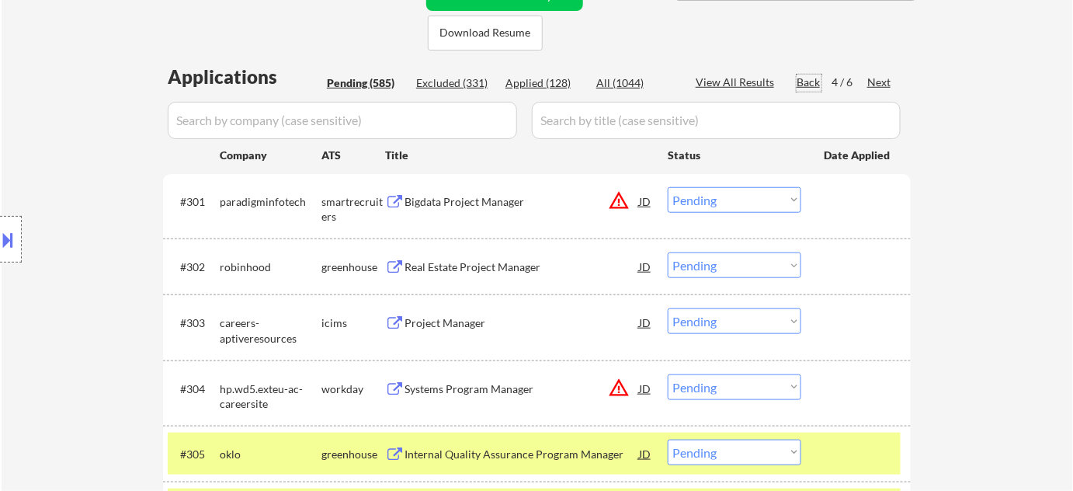
click at [807, 75] on div "Back" at bounding box center [809, 83] width 25 height 16
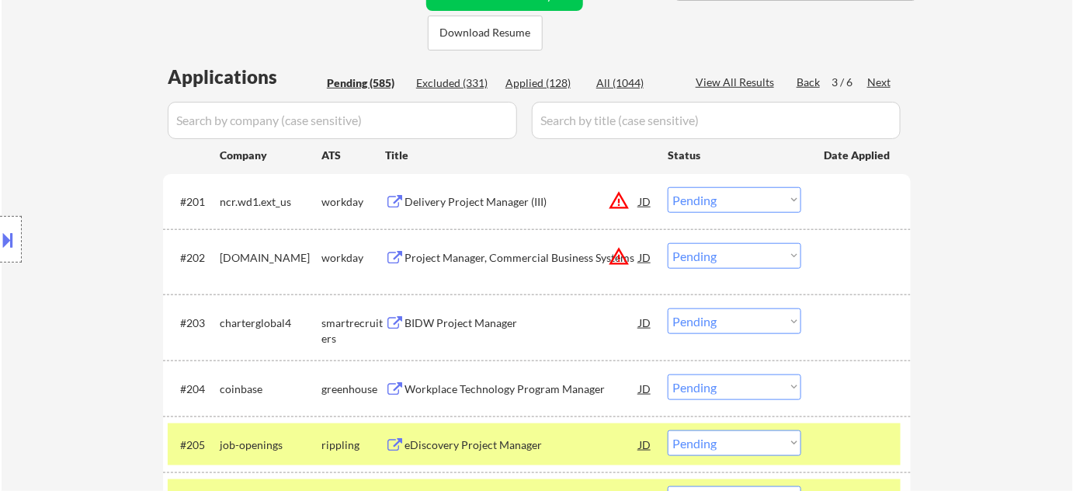
scroll to position [1775, 0]
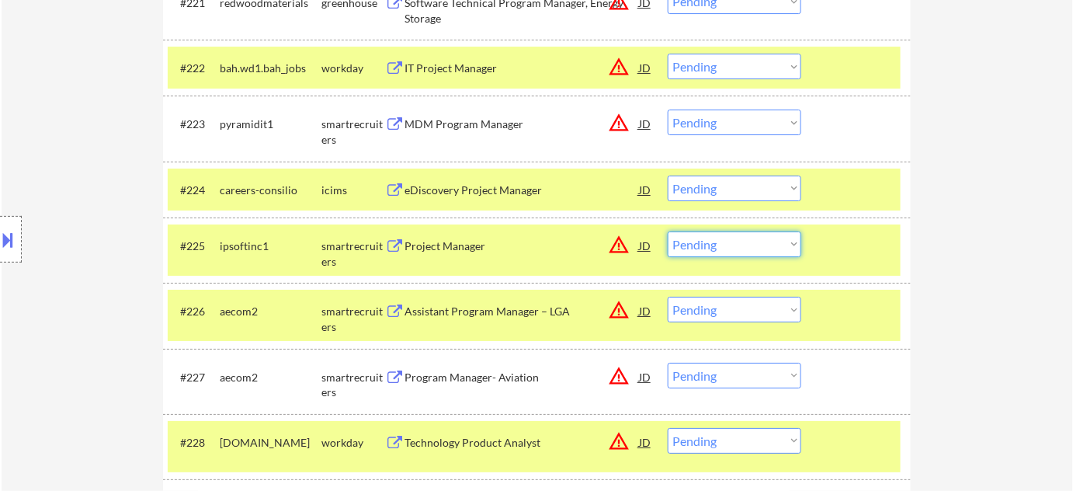
click at [728, 248] on select "Choose an option... Pending Applied Excluded (Questions) Excluded (Expired) Exc…" at bounding box center [735, 244] width 134 height 26
click at [668, 231] on select "Choose an option... Pending Applied Excluded (Questions) Excluded (Expired) Exc…" at bounding box center [735, 244] width 134 height 26
select select ""pending""
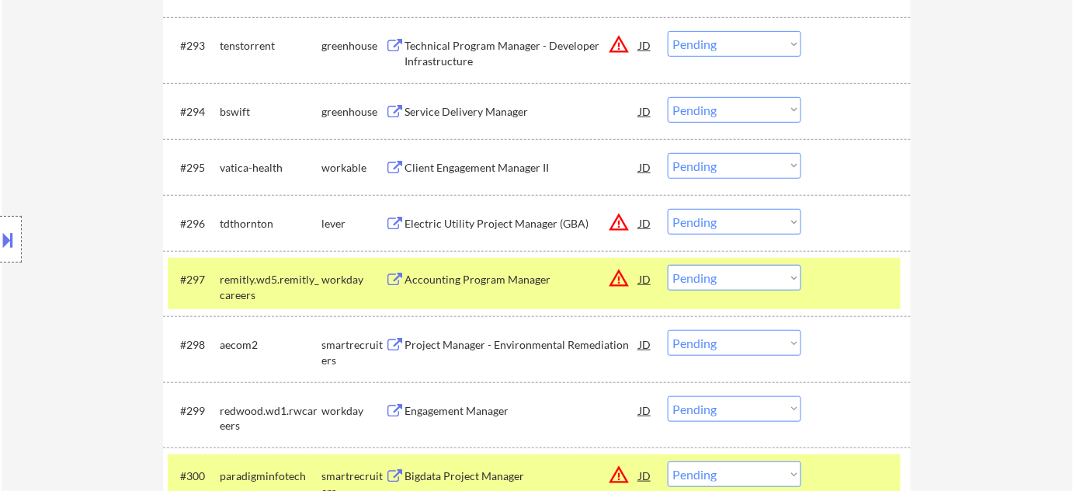
scroll to position [6150, 0]
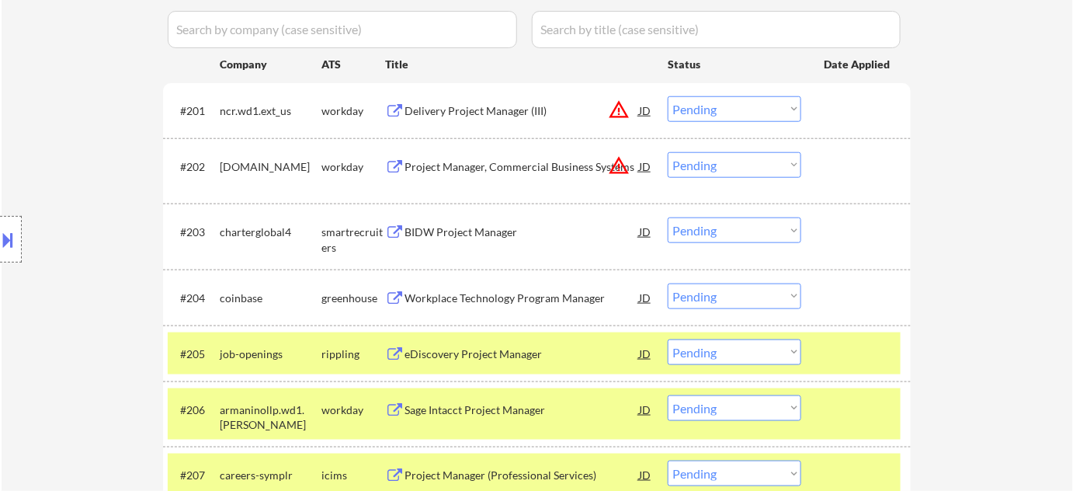
scroll to position [311, 0]
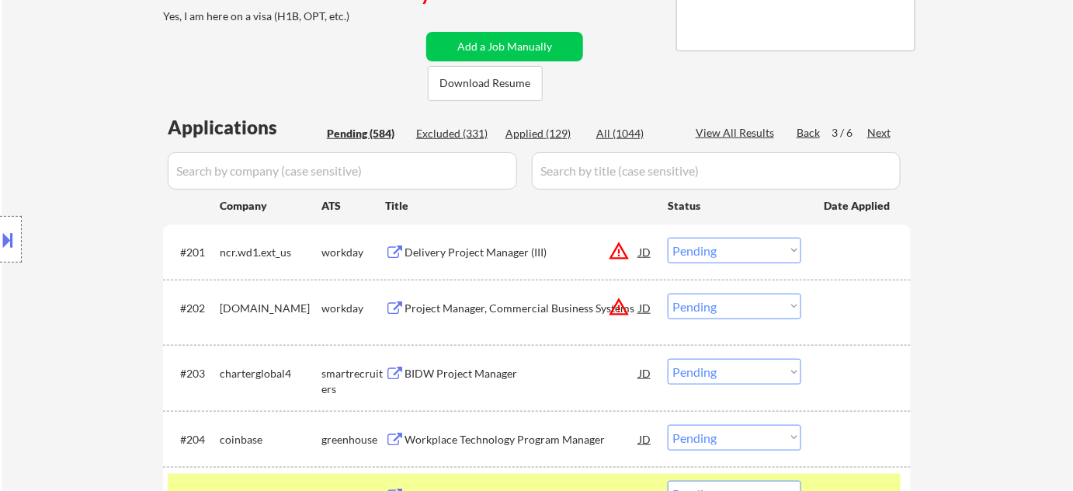
click at [876, 137] on div "Next" at bounding box center [879, 133] width 25 height 16
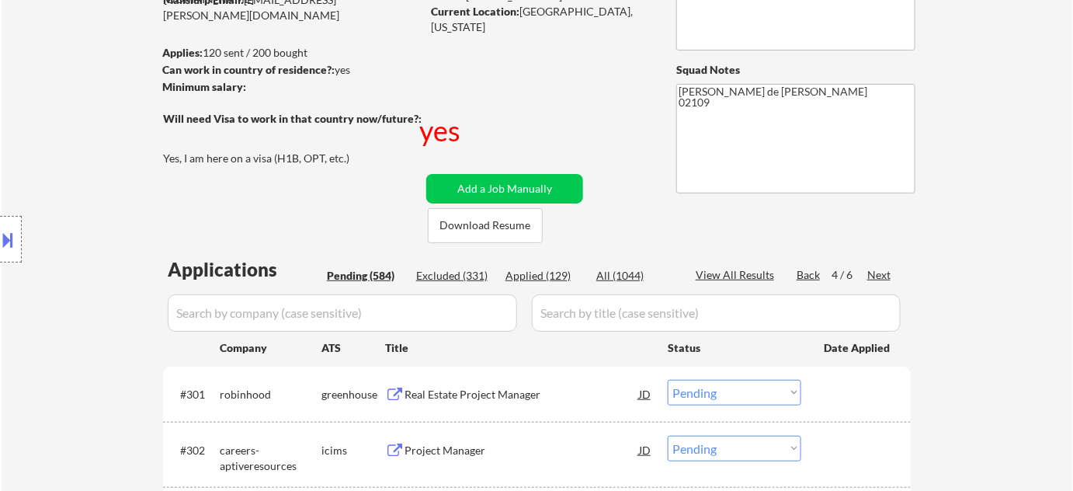
scroll to position [170, 0]
click at [883, 269] on div "Next" at bounding box center [879, 274] width 25 height 16
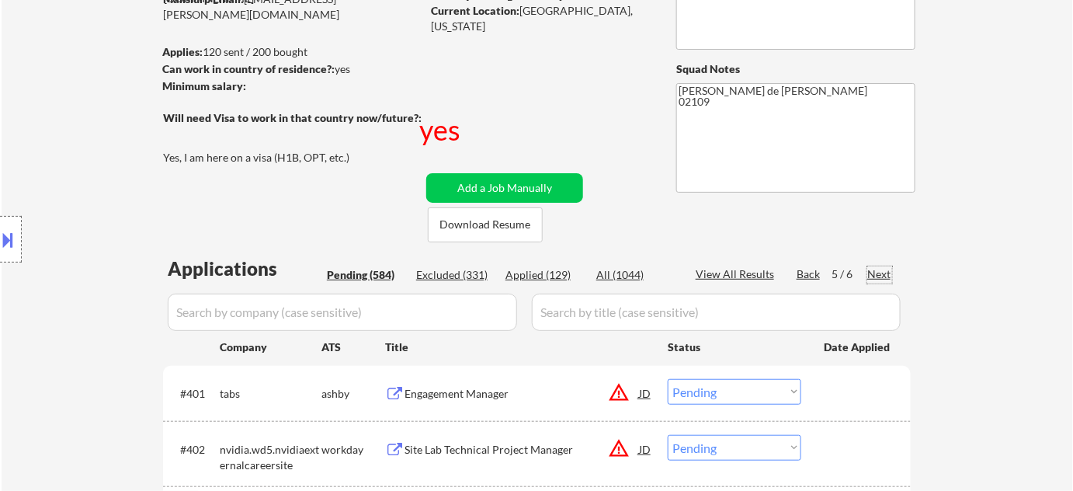
click at [807, 270] on div "Back" at bounding box center [809, 274] width 25 height 16
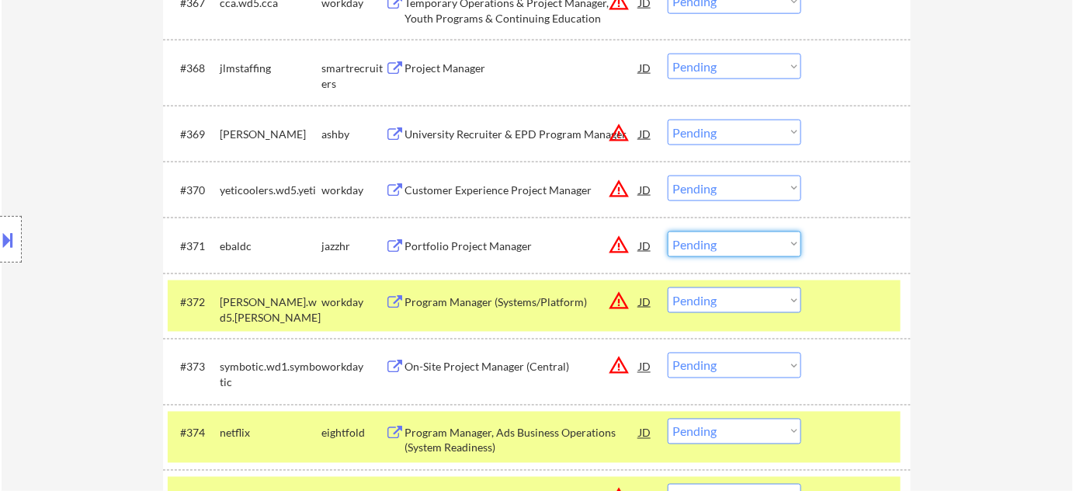
click at [758, 244] on select "Choose an option... Pending Applied Excluded (Questions) Excluded (Expired) Exc…" at bounding box center [735, 244] width 134 height 26
click at [668, 231] on select "Choose an option... Pending Applied Excluded (Questions) Excluded (Expired) Exc…" at bounding box center [735, 244] width 134 height 26
select select ""pending""
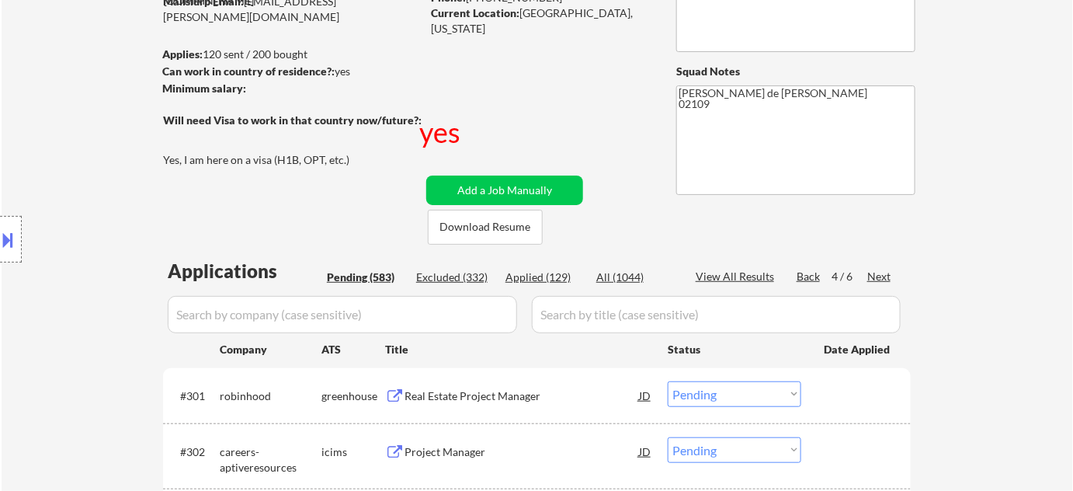
scroll to position [282, 0]
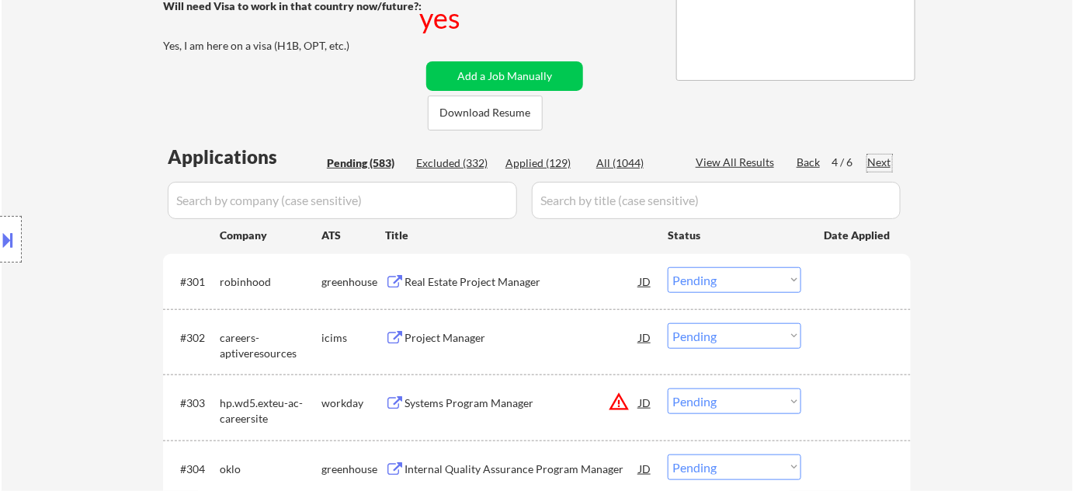
click at [883, 168] on div "Next" at bounding box center [879, 162] width 25 height 16
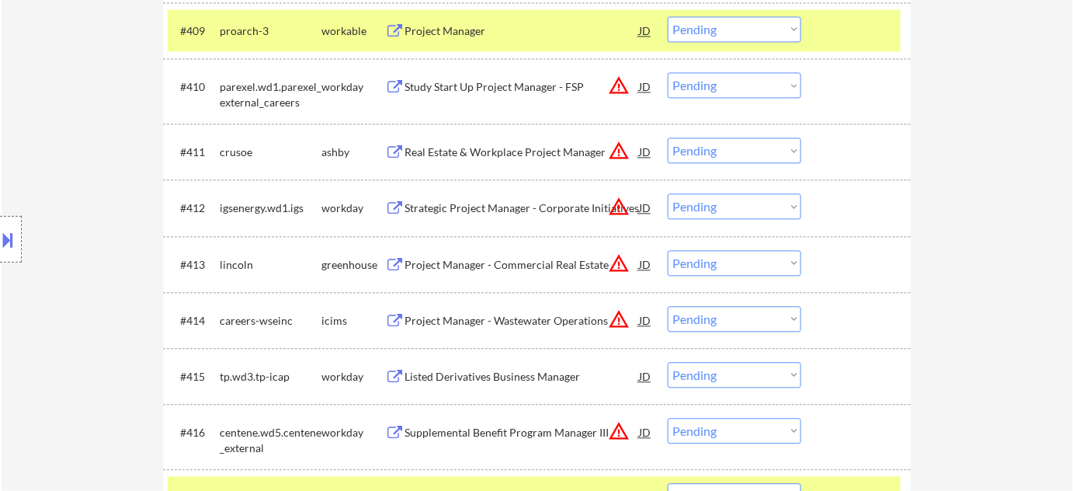
scroll to position [1058, 0]
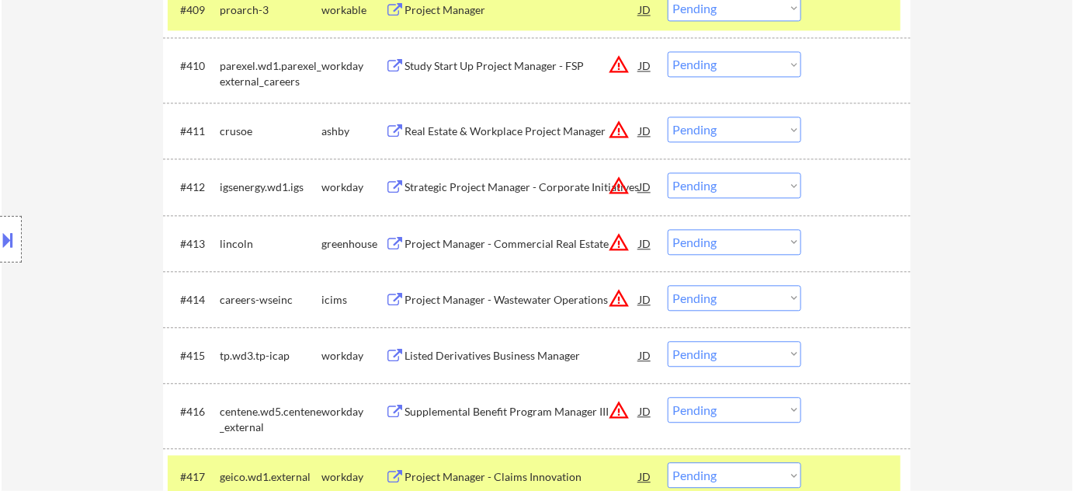
drag, startPoint x: 963, startPoint y: 164, endPoint x: 981, endPoint y: 56, distance: 109.4
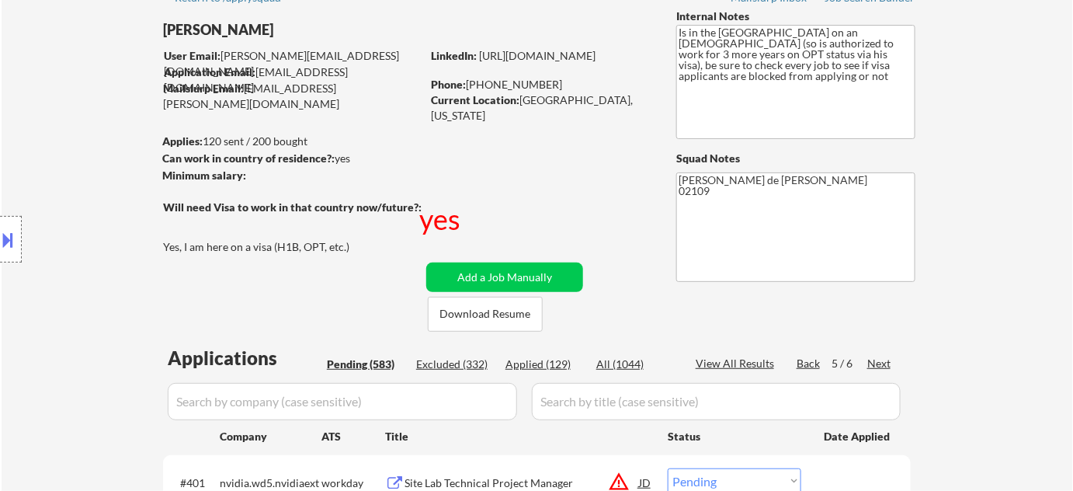
scroll to position [141, 0]
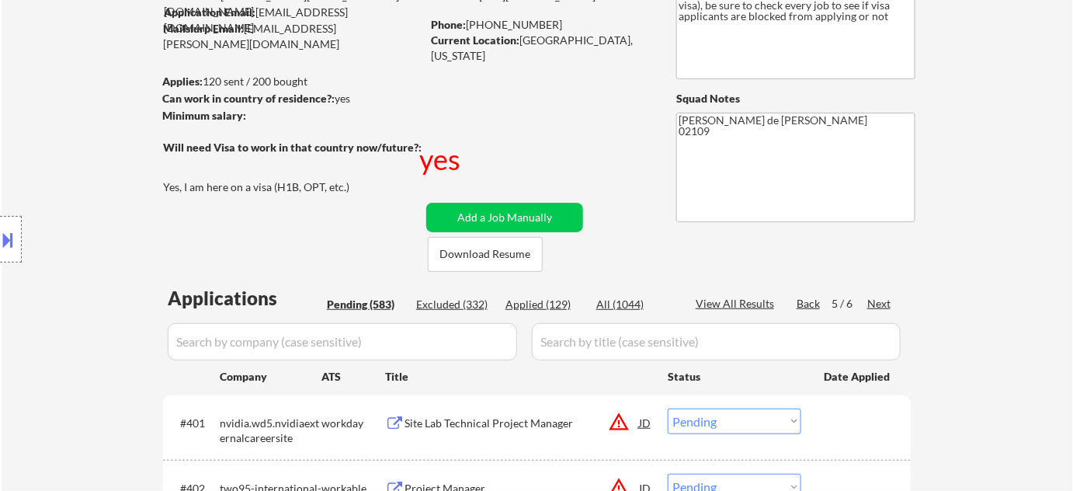
click at [883, 300] on div "Next" at bounding box center [879, 304] width 25 height 16
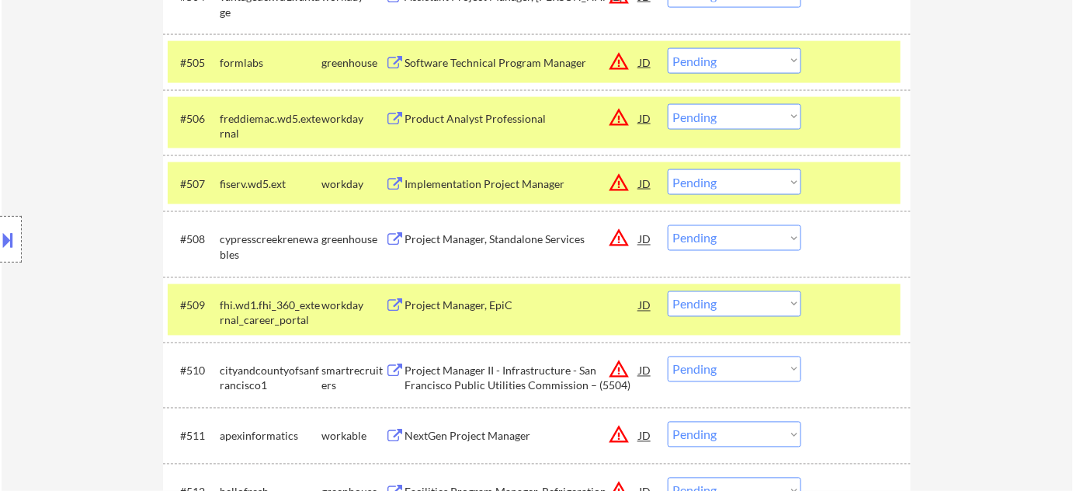
scroll to position [776, 0]
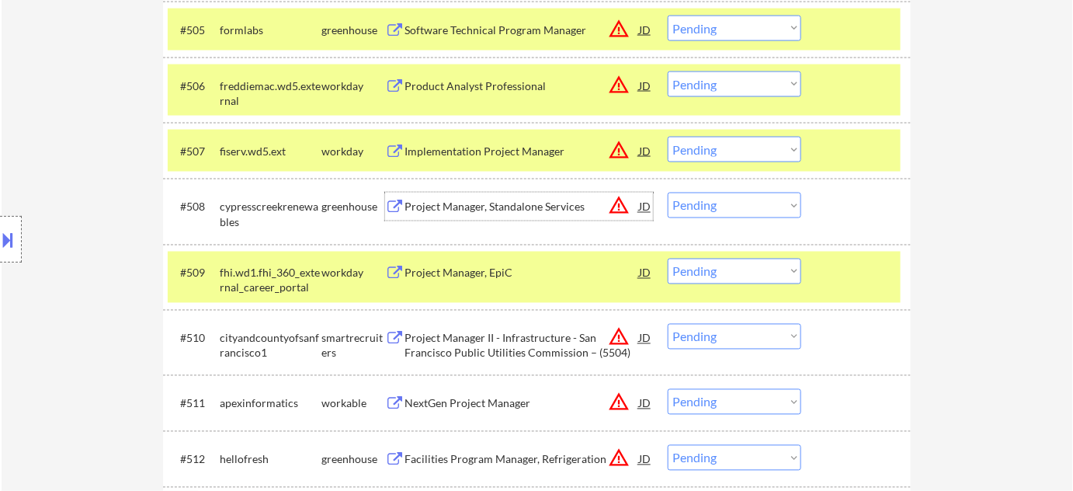
click at [477, 210] on div "Project Manager, Standalone Services" at bounding box center [521, 208] width 234 height 16
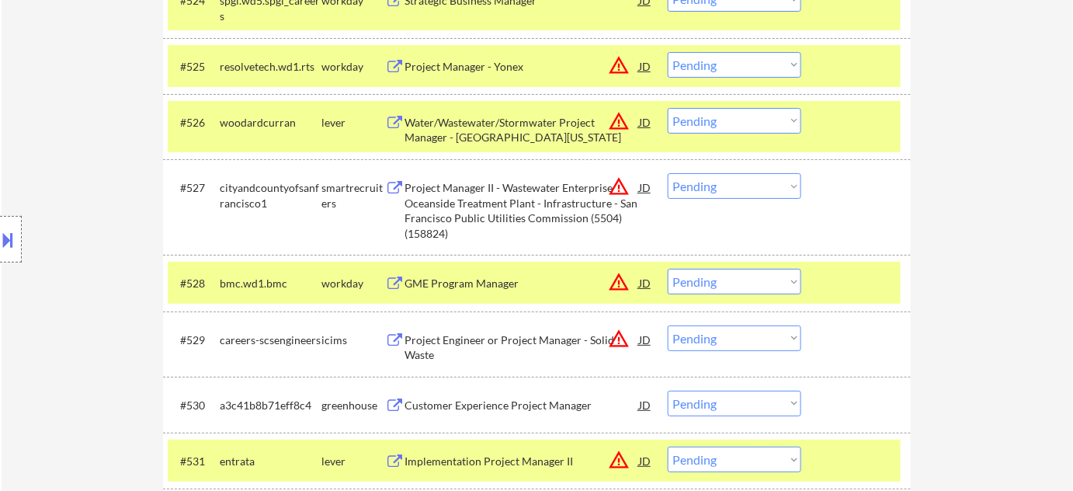
scroll to position [2188, 0]
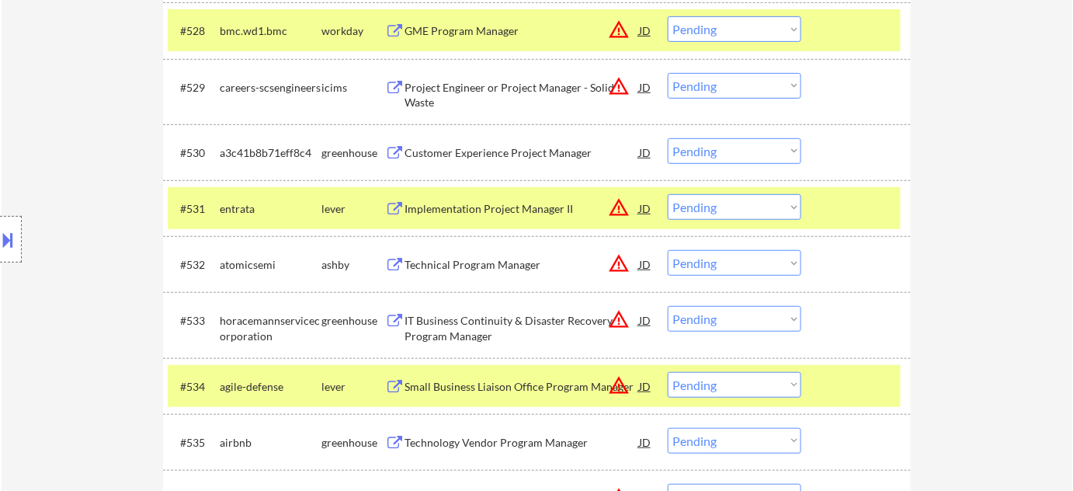
click at [500, 270] on div "Technical Program Manager" at bounding box center [521, 265] width 234 height 16
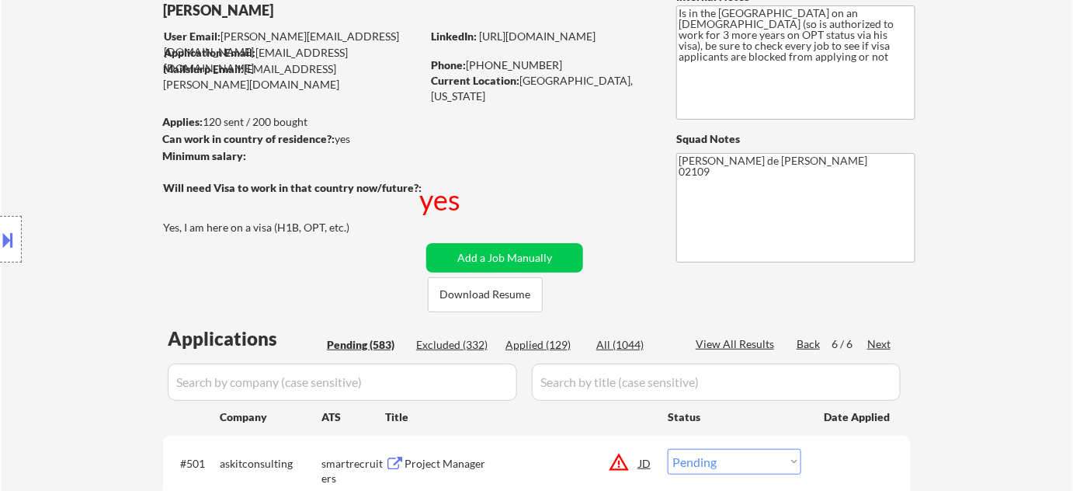
scroll to position [282, 0]
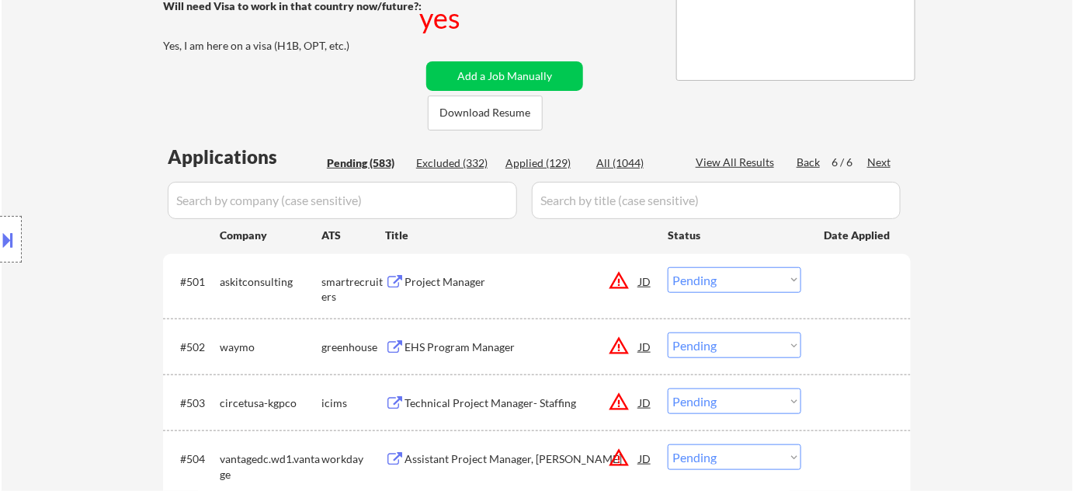
click at [416, 275] on div "Project Manager" at bounding box center [521, 282] width 234 height 16
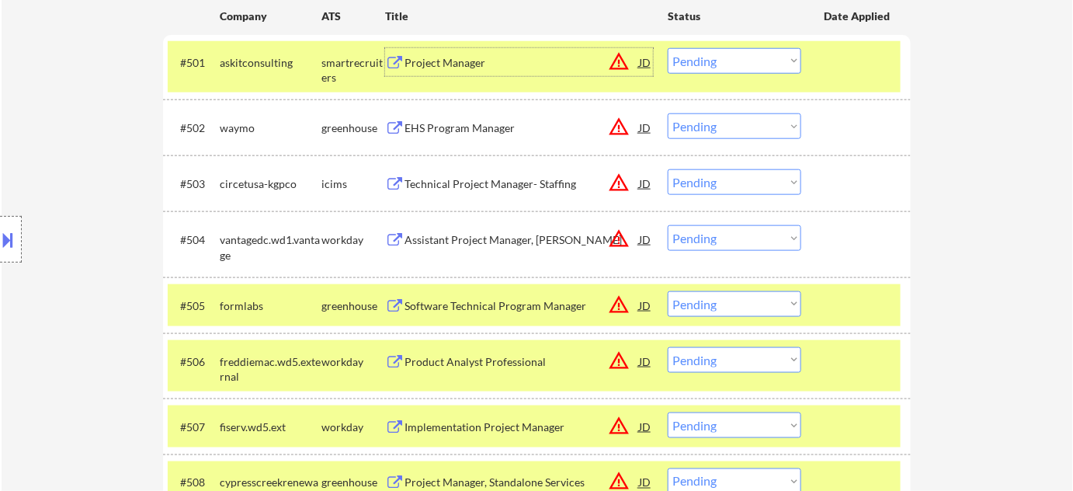
scroll to position [564, 0]
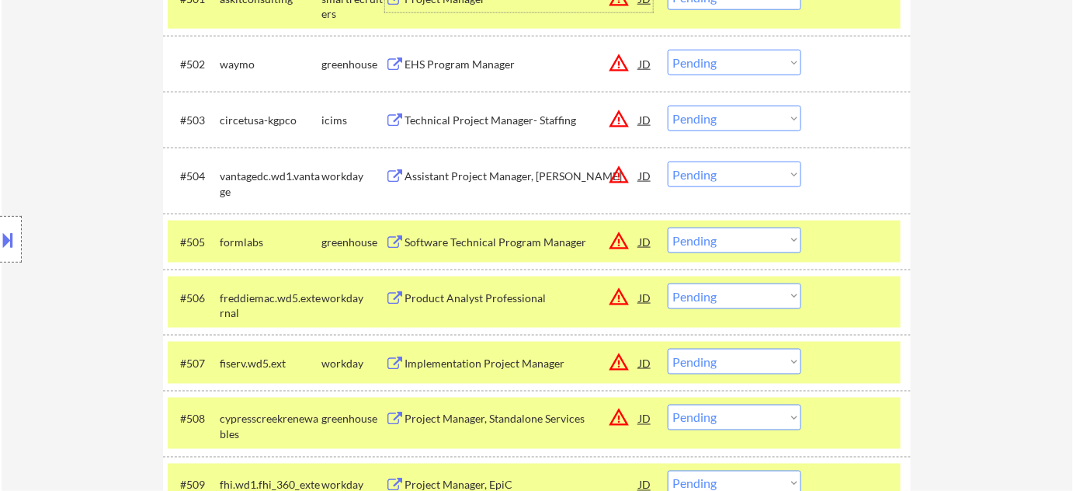
click at [521, 120] on div "Technical Project Manager- Staffing" at bounding box center [521, 121] width 234 height 16
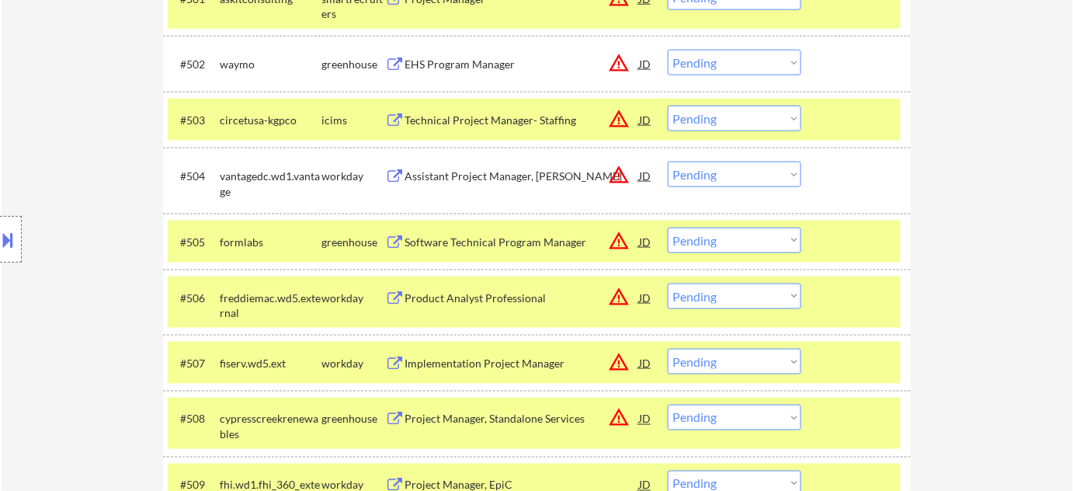
click at [727, 89] on div "#502 waymo greenhouse EHS Program Manager JD warning_amber Choose an option... …" at bounding box center [537, 64] width 748 height 56
click at [739, 120] on select "Choose an option... Pending Applied Excluded (Questions) Excluded (Expired) Exc…" at bounding box center [735, 119] width 134 height 26
click at [668, 106] on select "Choose an option... Pending Applied Excluded (Questions) Excluded (Expired) Exc…" at bounding box center [735, 119] width 134 height 26
select select ""pending""
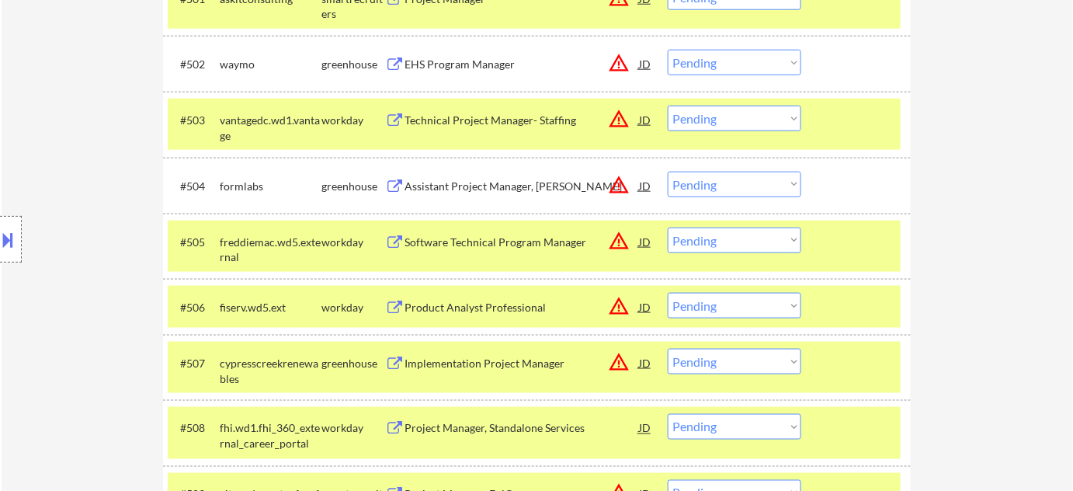
click at [12, 252] on div at bounding box center [11, 239] width 22 height 47
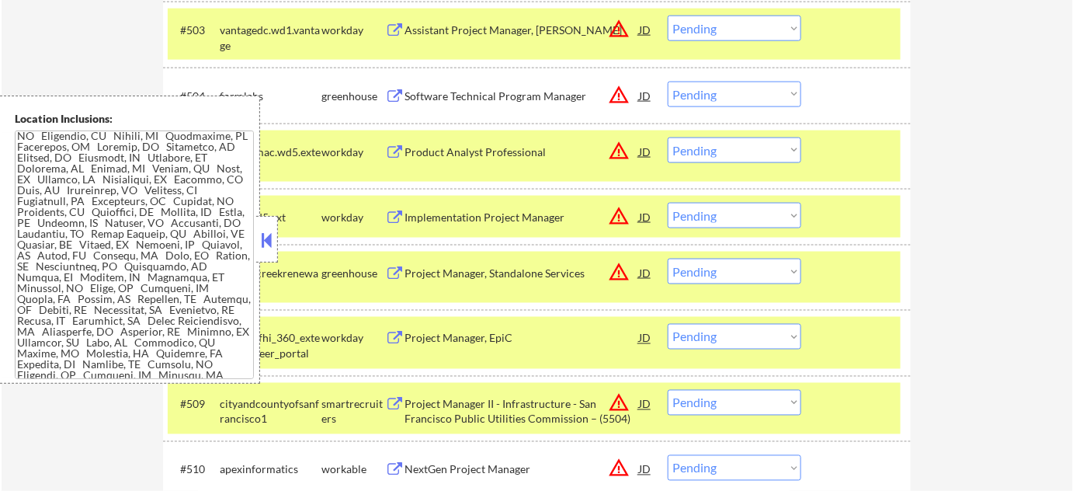
scroll to position [776, 0]
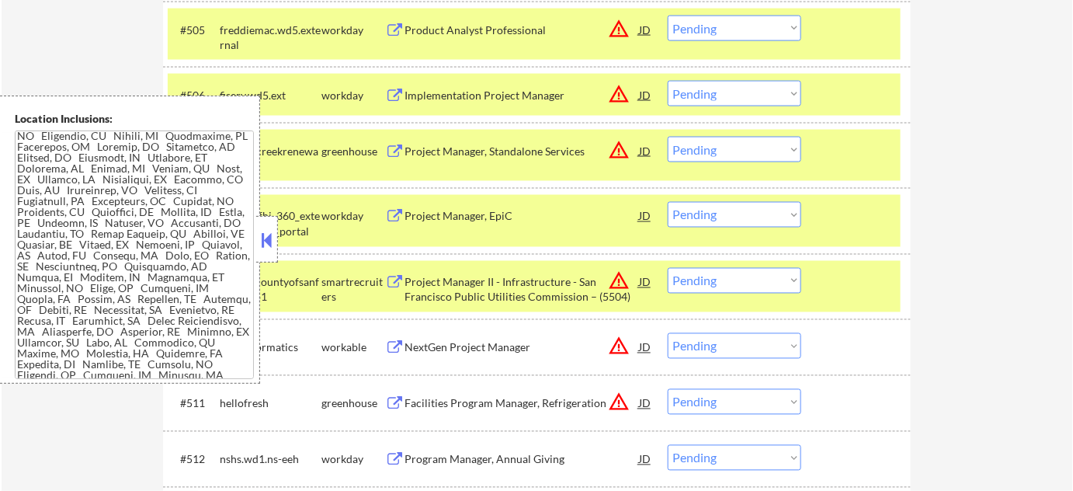
click at [265, 232] on button at bounding box center [267, 239] width 17 height 23
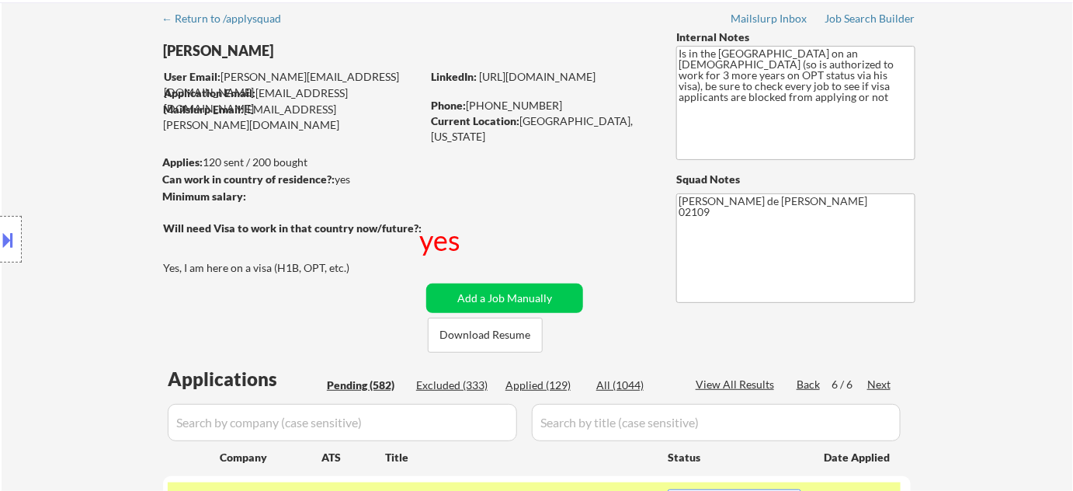
scroll to position [141, 0]
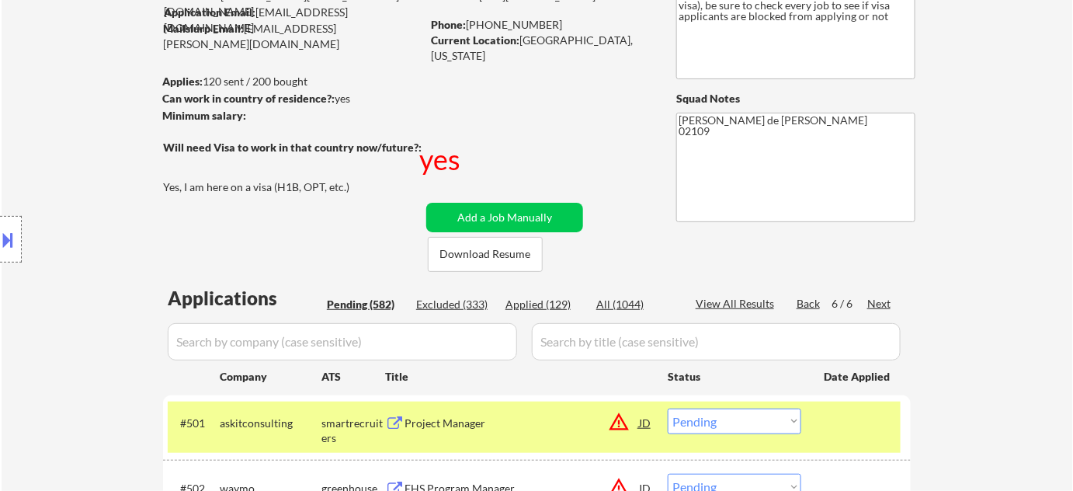
click at [798, 297] on div "Back" at bounding box center [809, 304] width 25 height 16
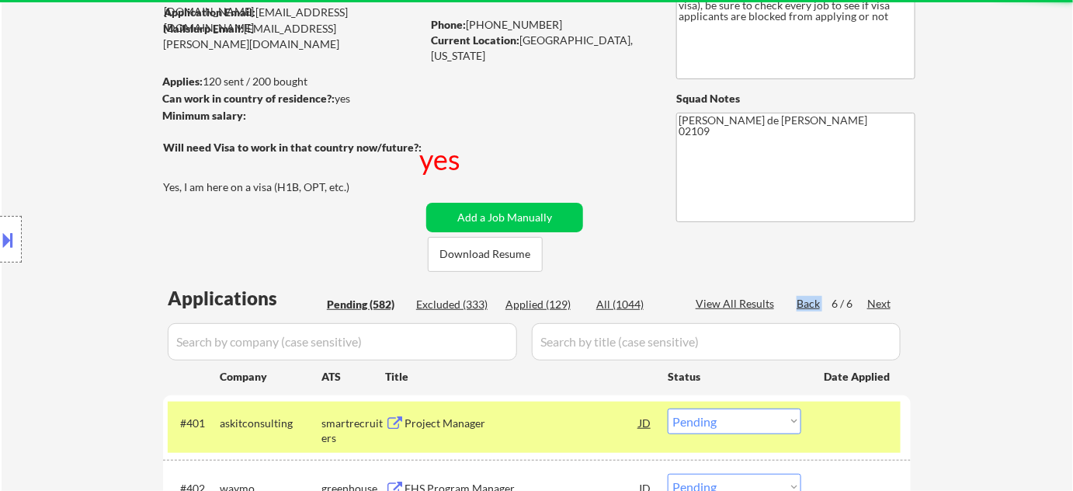
click at [798, 297] on div "Back" at bounding box center [809, 304] width 25 height 16
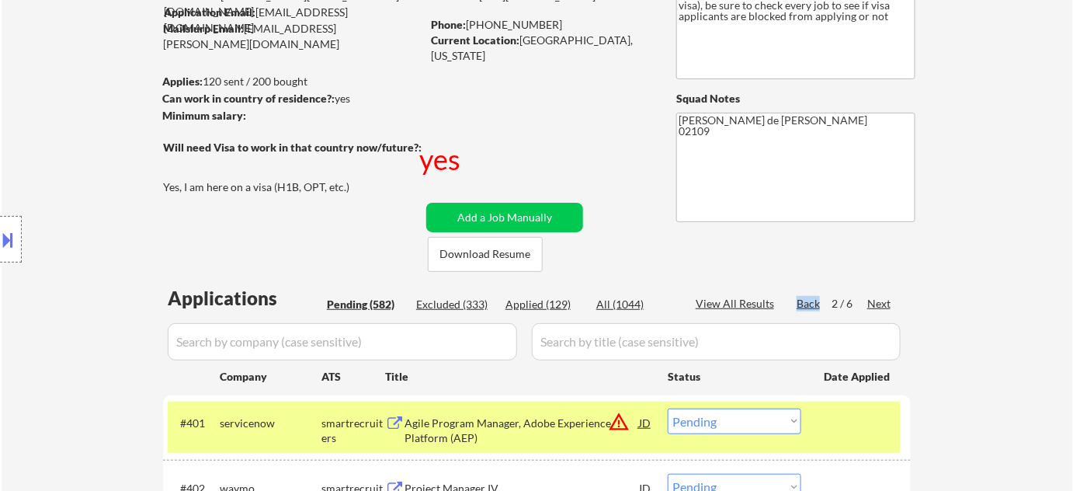
click at [798, 297] on div "Back" at bounding box center [809, 304] width 25 height 16
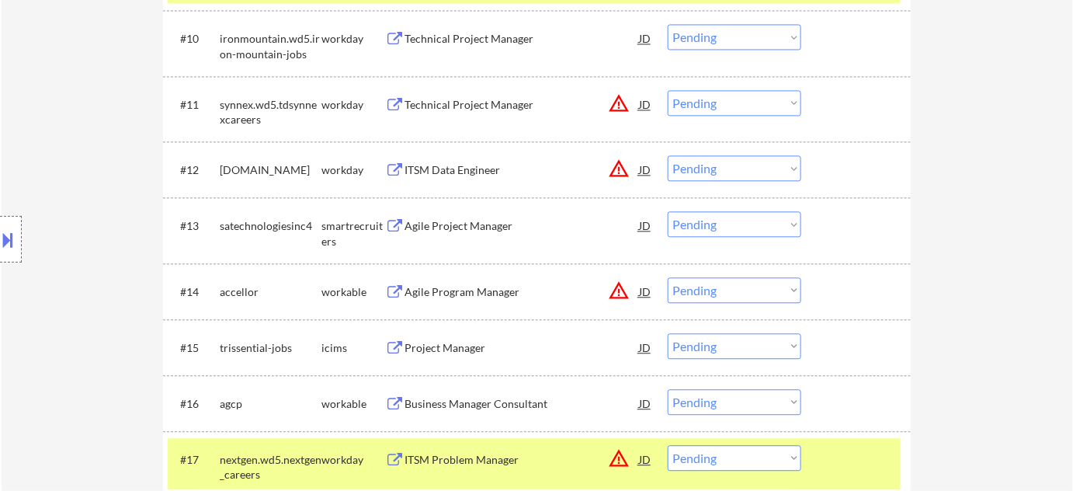
scroll to position [1058, 0]
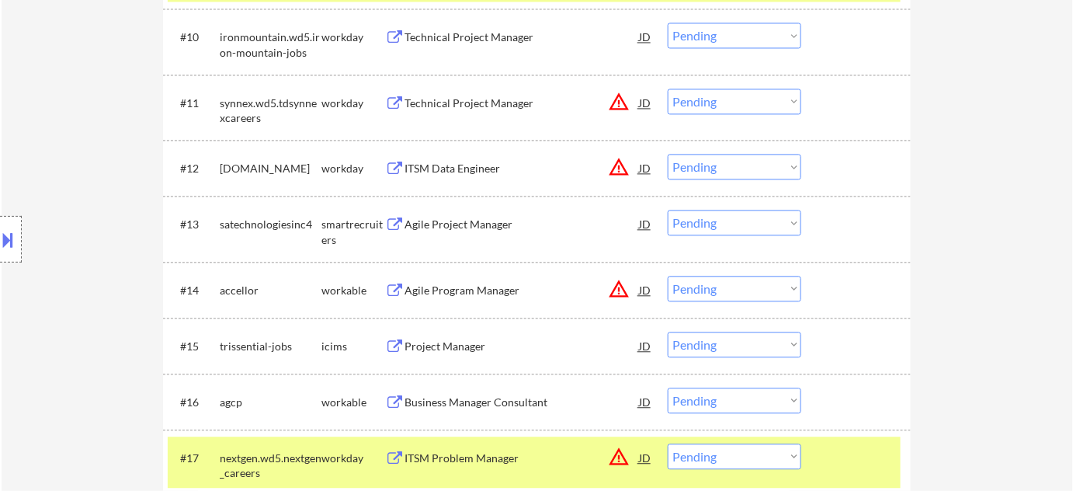
click at [450, 220] on div "Agile Project Manager" at bounding box center [521, 225] width 234 height 16
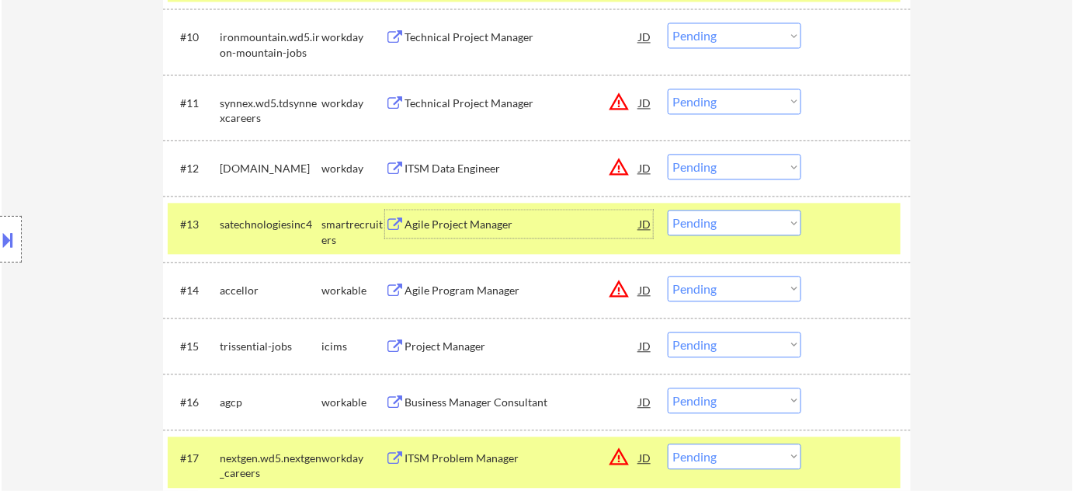
scroll to position [1129, 0]
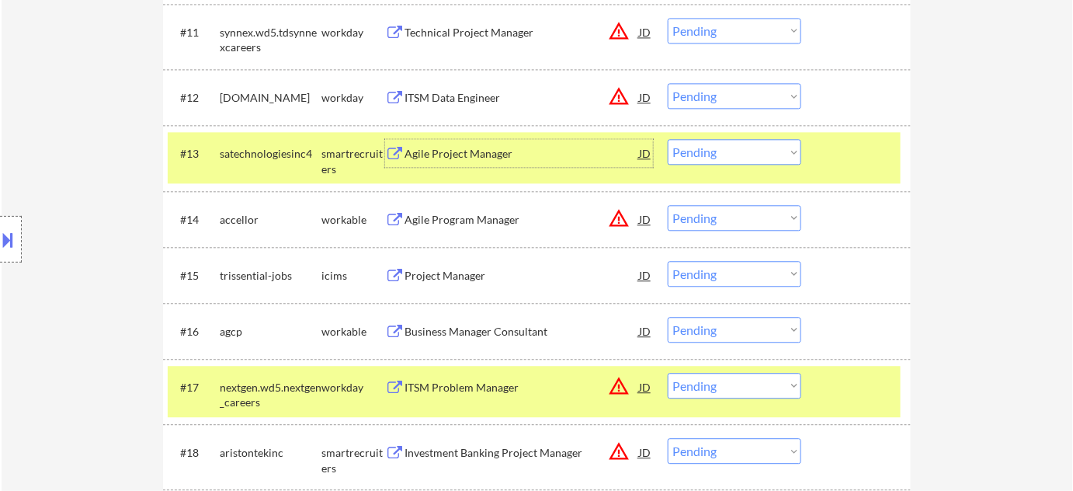
click at [452, 217] on div "Agile Program Manager" at bounding box center [521, 220] width 234 height 16
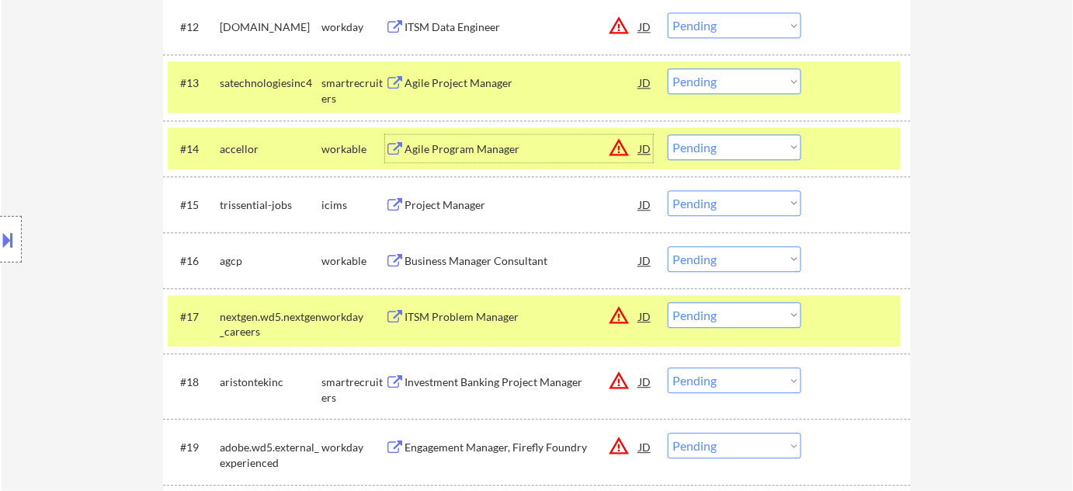
scroll to position [1270, 0]
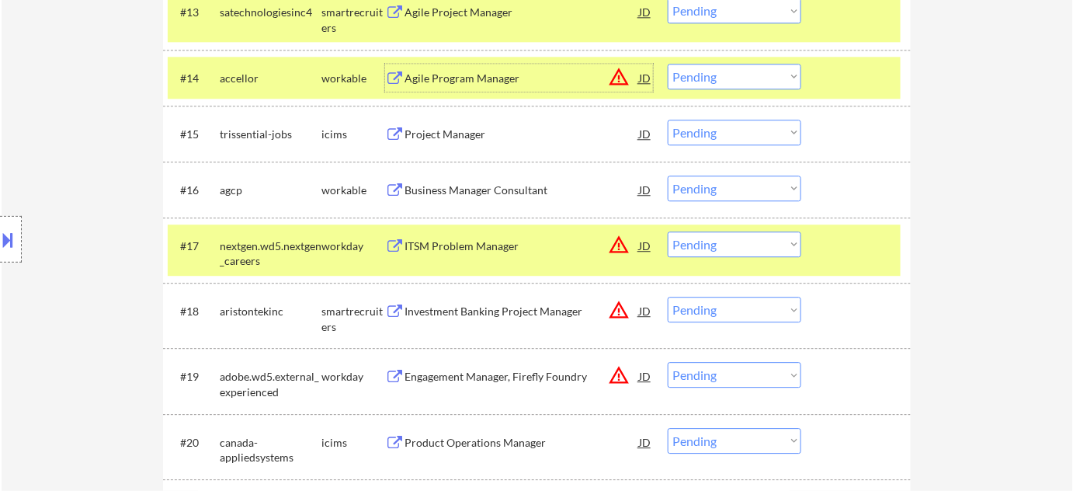
click at [467, 139] on div "Project Manager" at bounding box center [521, 135] width 234 height 16
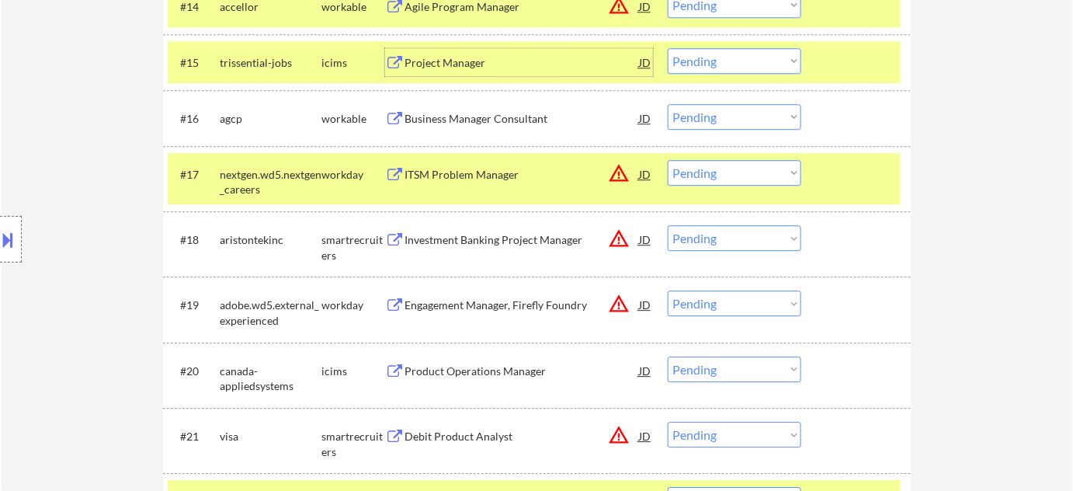
scroll to position [1341, 0]
drag, startPoint x: 769, startPoint y: 54, endPoint x: 766, endPoint y: 71, distance: 18.3
click at [769, 54] on select "Choose an option... Pending Applied Excluded (Questions) Excluded (Expired) Exc…" at bounding box center [735, 62] width 134 height 26
click at [668, 49] on select "Choose an option... Pending Applied Excluded (Questions) Excluded (Expired) Exc…" at bounding box center [735, 62] width 134 height 26
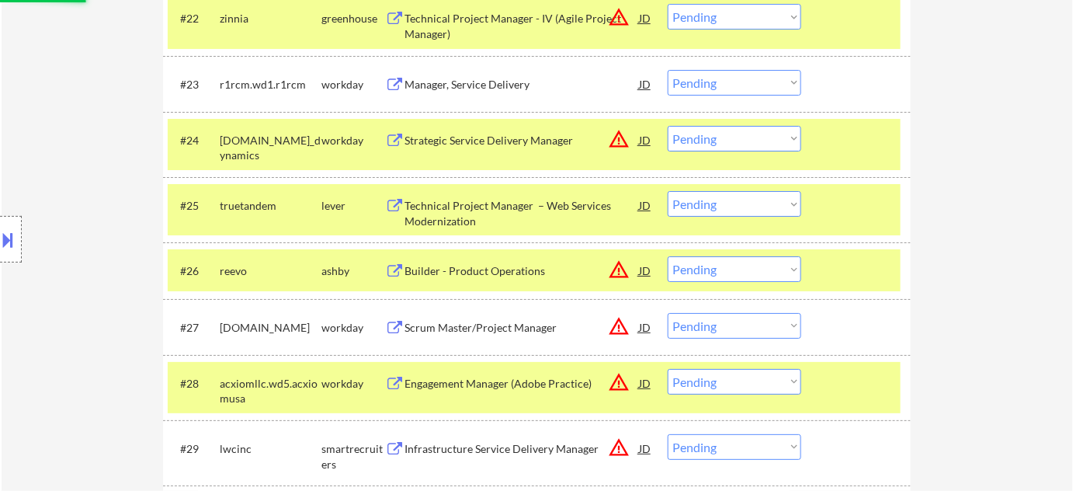
scroll to position [1835, 0]
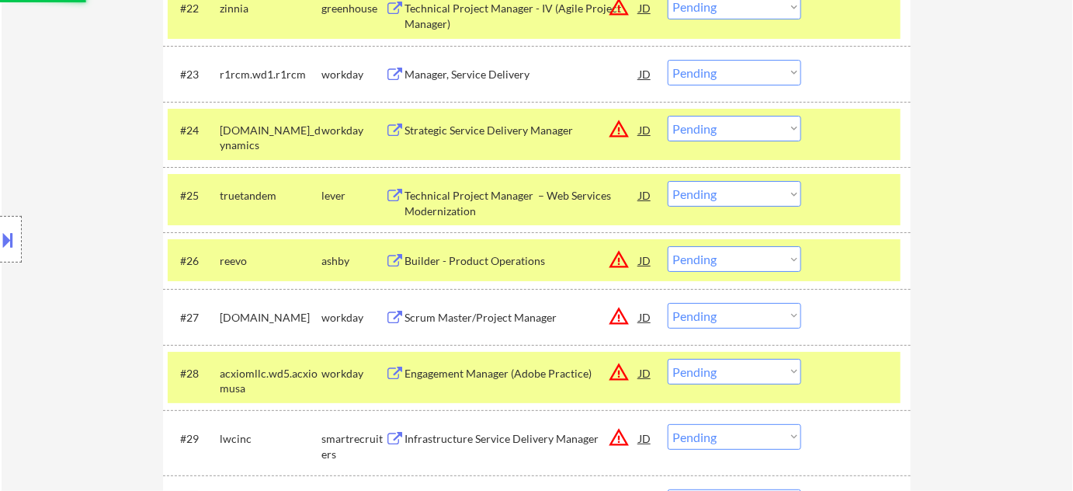
select select ""pending""
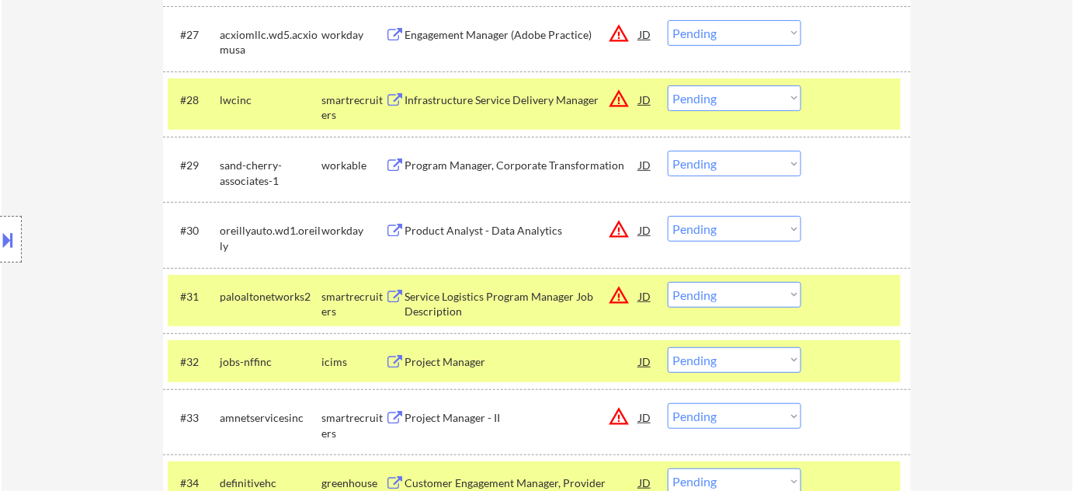
scroll to position [2258, 0]
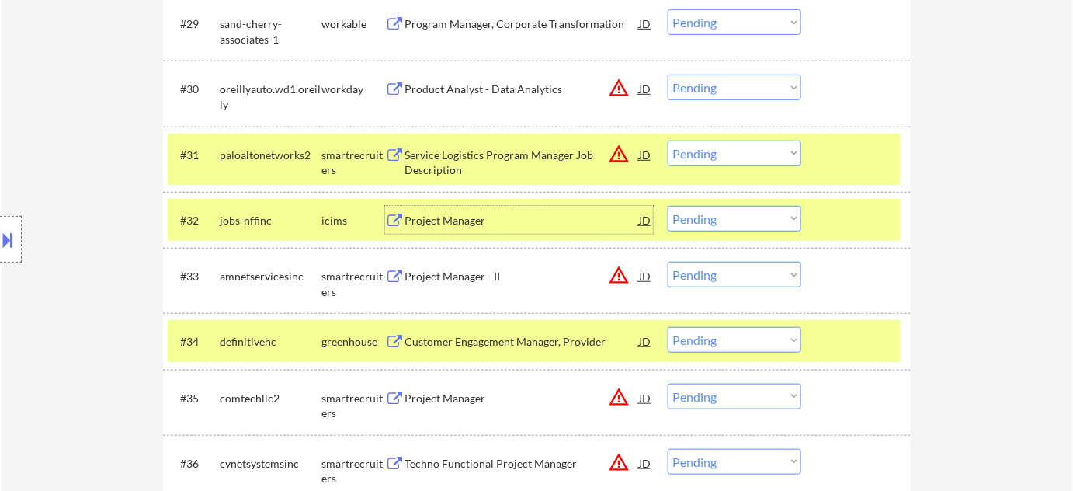
click at [466, 207] on div "Project Manager" at bounding box center [521, 220] width 234 height 28
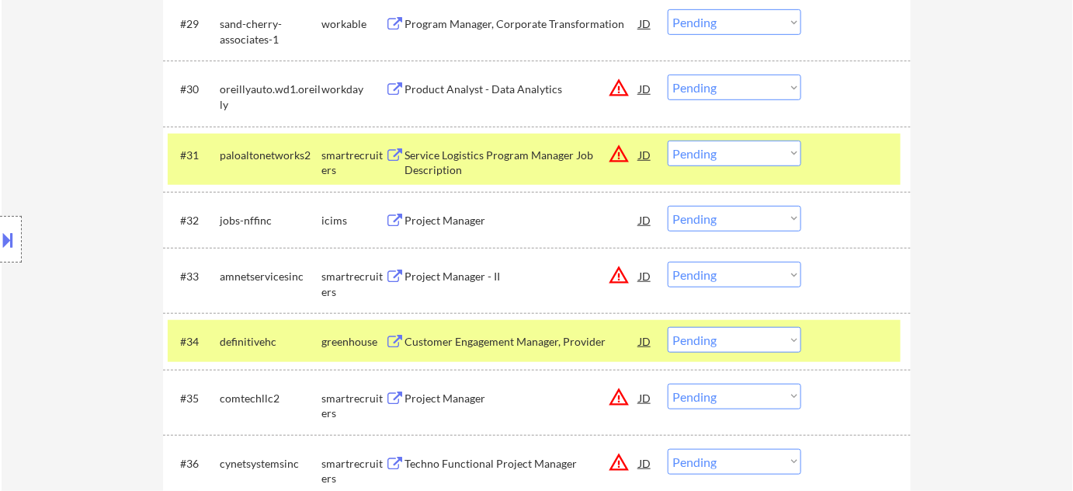
click at [709, 208] on select "Choose an option... Pending Applied Excluded (Questions) Excluded (Expired) Exc…" at bounding box center [735, 219] width 134 height 26
click at [668, 206] on select "Choose an option... Pending Applied Excluded (Questions) Excluded (Expired) Exc…" at bounding box center [735, 219] width 134 height 26
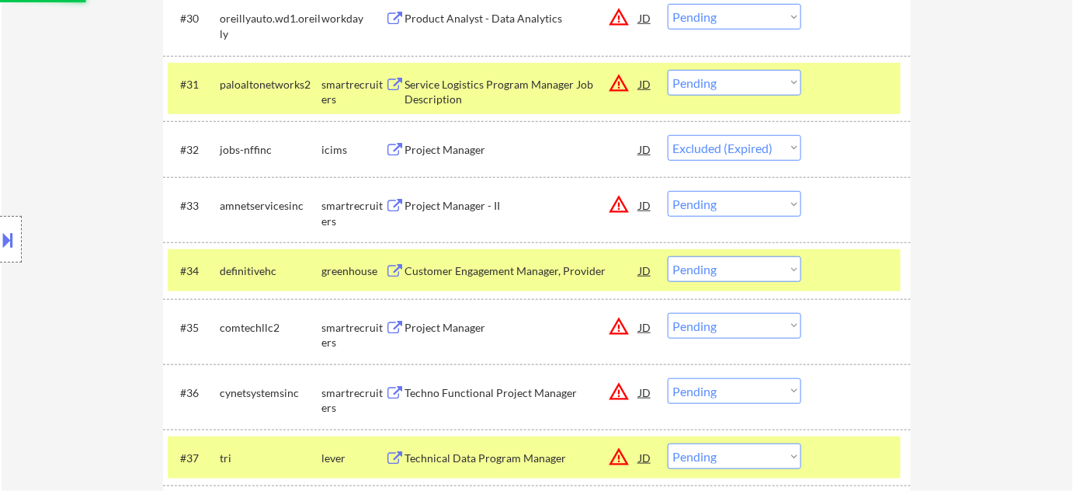
scroll to position [2540, 0]
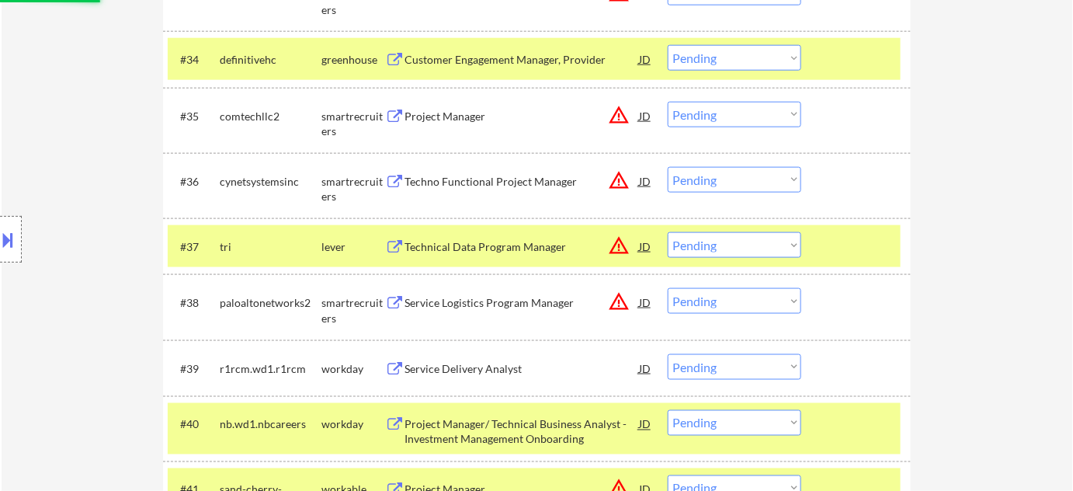
select select ""pending""
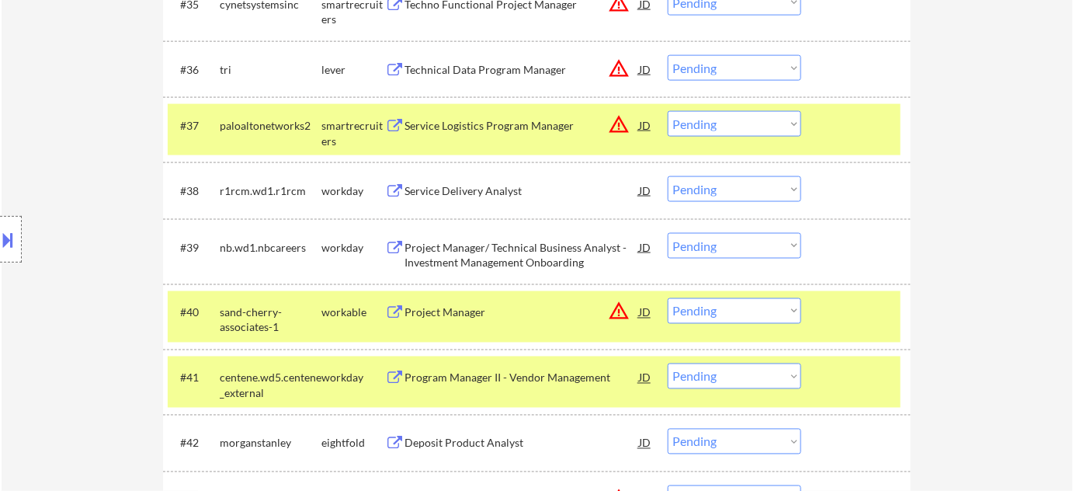
scroll to position [2682, 0]
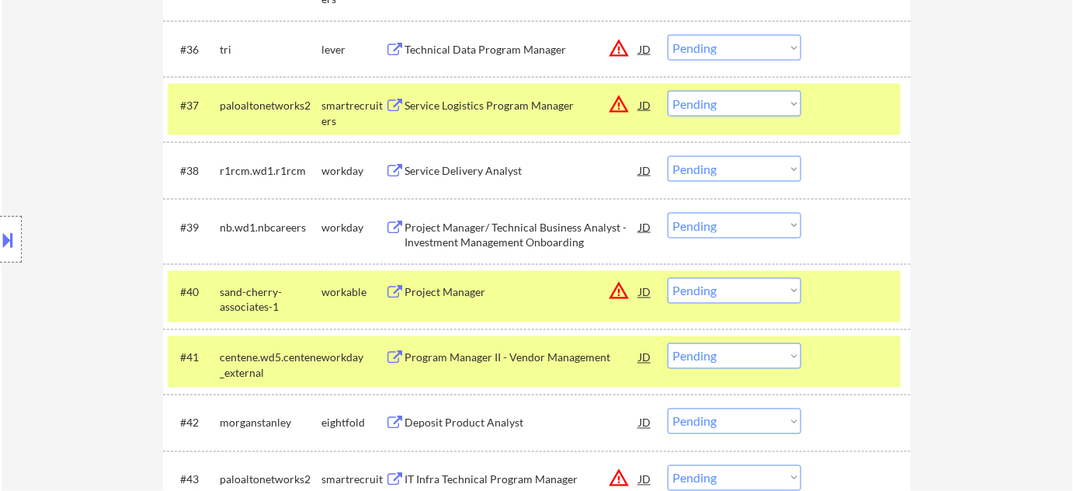
click at [470, 169] on div "Service Delivery Analyst" at bounding box center [521, 171] width 234 height 16
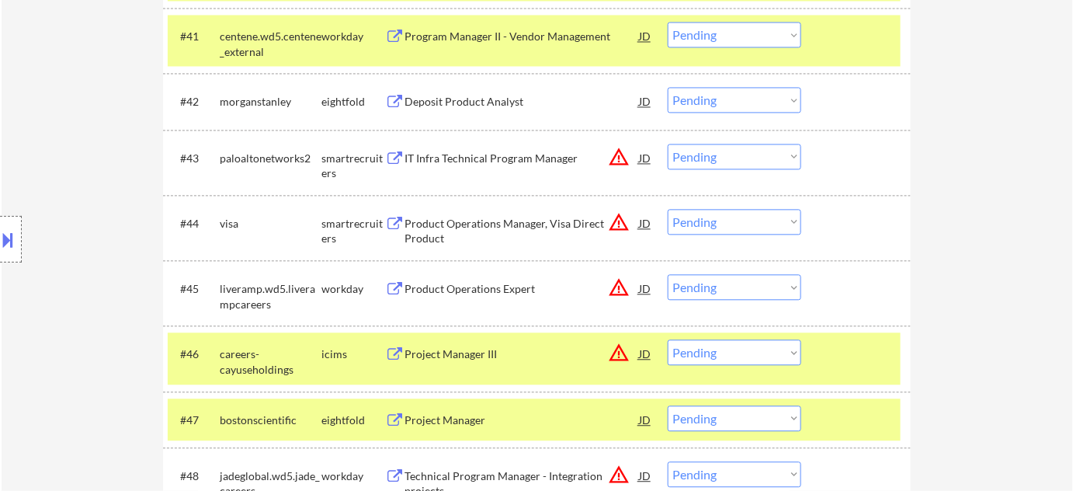
scroll to position [3035, 0]
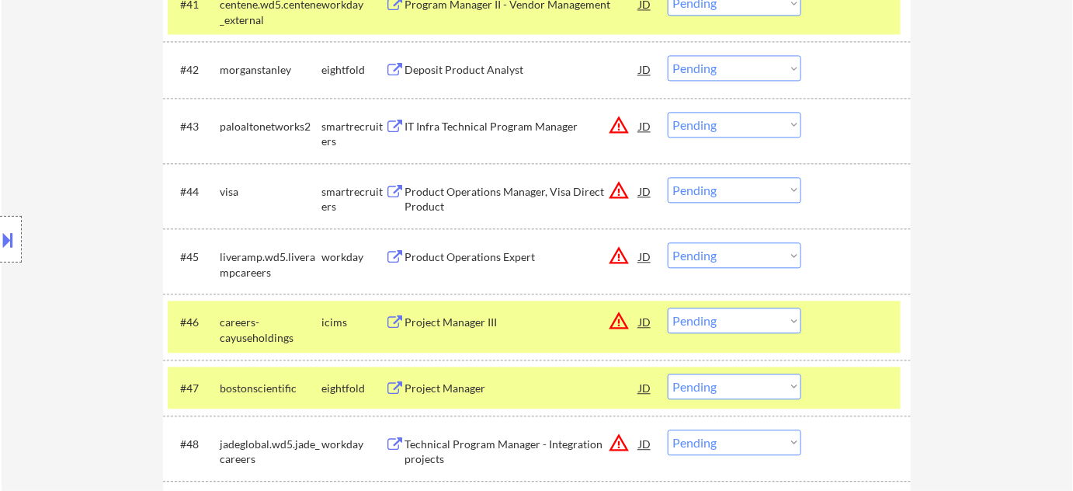
click at [491, 188] on div "Product Operations Manager, Visa Direct Product" at bounding box center [521, 199] width 234 height 30
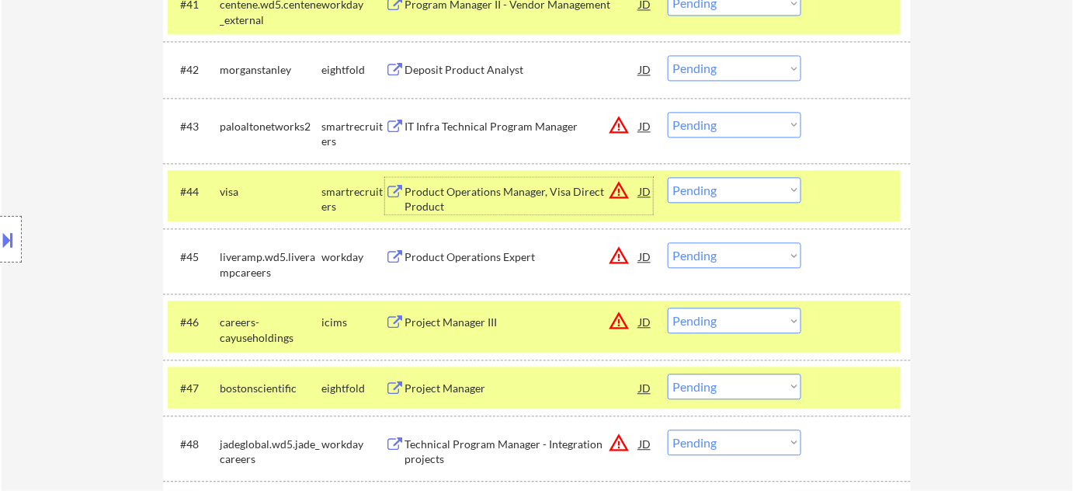
drag, startPoint x: 23, startPoint y: 234, endPoint x: 29, endPoint y: 240, distance: 8.3
click at [25, 234] on div "Location Inclusions:" at bounding box center [139, 239] width 278 height 288
click at [0, 254] on div at bounding box center [11, 239] width 22 height 47
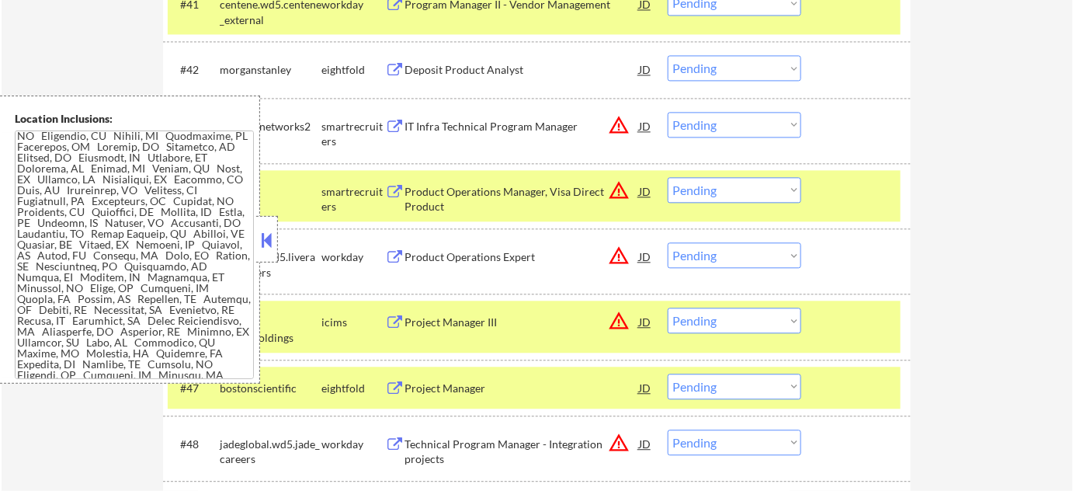
scroll to position [1796, 0]
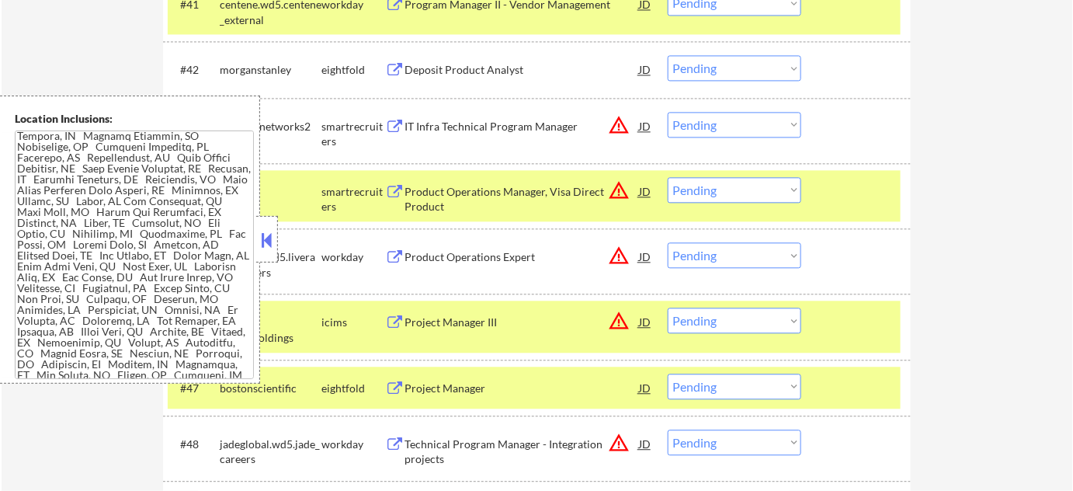
click at [262, 233] on button at bounding box center [267, 239] width 17 height 23
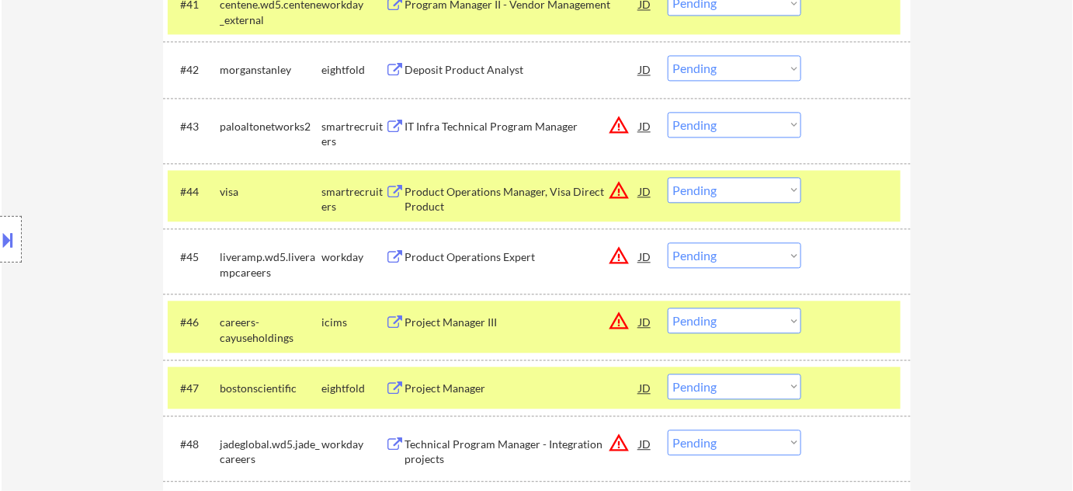
click at [707, 189] on select "Choose an option... Pending Applied Excluded (Questions) Excluded (Expired) Exc…" at bounding box center [735, 190] width 134 height 26
click at [668, 177] on select "Choose an option... Pending Applied Excluded (Questions) Excluded (Expired) Exc…" at bounding box center [735, 190] width 134 height 26
select select ""pending""
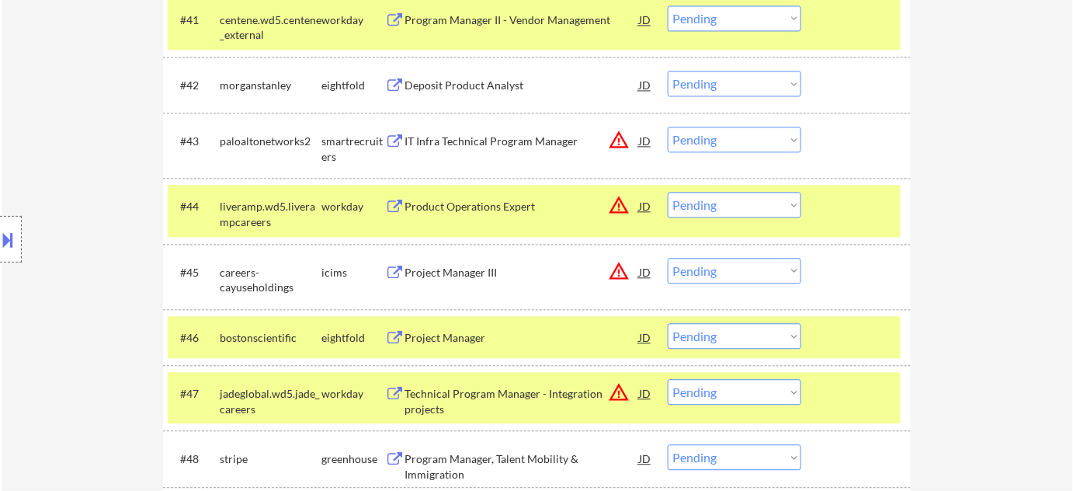
click at [987, 289] on div "← Return to /applysquad Mailslurp Inbox Job Search Builder Ankit Malviya User E…" at bounding box center [537, 392] width 1071 height 6730
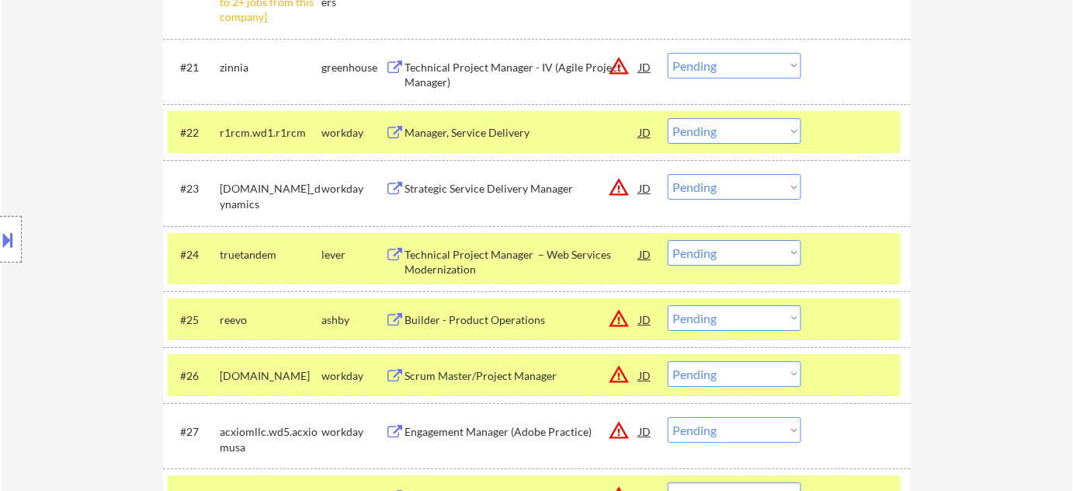
scroll to position [1553, 0]
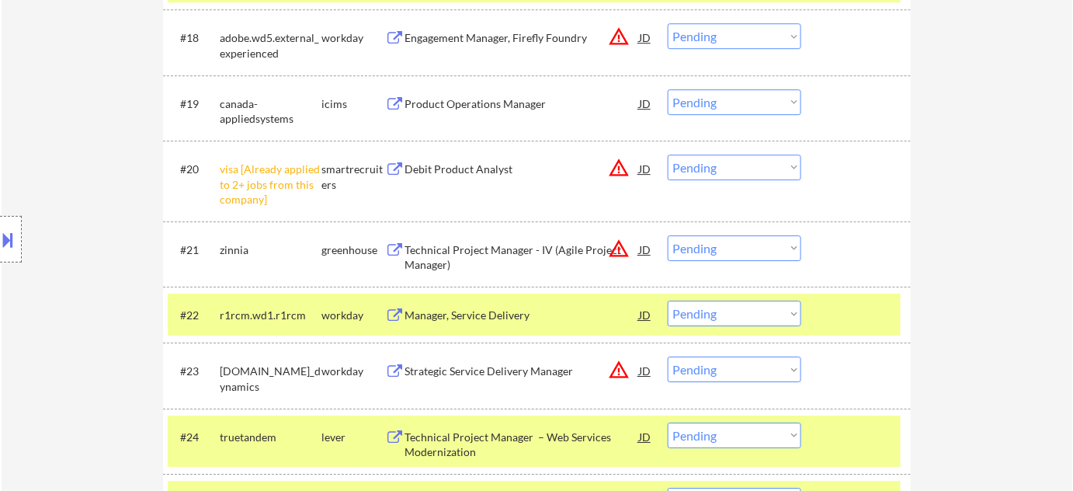
click at [733, 167] on select "Choose an option... Pending Applied Excluded (Questions) Excluded (Expired) Exc…" at bounding box center [735, 167] width 134 height 26
click at [668, 154] on select "Choose an option... Pending Applied Excluded (Questions) Excluded (Expired) Exc…" at bounding box center [735, 167] width 134 height 26
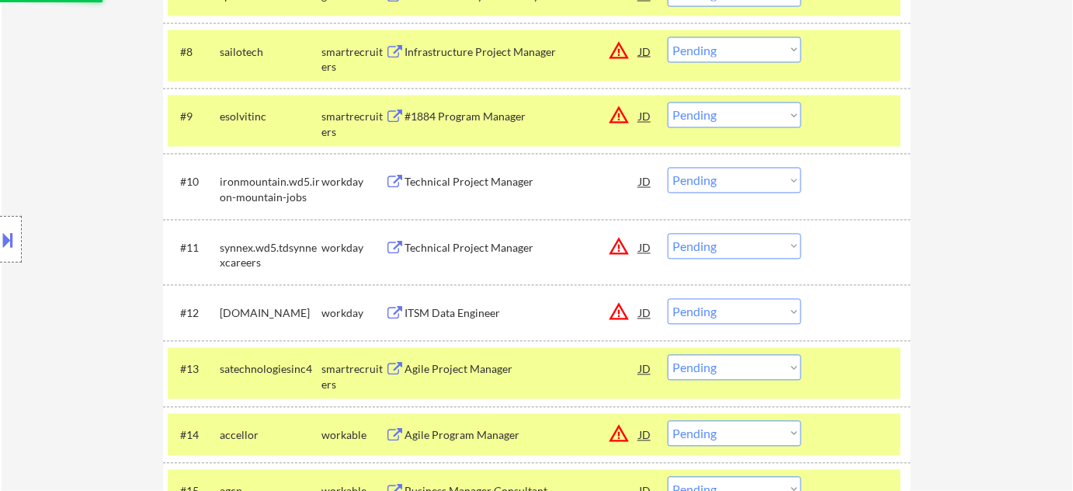
select select ""pending""
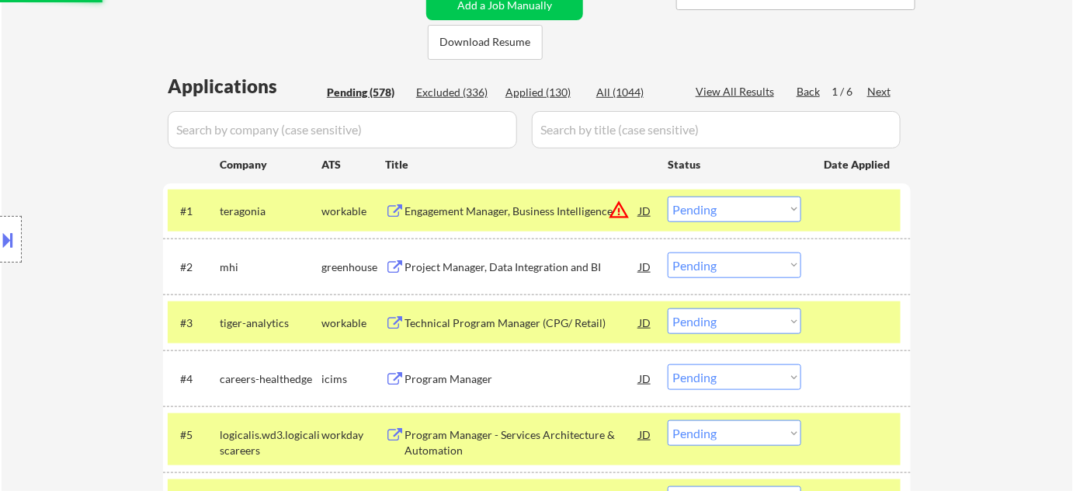
scroll to position [0, 0]
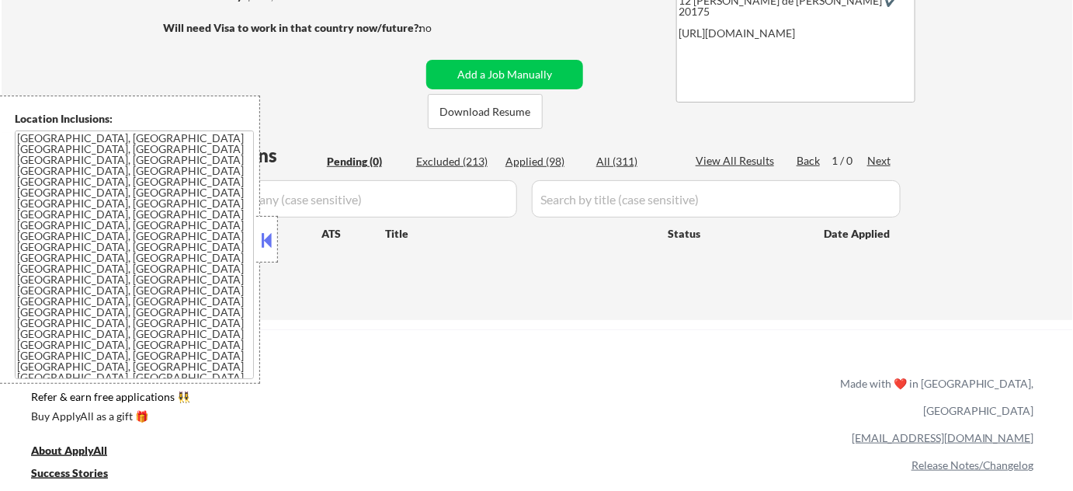
scroll to position [282, 0]
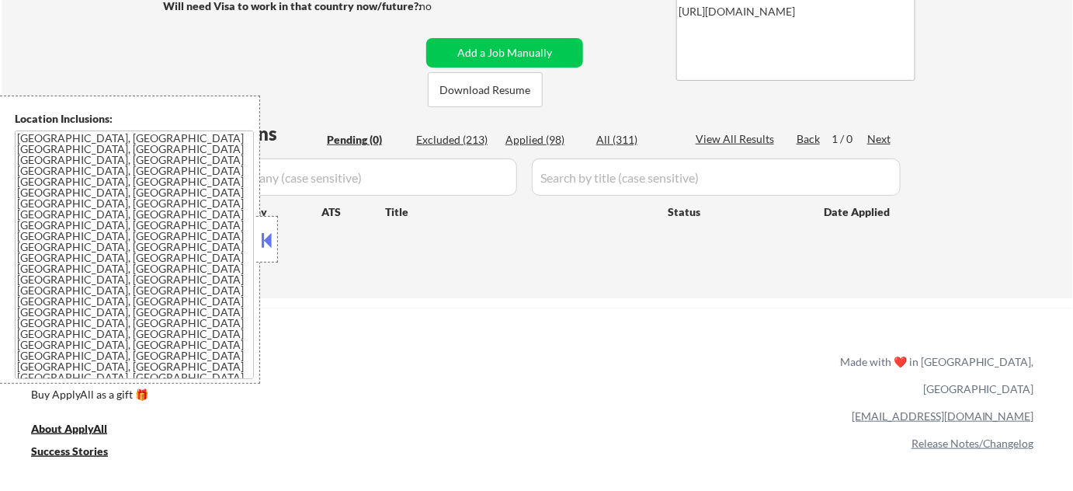
drag, startPoint x: 261, startPoint y: 236, endPoint x: 279, endPoint y: 220, distance: 24.3
click at [260, 237] on button at bounding box center [267, 239] width 17 height 23
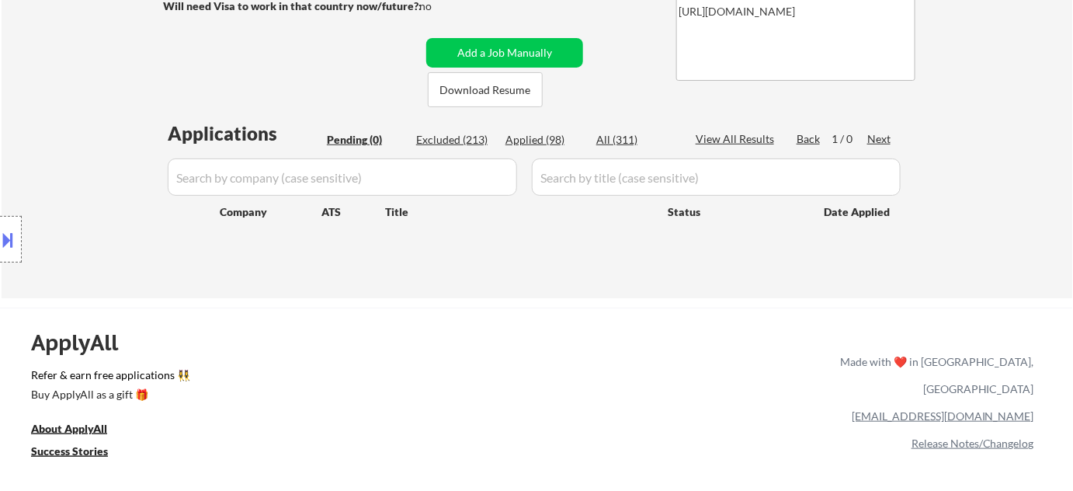
click at [634, 137] on div "All (311)" at bounding box center [635, 140] width 78 height 16
click at [467, 168] on input "input" at bounding box center [342, 176] width 349 height 37
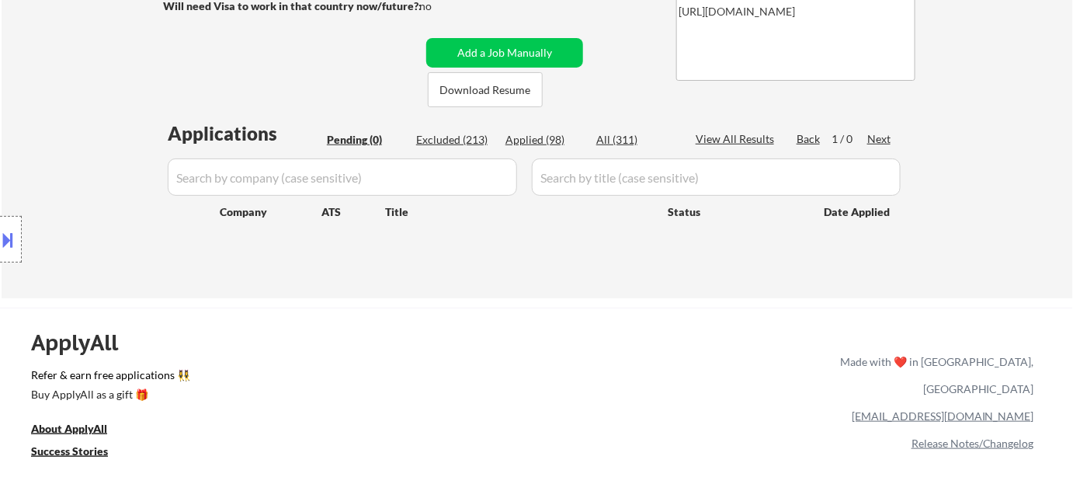
click at [467, 168] on input "input" at bounding box center [342, 176] width 349 height 37
select select ""applied""
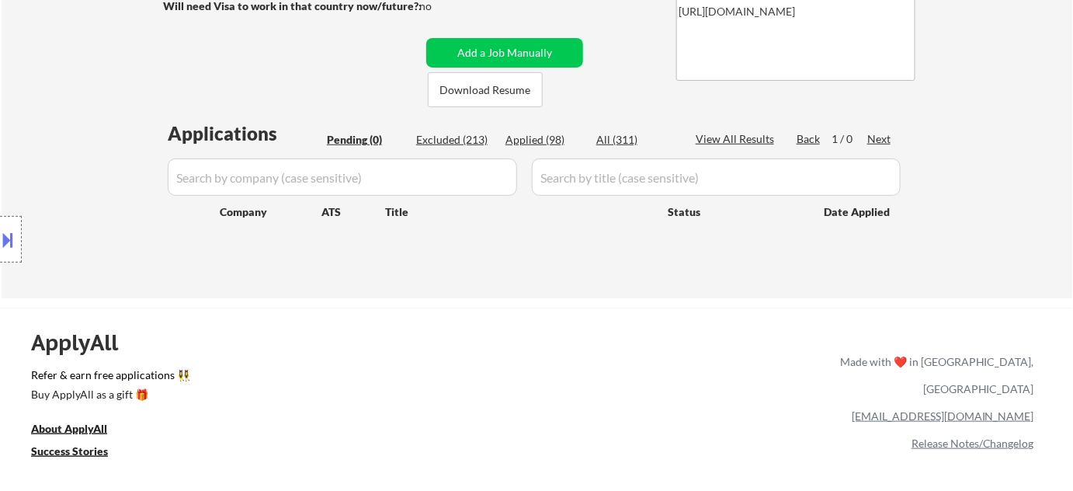
select select ""applied""
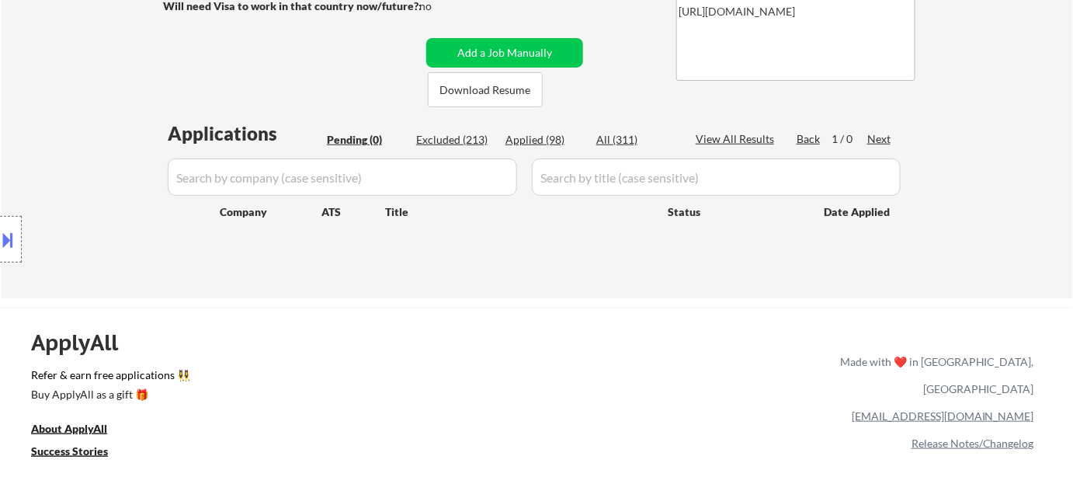
select select ""applied""
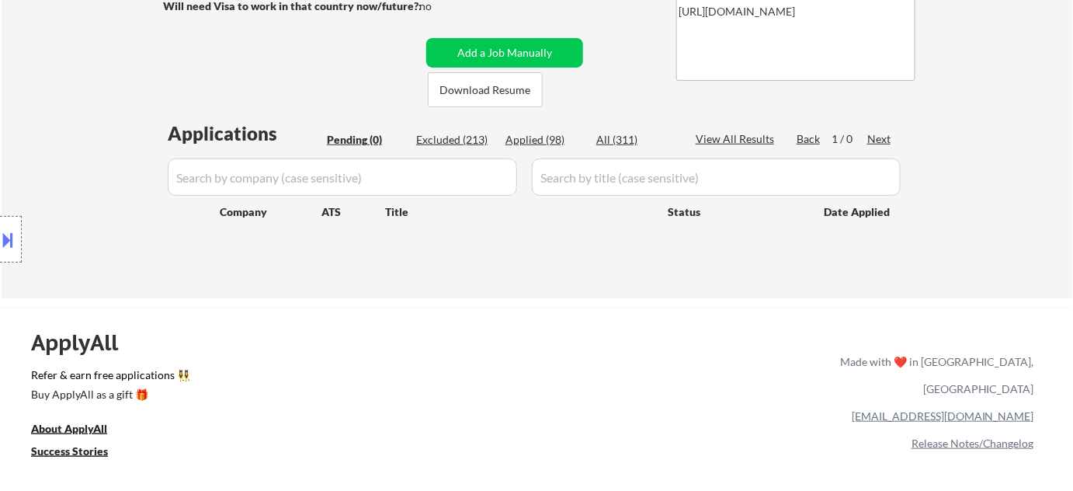
select select ""applied""
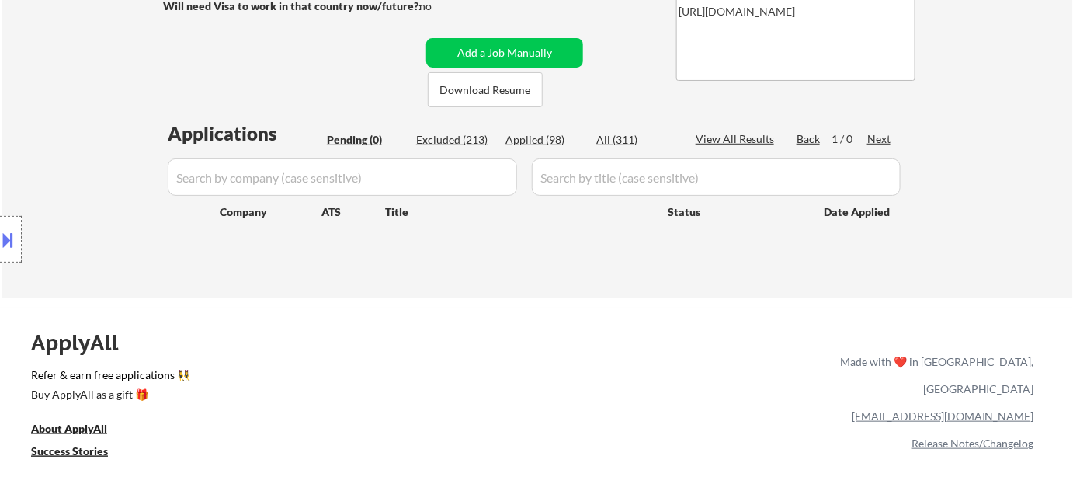
select select ""applied""
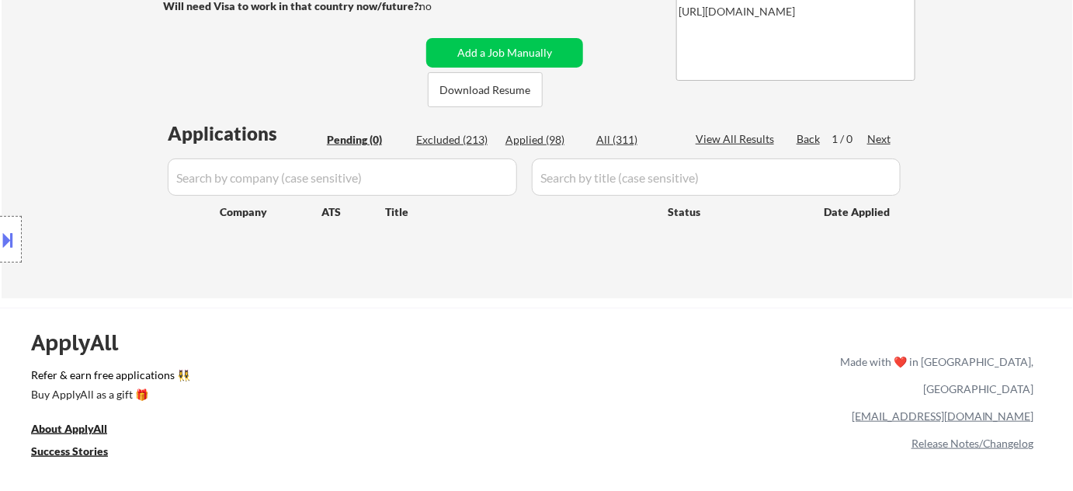
select select ""applied""
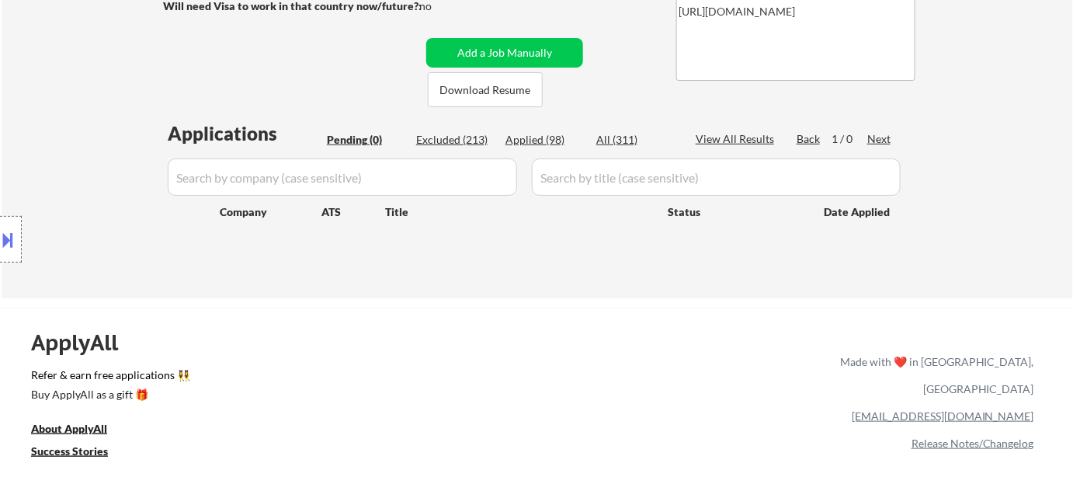
select select ""applied""
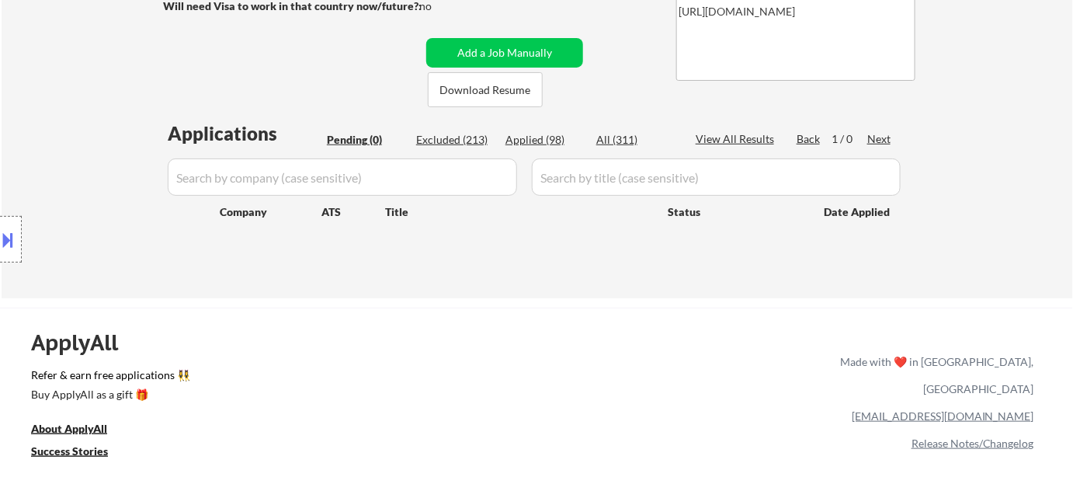
select select ""applied""
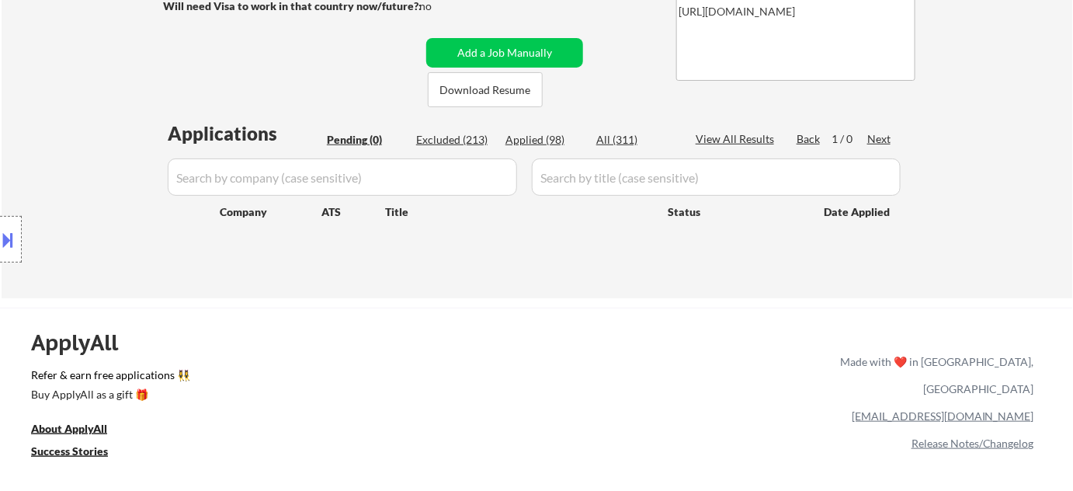
select select ""applied""
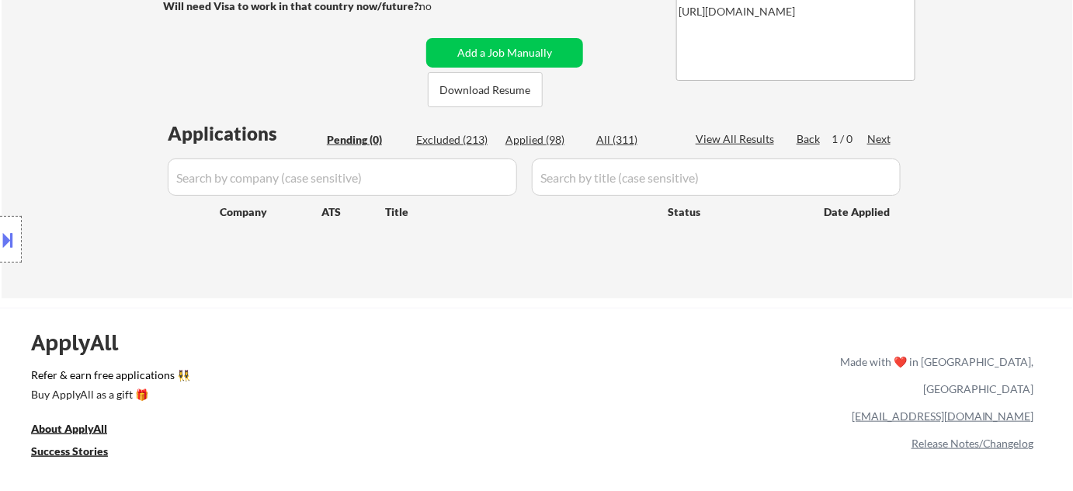
select select ""applied""
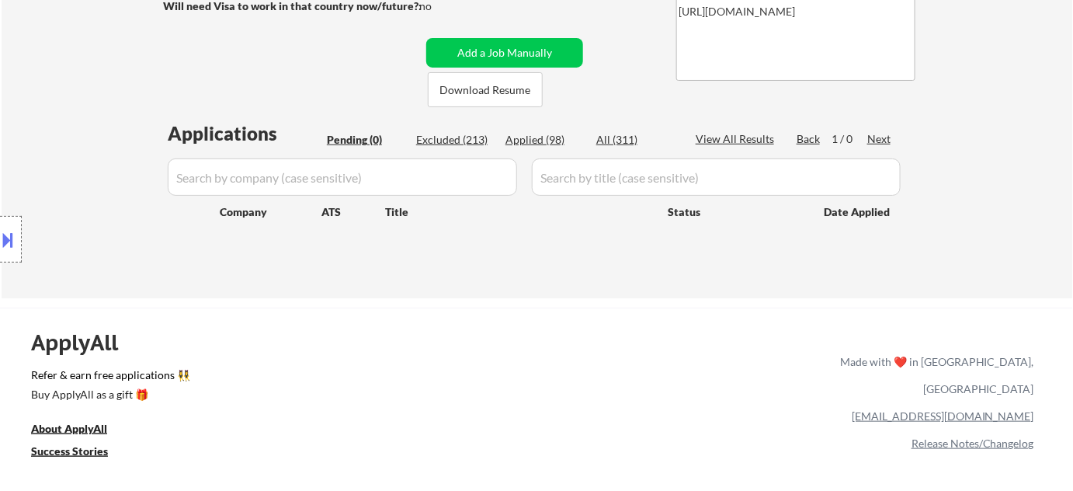
select select ""applied""
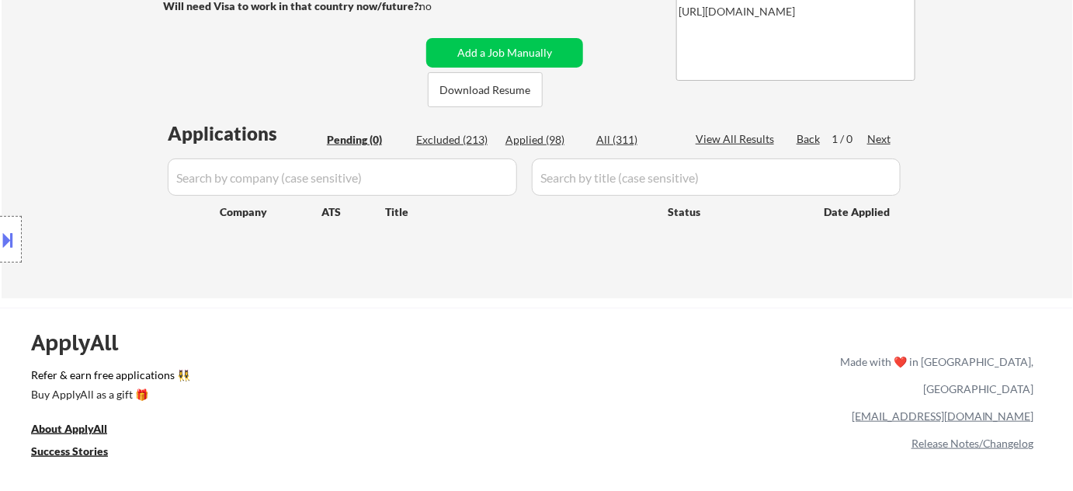
select select ""applied""
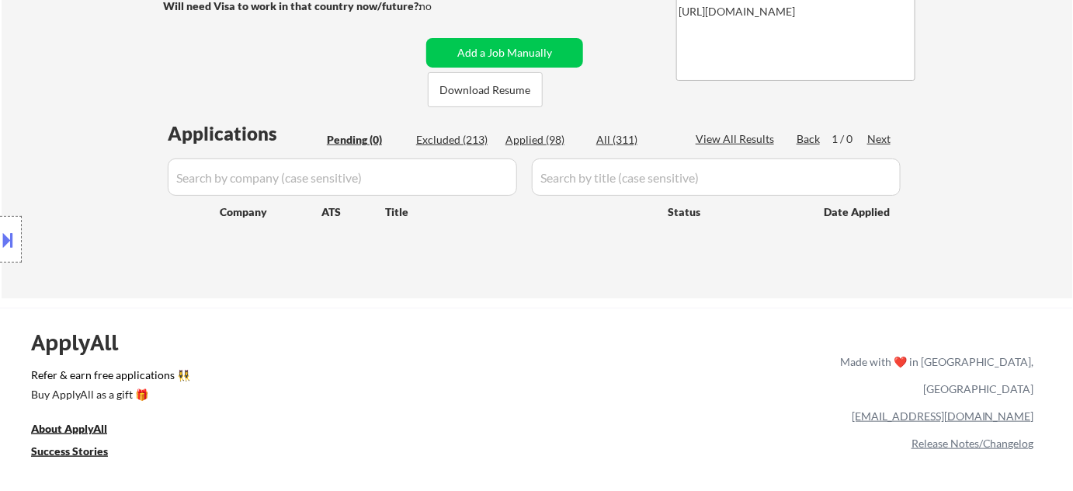
select select ""applied""
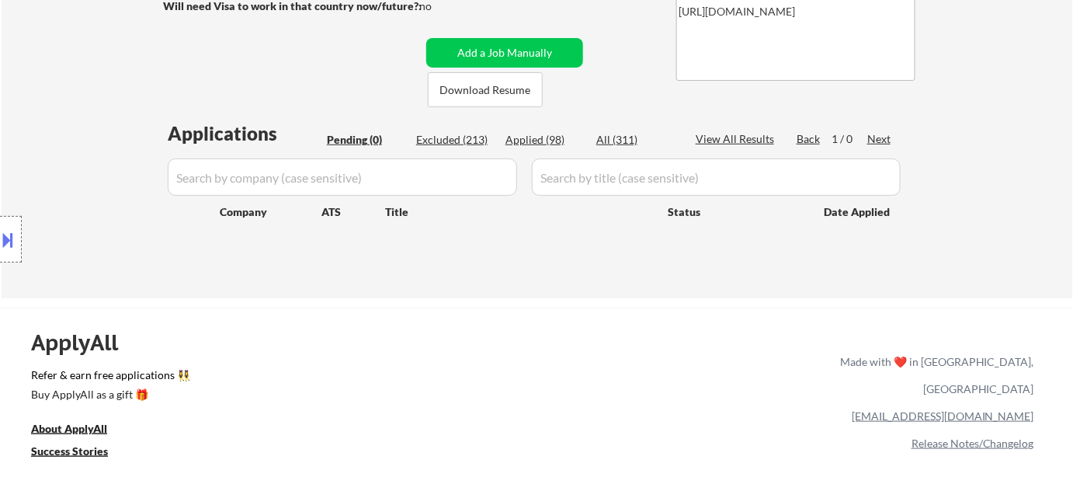
select select ""applied""
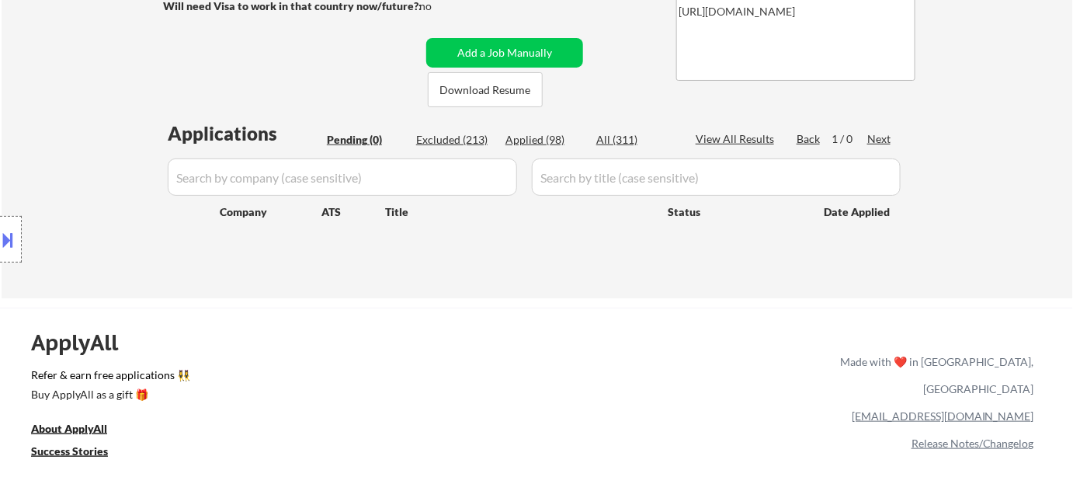
select select ""applied""
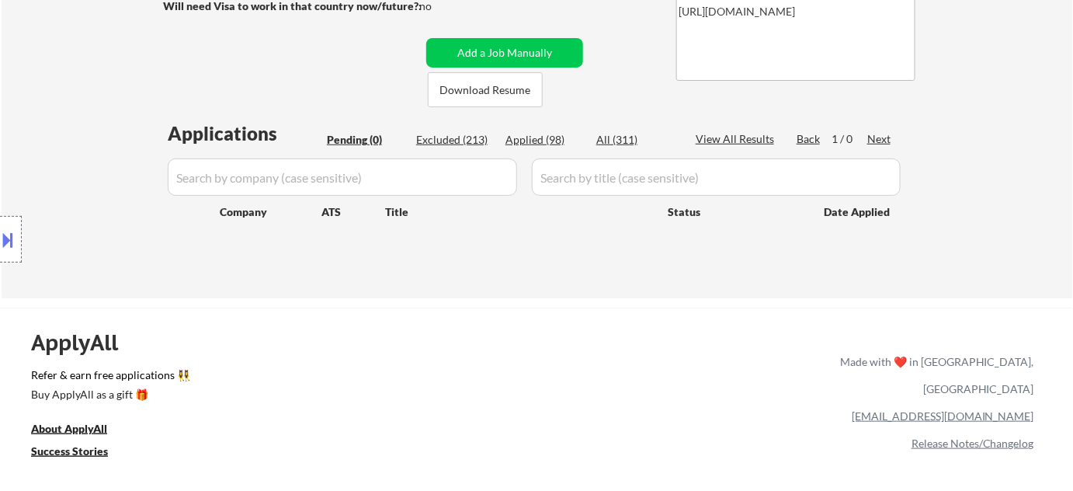
select select ""applied""
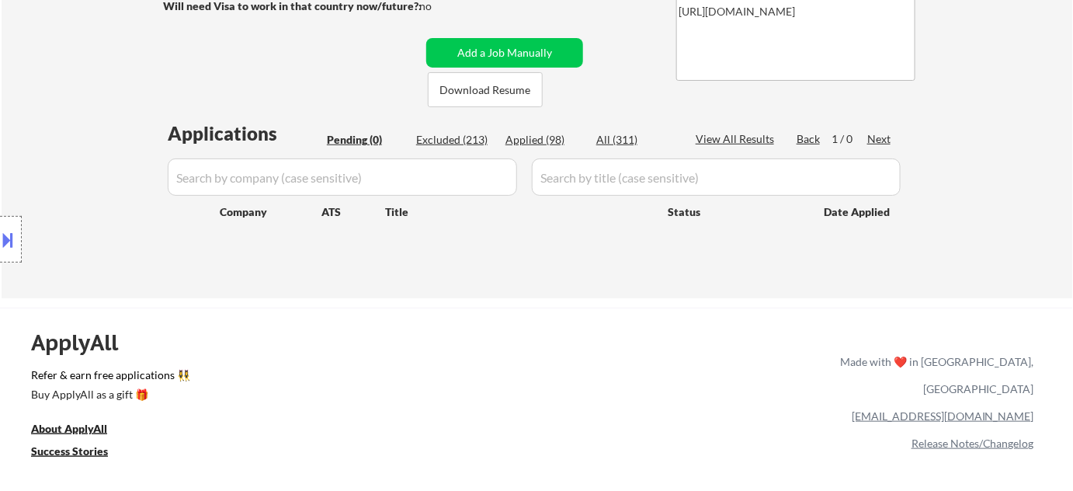
select select ""applied""
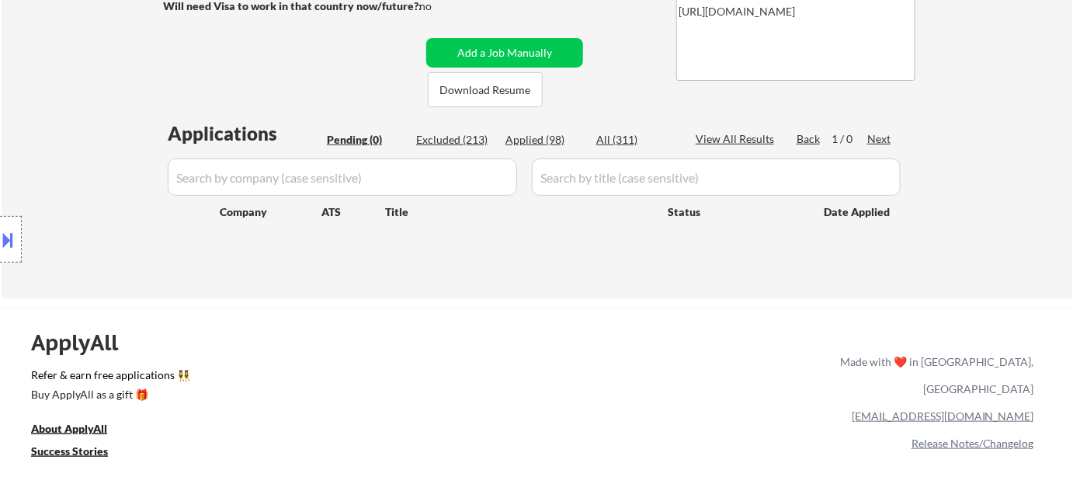
select select ""applied""
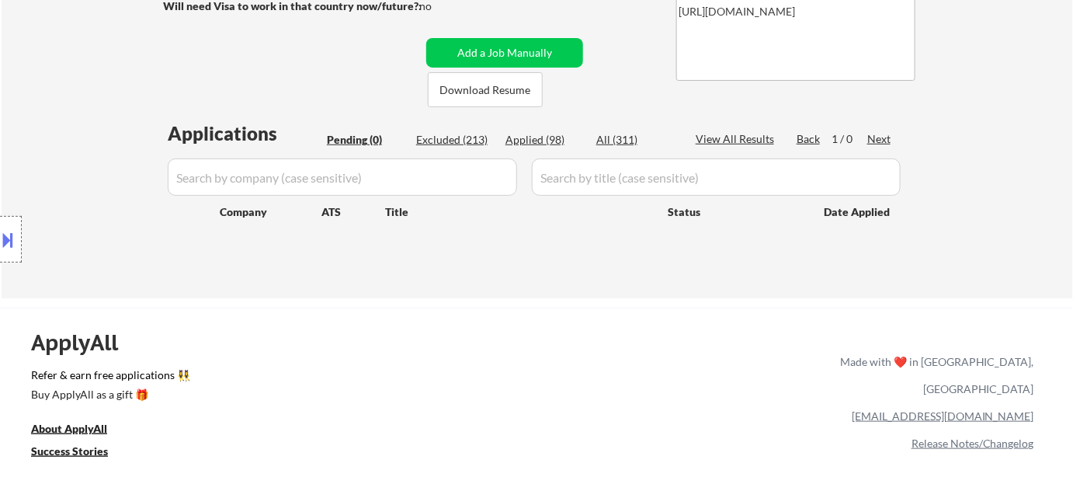
select select ""applied""
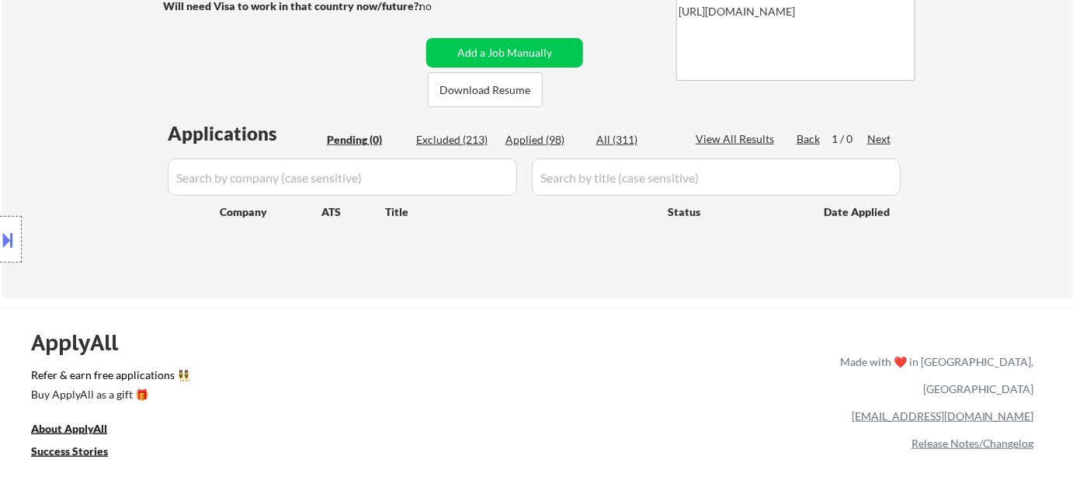
select select ""applied""
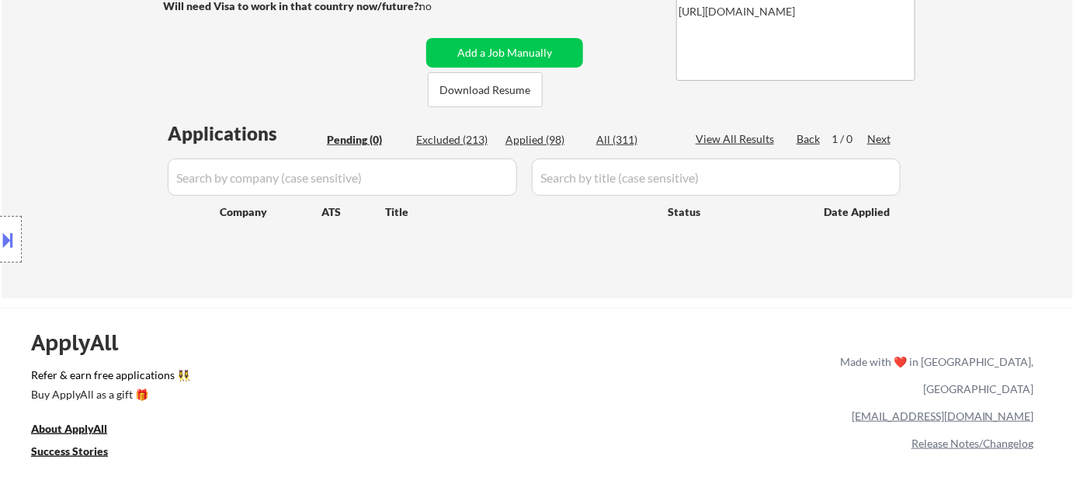
select select ""excluded__expired_""
select select ""excluded__bad_match_""
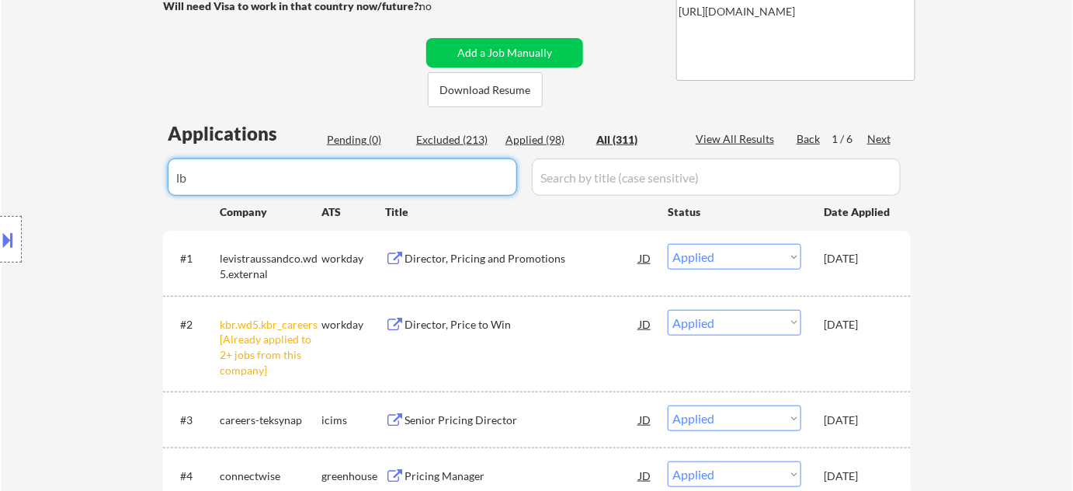
type input "lbm"
select select ""excluded__bad_match_""
select select ""excluded__other_""
select select ""excluded__bad_match_""
select select ""excluded__expired_""
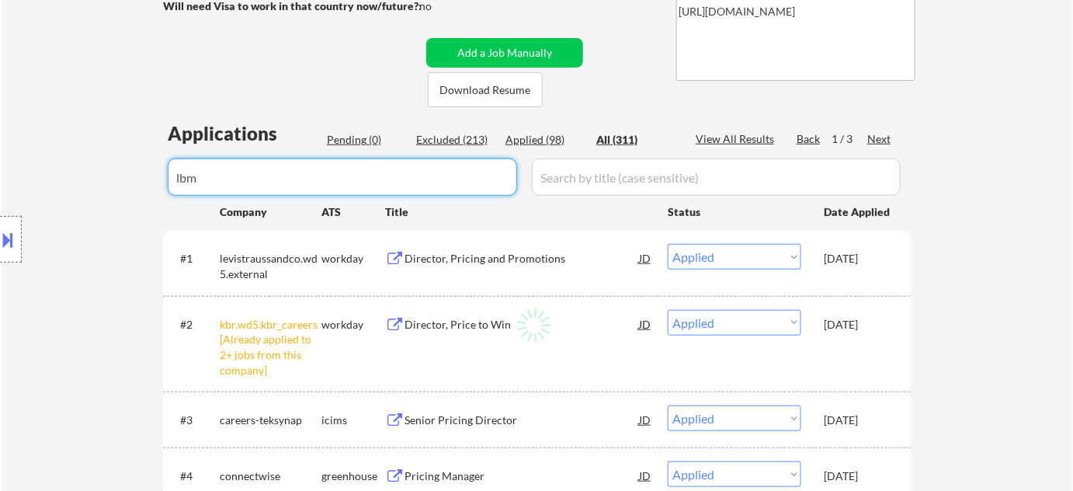
select select ""excluded__expired_""
select select ""excluded__bad_match_""
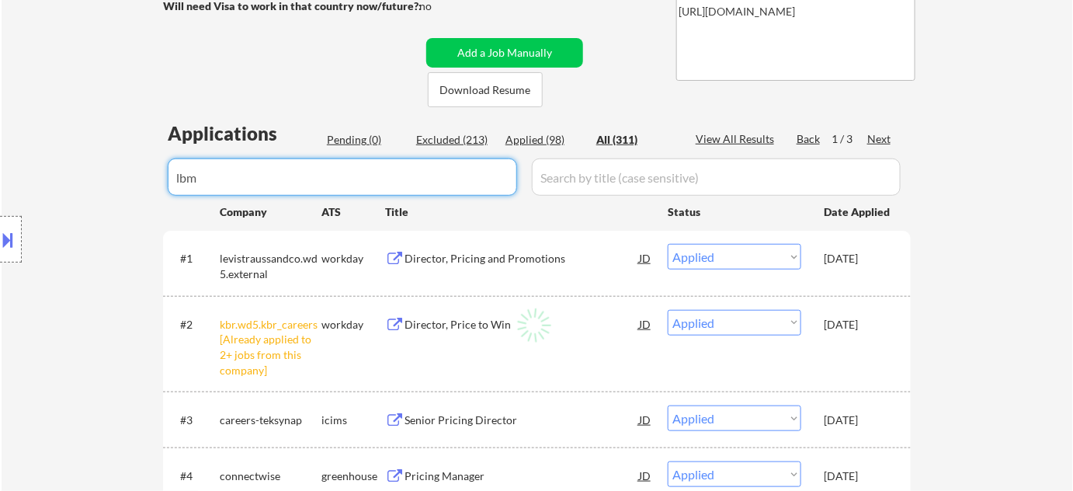
select select ""excluded__expired_""
select select ""excluded__bad_match_""
select select ""excluded__location_""
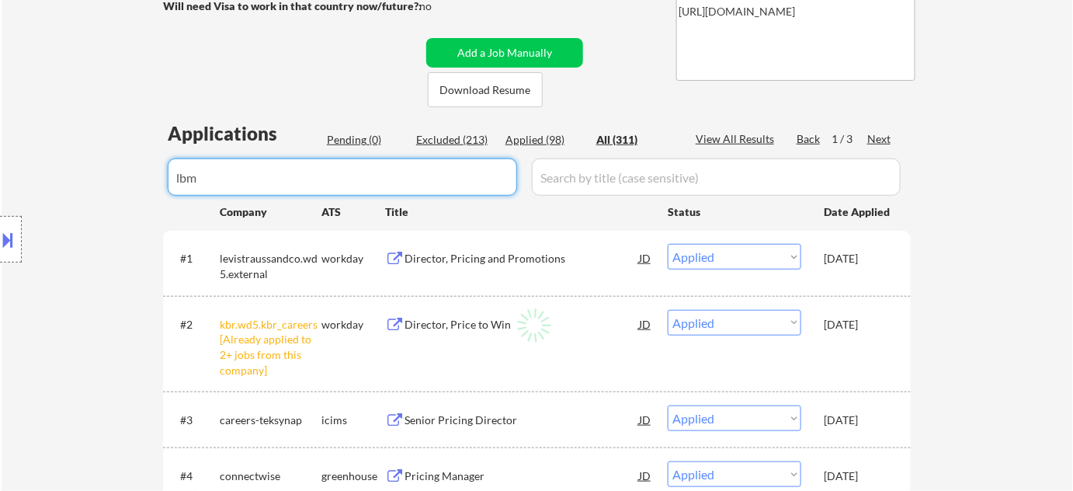
select select ""excluded__expired_""
select select ""excluded__salary_""
select select ""excluded__other_""
select select ""excluded__bad_match_""
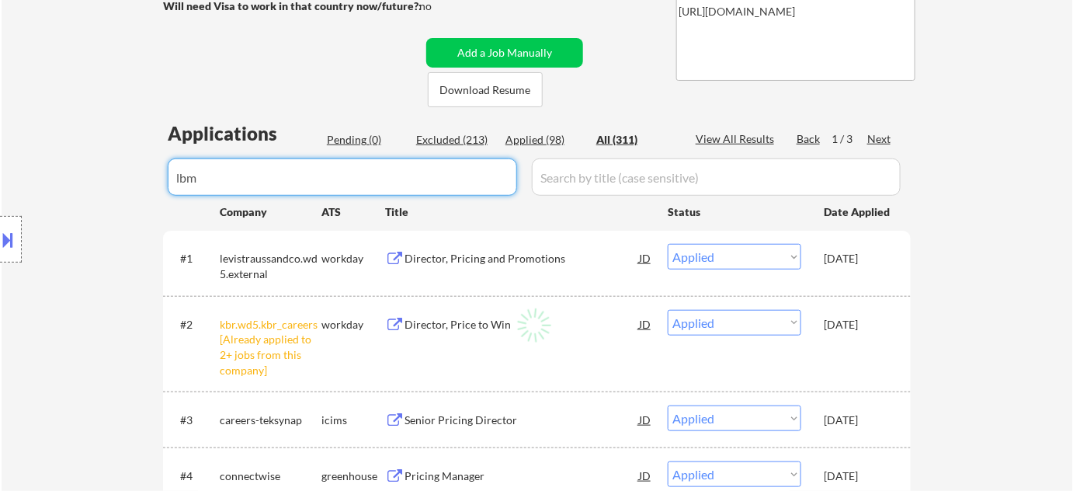
select select ""excluded__location_""
select select ""excluded__expired_""
select select ""excluded""
select select ""excluded__bad_match_""
select select ""excluded__expired_""
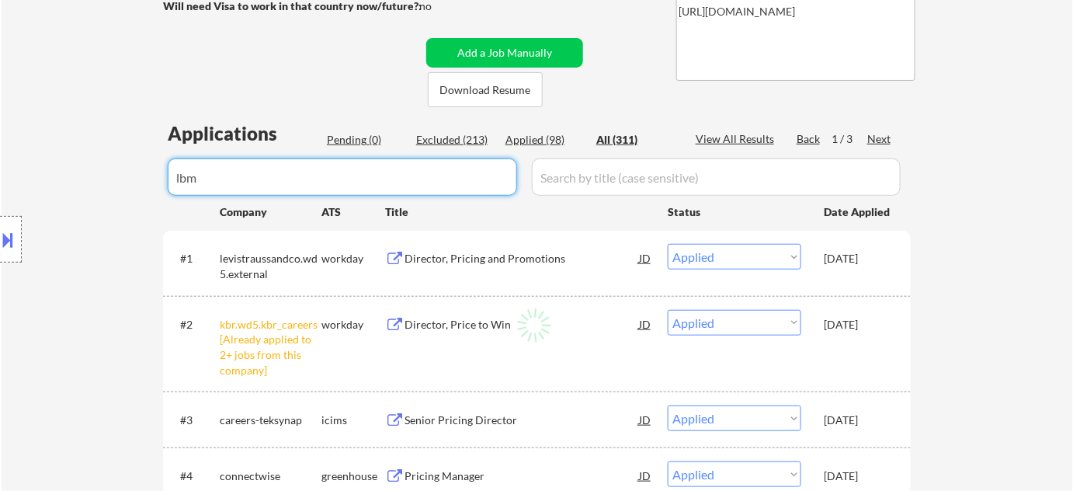
select select ""excluded__expired_""
select select ""excluded__salary_""
select select ""excluded__expired_""
select select ""excluded__location_""
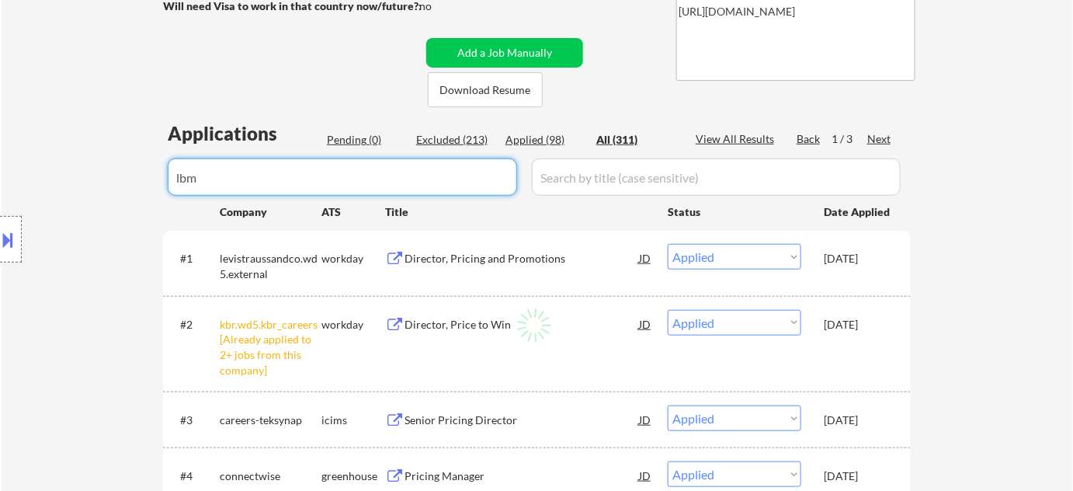
select select ""excluded__expired_""
select select ""excluded__location_""
select select ""excluded__expired_""
select select ""excluded""
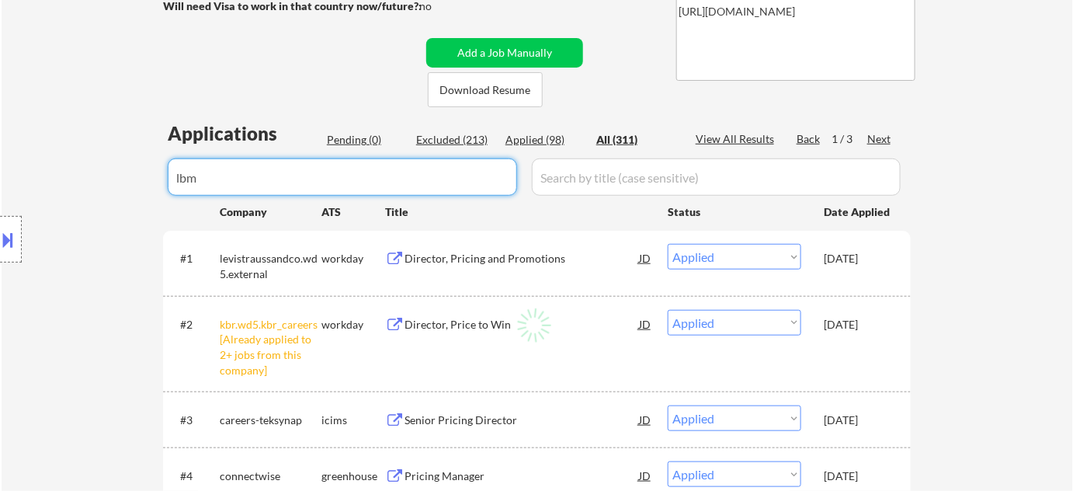
select select ""excluded__salary_""
select select ""excluded__location_""
select select ""excluded__expired_""
select select ""excluded__bad_match_""
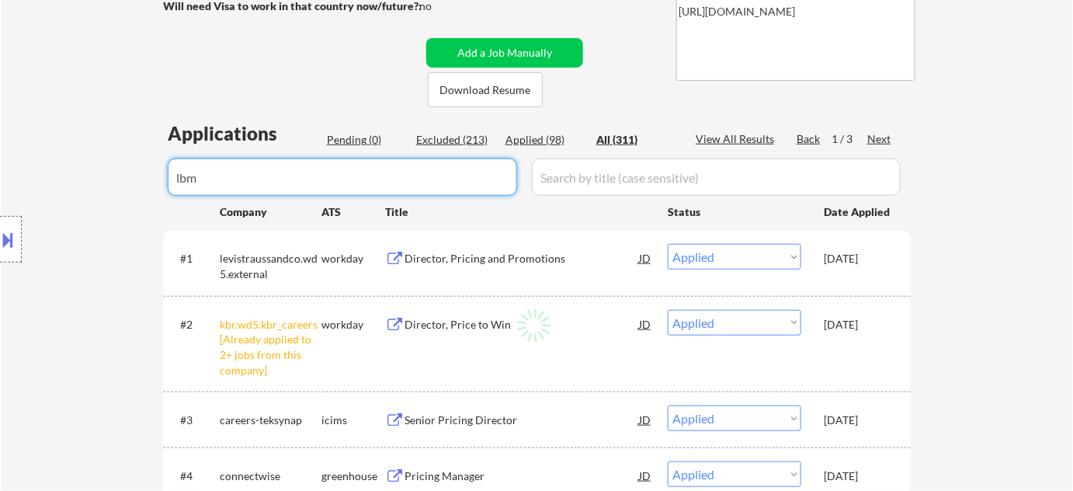
select select ""excluded__expired_""
select select ""excluded__location_""
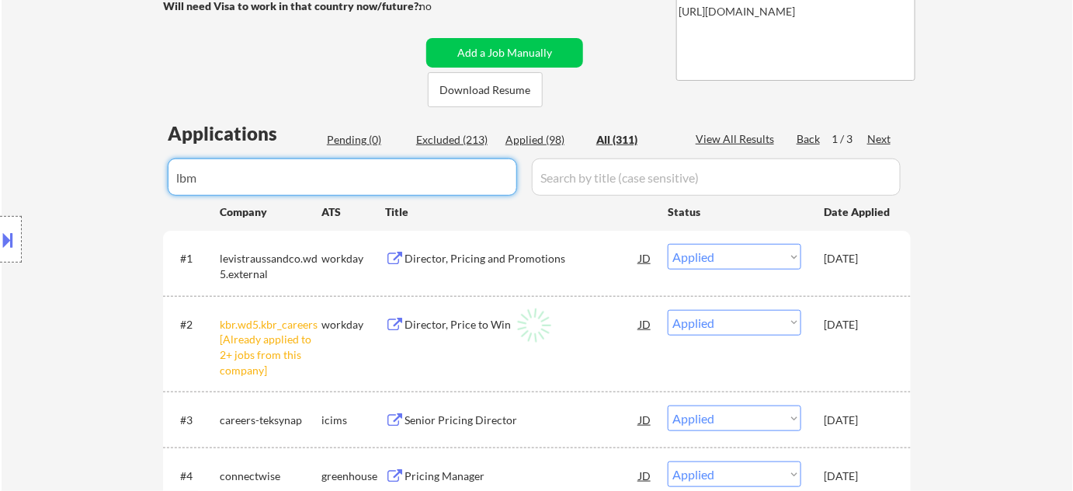
select select ""excluded__salary_""
select select ""excluded__expired_""
select select ""excluded__other_""
select select ""excluded__salary_""
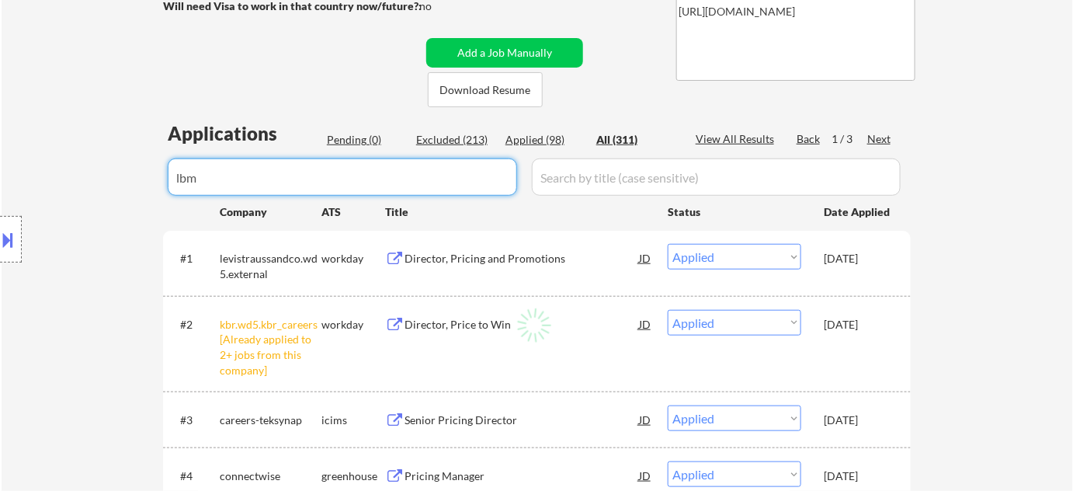
select select ""excluded__expired_""
select select ""excluded__salary_""
select select ""excluded__other_""
select select ""excluded__salary_""
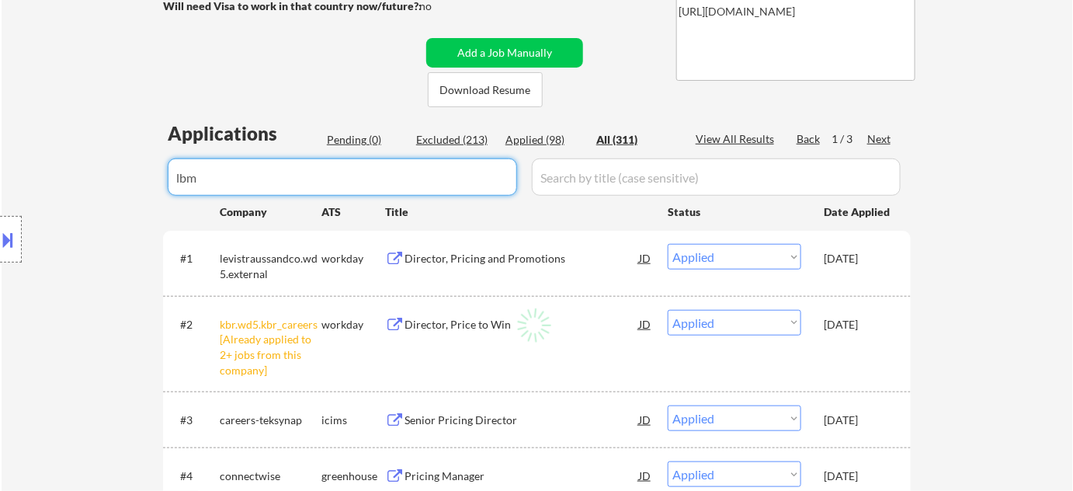
select select ""excluded__location_""
select select ""excluded__other_""
select select ""excluded__salary_""
select select ""excluded__location_""
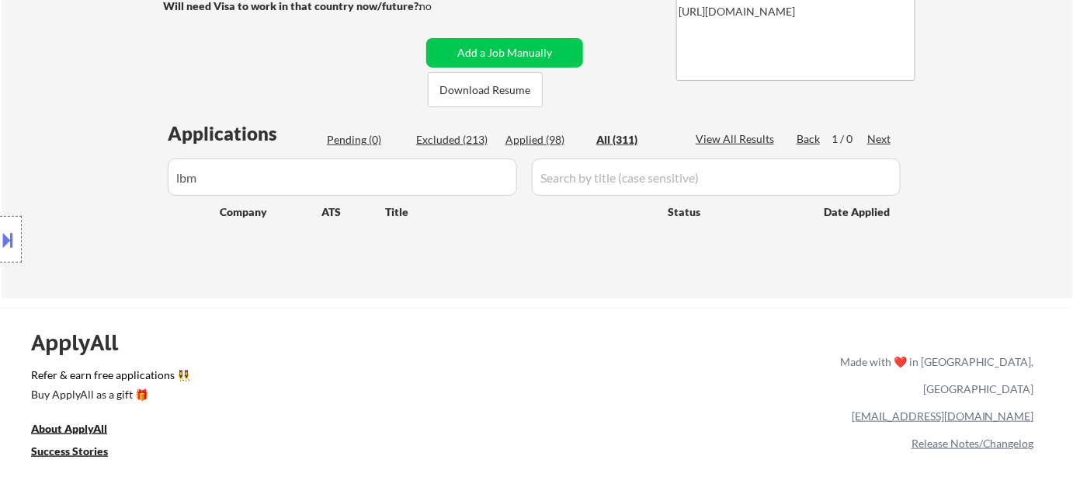
drag, startPoint x: 456, startPoint y: 200, endPoint x: 349, endPoint y: 199, distance: 106.4
click at [361, 200] on div "Company ATS Title Status Date Applied" at bounding box center [536, 211] width 712 height 28
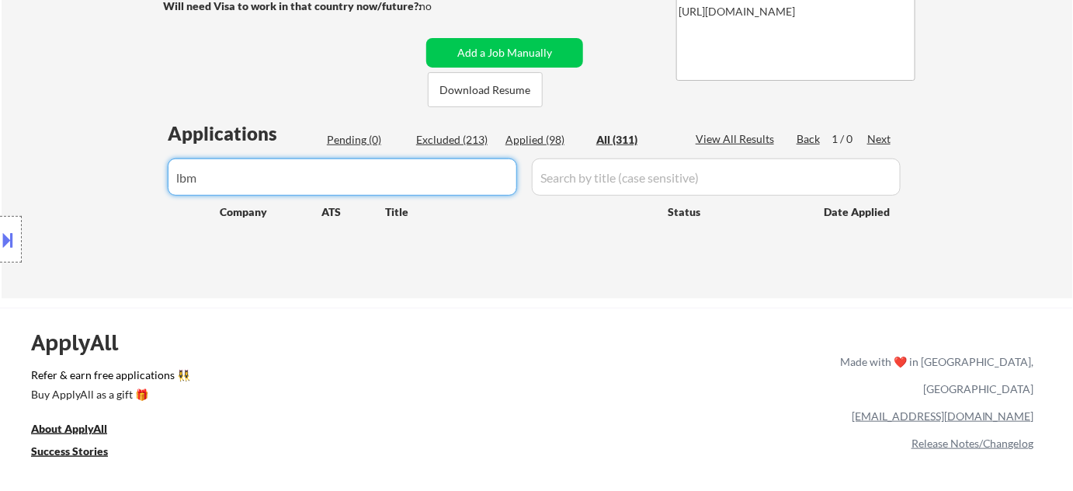
drag, startPoint x: 388, startPoint y: 171, endPoint x: 0, endPoint y: 174, distance: 388.2
type input "paylocity"
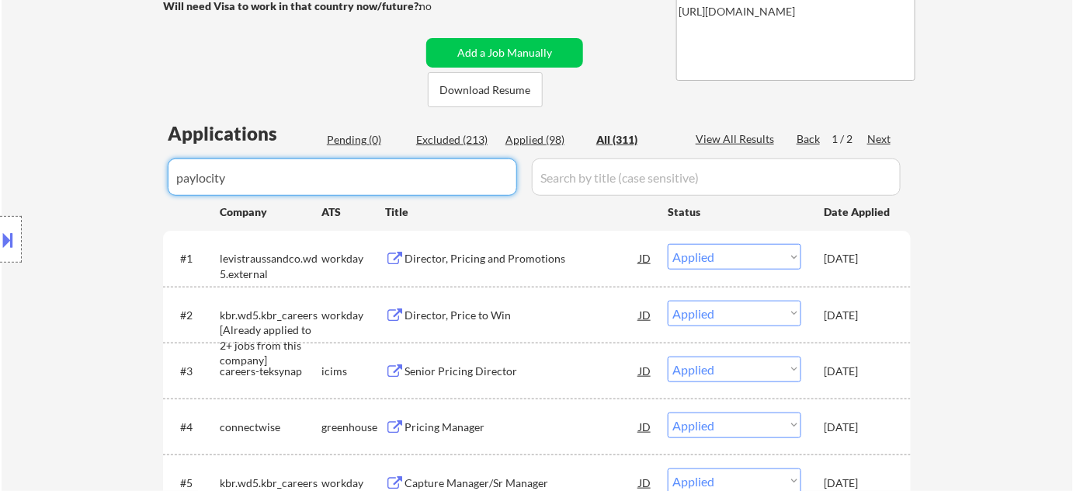
select select ""excluded__expired_""
select select ""excluded__salary_""
select select ""excluded__expired_""
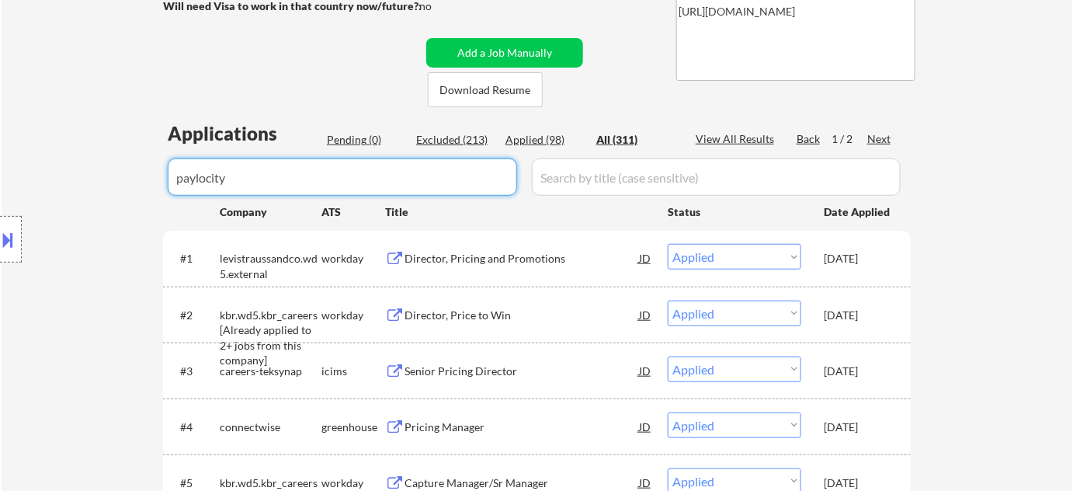
select select ""excluded__expired_""
select select ""excluded__bad_match_""
select select ""excluded__location_""
select select ""excluded__expired_""
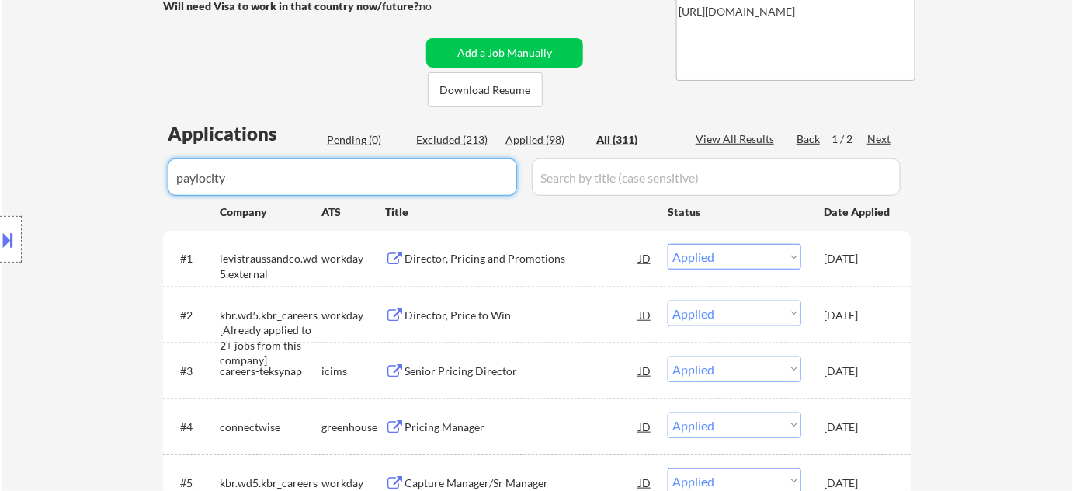
select select ""excluded__other_""
select select ""excluded__bad_match_""
select select ""excluded__expired_""
select select ""excluded__location_""
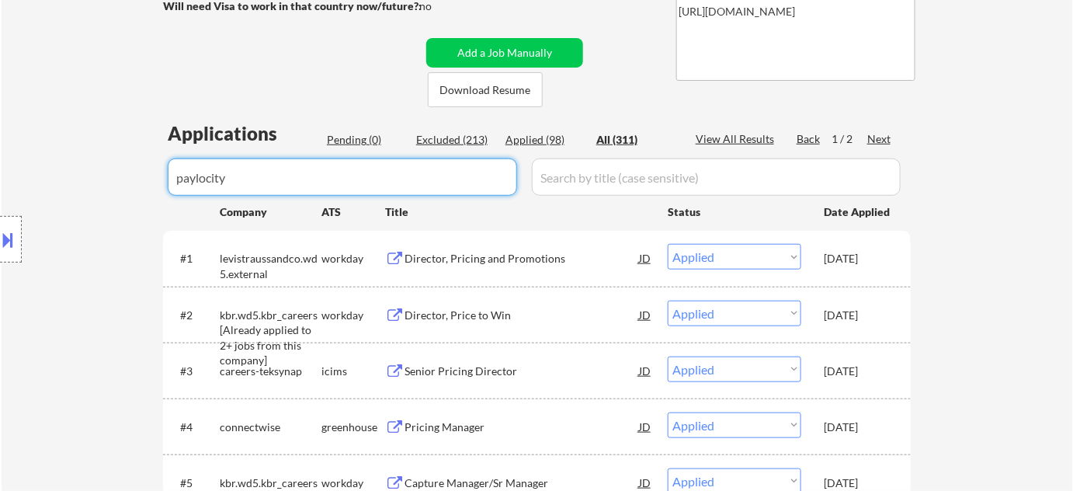
select select ""excluded__expired_""
select select ""excluded""
select select ""excluded__salary_""
select select ""excluded__expired_""
select select ""excluded__location_""
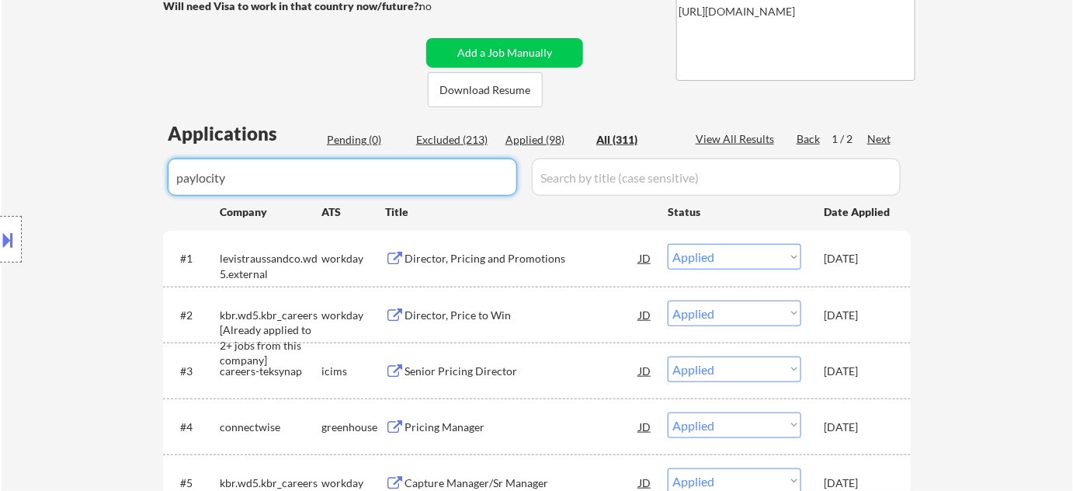
select select ""excluded__location_""
select select ""excluded__other_""
select select ""excluded__expired_""
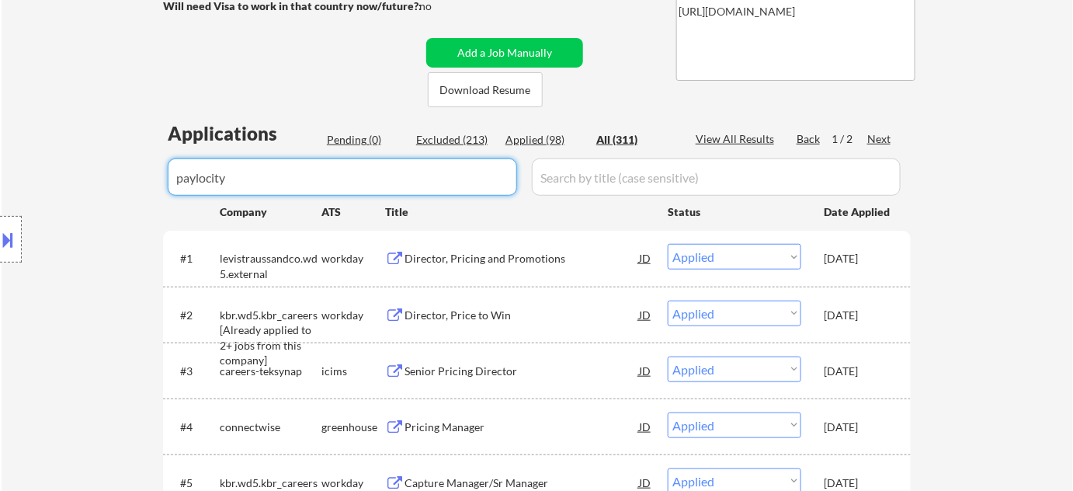
select select ""excluded__expired_""
select select ""excluded__other_""
select select ""excluded__salary_""
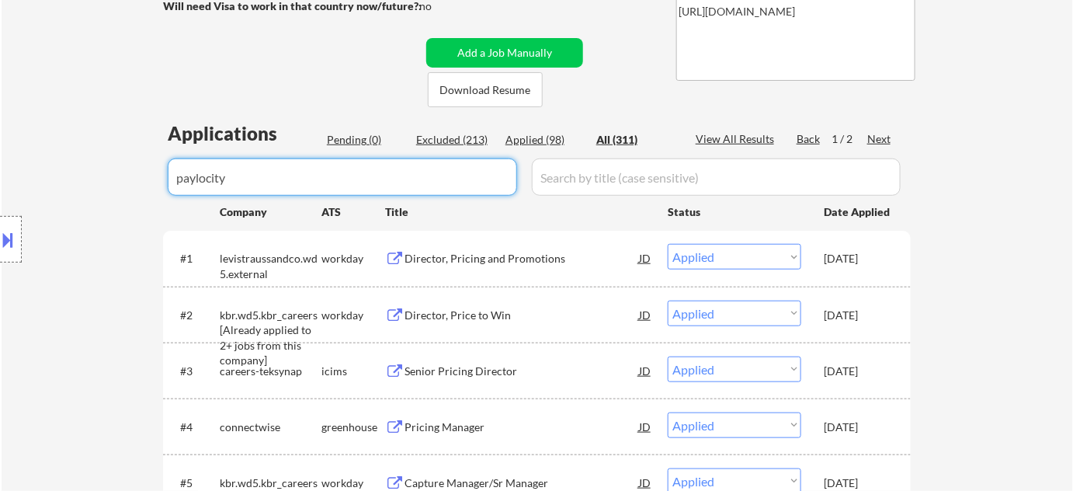
select select ""excluded__salary_""
select select ""excluded""
select select ""excluded__location_""
select select ""excluded__salary_""
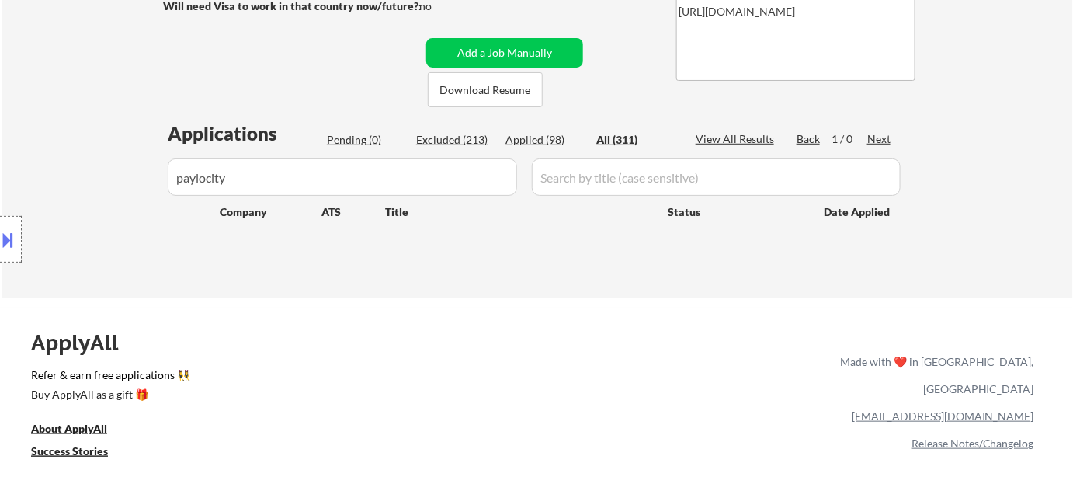
click at [6, 268] on div "Location Inclusions: [GEOGRAPHIC_DATA], [GEOGRAPHIC_DATA] [GEOGRAPHIC_DATA], [G…" at bounding box center [139, 239] width 278 height 288
click at [9, 259] on div at bounding box center [11, 239] width 22 height 47
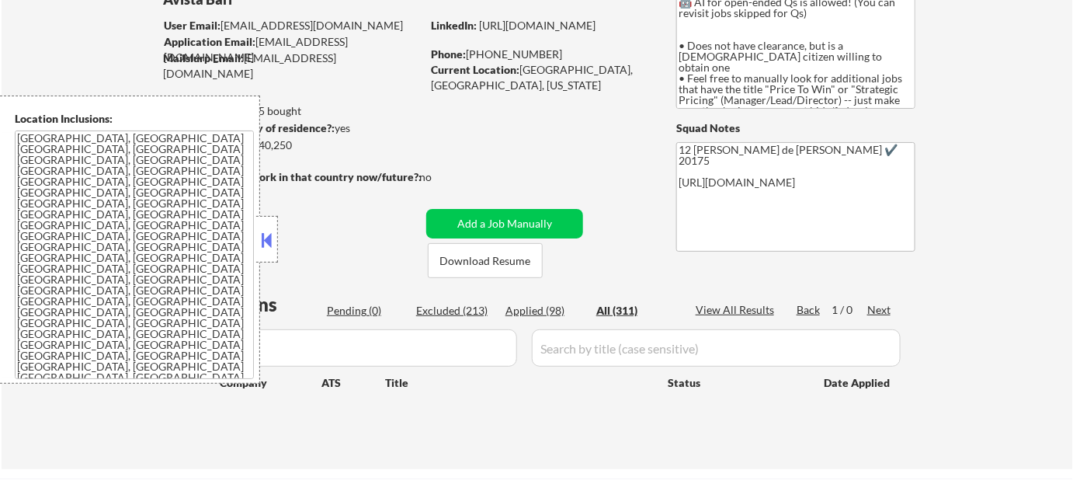
scroll to position [423, 0]
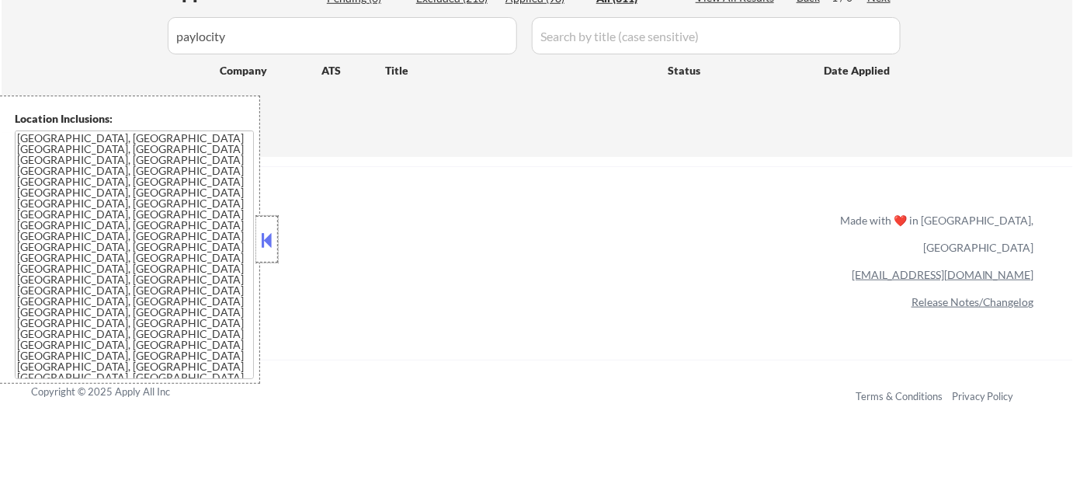
drag, startPoint x: 268, startPoint y: 252, endPoint x: 302, endPoint y: 210, distance: 53.5
click at [267, 252] on div at bounding box center [267, 239] width 22 height 47
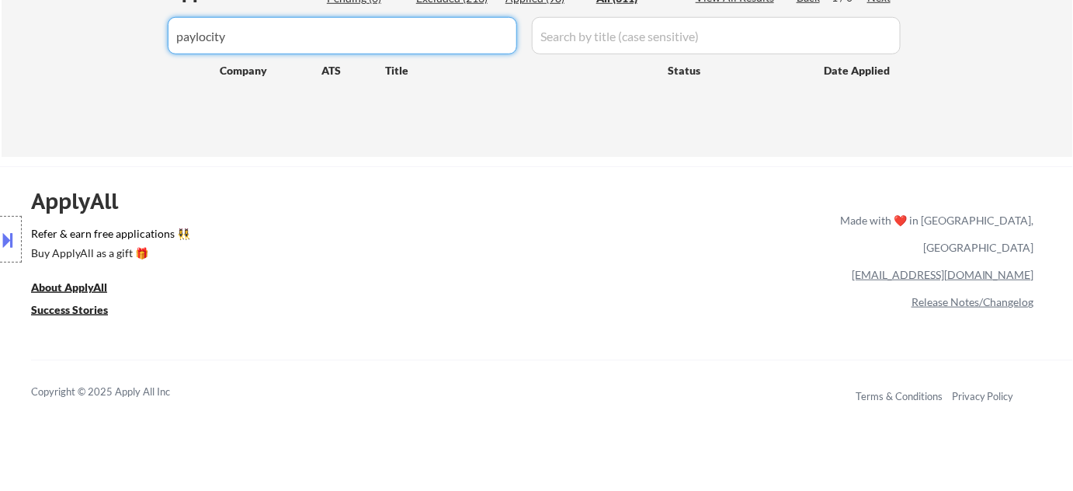
drag, startPoint x: 423, startPoint y: 52, endPoint x: 41, endPoint y: 24, distance: 383.0
type input "wel"
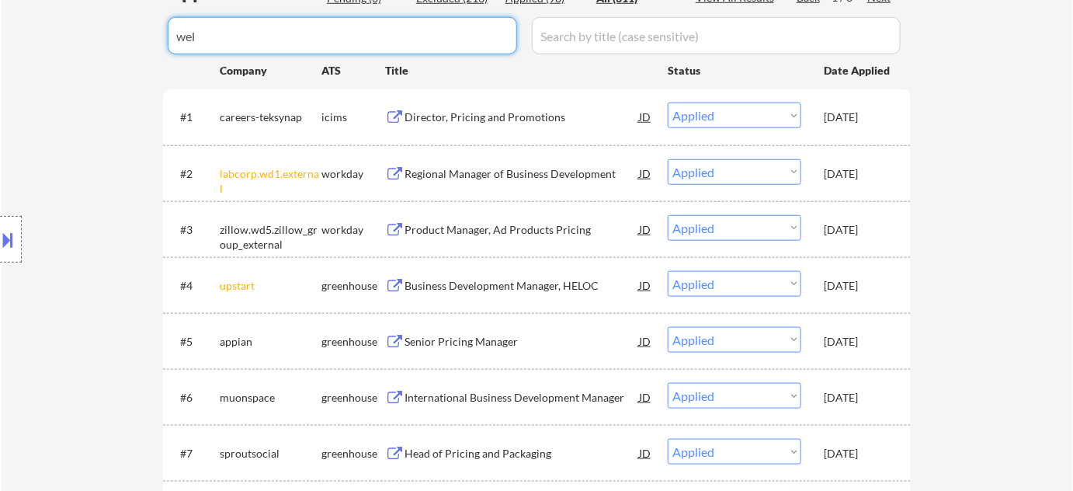
select select ""excluded__other_""
select select ""excluded__bad_match_""
select select ""excluded__other_""
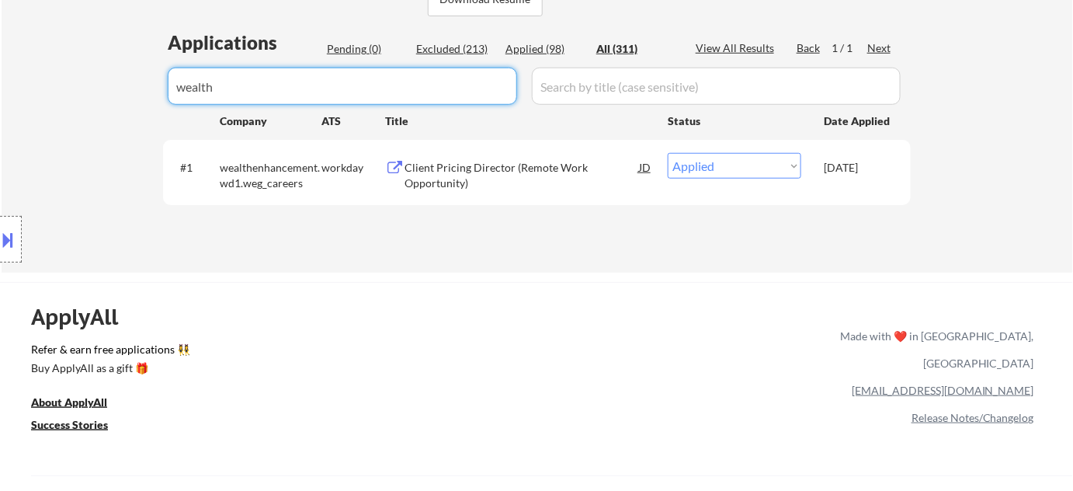
scroll to position [282, 0]
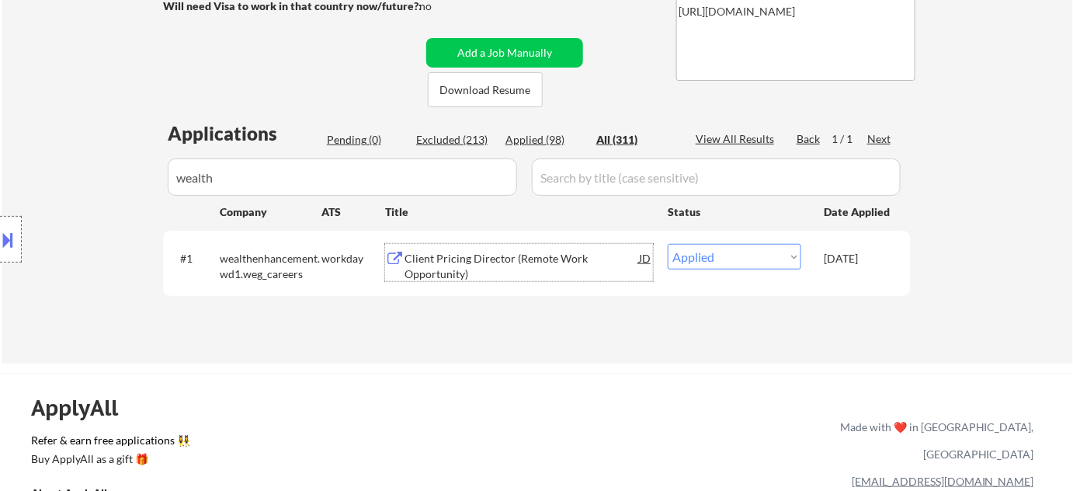
click at [451, 266] on div "Client Pricing Director (Remote Work Opportunity)" at bounding box center [521, 266] width 234 height 30
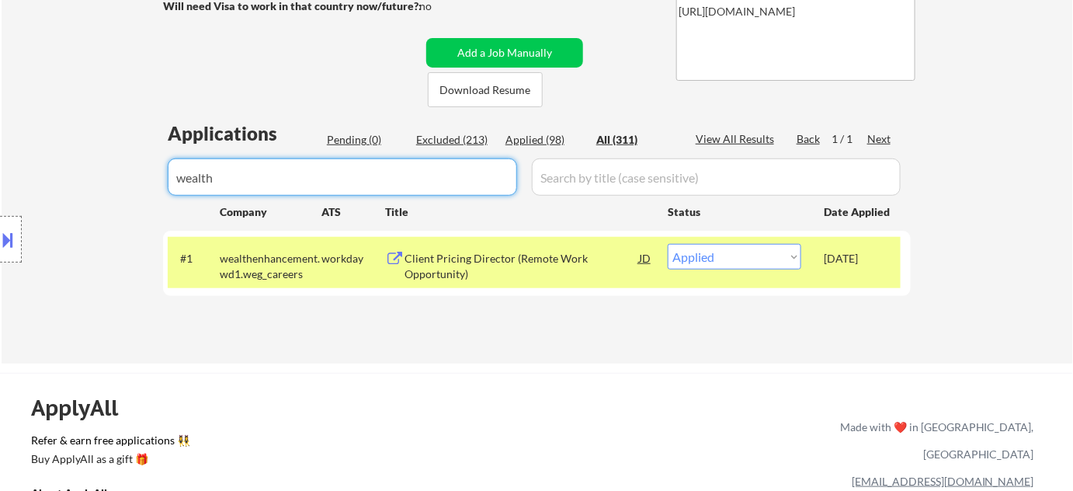
drag, startPoint x: 286, startPoint y: 173, endPoint x: 0, endPoint y: 165, distance: 286.6
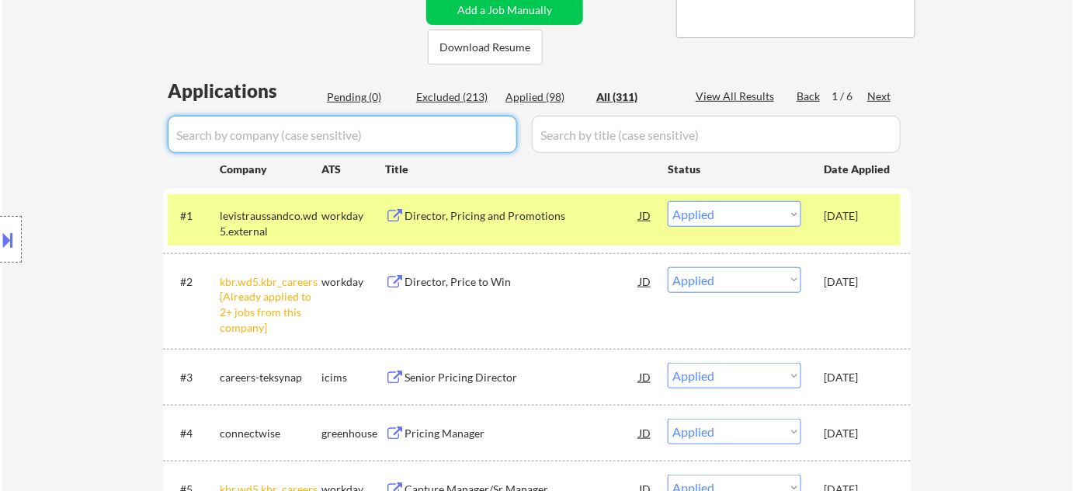
scroll to position [211, 0]
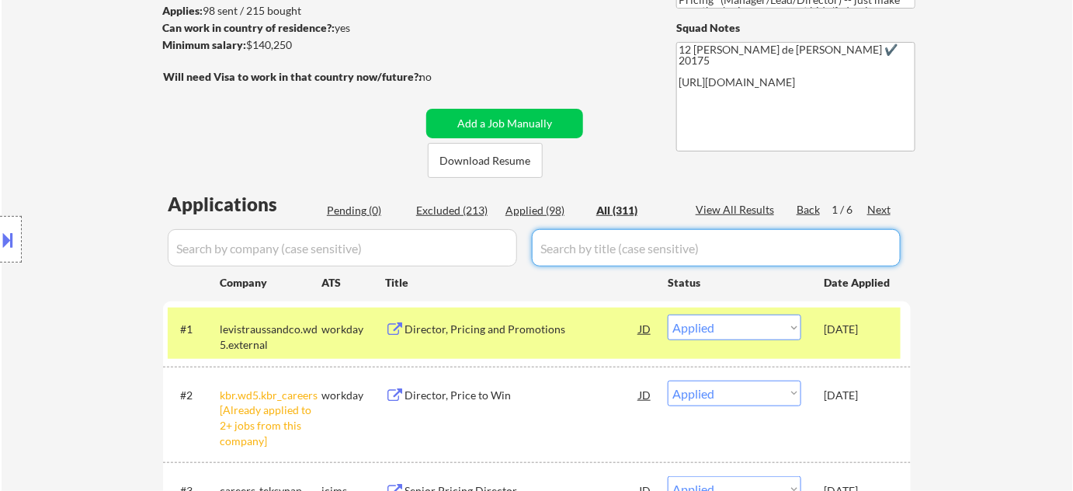
click at [477, 210] on div "Excluded (213)" at bounding box center [455, 211] width 78 height 16
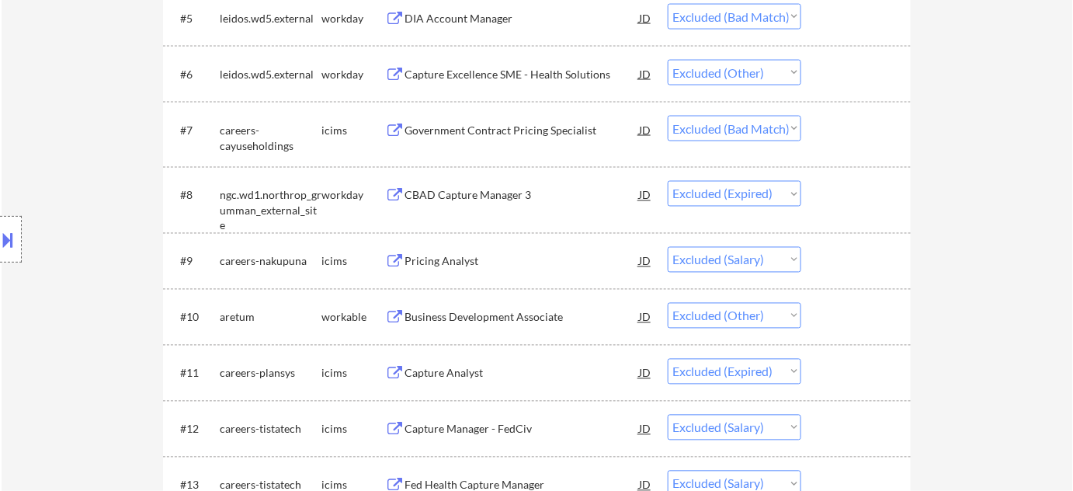
scroll to position [846, 0]
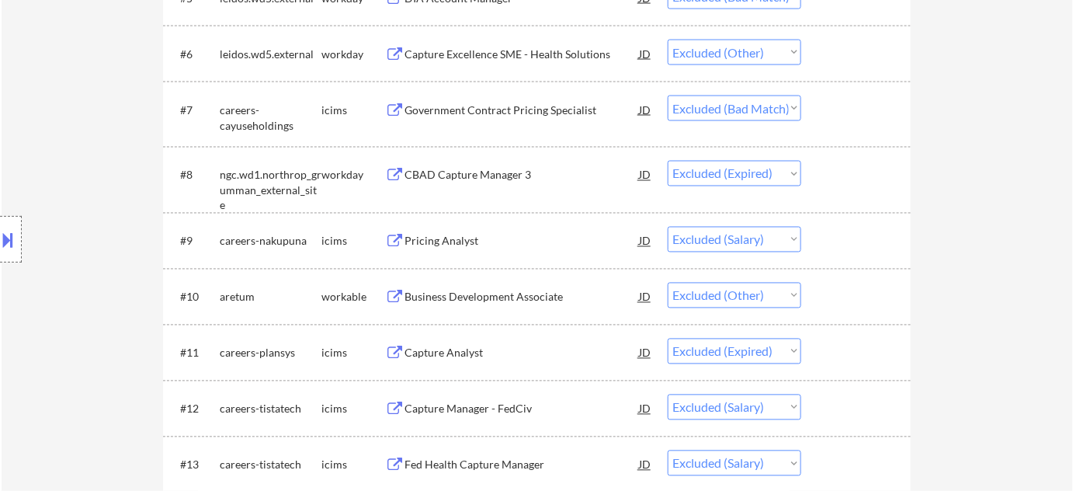
click at [435, 401] on div "Capture Manager - FedCiv" at bounding box center [521, 409] width 234 height 16
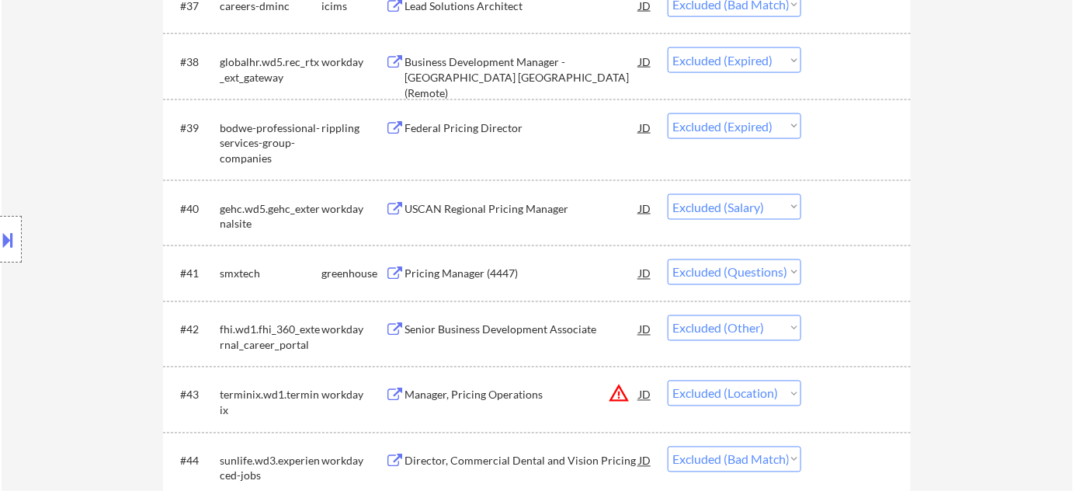
scroll to position [2752, 0]
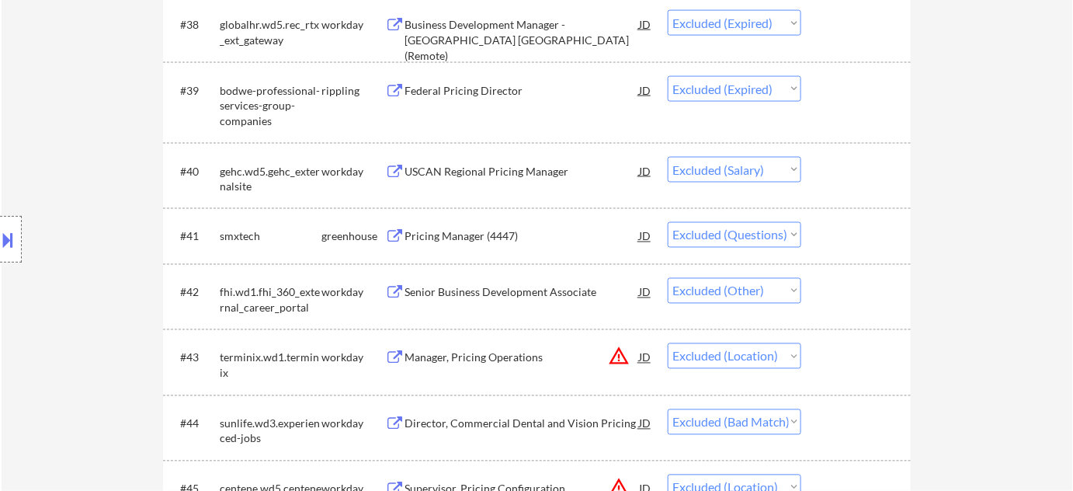
click at [486, 164] on div "USCAN Regional Pricing Manager" at bounding box center [521, 172] width 234 height 16
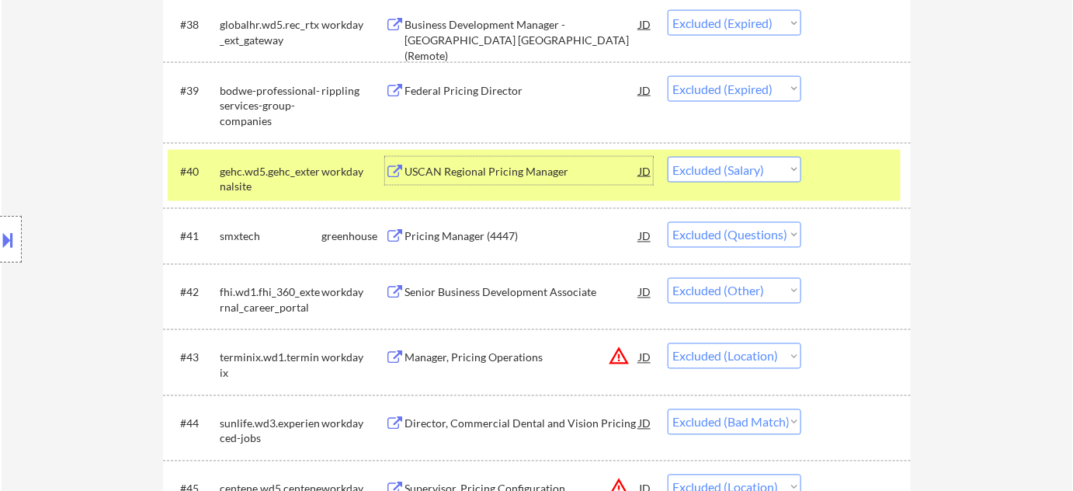
click at [790, 166] on select "Choose an option... Pending Applied Excluded (Questions) Excluded (Expired) Exc…" at bounding box center [735, 170] width 134 height 26
click at [668, 157] on select "Choose an option... Pending Applied Excluded (Questions) Excluded (Expired) Exc…" at bounding box center [735, 170] width 134 height 26
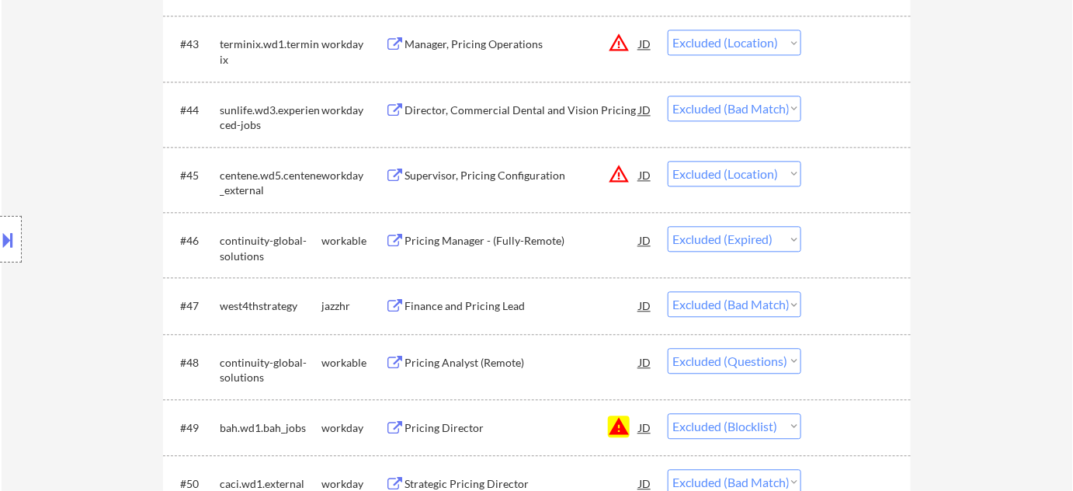
scroll to position [3105, 0]
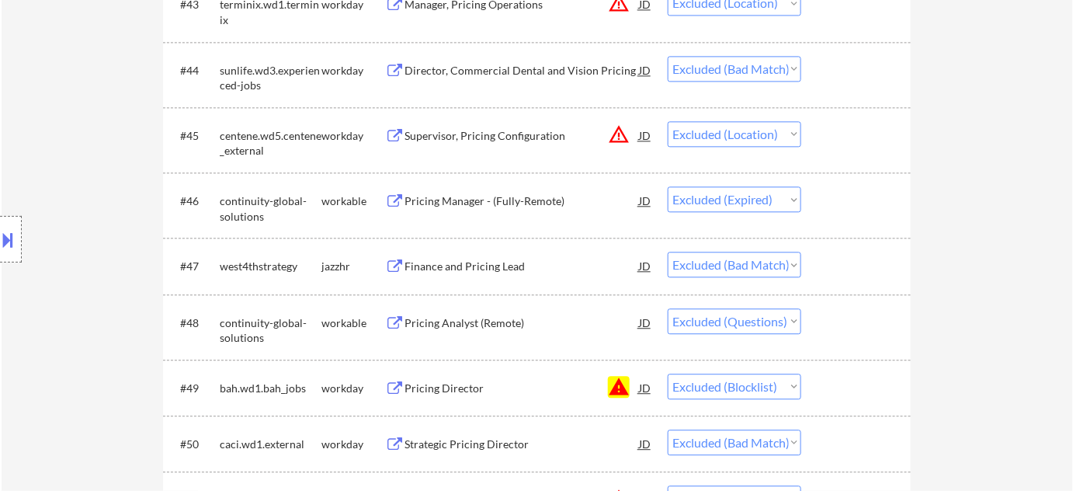
click at [524, 71] on div "Director, Commercial Dental and Vision Pricing" at bounding box center [521, 71] width 234 height 16
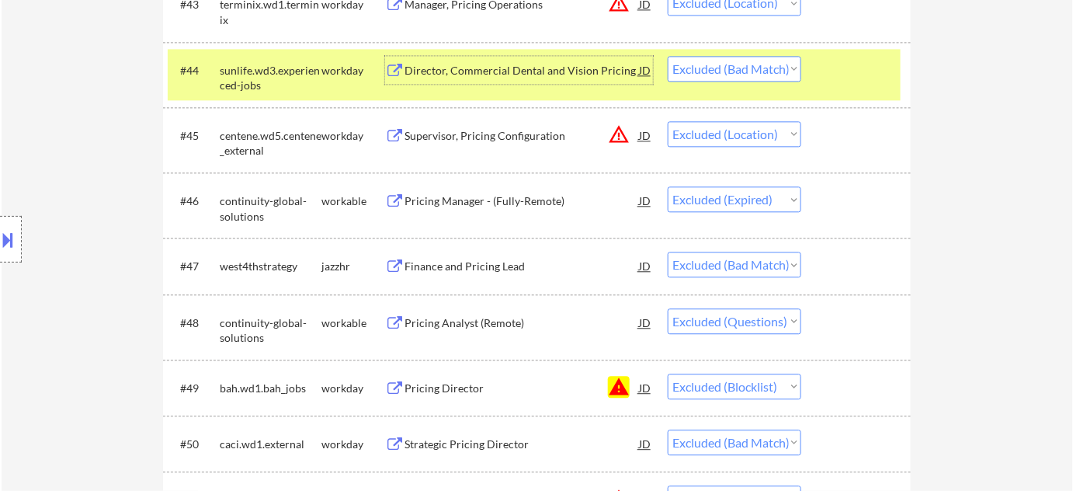
click at [745, 65] on select "Choose an option... Pending Applied Excluded (Questions) Excluded (Expired) Exc…" at bounding box center [735, 69] width 134 height 26
click at [668, 56] on select "Choose an option... Pending Applied Excluded (Questions) Excluded (Expired) Exc…" at bounding box center [735, 69] width 134 height 26
click at [934, 95] on div "← Return to /applysquad Mailslurp Inbox Job Search Builder Avista [GEOGRAPHIC_D…" at bounding box center [537, 254] width 1071 height 6595
click at [470, 257] on div "Finance and Pricing Lead" at bounding box center [521, 266] width 234 height 28
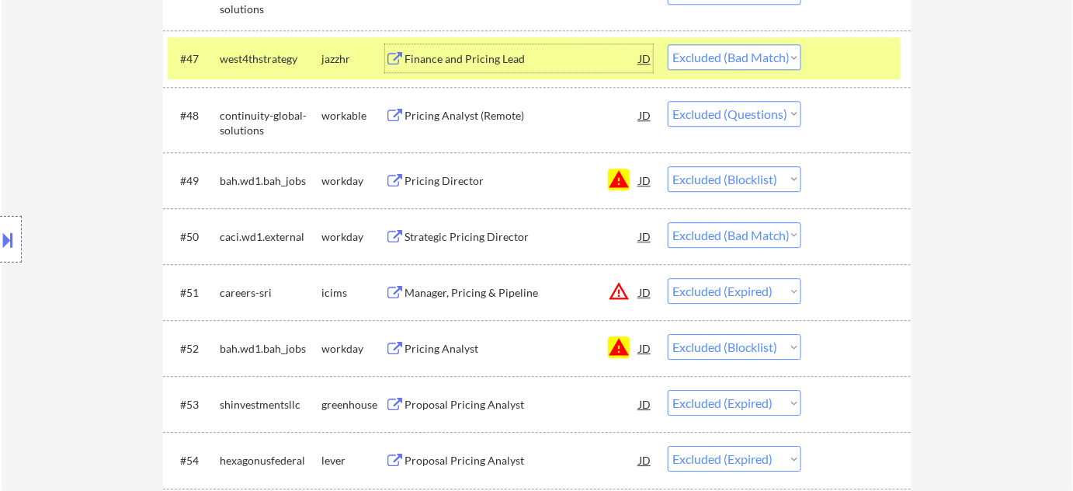
scroll to position [3387, 0]
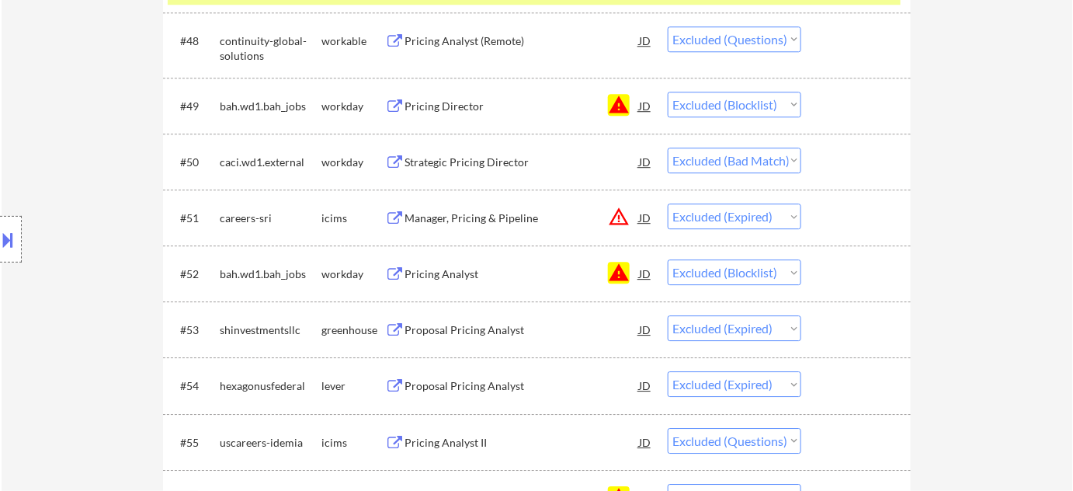
click at [497, 31] on div "Pricing Analyst (Remote)" at bounding box center [521, 40] width 234 height 28
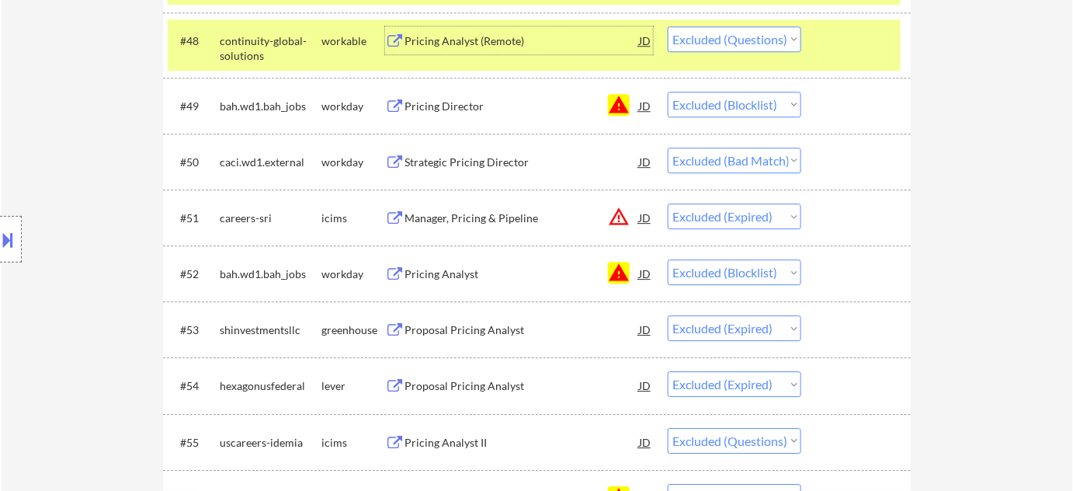
click at [731, 33] on select "Choose an option... Pending Applied Excluded (Questions) Excluded (Expired) Exc…" at bounding box center [735, 39] width 134 height 26
click at [668, 26] on select "Choose an option... Pending Applied Excluded (Questions) Excluded (Expired) Exc…" at bounding box center [735, 39] width 134 height 26
click at [481, 162] on div "Strategic Pricing Director" at bounding box center [521, 162] width 234 height 16
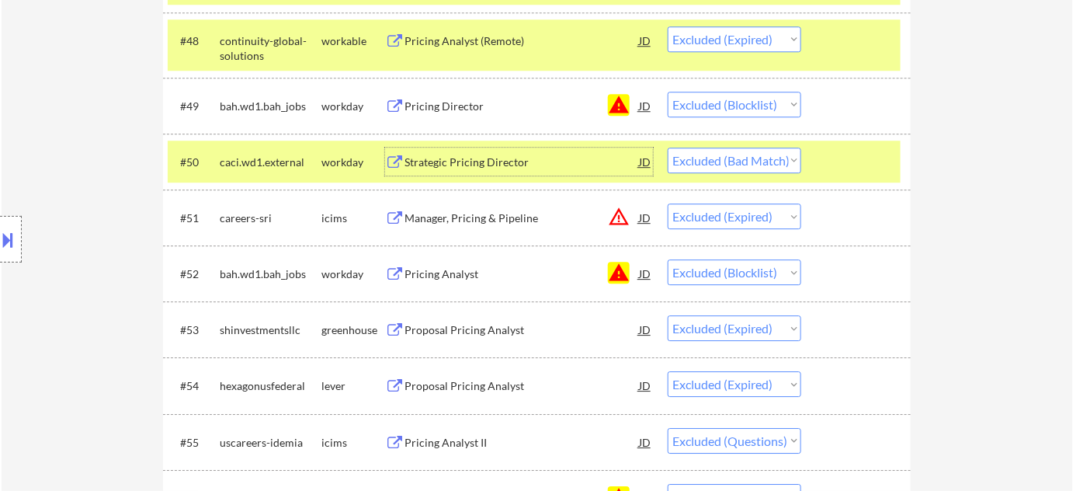
click at [744, 157] on select "Choose an option... Pending Applied Excluded (Questions) Excluded (Expired) Exc…" at bounding box center [735, 161] width 134 height 26
click at [668, 148] on select "Choose an option... Pending Applied Excluded (Questions) Excluded (Expired) Exc…" at bounding box center [735, 161] width 134 height 26
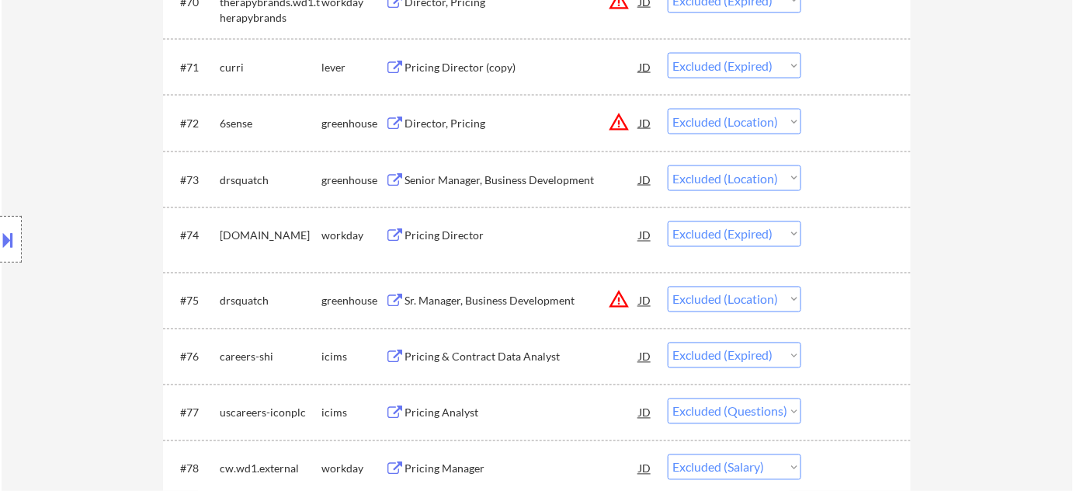
scroll to position [4728, 0]
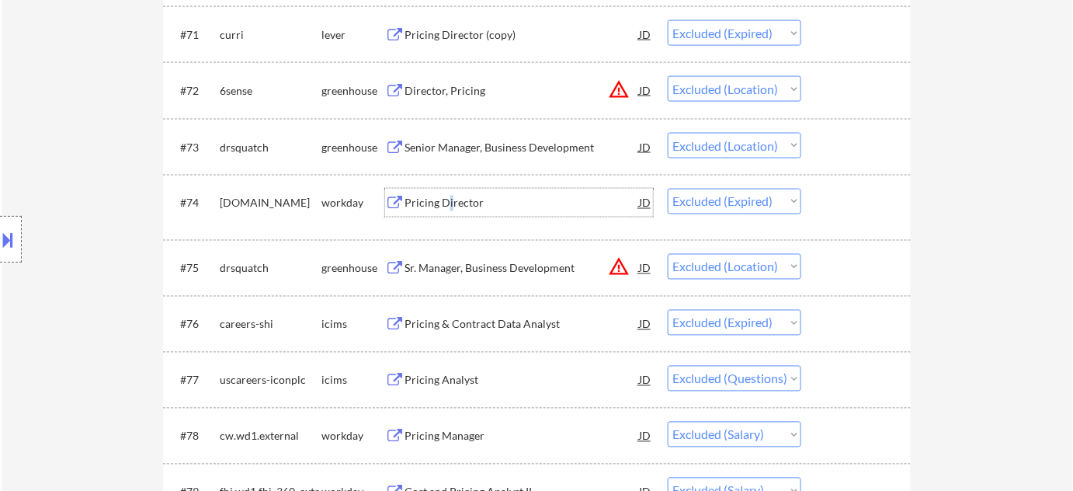
click at [449, 202] on div "Pricing Director" at bounding box center [521, 204] width 234 height 16
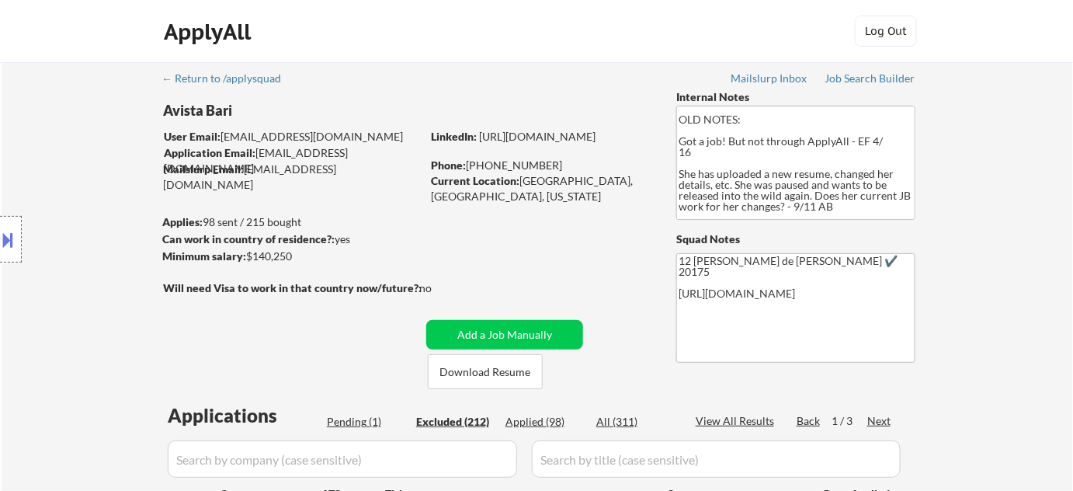
scroll to position [161, 0]
click at [364, 420] on div "Pending (1)" at bounding box center [366, 422] width 78 height 16
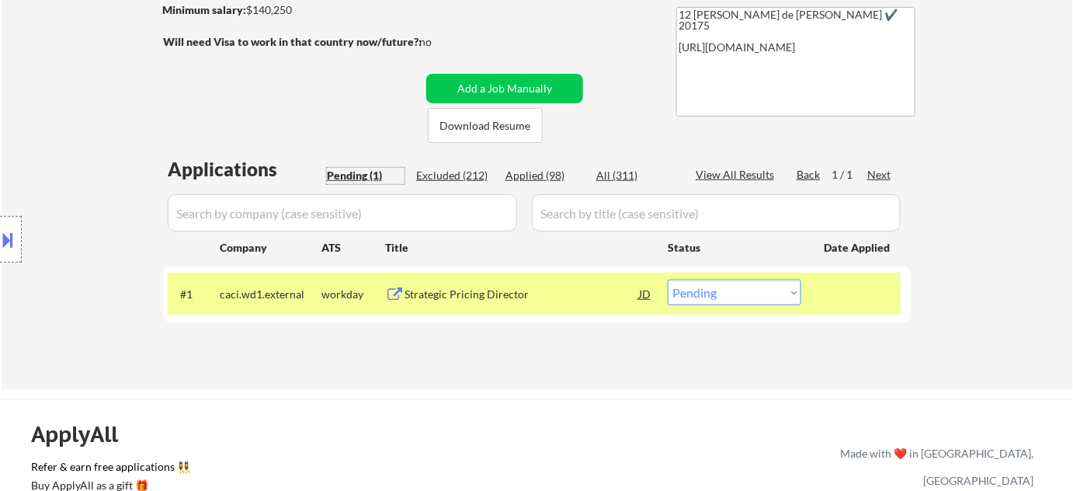
scroll to position [282, 0]
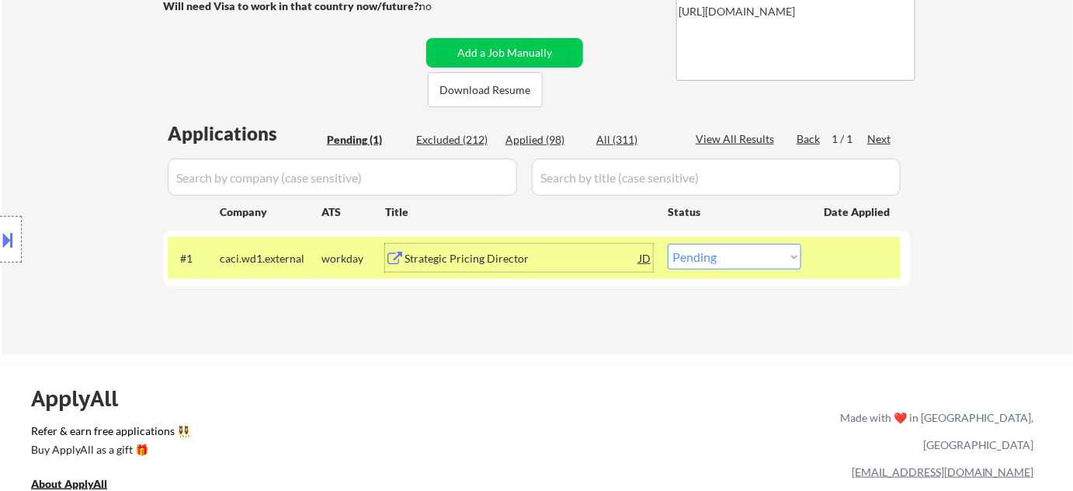
click at [470, 259] on div "Strategic Pricing Director" at bounding box center [521, 259] width 234 height 16
